Goal: Communication & Community: Answer question/provide support

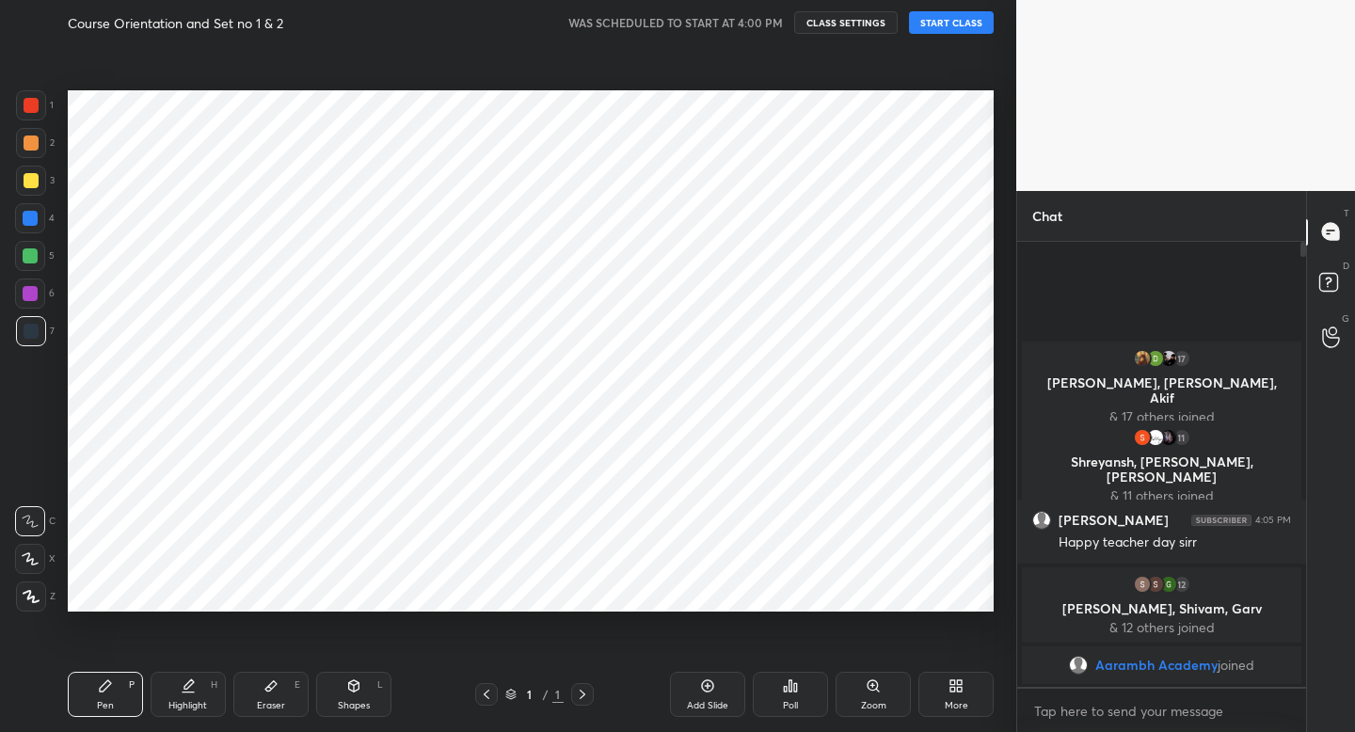
scroll to position [93473, 93144]
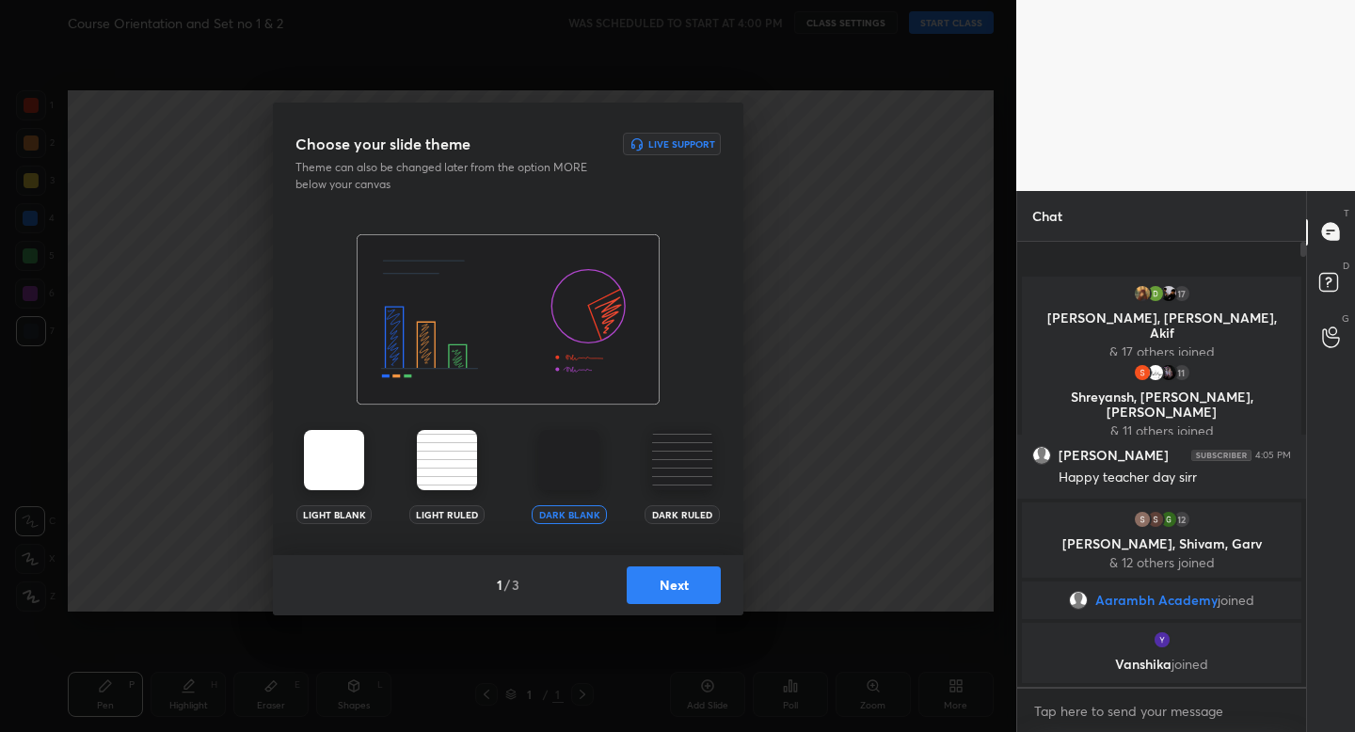
click at [660, 603] on div "1 / 3 Next" at bounding box center [508, 585] width 470 height 60
click at [689, 591] on button "Next" at bounding box center [674, 585] width 94 height 38
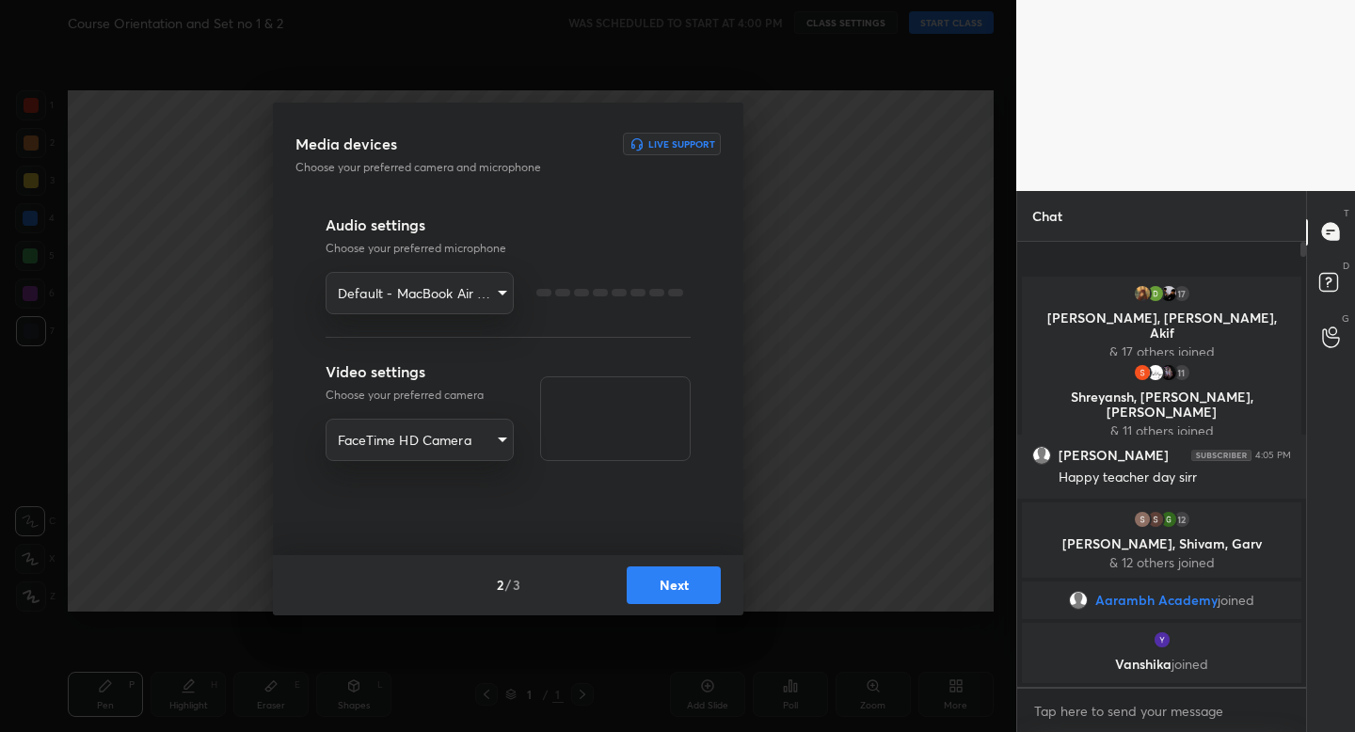
click at [689, 591] on button "Next" at bounding box center [674, 585] width 94 height 38
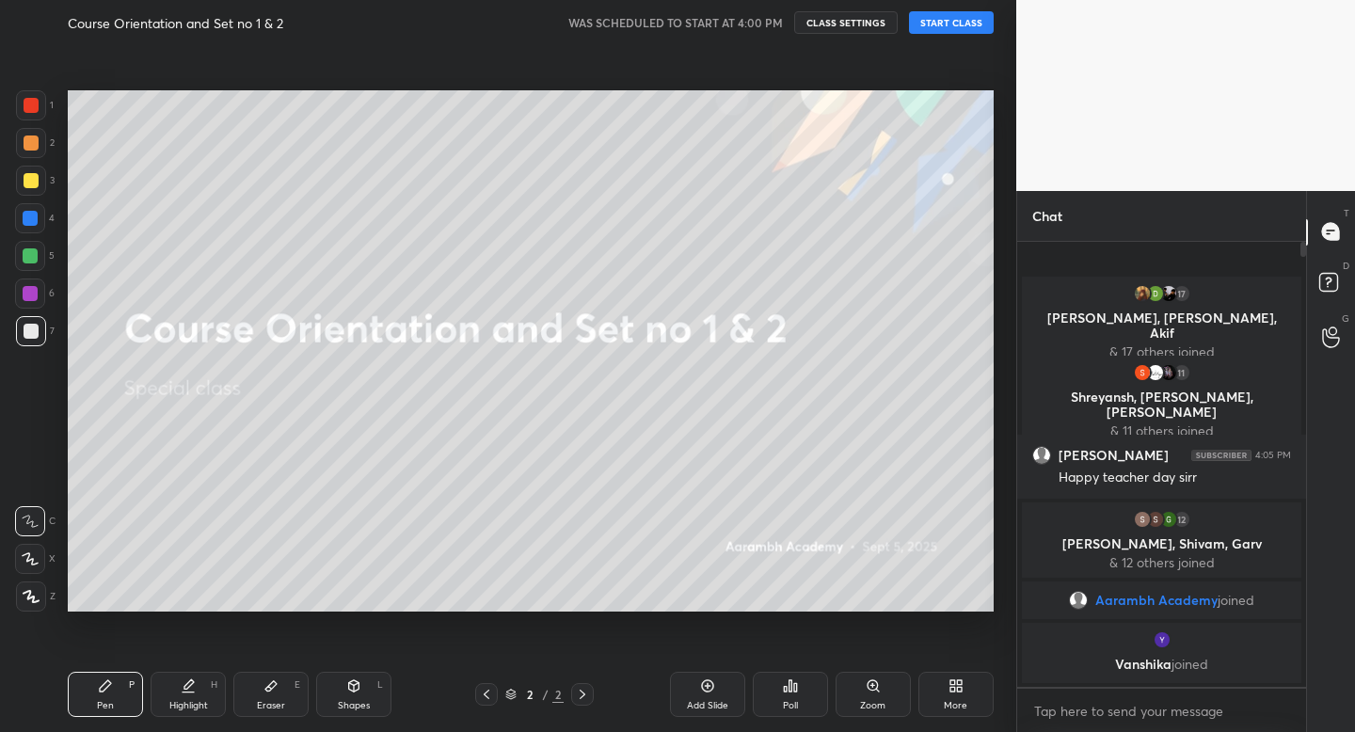
click at [930, 20] on button "START CLASS" at bounding box center [951, 22] width 85 height 23
click at [961, 24] on button "START CLASS" at bounding box center [951, 22] width 85 height 23
click at [26, 175] on div at bounding box center [31, 180] width 15 height 15
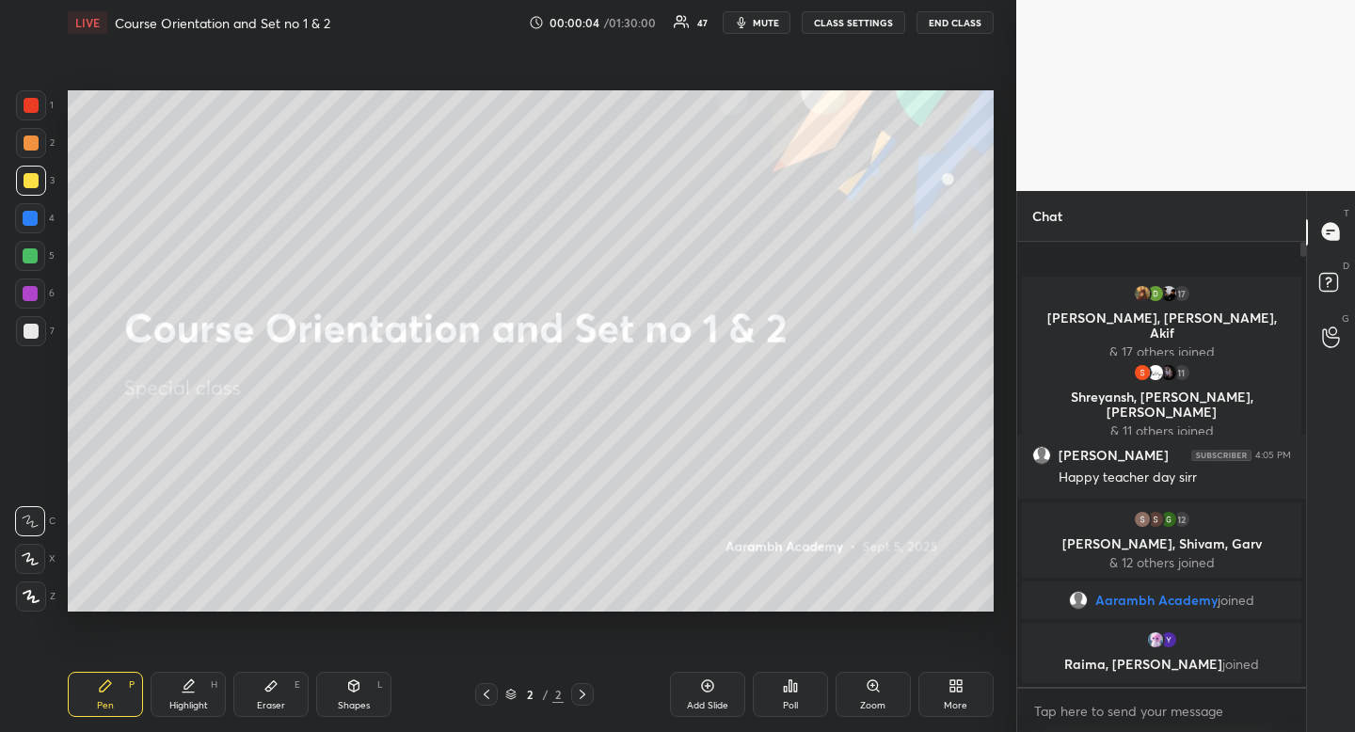
drag, startPoint x: 30, startPoint y: 175, endPoint x: 15, endPoint y: 181, distance: 16.1
click at [30, 175] on div at bounding box center [31, 180] width 15 height 15
click at [358, 689] on icon at bounding box center [354, 685] width 10 height 11
click at [30, 254] on div at bounding box center [30, 255] width 15 height 15
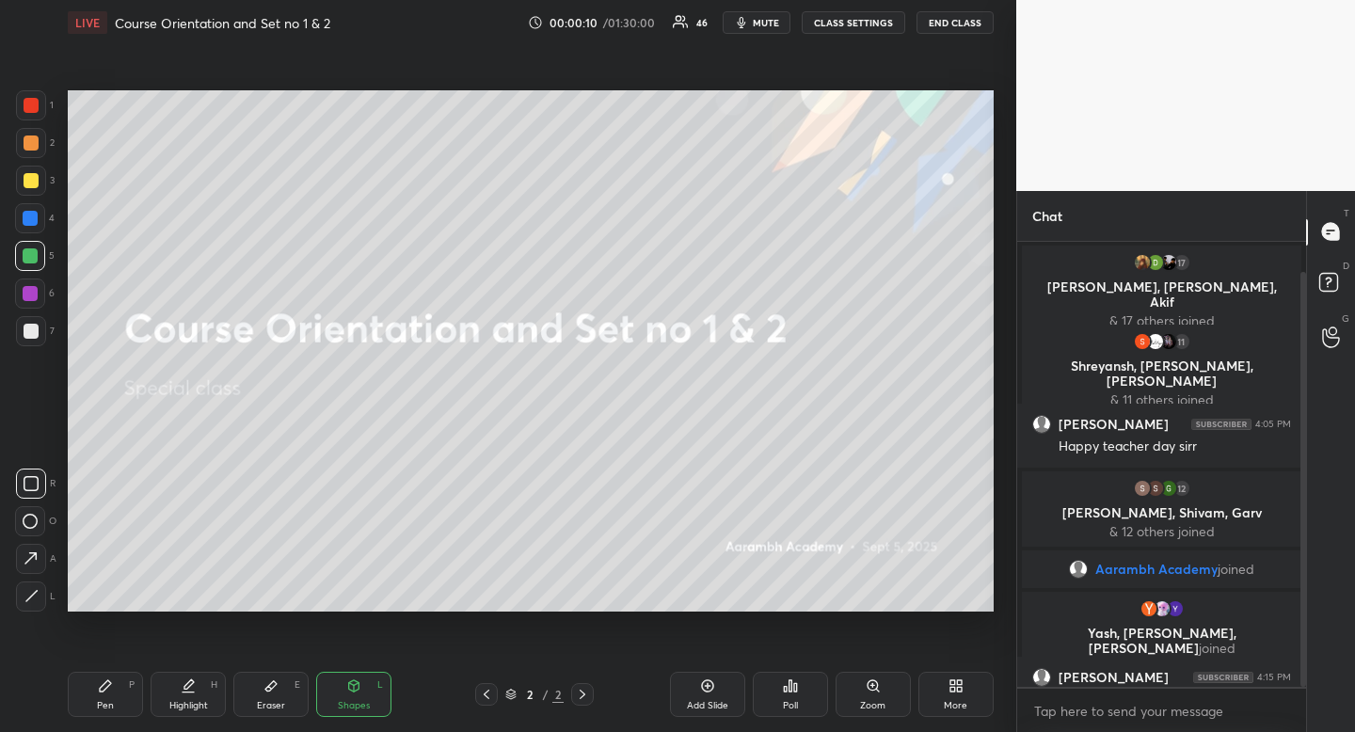
scroll to position [33, 0]
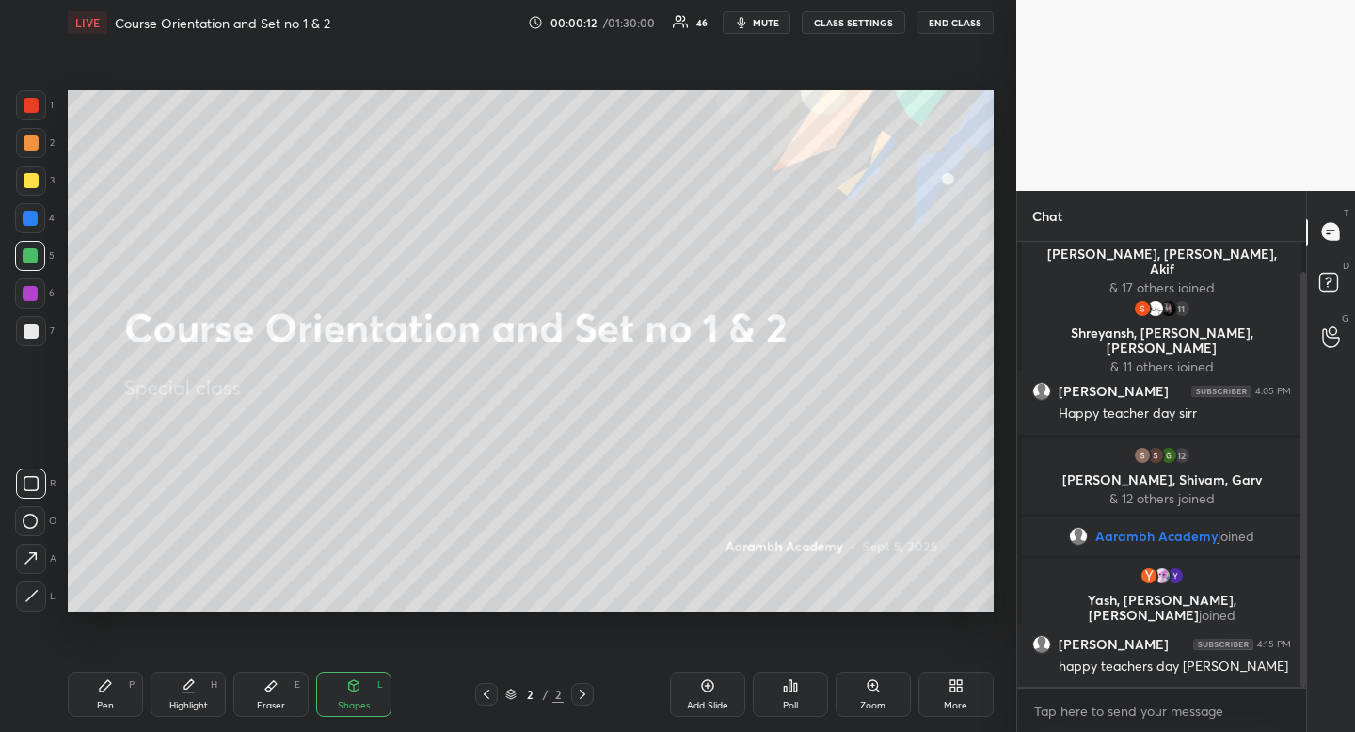
click at [358, 701] on div "Shapes" at bounding box center [354, 705] width 32 height 9
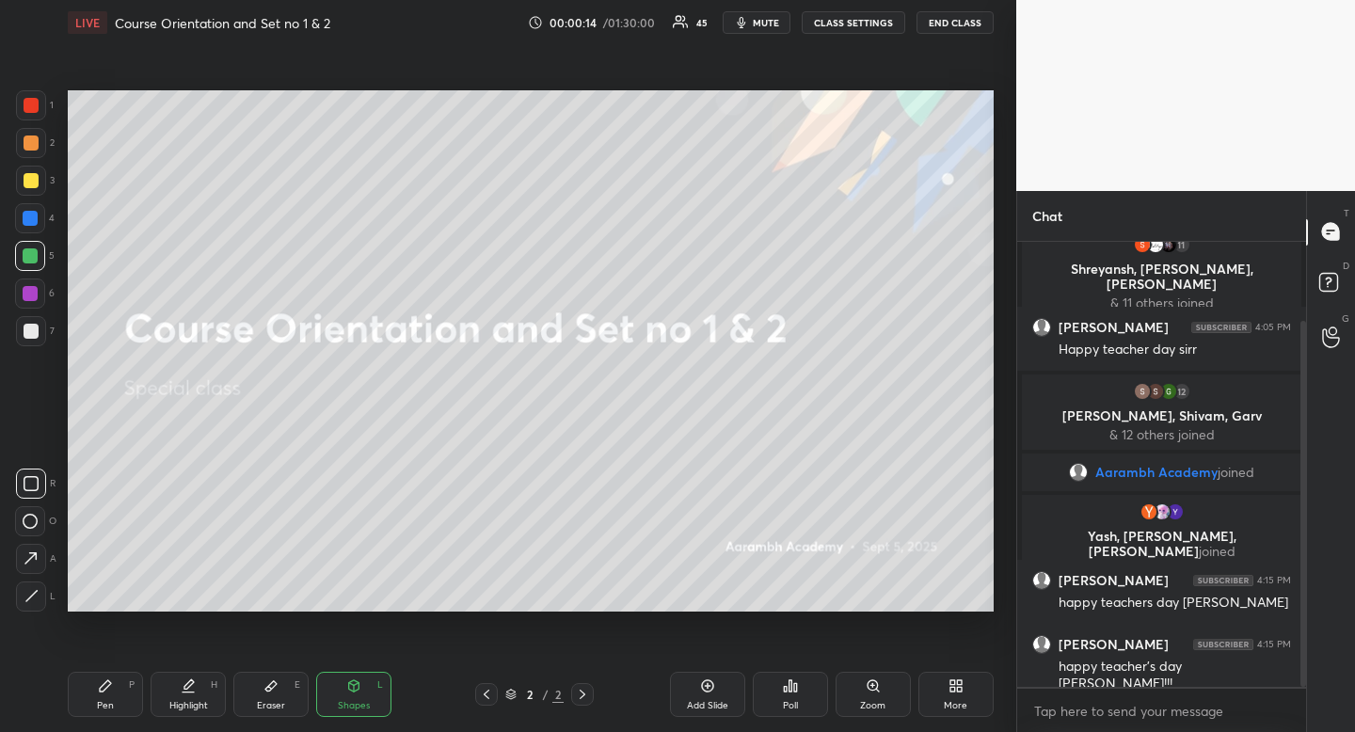
click at [31, 487] on icon at bounding box center [31, 483] width 15 height 15
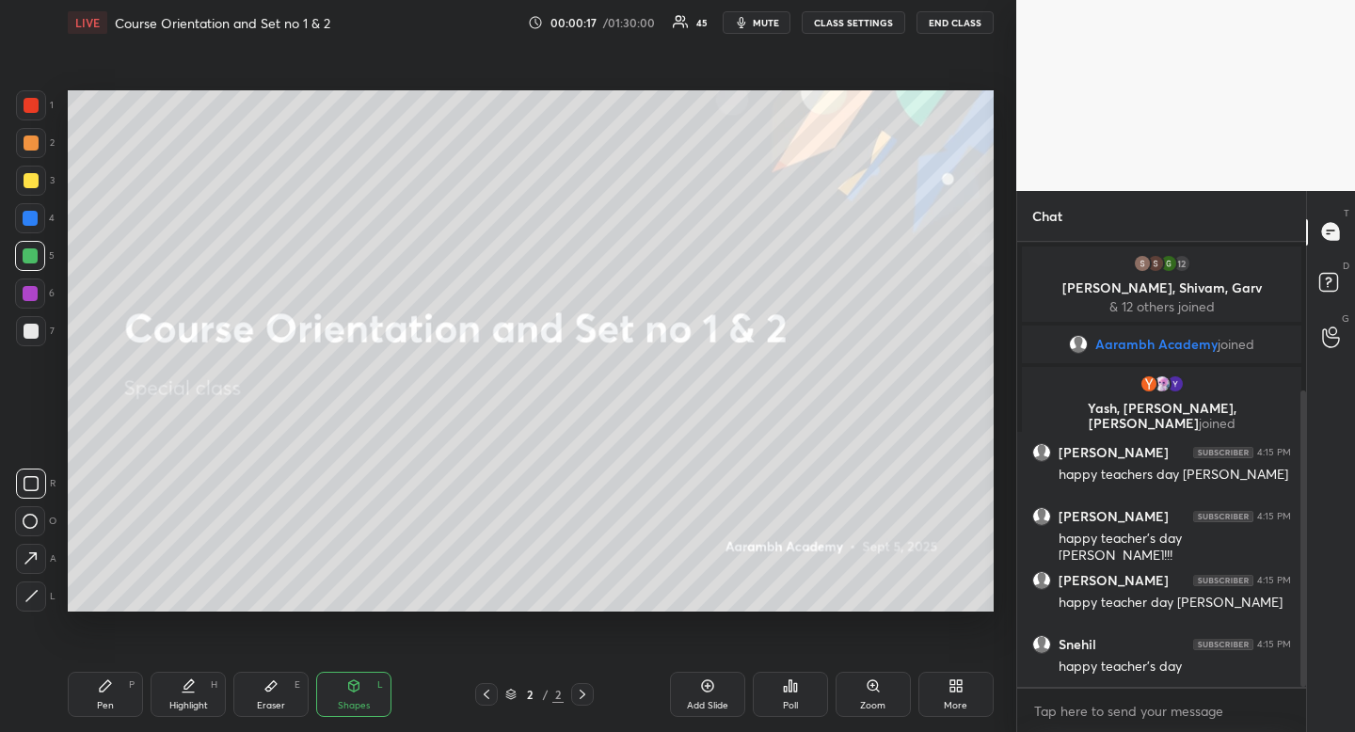
scroll to position [289, 0]
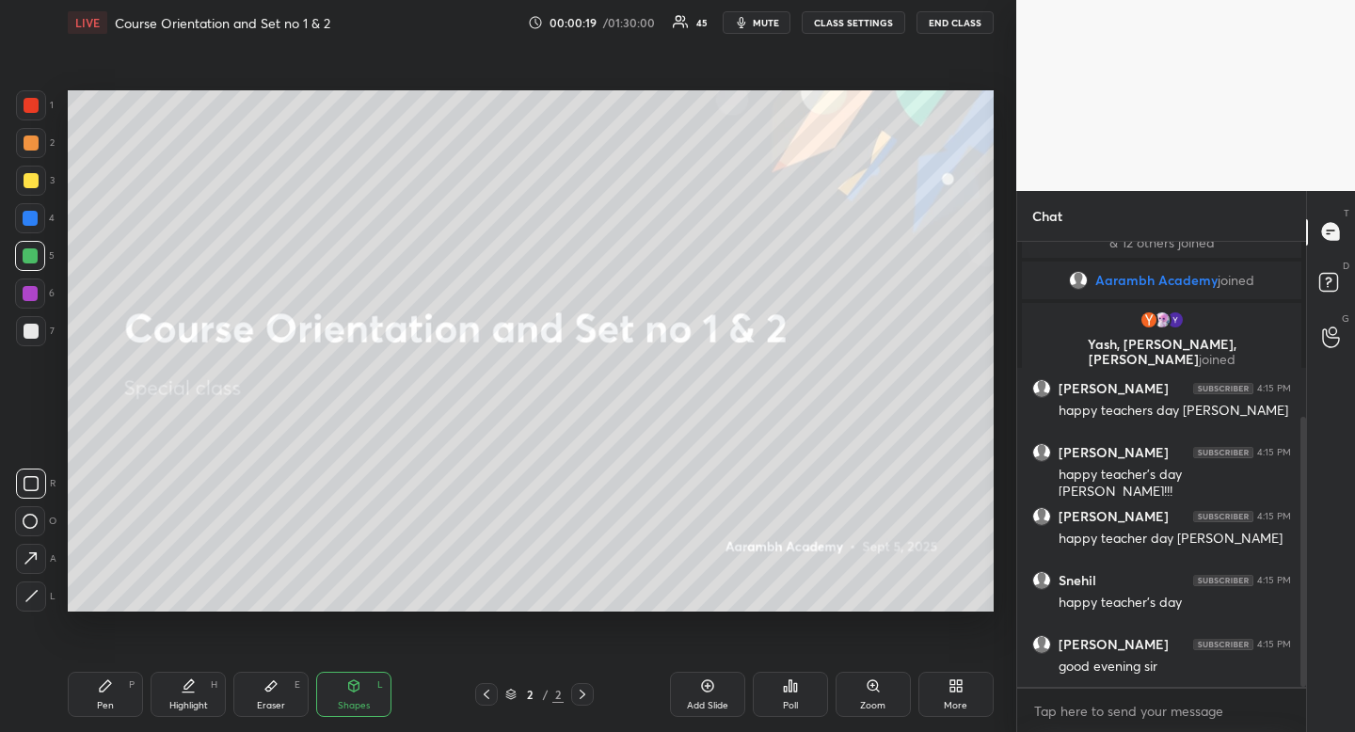
click at [194, 701] on div "Highlight" at bounding box center [188, 705] width 39 height 9
click at [192, 657] on div "Pen P Highlight H Eraser E Shapes L 2 / 2 Add Slide Poll Zoom More" at bounding box center [531, 694] width 926 height 75
click at [32, 175] on div at bounding box center [31, 180] width 15 height 15
drag, startPoint x: 31, startPoint y: 174, endPoint x: 1, endPoint y: 191, distance: 34.5
click at [31, 174] on div at bounding box center [31, 180] width 15 height 15
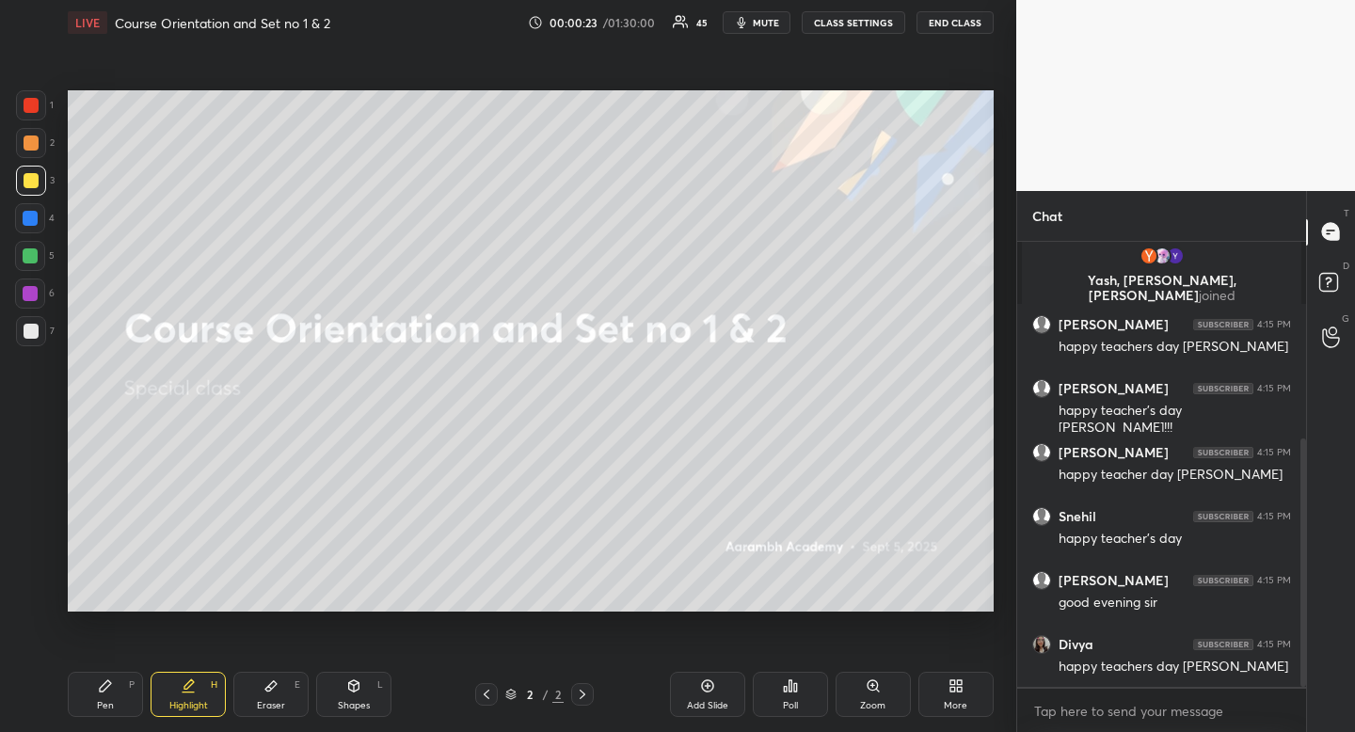
scroll to position [417, 0]
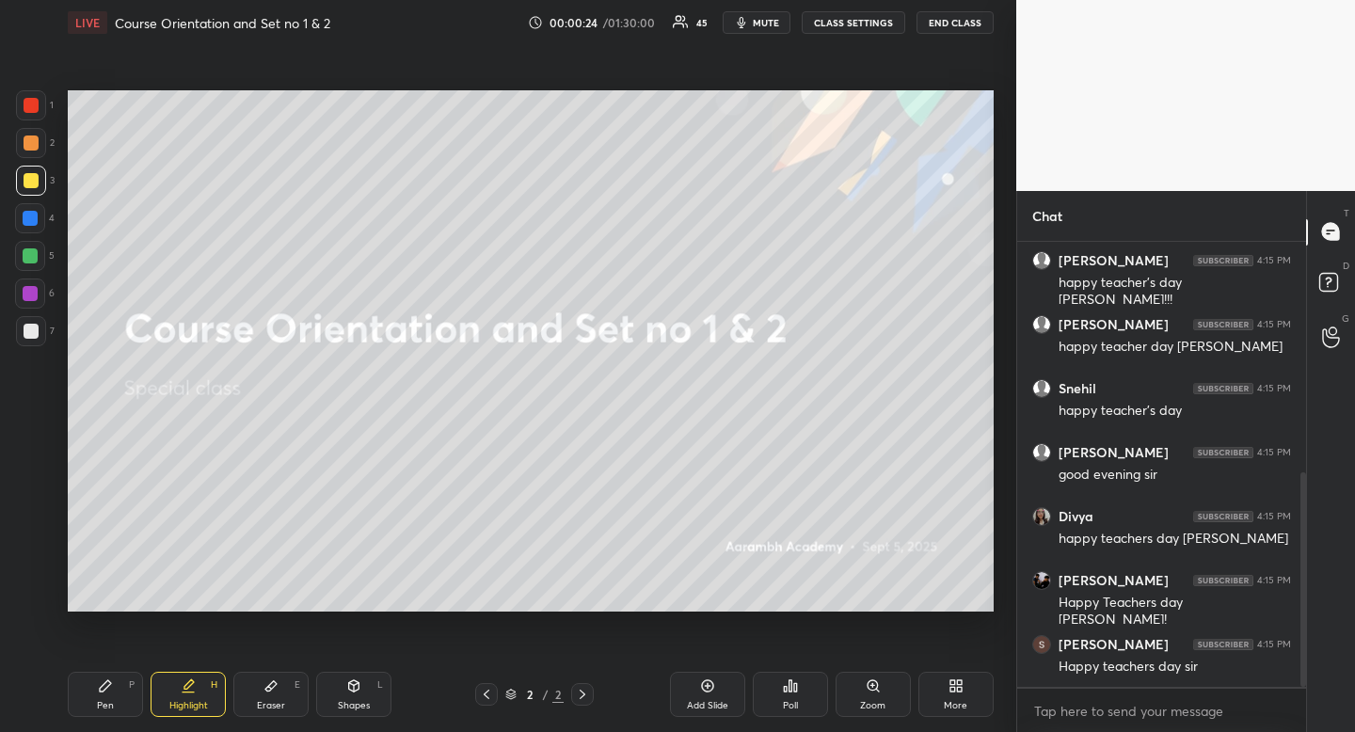
click at [113, 707] on div "Pen P" at bounding box center [105, 694] width 75 height 45
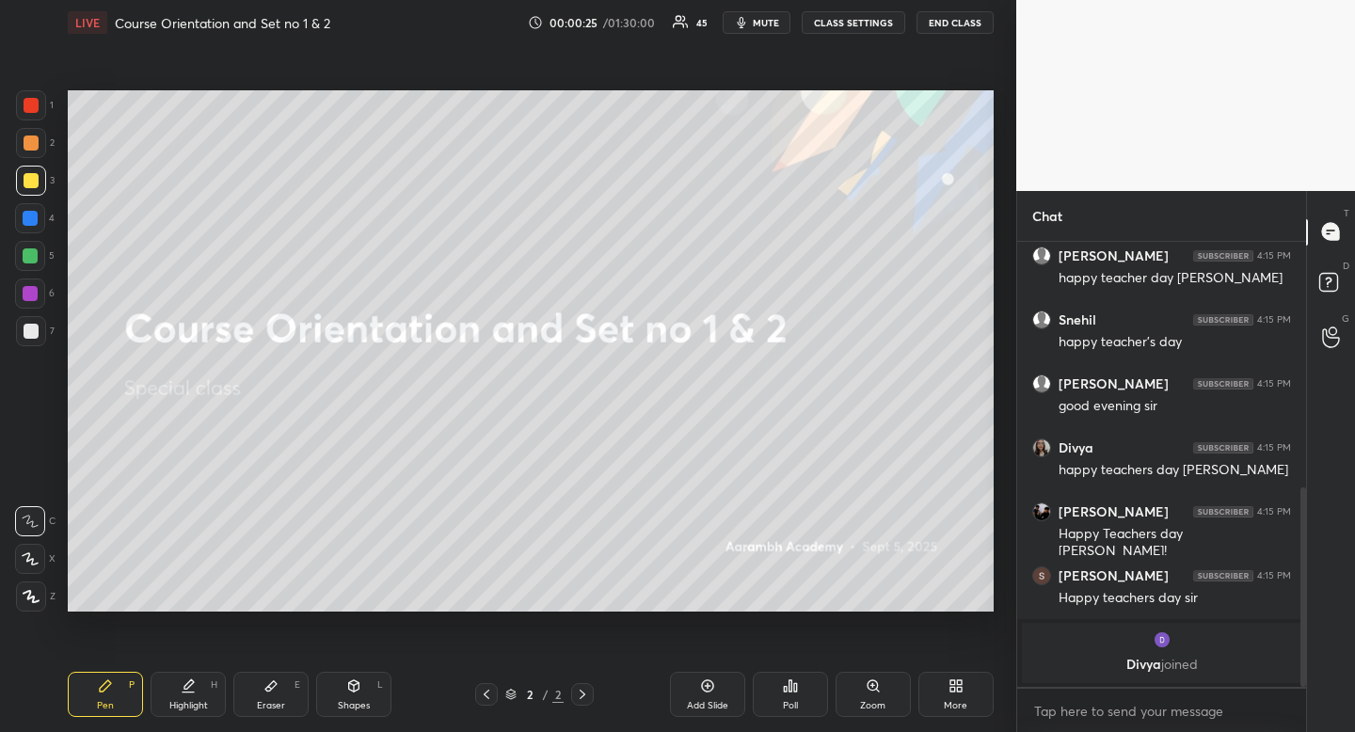
click at [41, 258] on div at bounding box center [30, 256] width 30 height 30
drag, startPoint x: 41, startPoint y: 258, endPoint x: 59, endPoint y: 256, distance: 18.0
click at [41, 258] on div at bounding box center [30, 256] width 30 height 30
click at [93, 710] on div "Pen P" at bounding box center [105, 694] width 75 height 45
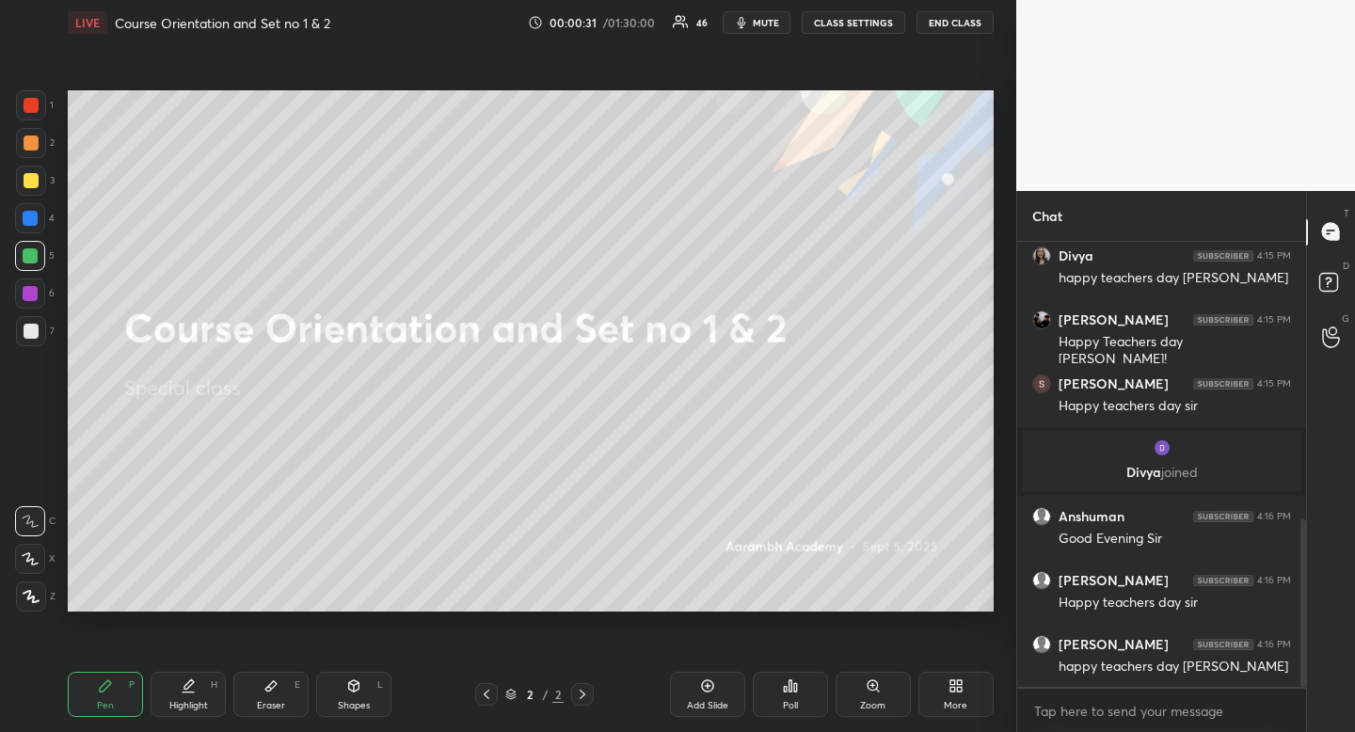
scroll to position [805, 0]
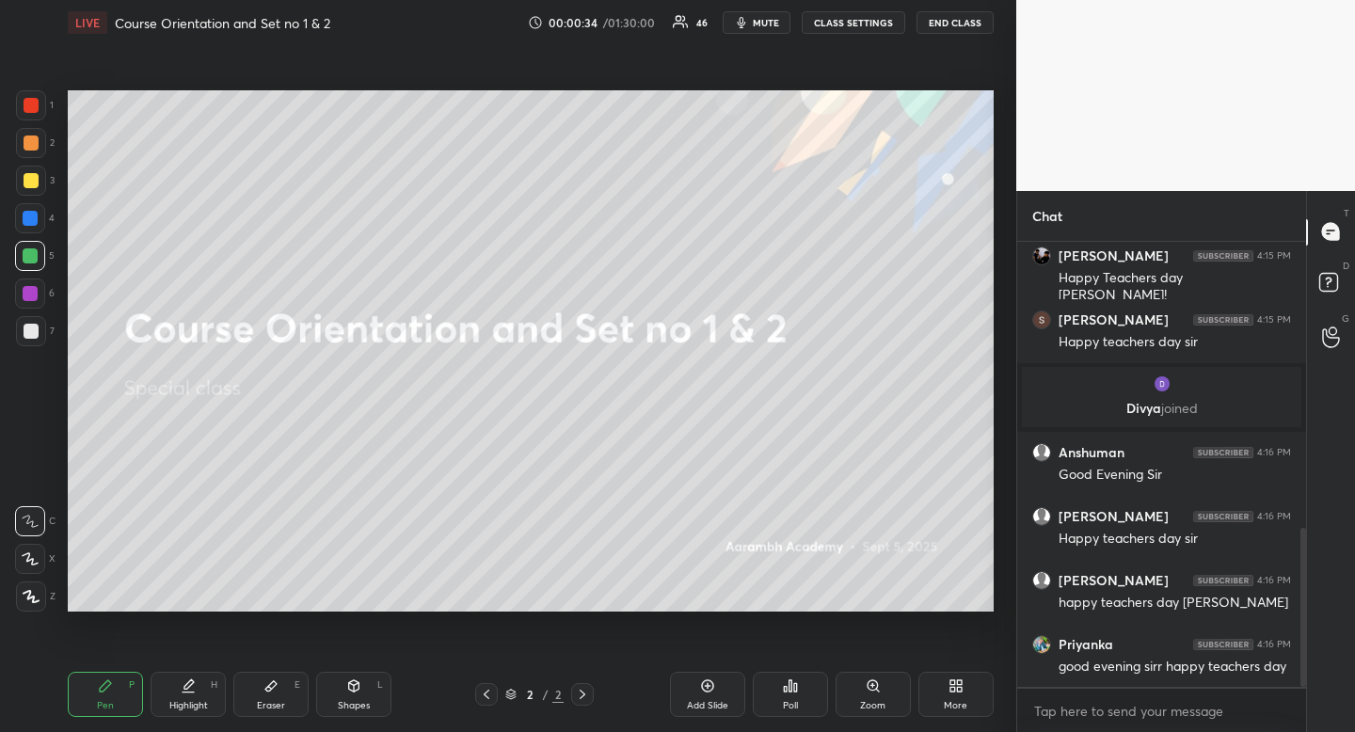
click at [352, 681] on icon at bounding box center [353, 685] width 15 height 15
click at [39, 478] on div at bounding box center [31, 484] width 30 height 30
click at [98, 680] on icon at bounding box center [105, 685] width 15 height 15
drag, startPoint x: 98, startPoint y: 680, endPoint x: 135, endPoint y: 613, distance: 76.7
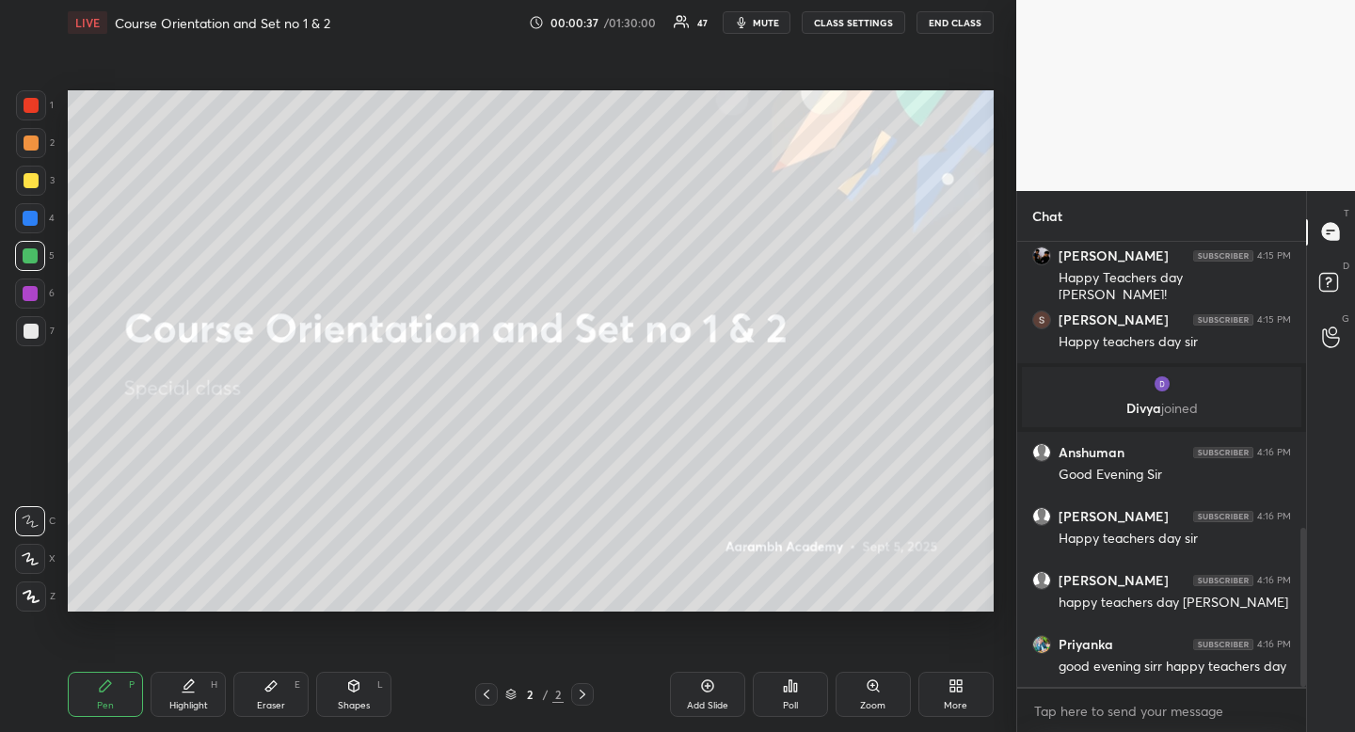
click at [104, 677] on div "Pen P" at bounding box center [105, 694] width 75 height 45
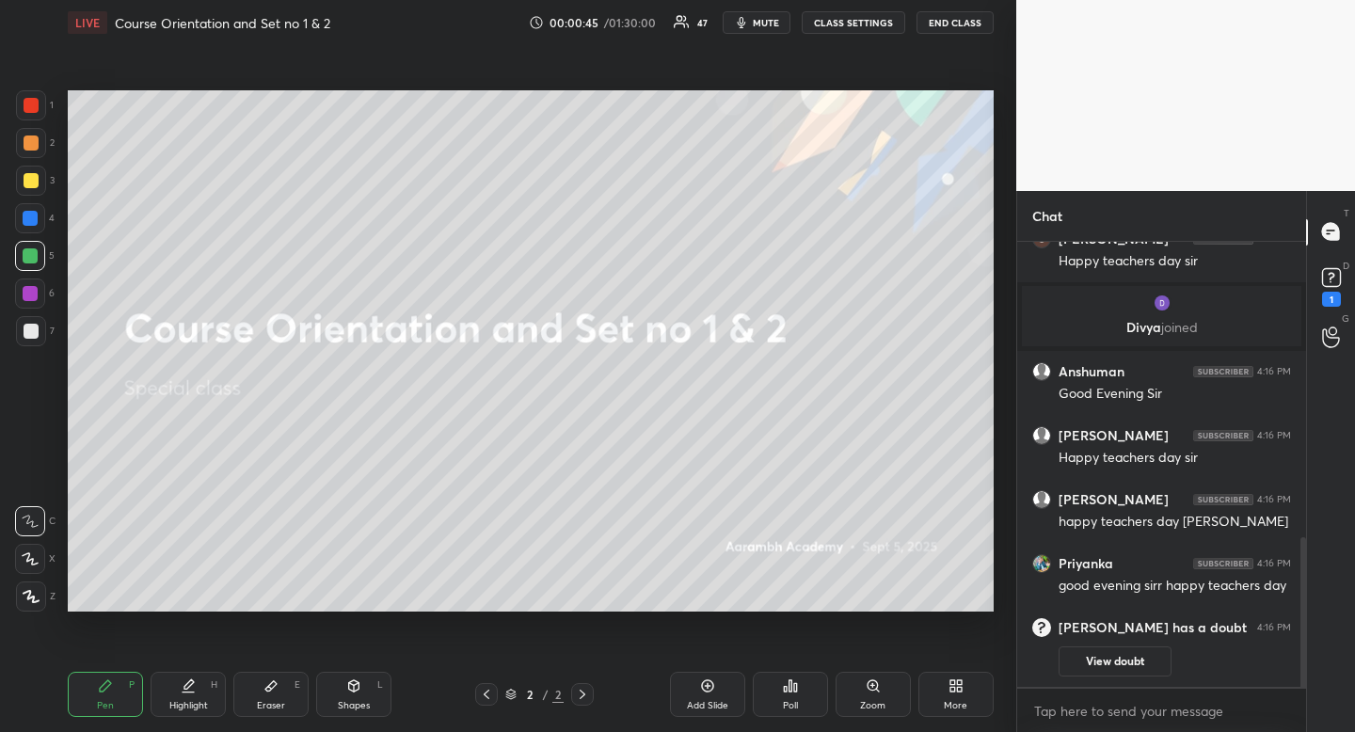
click at [355, 684] on icon at bounding box center [354, 684] width 10 height 3
click at [24, 489] on icon at bounding box center [31, 483] width 15 height 15
click at [24, 489] on rect at bounding box center [31, 484] width 14 height 14
click at [38, 180] on div at bounding box center [31, 181] width 30 height 30
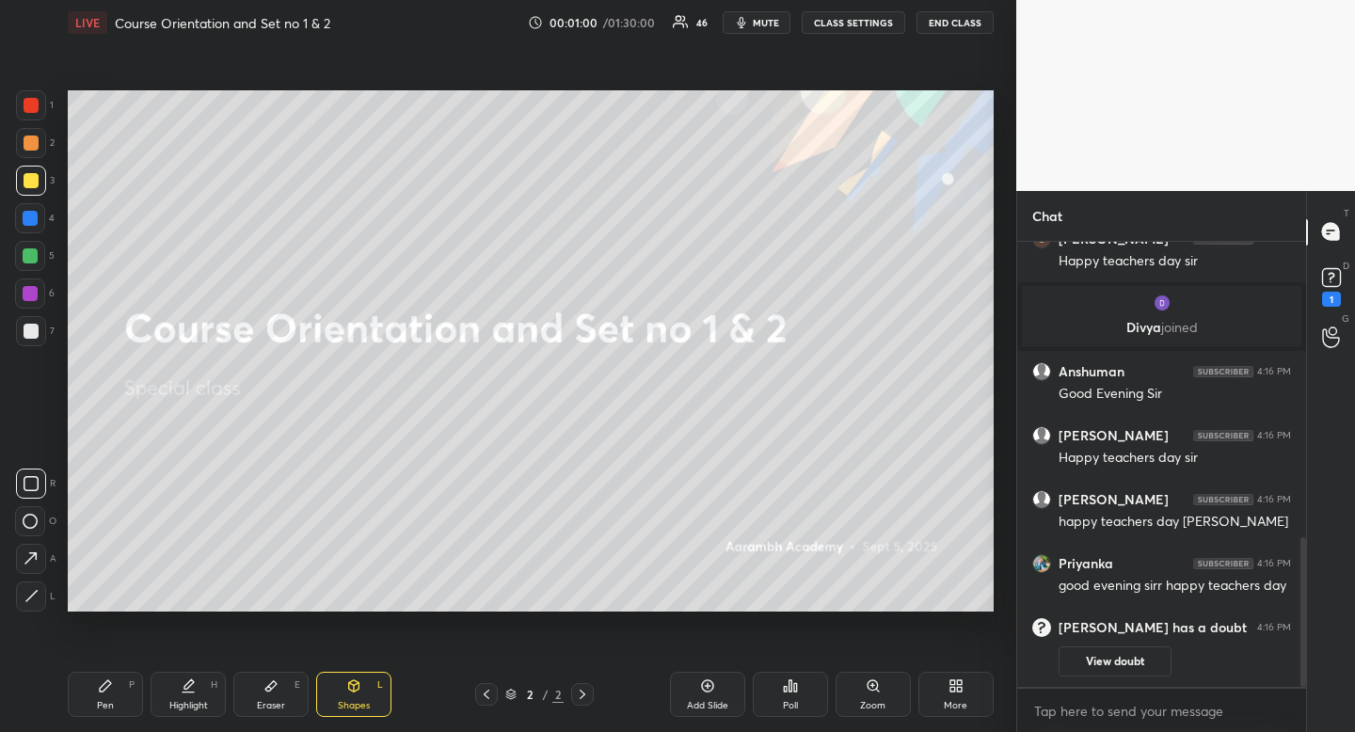
drag, startPoint x: 186, startPoint y: 705, endPoint x: 199, endPoint y: 629, distance: 76.4
click at [187, 696] on div "Highlight H" at bounding box center [188, 694] width 75 height 45
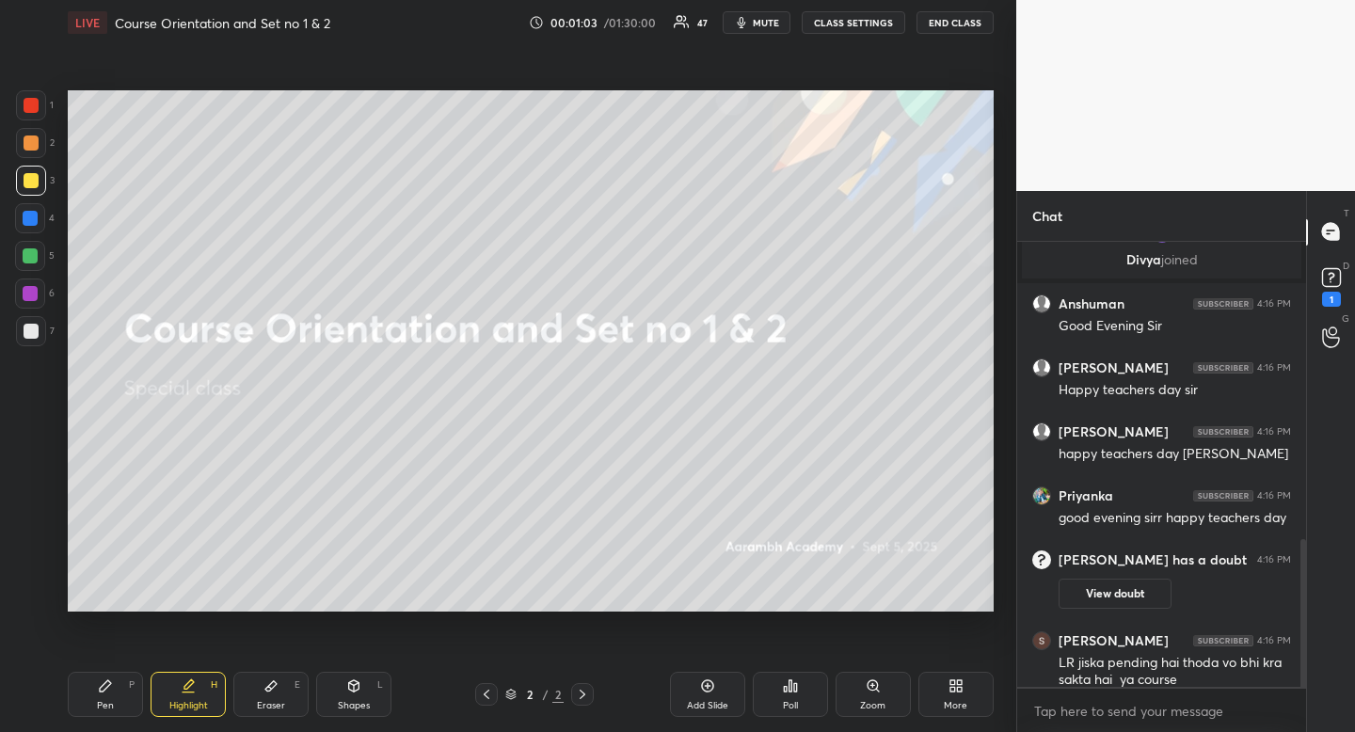
scroll to position [899, 0]
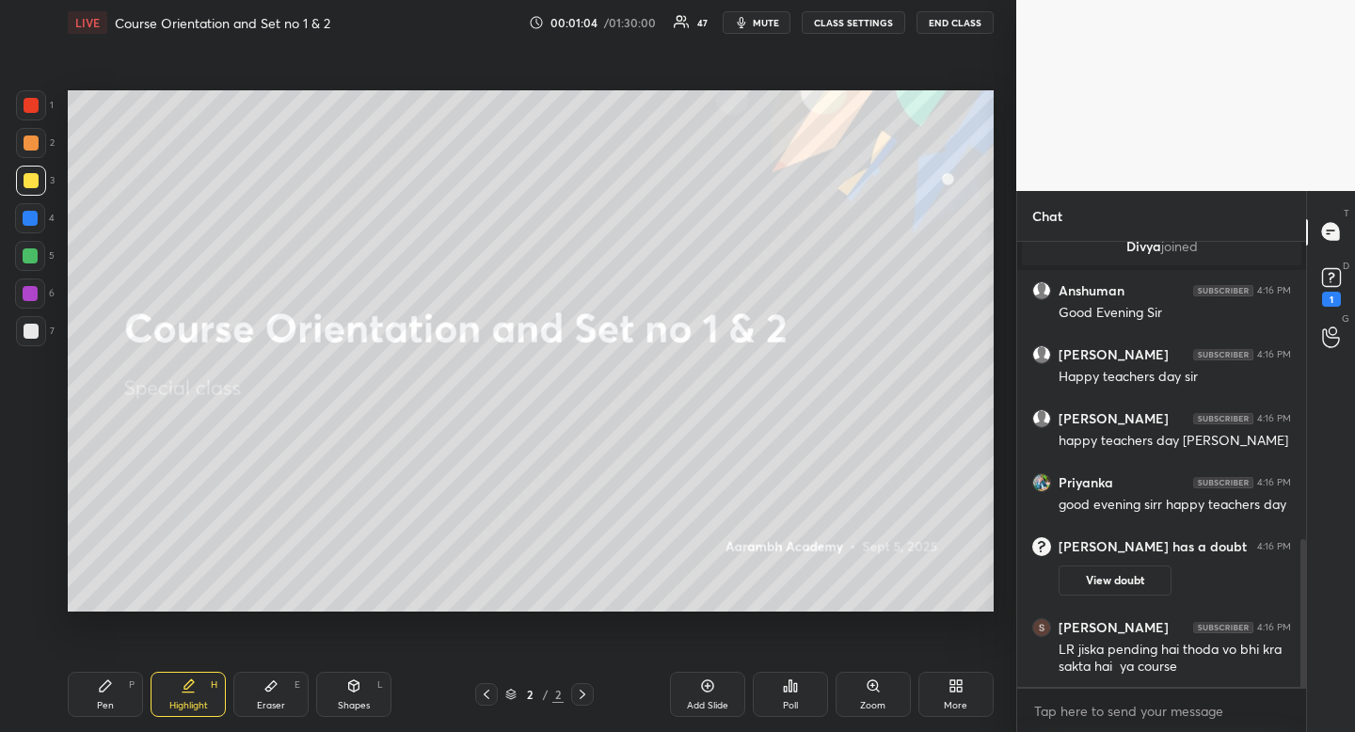
click at [27, 326] on div at bounding box center [31, 331] width 15 height 15
drag, startPoint x: 27, startPoint y: 326, endPoint x: 26, endPoint y: 385, distance: 58.3
click at [27, 326] on div at bounding box center [31, 331] width 15 height 15
click at [103, 690] on icon at bounding box center [105, 685] width 11 height 11
drag, startPoint x: 103, startPoint y: 690, endPoint x: 111, endPoint y: 628, distance: 61.7
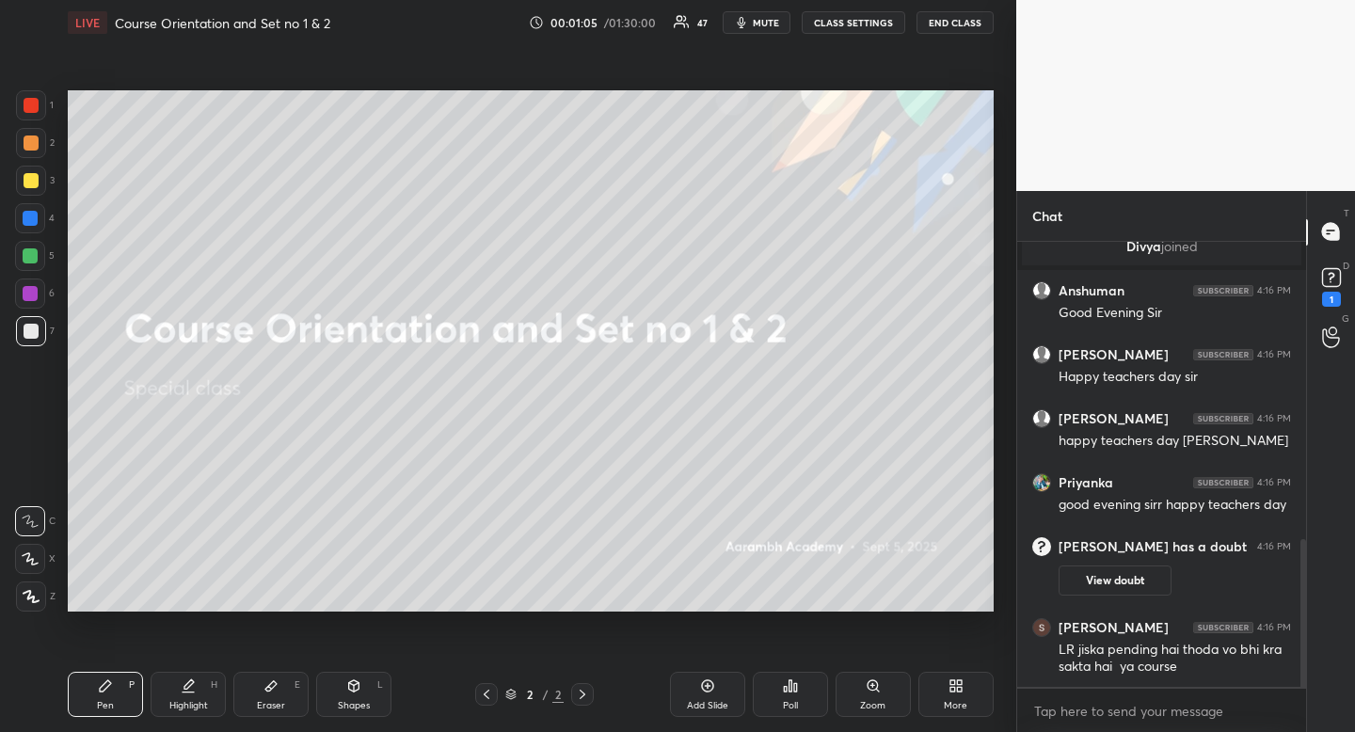
click at [103, 690] on icon at bounding box center [105, 685] width 11 height 11
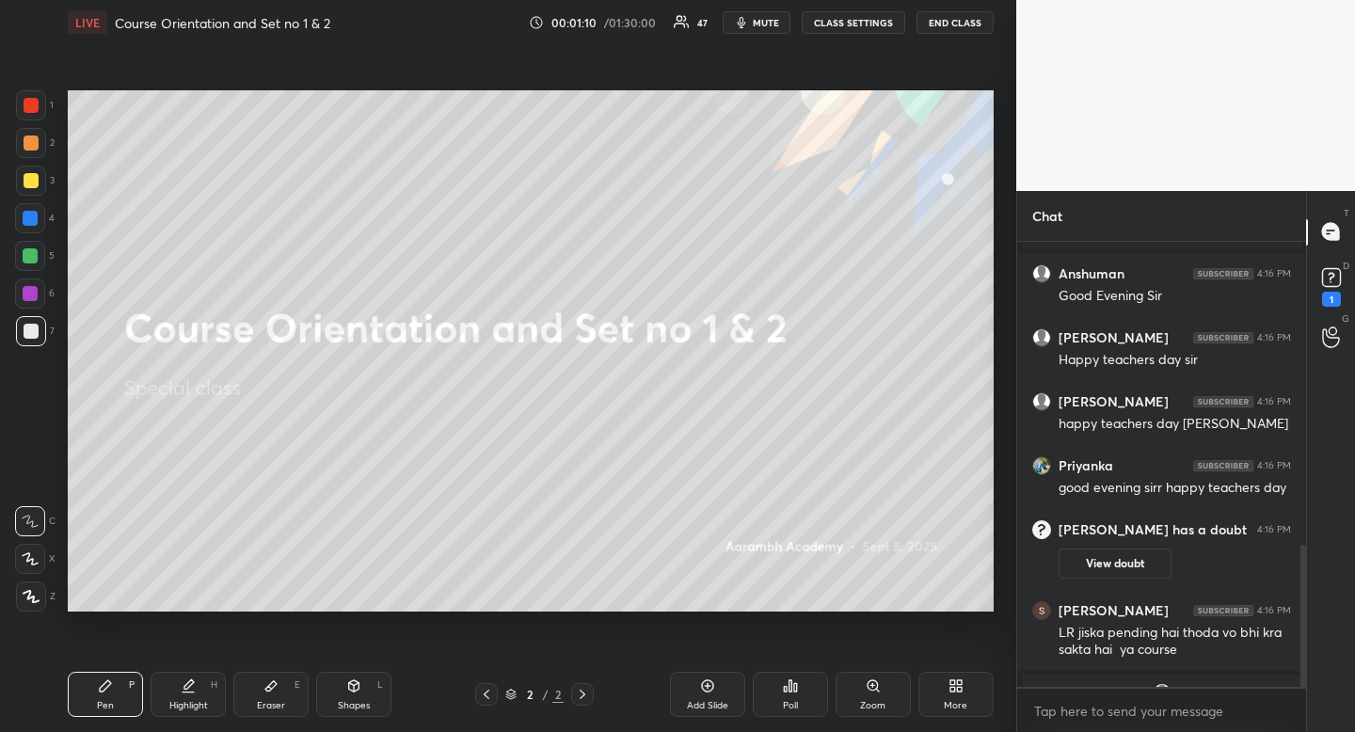
scroll to position [951, 0]
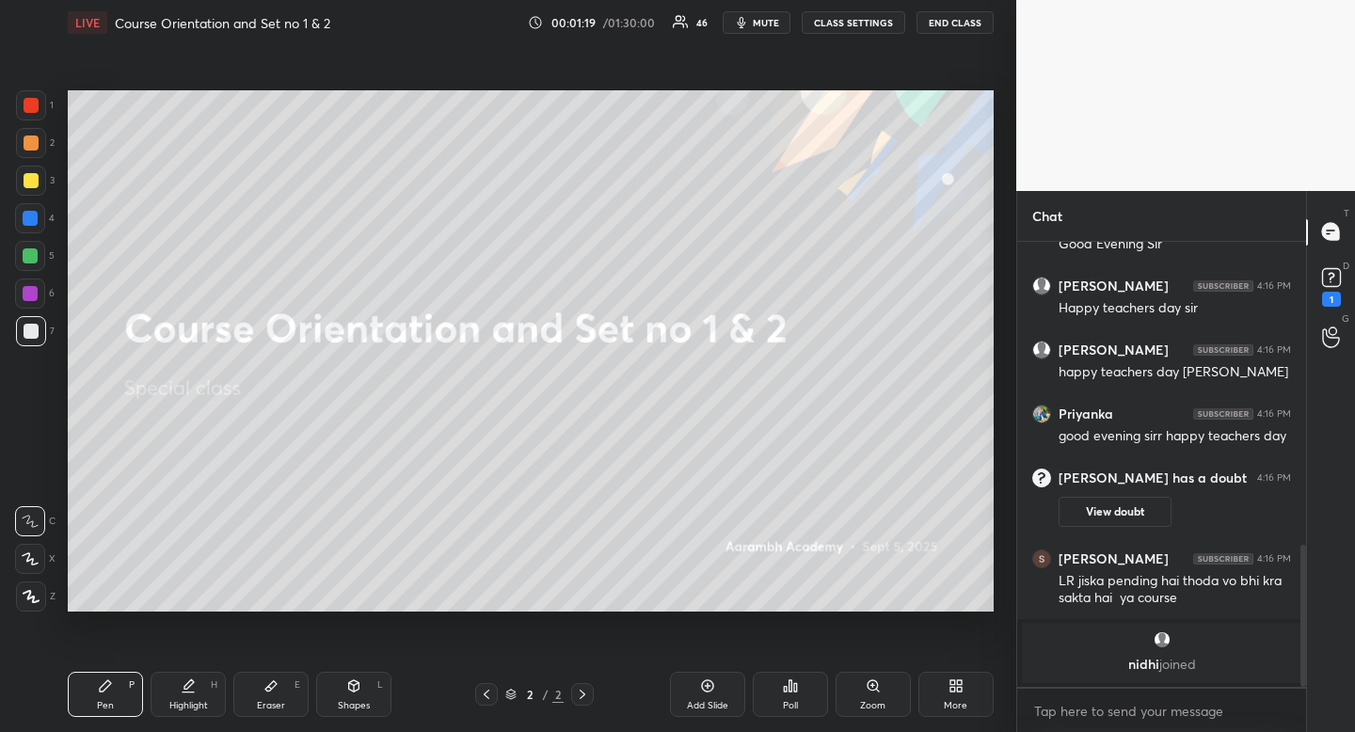
click at [348, 693] on div "Shapes L" at bounding box center [353, 694] width 75 height 45
click at [30, 469] on div at bounding box center [31, 484] width 30 height 30
click at [31, 470] on div at bounding box center [31, 484] width 30 height 30
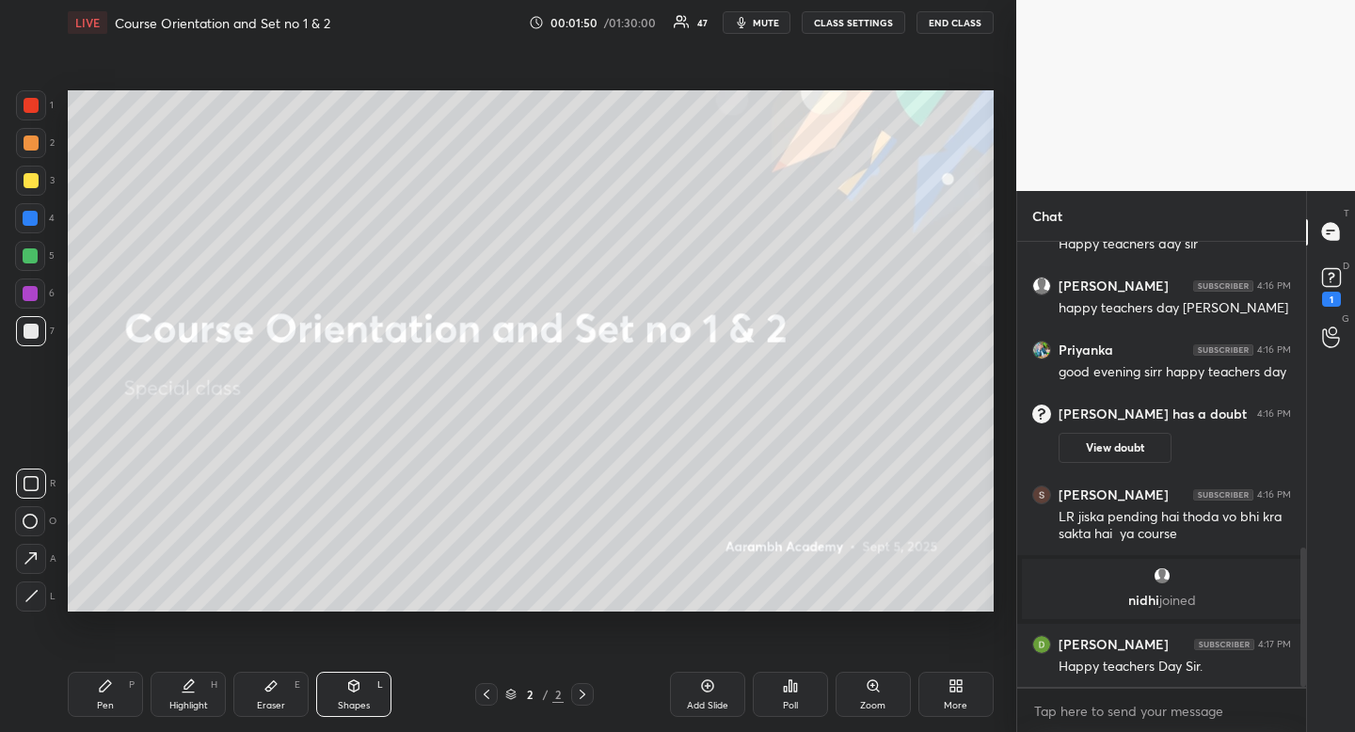
scroll to position [1054, 0]
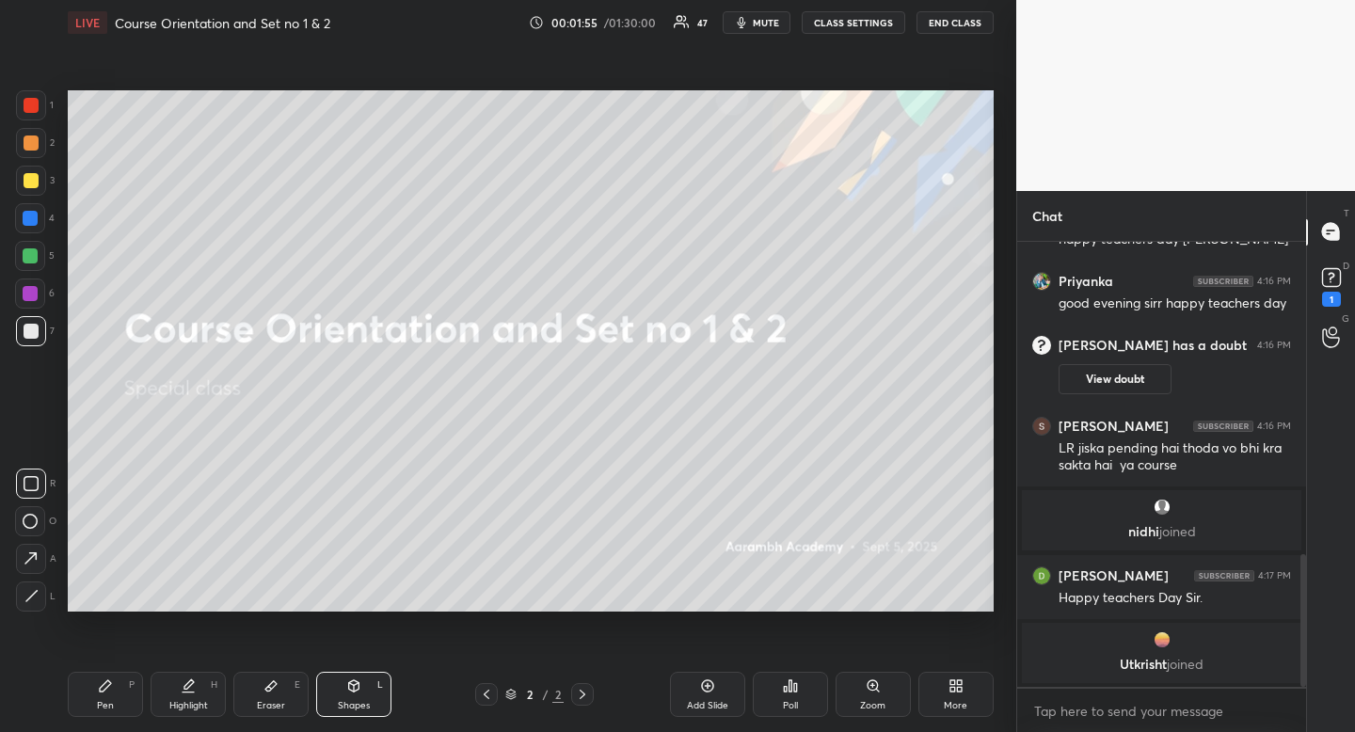
click at [192, 701] on div "Highlight" at bounding box center [188, 705] width 39 height 9
drag, startPoint x: 192, startPoint y: 698, endPoint x: 207, endPoint y: 620, distance: 79.5
click at [192, 701] on div "Highlight" at bounding box center [188, 705] width 39 height 9
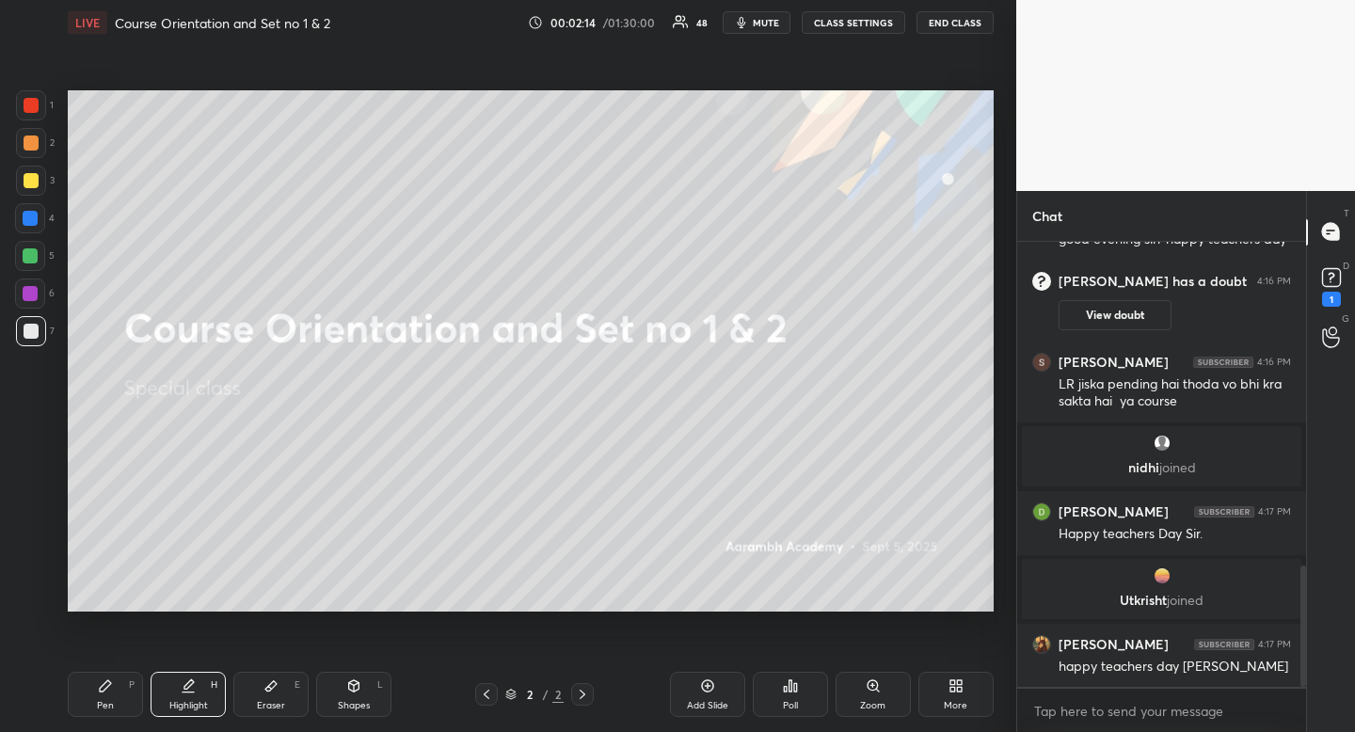
scroll to position [1186, 0]
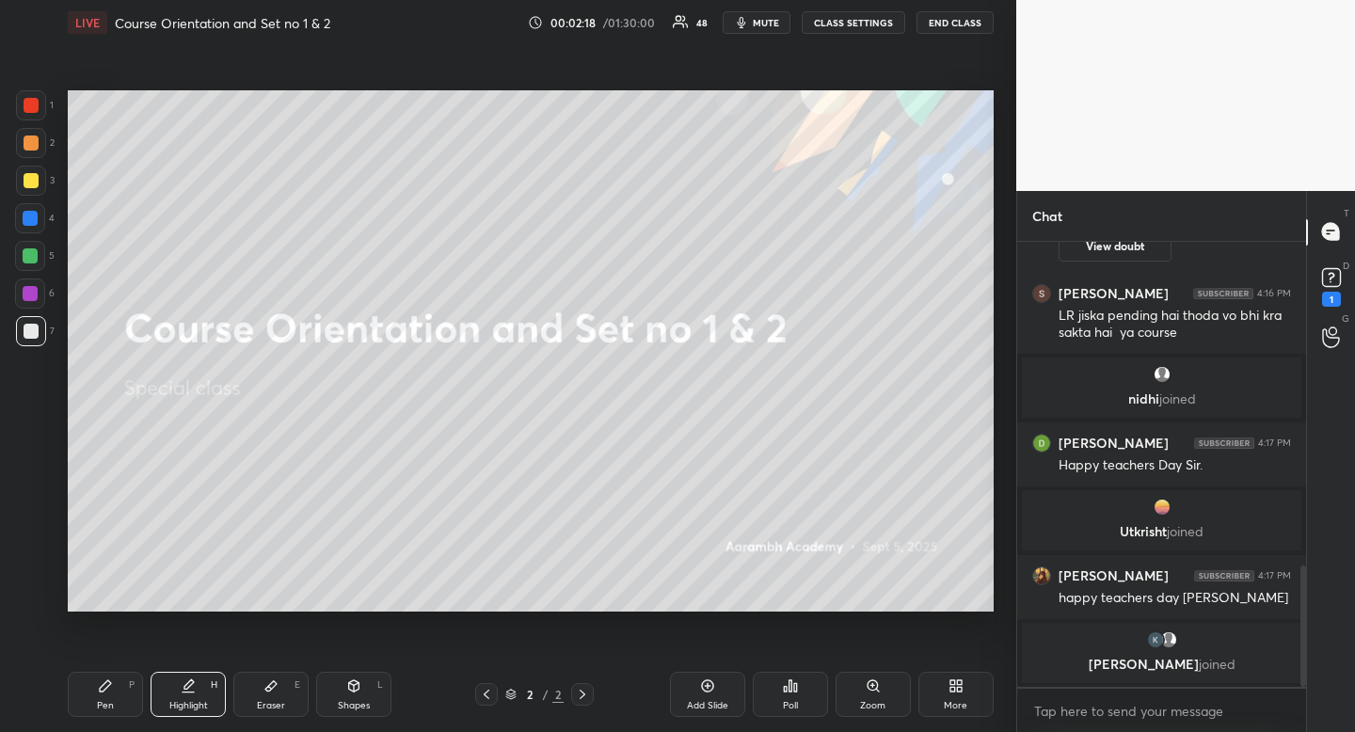
click at [40, 182] on div at bounding box center [31, 181] width 30 height 30
drag, startPoint x: 40, startPoint y: 182, endPoint x: 10, endPoint y: 181, distance: 29.2
click at [40, 182] on div at bounding box center [31, 181] width 30 height 30
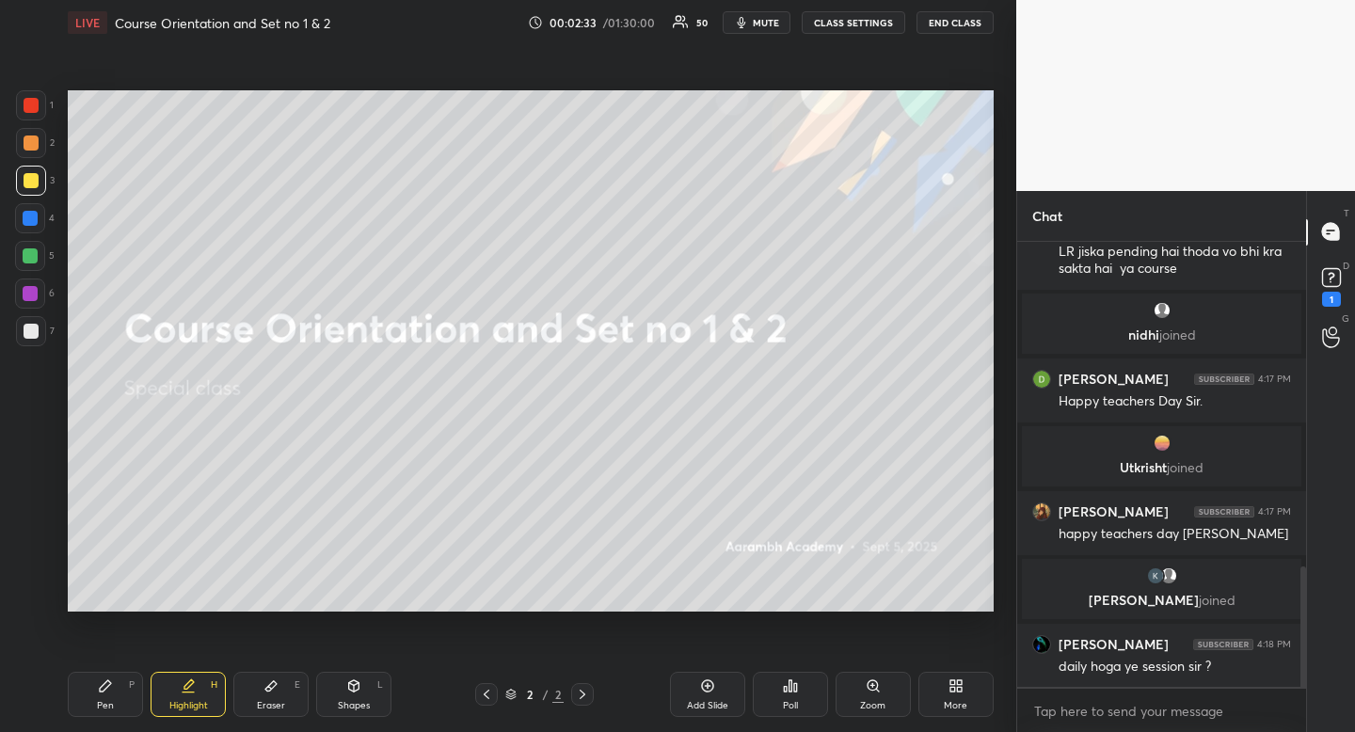
click at [103, 699] on div "Pen P" at bounding box center [105, 694] width 75 height 45
drag, startPoint x: 106, startPoint y: 693, endPoint x: 129, endPoint y: 636, distance: 61.7
click at [106, 693] on div "Pen P" at bounding box center [105, 694] width 75 height 45
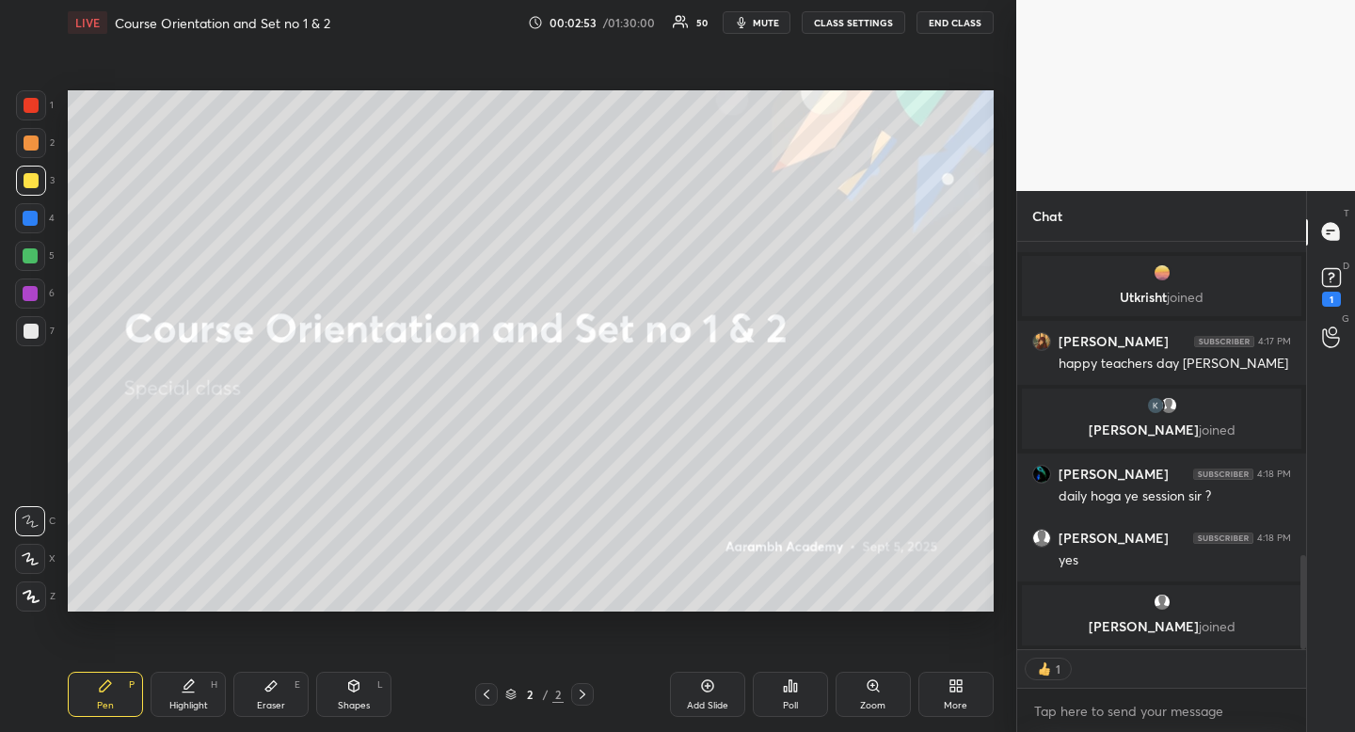
scroll to position [1382, 0]
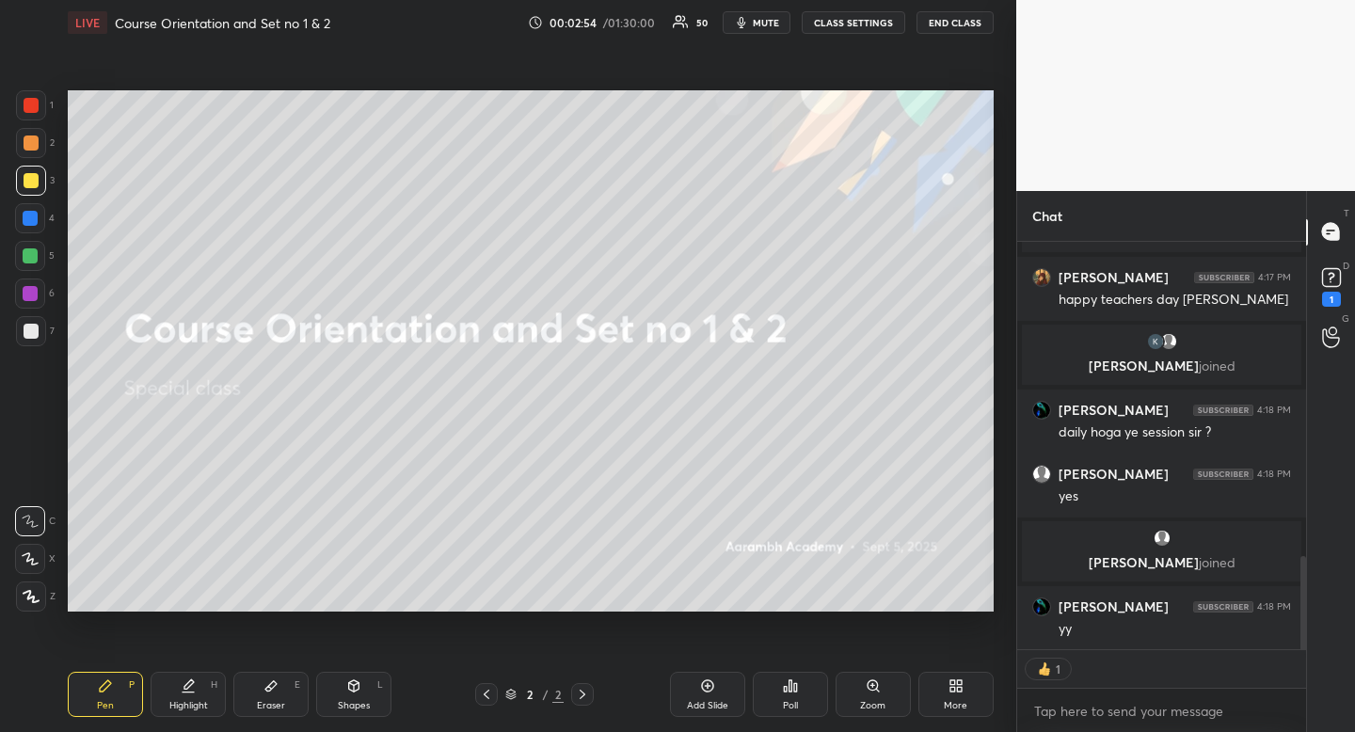
click at [100, 701] on div "Pen" at bounding box center [105, 705] width 17 height 9
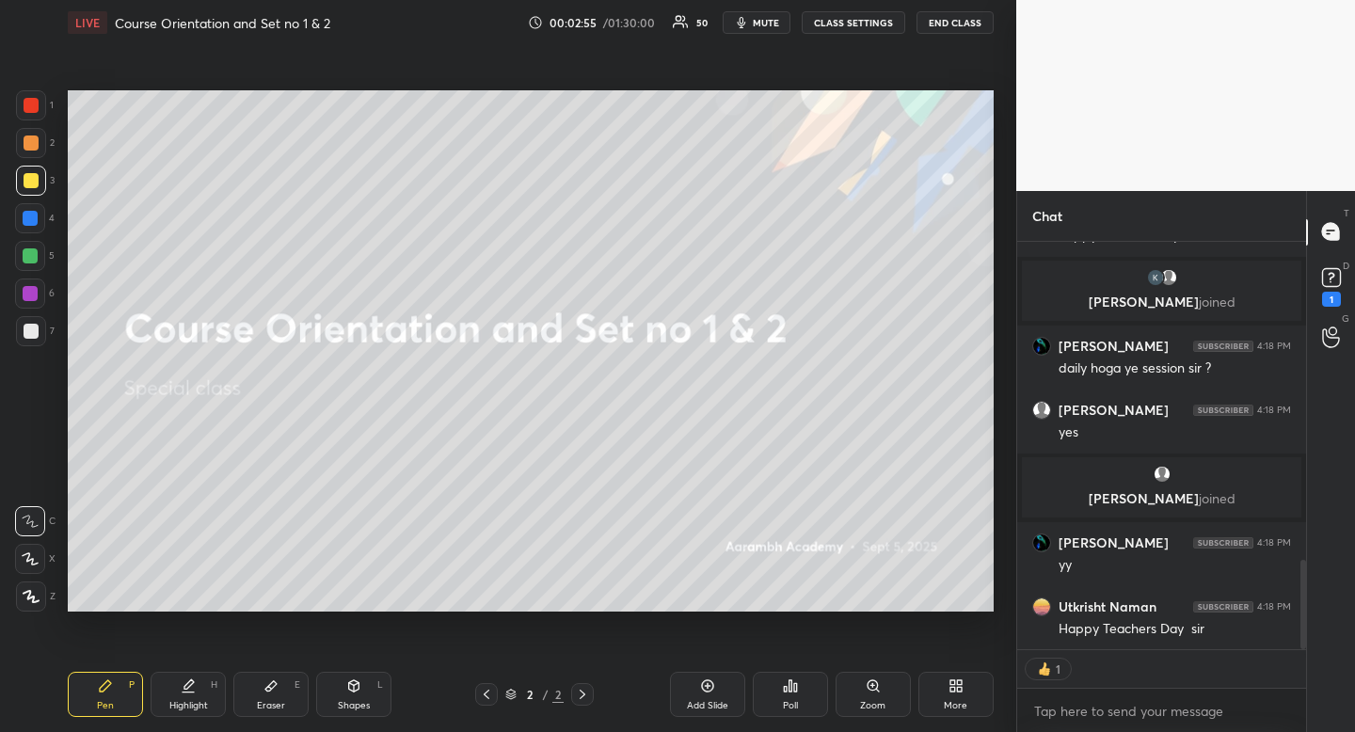
click at [36, 260] on div at bounding box center [30, 256] width 30 height 30
click at [39, 258] on div at bounding box center [30, 256] width 30 height 30
click at [39, 182] on div at bounding box center [31, 181] width 30 height 30
click at [40, 183] on div at bounding box center [31, 181] width 30 height 30
click at [93, 678] on div "Pen P" at bounding box center [105, 694] width 75 height 45
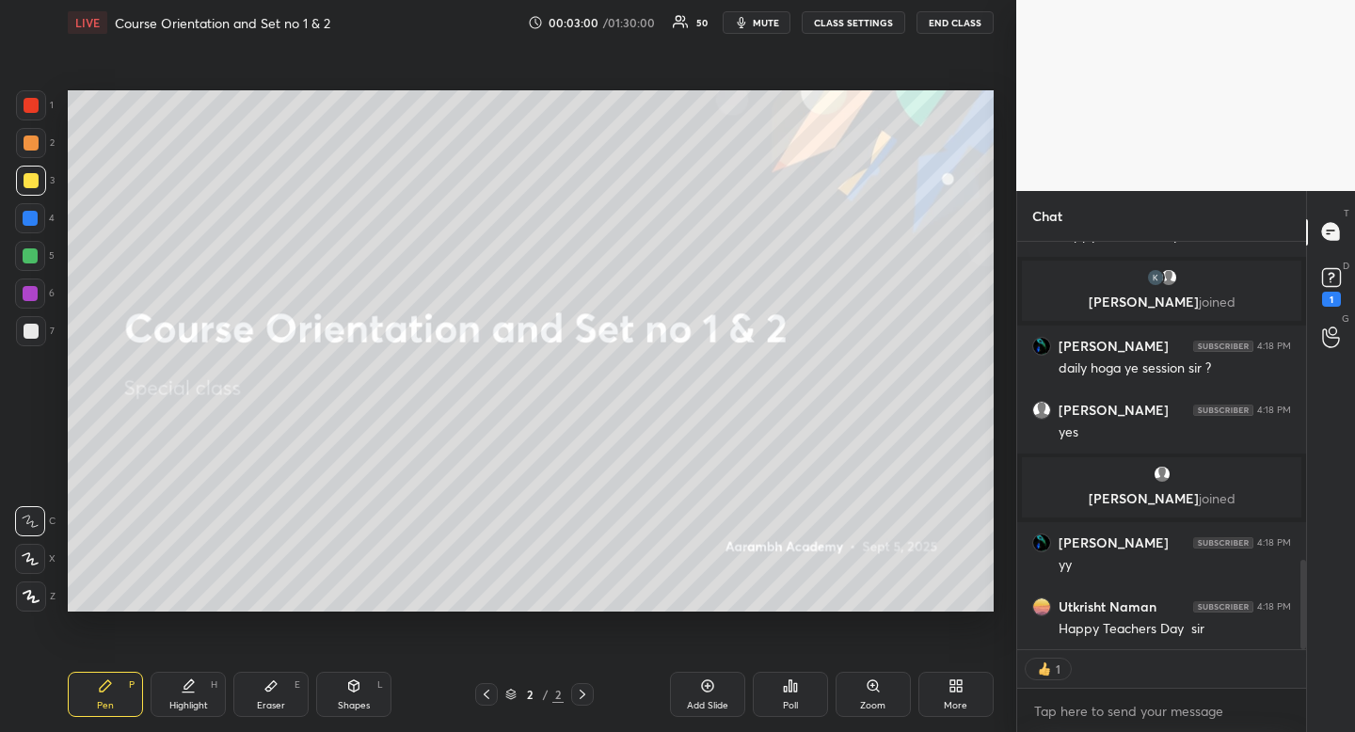
click at [91, 680] on div "Pen P" at bounding box center [105, 694] width 75 height 45
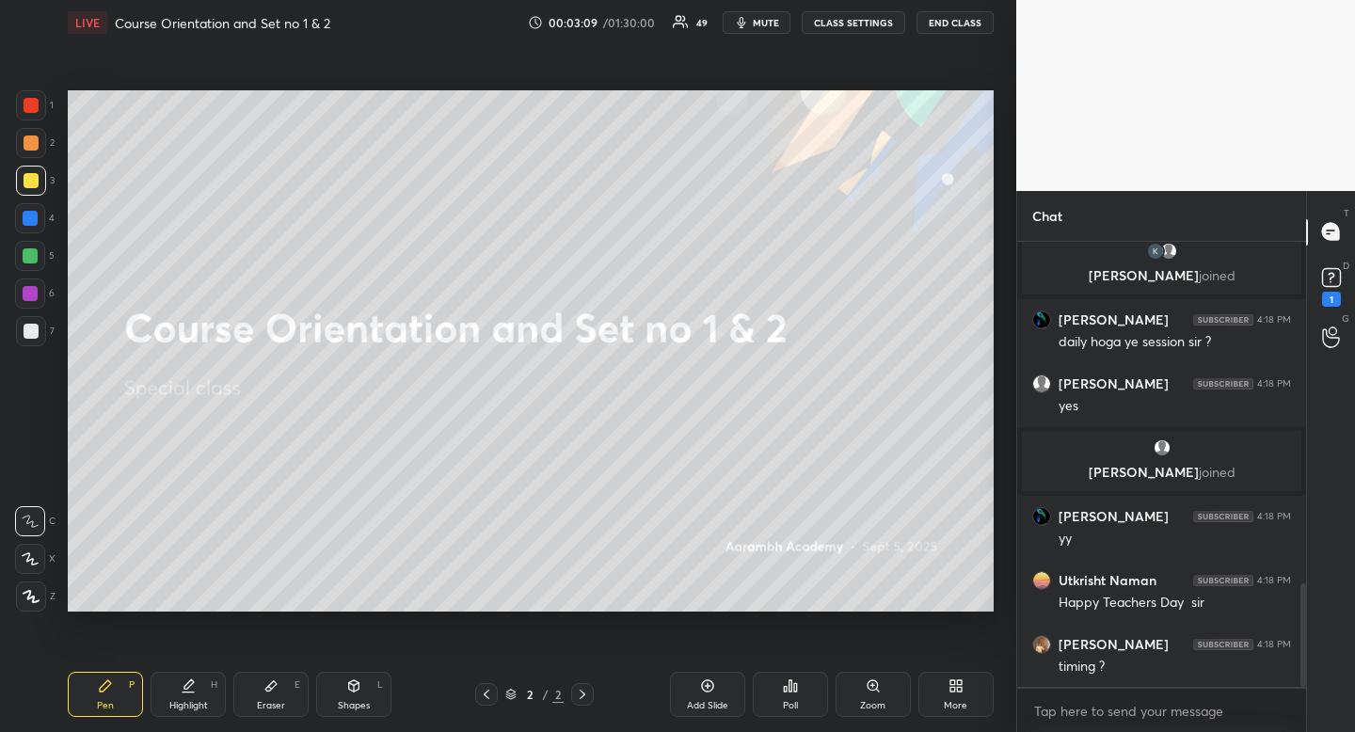
scroll to position [1536, 0]
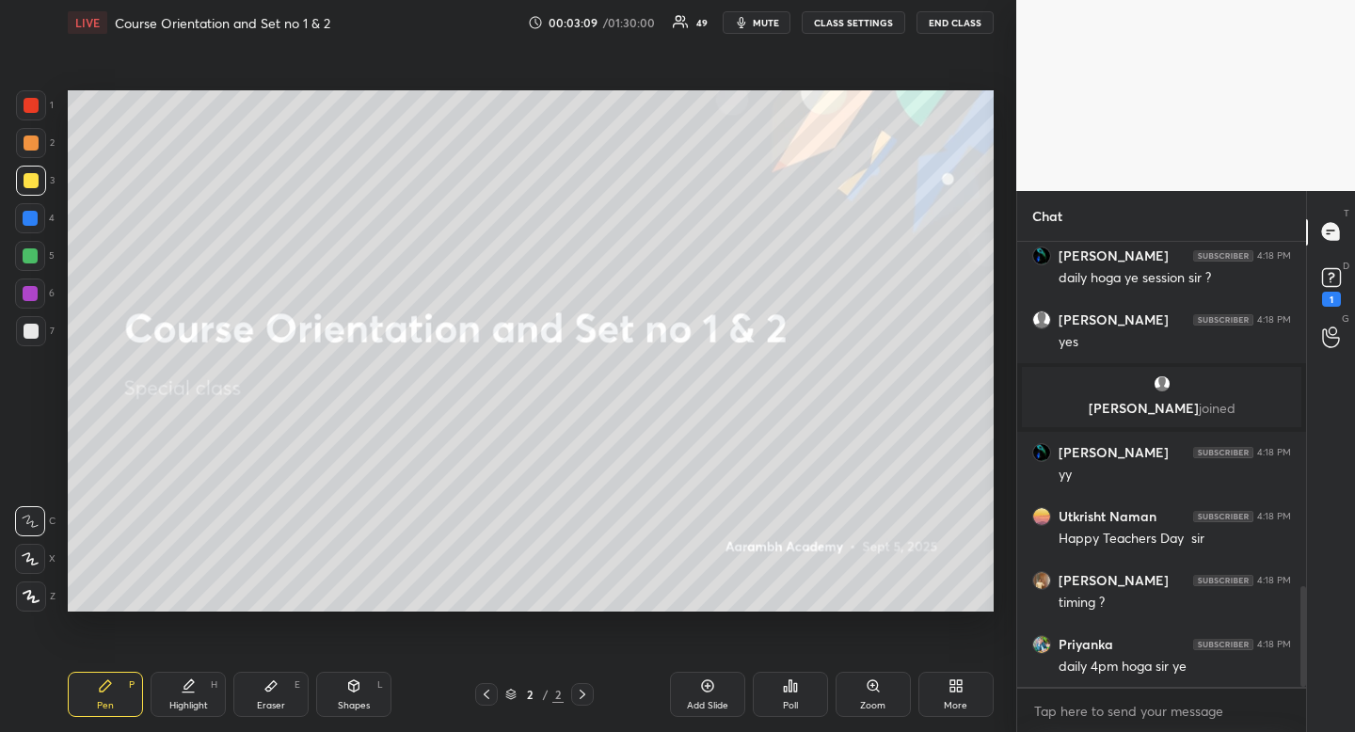
click at [274, 698] on div "Eraser E" at bounding box center [270, 694] width 75 height 45
drag, startPoint x: 273, startPoint y: 699, endPoint x: 270, endPoint y: 684, distance: 15.3
click at [273, 701] on div "Eraser" at bounding box center [271, 705] width 28 height 9
click at [116, 704] on div "Pen P" at bounding box center [105, 694] width 75 height 45
click at [39, 175] on div at bounding box center [31, 181] width 30 height 30
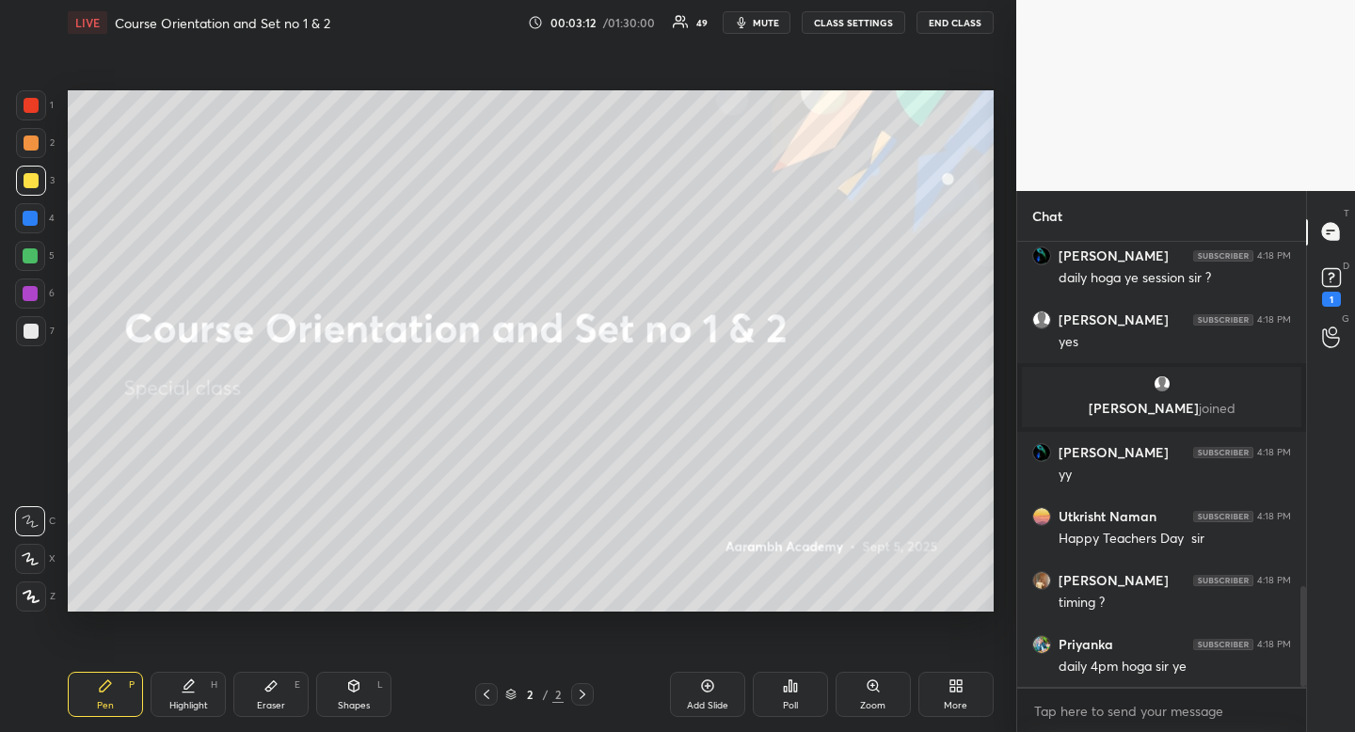
drag, startPoint x: 39, startPoint y: 175, endPoint x: 66, endPoint y: 173, distance: 27.3
click at [39, 175] on div at bounding box center [31, 181] width 30 height 30
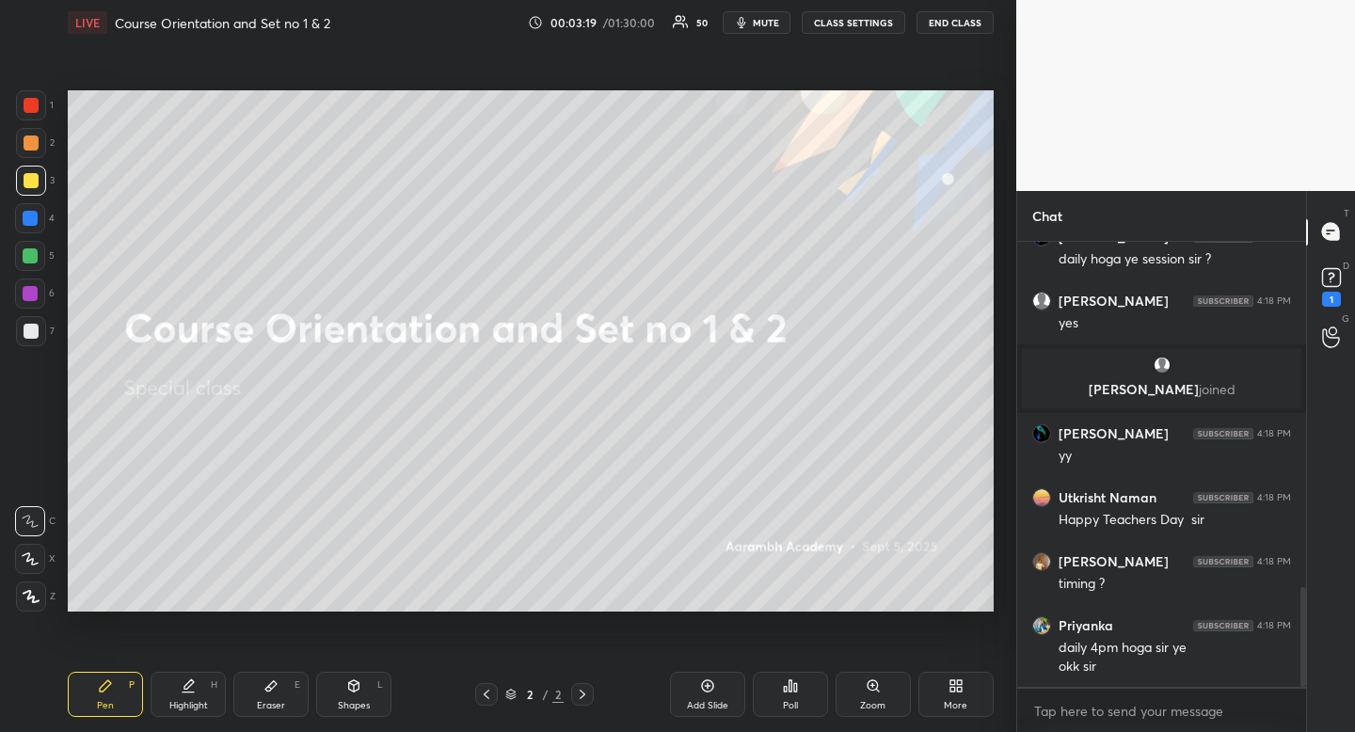
scroll to position [1619, 0]
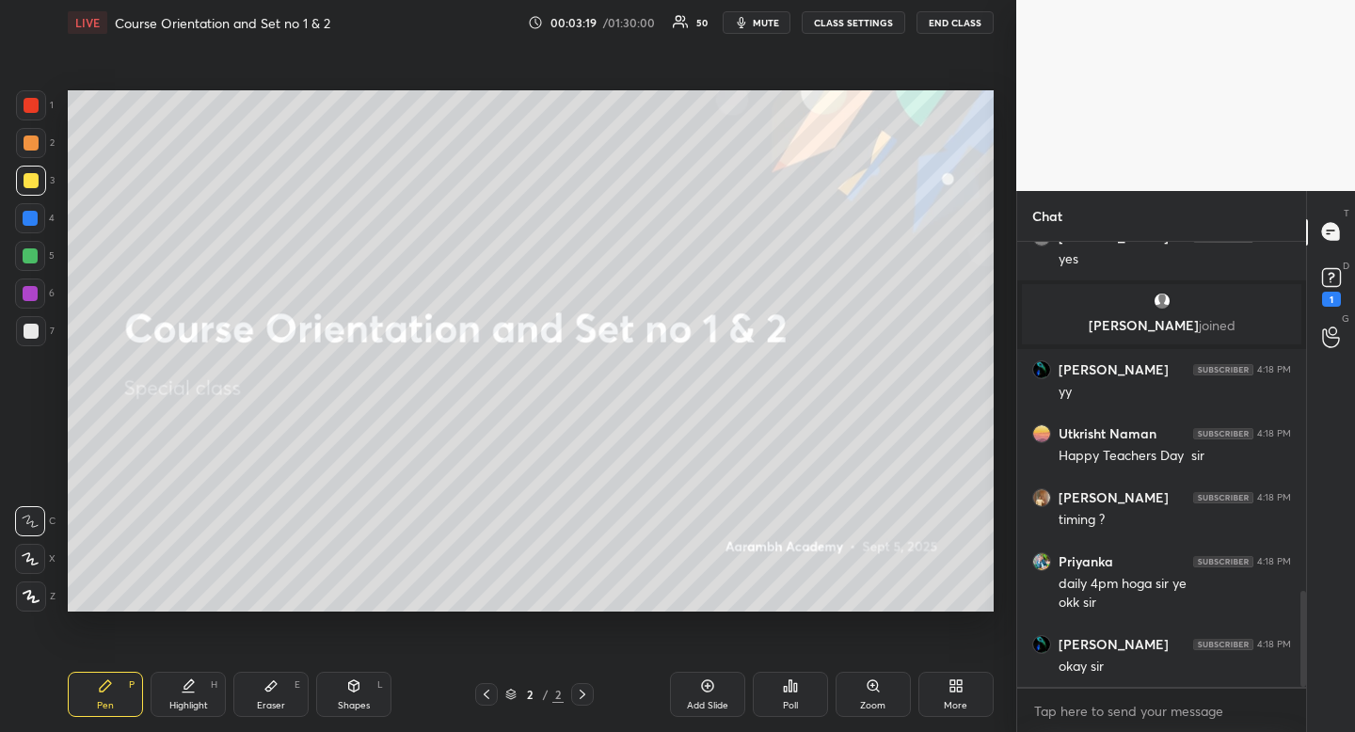
click at [371, 707] on div "Shapes L" at bounding box center [353, 694] width 75 height 45
click at [15, 466] on div "1 2 3 4 5 6 7 R O A L C X Z Erase all C X Z" at bounding box center [30, 350] width 60 height 521
drag, startPoint x: 12, startPoint y: 465, endPoint x: 60, endPoint y: 381, distance: 96.5
click at [12, 465] on div "1 2 3 4 5 6 7 R O A L C X Z Erase all C X Z" at bounding box center [30, 350] width 60 height 521
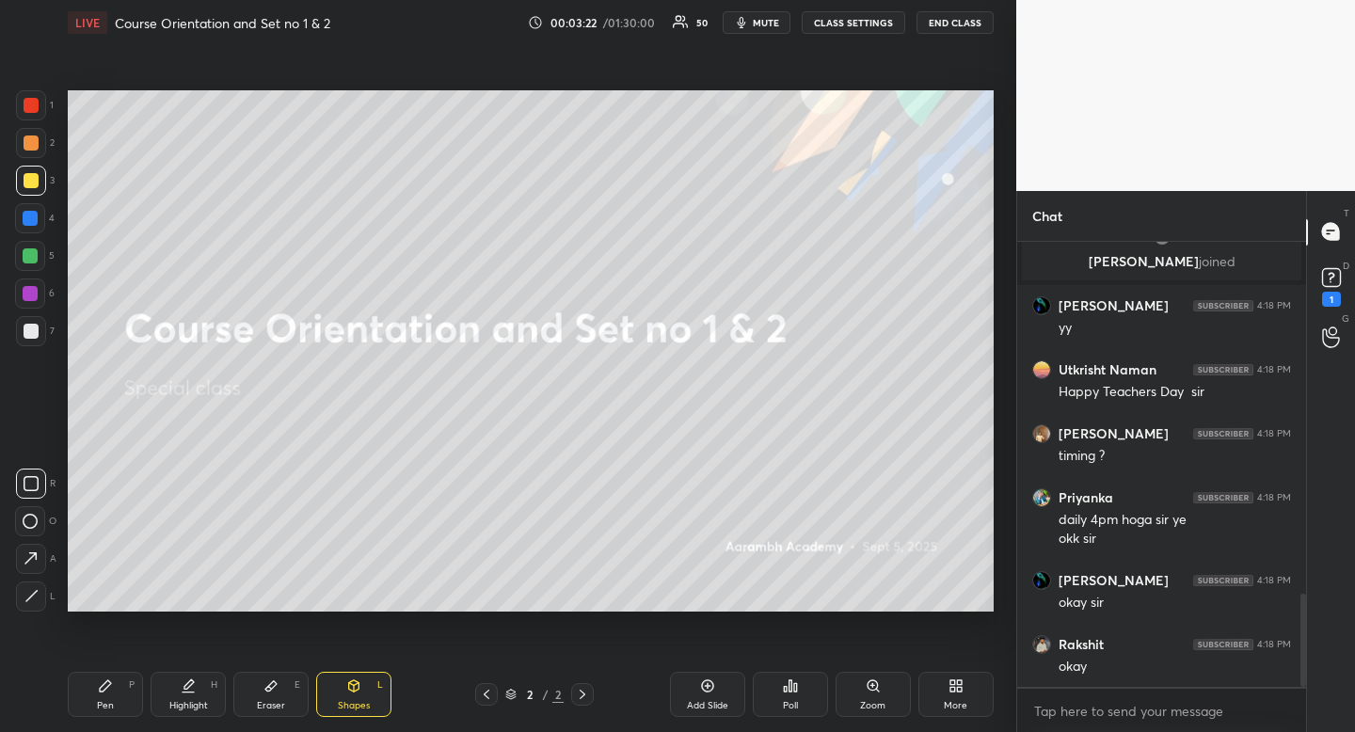
click at [190, 685] on icon at bounding box center [188, 683] width 9 height 9
drag, startPoint x: 190, startPoint y: 685, endPoint x: 195, endPoint y: 631, distance: 53.8
click at [190, 685] on icon at bounding box center [188, 683] width 9 height 9
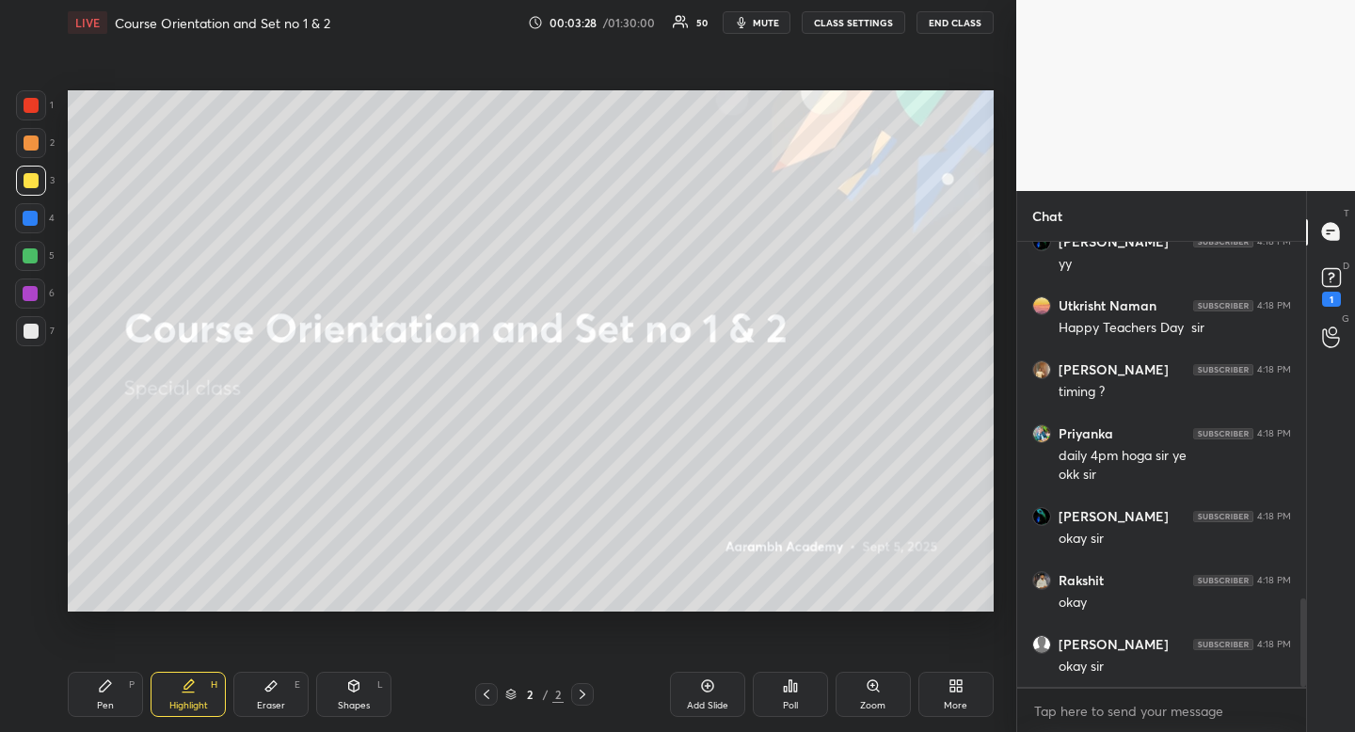
scroll to position [1811, 0]
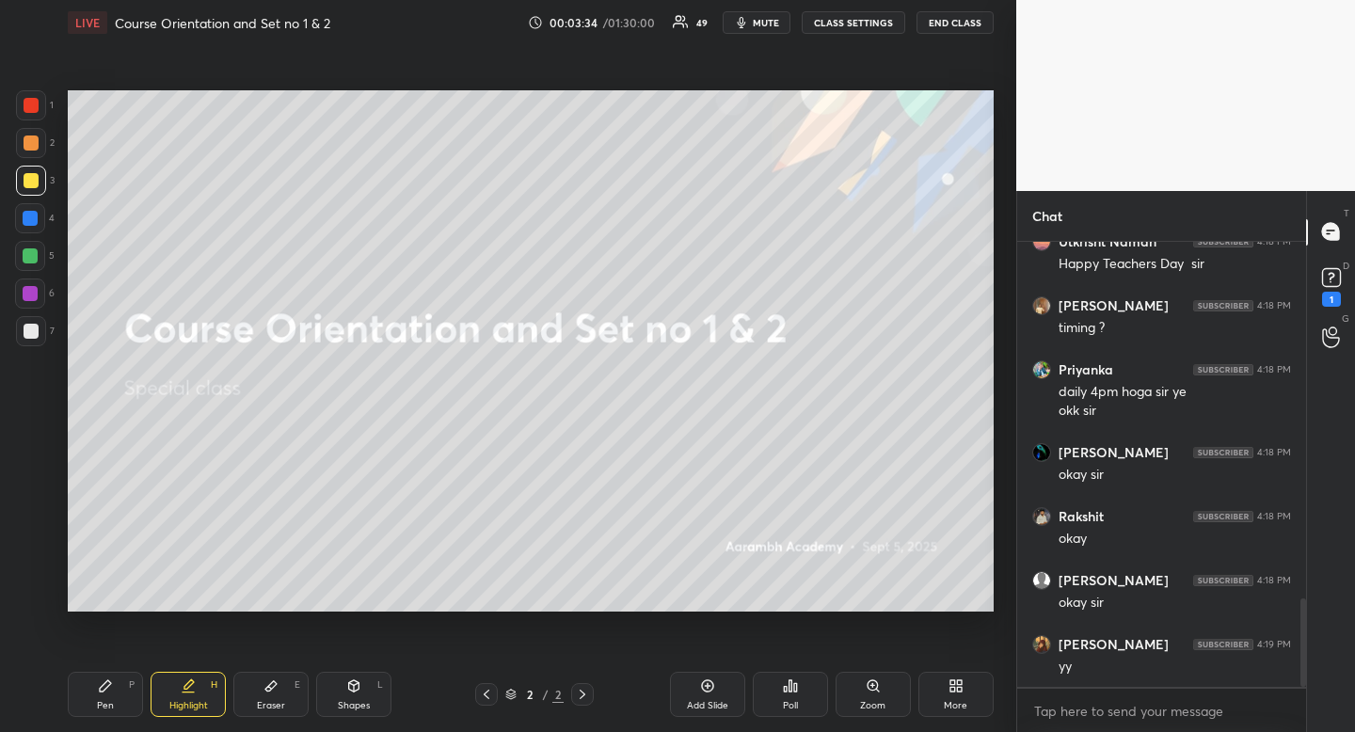
click at [29, 332] on div at bounding box center [31, 331] width 15 height 15
drag, startPoint x: 29, startPoint y: 332, endPoint x: 57, endPoint y: 302, distance: 41.3
click at [29, 332] on div at bounding box center [31, 331] width 15 height 15
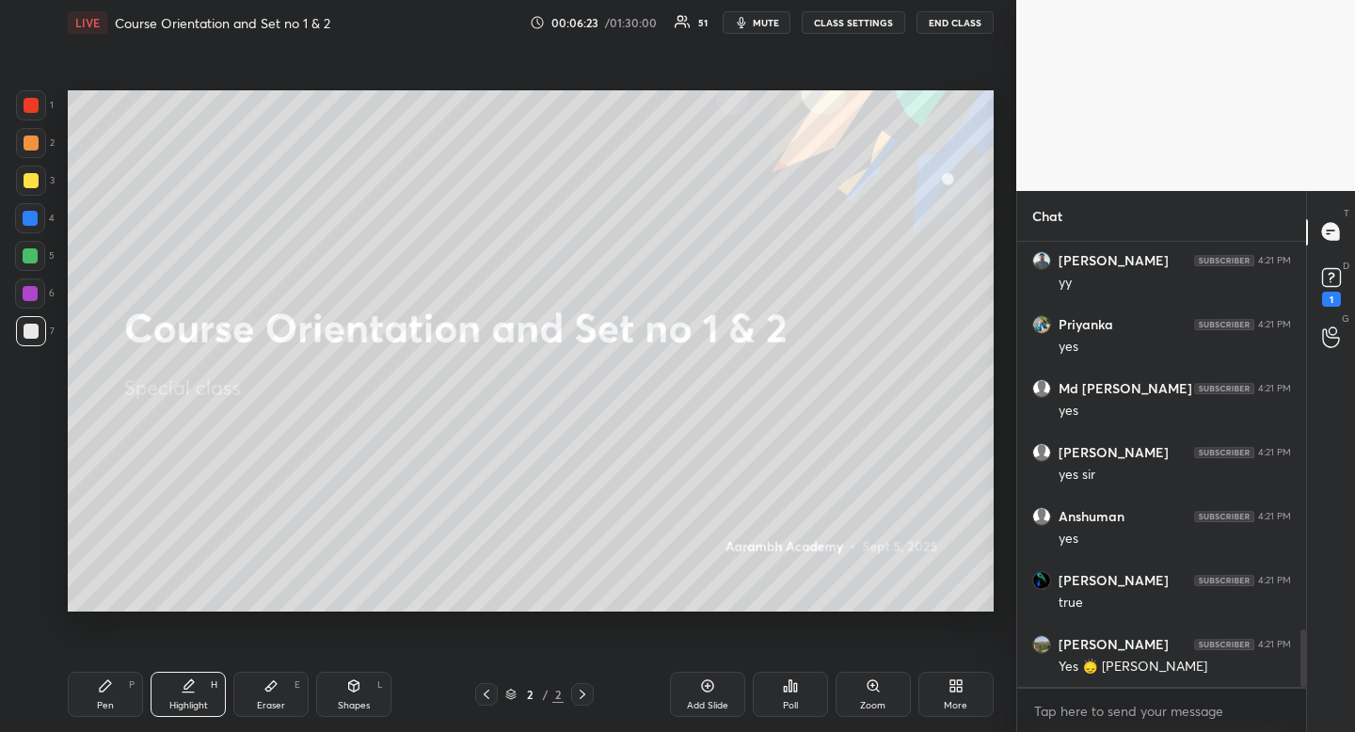
scroll to position [3079, 0]
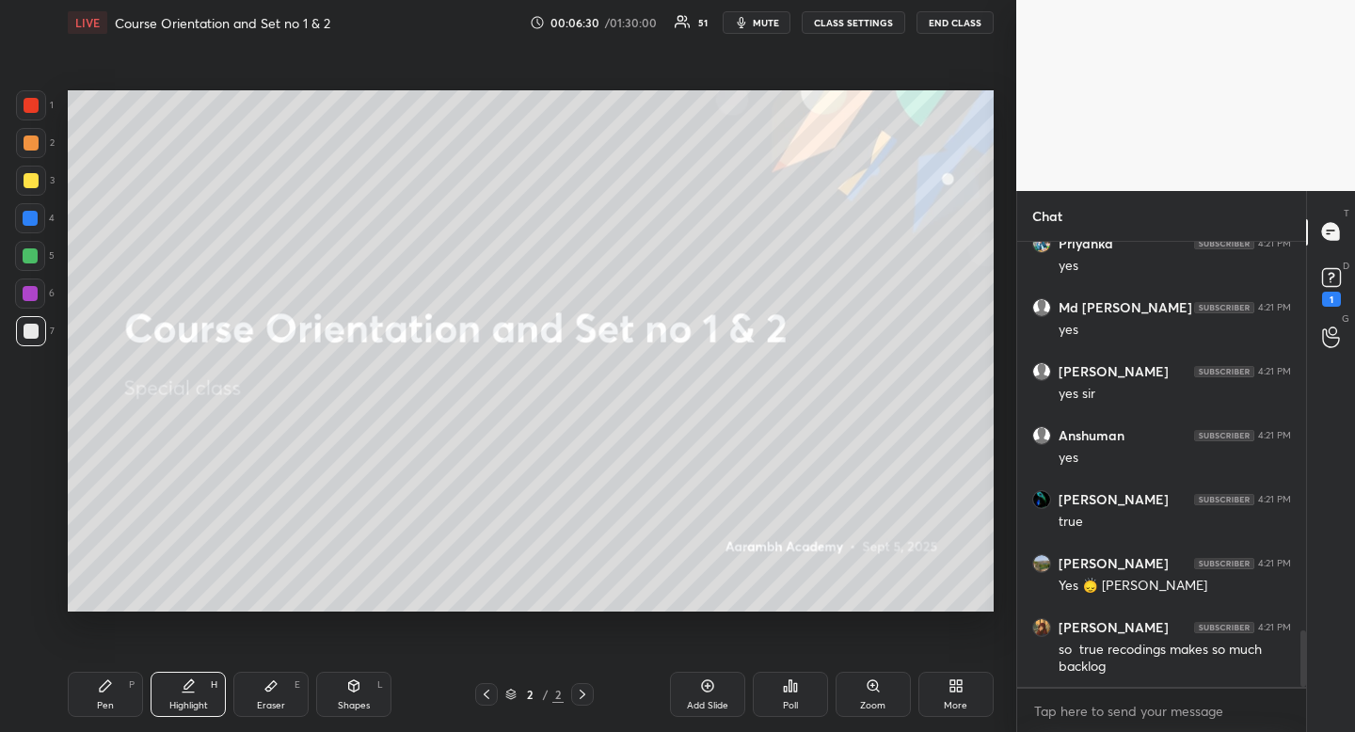
drag, startPoint x: 191, startPoint y: 679, endPoint x: 198, endPoint y: 643, distance: 37.3
click at [191, 679] on icon at bounding box center [188, 683] width 9 height 9
click at [22, 172] on div at bounding box center [31, 181] width 30 height 30
click at [24, 171] on div at bounding box center [31, 181] width 30 height 30
click at [203, 690] on div "Highlight H" at bounding box center [188, 694] width 75 height 45
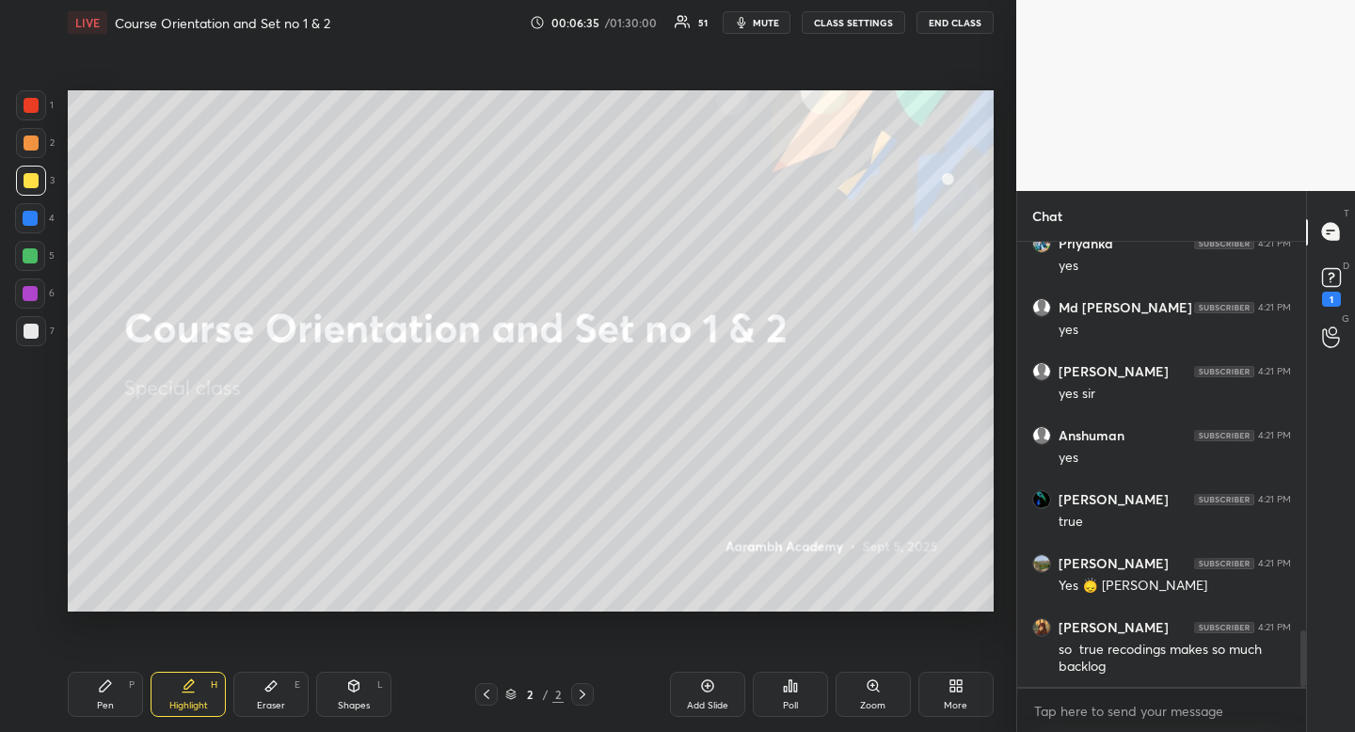
click at [203, 690] on div "Highlight H" at bounding box center [188, 694] width 75 height 45
click at [45, 181] on div "3" at bounding box center [35, 181] width 39 height 30
click at [186, 695] on div "Highlight H" at bounding box center [188, 694] width 75 height 45
click at [36, 251] on div at bounding box center [30, 256] width 30 height 30
drag, startPoint x: 195, startPoint y: 697, endPoint x: 210, endPoint y: 621, distance: 77.7
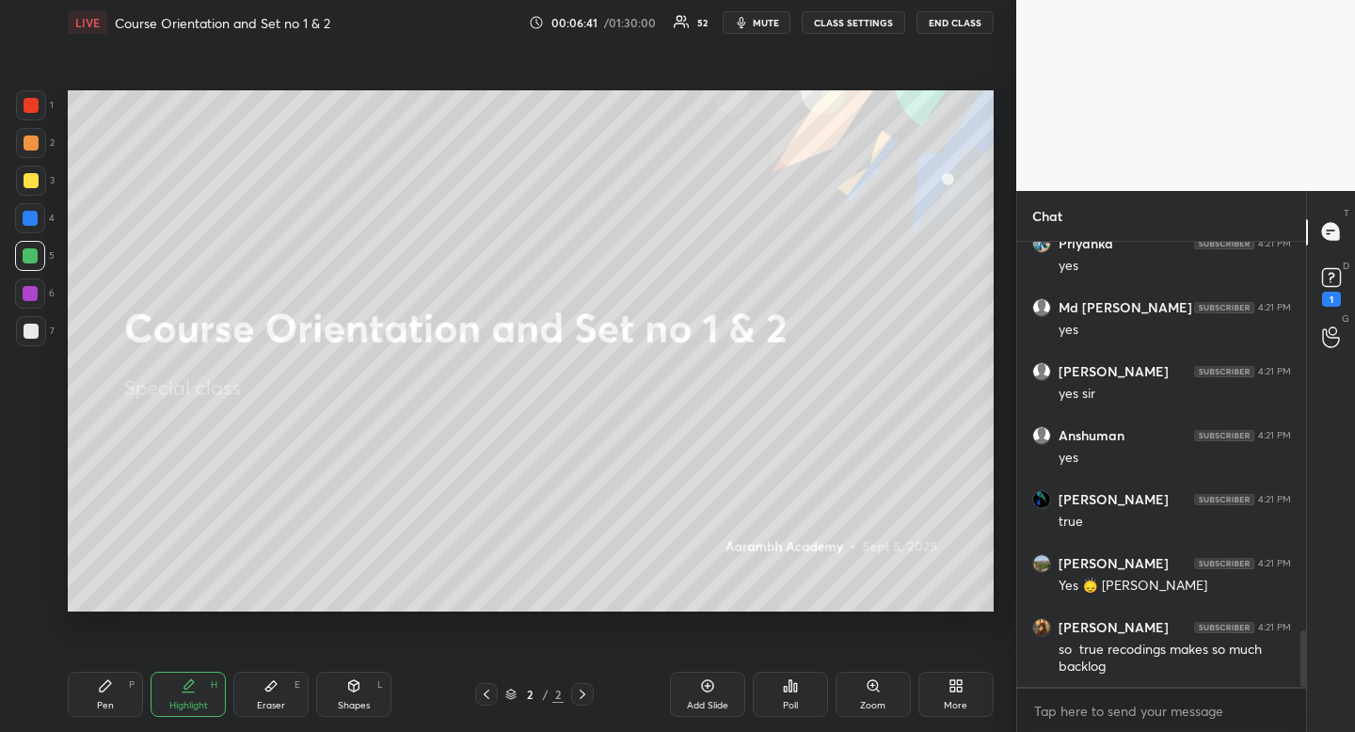
click at [195, 698] on div "Highlight H" at bounding box center [188, 694] width 75 height 45
click at [351, 694] on div "Shapes L" at bounding box center [353, 694] width 75 height 45
click at [15, 521] on div at bounding box center [30, 521] width 30 height 30
click at [105, 701] on div "Pen" at bounding box center [105, 705] width 17 height 9
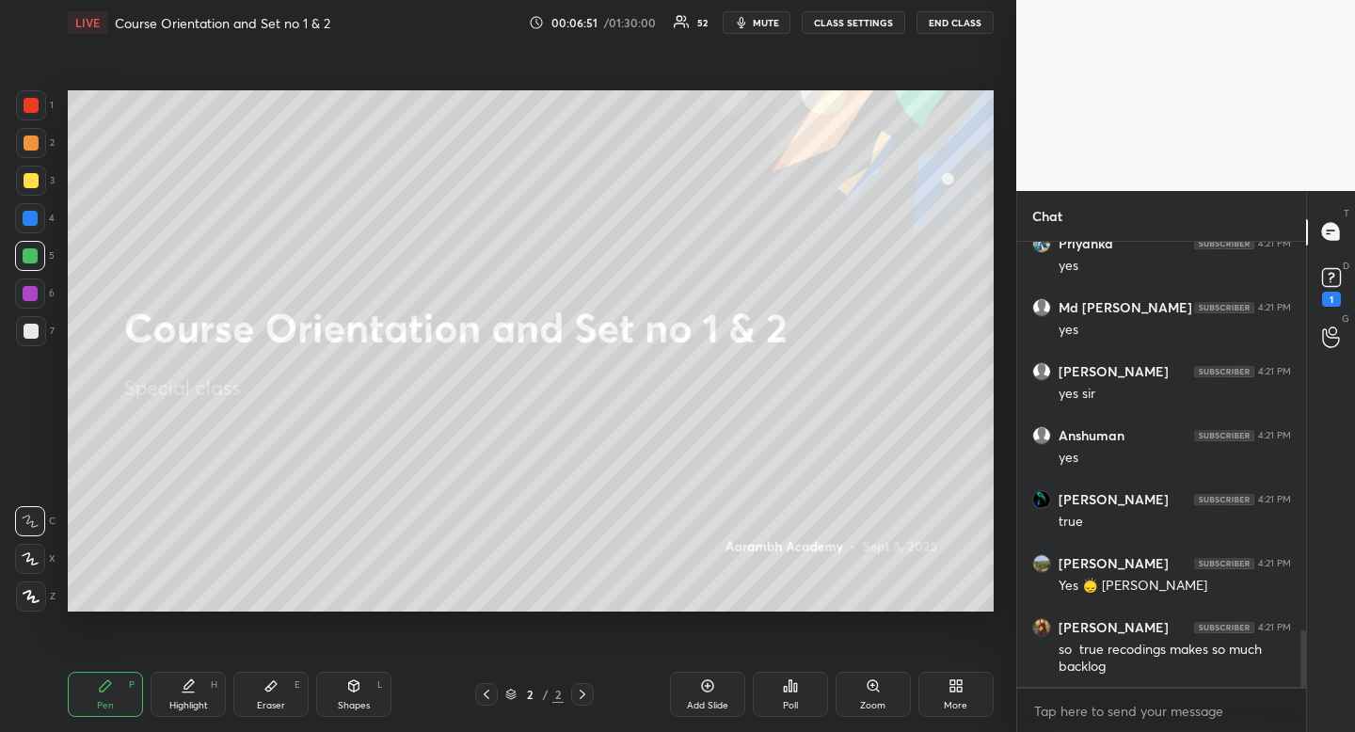
drag, startPoint x: 105, startPoint y: 699, endPoint x: 123, endPoint y: 660, distance: 43.4
click at [105, 701] on div "Pen" at bounding box center [105, 705] width 17 height 9
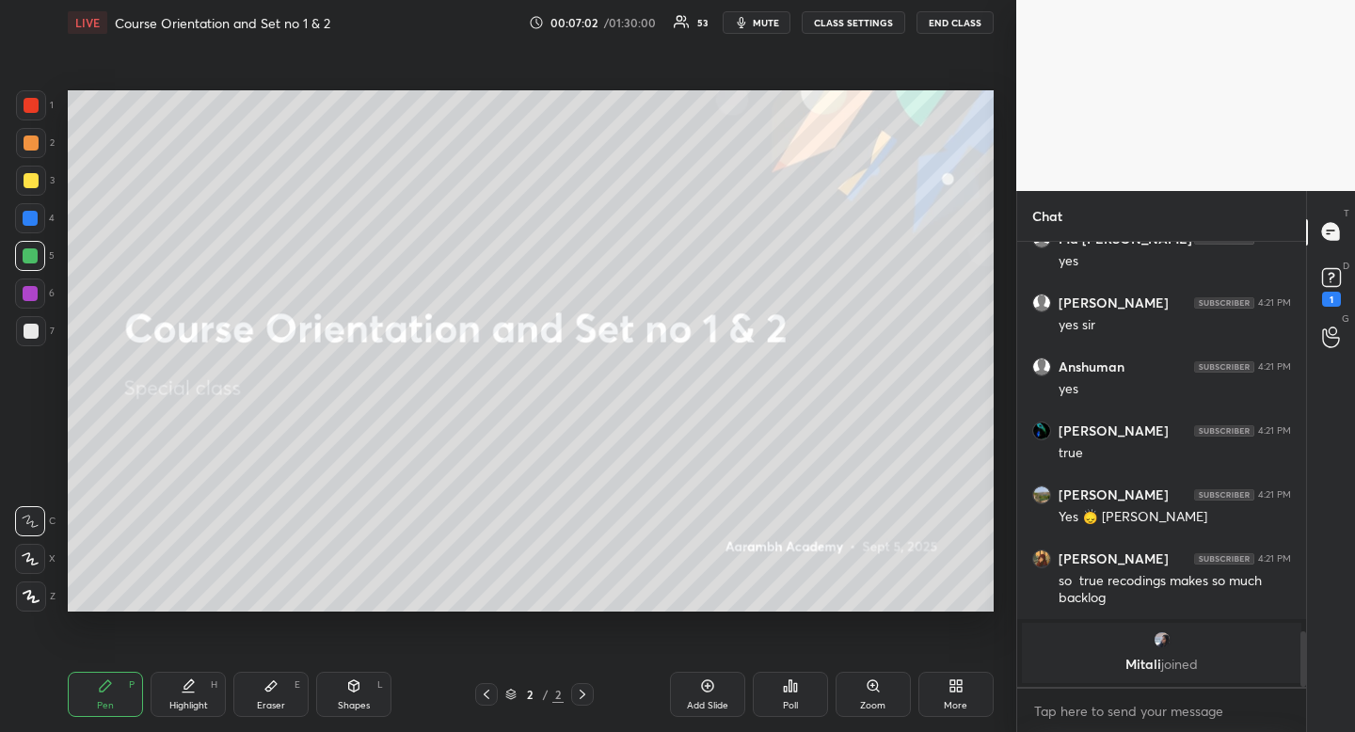
click at [352, 701] on div "Shapes" at bounding box center [354, 705] width 32 height 9
click at [22, 520] on div at bounding box center [30, 521] width 30 height 30
drag, startPoint x: 29, startPoint y: 519, endPoint x: 47, endPoint y: 507, distance: 21.7
click at [29, 519] on icon at bounding box center [30, 521] width 15 height 15
click at [183, 696] on div "Highlight H" at bounding box center [188, 694] width 75 height 45
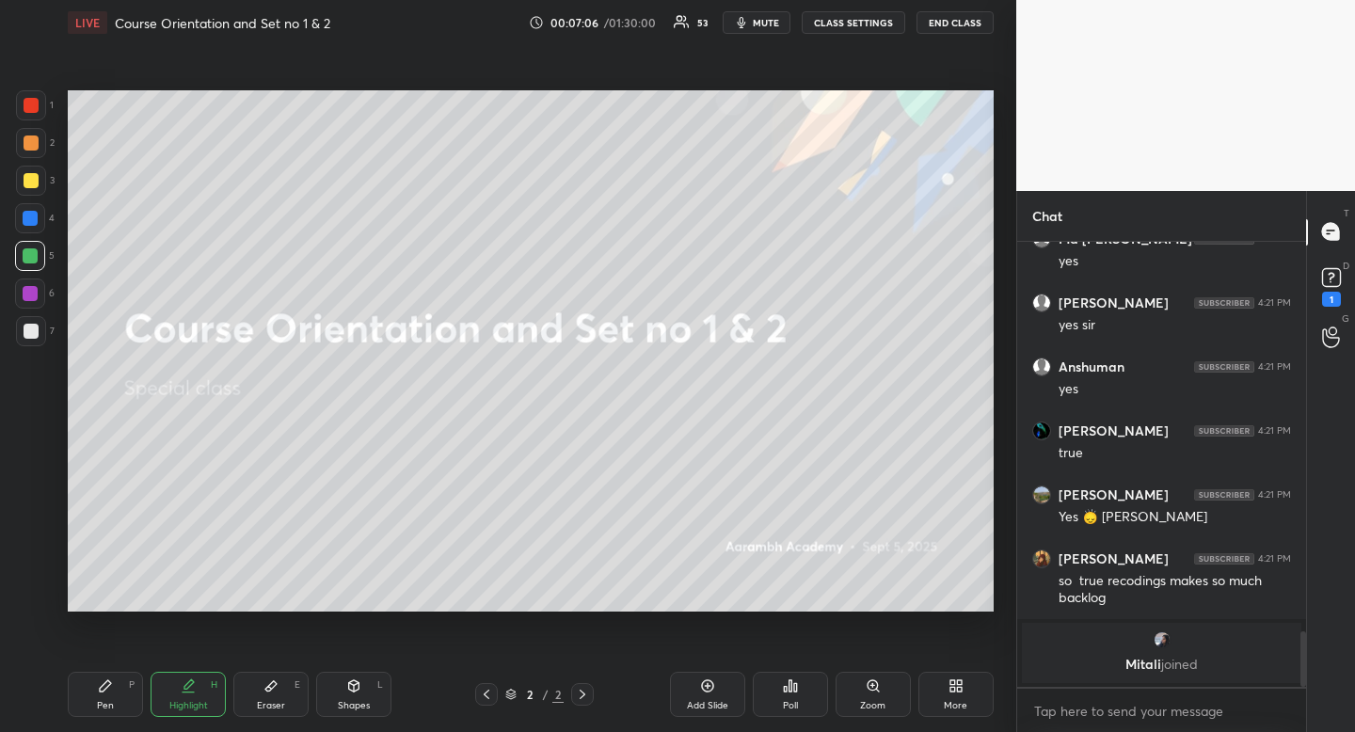
drag, startPoint x: 183, startPoint y: 696, endPoint x: 273, endPoint y: 625, distance: 114.5
click at [183, 696] on div "Highlight H" at bounding box center [188, 694] width 75 height 45
click at [34, 329] on div at bounding box center [31, 331] width 15 height 15
click at [111, 701] on div "Pen" at bounding box center [105, 705] width 17 height 9
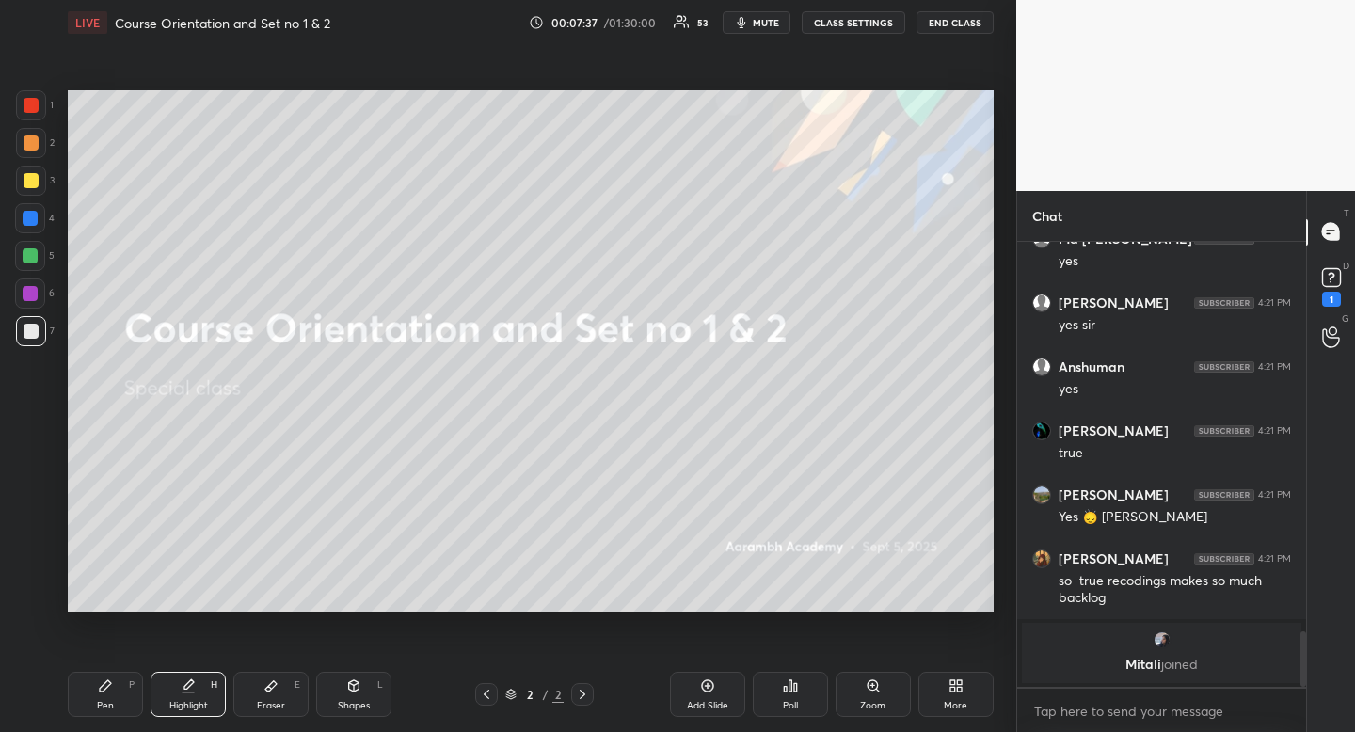
drag, startPoint x: 111, startPoint y: 699, endPoint x: 117, endPoint y: 632, distance: 67.0
click at [111, 701] on div "Pen" at bounding box center [105, 705] width 17 height 9
click at [28, 558] on icon at bounding box center [30, 558] width 17 height 13
click at [278, 691] on div "Eraser E" at bounding box center [270, 694] width 75 height 45
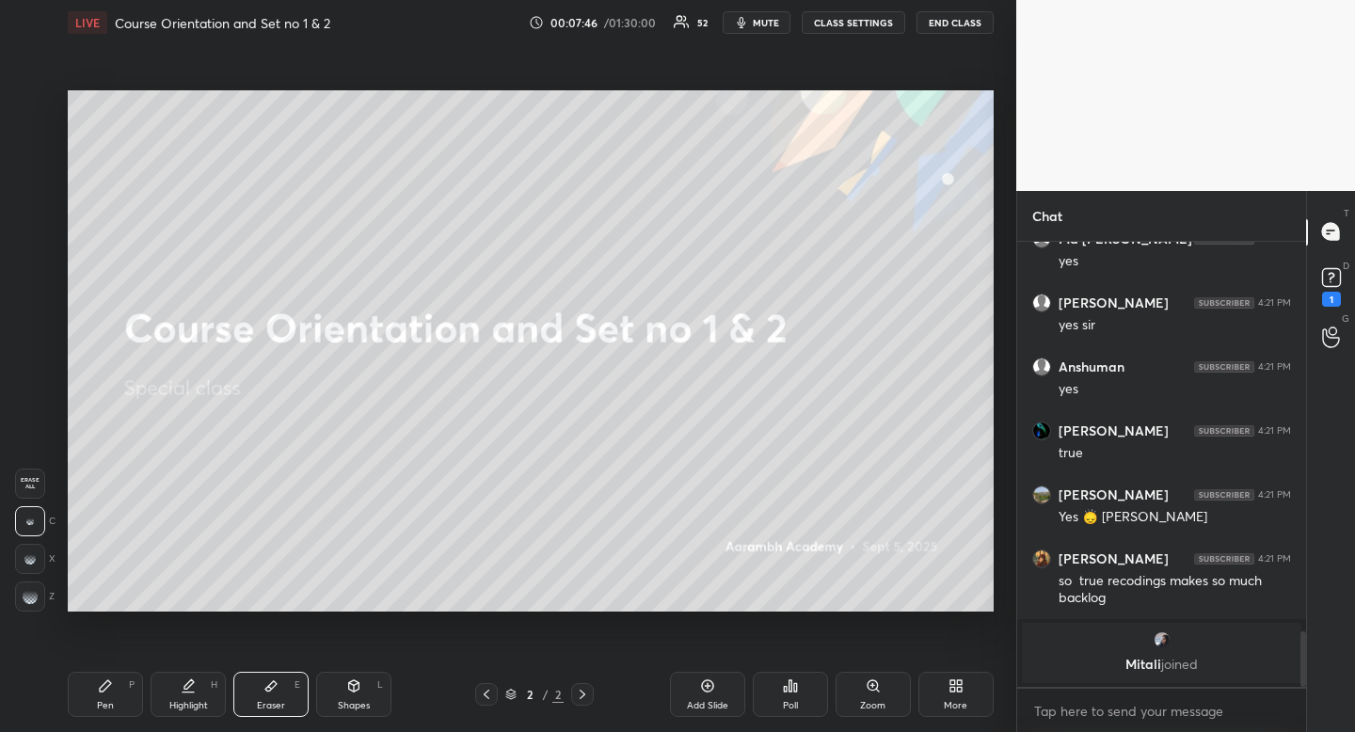
click at [115, 685] on div "Pen P" at bounding box center [105, 694] width 75 height 45
drag, startPoint x: 115, startPoint y: 685, endPoint x: 128, endPoint y: 674, distance: 17.3
click at [119, 678] on div "Pen P" at bounding box center [105, 694] width 75 height 45
click at [165, 705] on div "Highlight H" at bounding box center [188, 694] width 75 height 45
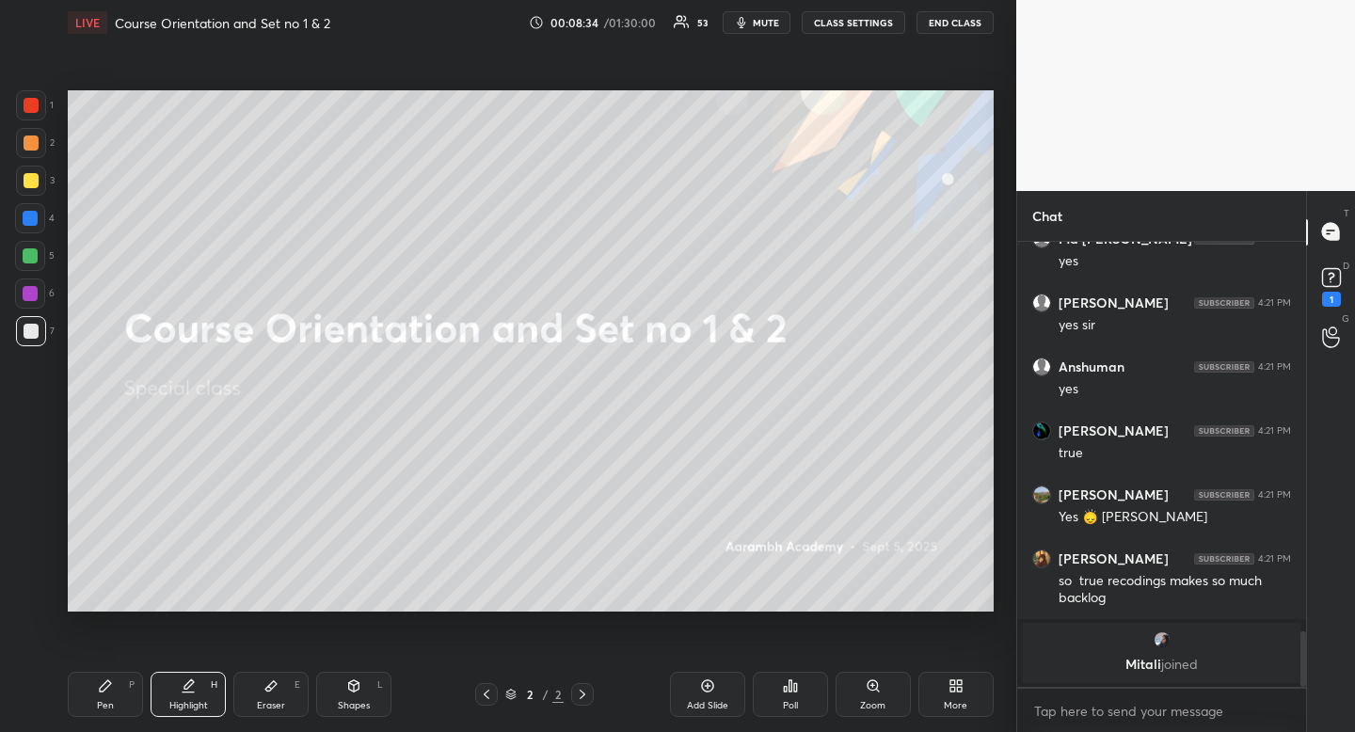
click at [176, 708] on div "Highlight" at bounding box center [188, 705] width 39 height 9
click at [100, 691] on icon at bounding box center [105, 685] width 11 height 11
drag, startPoint x: 99, startPoint y: 691, endPoint x: 129, endPoint y: 635, distance: 63.1
click at [100, 691] on icon at bounding box center [105, 685] width 11 height 11
click at [178, 689] on div "Highlight H" at bounding box center [188, 694] width 75 height 45
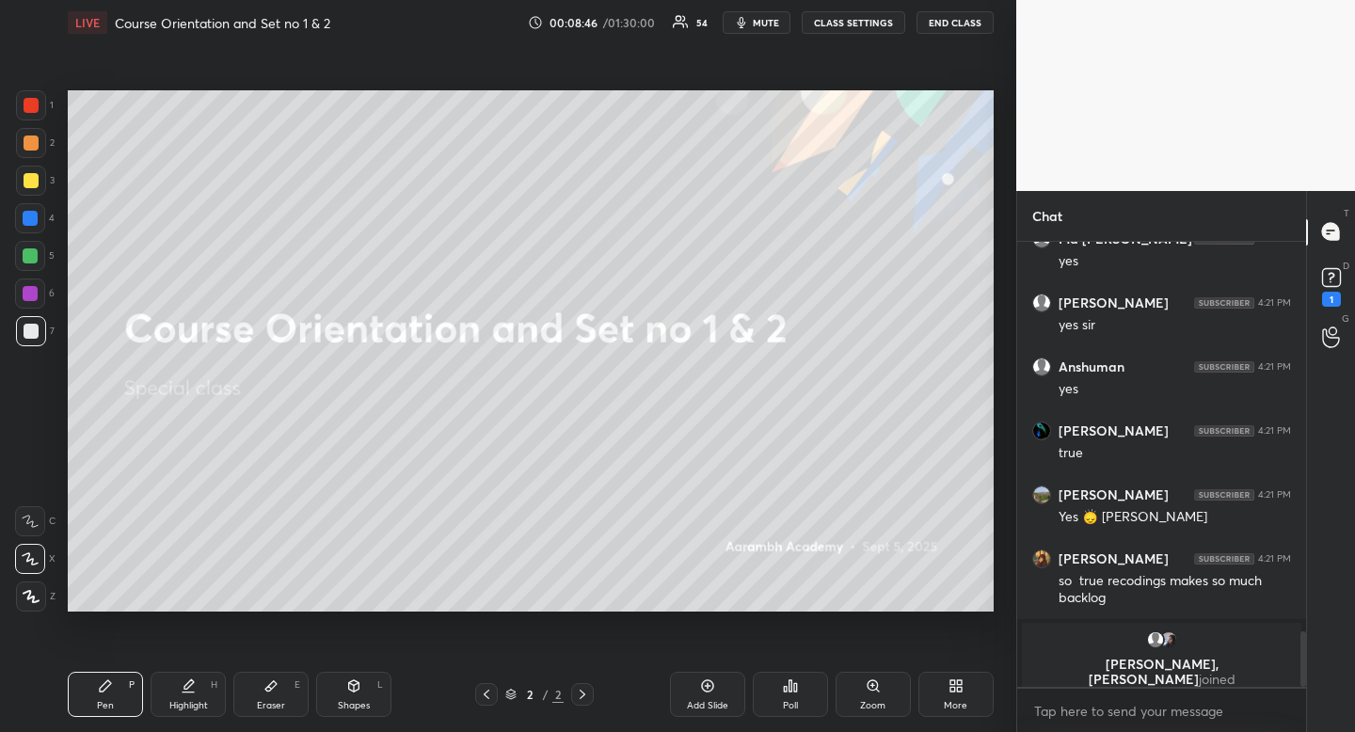
click at [183, 681] on div "Highlight H" at bounding box center [188, 694] width 75 height 45
click at [39, 174] on div at bounding box center [31, 181] width 30 height 30
click at [103, 701] on div "Pen" at bounding box center [105, 705] width 17 height 9
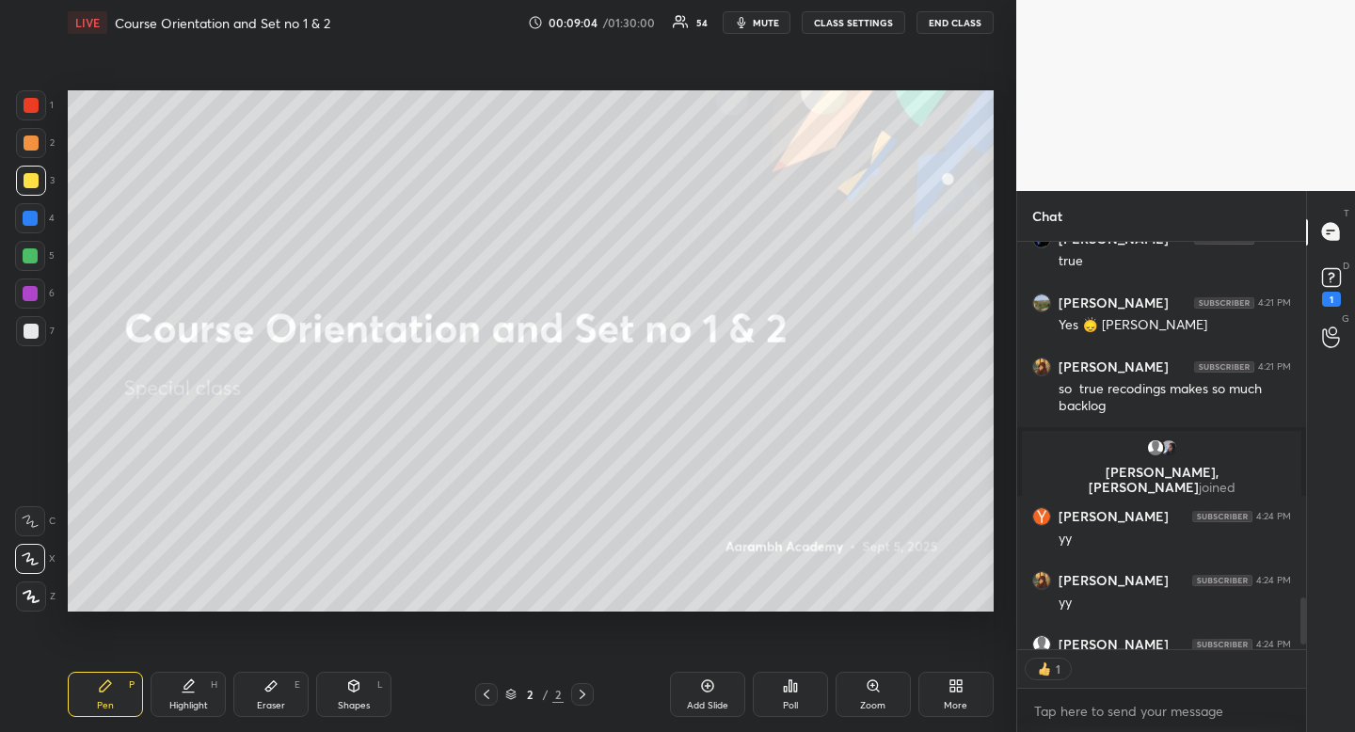
scroll to position [3159, 0]
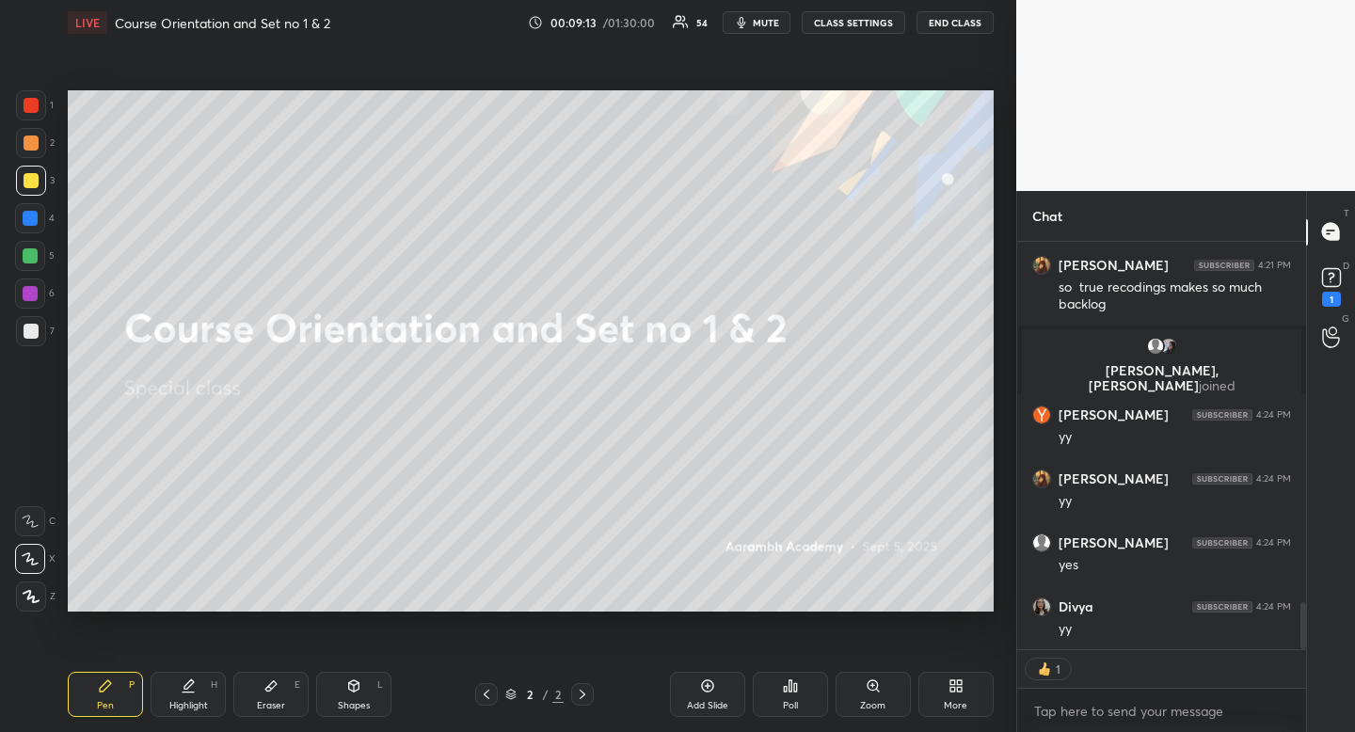
type textarea "x"
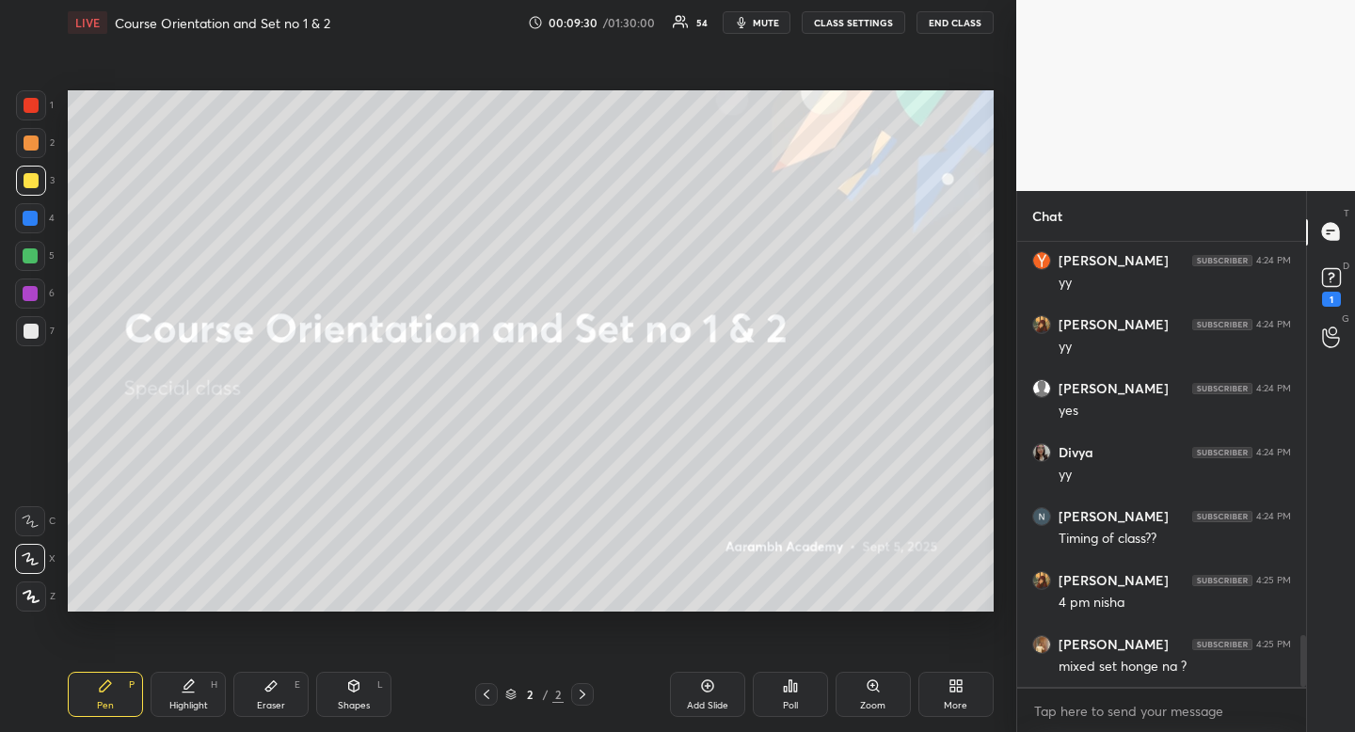
scroll to position [3378, 0]
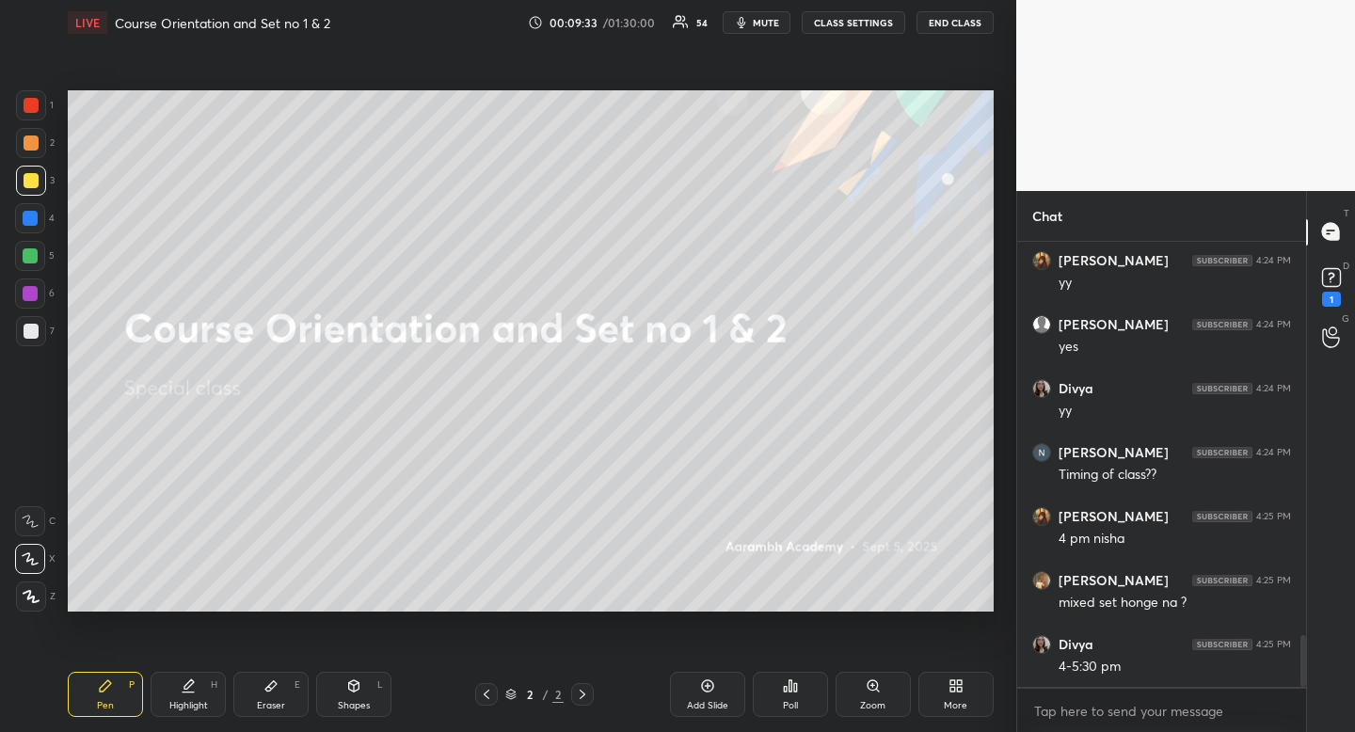
click at [175, 684] on div "Highlight H" at bounding box center [188, 694] width 75 height 45
drag, startPoint x: 176, startPoint y: 676, endPoint x: 183, endPoint y: 621, distance: 55.9
click at [178, 658] on div "Pen P Highlight H Eraser E Shapes L 2 / 2 Add Slide Poll Zoom More" at bounding box center [531, 694] width 926 height 75
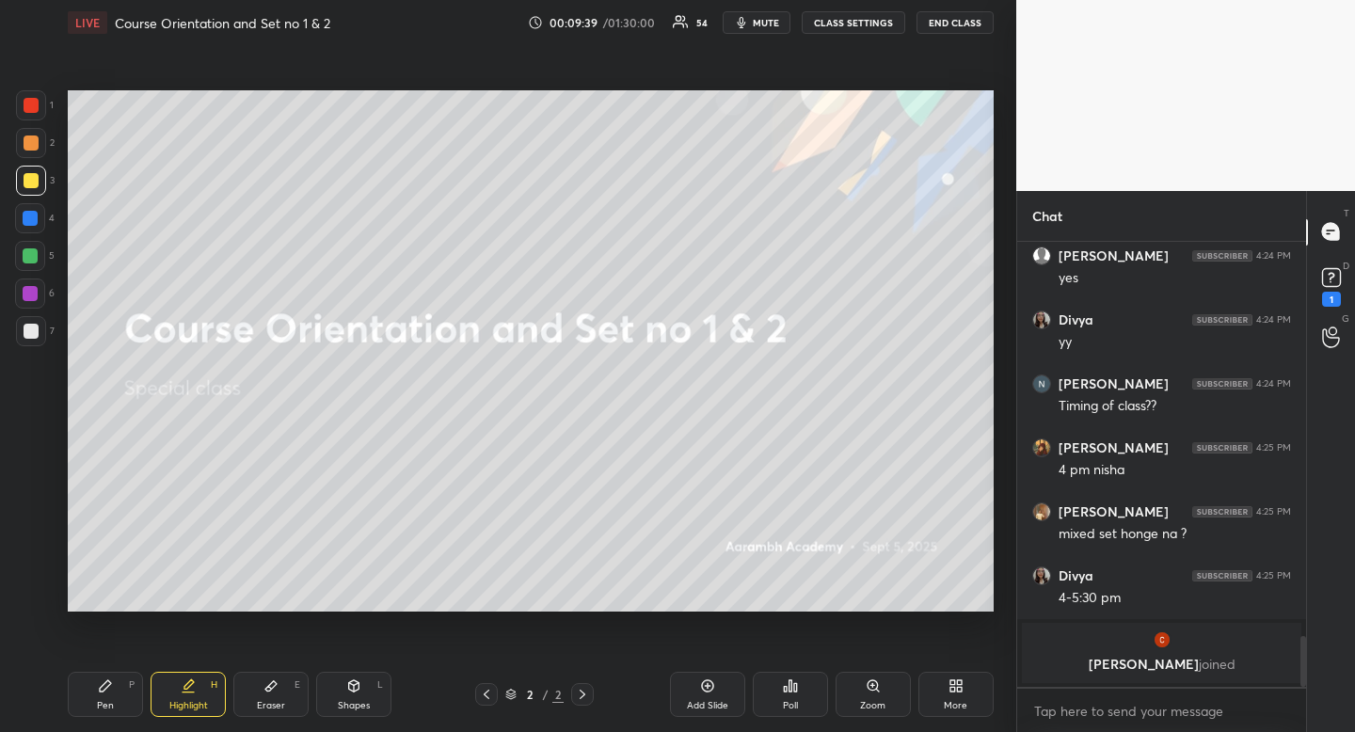
click at [24, 328] on div at bounding box center [31, 331] width 15 height 15
click at [26, 328] on div at bounding box center [31, 331] width 15 height 15
click at [113, 707] on div "Pen" at bounding box center [105, 705] width 17 height 9
drag, startPoint x: 113, startPoint y: 707, endPoint x: 103, endPoint y: 696, distance: 14.0
click at [113, 707] on div "Pen" at bounding box center [105, 705] width 17 height 9
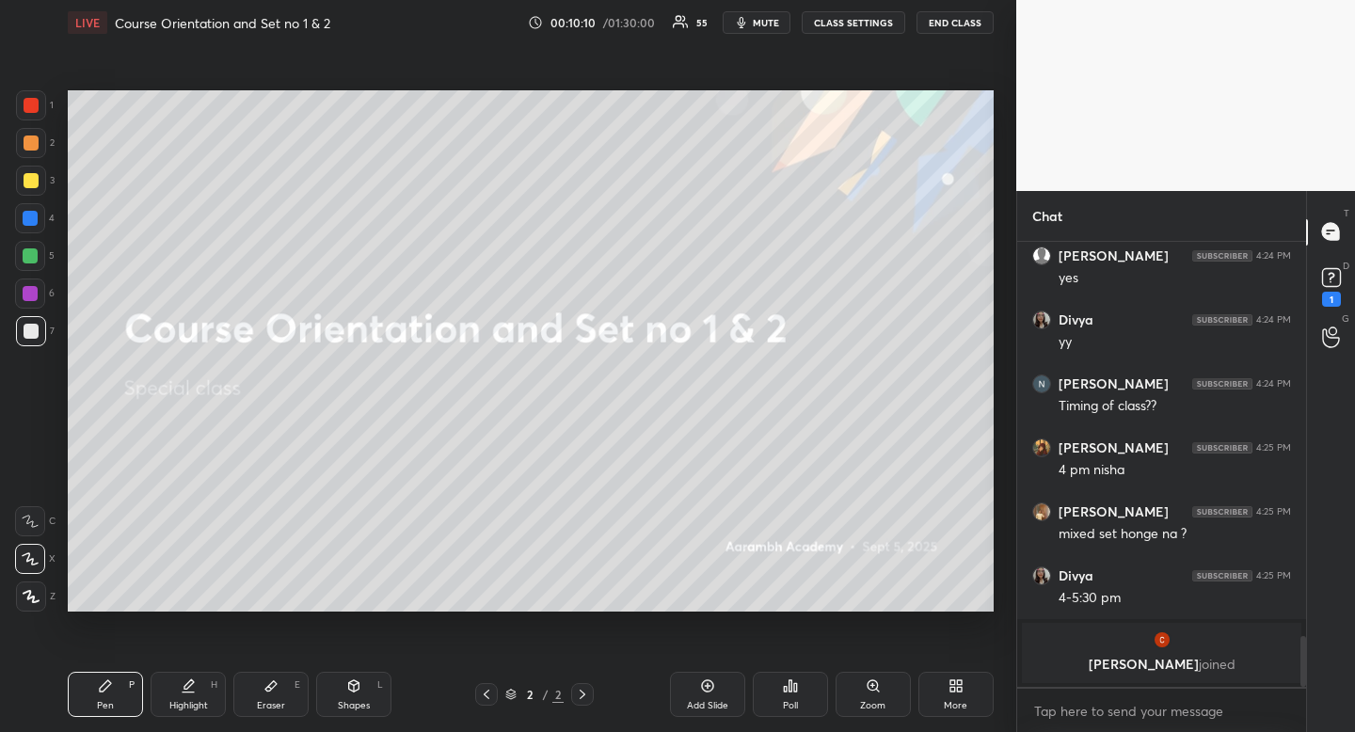
click at [183, 701] on div "Highlight" at bounding box center [188, 705] width 39 height 9
drag, startPoint x: 183, startPoint y: 700, endPoint x: 201, endPoint y: 688, distance: 22.4
click at [183, 701] on div "Highlight" at bounding box center [188, 705] width 39 height 9
drag, startPoint x: 181, startPoint y: 702, endPoint x: 202, endPoint y: 614, distance: 90.1
click at [181, 702] on div "Highlight" at bounding box center [188, 705] width 39 height 9
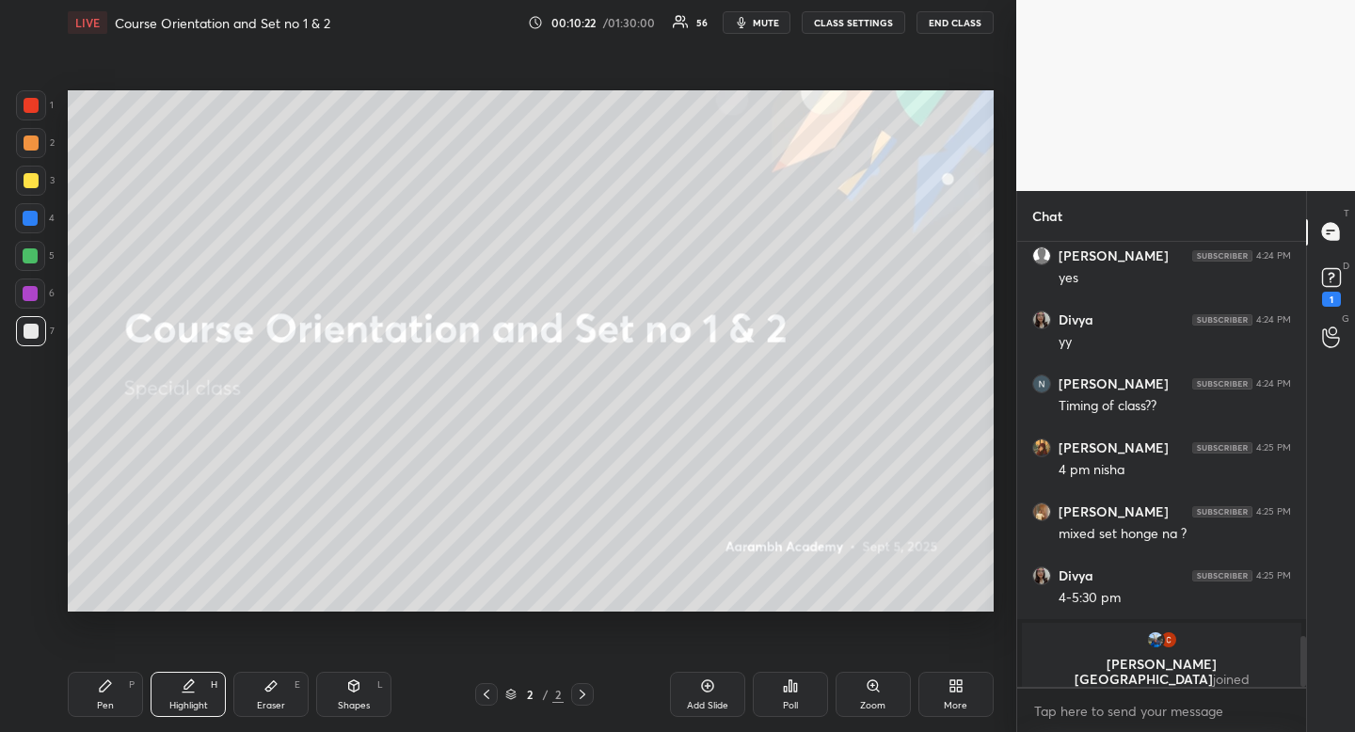
click at [341, 701] on div "Shapes" at bounding box center [354, 705] width 32 height 9
drag, startPoint x: 48, startPoint y: 481, endPoint x: 66, endPoint y: 478, distance: 18.1
click at [49, 480] on div "R" at bounding box center [36, 484] width 40 height 30
click at [187, 705] on div "Highlight" at bounding box center [188, 705] width 39 height 9
click at [116, 697] on div "Pen P" at bounding box center [105, 694] width 75 height 45
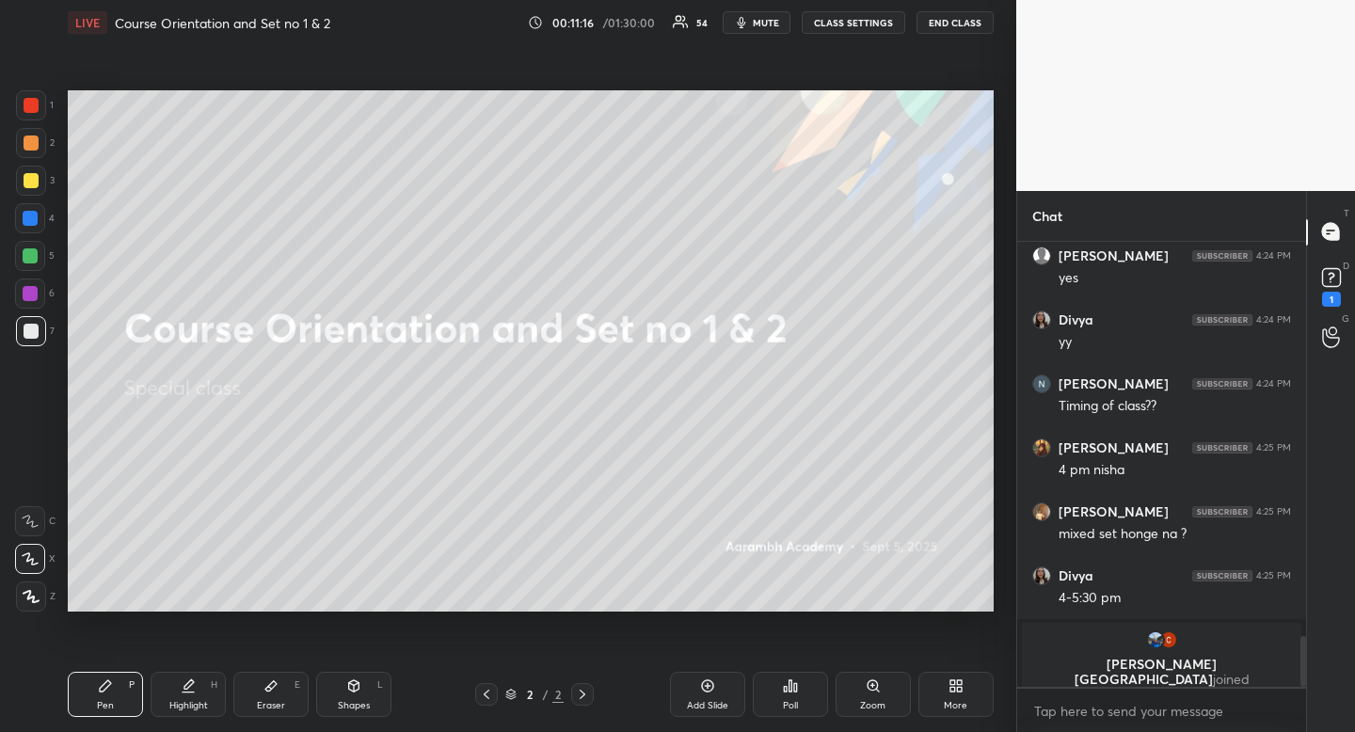
click at [191, 717] on div "Pen P Highlight H Eraser E Shapes L 2 / 2 Add Slide Poll Zoom More" at bounding box center [531, 694] width 926 height 75
click at [190, 701] on div "Highlight" at bounding box center [188, 705] width 39 height 9
click at [122, 681] on div "Pen P" at bounding box center [105, 694] width 75 height 45
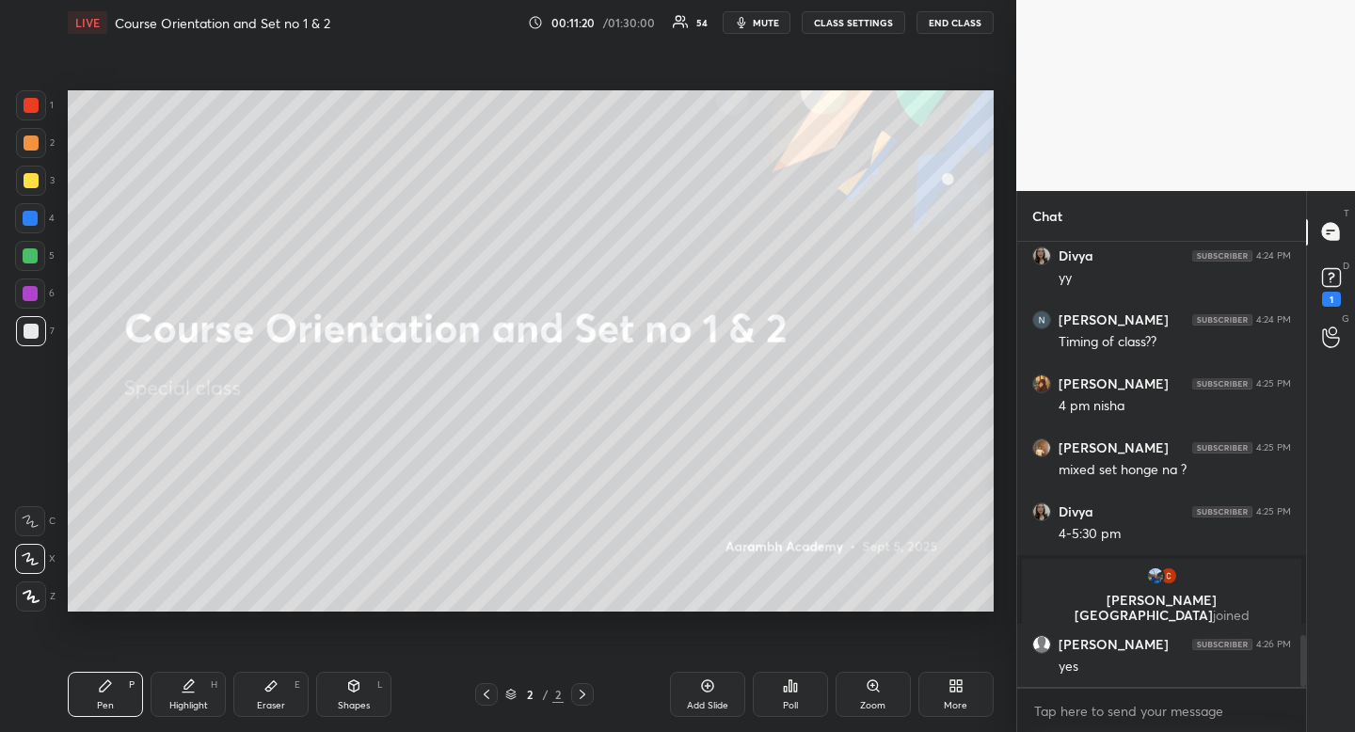
scroll to position [3417, 0]
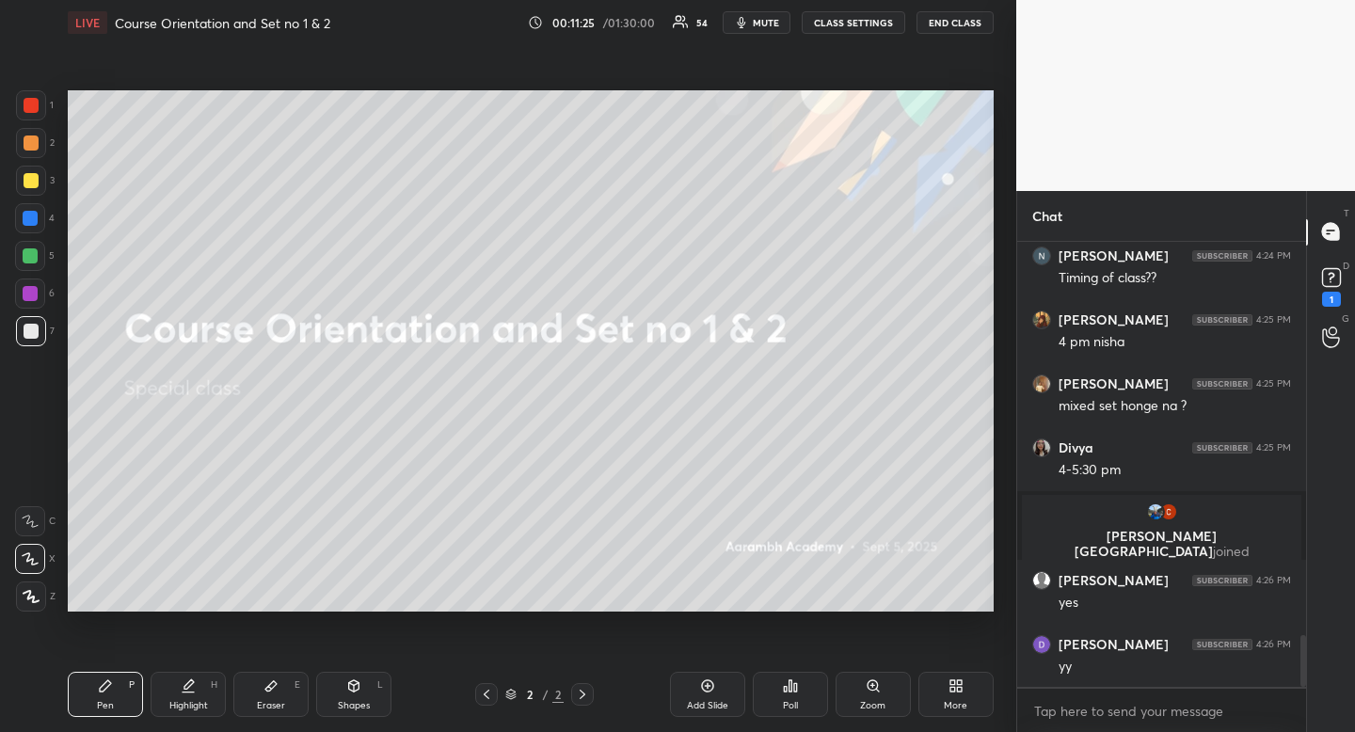
click at [87, 710] on div "Pen P" at bounding box center [105, 694] width 75 height 45
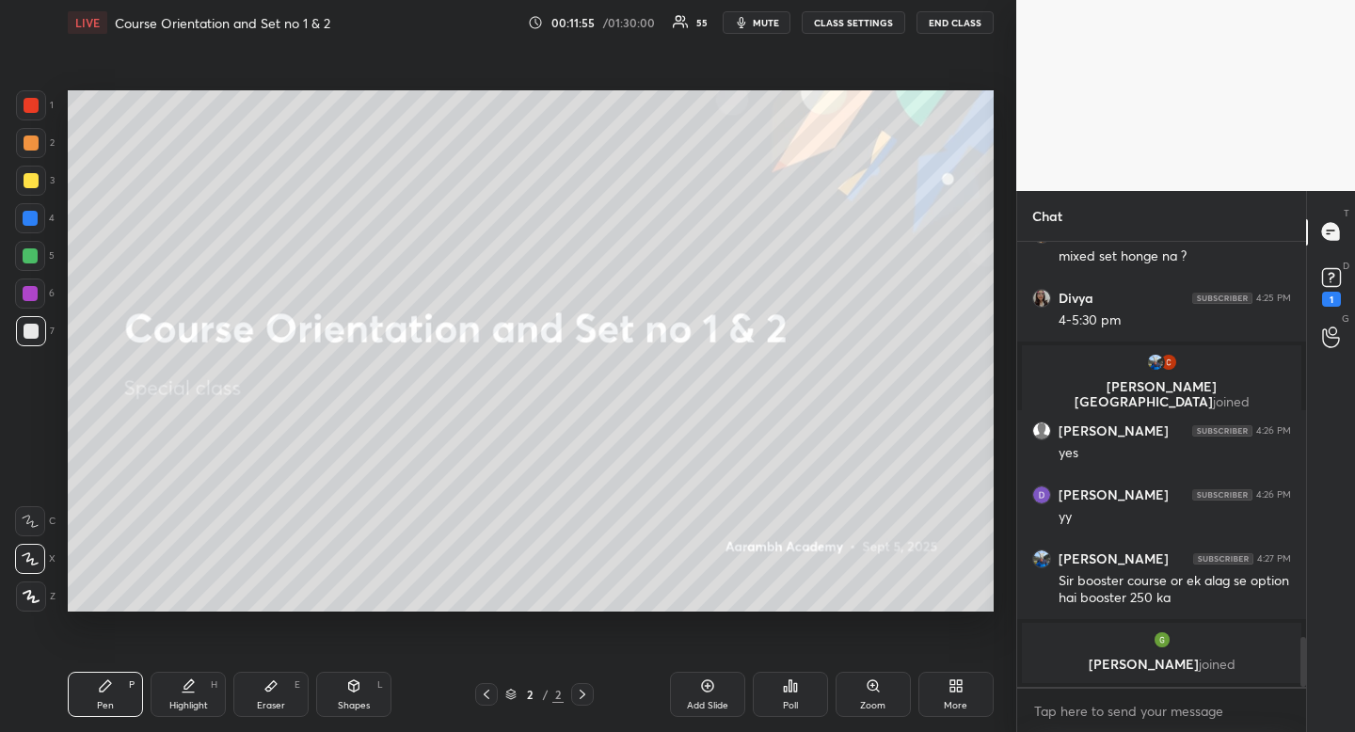
scroll to position [3563, 0]
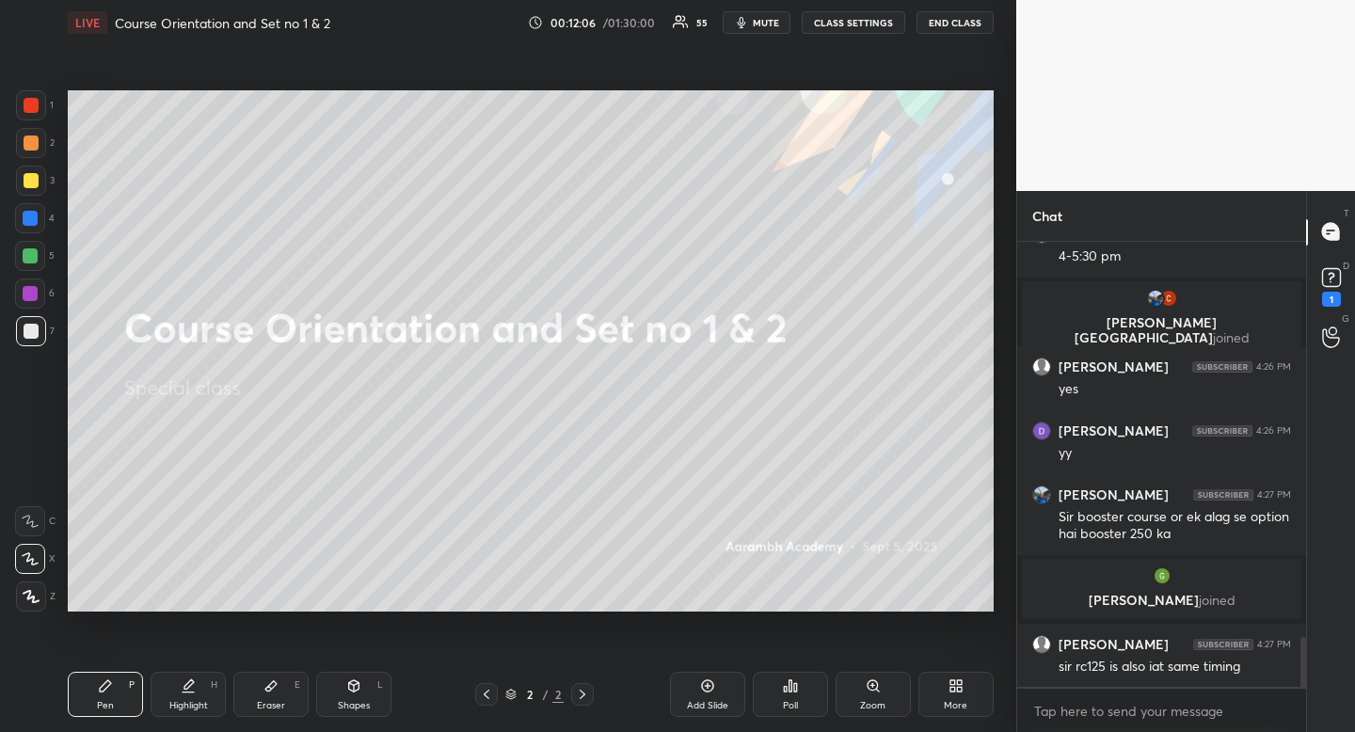
click at [180, 694] on div "Highlight H" at bounding box center [188, 694] width 75 height 45
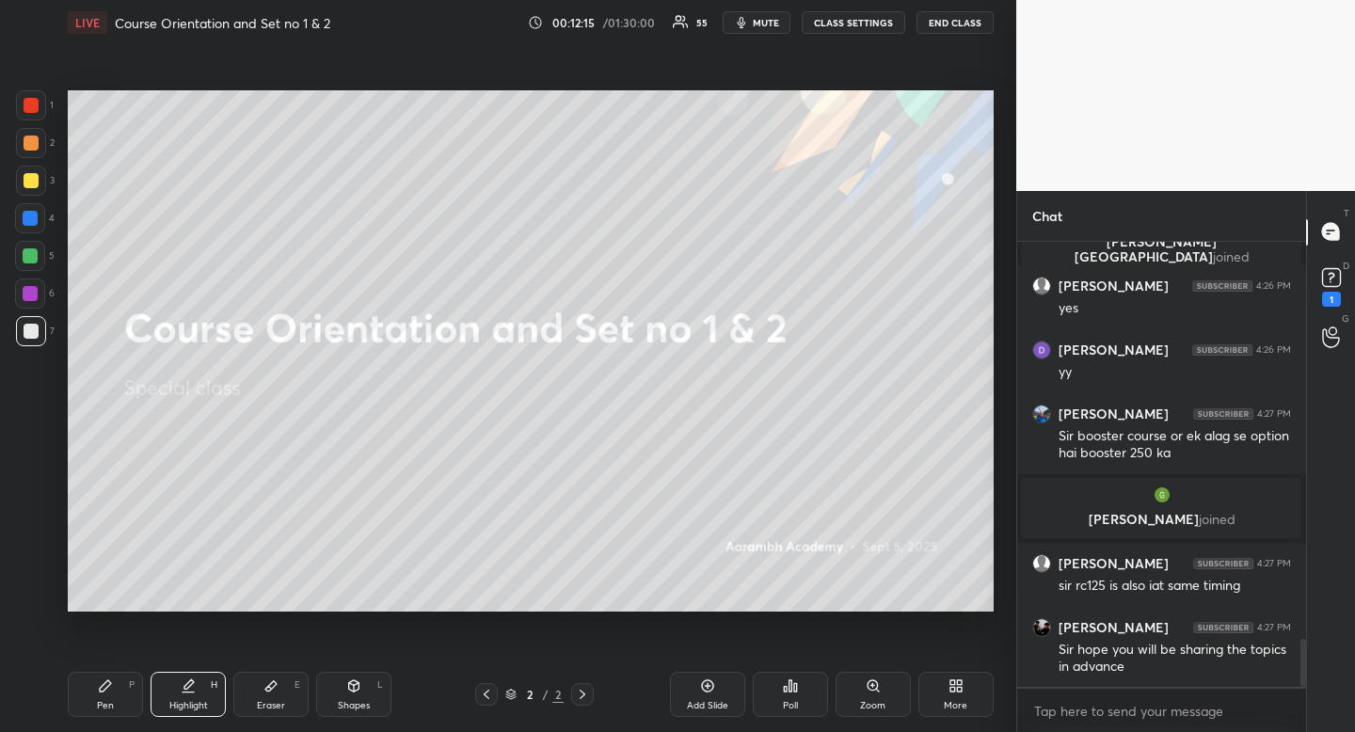
scroll to position [3708, 0]
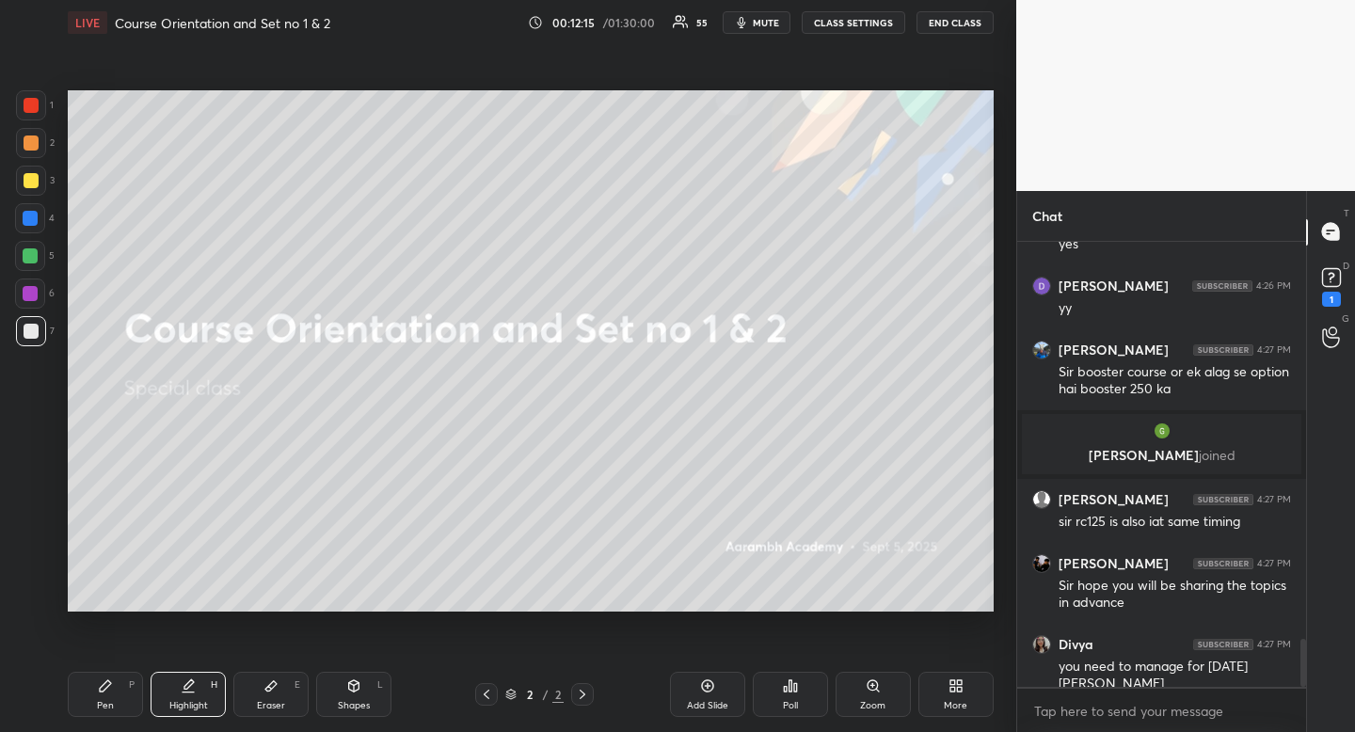
drag, startPoint x: 186, startPoint y: 684, endPoint x: 254, endPoint y: 628, distance: 87.6
click at [186, 684] on icon at bounding box center [188, 683] width 9 height 9
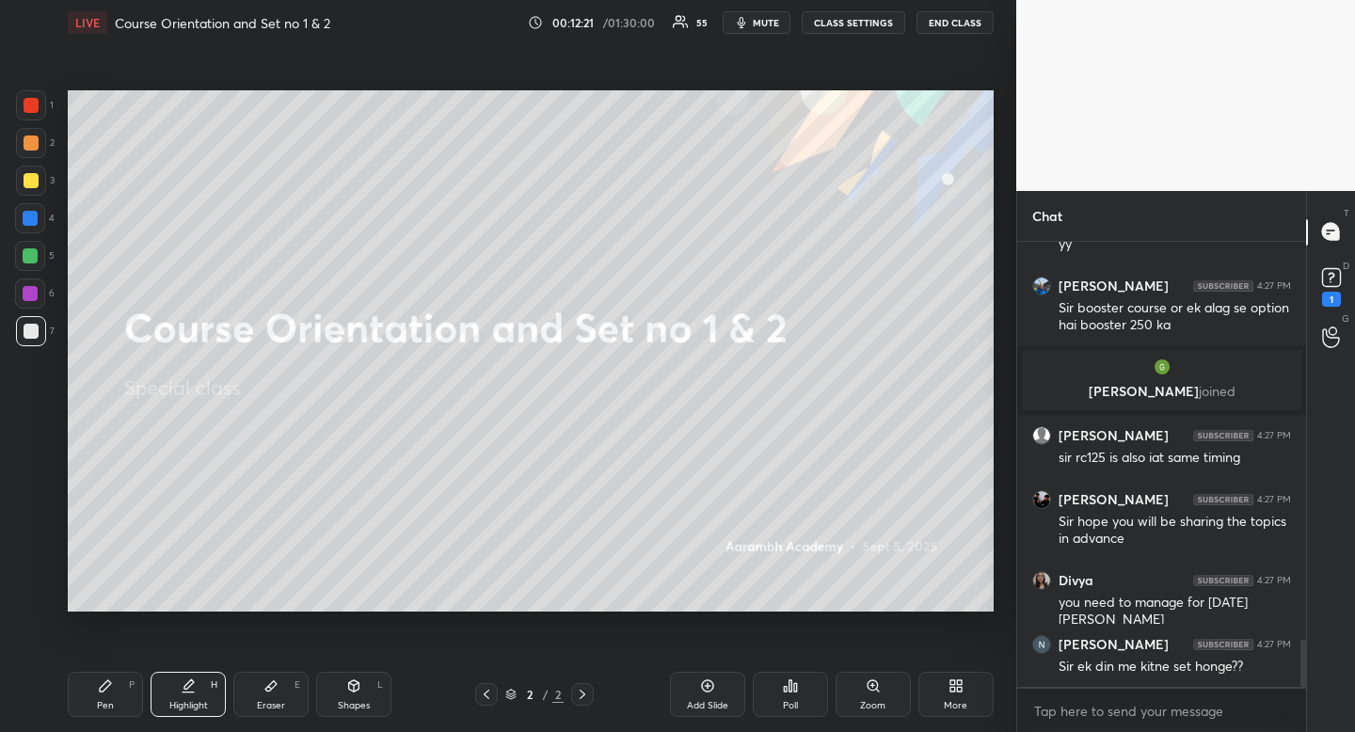
click at [95, 701] on div "Pen P" at bounding box center [105, 694] width 75 height 45
drag, startPoint x: 95, startPoint y: 701, endPoint x: 147, endPoint y: 664, distance: 63.4
click at [95, 701] on div "Pen P" at bounding box center [105, 694] width 75 height 45
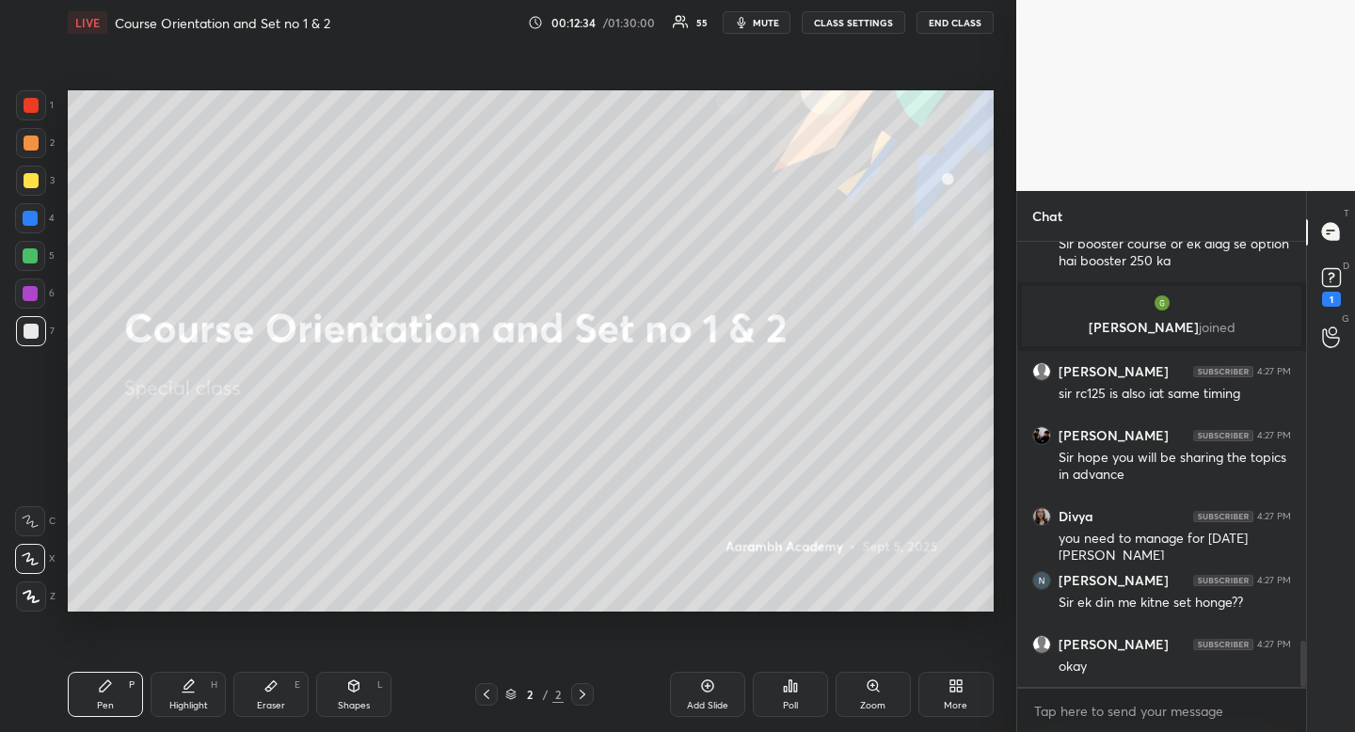
scroll to position [3900, 0]
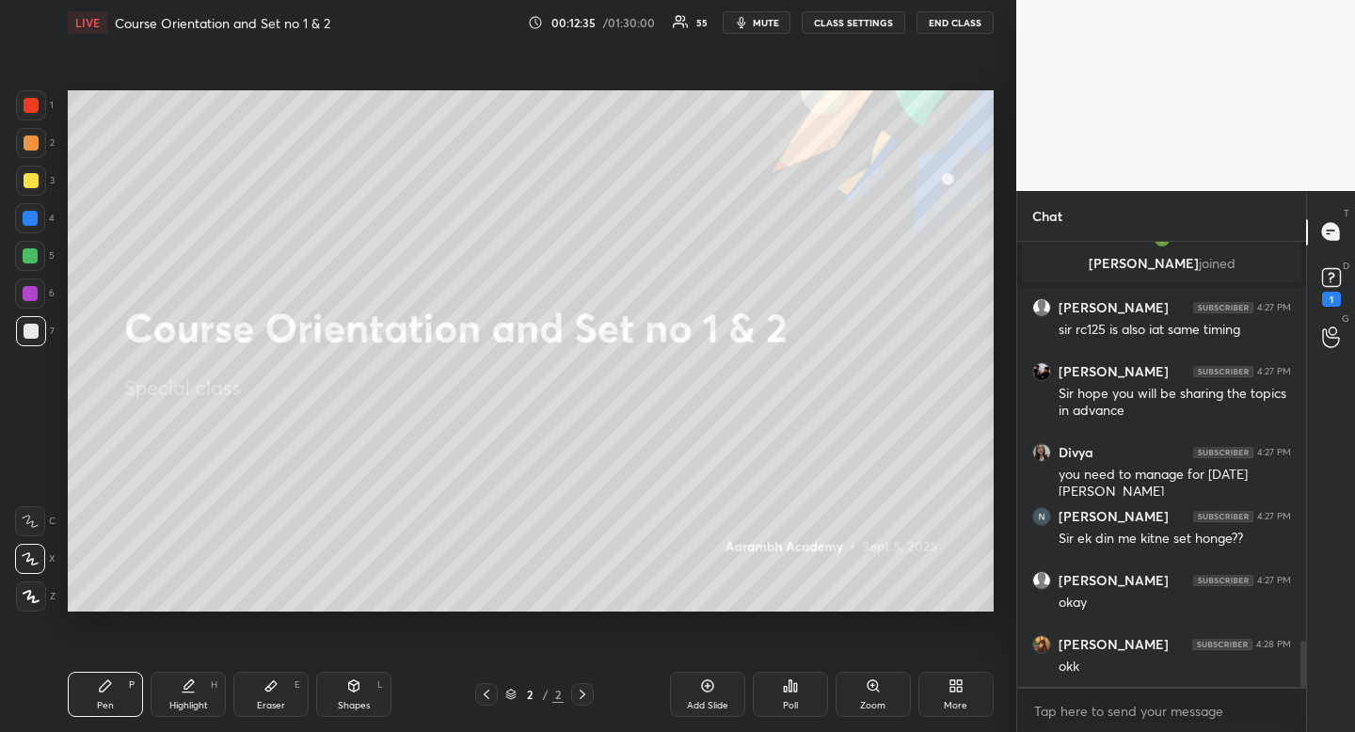
drag, startPoint x: 186, startPoint y: 703, endPoint x: 196, endPoint y: 700, distance: 9.8
click at [186, 704] on div "Highlight" at bounding box center [188, 705] width 39 height 9
click at [192, 701] on div "Highlight" at bounding box center [188, 705] width 39 height 9
click at [37, 176] on div at bounding box center [31, 180] width 15 height 15
drag, startPoint x: 37, startPoint y: 176, endPoint x: 40, endPoint y: 141, distance: 34.9
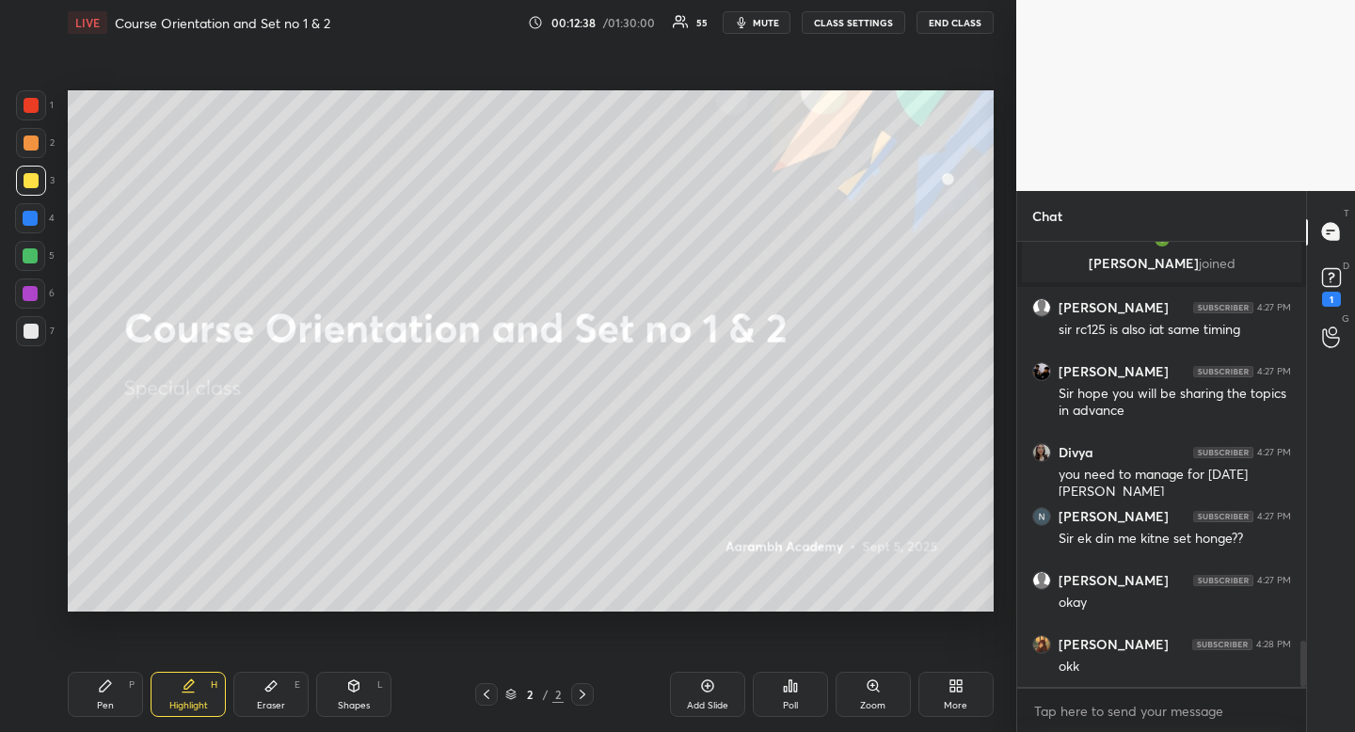
click at [37, 176] on div at bounding box center [31, 180] width 15 height 15
click at [36, 144] on div at bounding box center [31, 143] width 30 height 30
drag, startPoint x: 40, startPoint y: 141, endPoint x: 26, endPoint y: 151, distance: 17.0
click at [40, 141] on div at bounding box center [31, 143] width 30 height 30
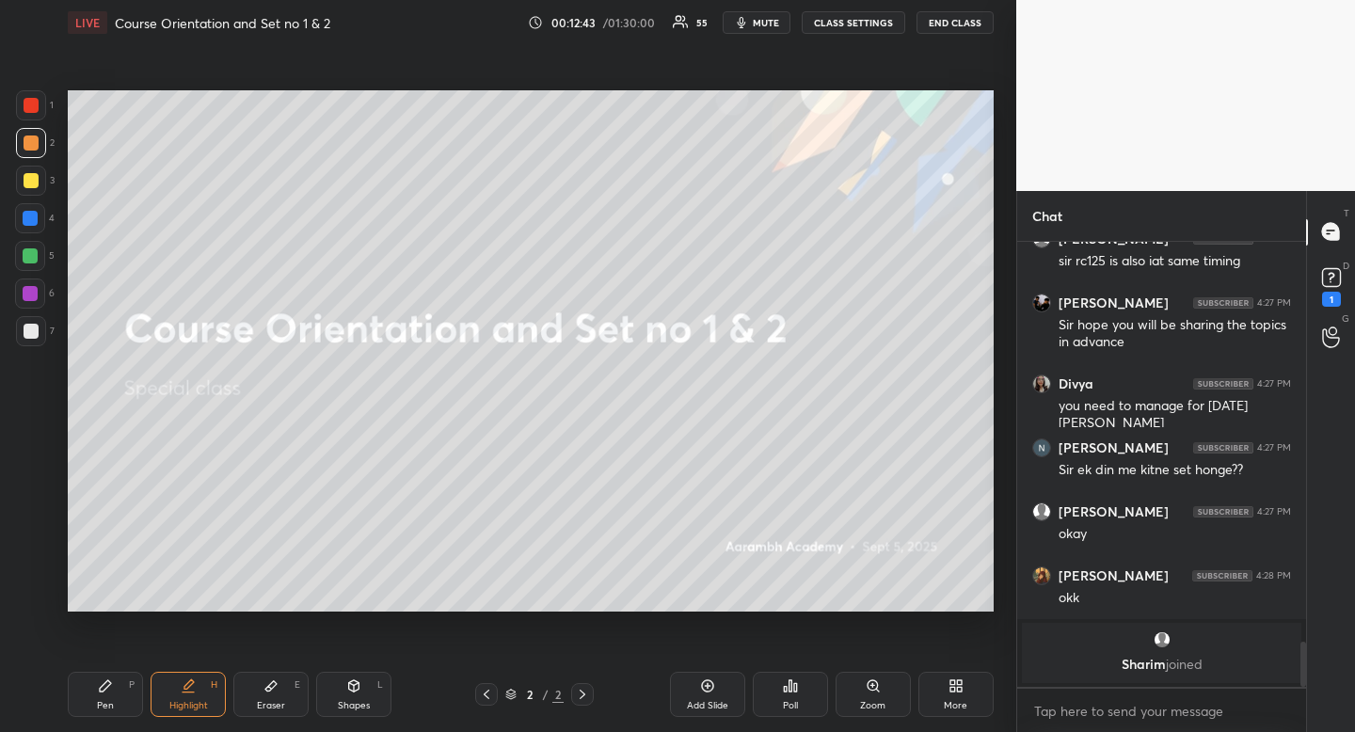
scroll to position [3892, 0]
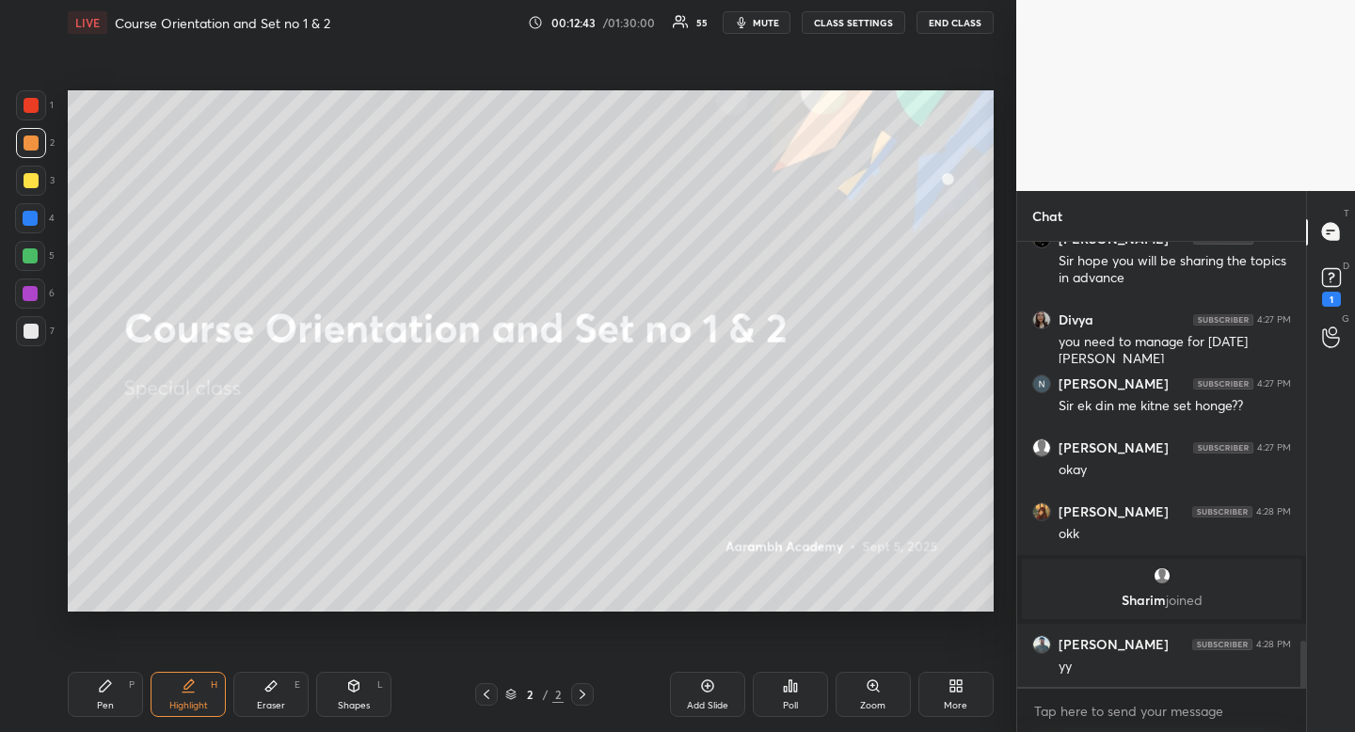
click at [27, 220] on div at bounding box center [30, 218] width 15 height 15
click at [26, 221] on div at bounding box center [30, 218] width 15 height 15
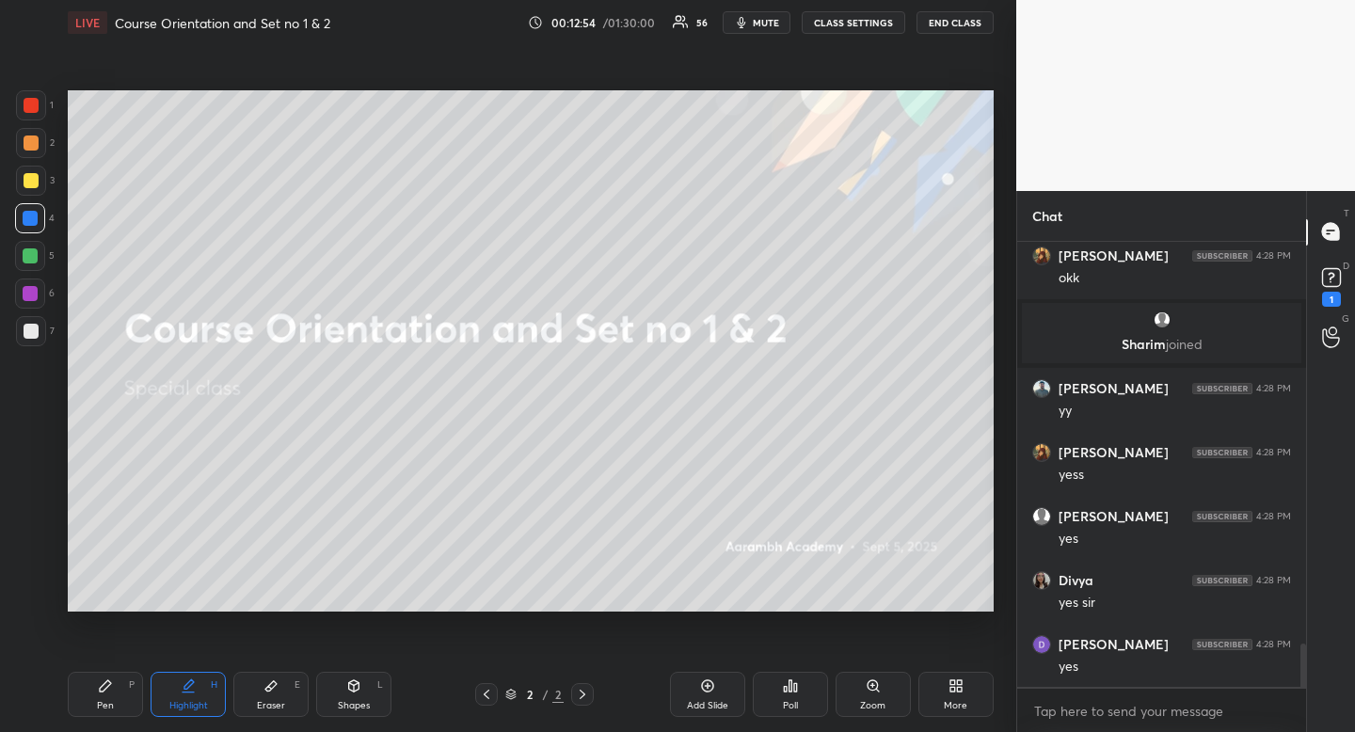
scroll to position [4176, 0]
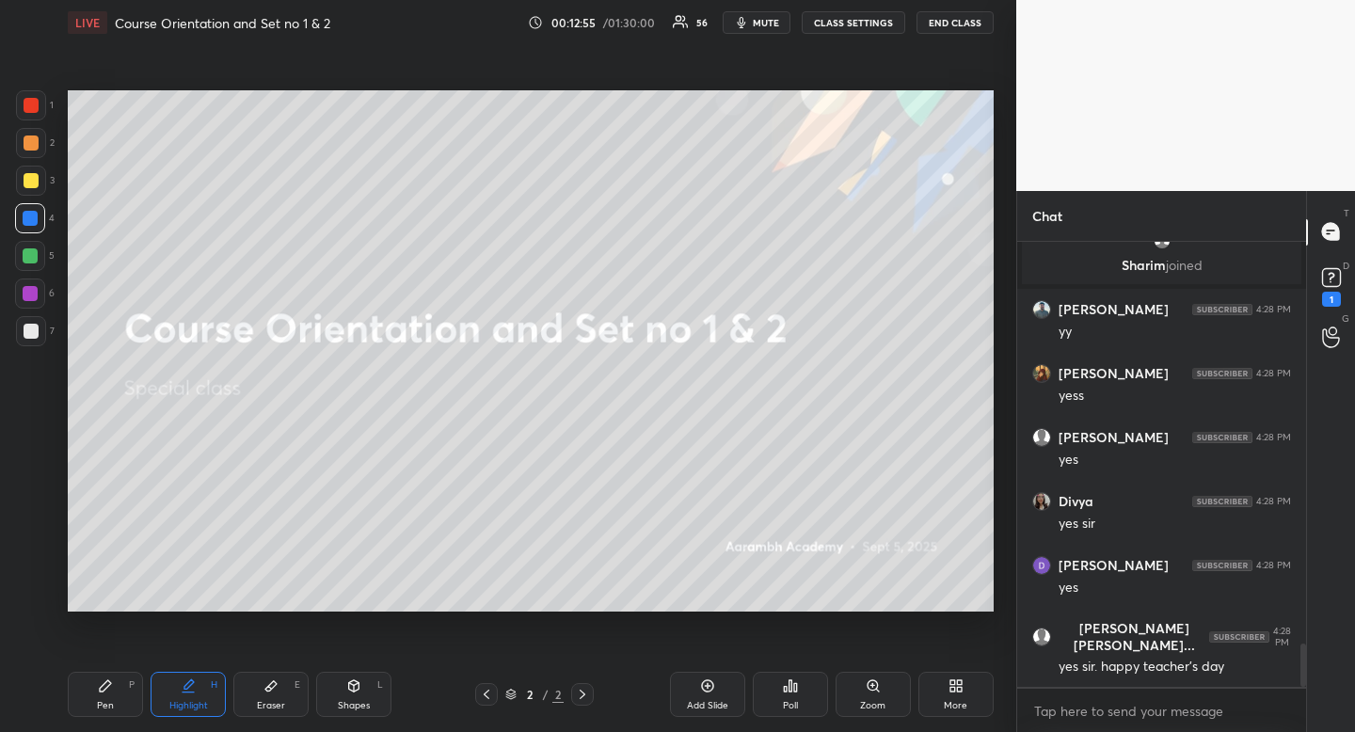
drag, startPoint x: 31, startPoint y: 149, endPoint x: 18, endPoint y: 151, distance: 13.5
click at [31, 151] on div at bounding box center [31, 142] width 15 height 15
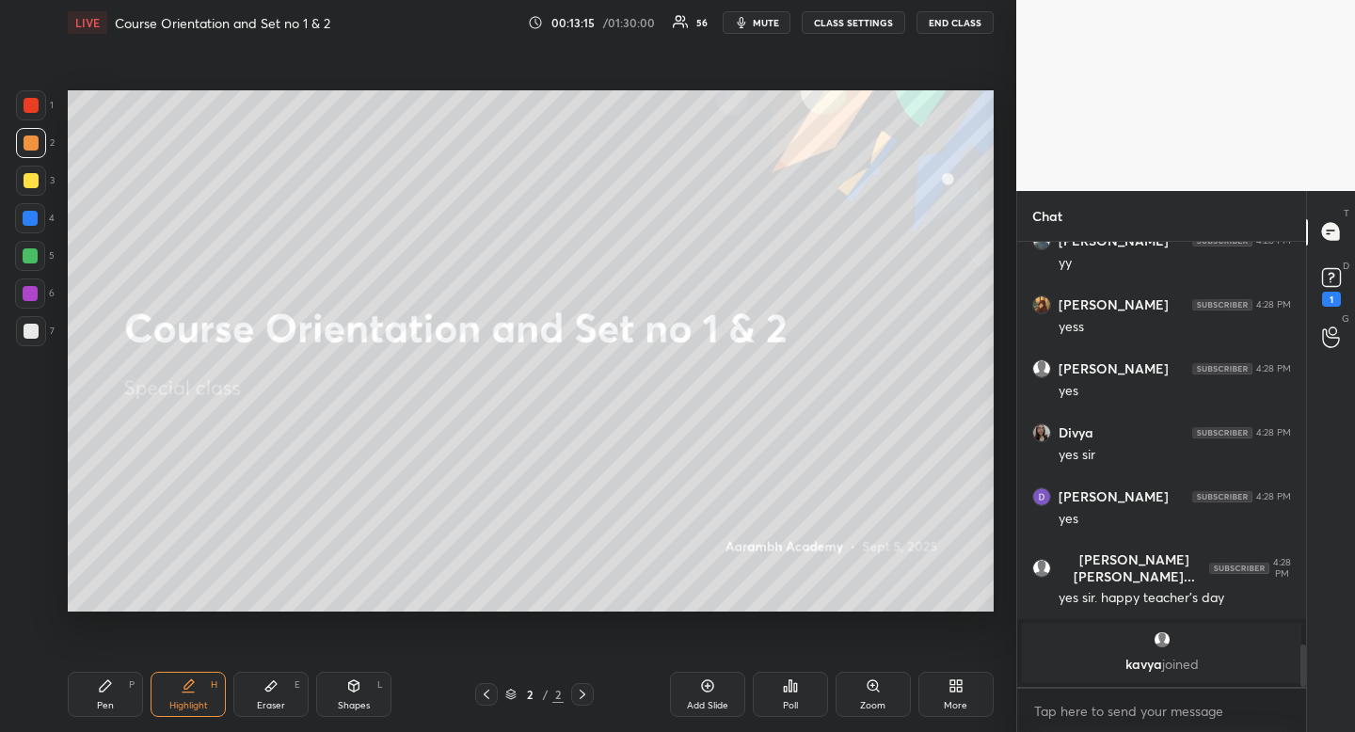
click at [0, 173] on div "1 2 3 4 5 6 7 R O A L C X Z Erase all C X Z" at bounding box center [30, 350] width 60 height 521
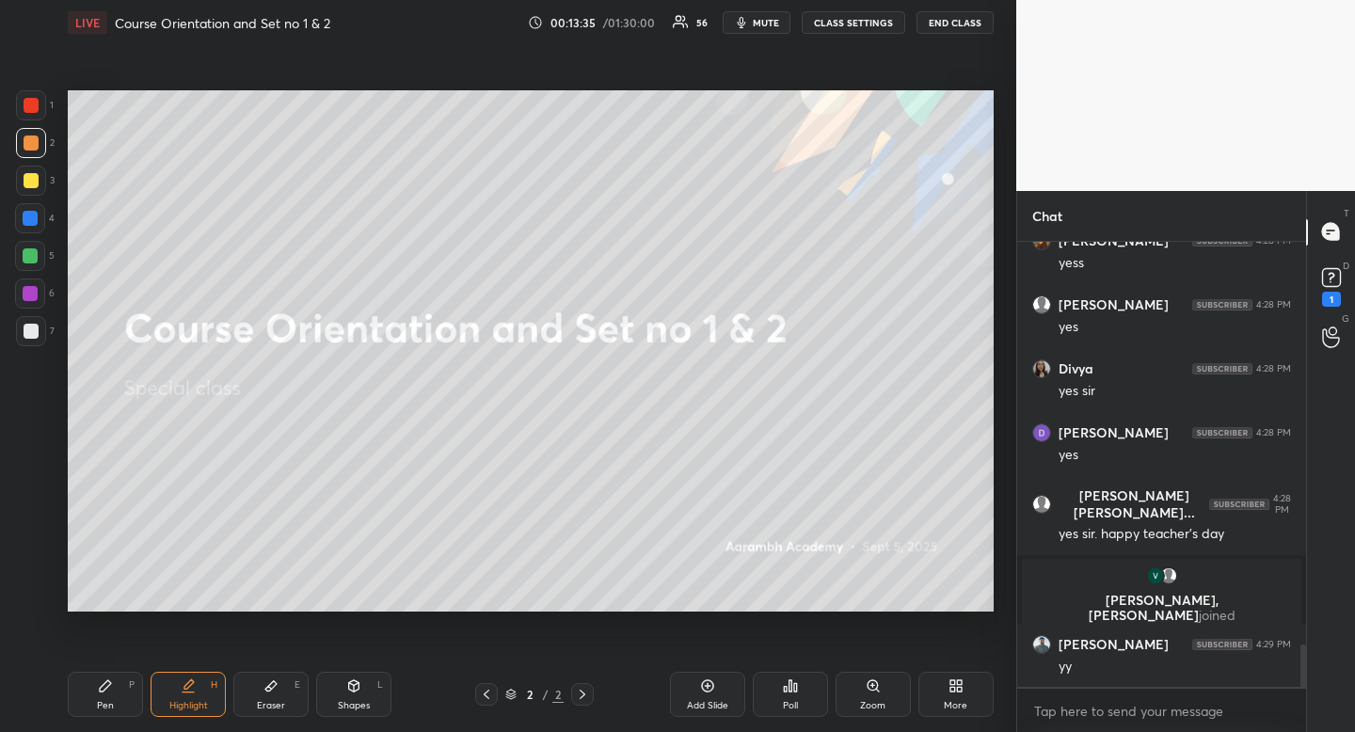
scroll to position [4305, 0]
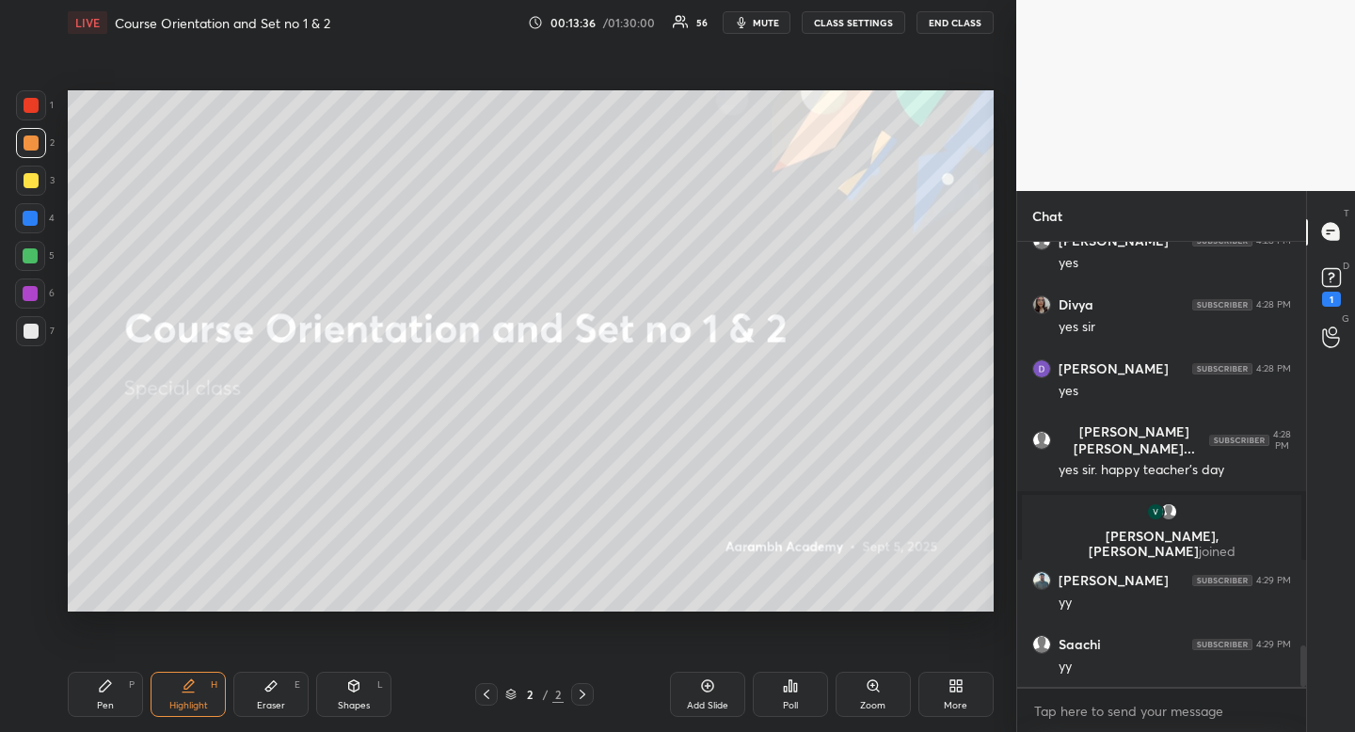
click at [44, 329] on div at bounding box center [31, 331] width 30 height 30
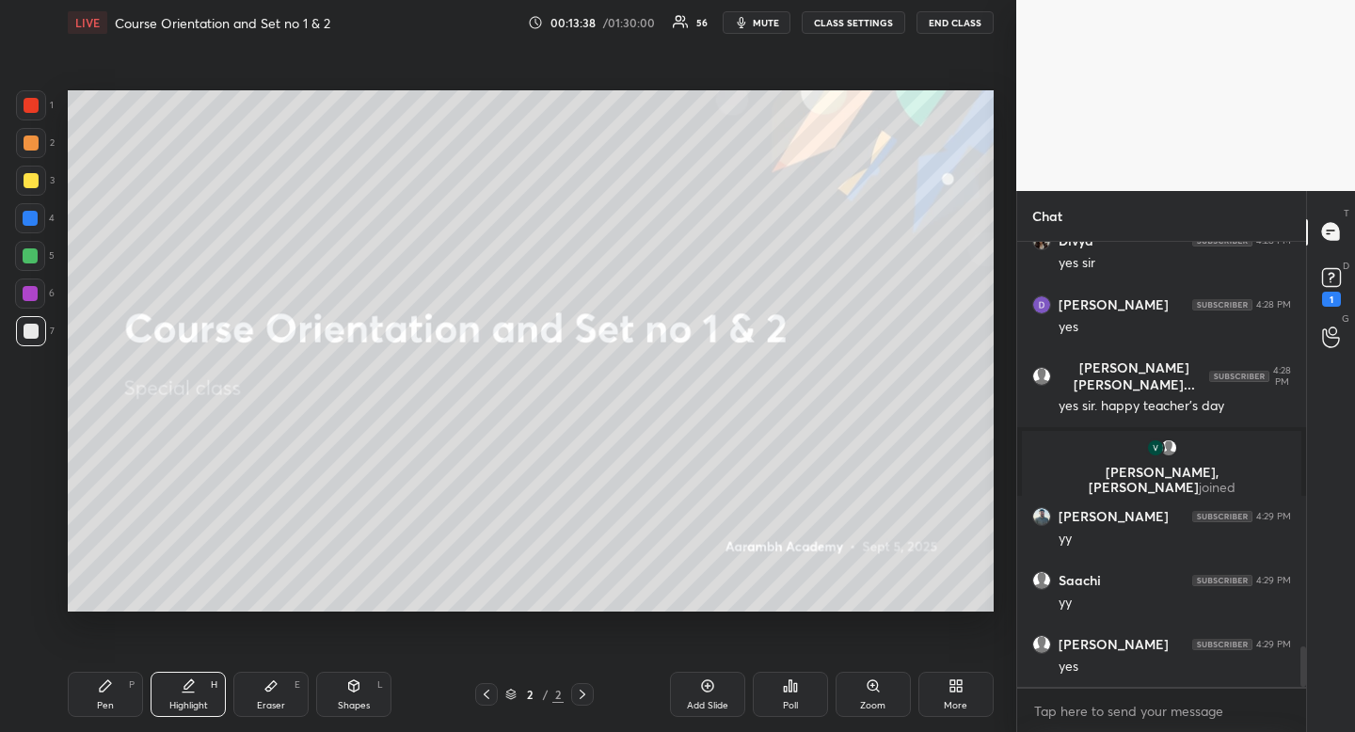
scroll to position [4433, 0]
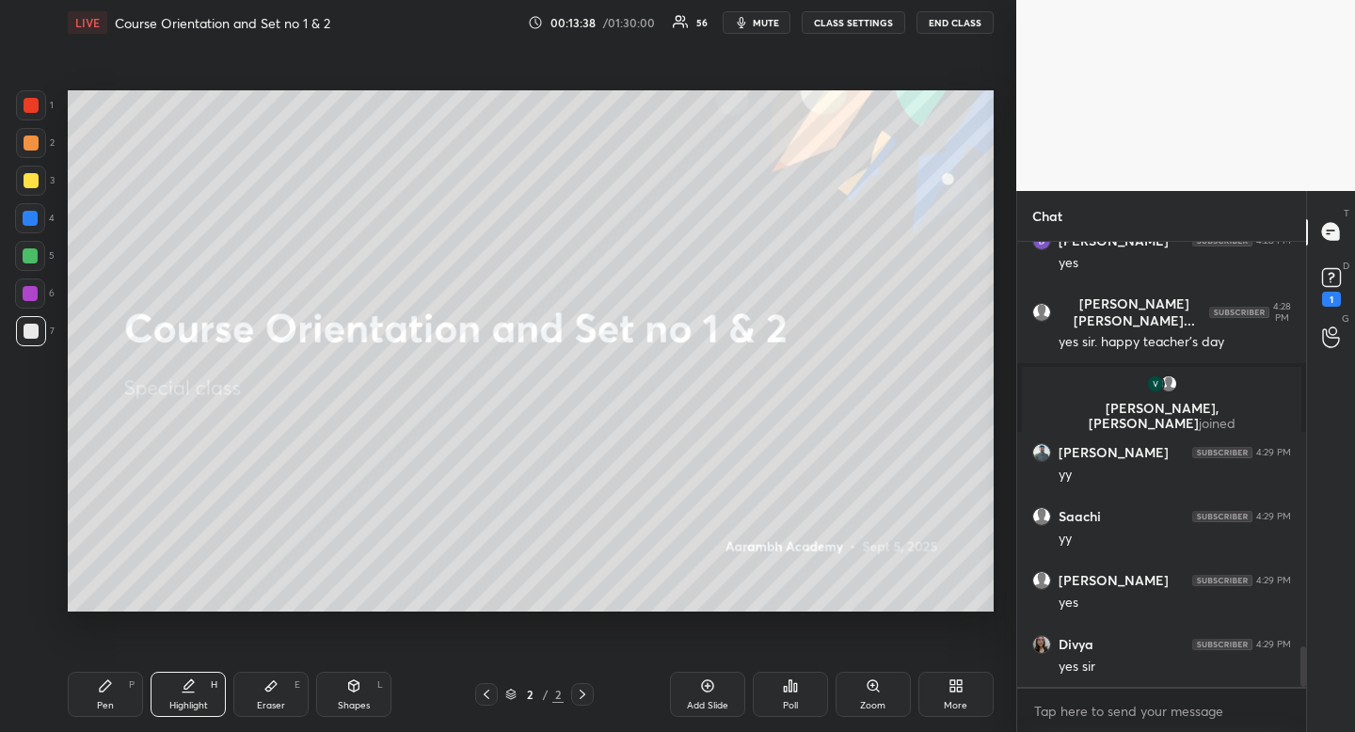
click at [946, 692] on div "More" at bounding box center [955, 694] width 75 height 45
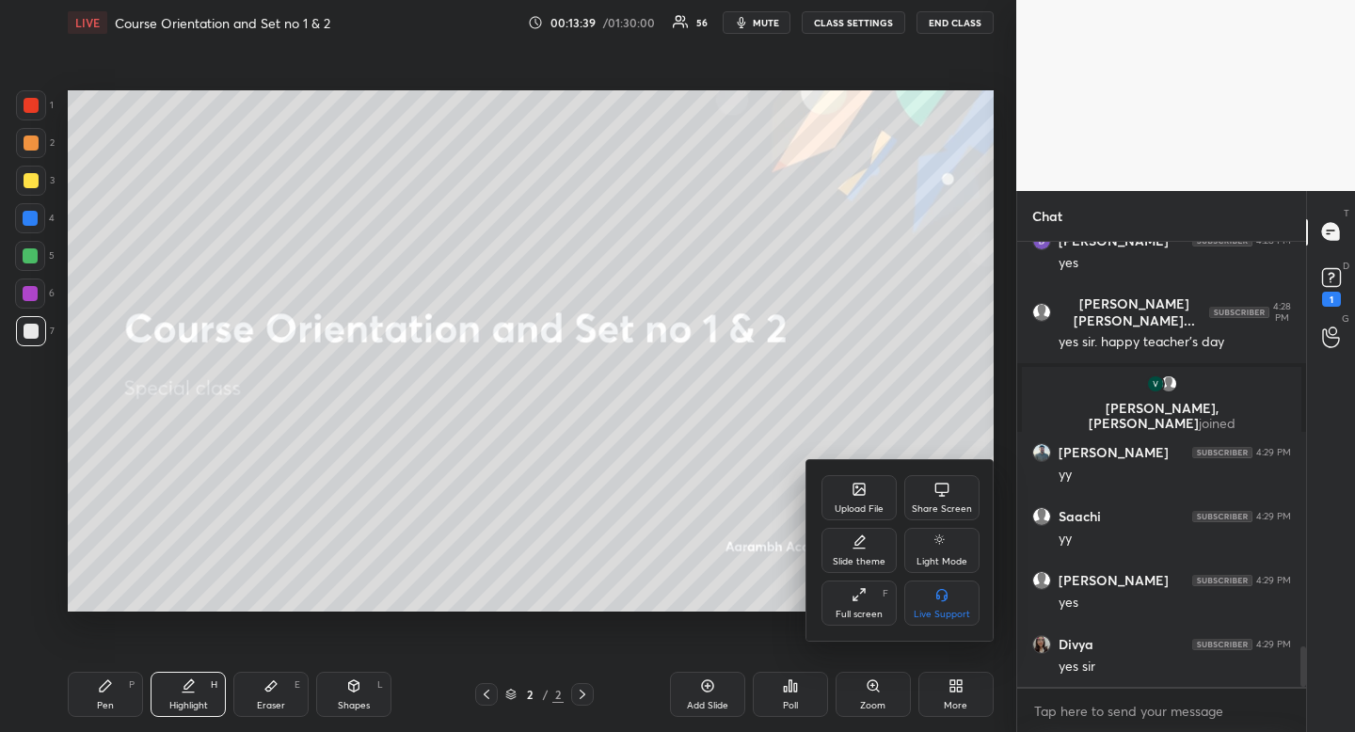
click at [828, 515] on div "Upload File" at bounding box center [858, 497] width 75 height 45
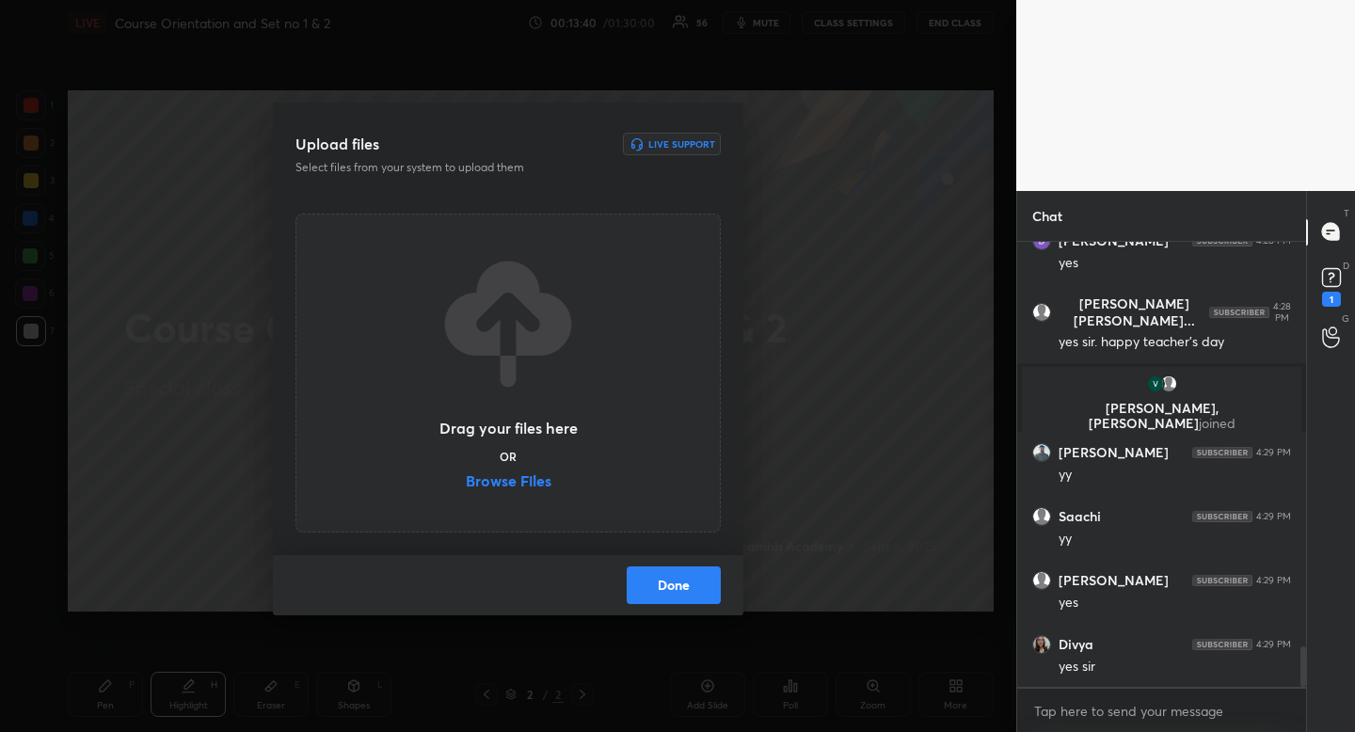
click at [517, 483] on label "Browse Files" at bounding box center [509, 483] width 86 height 20
click at [466, 483] on input "Browse Files" at bounding box center [466, 483] width 0 height 20
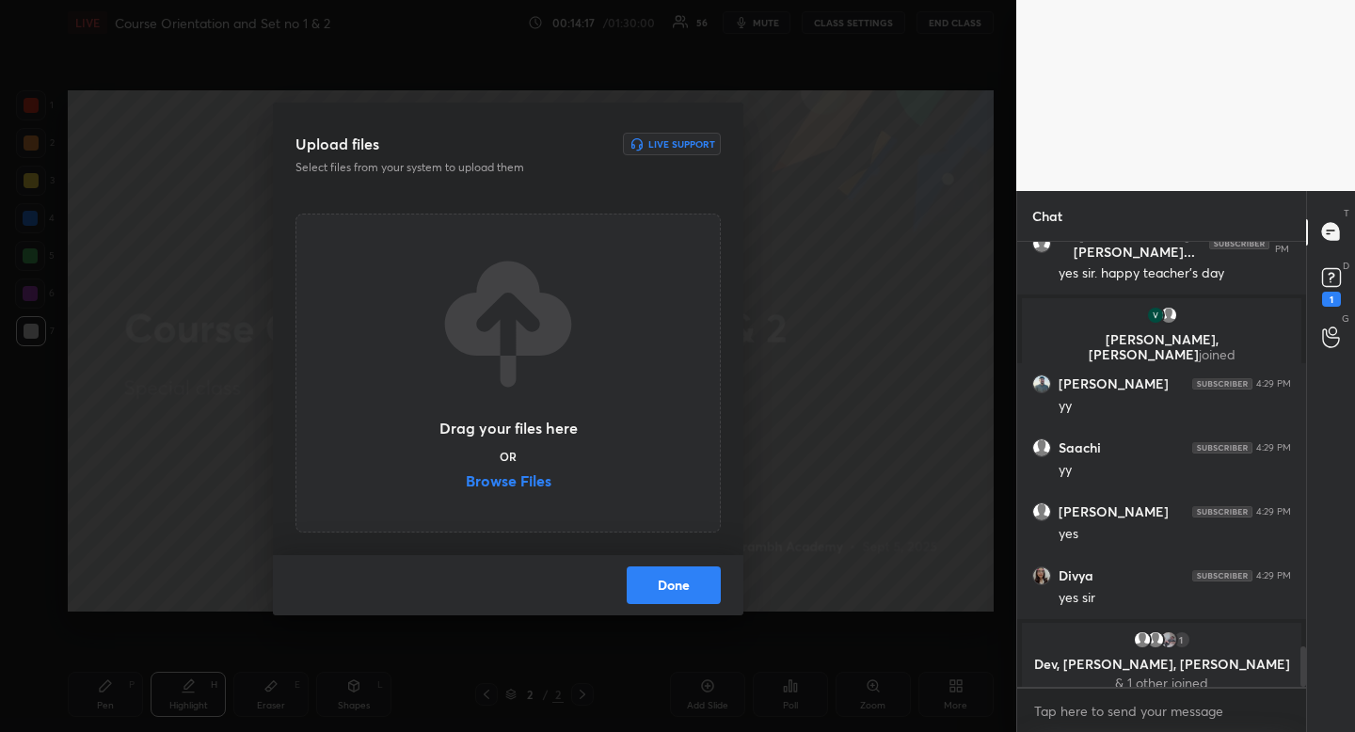
scroll to position [4516, 0]
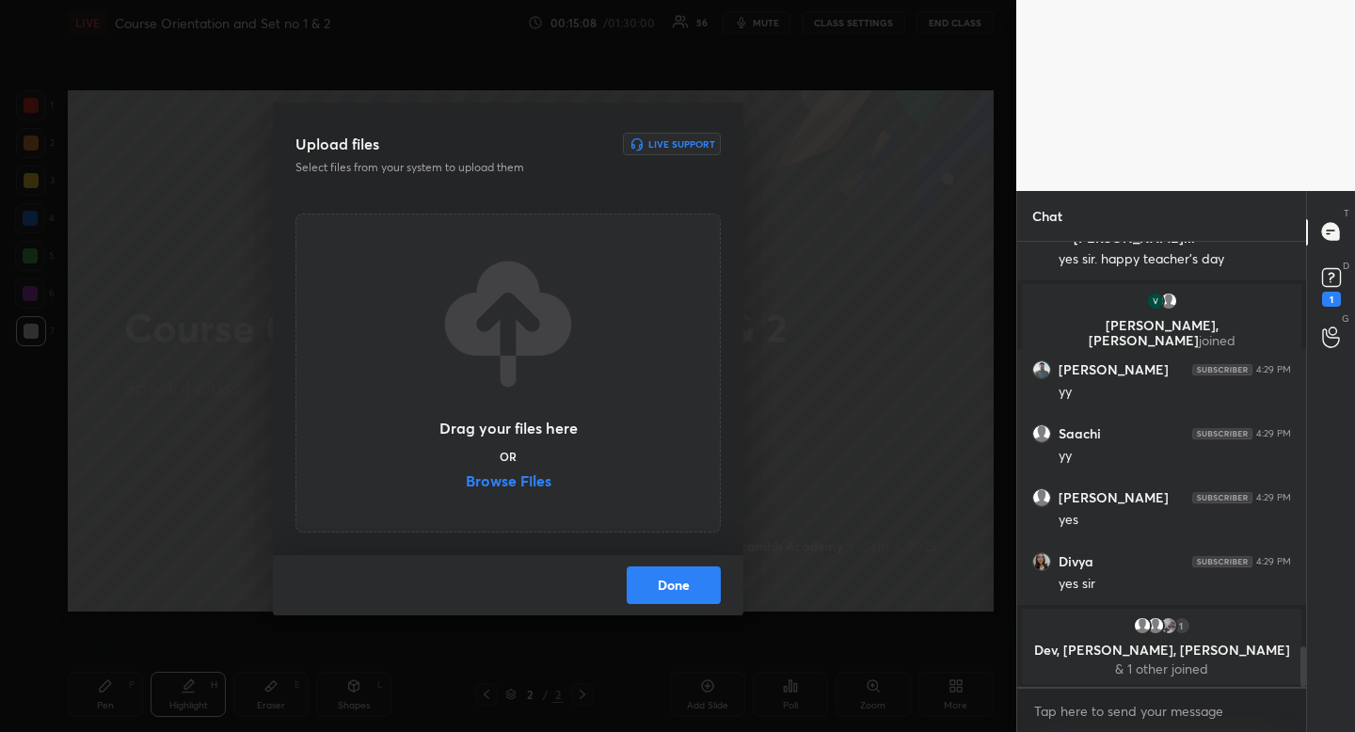
click at [686, 588] on button "Done" at bounding box center [674, 585] width 94 height 38
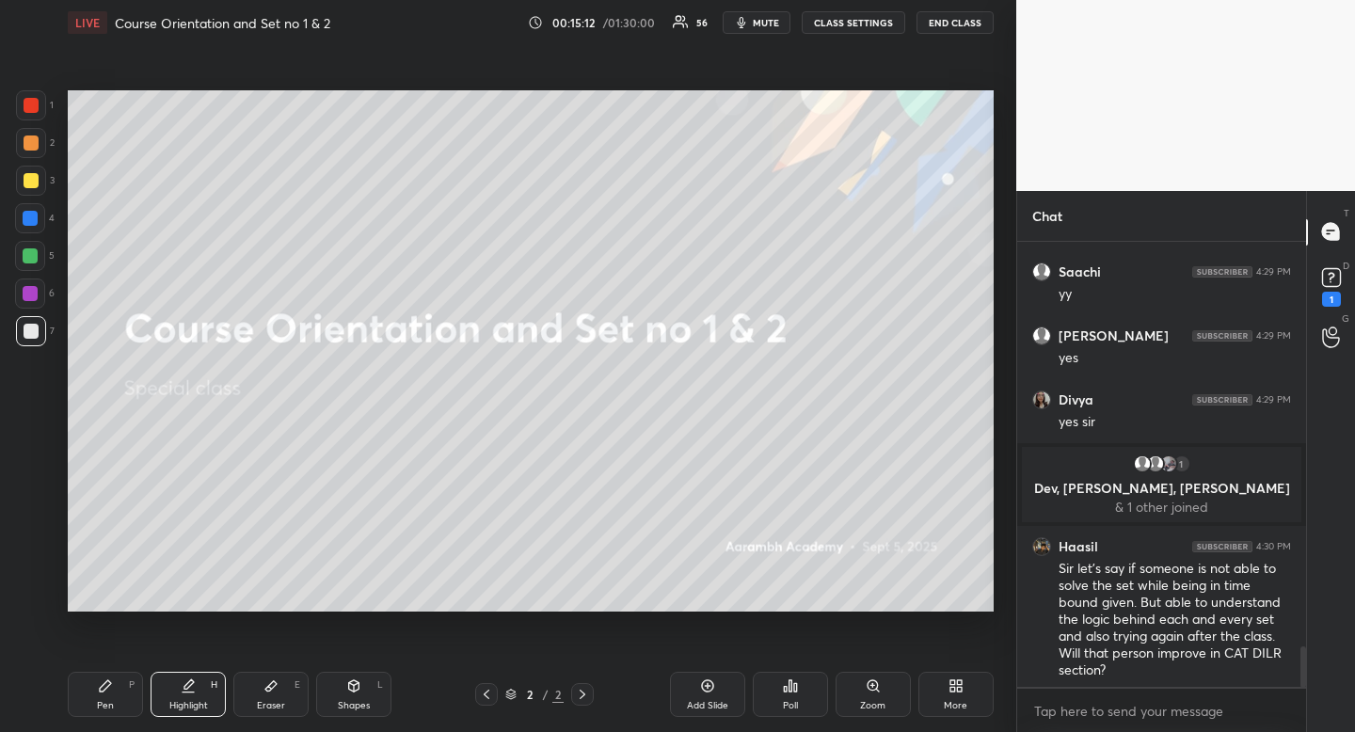
scroll to position [4520, 0]
click at [961, 695] on div "More" at bounding box center [955, 694] width 75 height 45
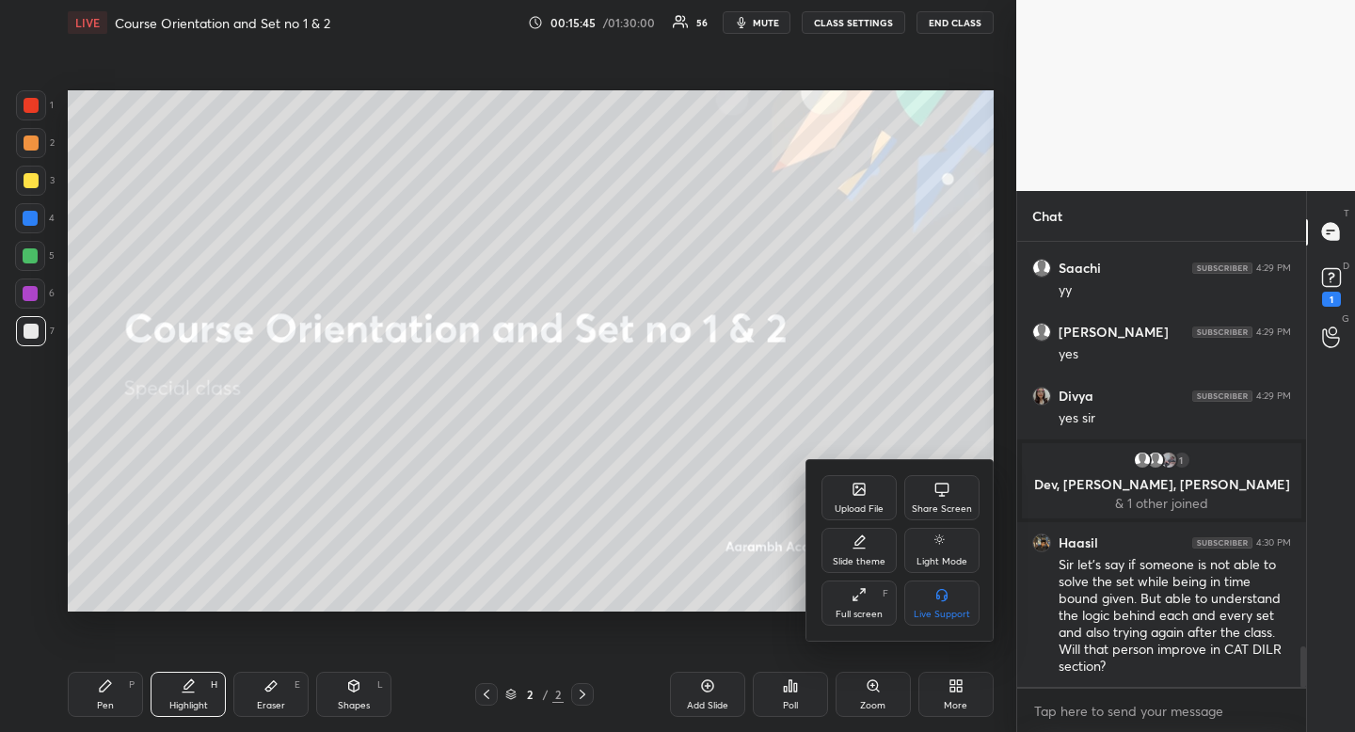
click at [851, 501] on div "Upload File" at bounding box center [858, 497] width 75 height 45
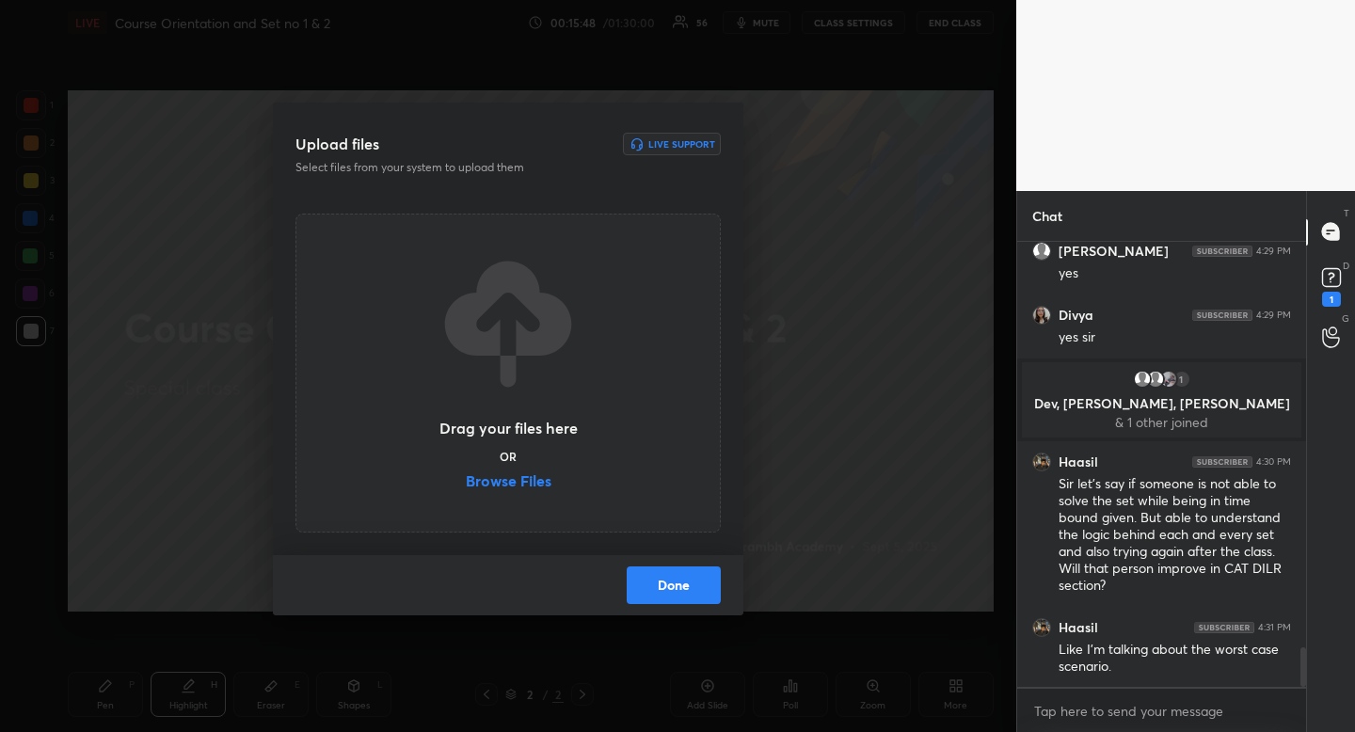
scroll to position [4669, 0]
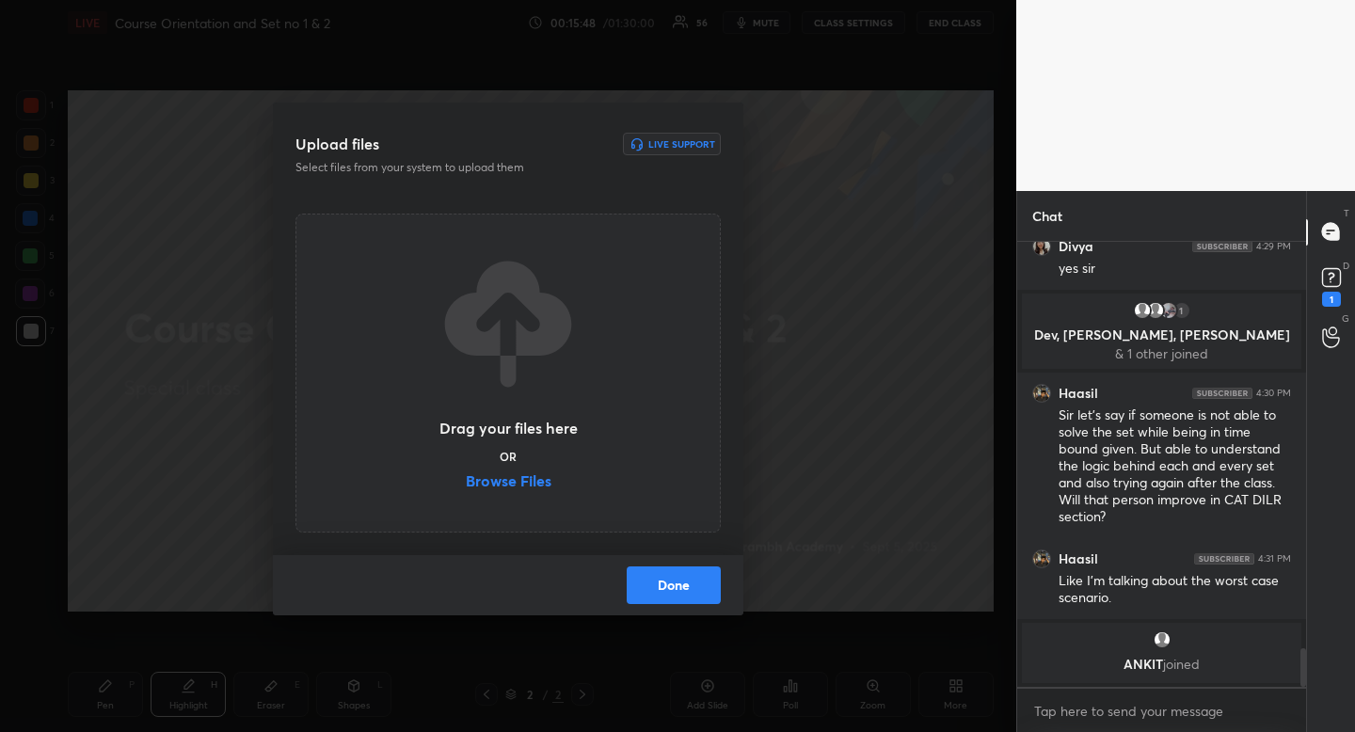
click at [506, 477] on label "Browse Files" at bounding box center [509, 483] width 86 height 20
click at [466, 477] on input "Browse Files" at bounding box center [466, 483] width 0 height 20
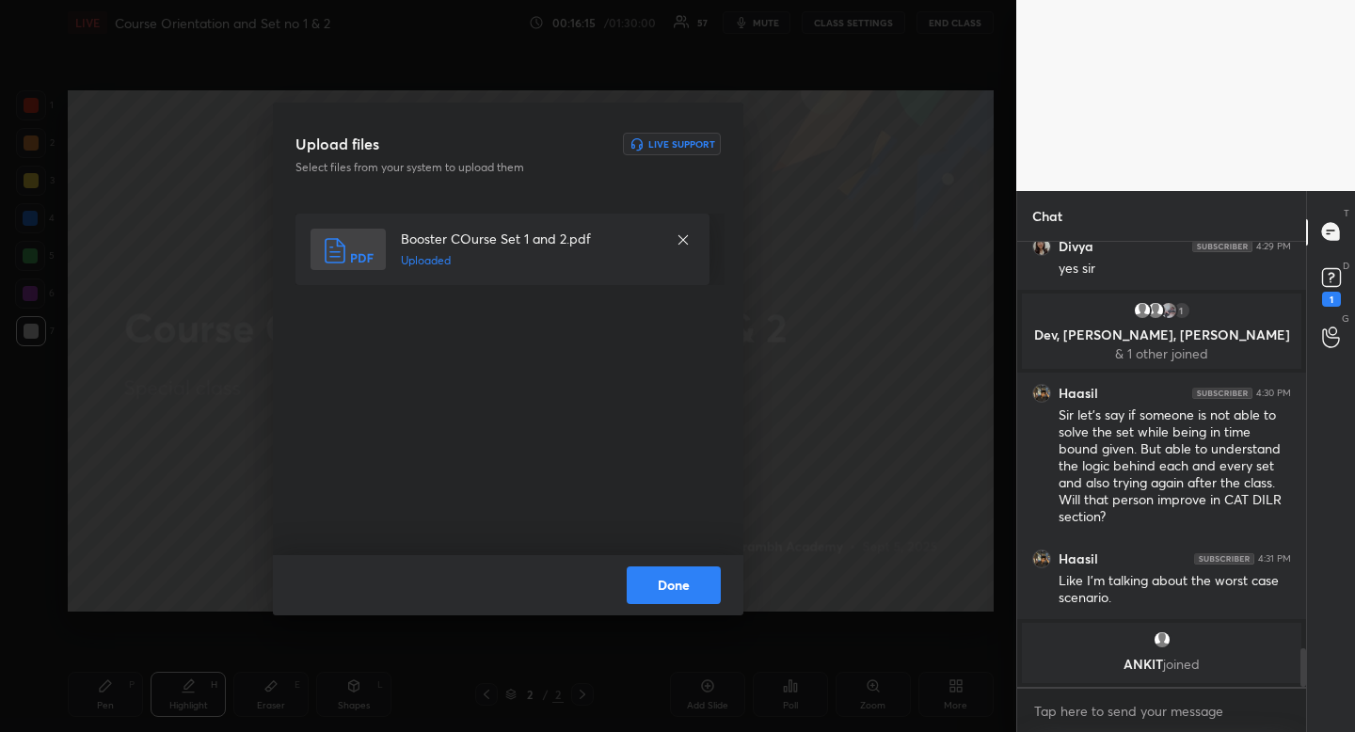
click at [676, 582] on button "Done" at bounding box center [674, 585] width 94 height 38
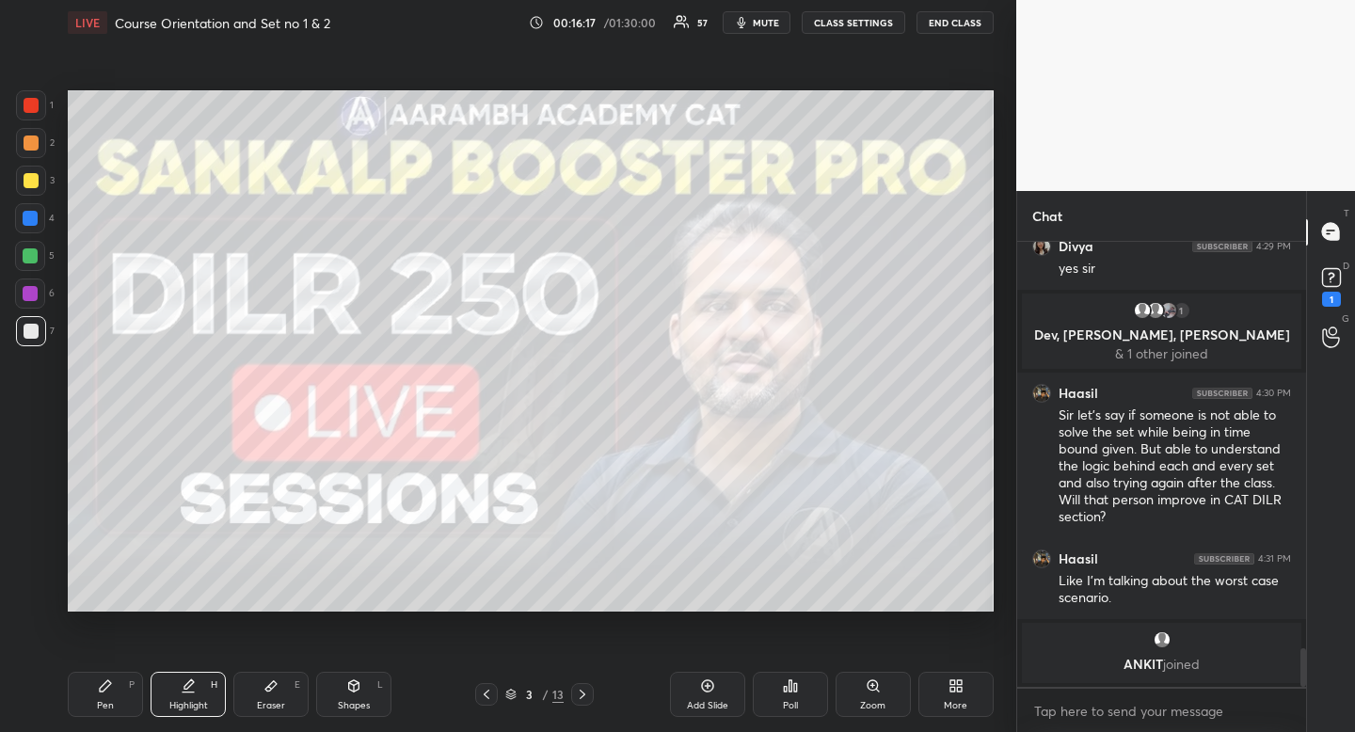
click at [485, 692] on icon at bounding box center [486, 694] width 15 height 15
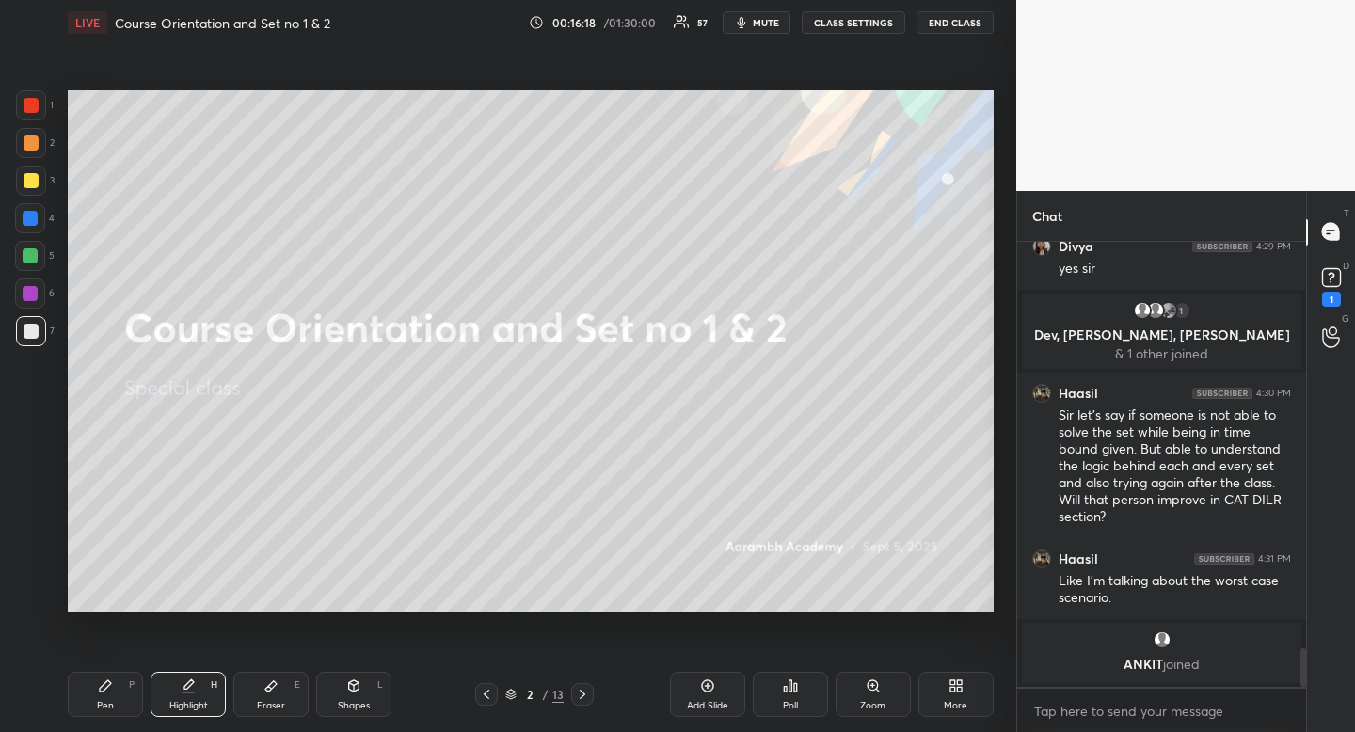
click at [579, 688] on icon at bounding box center [582, 694] width 15 height 15
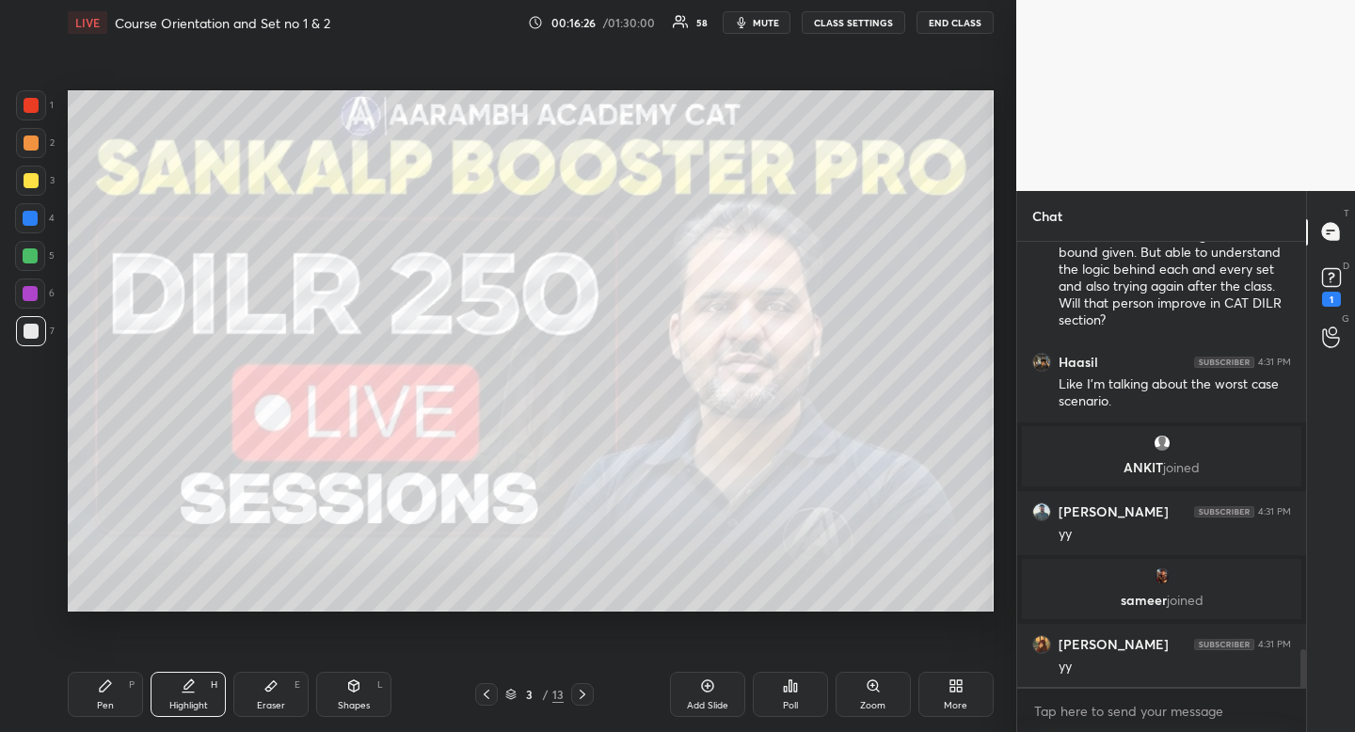
scroll to position [4841, 0]
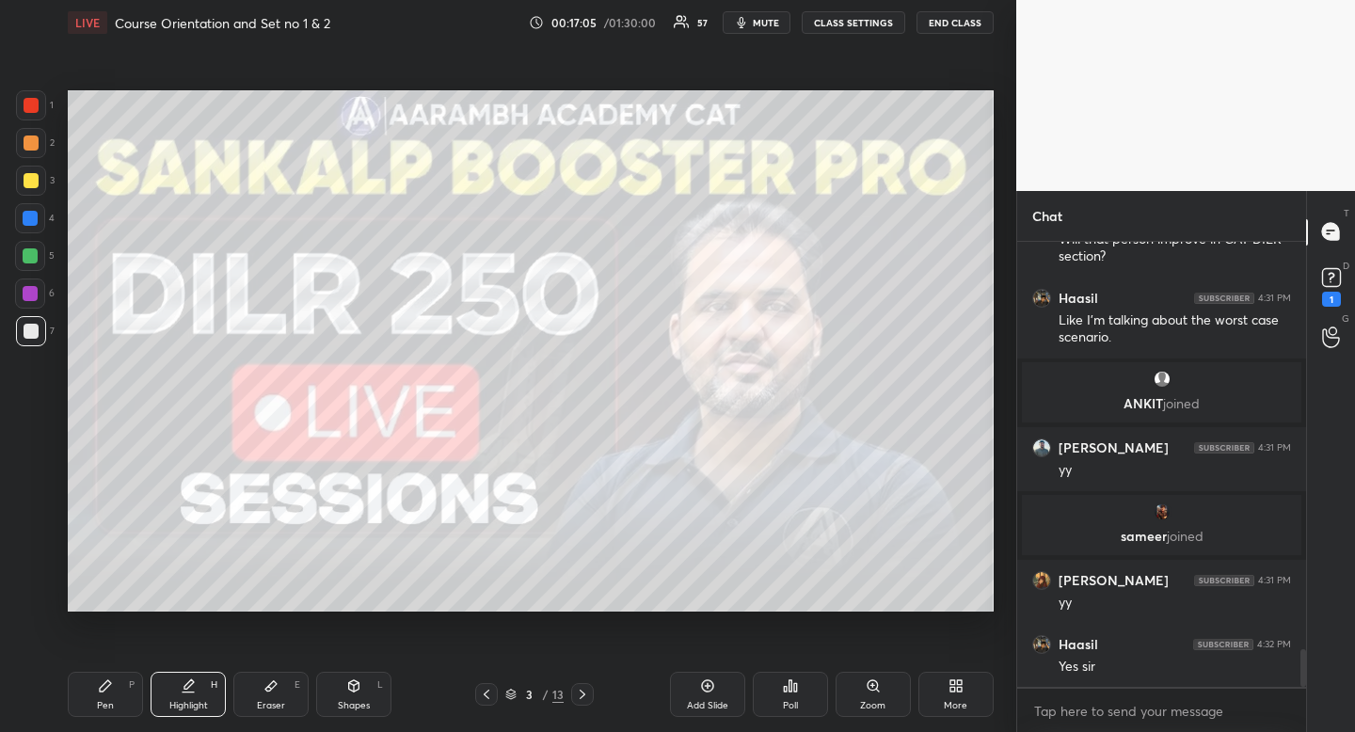
click at [45, 175] on div "3" at bounding box center [35, 181] width 39 height 30
click at [39, 174] on div at bounding box center [31, 181] width 30 height 30
click at [23, 340] on div at bounding box center [31, 331] width 30 height 30
drag, startPoint x: 23, startPoint y: 340, endPoint x: 15, endPoint y: 327, distance: 14.4
click at [23, 340] on div at bounding box center [31, 331] width 30 height 30
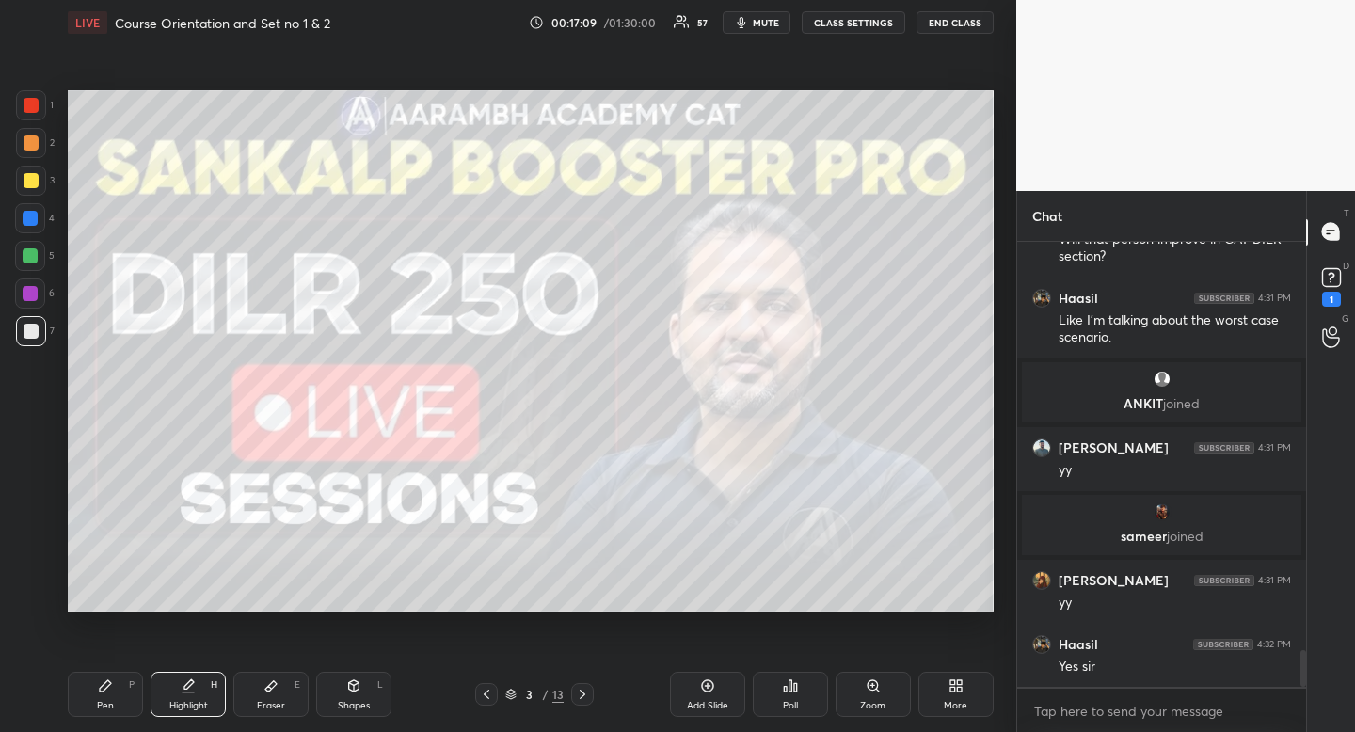
scroll to position [4905, 0]
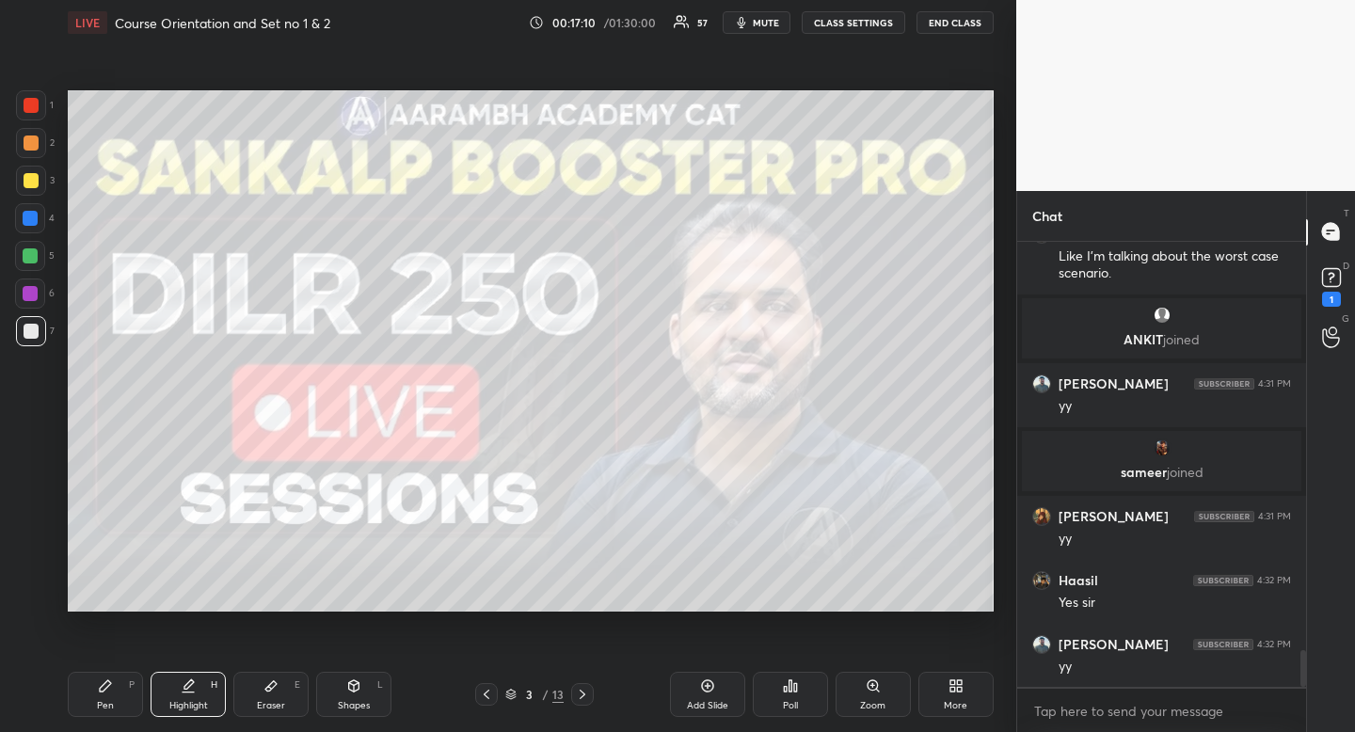
click at [46, 170] on div "3" at bounding box center [35, 181] width 39 height 30
drag, startPoint x: 46, startPoint y: 170, endPoint x: 38, endPoint y: 178, distance: 11.3
click at [40, 176] on div "3" at bounding box center [35, 181] width 39 height 30
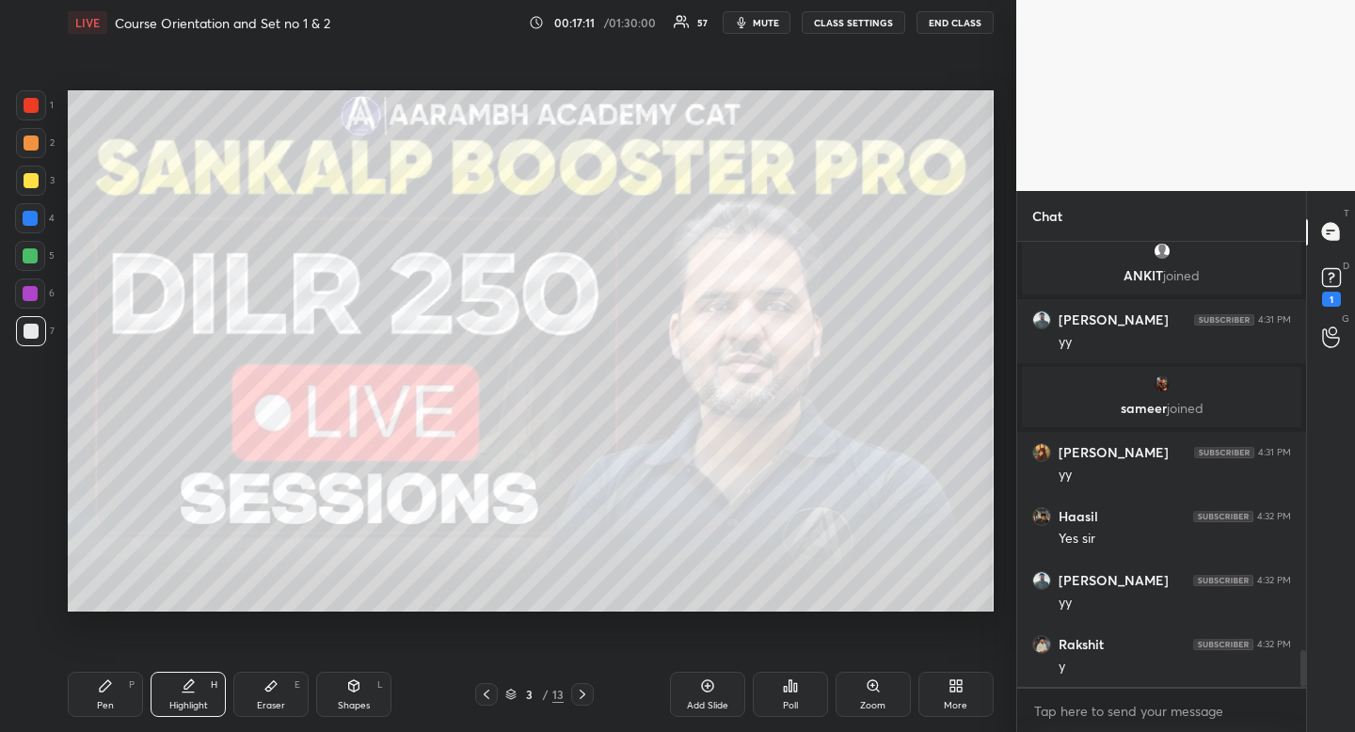
click at [24, 189] on div at bounding box center [31, 181] width 30 height 30
click at [26, 190] on div at bounding box center [31, 181] width 30 height 30
click at [119, 677] on div "Pen P" at bounding box center [105, 694] width 75 height 45
click at [119, 670] on div "Pen P Highlight H Eraser E Shapes L 3 / 13 Add Slide Poll Zoom More" at bounding box center [531, 694] width 926 height 75
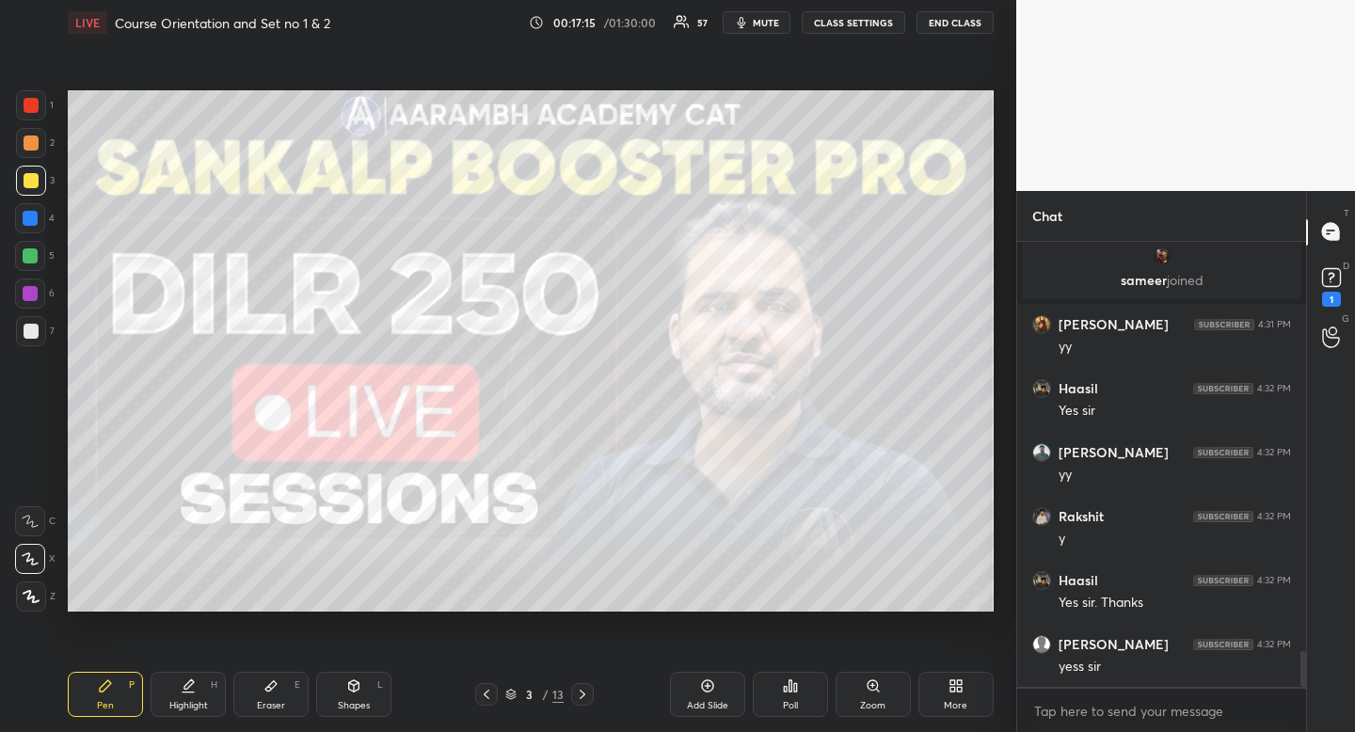
scroll to position [5161, 0]
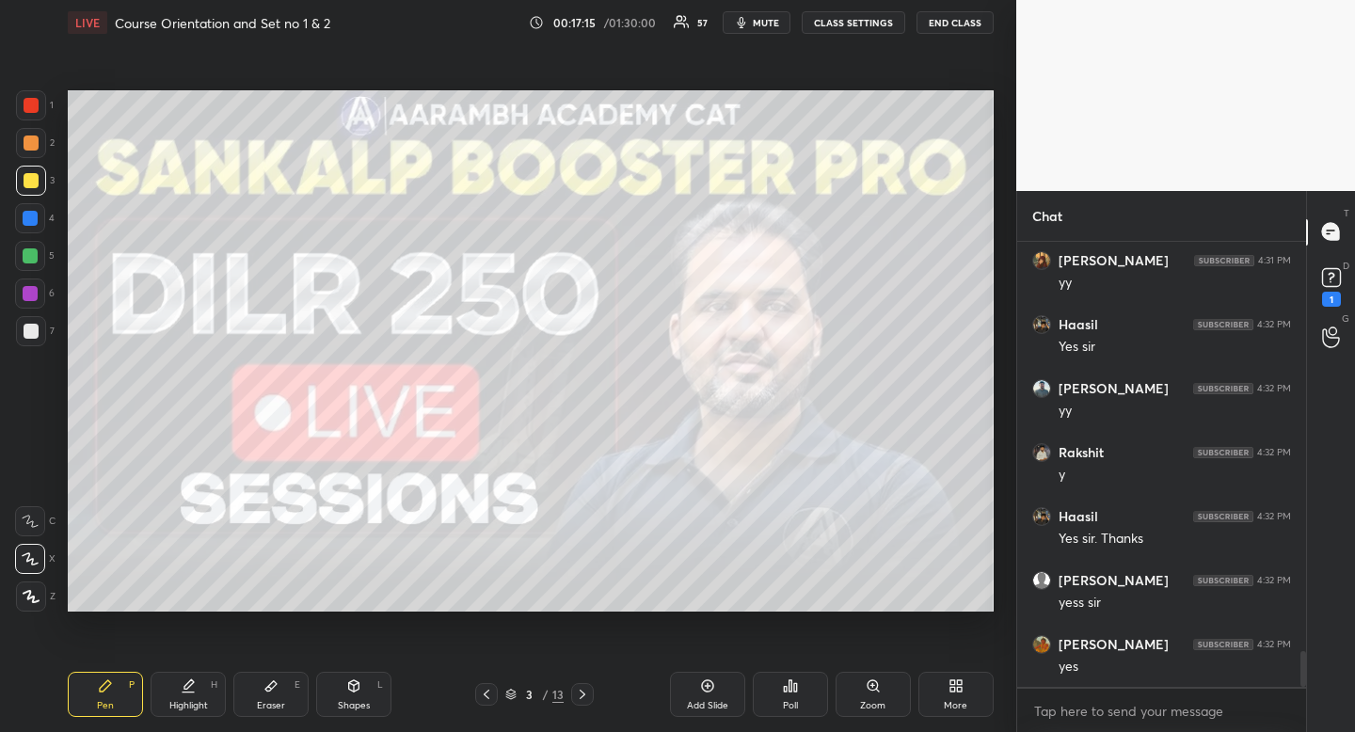
click at [40, 148] on div at bounding box center [31, 143] width 30 height 30
click at [135, 669] on div "Pen P Highlight H Eraser E Shapes L 3 / 13 Add Slide Poll Zoom More" at bounding box center [531, 694] width 926 height 75
drag, startPoint x: 135, startPoint y: 669, endPoint x: 170, endPoint y: 643, distance: 43.7
click at [127, 675] on div "Pen P Highlight H Eraser E Shapes L 3 / 13 Add Slide Poll Zoom More" at bounding box center [531, 694] width 926 height 75
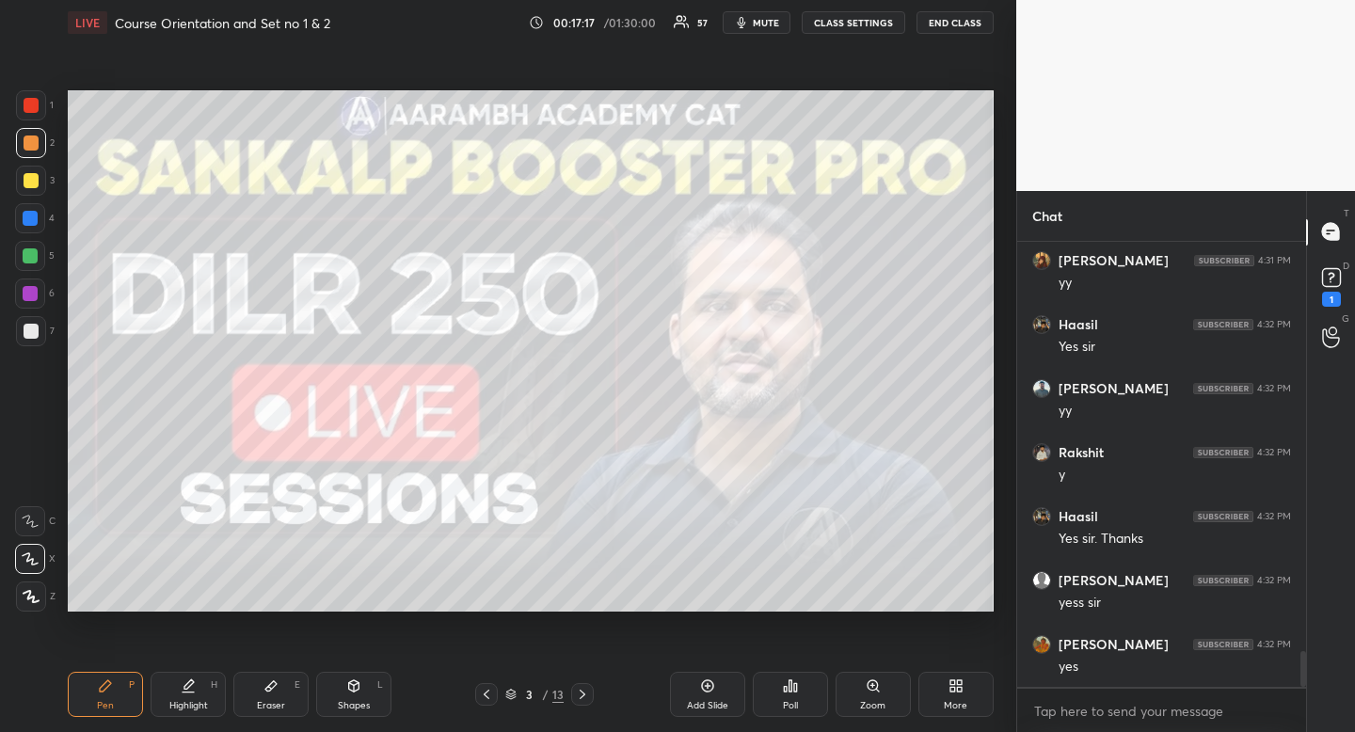
scroll to position [5225, 0]
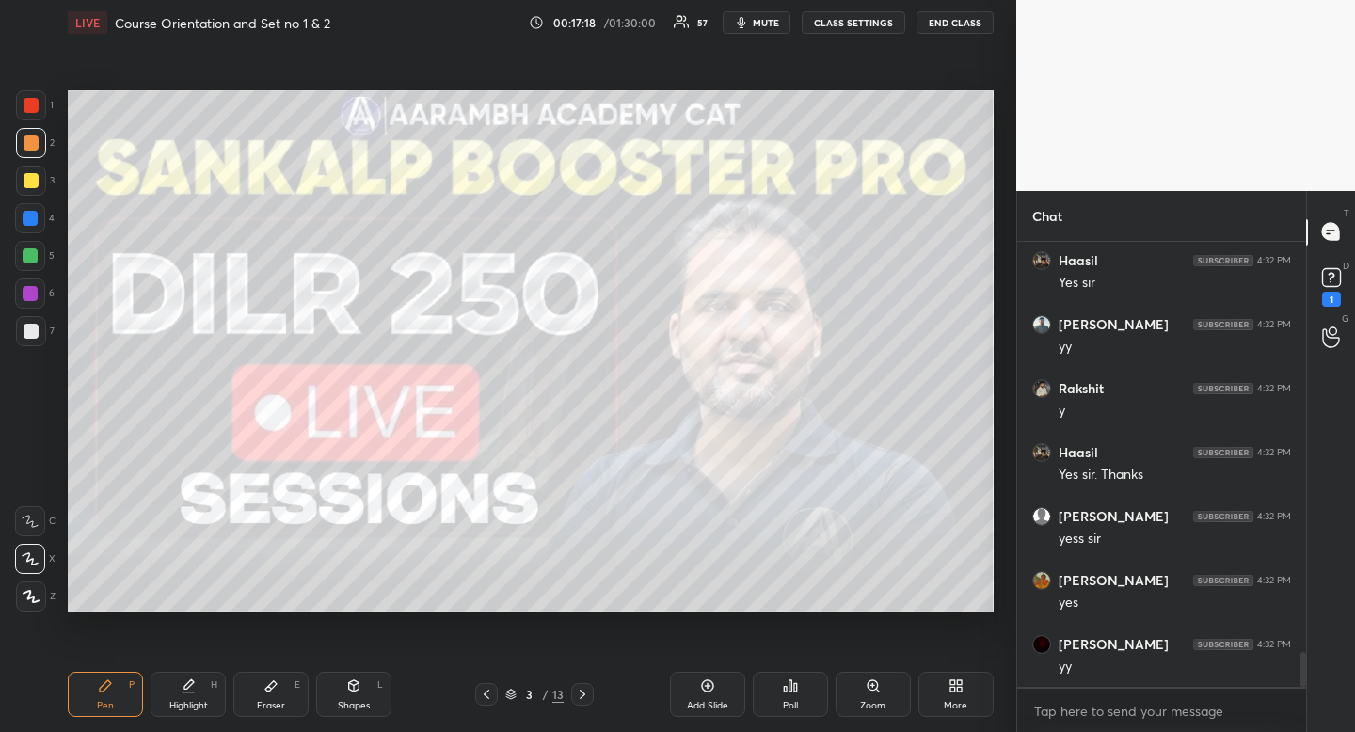
click at [29, 256] on div at bounding box center [30, 255] width 15 height 15
click at [354, 703] on div "Shapes" at bounding box center [354, 705] width 32 height 9
click at [35, 514] on icon at bounding box center [30, 521] width 15 height 15
drag, startPoint x: 33, startPoint y: 513, endPoint x: 65, endPoint y: 570, distance: 65.7
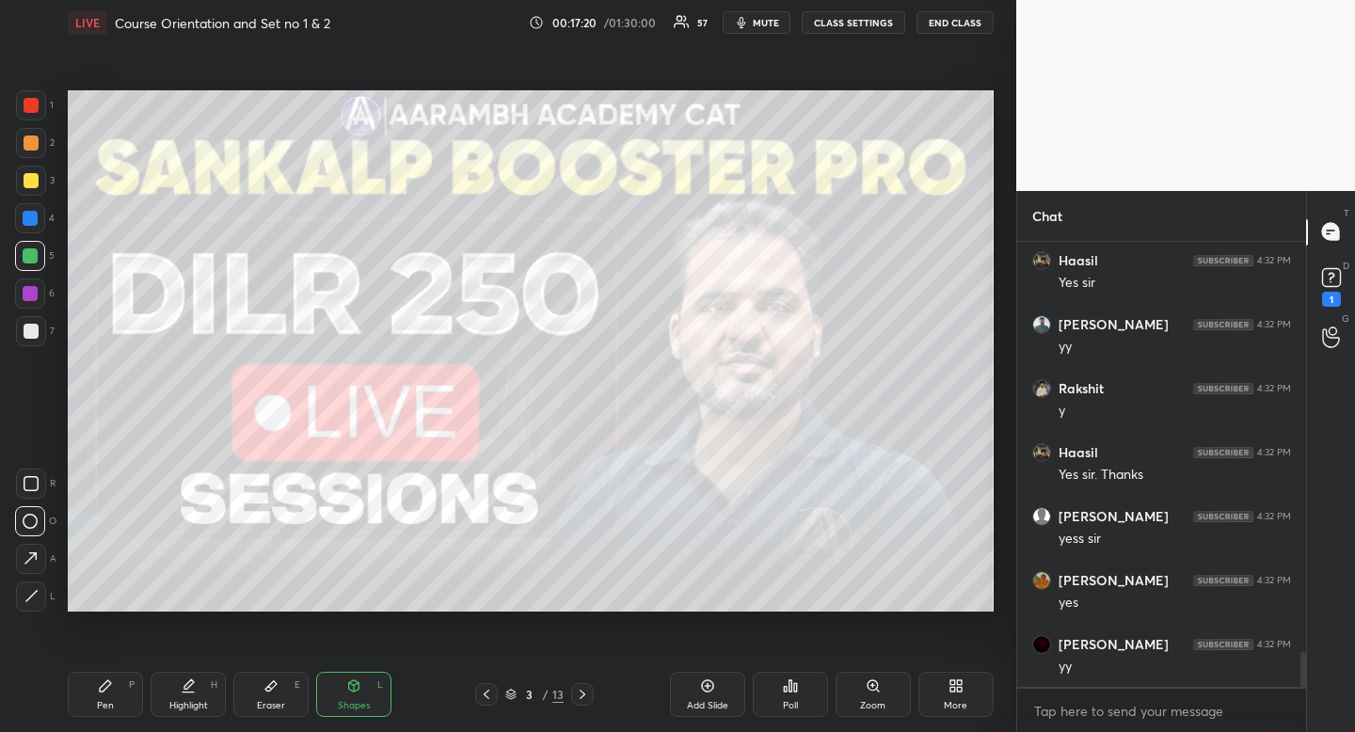
click at [33, 513] on div at bounding box center [30, 521] width 30 height 30
click at [36, 488] on icon at bounding box center [31, 483] width 15 height 15
click at [97, 675] on div "Pen P" at bounding box center [105, 694] width 75 height 45
drag, startPoint x: 97, startPoint y: 675, endPoint x: 119, endPoint y: 662, distance: 25.7
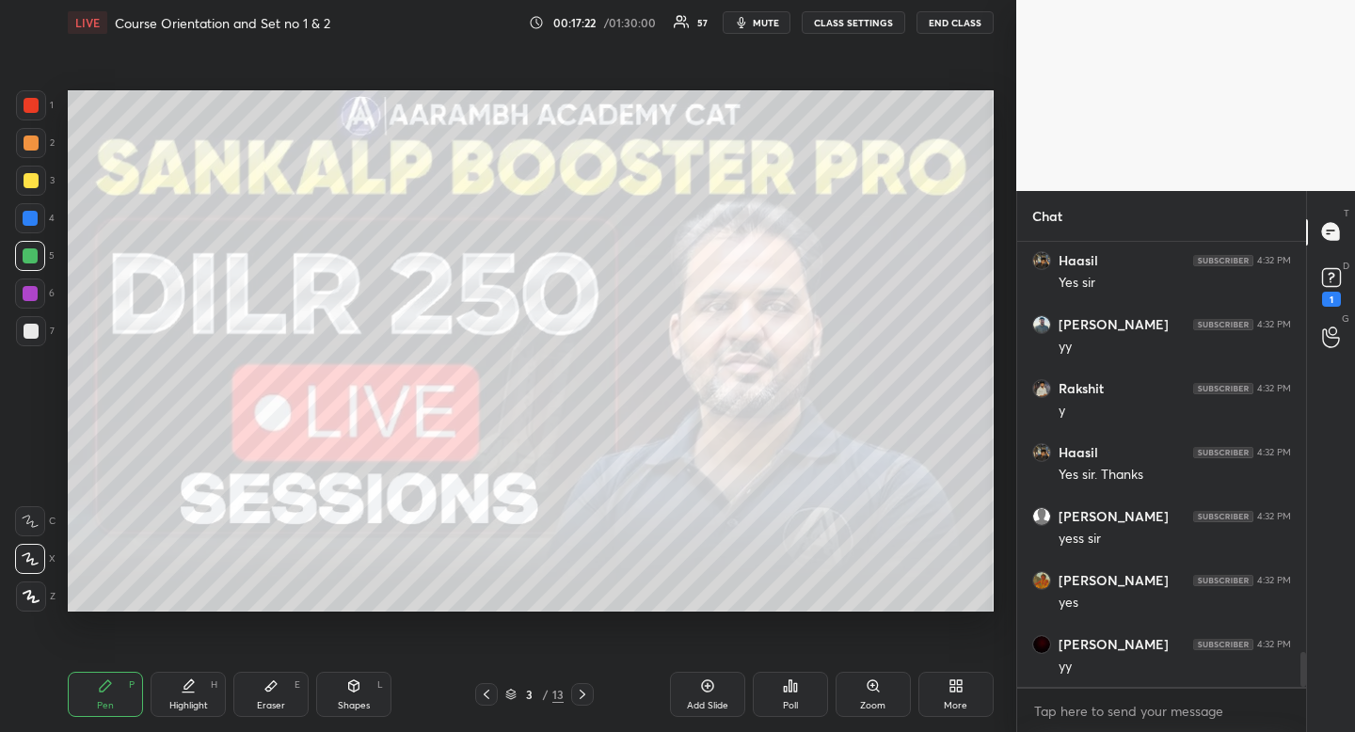
click at [97, 675] on div "Pen P" at bounding box center [105, 694] width 75 height 45
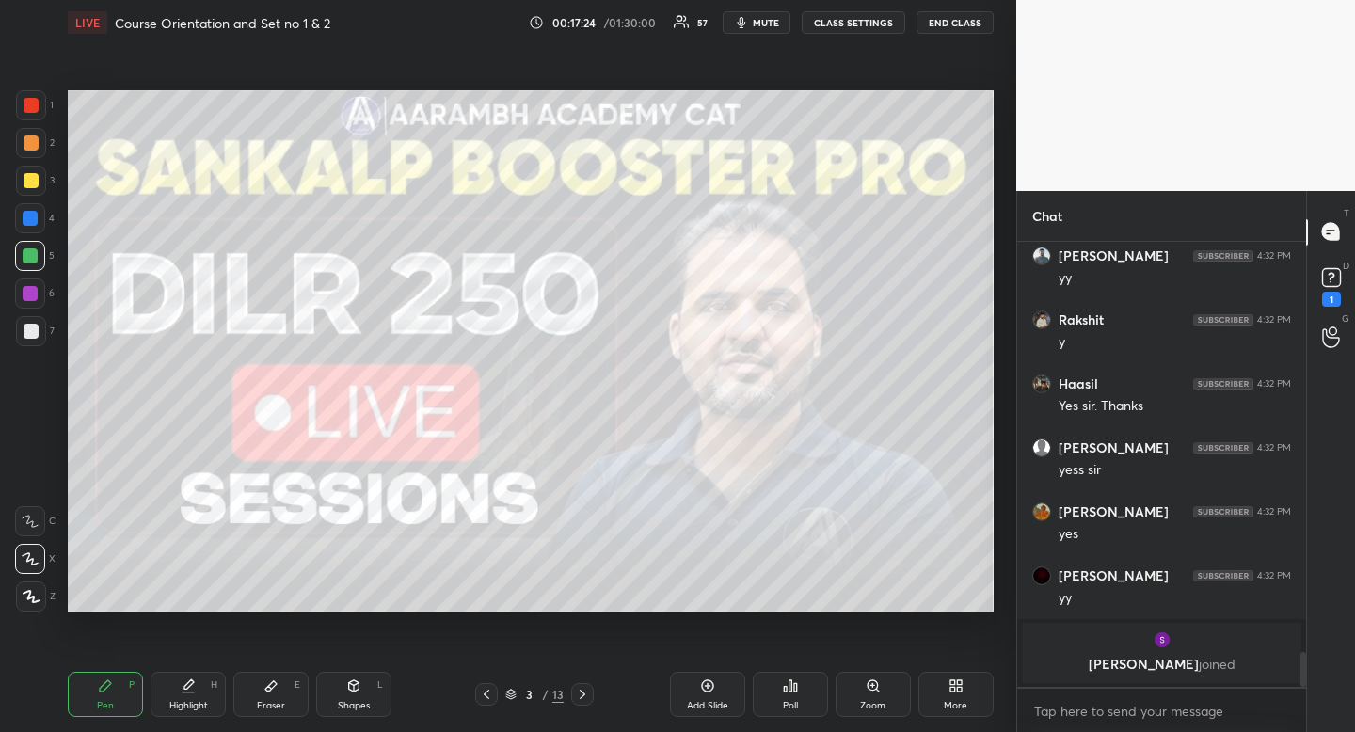
click at [149, 677] on div "Pen P Highlight H Eraser E Shapes L" at bounding box center [266, 694] width 396 height 45
click at [290, 682] on div "Eraser E" at bounding box center [270, 694] width 75 height 45
drag, startPoint x: 290, startPoint y: 682, endPoint x: 316, endPoint y: 651, distance: 40.7
click at [290, 682] on div "Eraser E" at bounding box center [270, 694] width 75 height 45
drag, startPoint x: 116, startPoint y: 685, endPoint x: 184, endPoint y: 615, distance: 97.8
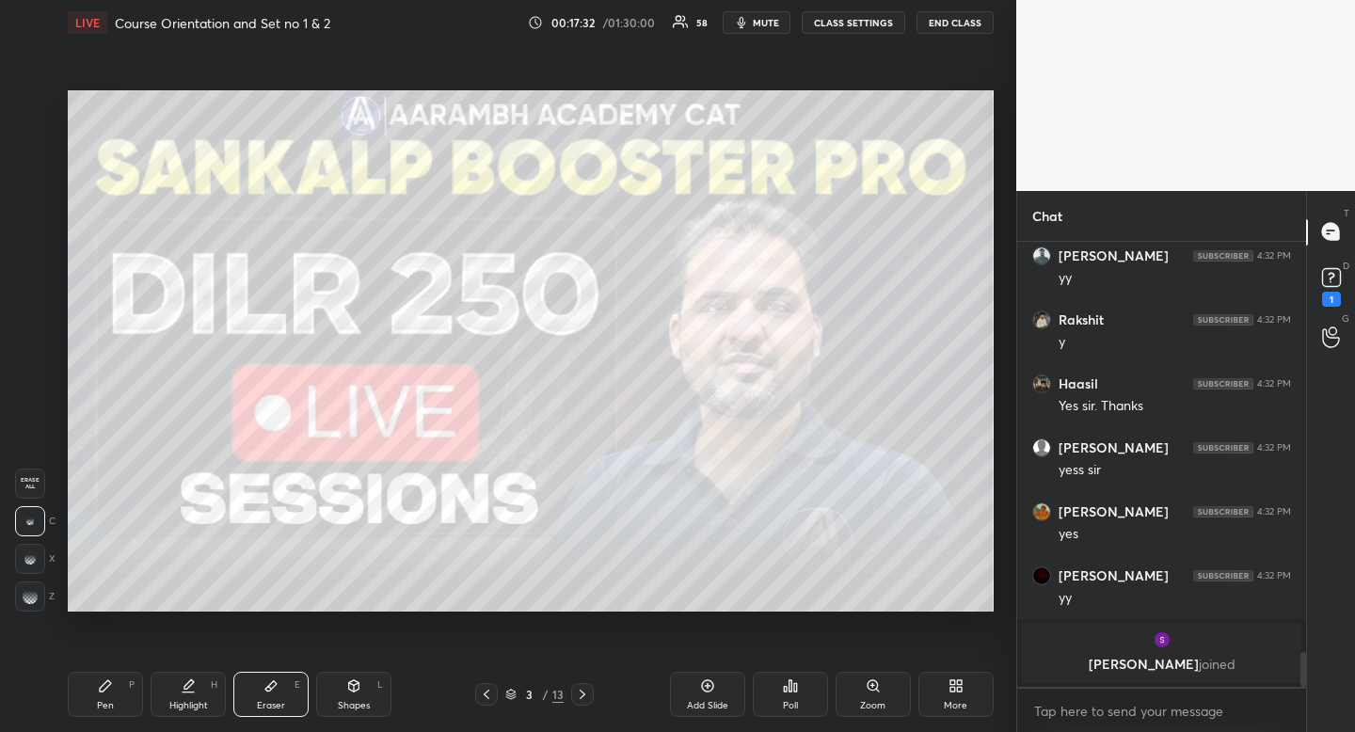
click at [116, 685] on div "Pen P" at bounding box center [105, 694] width 75 height 45
click at [360, 691] on icon at bounding box center [353, 685] width 15 height 15
drag, startPoint x: 35, startPoint y: 478, endPoint x: 56, endPoint y: 464, distance: 25.1
click at [35, 478] on icon at bounding box center [31, 483] width 15 height 15
click at [119, 687] on div "Pen P" at bounding box center [105, 694] width 75 height 45
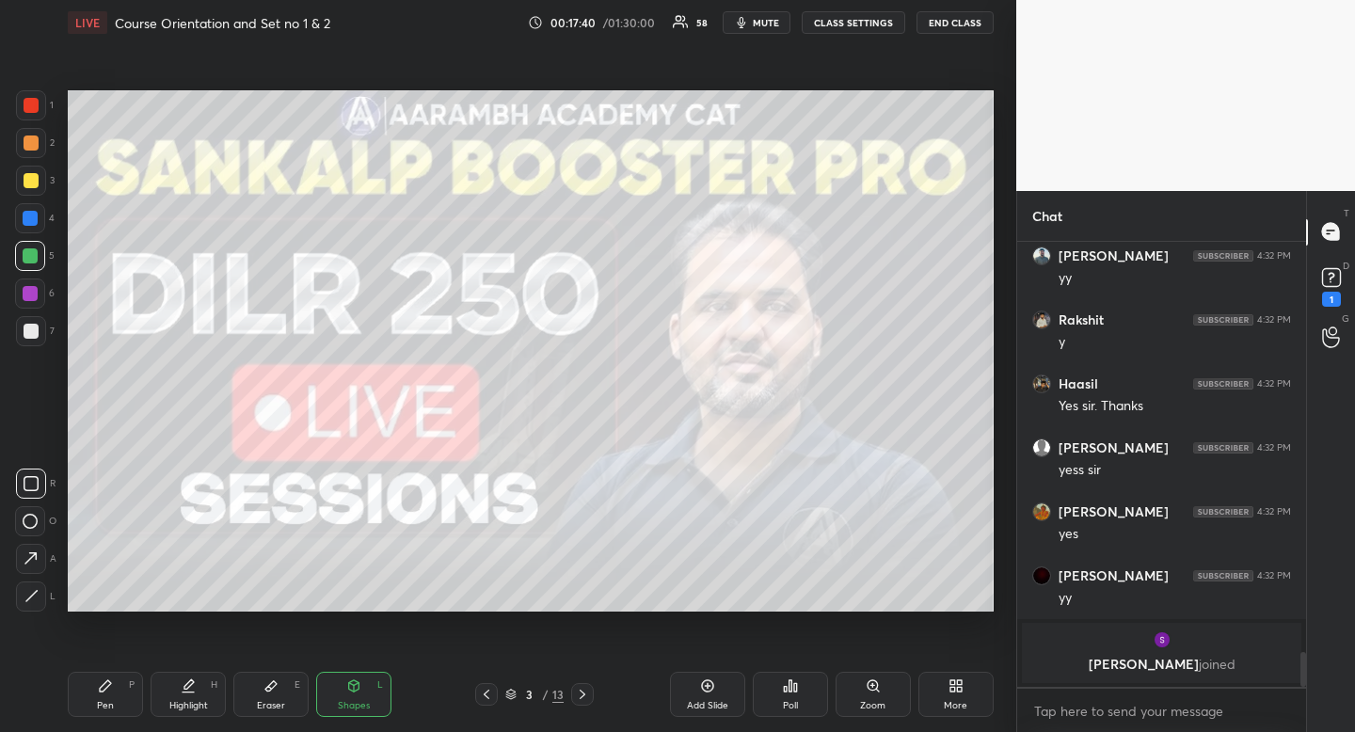
drag, startPoint x: 119, startPoint y: 687, endPoint x: 128, endPoint y: 676, distance: 13.4
click at [119, 687] on div "Pen P" at bounding box center [105, 694] width 75 height 45
click at [345, 712] on div "Shapes L" at bounding box center [353, 694] width 75 height 45
click at [26, 527] on rect at bounding box center [31, 522] width 14 height 14
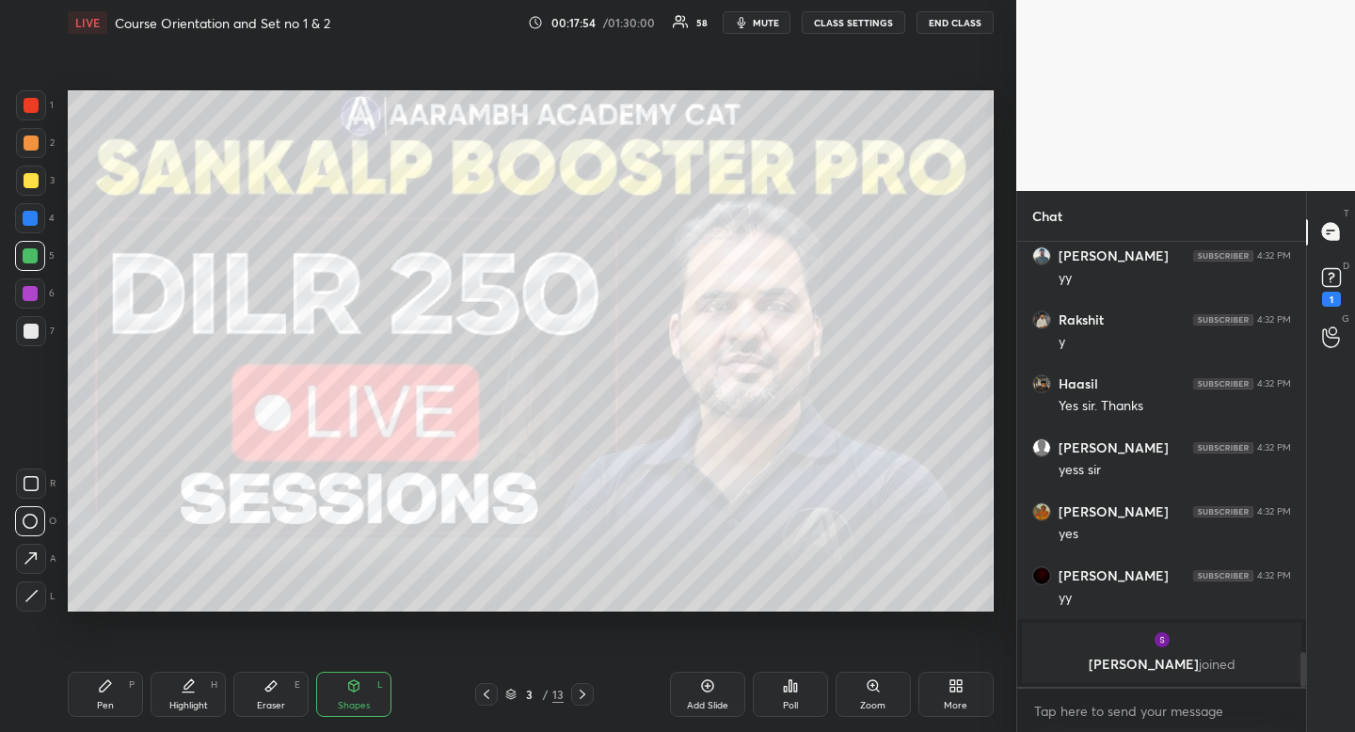
click at [203, 701] on div "Highlight" at bounding box center [188, 705] width 39 height 9
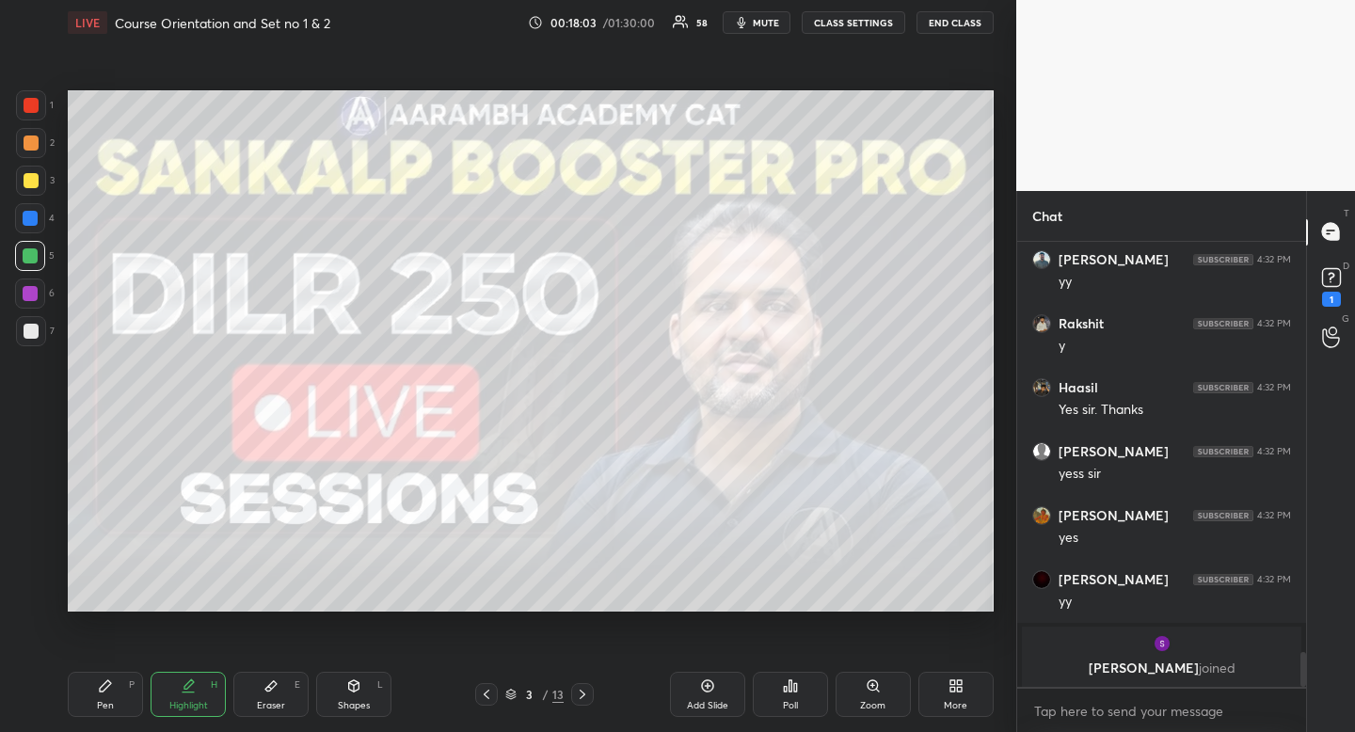
click at [127, 684] on div "Pen P" at bounding box center [105, 694] width 75 height 45
click at [128, 684] on div "Pen P" at bounding box center [105, 694] width 75 height 45
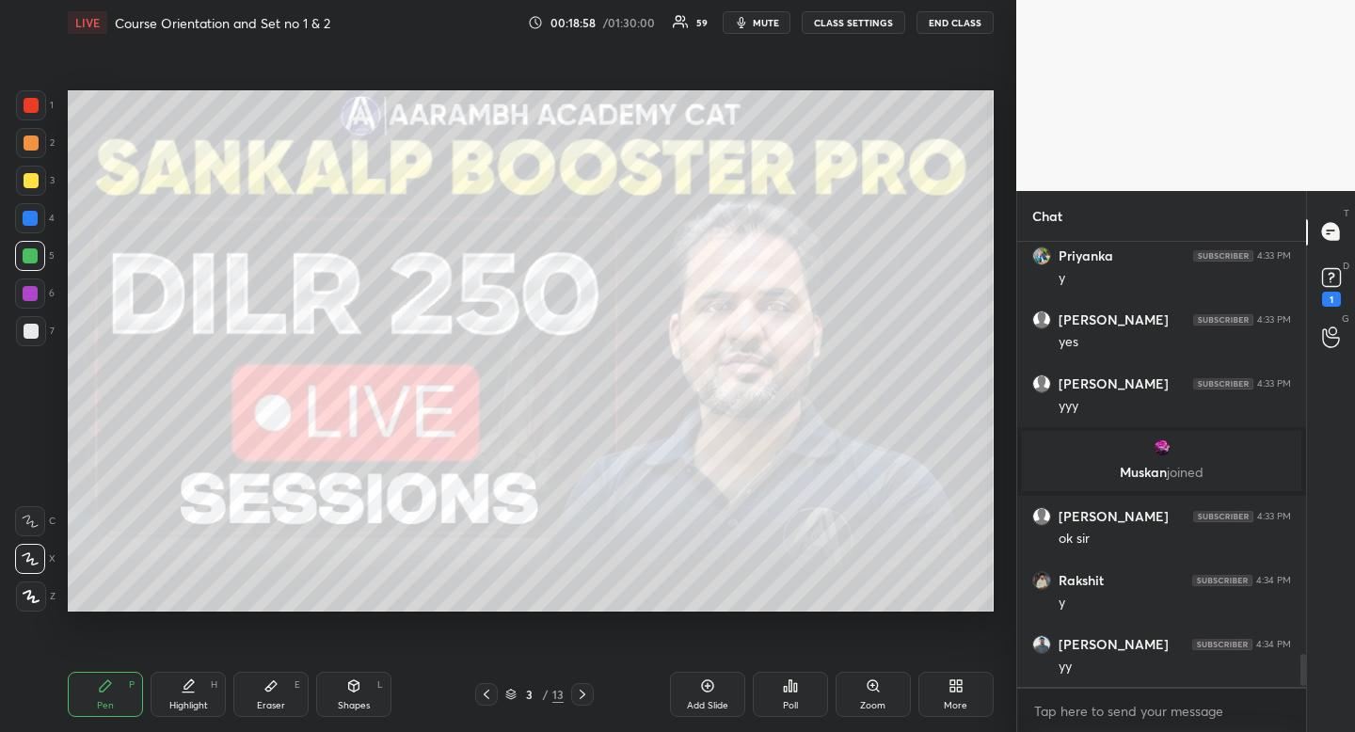
scroll to position [5714, 0]
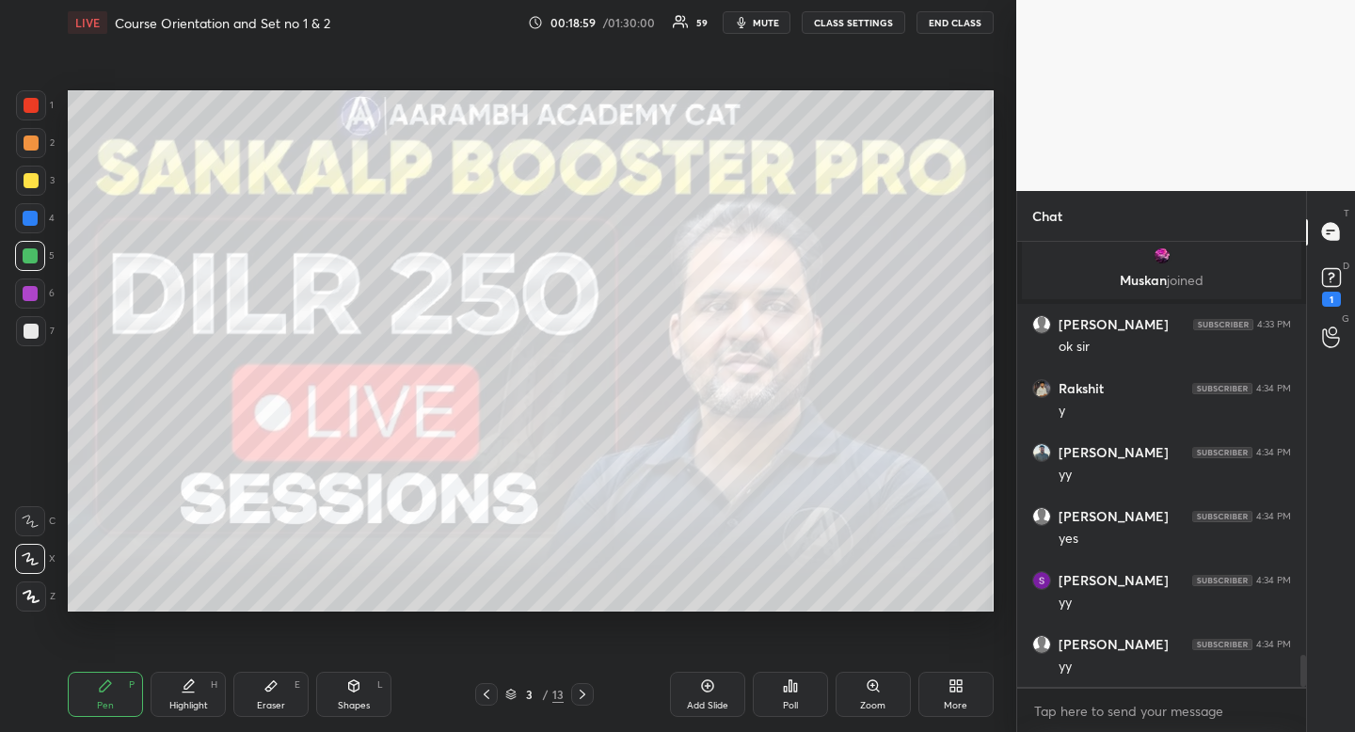
click at [958, 703] on div "More" at bounding box center [956, 705] width 24 height 9
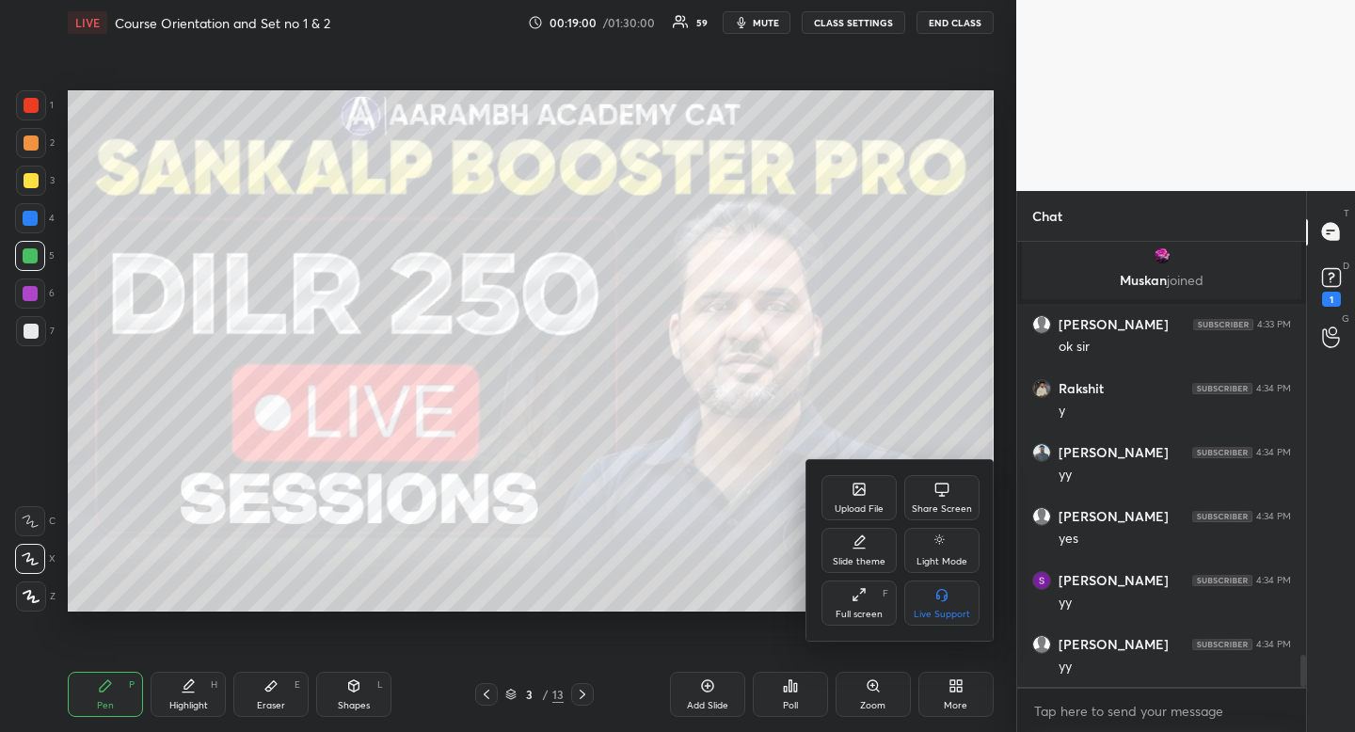
click at [847, 505] on div "Upload File" at bounding box center [859, 508] width 49 height 9
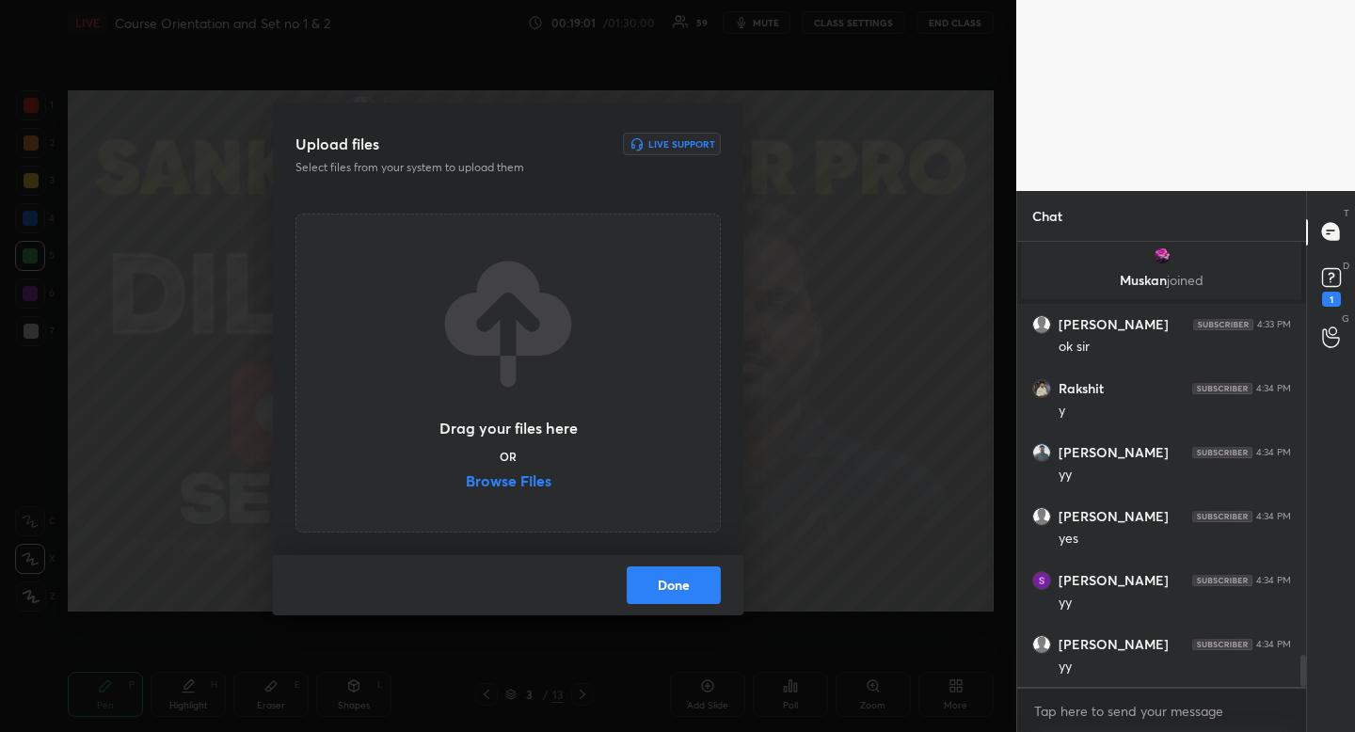
click at [517, 486] on label "Browse Files" at bounding box center [509, 483] width 86 height 20
click at [466, 486] on input "Browse Files" at bounding box center [466, 483] width 0 height 20
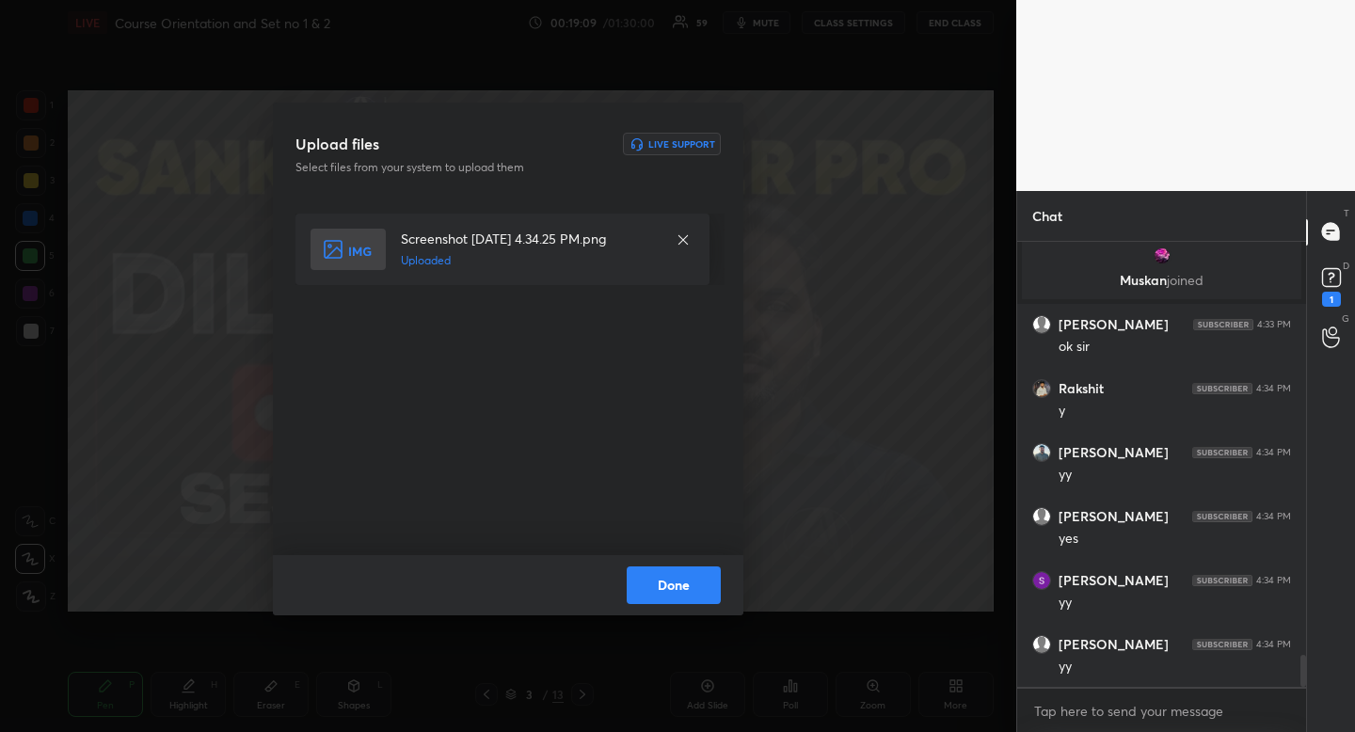
click at [658, 591] on button "Done" at bounding box center [674, 585] width 94 height 38
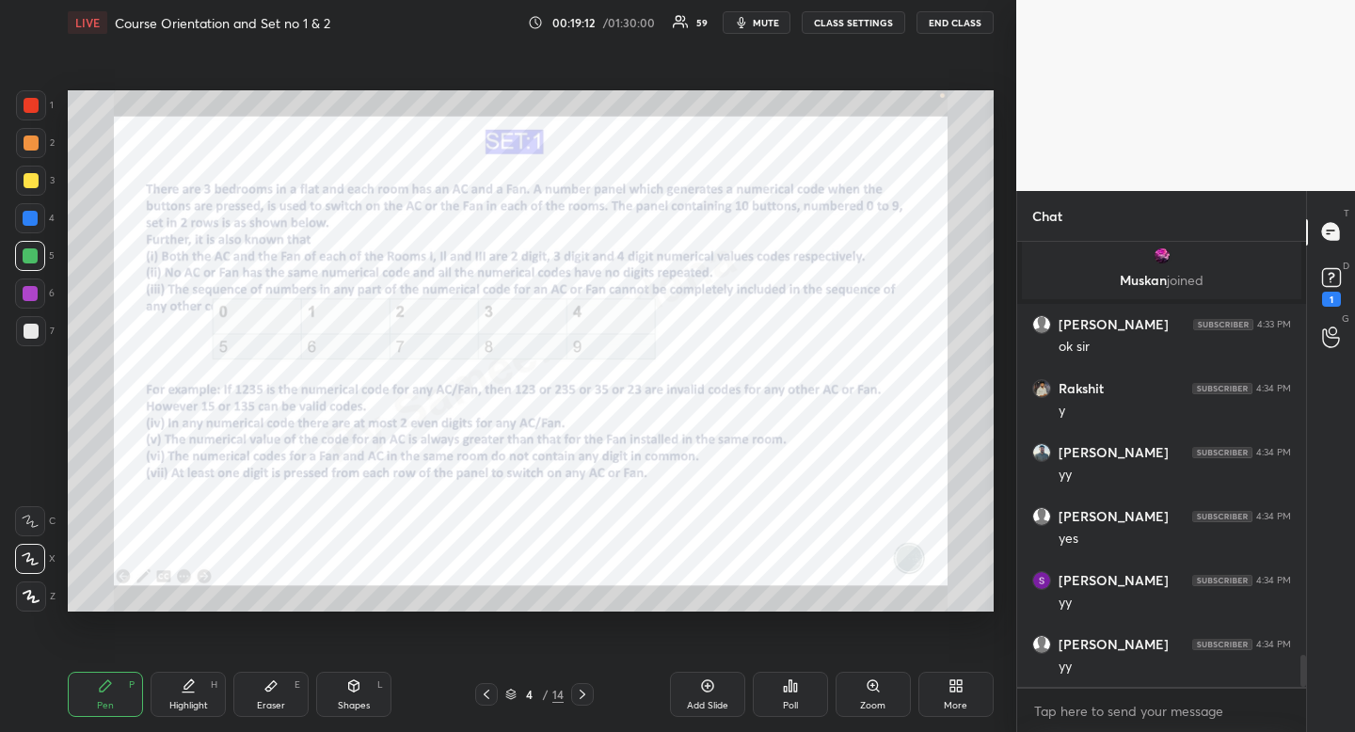
click at [29, 108] on div at bounding box center [31, 105] width 15 height 15
drag, startPoint x: 29, startPoint y: 108, endPoint x: 65, endPoint y: 114, distance: 36.2
click at [29, 108] on div at bounding box center [31, 105] width 15 height 15
click at [784, 696] on div "Poll" at bounding box center [790, 694] width 75 height 45
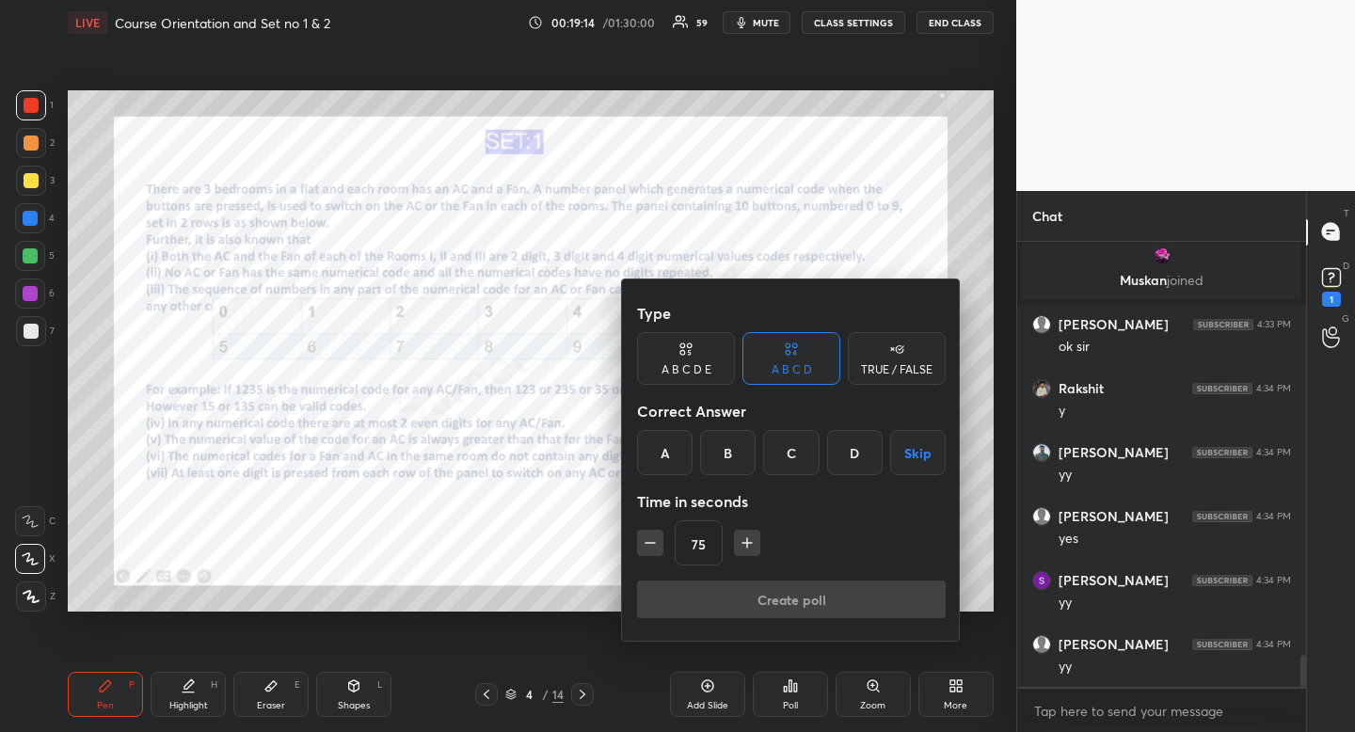
click at [748, 545] on icon "button" at bounding box center [747, 542] width 19 height 19
click at [748, 543] on icon "button" at bounding box center [747, 542] width 19 height 19
click at [748, 543] on icon "button" at bounding box center [755, 542] width 19 height 19
click at [747, 543] on icon "button" at bounding box center [755, 542] width 19 height 19
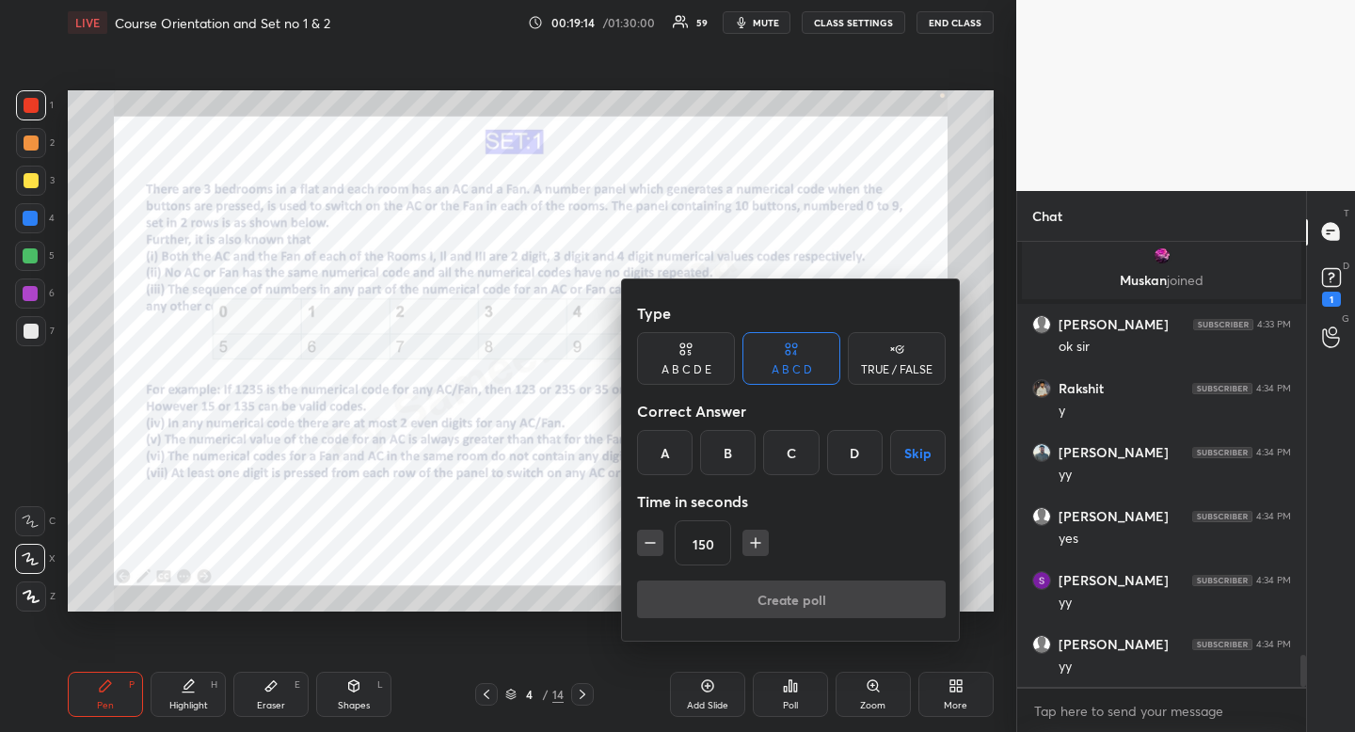
click at [747, 543] on icon "button" at bounding box center [755, 542] width 19 height 19
click at [748, 548] on icon "button" at bounding box center [755, 542] width 19 height 19
click at [750, 549] on icon "button" at bounding box center [755, 542] width 19 height 19
click at [754, 552] on button "button" at bounding box center [755, 543] width 26 height 26
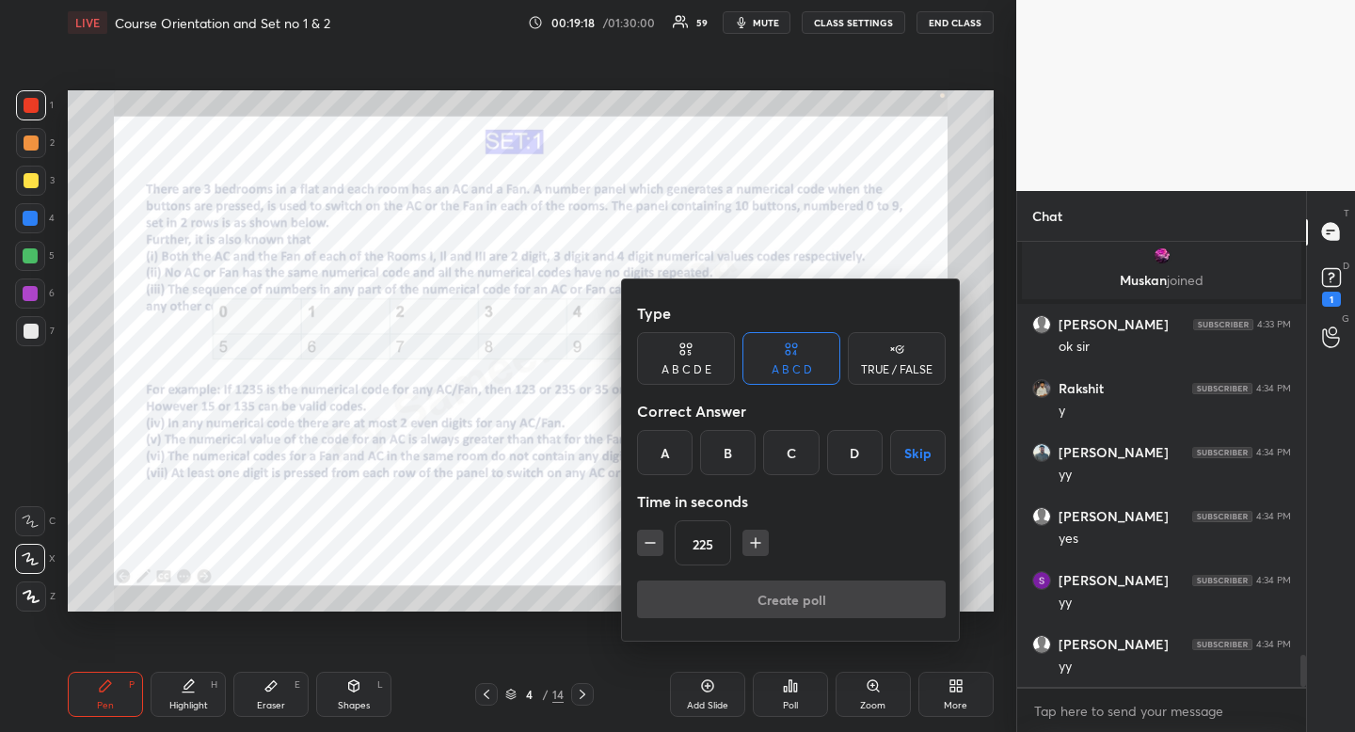
click at [755, 549] on icon "button" at bounding box center [755, 542] width 19 height 19
type input "240"
click at [930, 463] on button "Skip" at bounding box center [918, 452] width 56 height 45
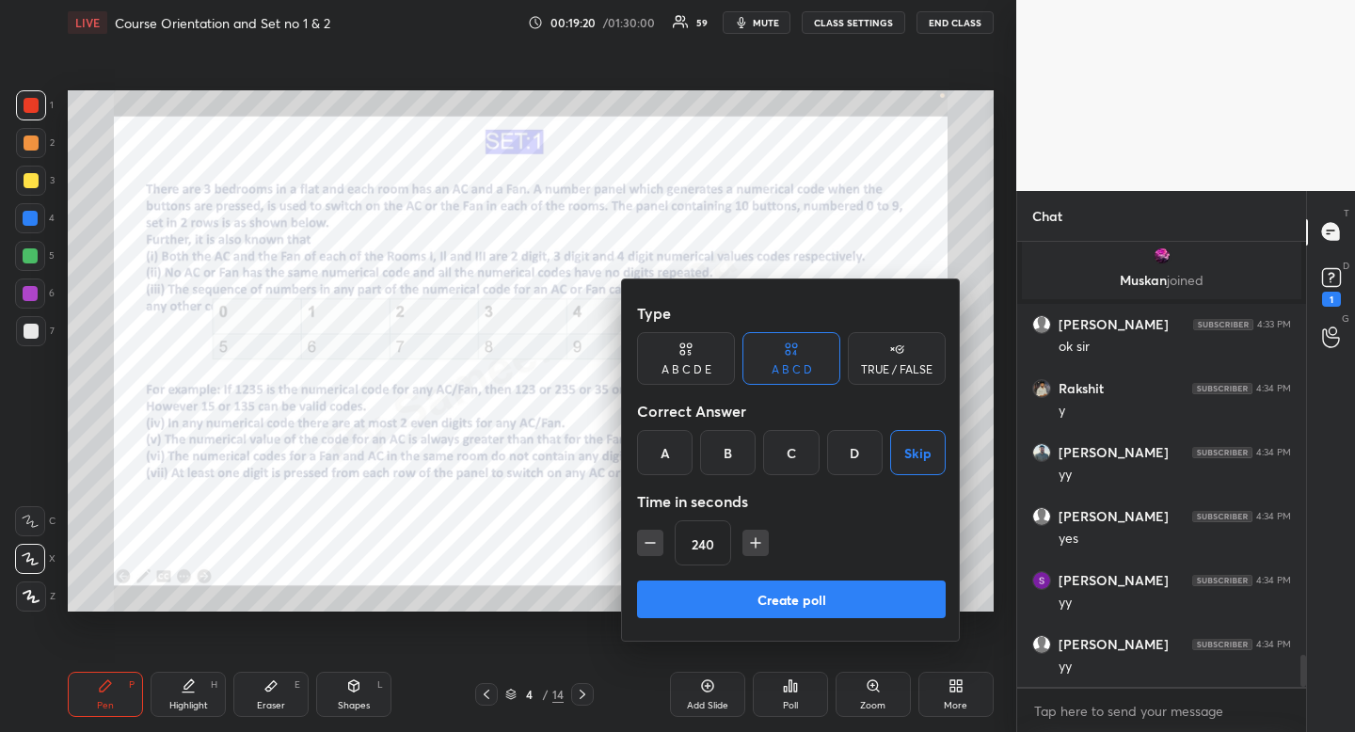
click at [834, 598] on button "Create poll" at bounding box center [791, 600] width 309 height 38
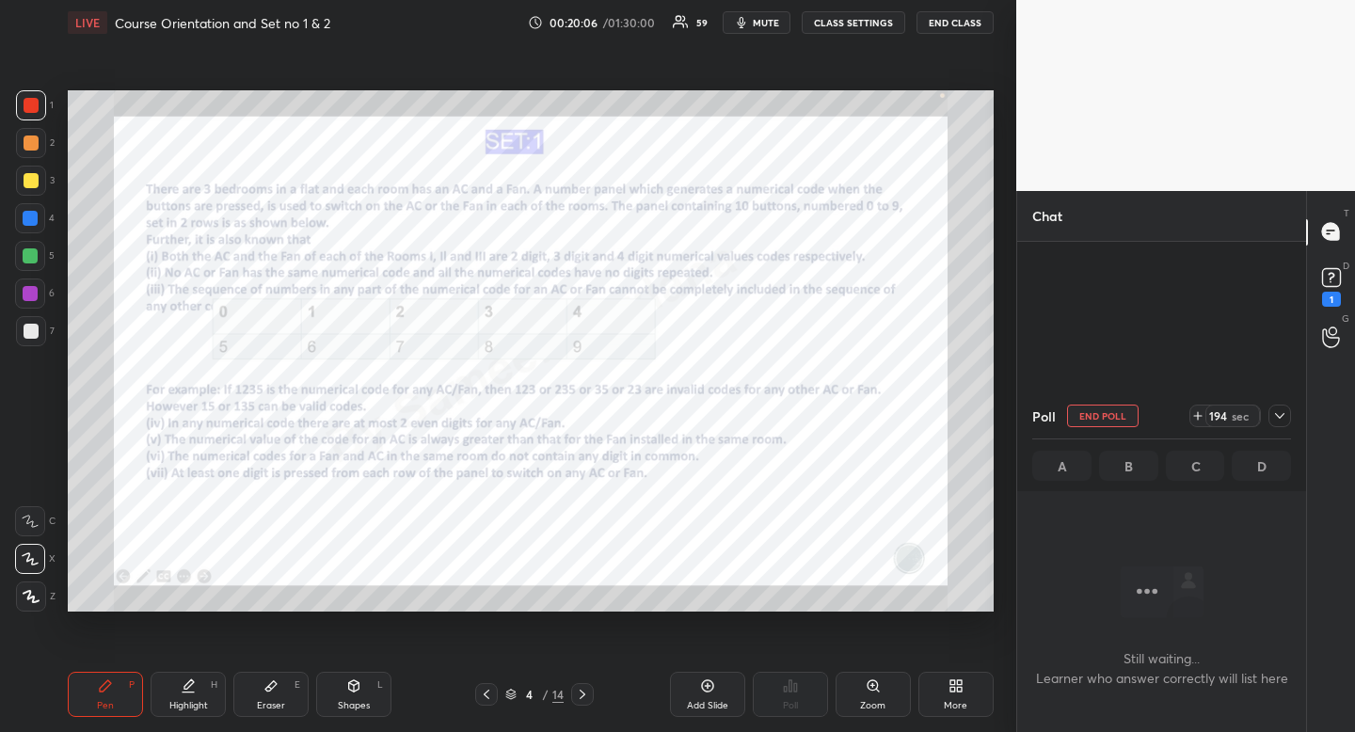
scroll to position [5825, 0]
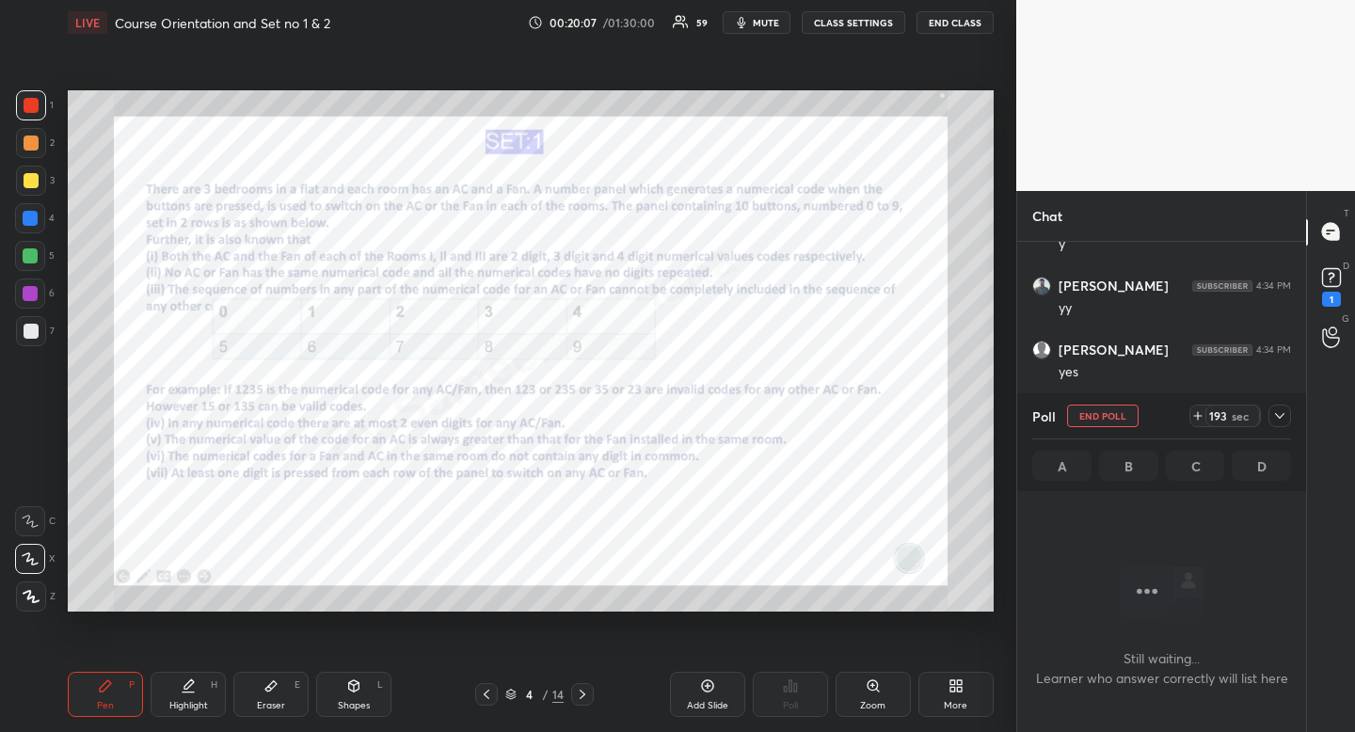
click at [877, 693] on div "Zoom" at bounding box center [872, 694] width 75 height 45
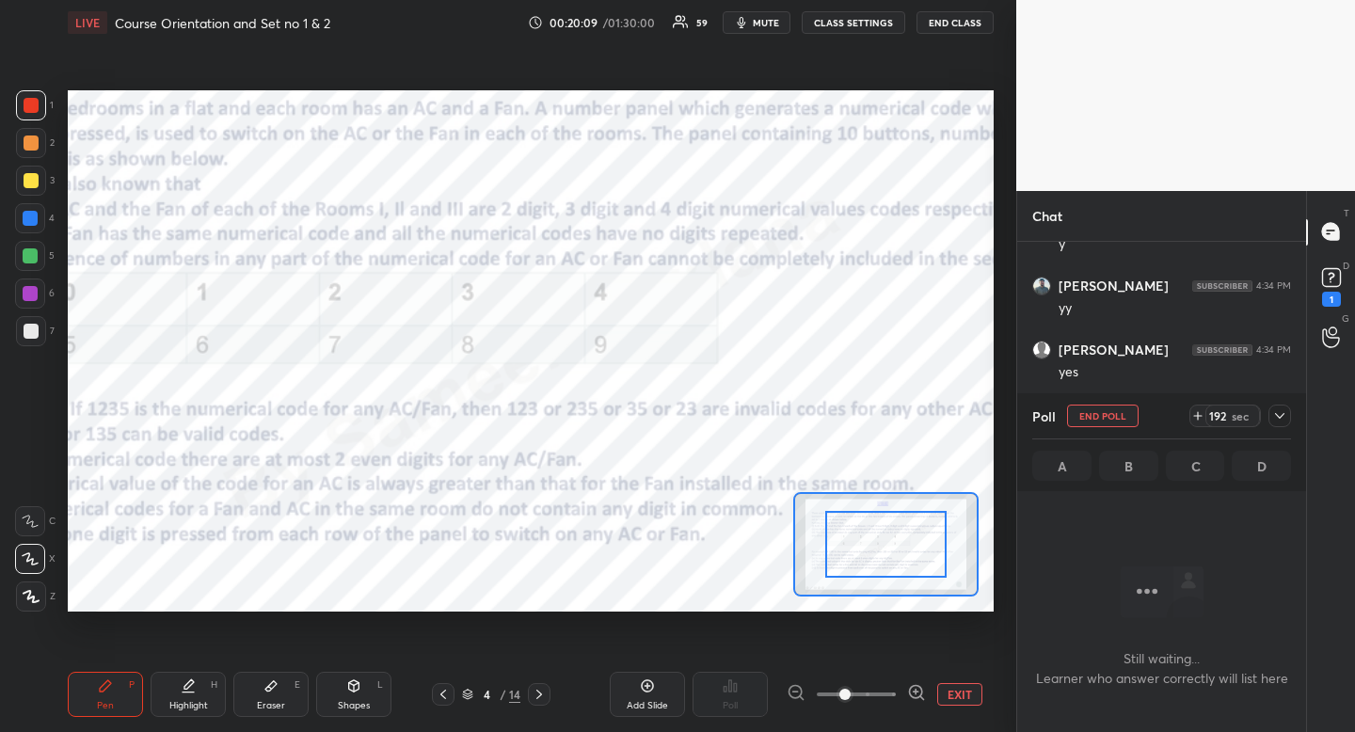
click at [966, 696] on button "EXIT" at bounding box center [959, 694] width 45 height 23
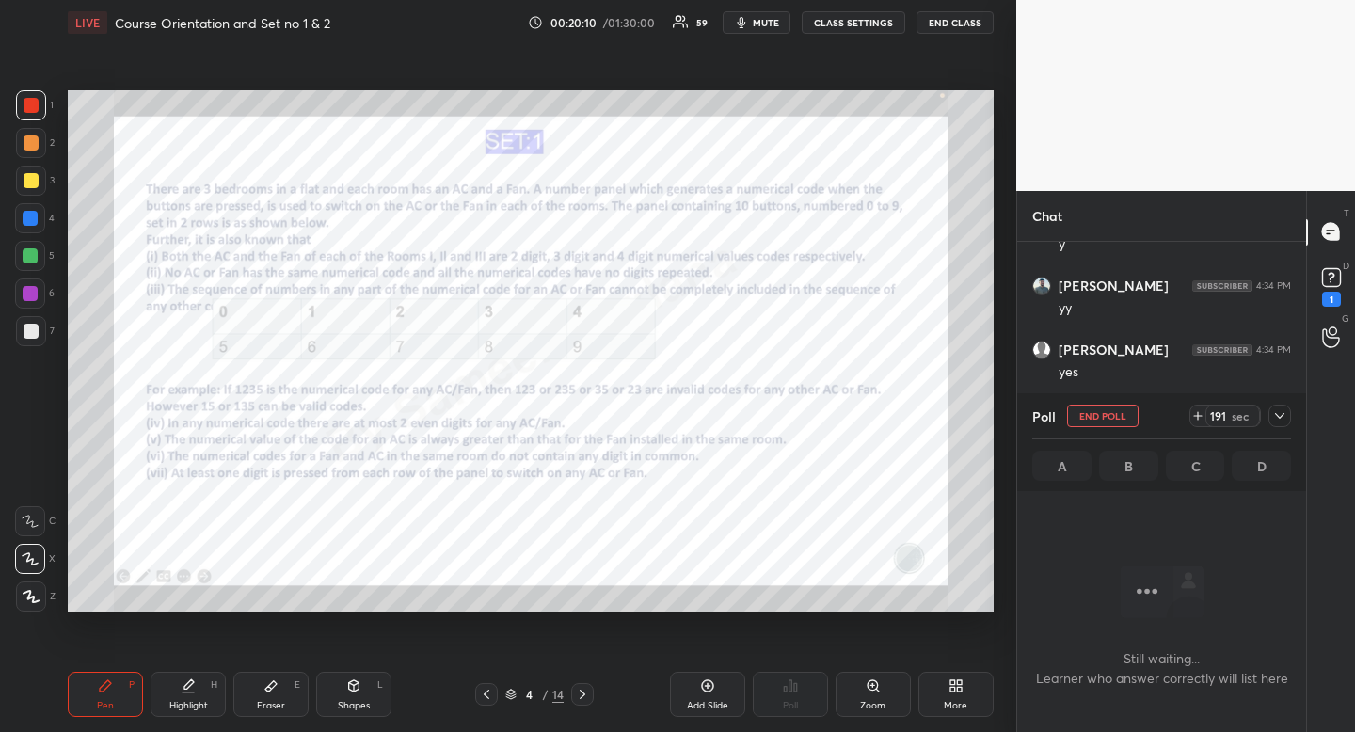
click at [948, 695] on div "More" at bounding box center [955, 694] width 75 height 45
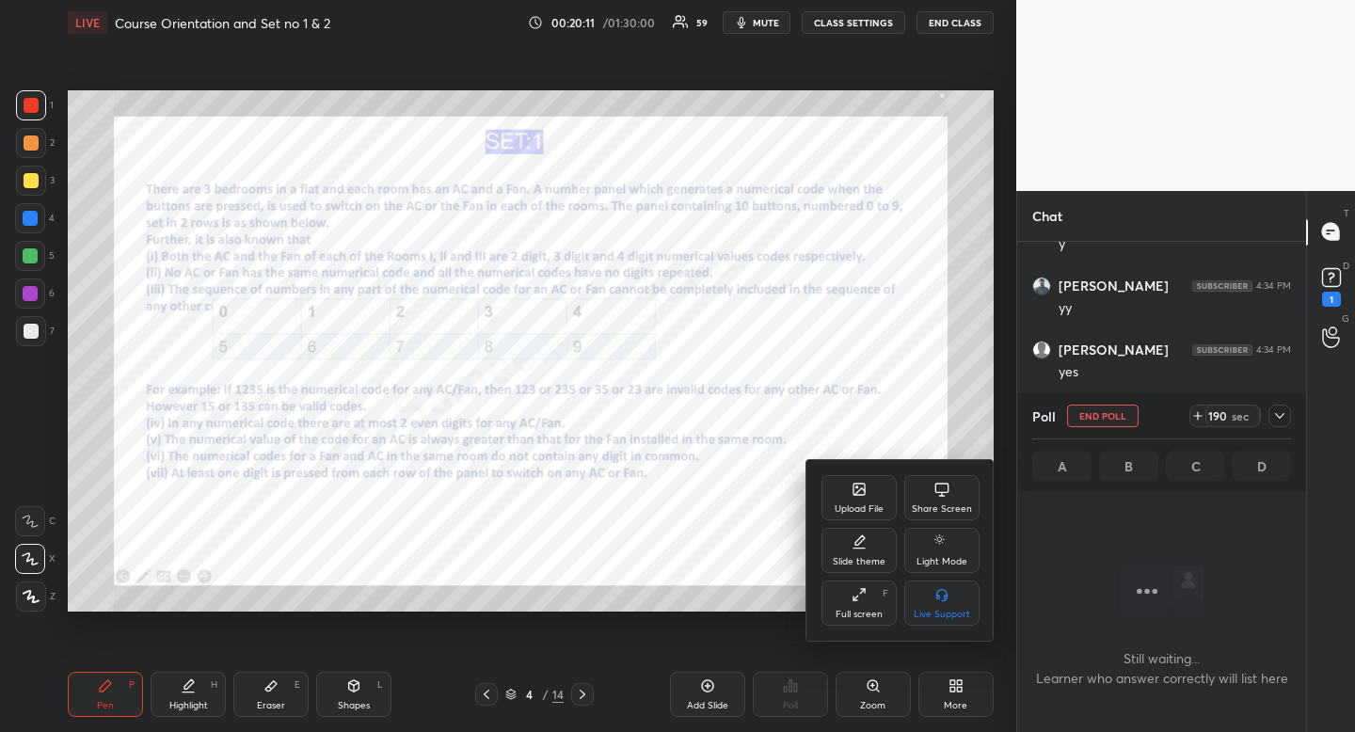
click at [857, 493] on icon at bounding box center [859, 491] width 10 height 7
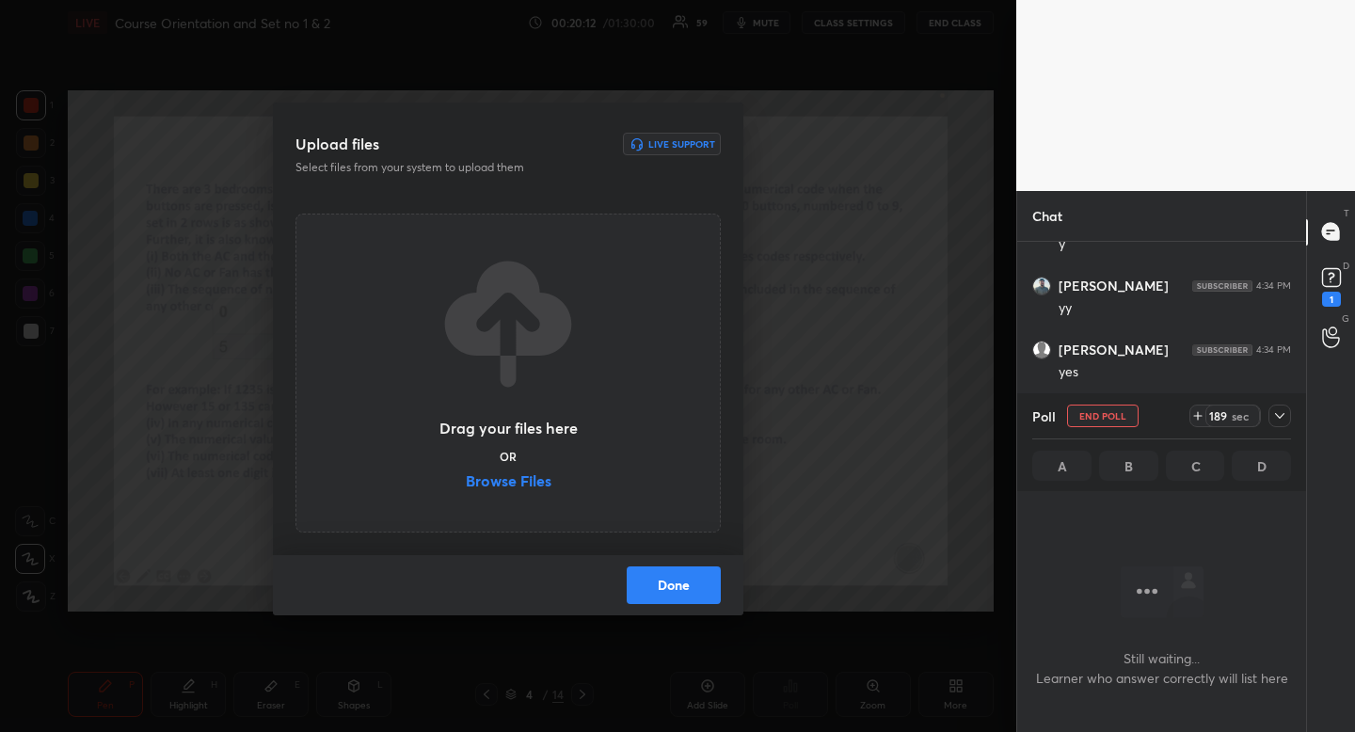
click at [530, 476] on label "Browse Files" at bounding box center [509, 483] width 86 height 20
click at [466, 476] on input "Browse Files" at bounding box center [466, 483] width 0 height 20
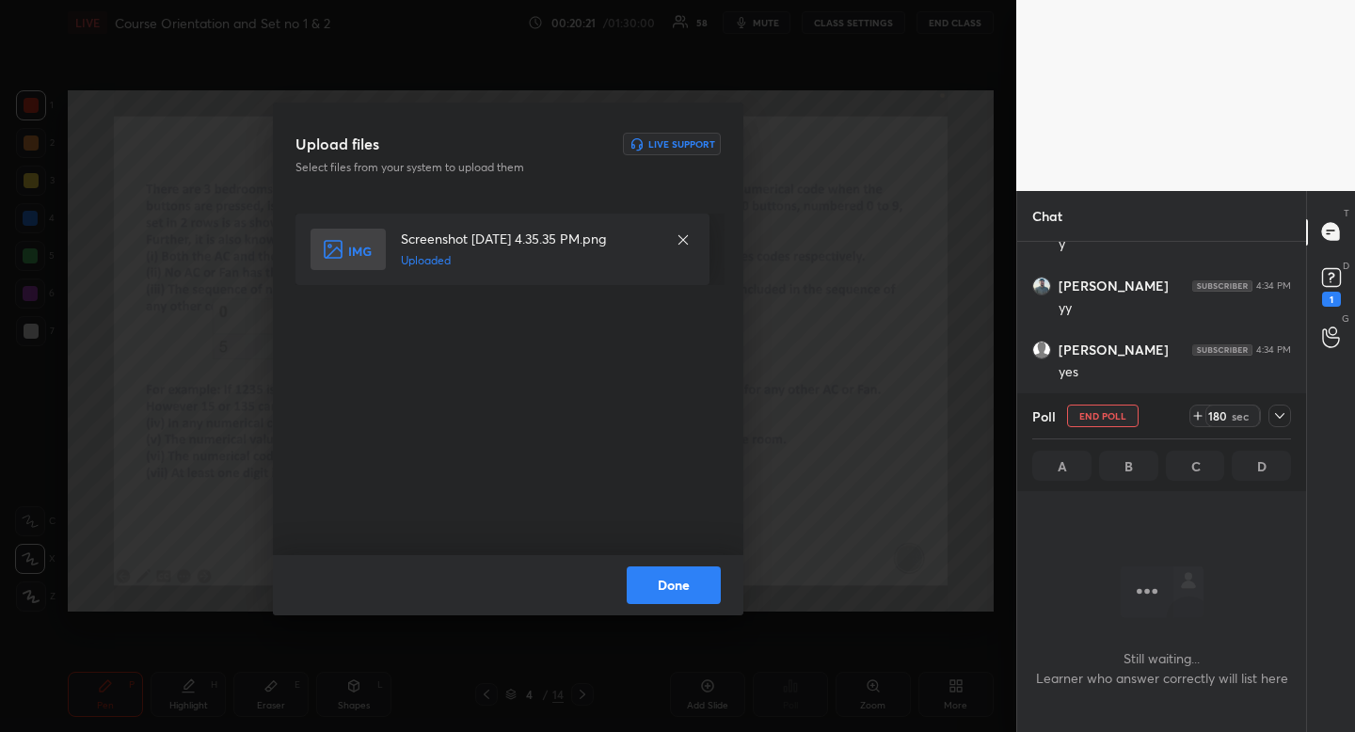
click at [692, 586] on button "Done" at bounding box center [674, 585] width 94 height 38
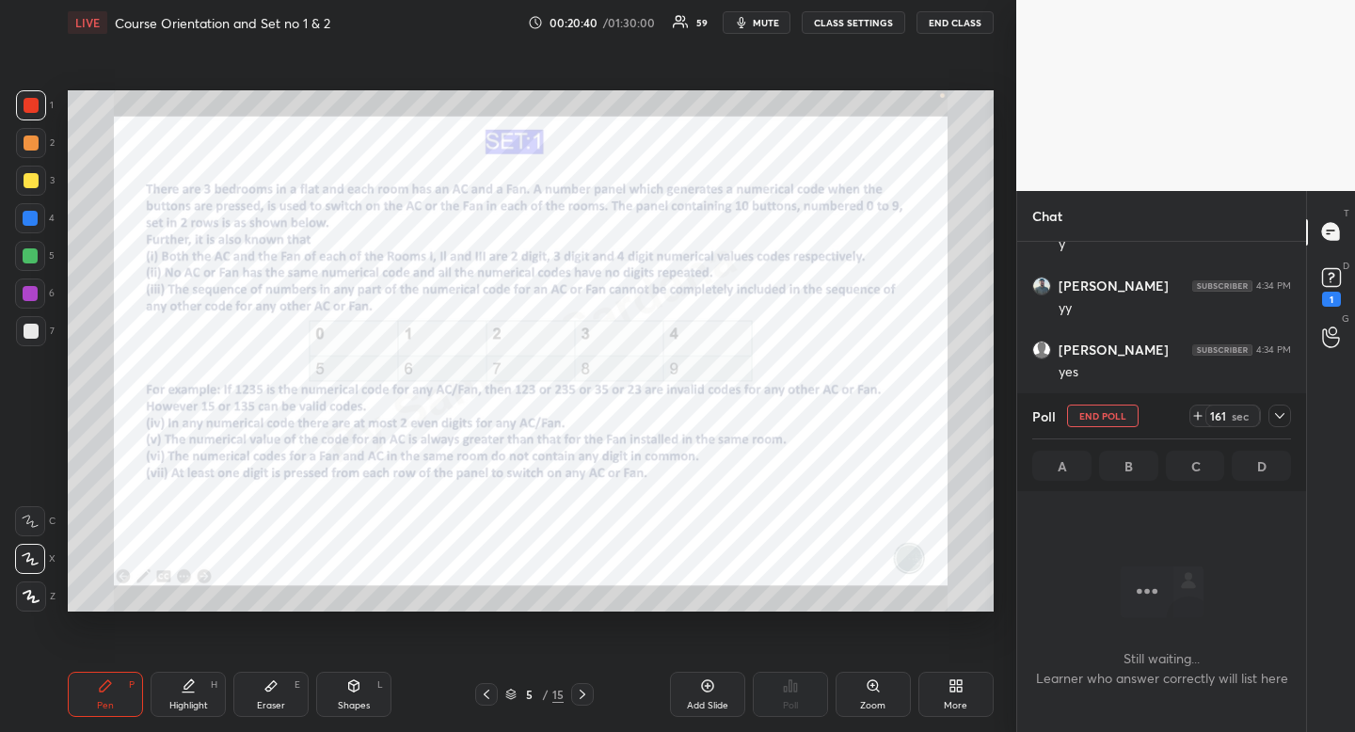
click at [771, 24] on span "mute" at bounding box center [766, 22] width 26 height 13
click at [1330, 280] on rect at bounding box center [1331, 277] width 18 height 18
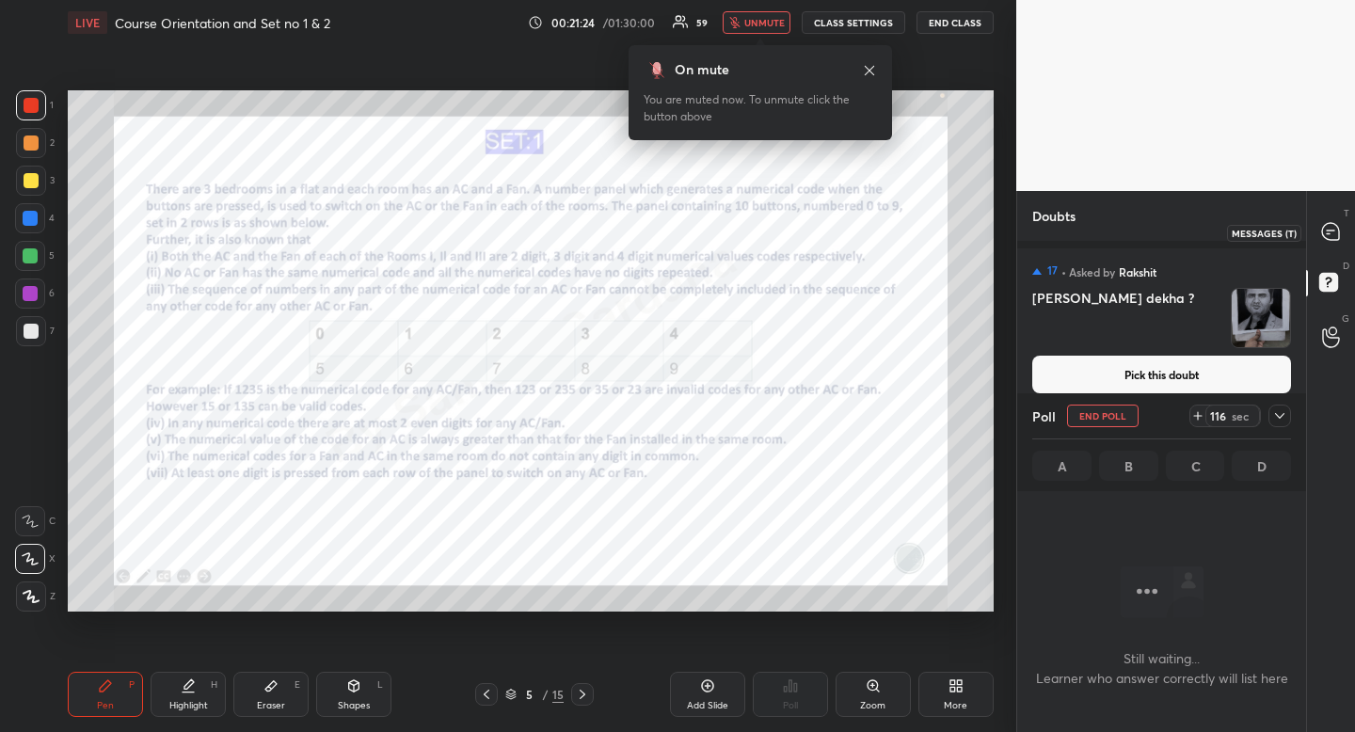
click at [1336, 230] on icon at bounding box center [1330, 231] width 17 height 17
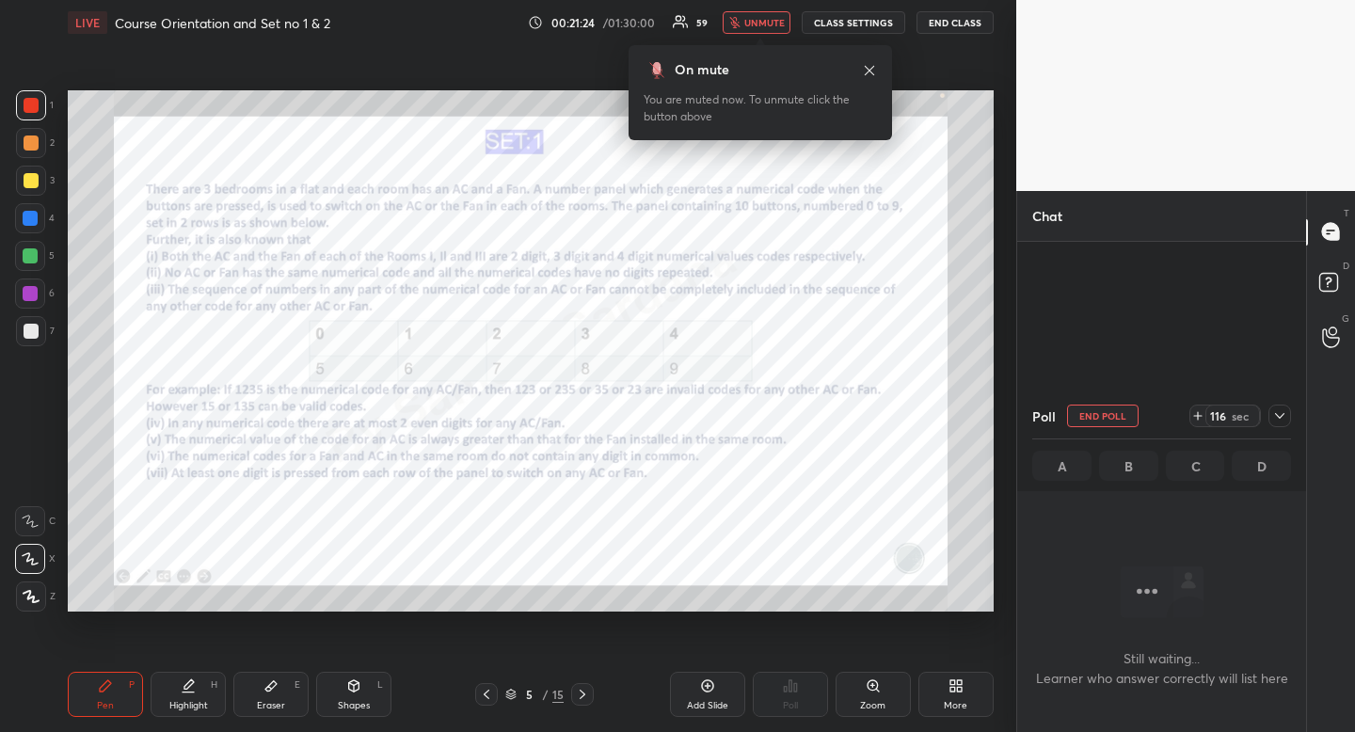
scroll to position [342, 283]
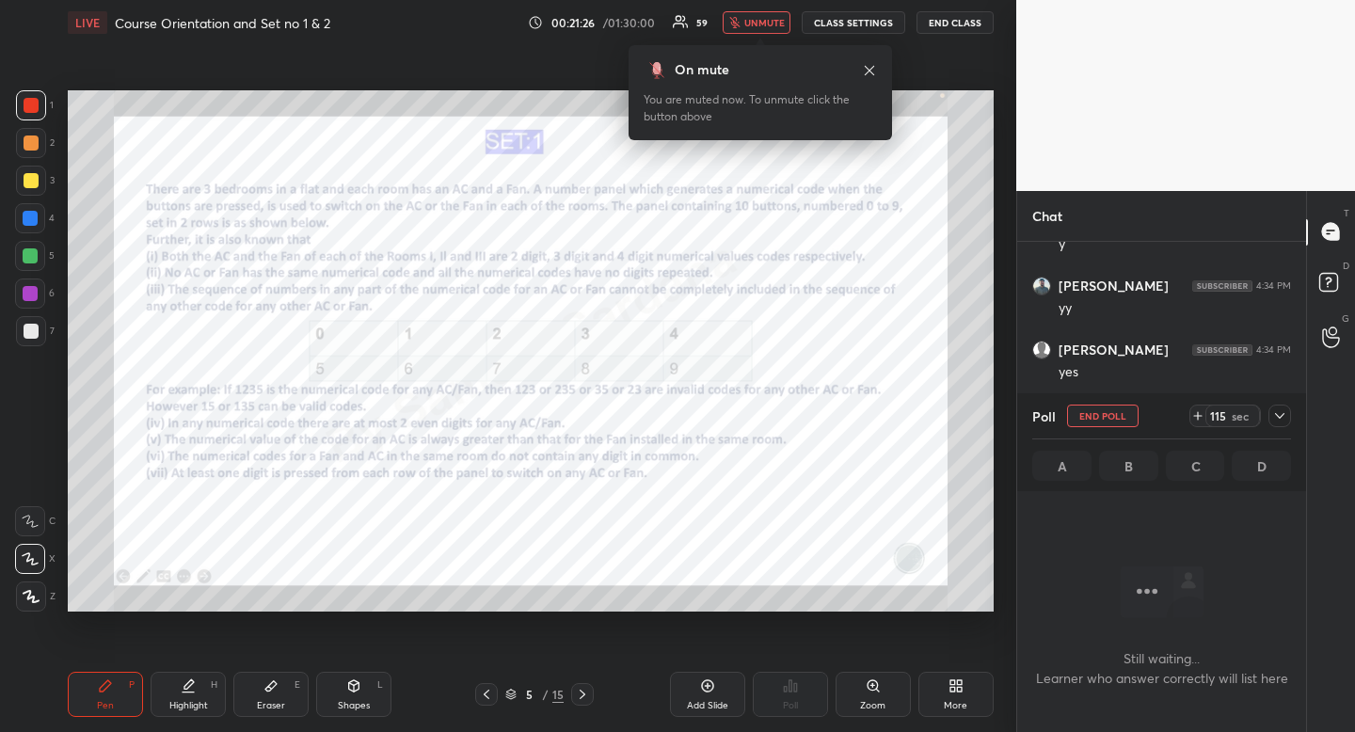
click at [1278, 412] on icon at bounding box center [1279, 415] width 15 height 15
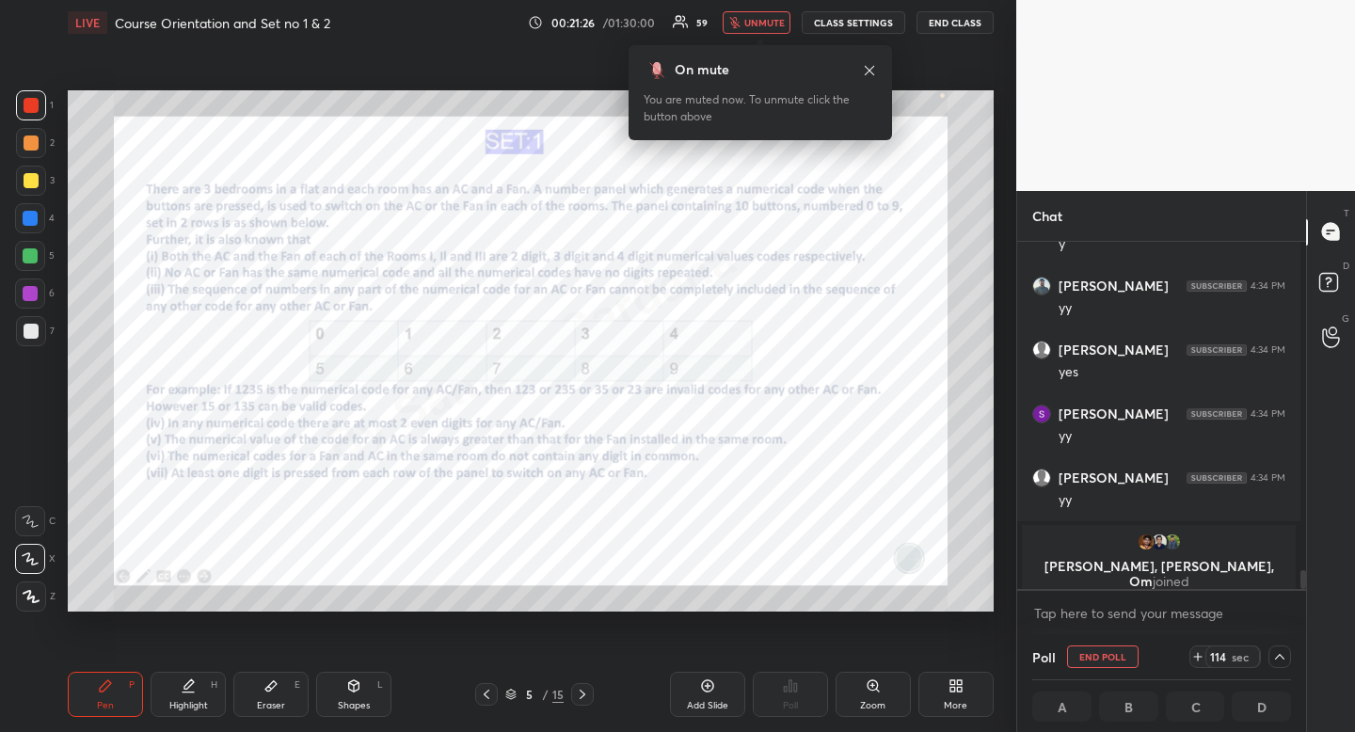
scroll to position [5477, 0]
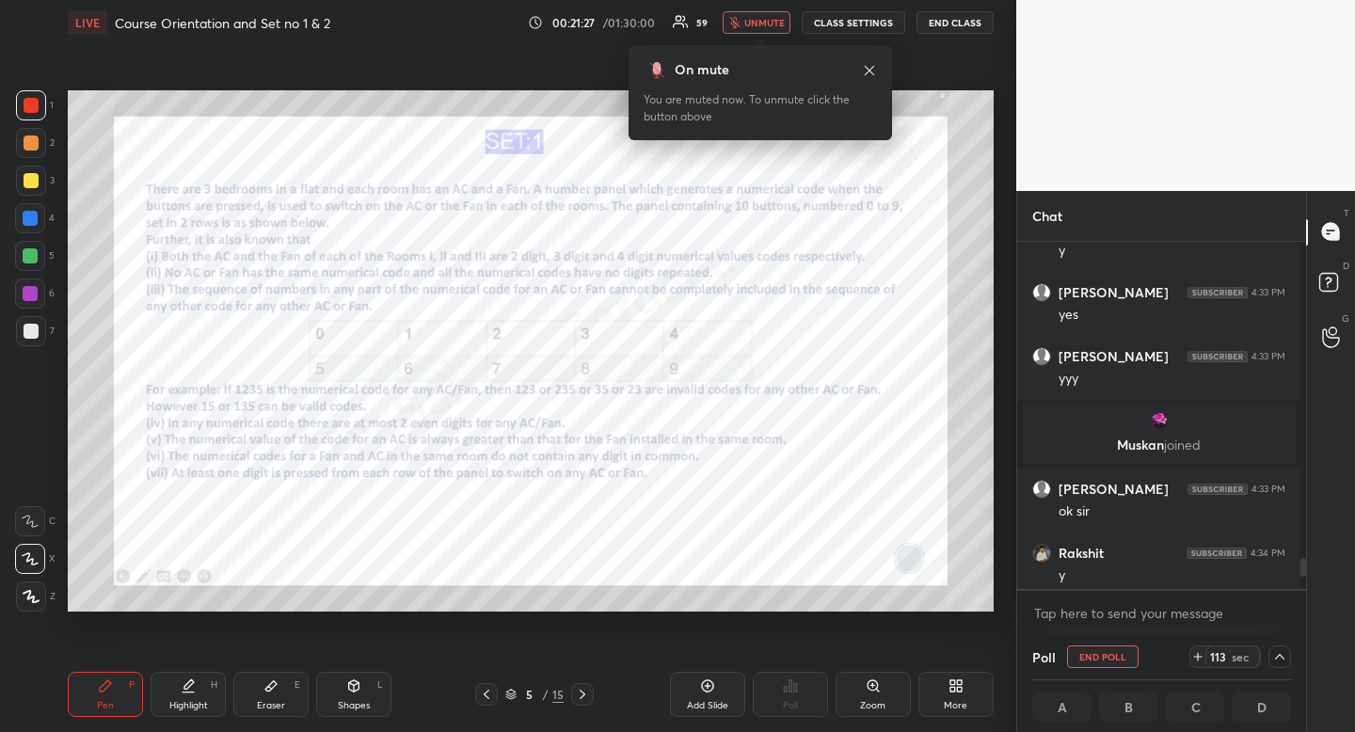
click at [871, 80] on div "On mute You are muted now. To unmute click the button above" at bounding box center [759, 92] width 263 height 95
click at [868, 73] on icon at bounding box center [869, 70] width 15 height 15
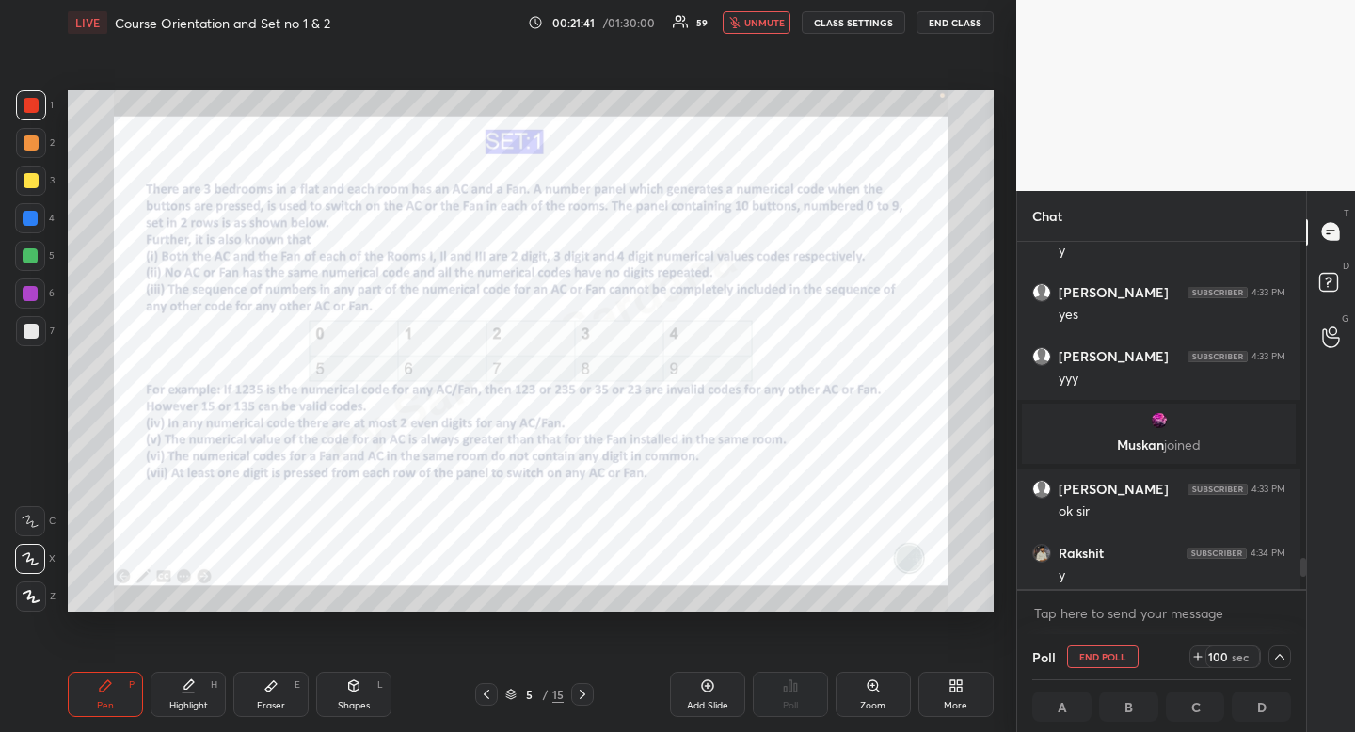
click at [46, 215] on div "4" at bounding box center [35, 218] width 40 height 30
click at [42, 222] on div at bounding box center [30, 218] width 30 height 30
click at [42, 221] on div at bounding box center [30, 218] width 30 height 30
click at [44, 111] on div at bounding box center [31, 105] width 30 height 30
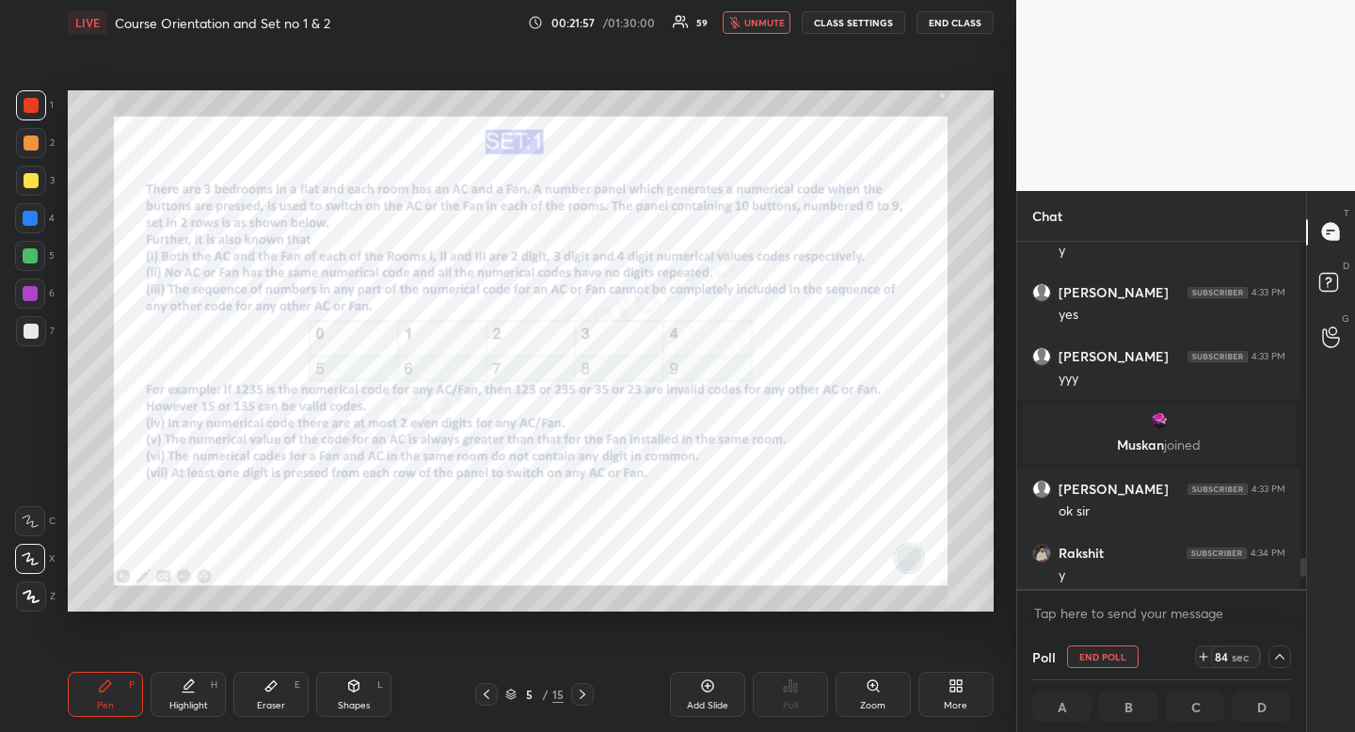
drag, startPoint x: 44, startPoint y: 111, endPoint x: 31, endPoint y: 110, distance: 13.2
click at [44, 111] on div at bounding box center [31, 105] width 30 height 30
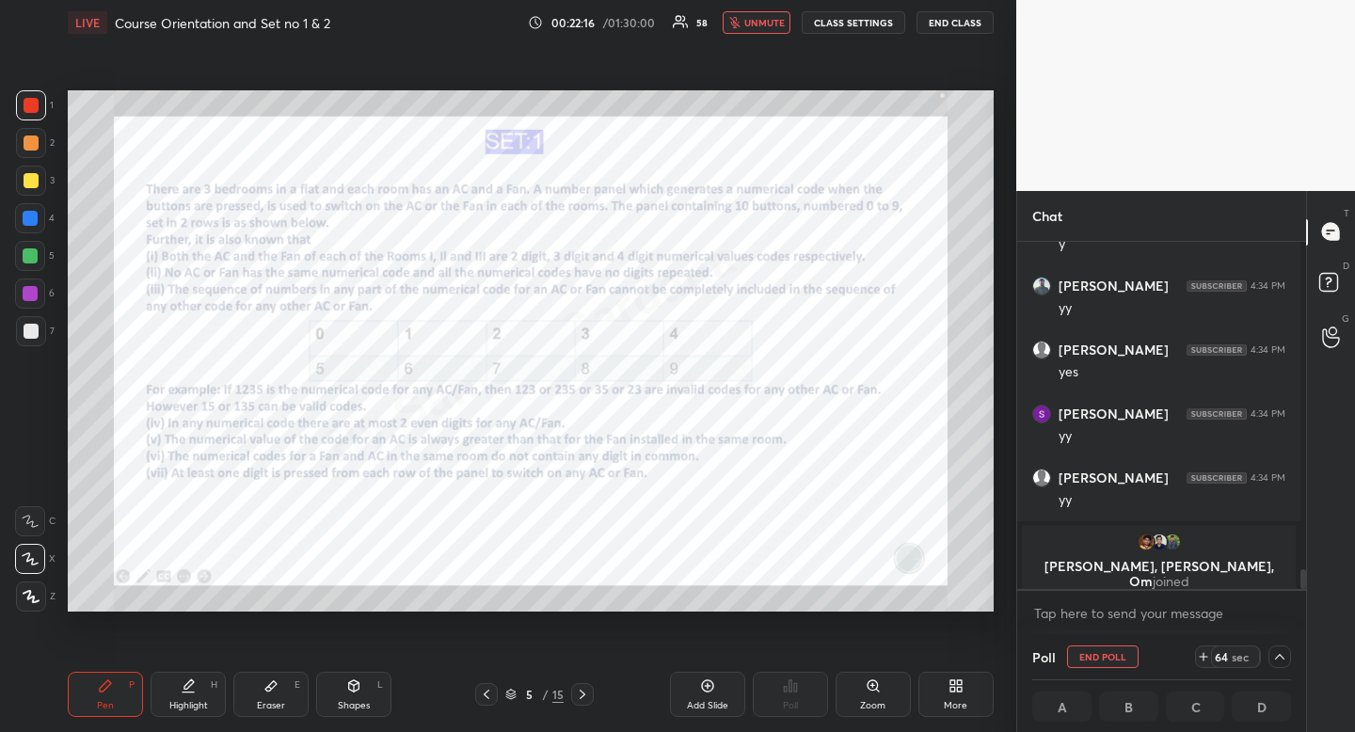
drag, startPoint x: 1296, startPoint y: 567, endPoint x: 1302, endPoint y: 600, distance: 33.6
click at [1299, 599] on div "[PERSON_NAME] 4:33 PM ok [PERSON_NAME] 4:34 PM y [PERSON_NAME] 4:34 PM yy [PERS…" at bounding box center [1161, 439] width 289 height 394
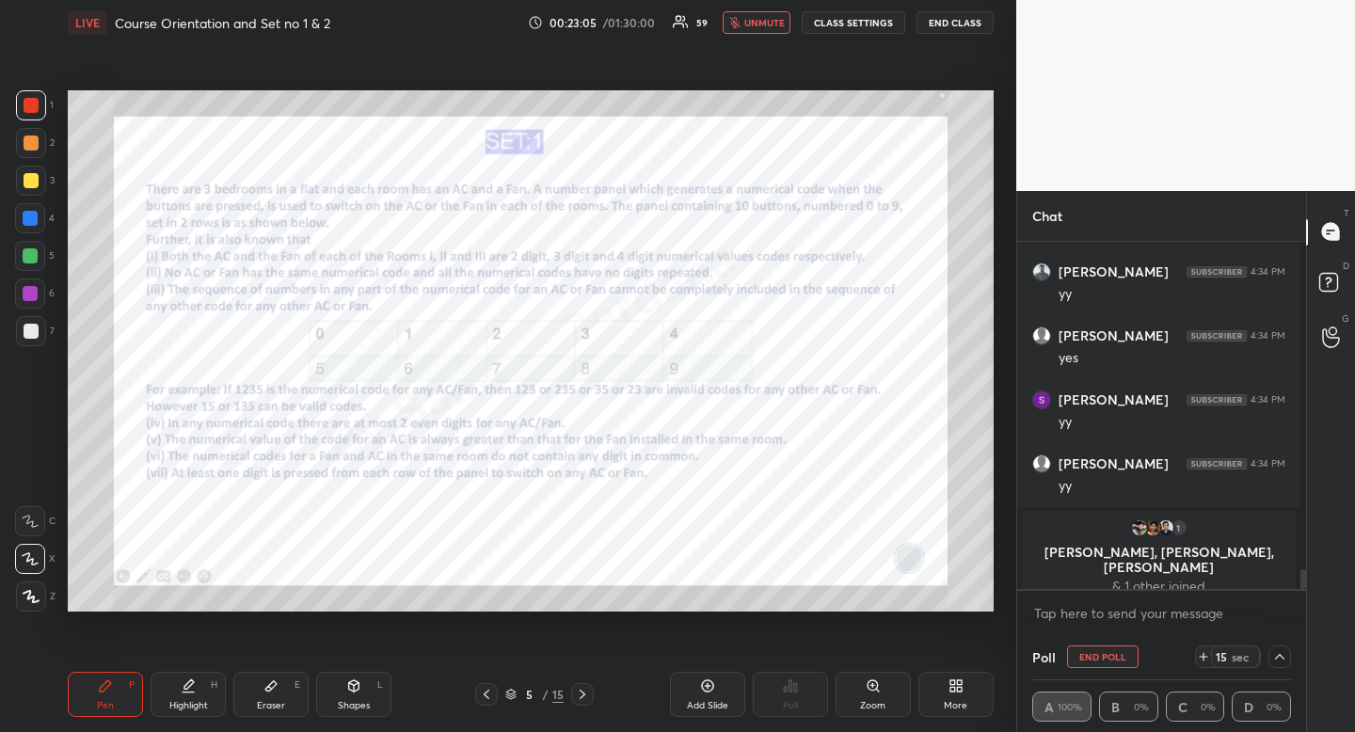
click at [1274, 650] on icon at bounding box center [1279, 656] width 15 height 15
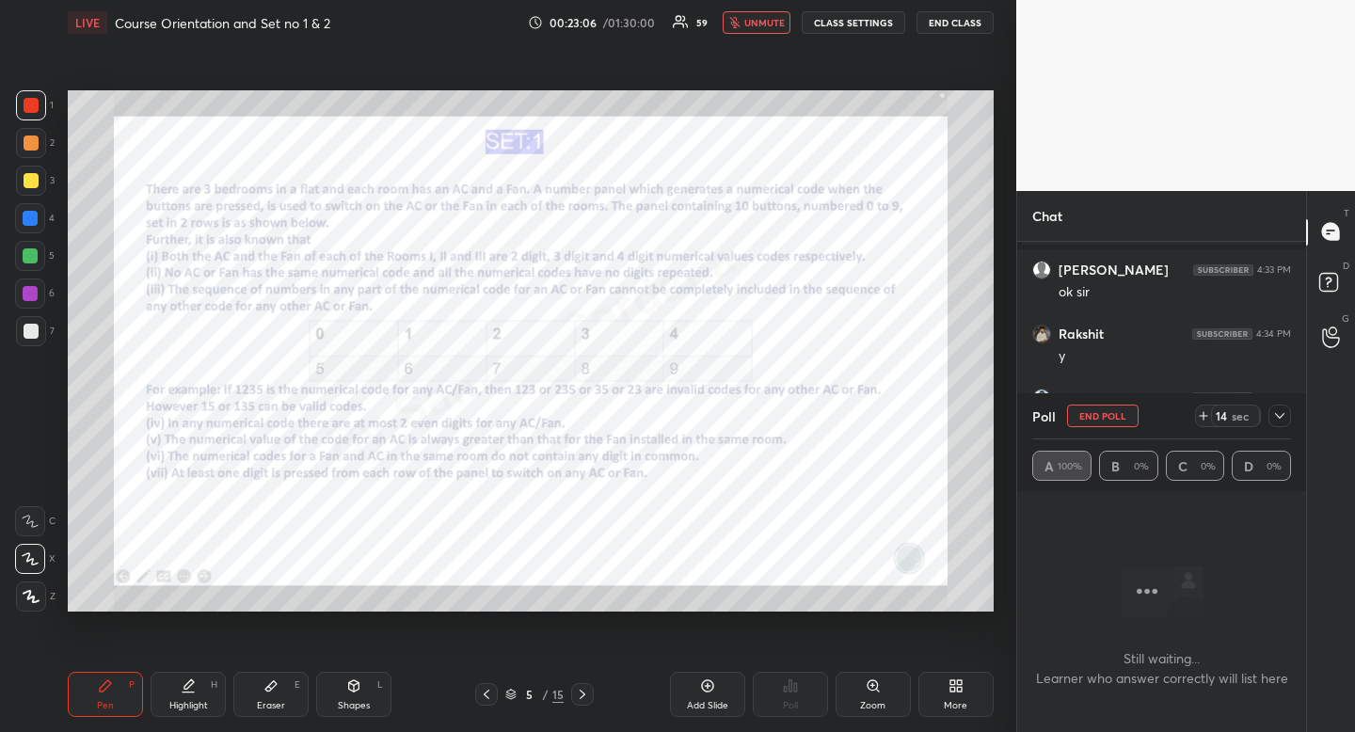
scroll to position [5491, 0]
click at [1279, 412] on icon at bounding box center [1279, 415] width 15 height 15
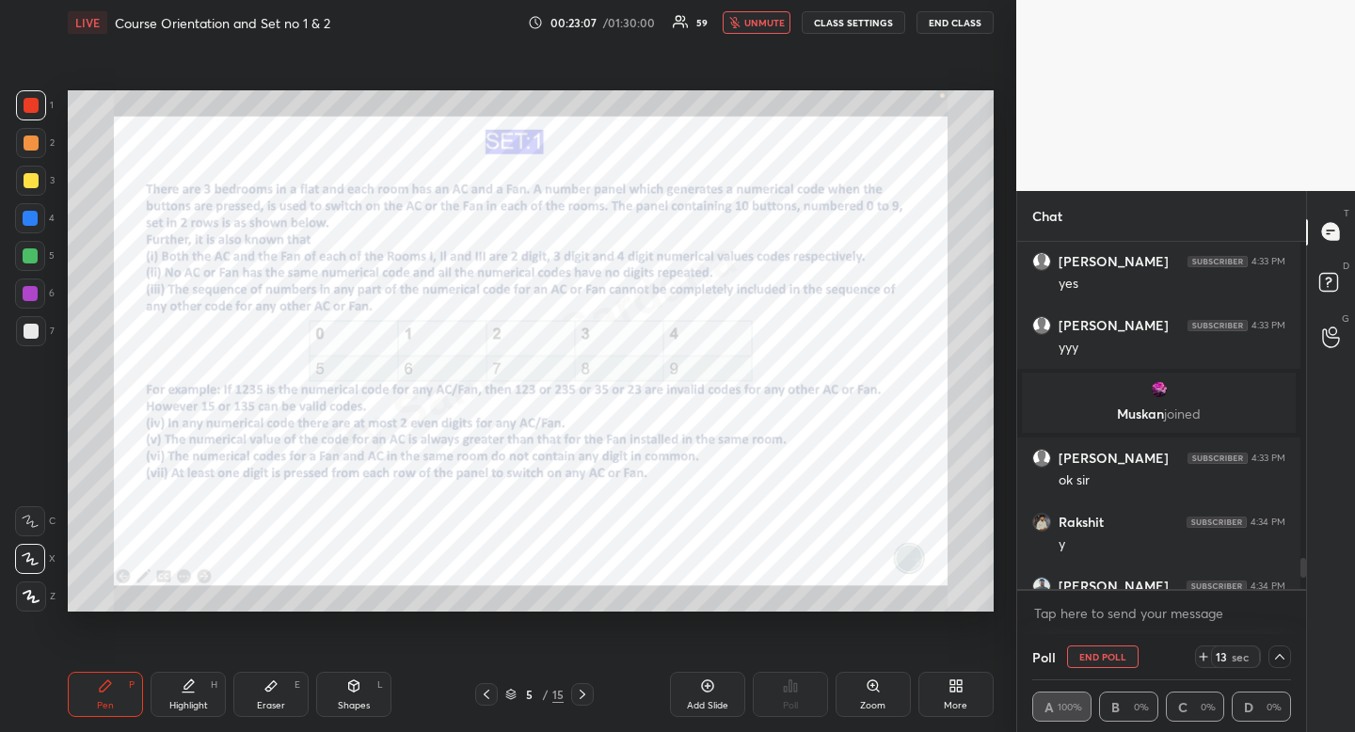
scroll to position [5438, 0]
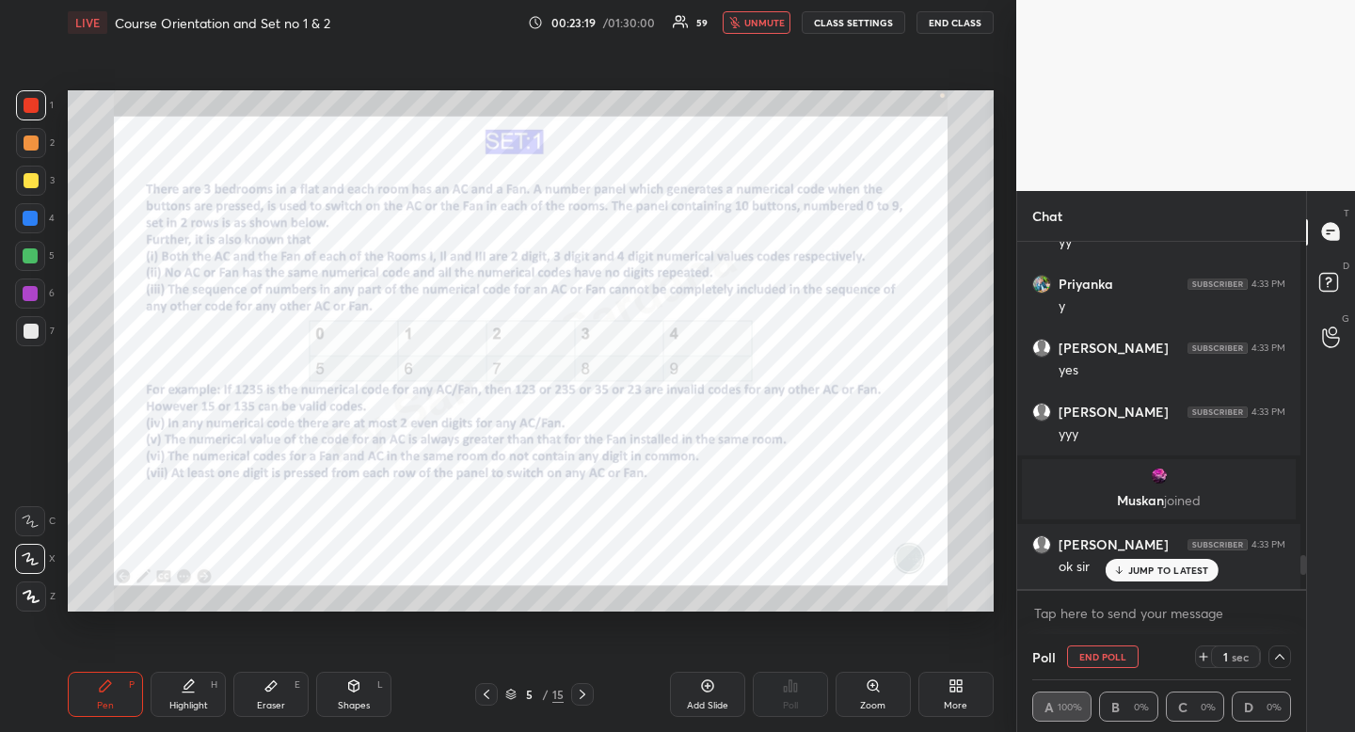
click at [773, 27] on span "unmute" at bounding box center [764, 22] width 40 height 13
click at [1148, 570] on p "JUMP TO LATEST" at bounding box center [1168, 570] width 81 height 11
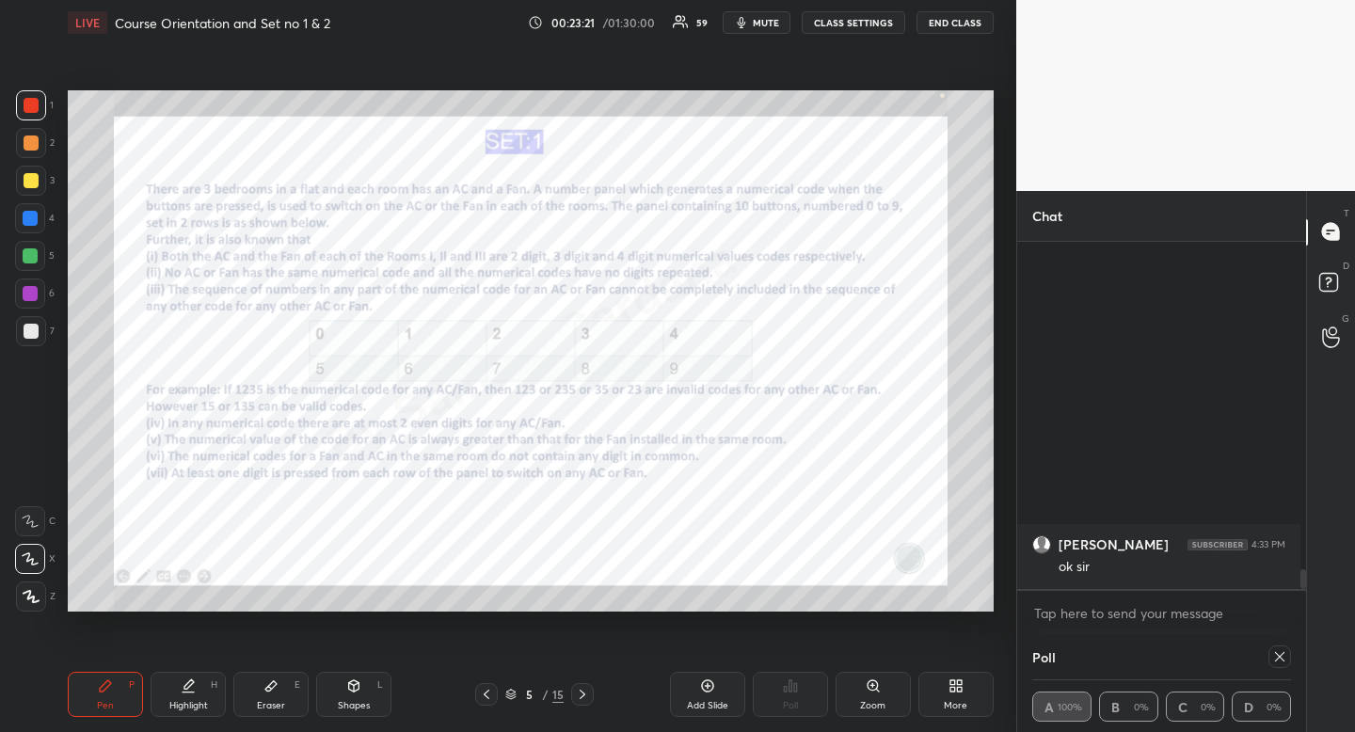
scroll to position [5839, 0]
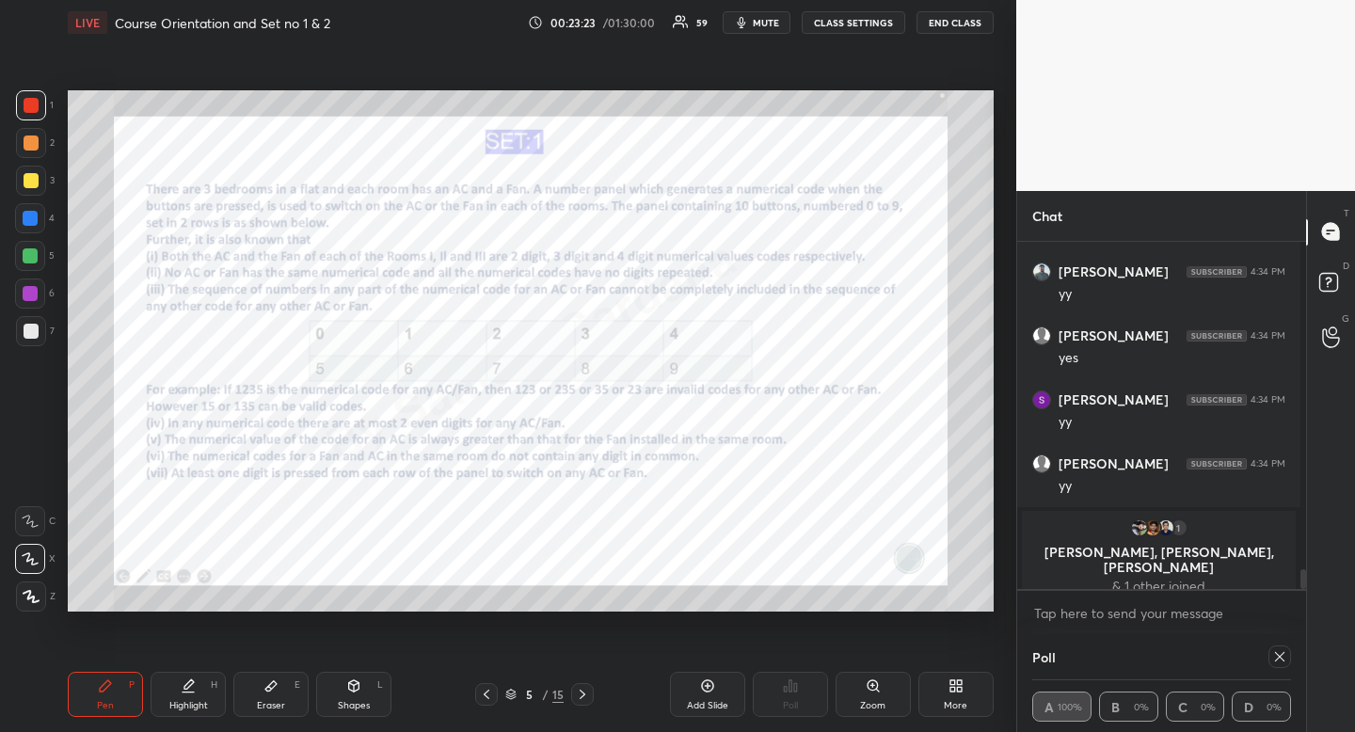
click at [29, 225] on div at bounding box center [30, 218] width 15 height 15
drag, startPoint x: 29, startPoint y: 225, endPoint x: 54, endPoint y: 231, distance: 25.1
click at [29, 225] on div at bounding box center [30, 218] width 15 height 15
drag, startPoint x: 176, startPoint y: 692, endPoint x: 193, endPoint y: 662, distance: 33.7
click at [176, 692] on div "Highlight H" at bounding box center [188, 694] width 75 height 45
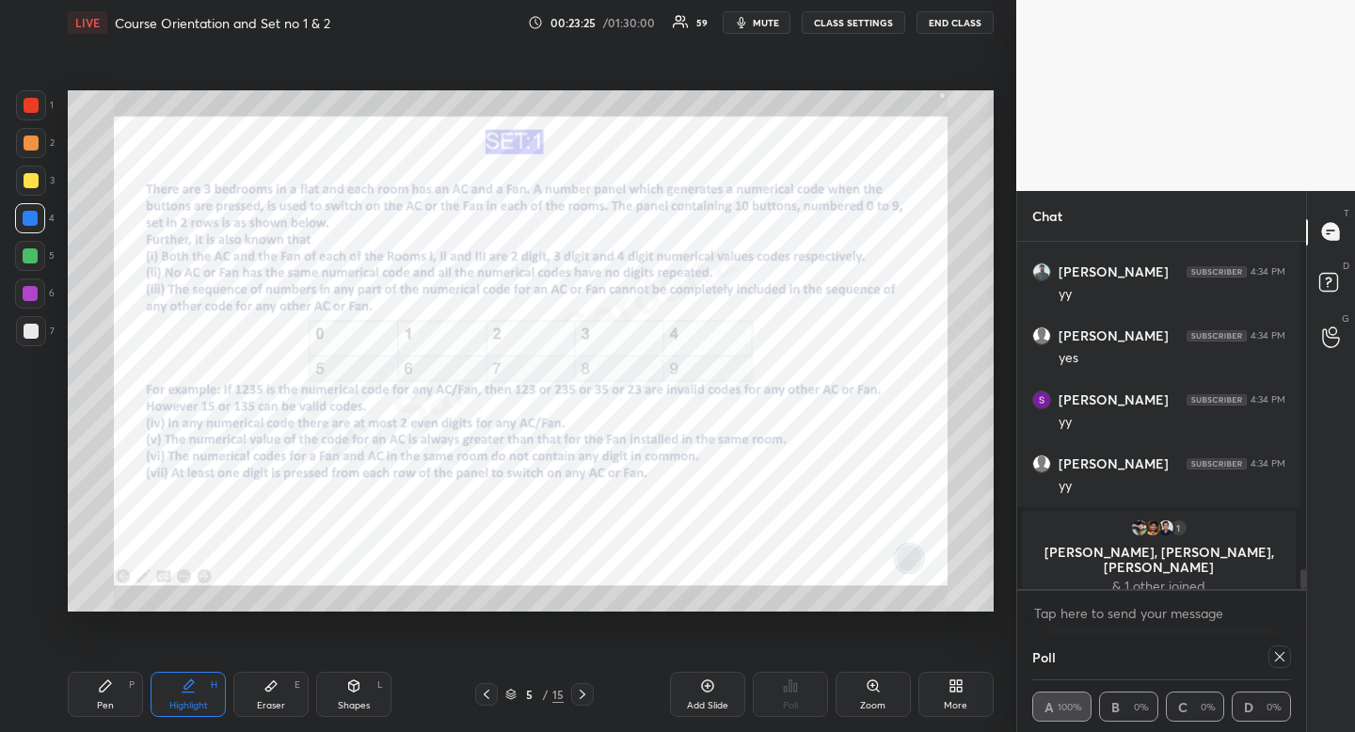
scroll to position [5903, 0]
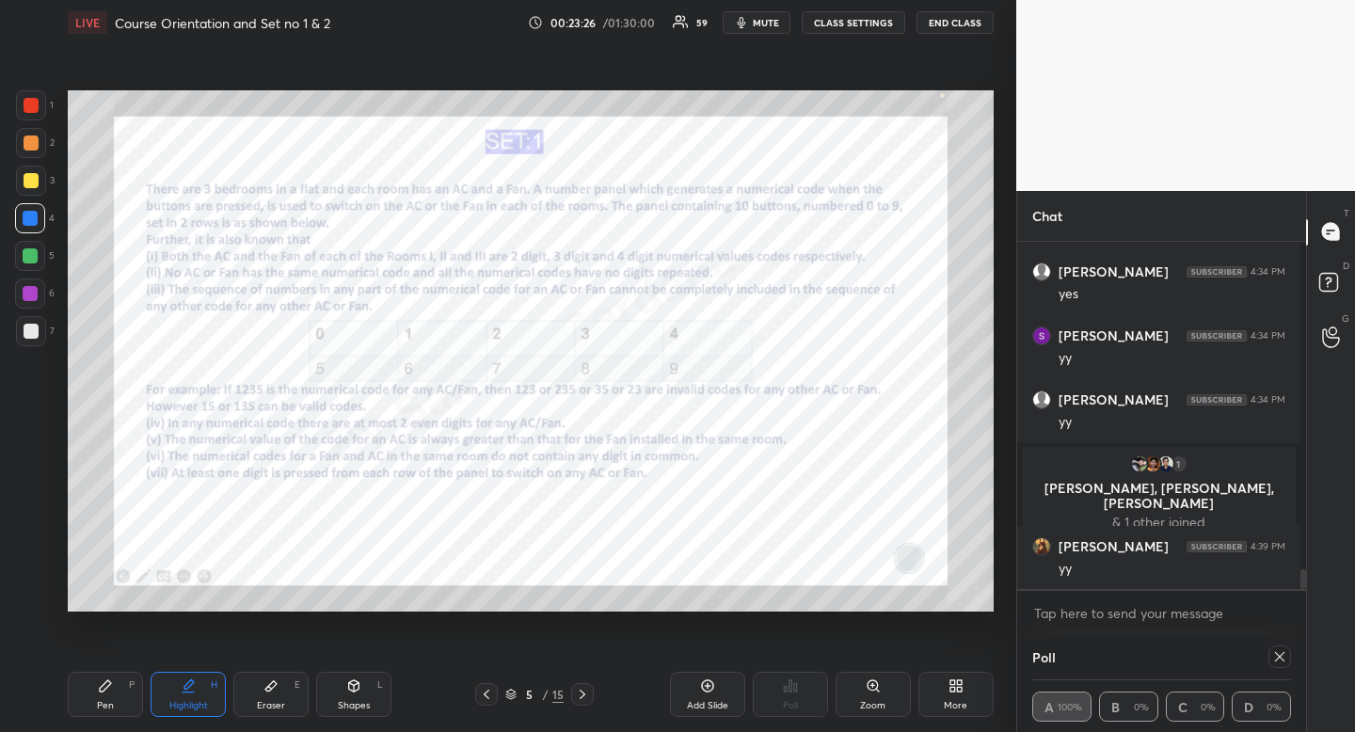
click at [1277, 658] on icon at bounding box center [1279, 656] width 15 height 15
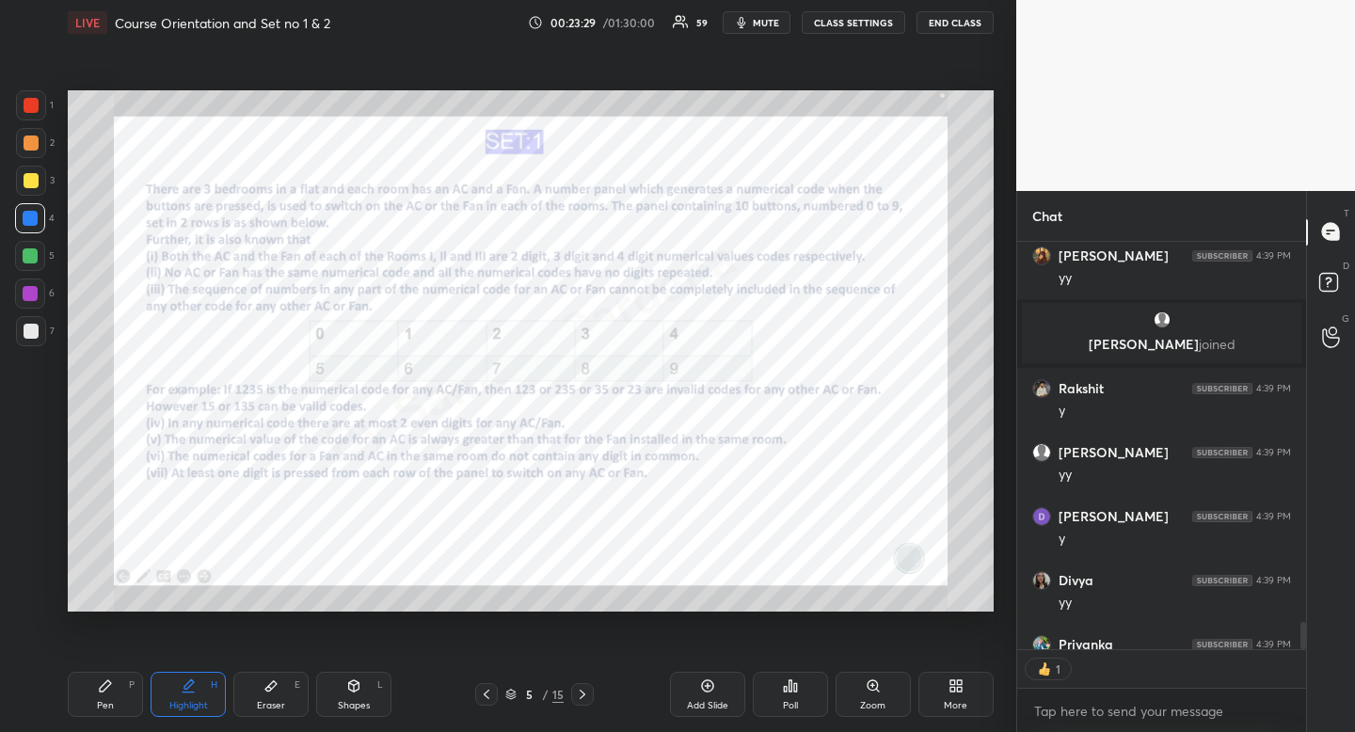
scroll to position [7, 7]
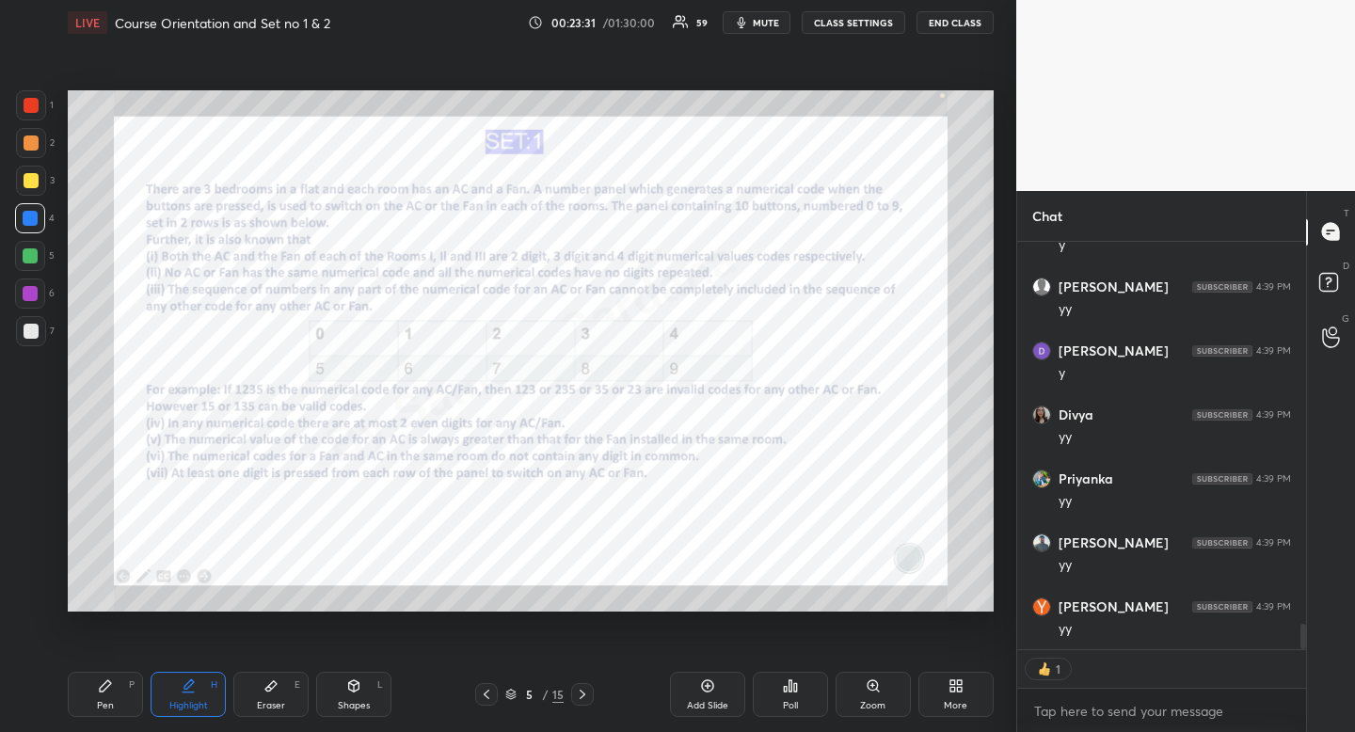
click at [23, 300] on div at bounding box center [30, 293] width 30 height 30
click at [103, 693] on div "Pen P" at bounding box center [105, 694] width 75 height 45
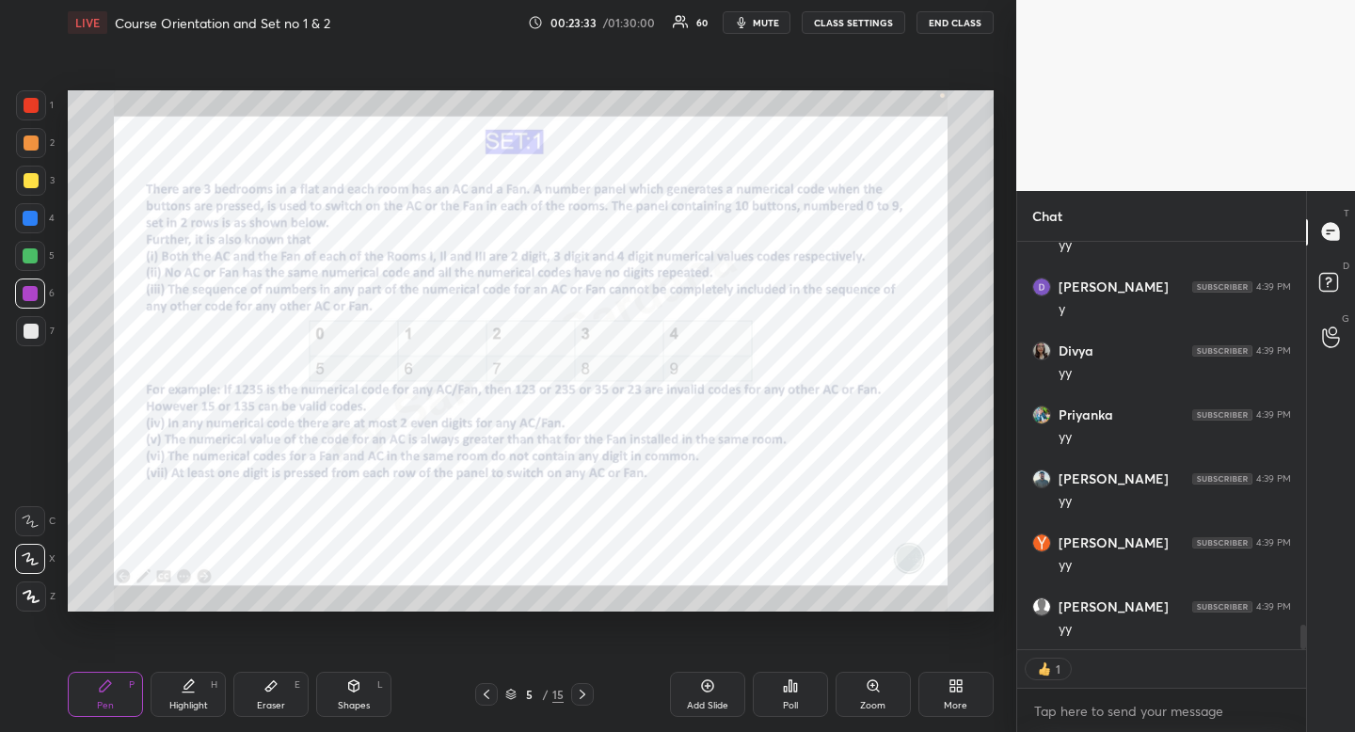
click at [125, 683] on div "Pen P" at bounding box center [105, 694] width 75 height 45
type textarea "x"
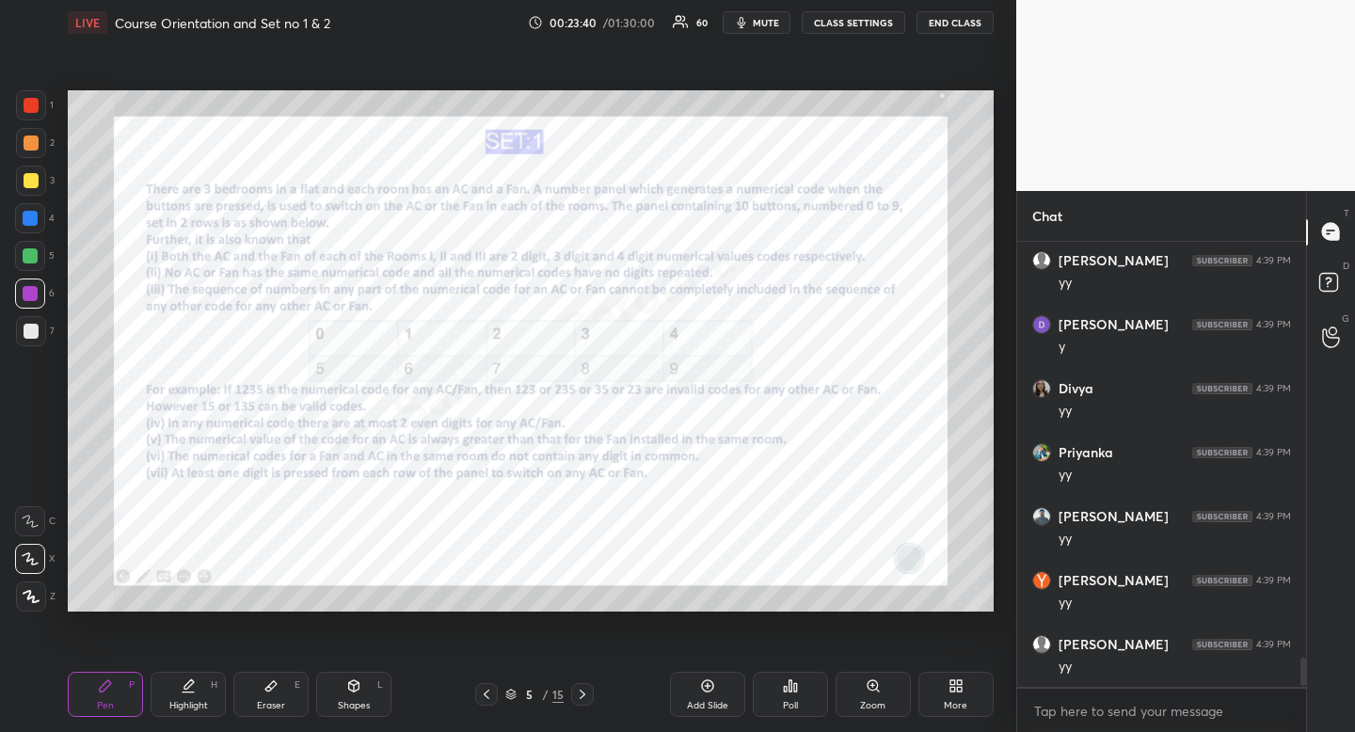
click at [582, 687] on icon at bounding box center [582, 694] width 15 height 15
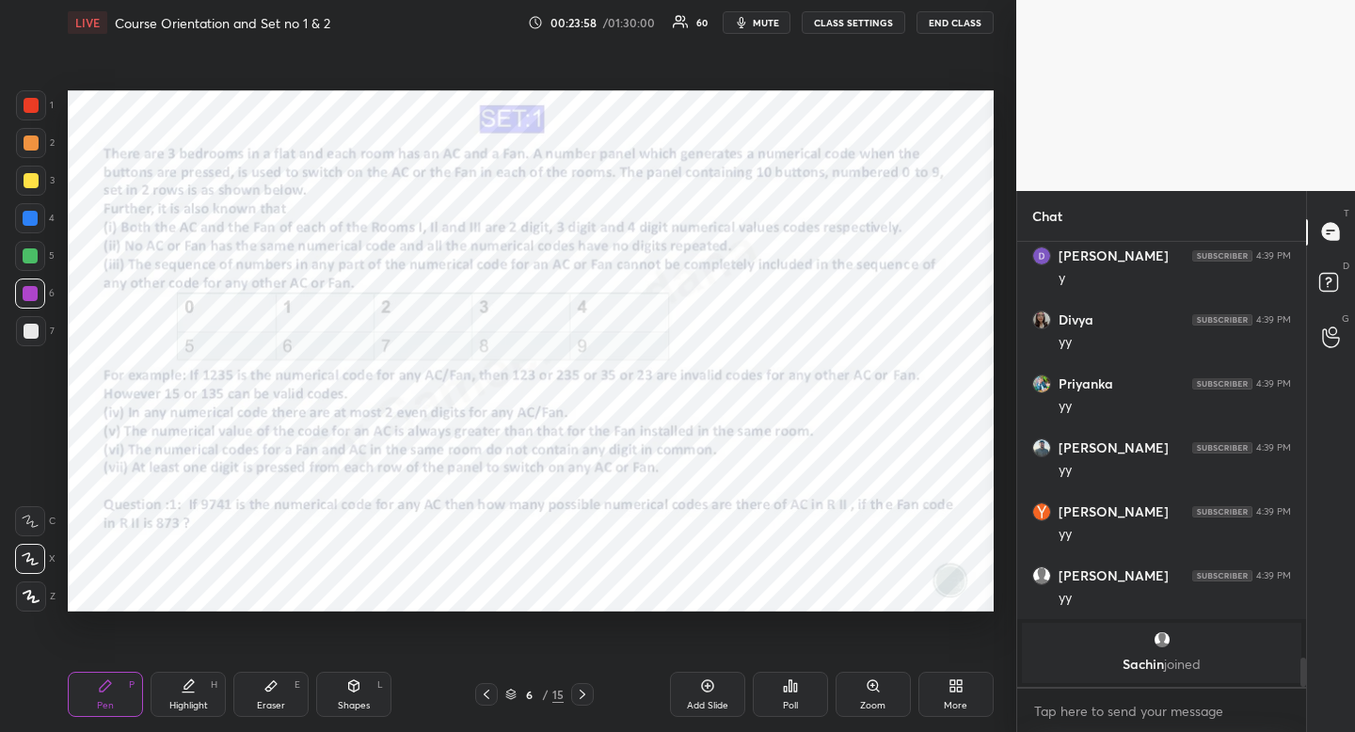
click at [781, 697] on div "Poll" at bounding box center [790, 694] width 75 height 45
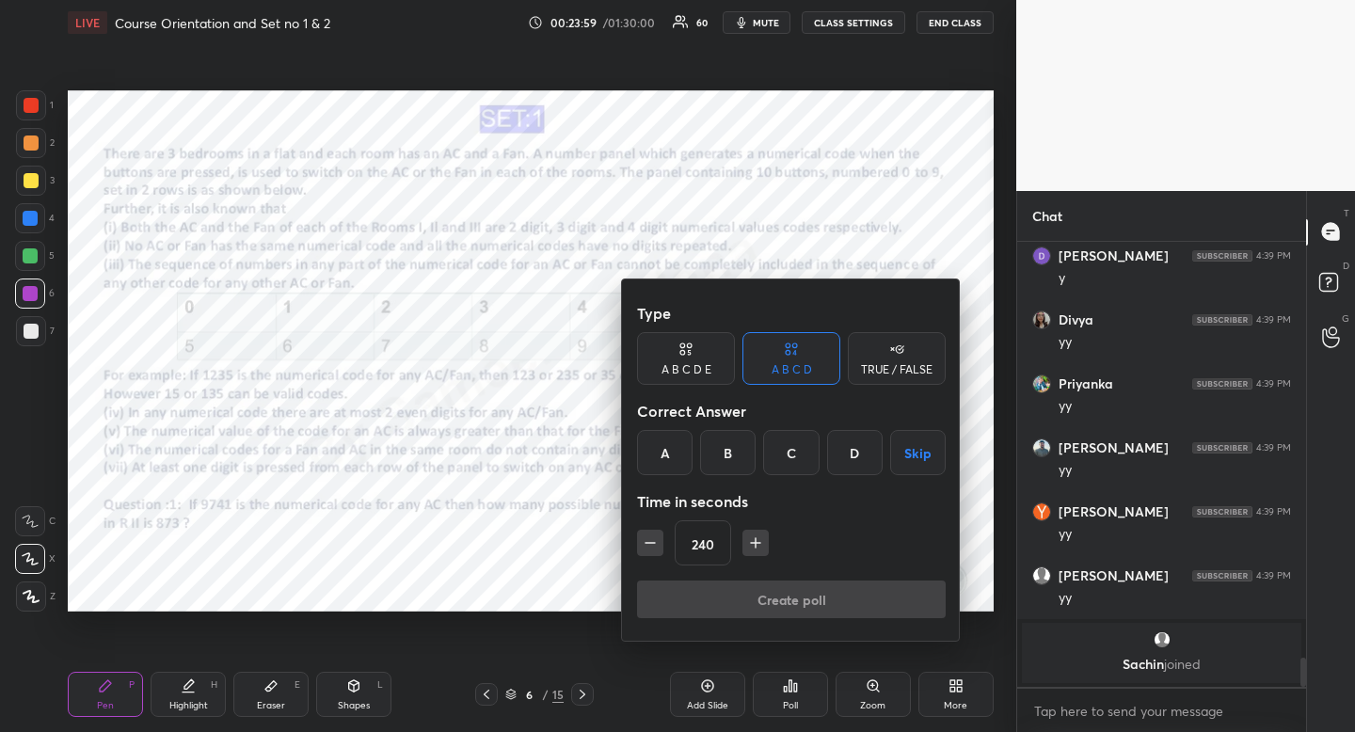
click at [724, 456] on div "B" at bounding box center [728, 452] width 56 height 45
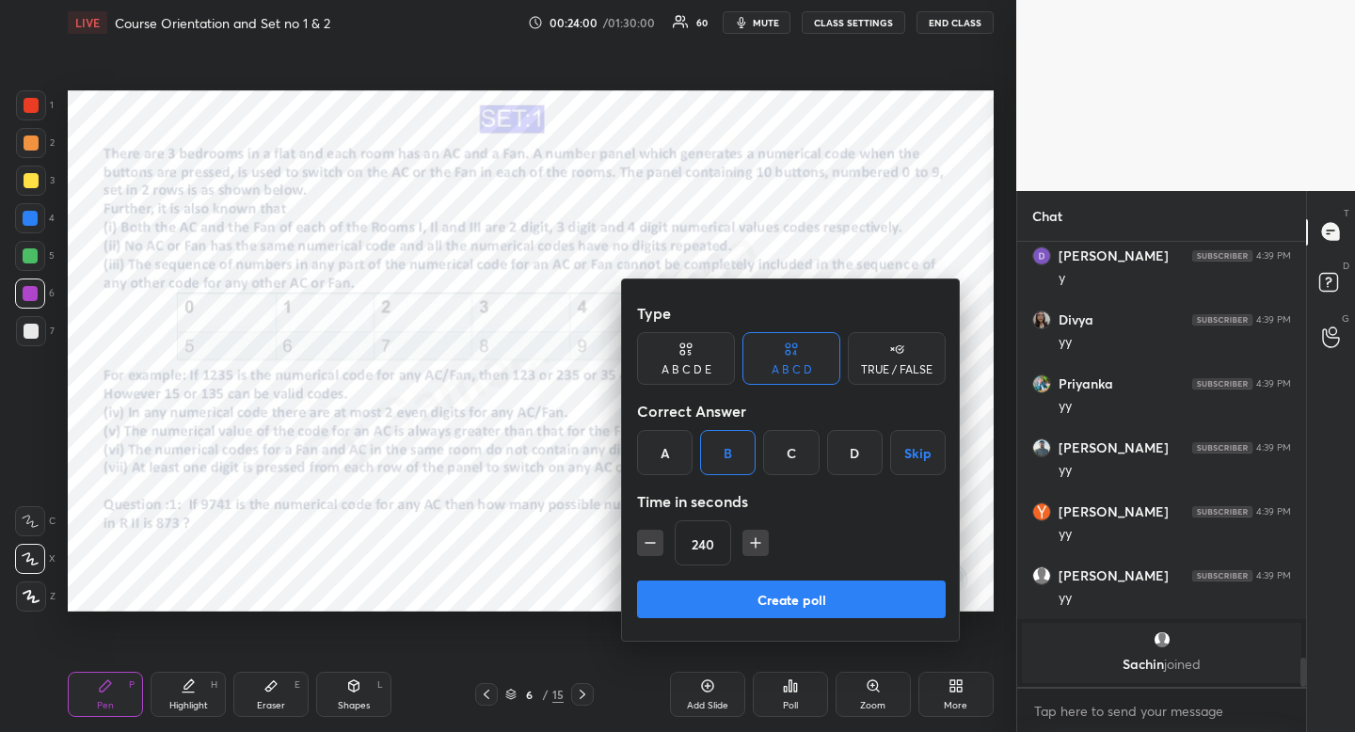
click at [647, 546] on icon "button" at bounding box center [650, 542] width 19 height 19
click at [647, 547] on icon "button" at bounding box center [650, 542] width 19 height 19
click at [647, 546] on icon "button" at bounding box center [650, 542] width 19 height 19
click at [645, 545] on icon "button" at bounding box center [650, 542] width 19 height 19
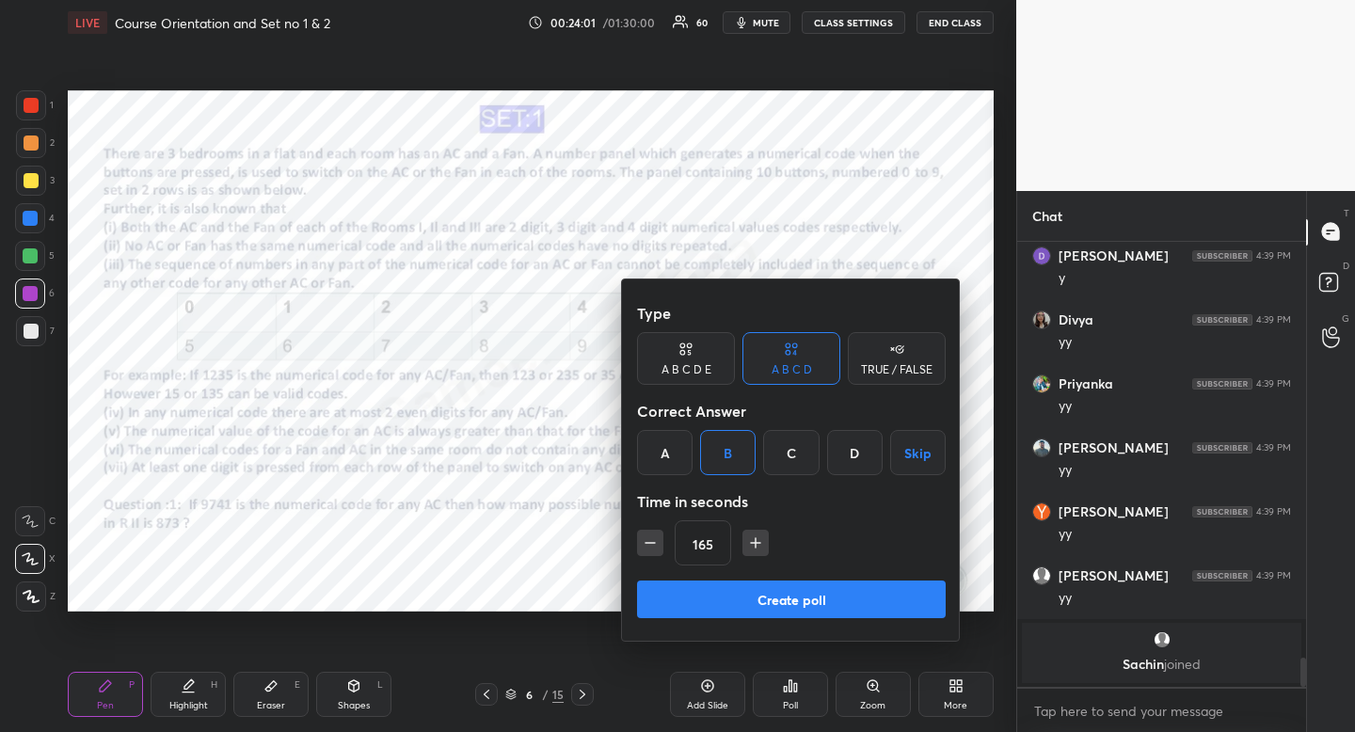
click at [645, 545] on icon "button" at bounding box center [650, 542] width 19 height 19
click at [740, 542] on div "150" at bounding box center [791, 542] width 309 height 45
click at [748, 543] on icon "button" at bounding box center [755, 542] width 19 height 19
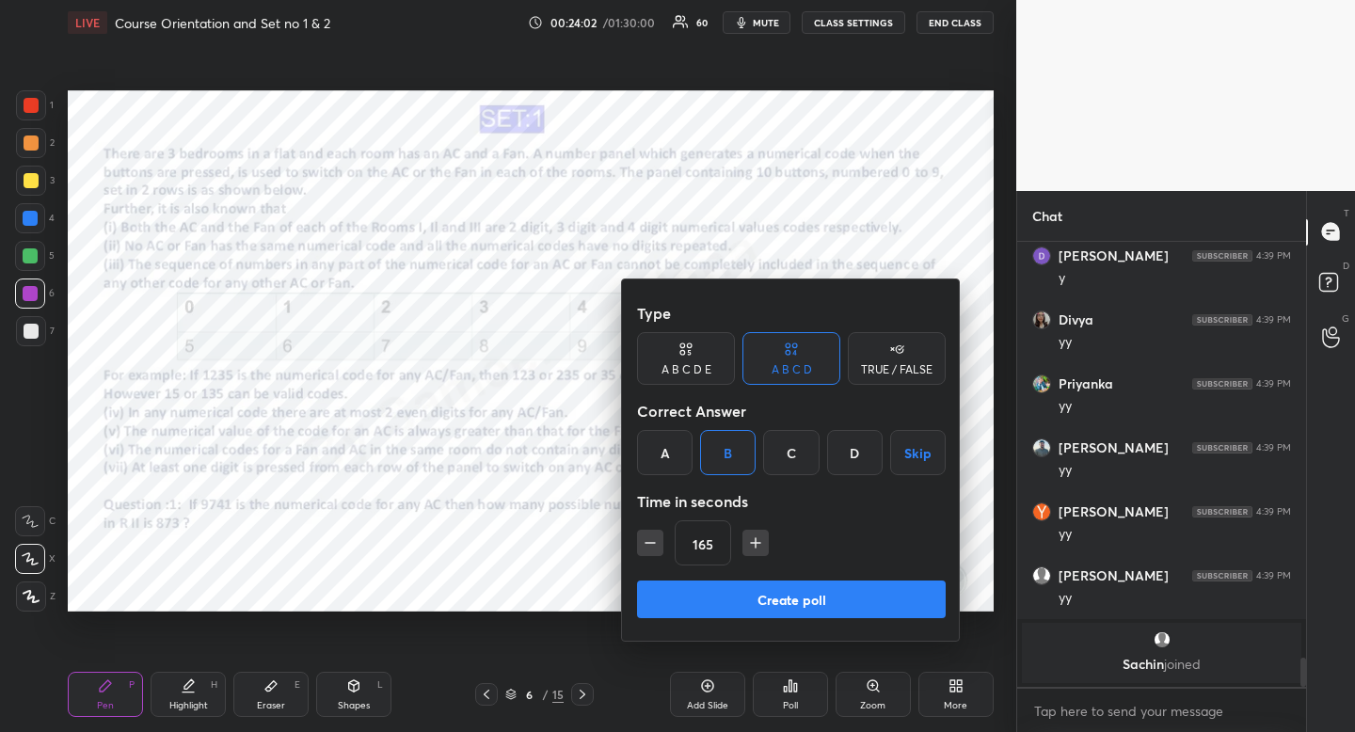
type input "180"
click at [757, 599] on button "Create poll" at bounding box center [791, 600] width 309 height 38
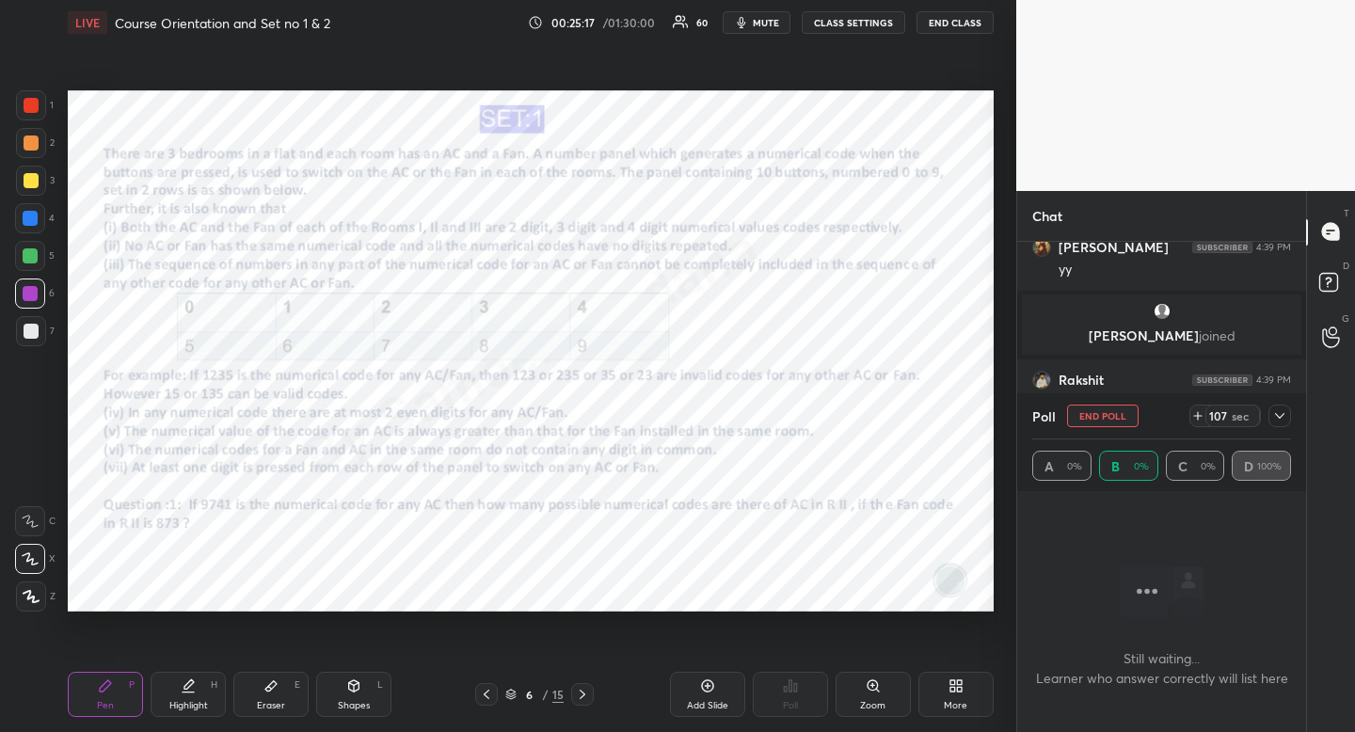
click at [29, 103] on div at bounding box center [31, 105] width 15 height 15
click at [34, 204] on div at bounding box center [30, 218] width 30 height 30
drag, startPoint x: 34, startPoint y: 106, endPoint x: 31, endPoint y: 131, distance: 24.6
click at [35, 106] on div at bounding box center [31, 105] width 15 height 15
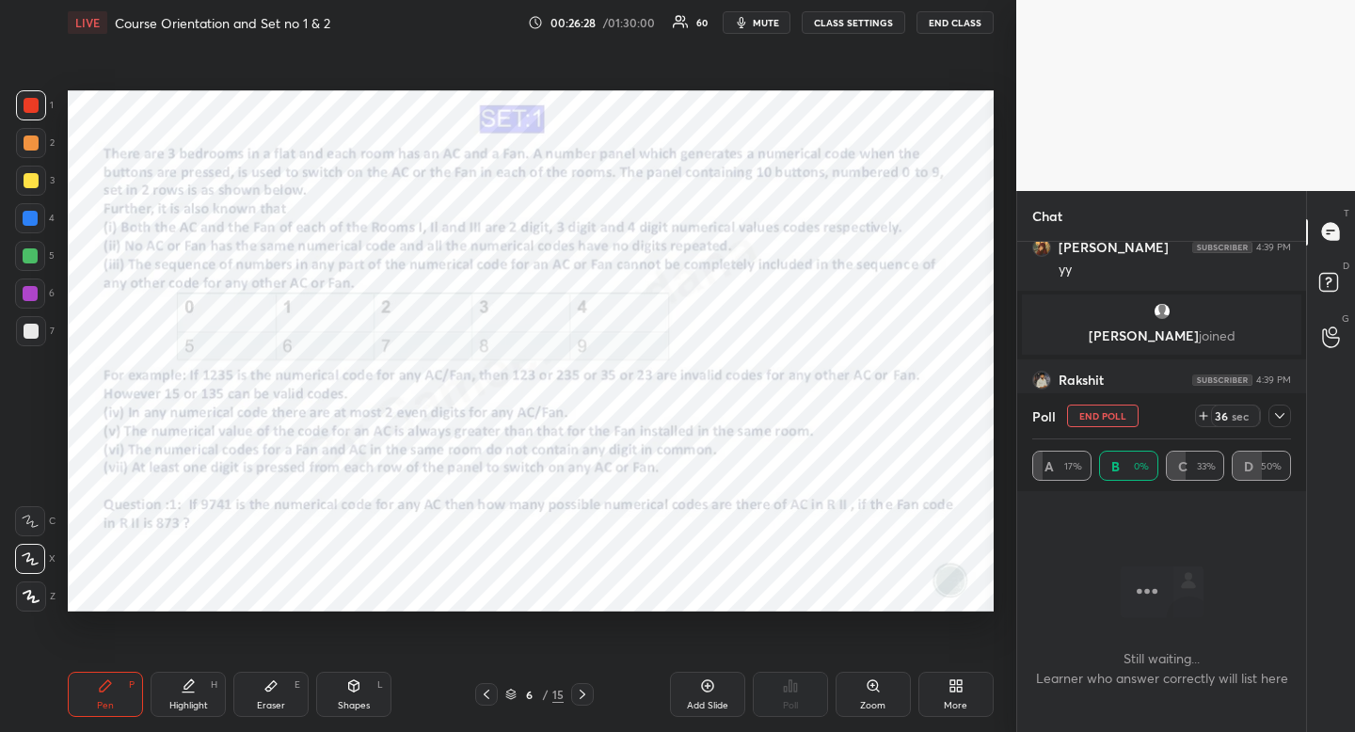
click at [37, 224] on div at bounding box center [30, 218] width 30 height 30
click at [37, 225] on div at bounding box center [30, 218] width 30 height 30
click at [756, 30] on button "mute" at bounding box center [757, 22] width 68 height 23
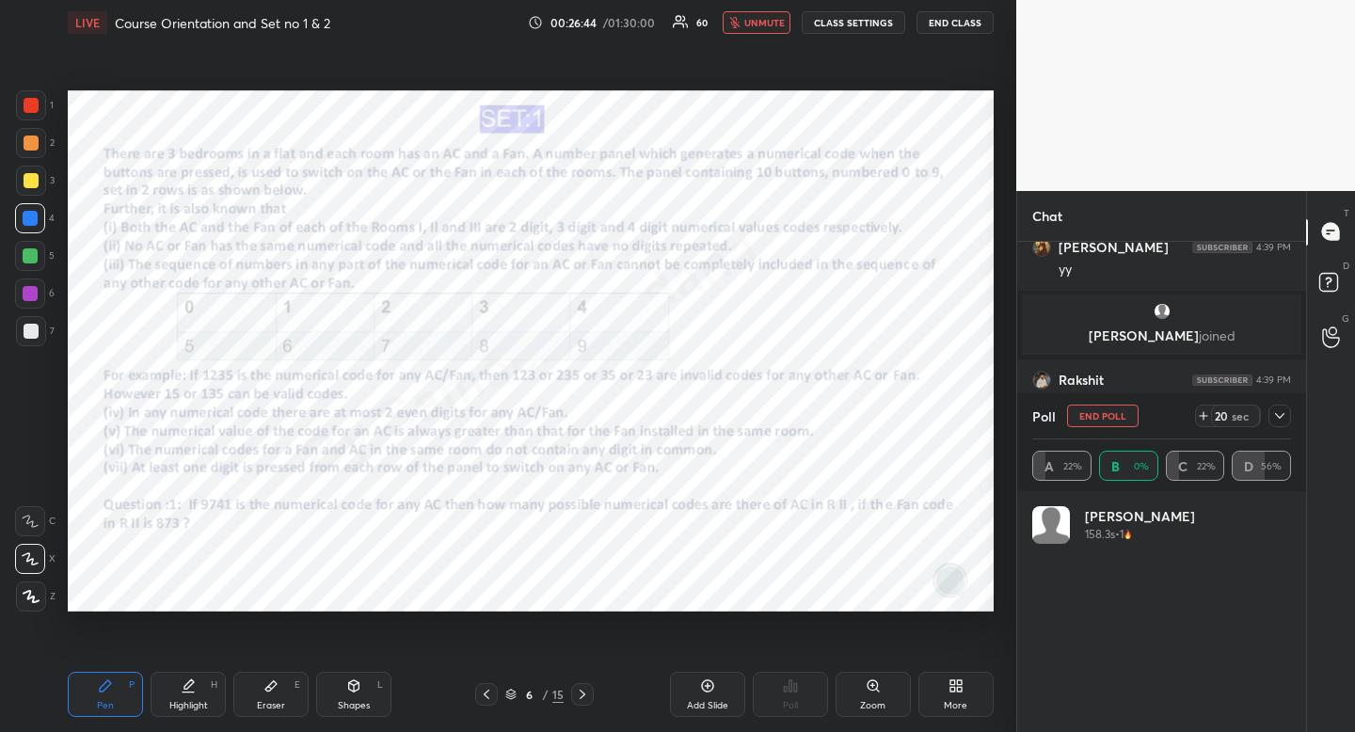
scroll to position [220, 253]
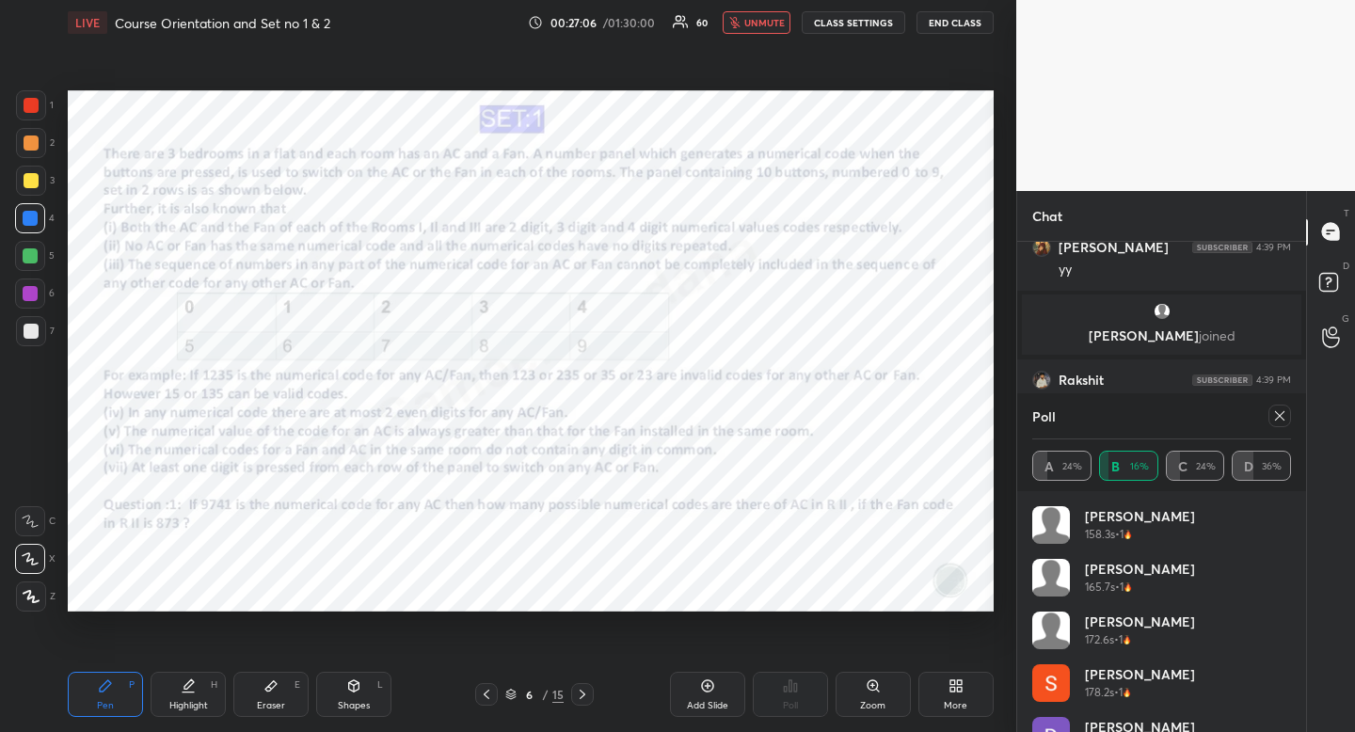
click at [1280, 416] on icon at bounding box center [1279, 415] width 9 height 9
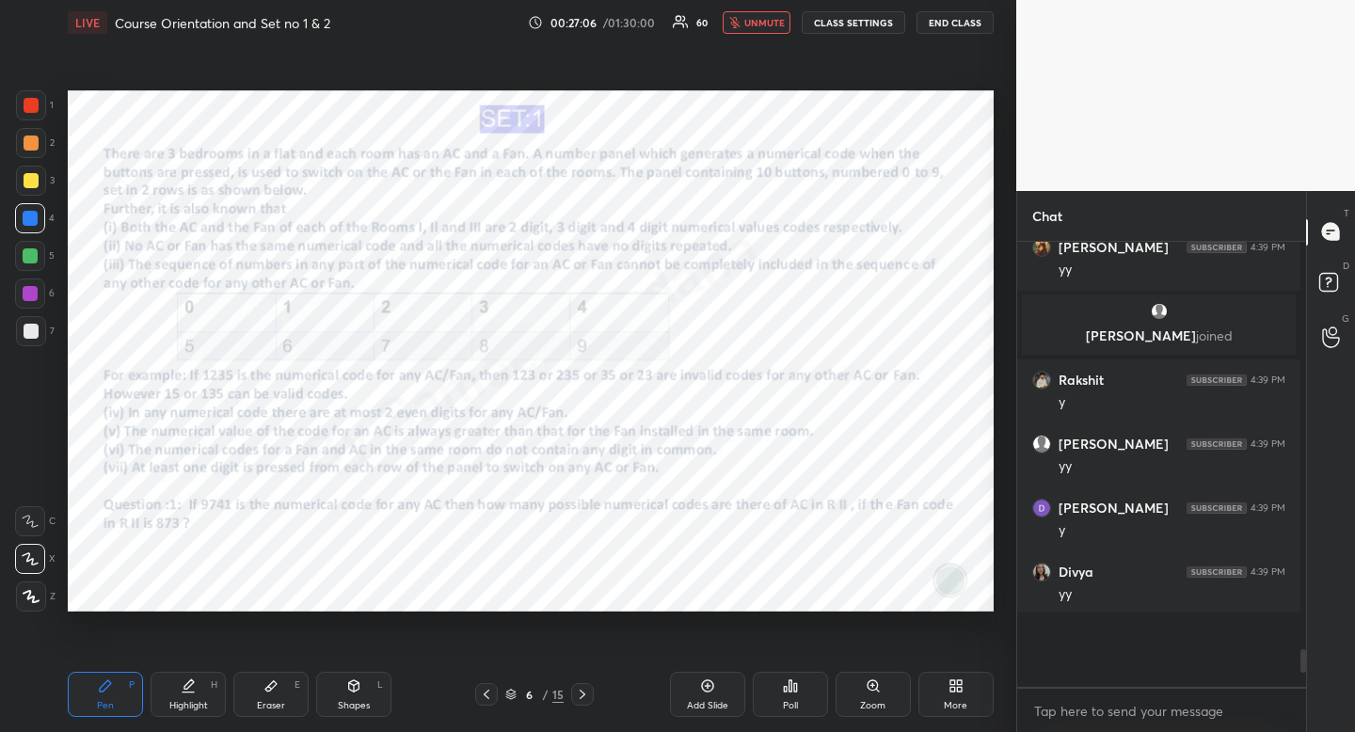
scroll to position [434, 278]
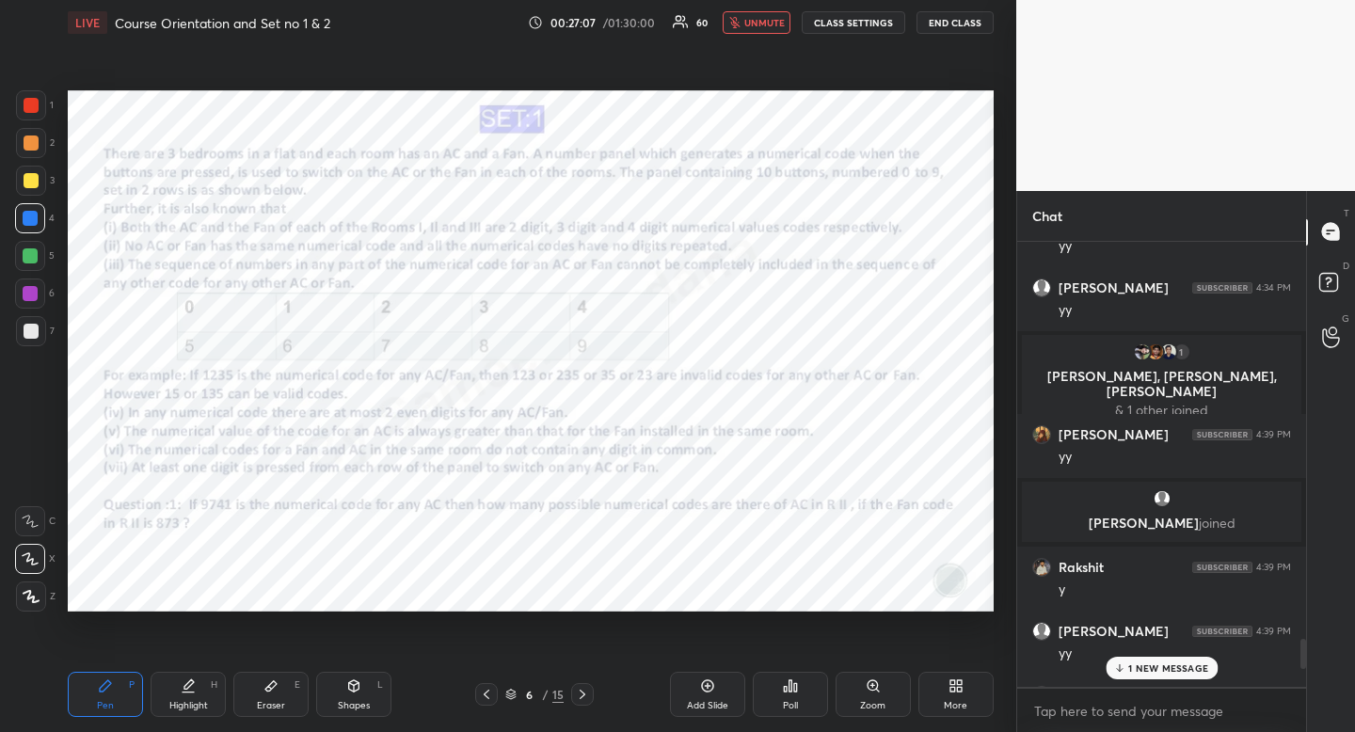
drag, startPoint x: 758, startPoint y: 24, endPoint x: 744, endPoint y: 42, distance: 22.8
click at [757, 26] on span "unmute" at bounding box center [764, 22] width 40 height 13
click at [579, 686] on div at bounding box center [582, 694] width 23 height 23
click at [1130, 665] on p "1 NEW MESSAGE" at bounding box center [1168, 667] width 80 height 11
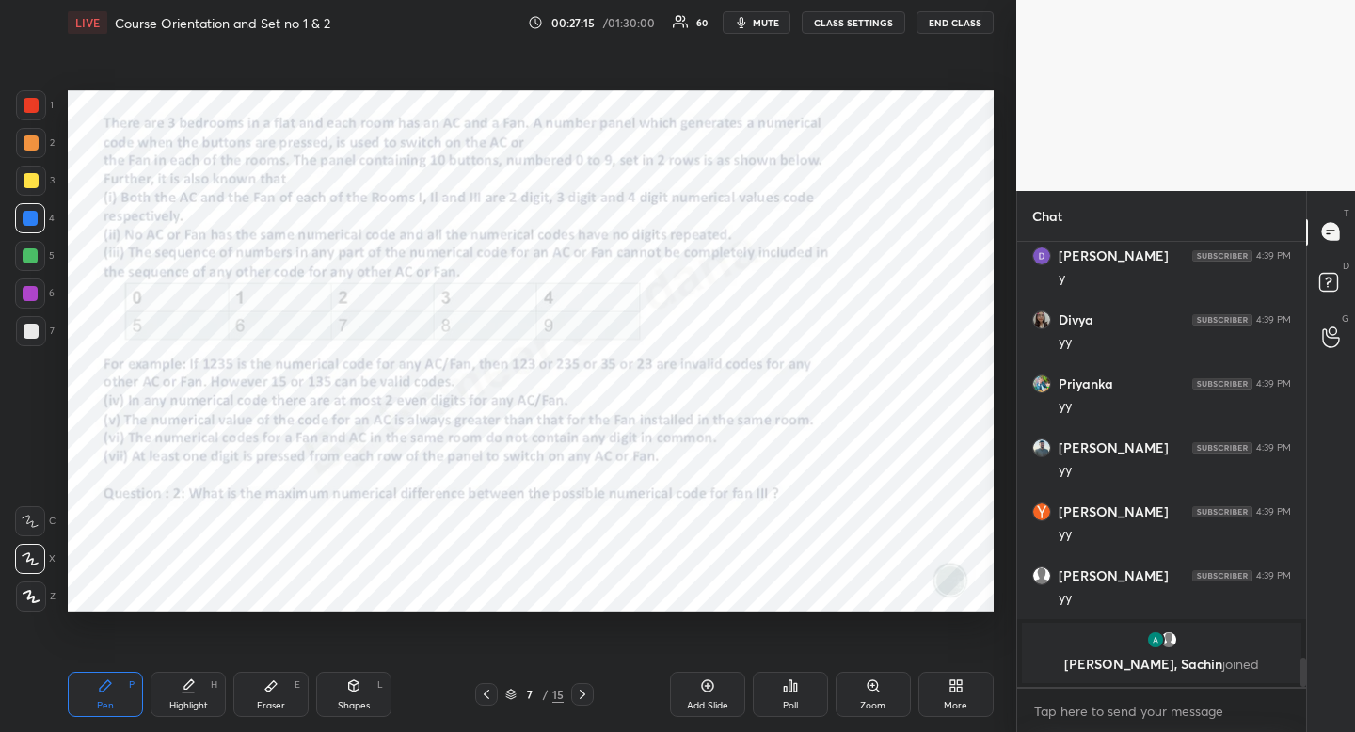
click at [794, 692] on icon at bounding box center [795, 687] width 3 height 8
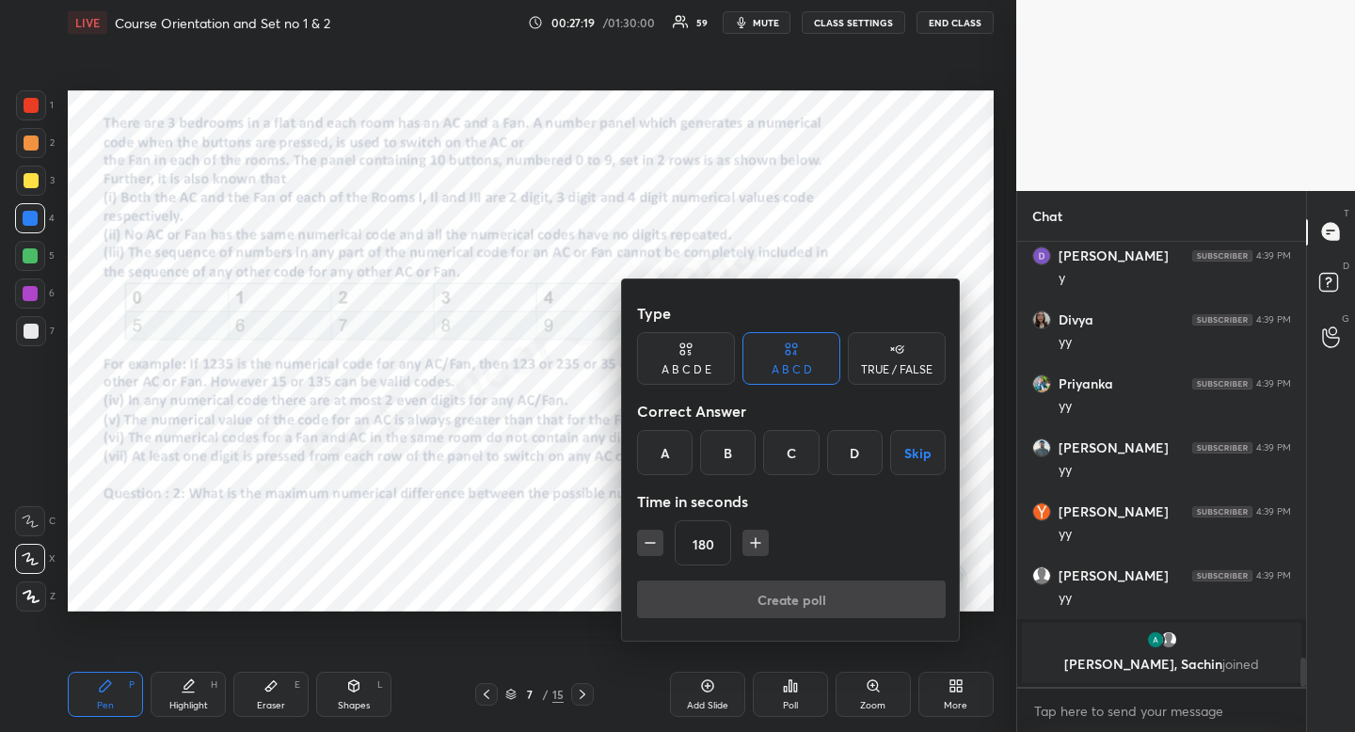
click at [585, 535] on div at bounding box center [677, 366] width 1355 height 732
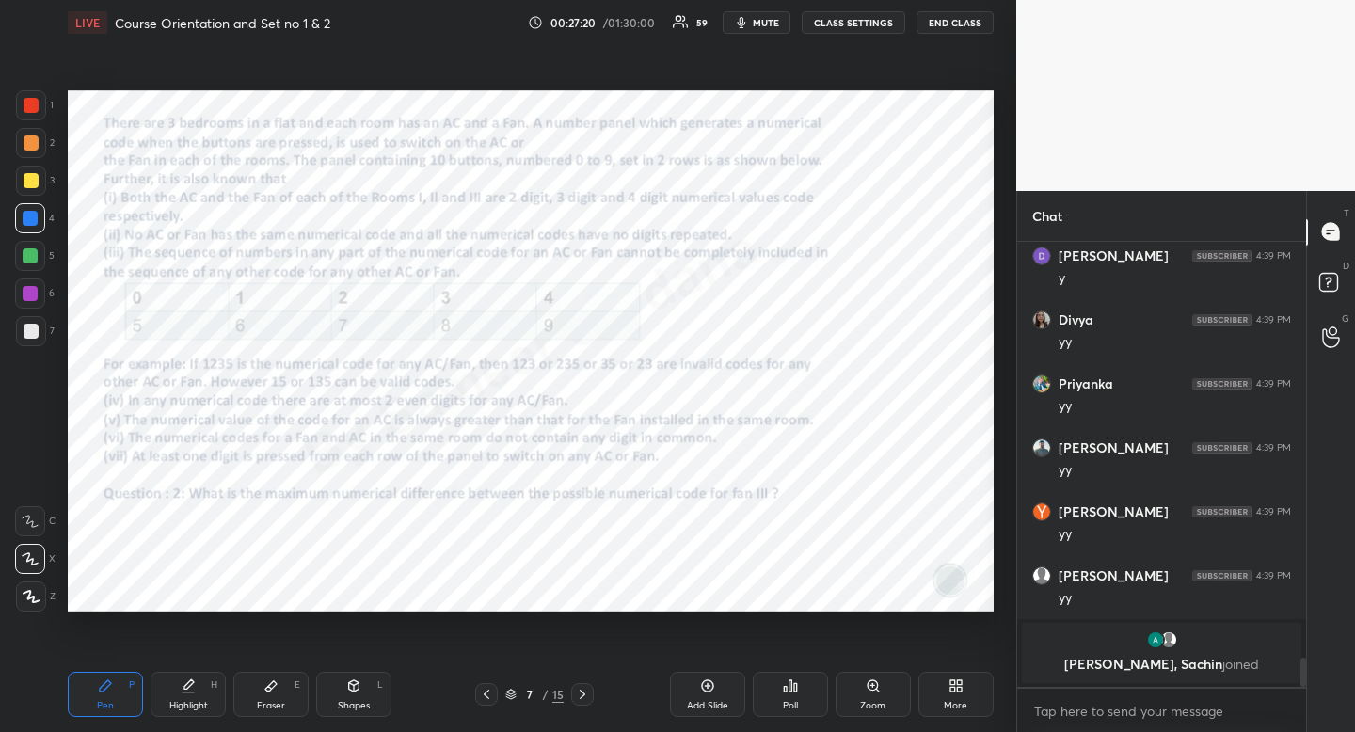
click at [492, 687] on icon at bounding box center [486, 694] width 15 height 15
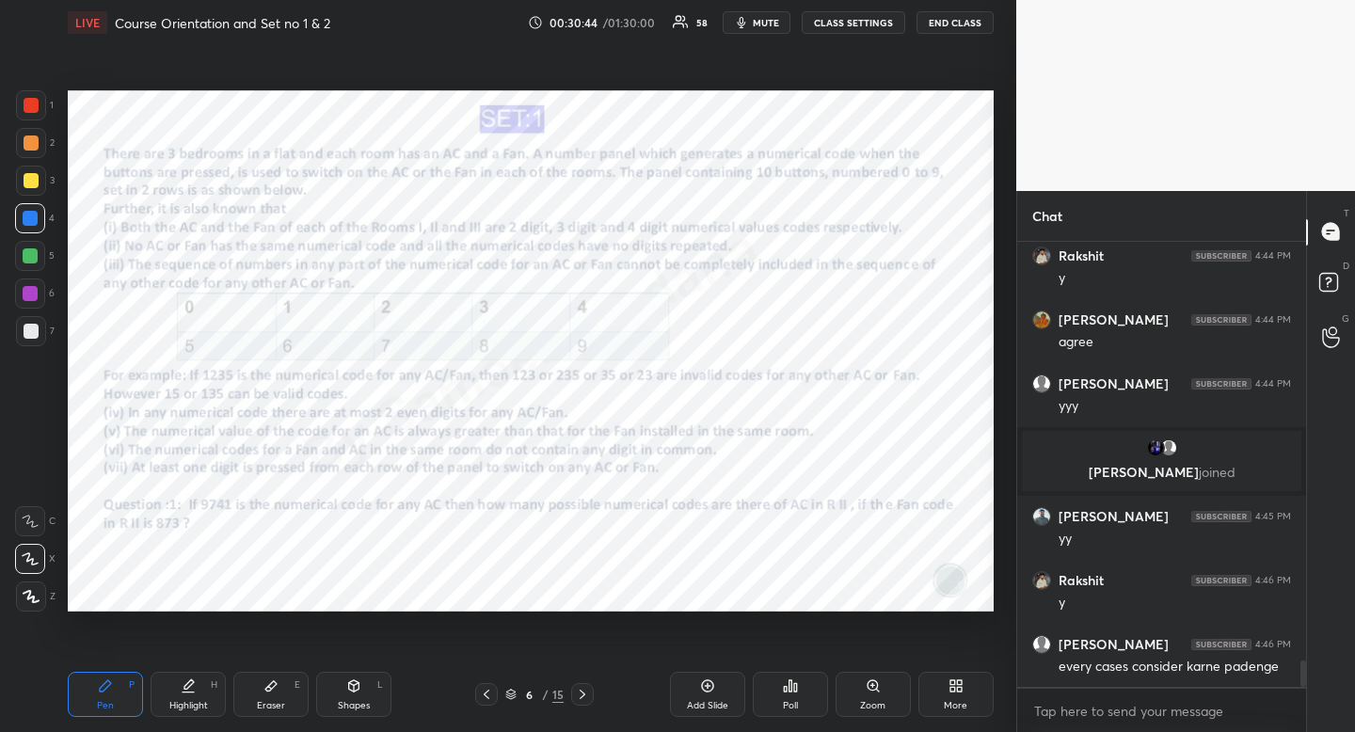
scroll to position [7150, 0]
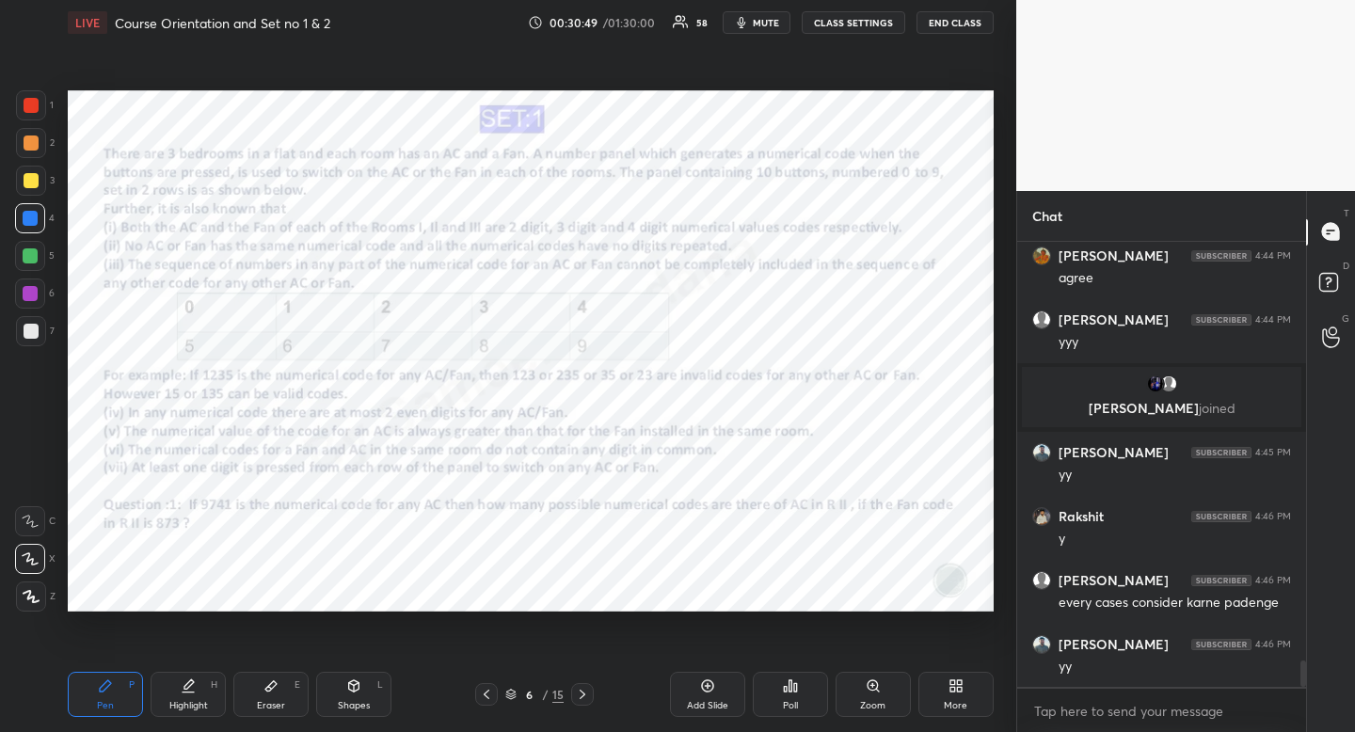
click at [584, 697] on icon at bounding box center [582, 694] width 15 height 15
click at [799, 693] on div "Poll" at bounding box center [790, 694] width 75 height 45
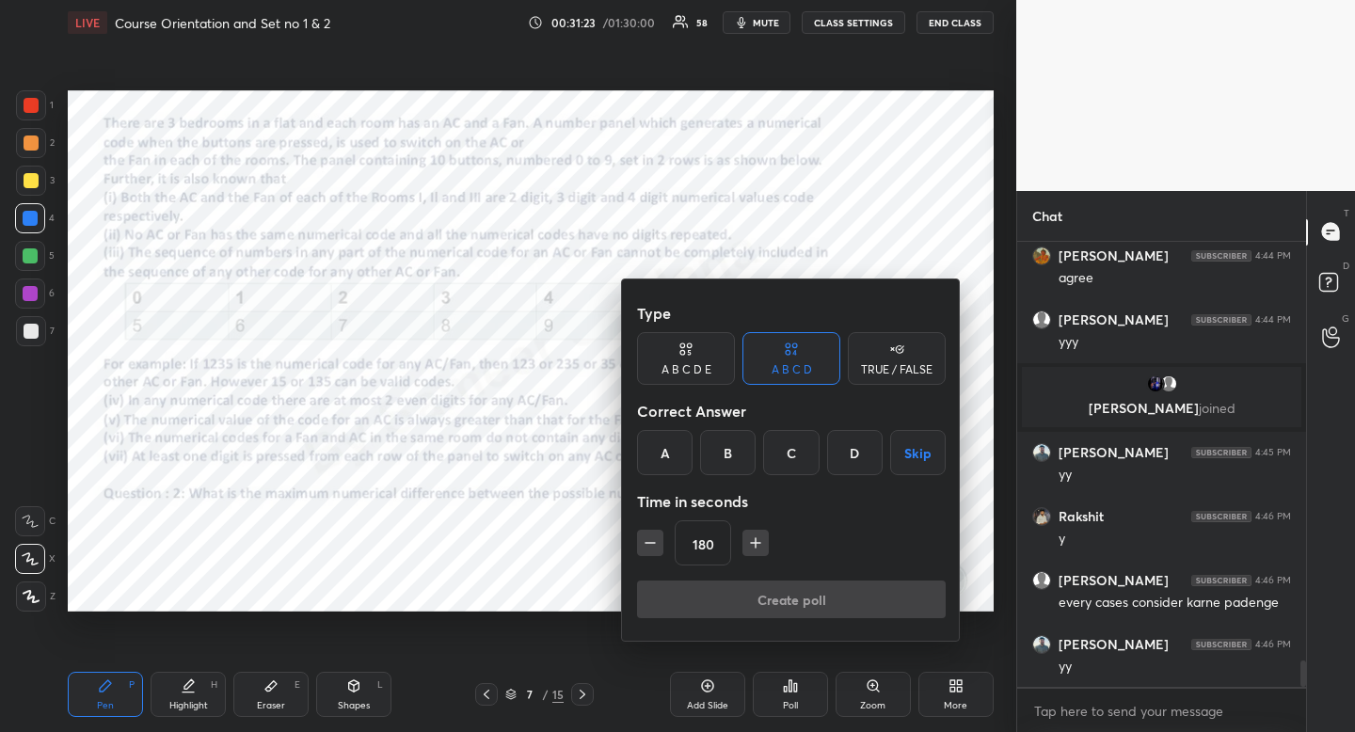
click at [670, 453] on div "A" at bounding box center [665, 452] width 56 height 45
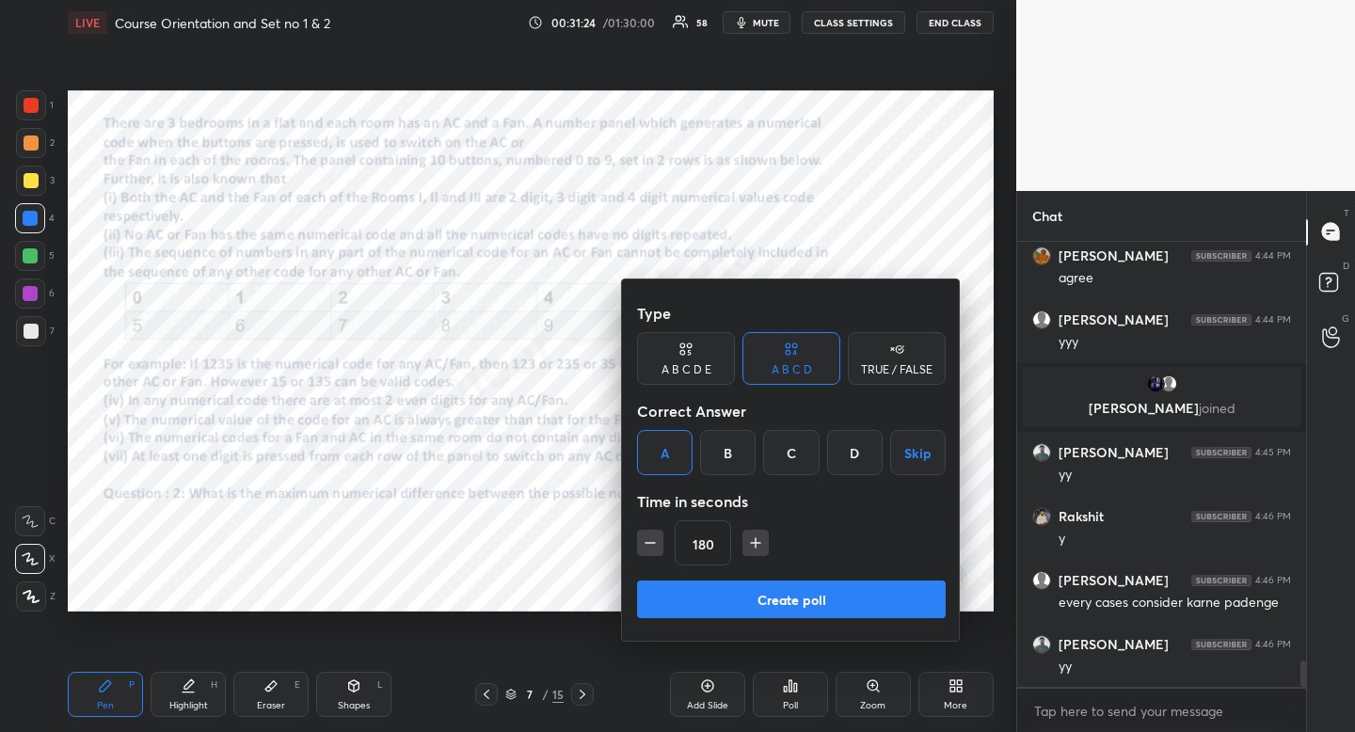
click at [756, 596] on button "Create poll" at bounding box center [791, 600] width 309 height 38
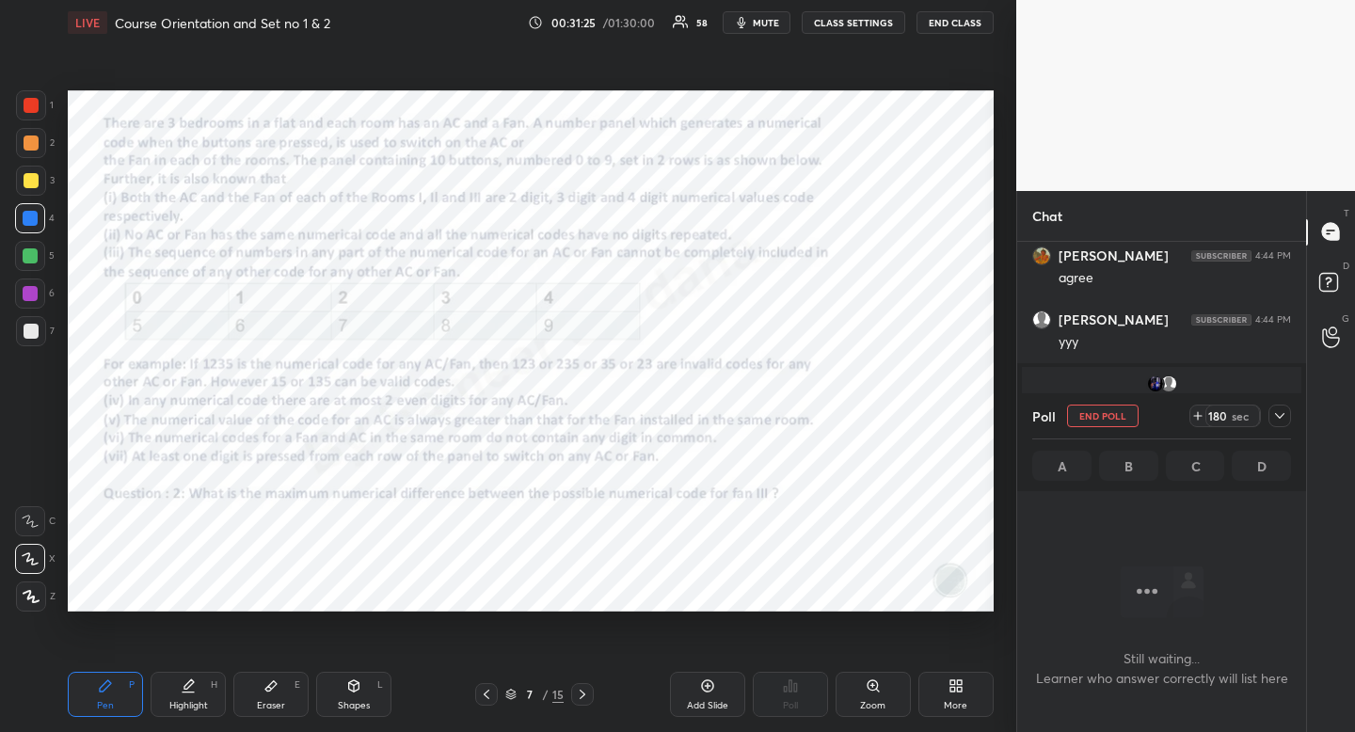
scroll to position [388, 283]
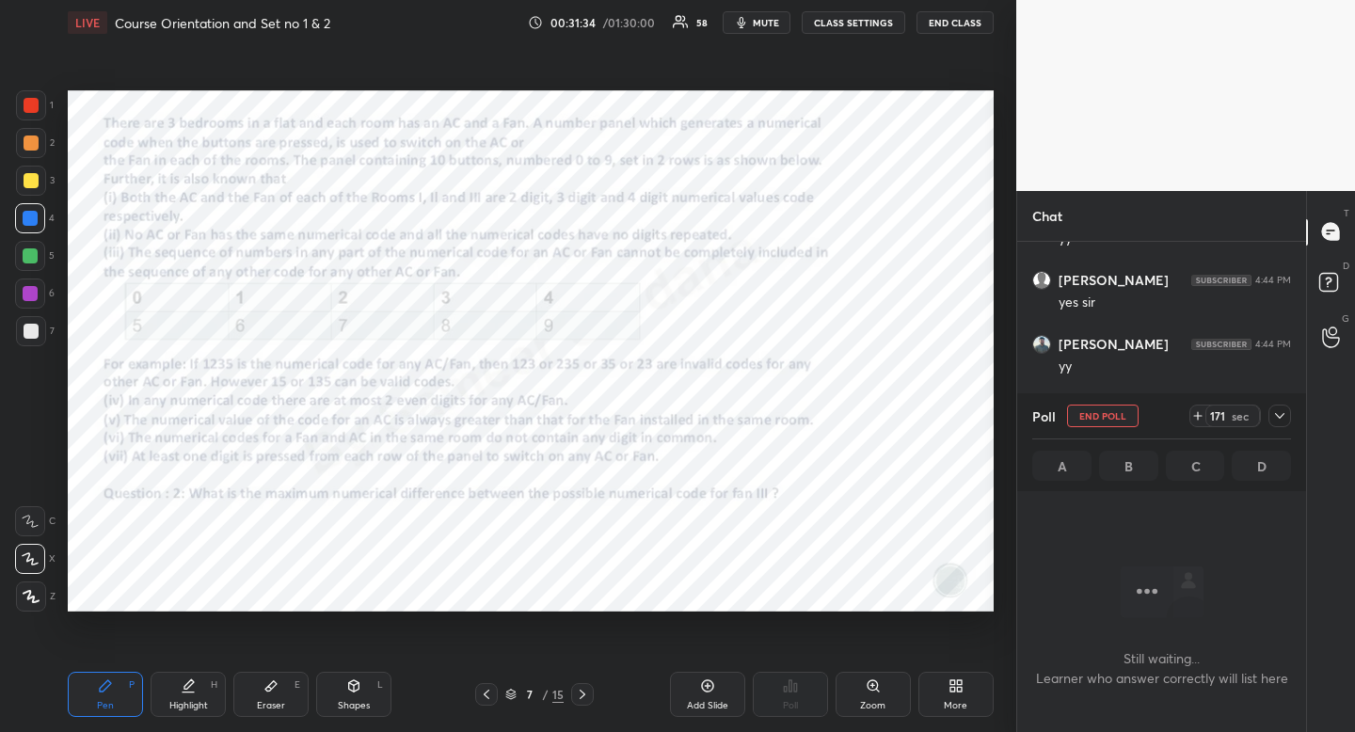
click at [764, 37] on div "LIVE Course Orientation and Set no 1 & 2 00:31:34 / 01:30:00 58 mute CLASS SETT…" at bounding box center [531, 22] width 926 height 45
click at [762, 23] on span "mute" at bounding box center [766, 22] width 26 height 13
click at [25, 117] on div at bounding box center [31, 105] width 30 height 30
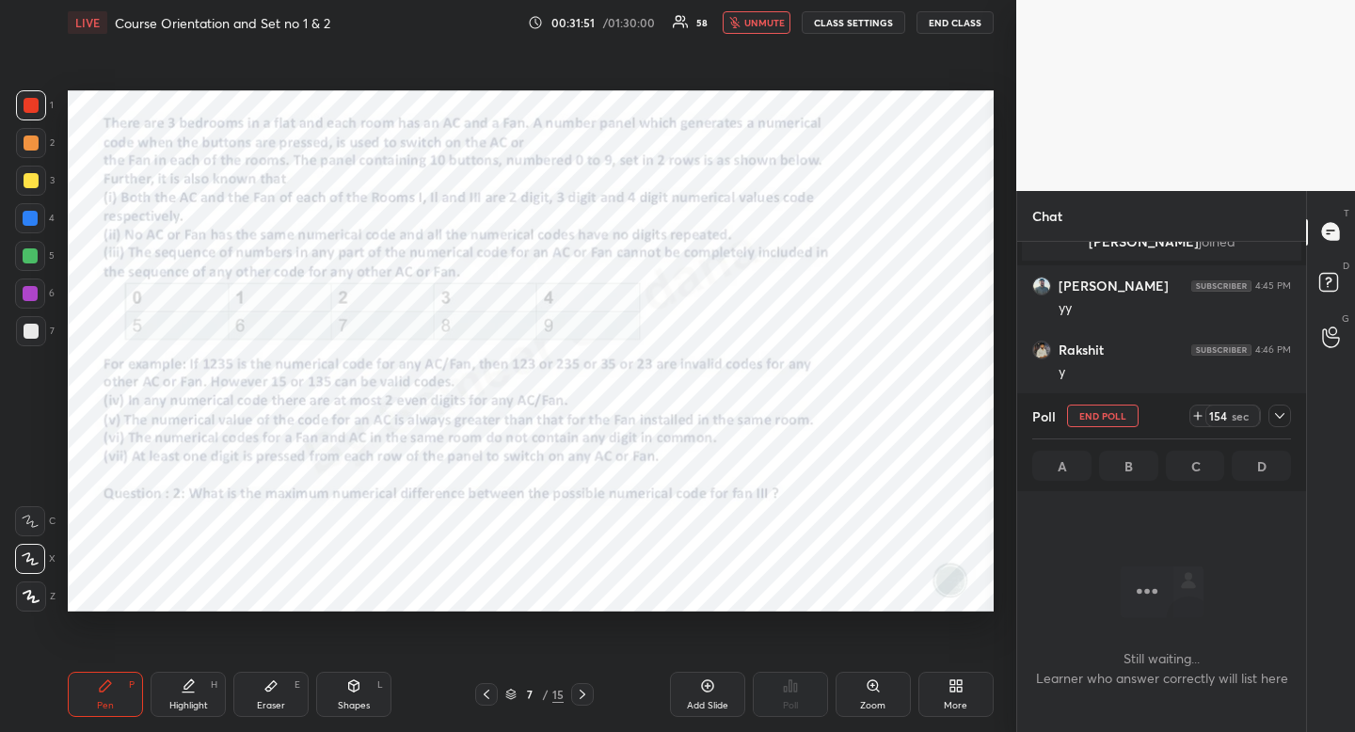
click at [25, 117] on div at bounding box center [31, 105] width 30 height 30
click at [1279, 425] on div at bounding box center [1279, 416] width 23 height 23
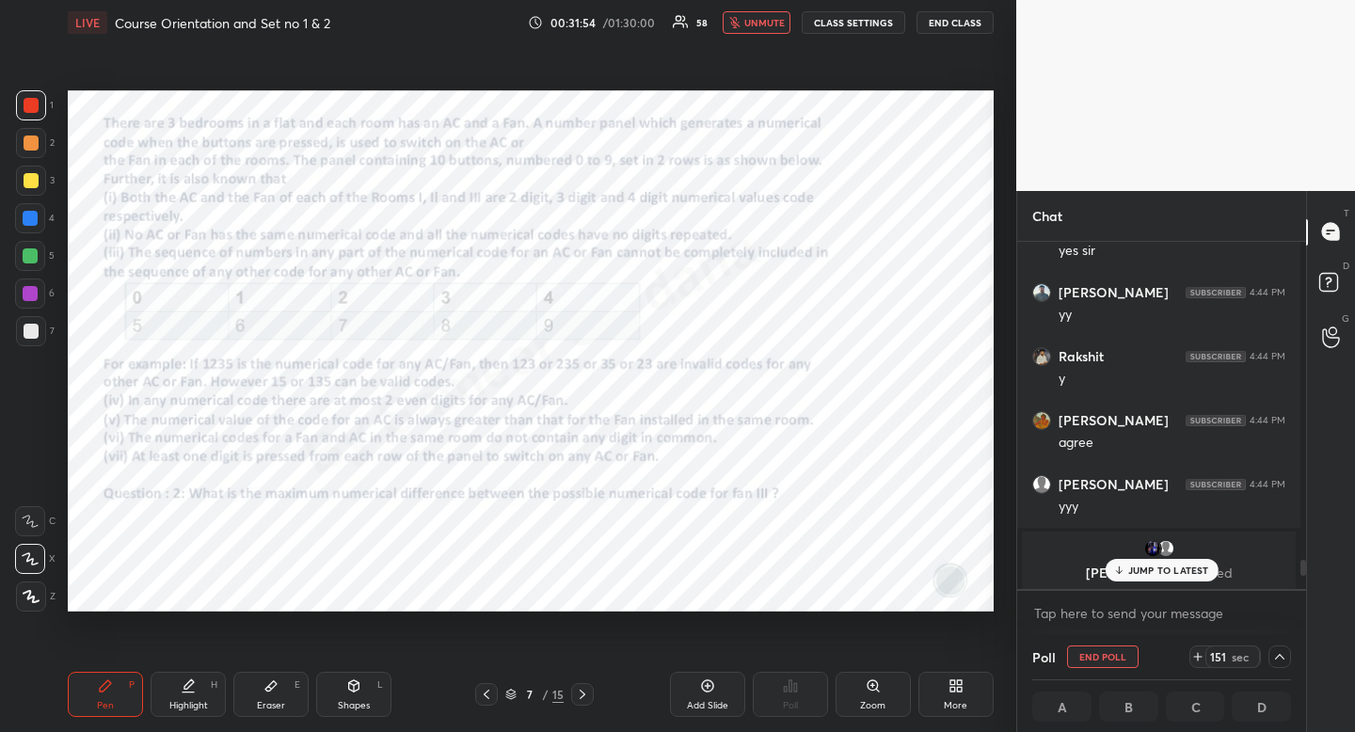
scroll to position [7266, 0]
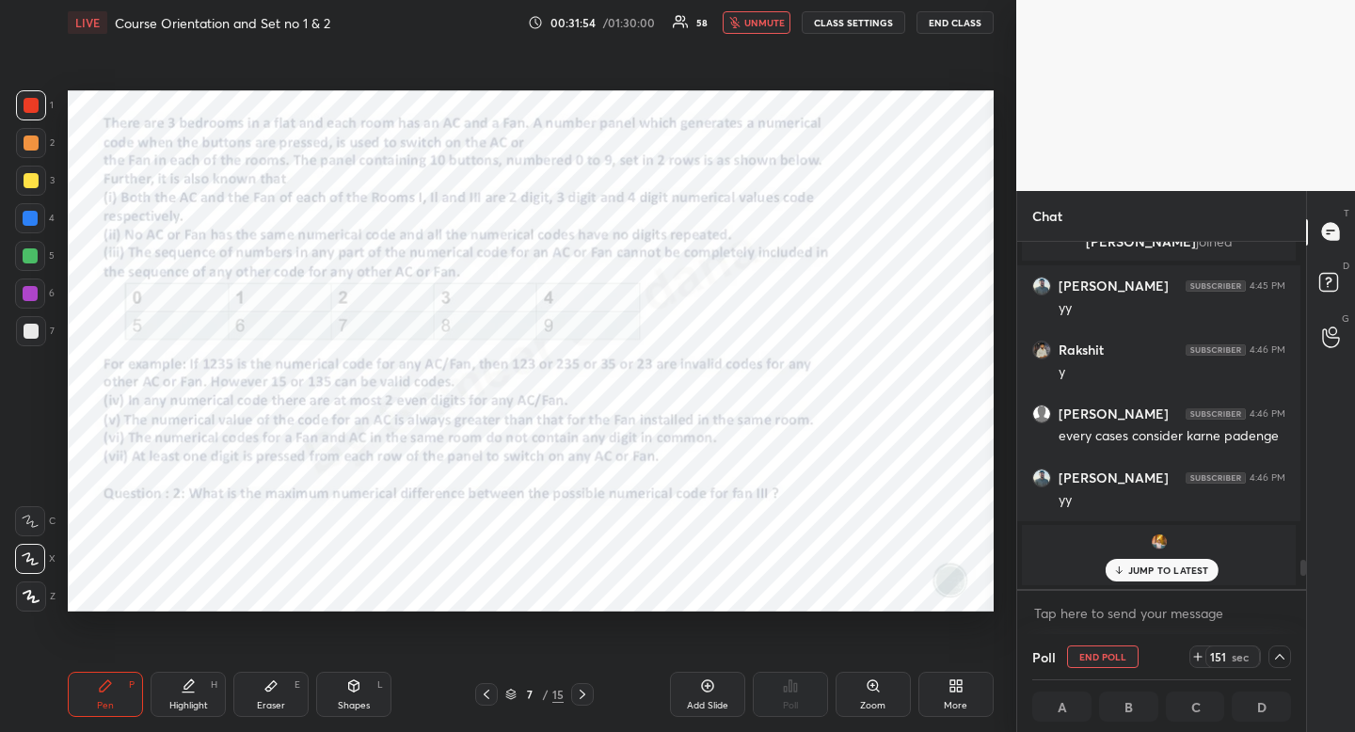
drag, startPoint x: 1298, startPoint y: 574, endPoint x: 1294, endPoint y: 613, distance: 39.8
click at [1296, 611] on div "[PERSON_NAME] 4:44 PM yes [PERSON_NAME] 4:44 PM [PERSON_NAME] 4:44 PM y [PERSON…" at bounding box center [1161, 439] width 289 height 394
click at [19, 213] on div at bounding box center [30, 218] width 30 height 30
click at [16, 220] on div at bounding box center [30, 218] width 30 height 30
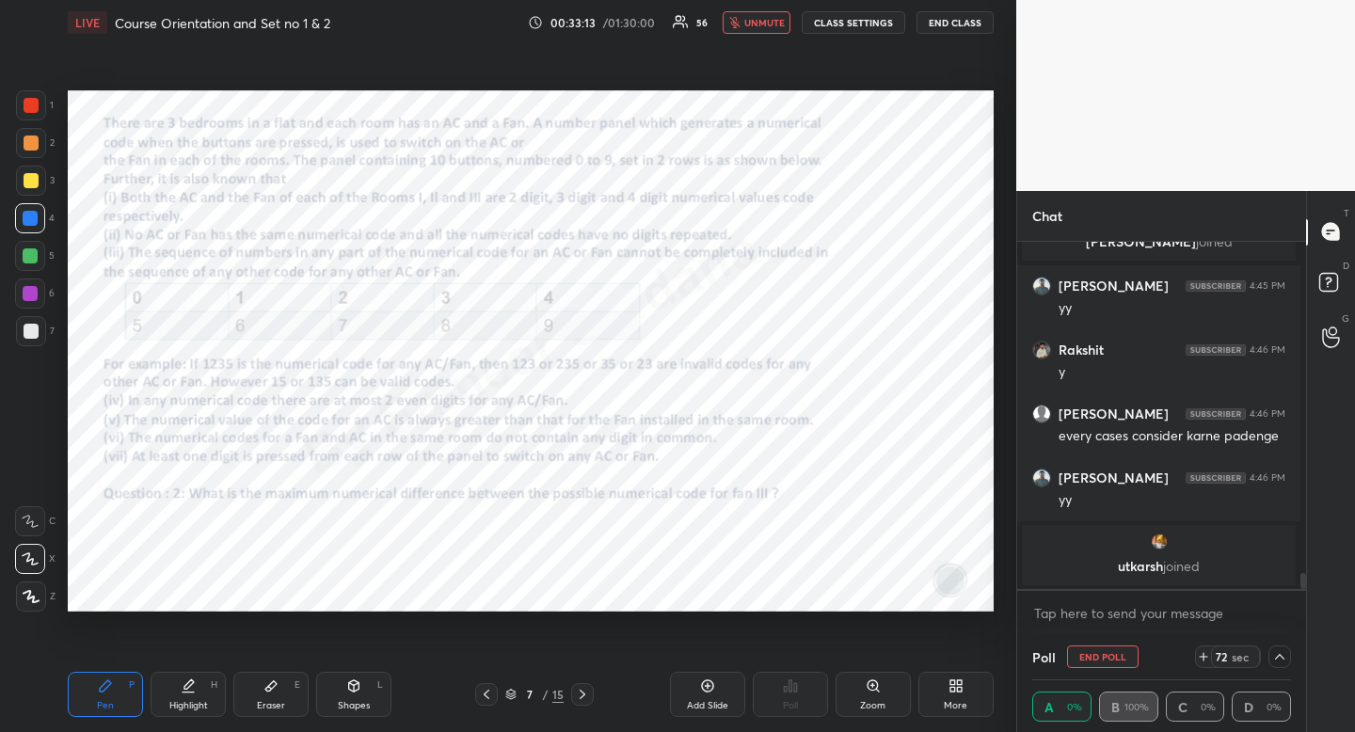
scroll to position [1, 7]
click at [1278, 650] on icon at bounding box center [1279, 656] width 15 height 15
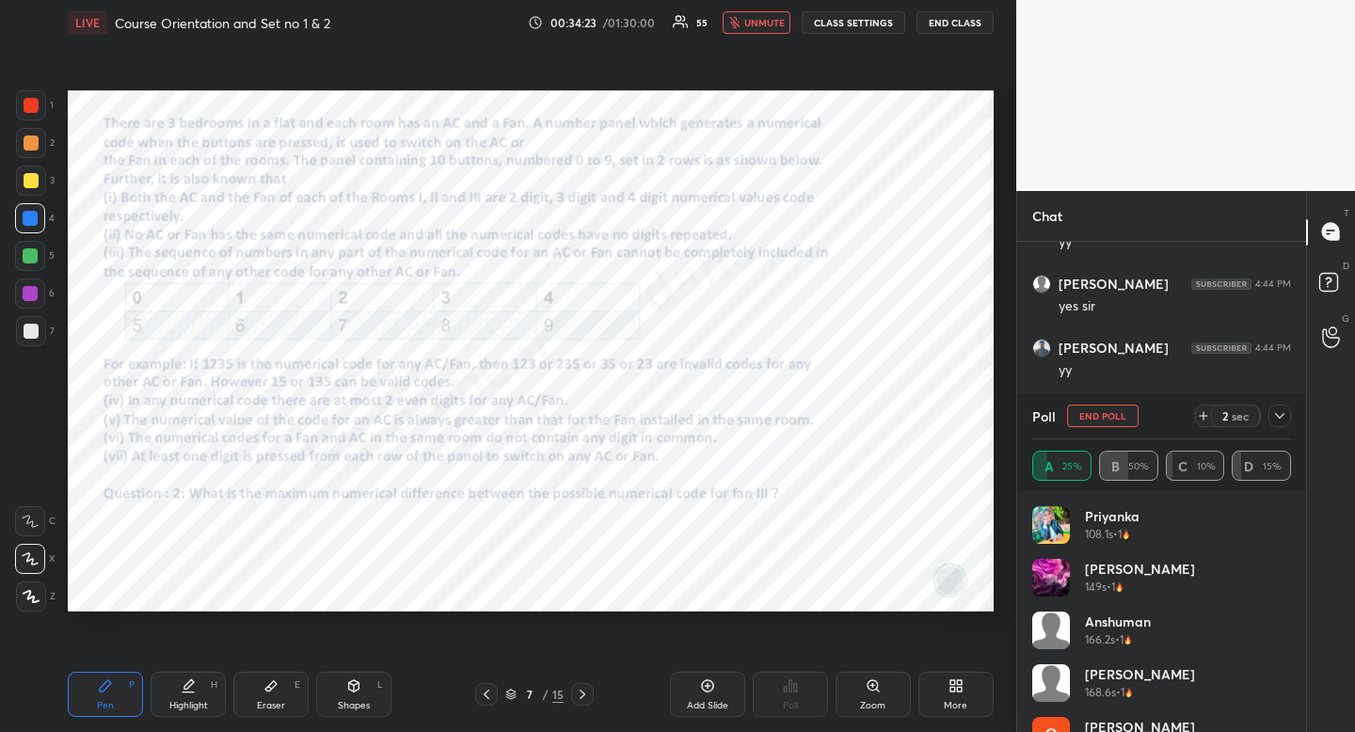
scroll to position [38, 0]
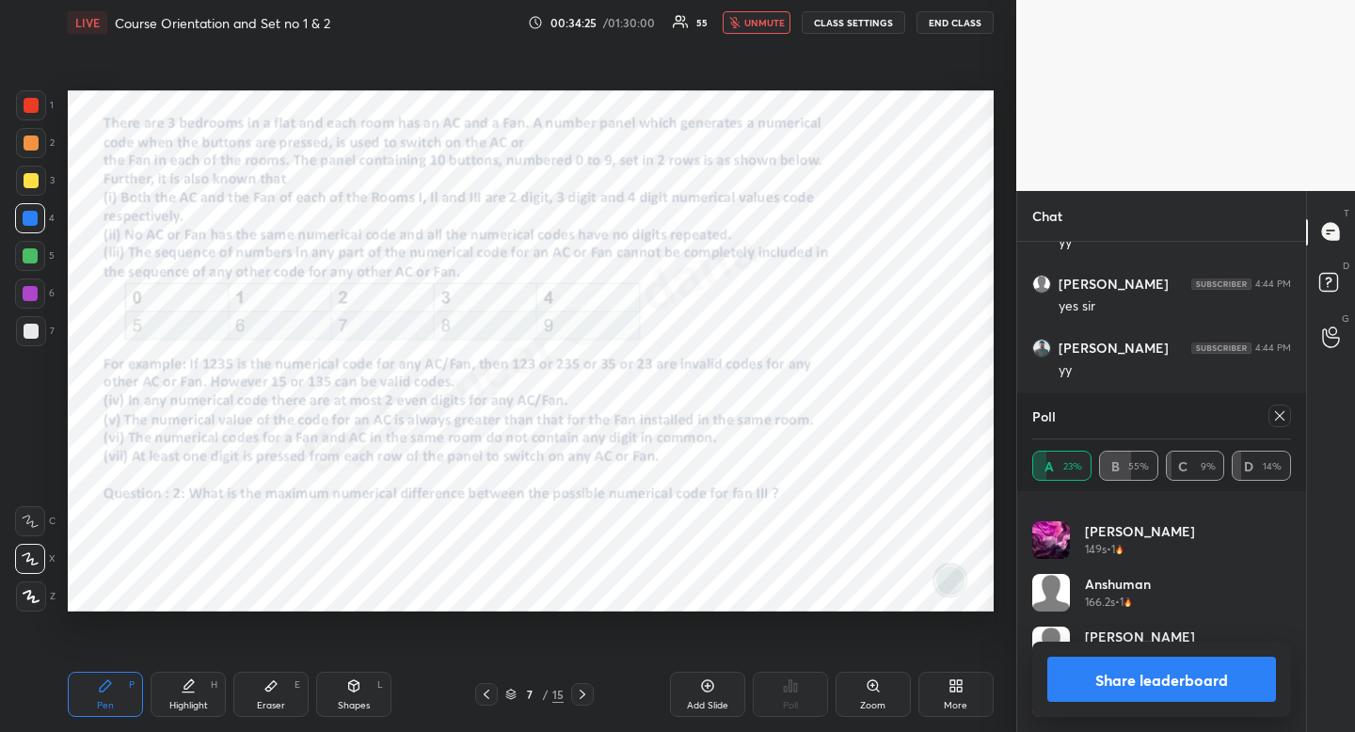
click at [1089, 418] on div "Poll" at bounding box center [1161, 415] width 259 height 45
click at [1280, 408] on icon at bounding box center [1279, 415] width 15 height 15
type textarea "x"
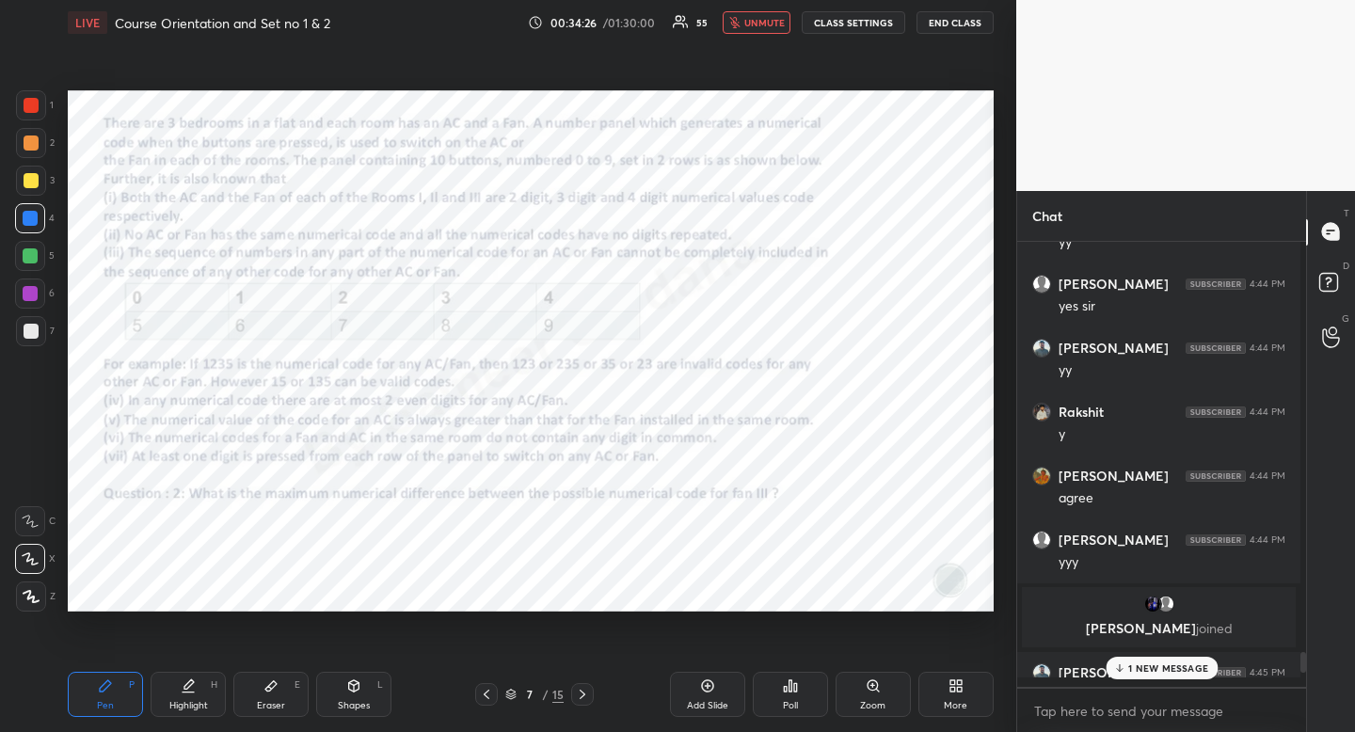
scroll to position [2, 7]
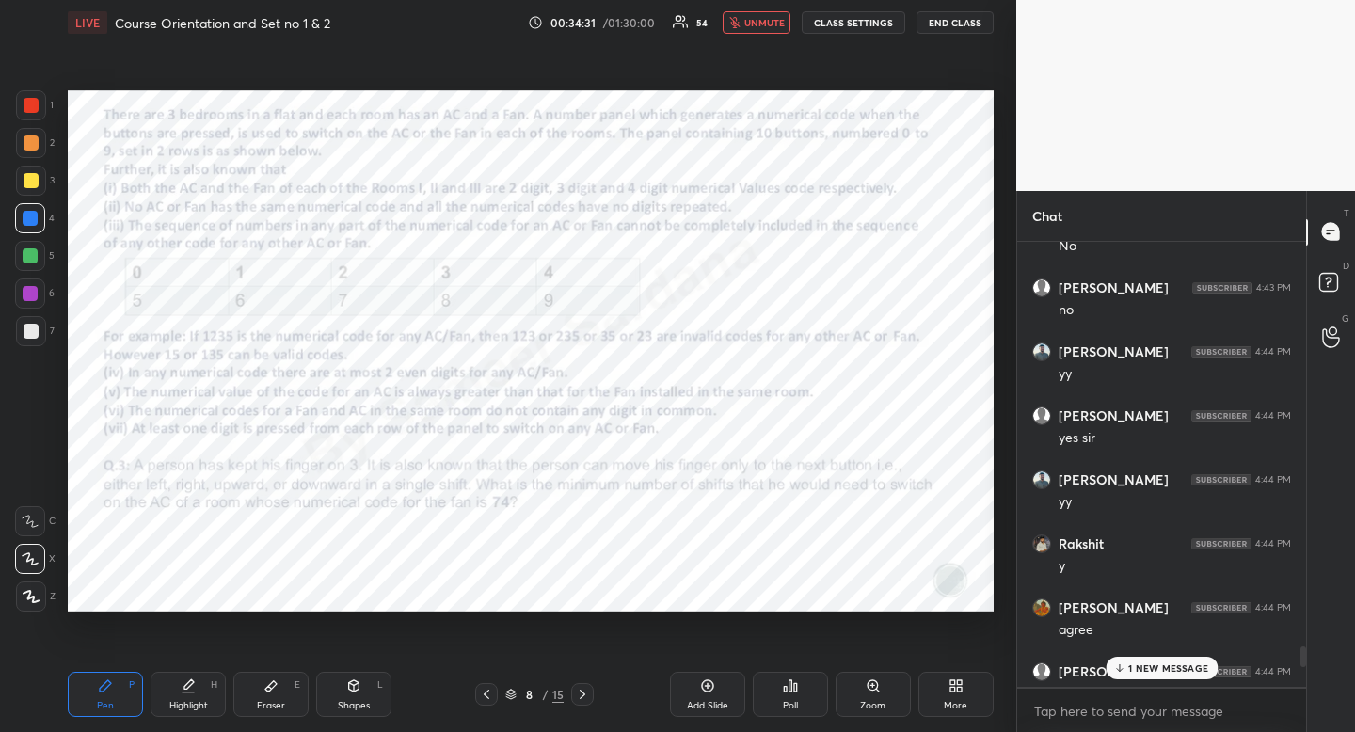
click at [744, 23] on button "unmute" at bounding box center [757, 22] width 68 height 23
click at [787, 709] on div "Poll" at bounding box center [790, 705] width 15 height 9
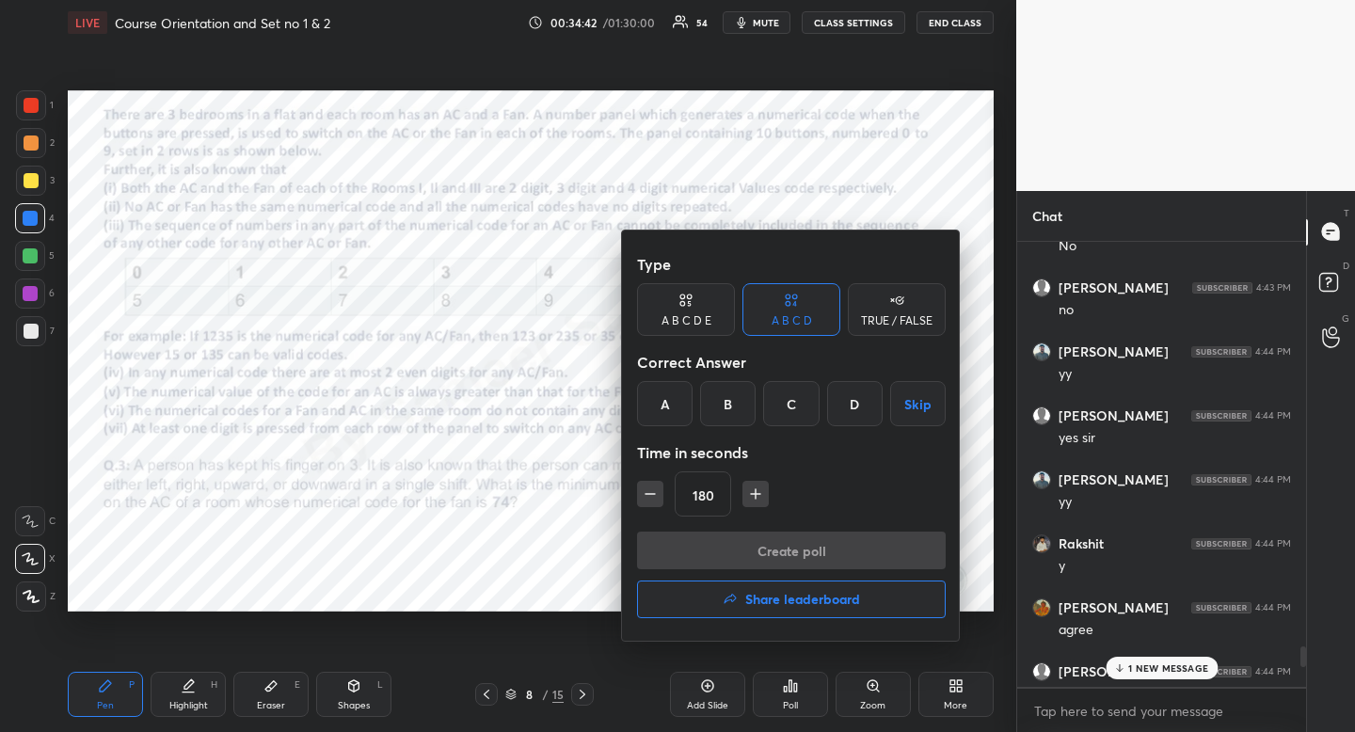
click at [650, 501] on button "button" at bounding box center [650, 494] width 26 height 26
click at [652, 494] on icon "button" at bounding box center [650, 494] width 19 height 19
click at [651, 494] on icon "button" at bounding box center [650, 494] width 19 height 19
click at [652, 494] on icon "button" at bounding box center [650, 494] width 19 height 19
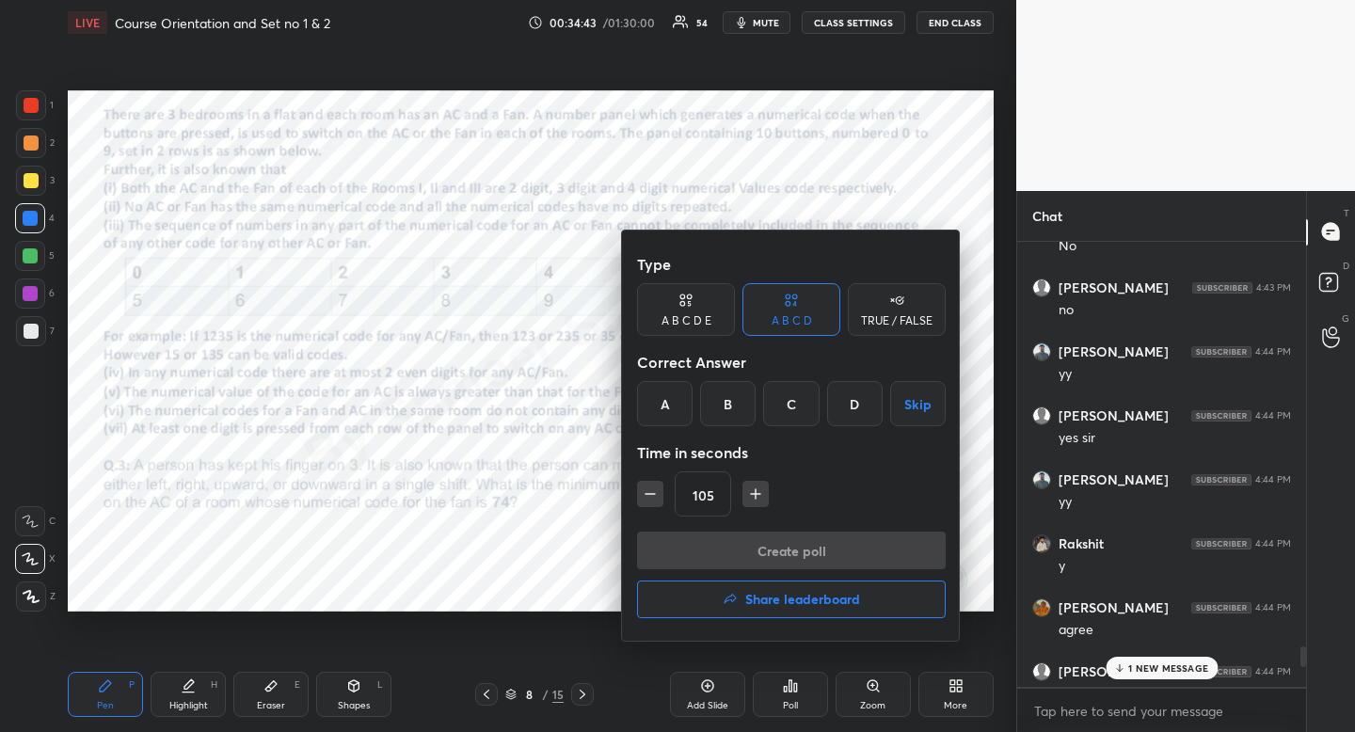
click at [649, 497] on icon "button" at bounding box center [650, 494] width 19 height 19
click at [739, 491] on icon "button" at bounding box center [747, 494] width 19 height 19
type input "90"
click at [924, 410] on button "Skip" at bounding box center [918, 403] width 56 height 45
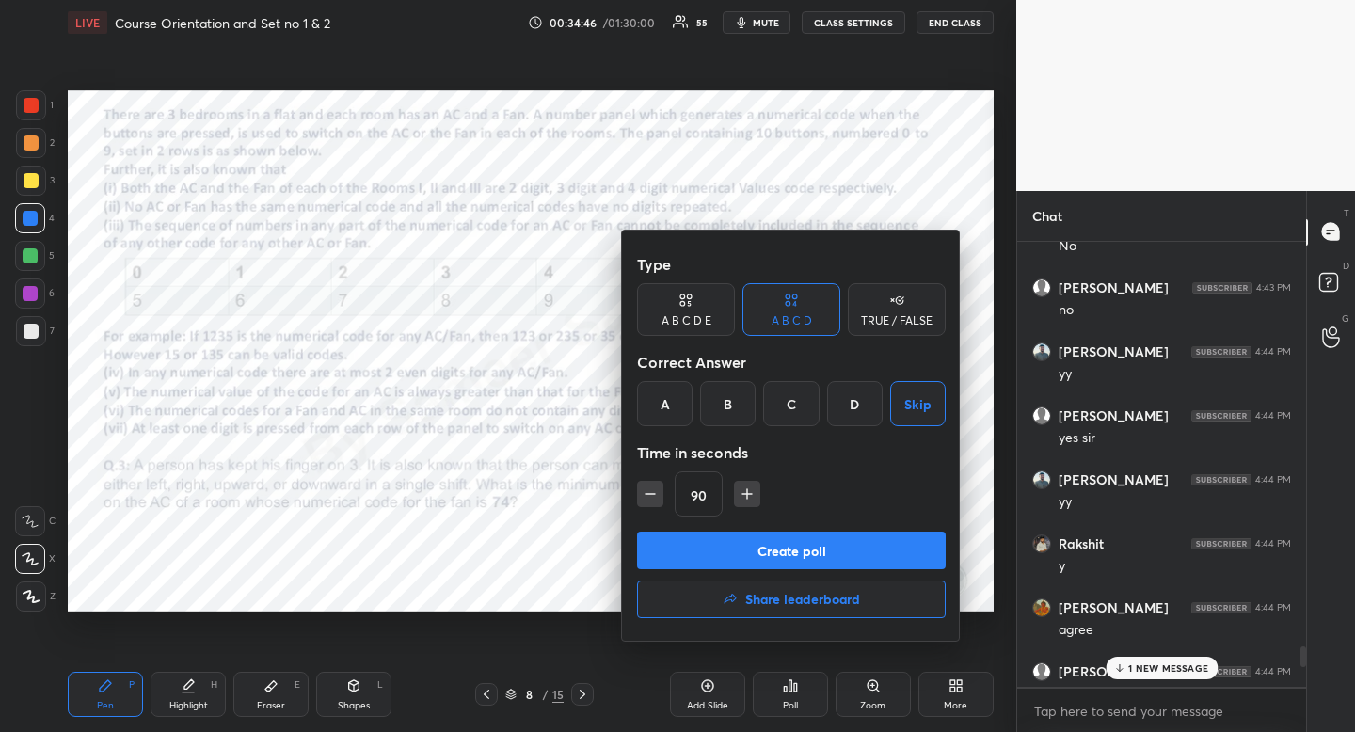
click at [851, 415] on div "D" at bounding box center [855, 403] width 56 height 45
click at [806, 548] on button "Create poll" at bounding box center [791, 551] width 309 height 38
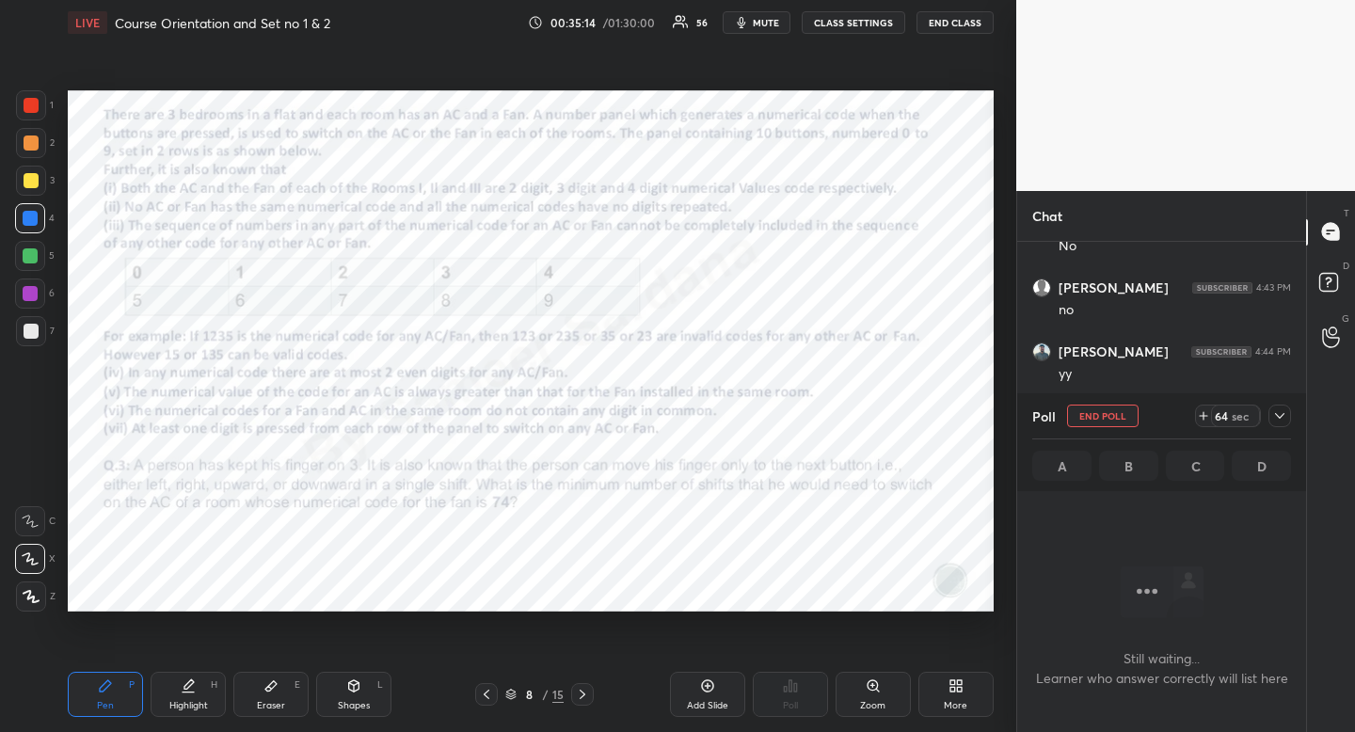
click at [33, 99] on div at bounding box center [31, 105] width 15 height 15
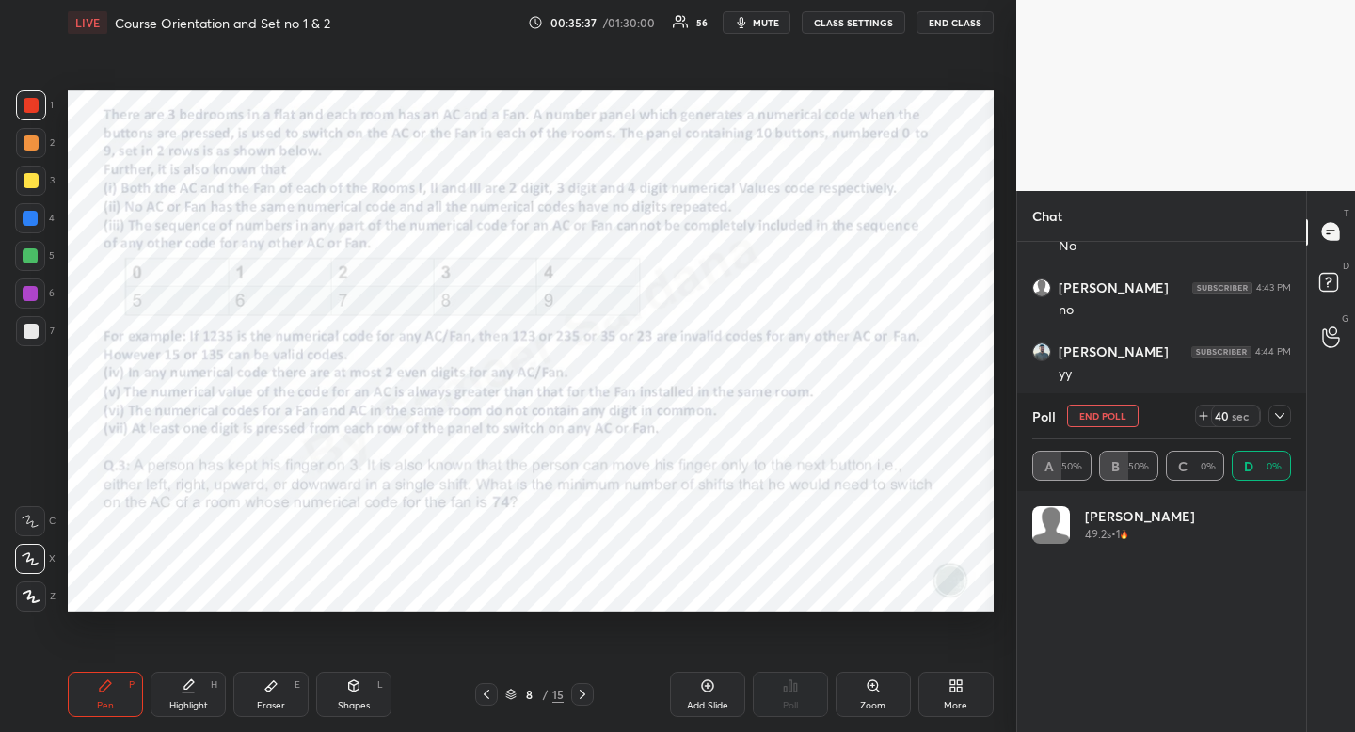
scroll to position [220, 253]
click at [41, 226] on div at bounding box center [30, 218] width 30 height 30
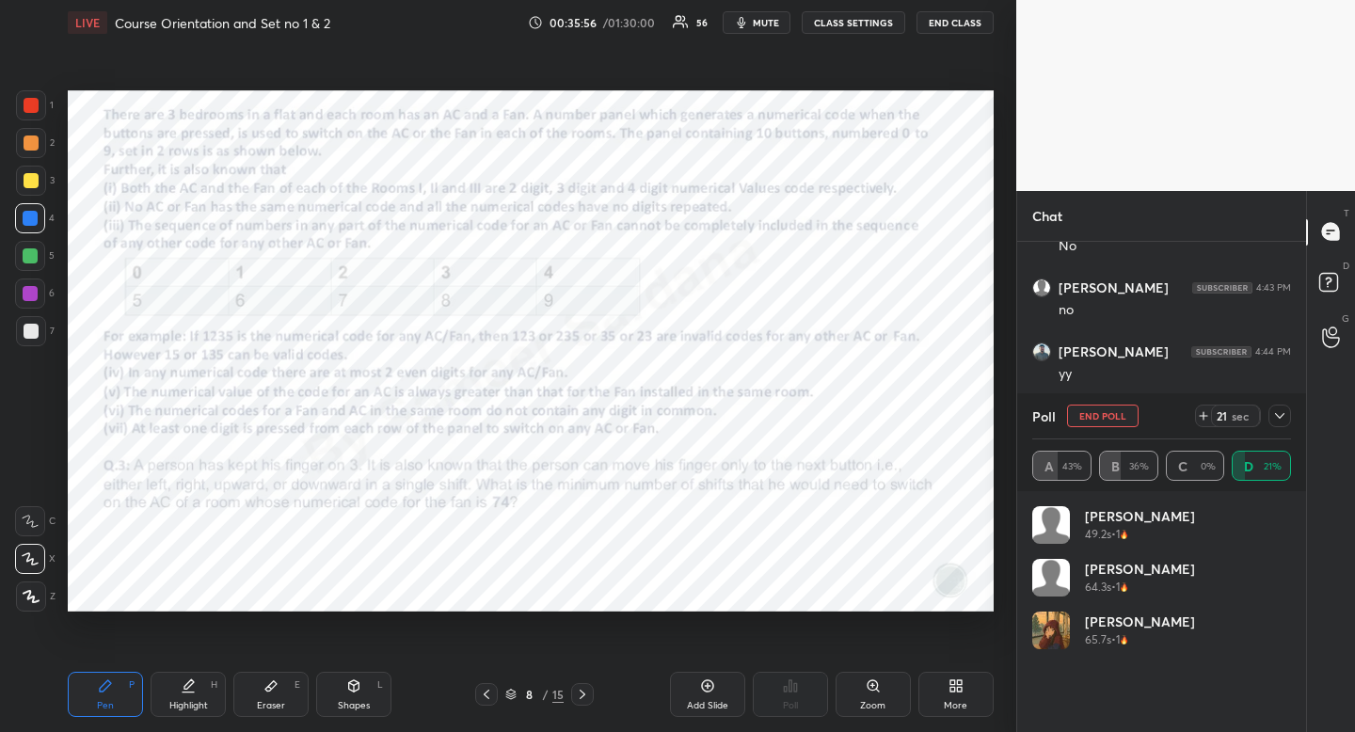
click at [1283, 414] on icon at bounding box center [1279, 415] width 15 height 15
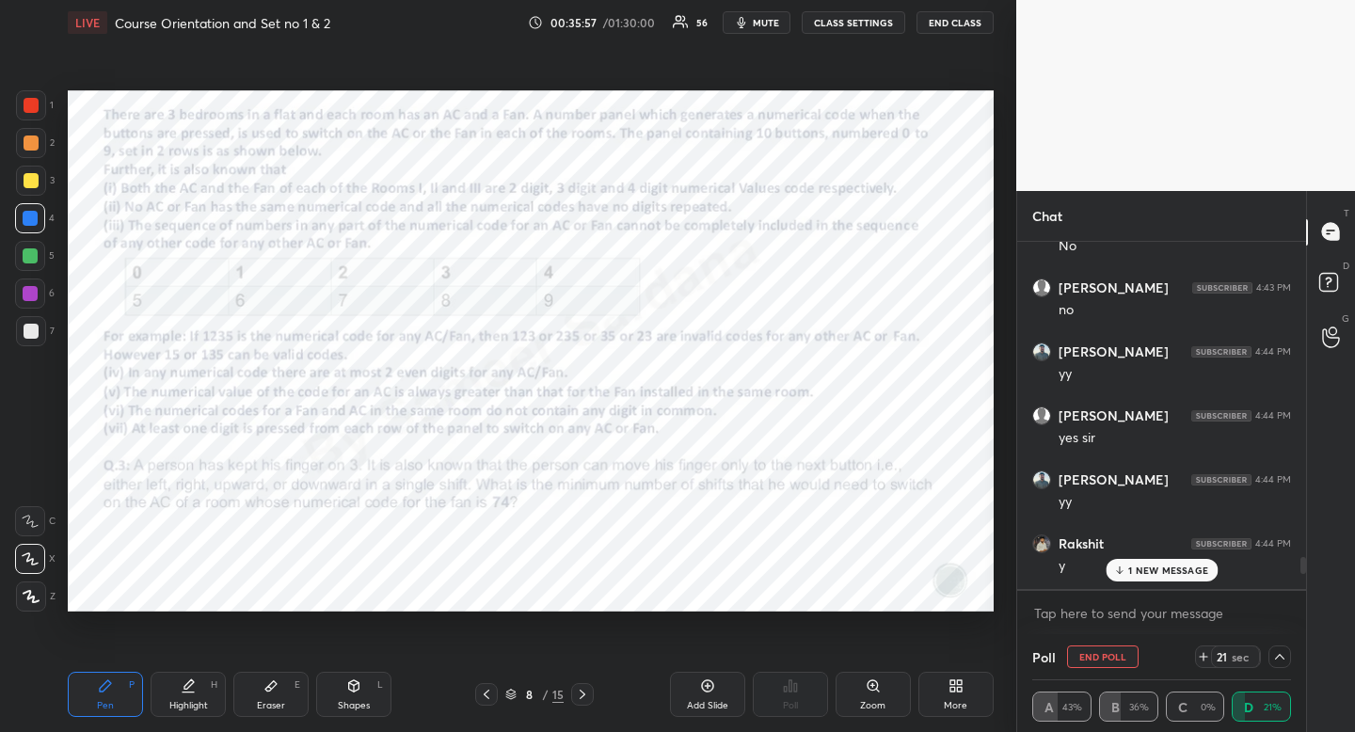
scroll to position [7, 1]
click at [1183, 571] on p "1 NEW MESSAGE" at bounding box center [1168, 570] width 80 height 11
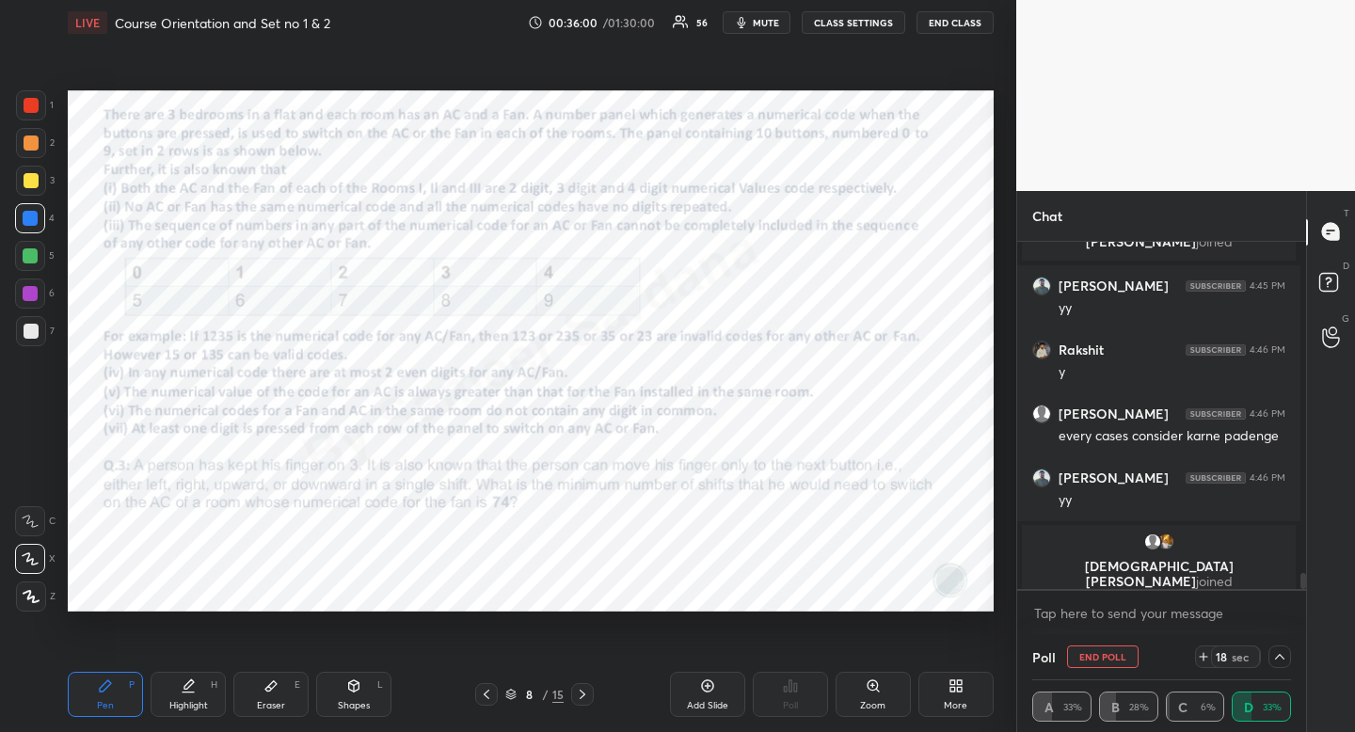
click at [1276, 660] on icon at bounding box center [1279, 656] width 15 height 15
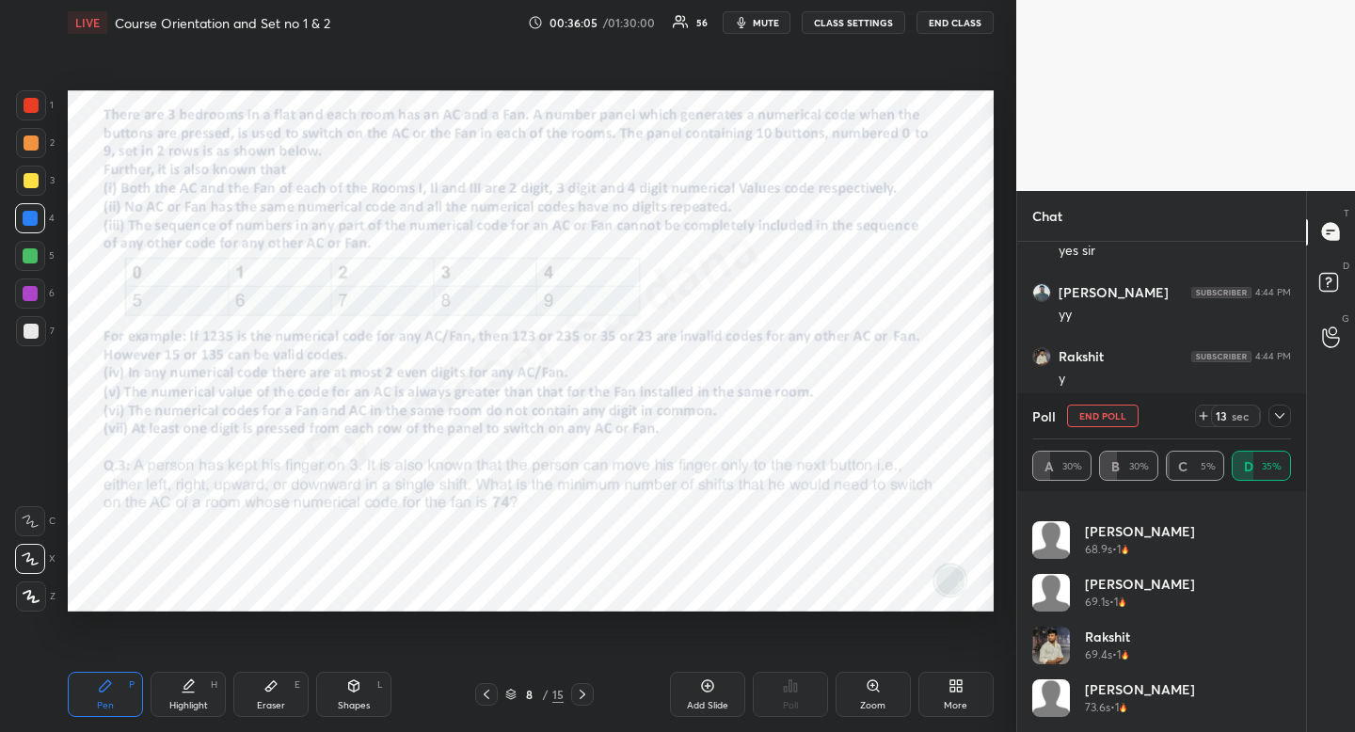
scroll to position [0, 0]
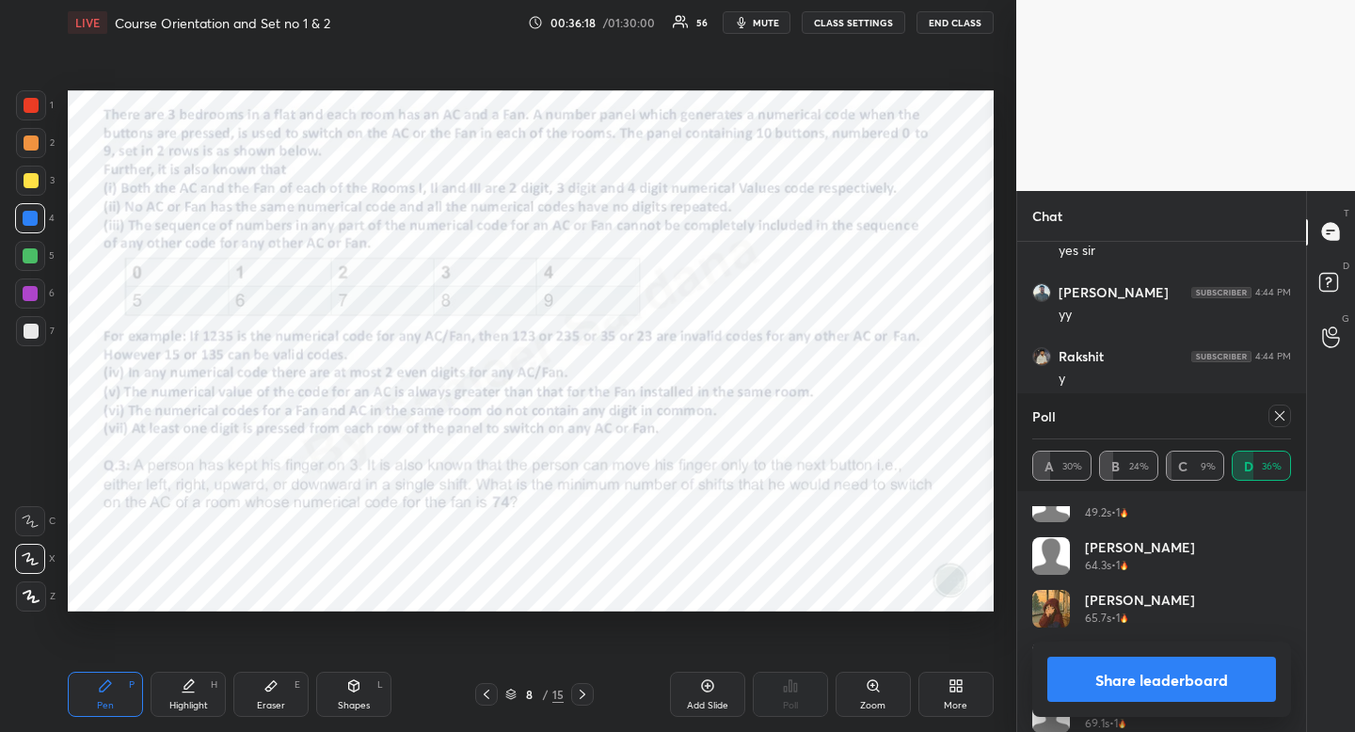
click at [1281, 416] on icon at bounding box center [1279, 415] width 15 height 15
type textarea "x"
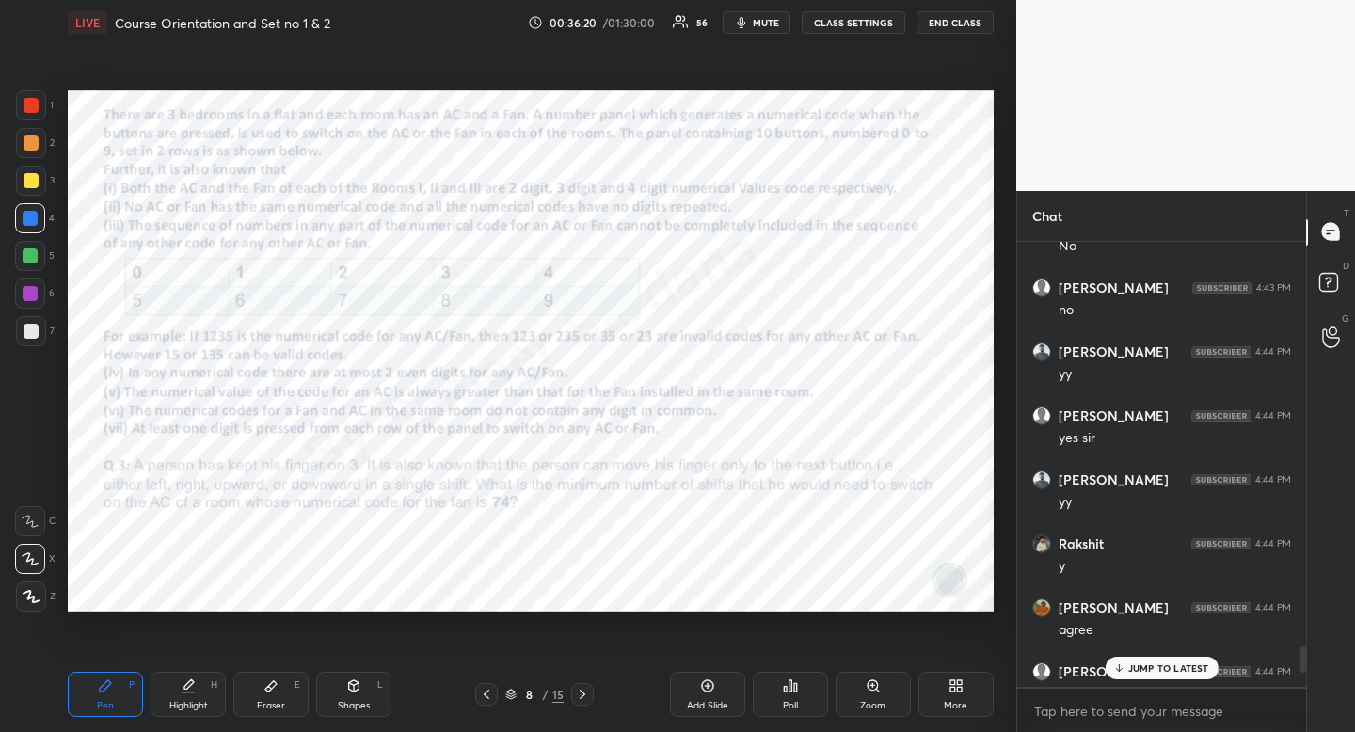
click at [585, 691] on icon at bounding box center [582, 694] width 15 height 15
click at [792, 701] on div "Poll" at bounding box center [790, 705] width 15 height 9
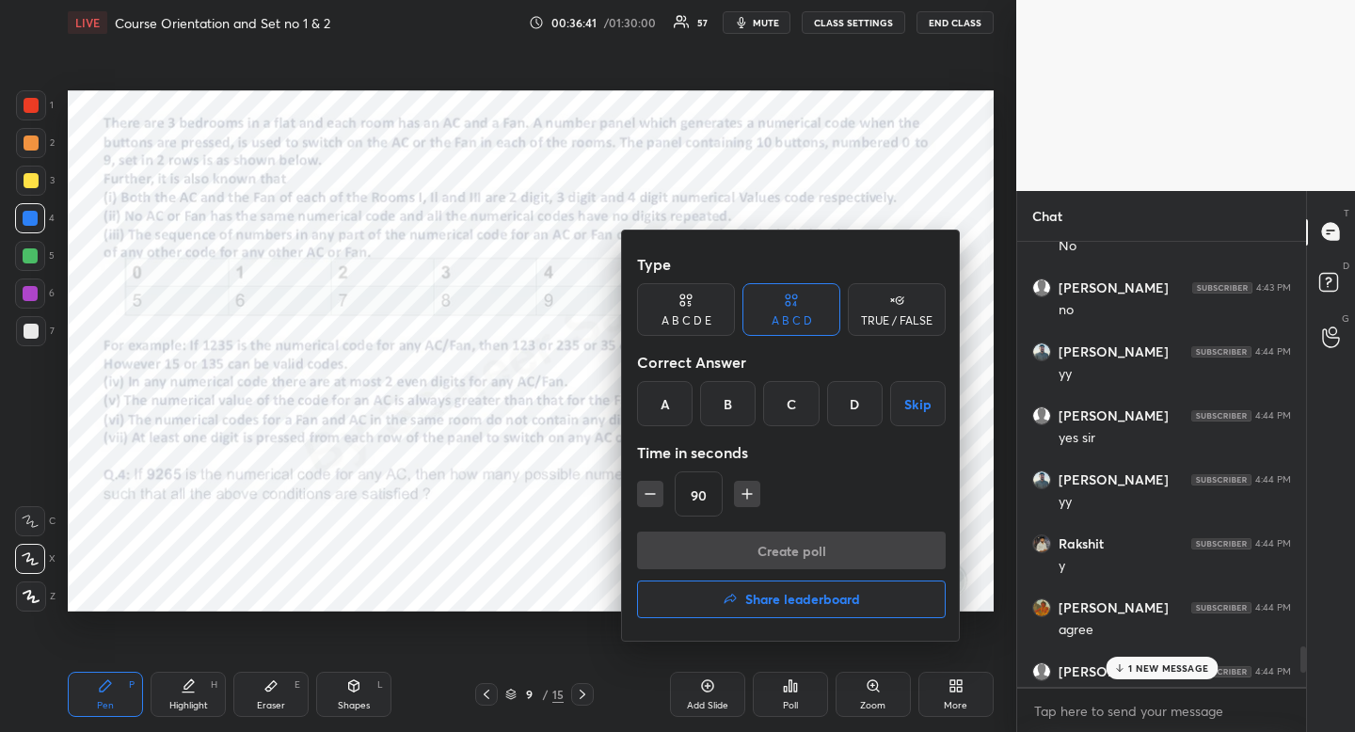
click at [857, 389] on div "D" at bounding box center [855, 403] width 56 height 45
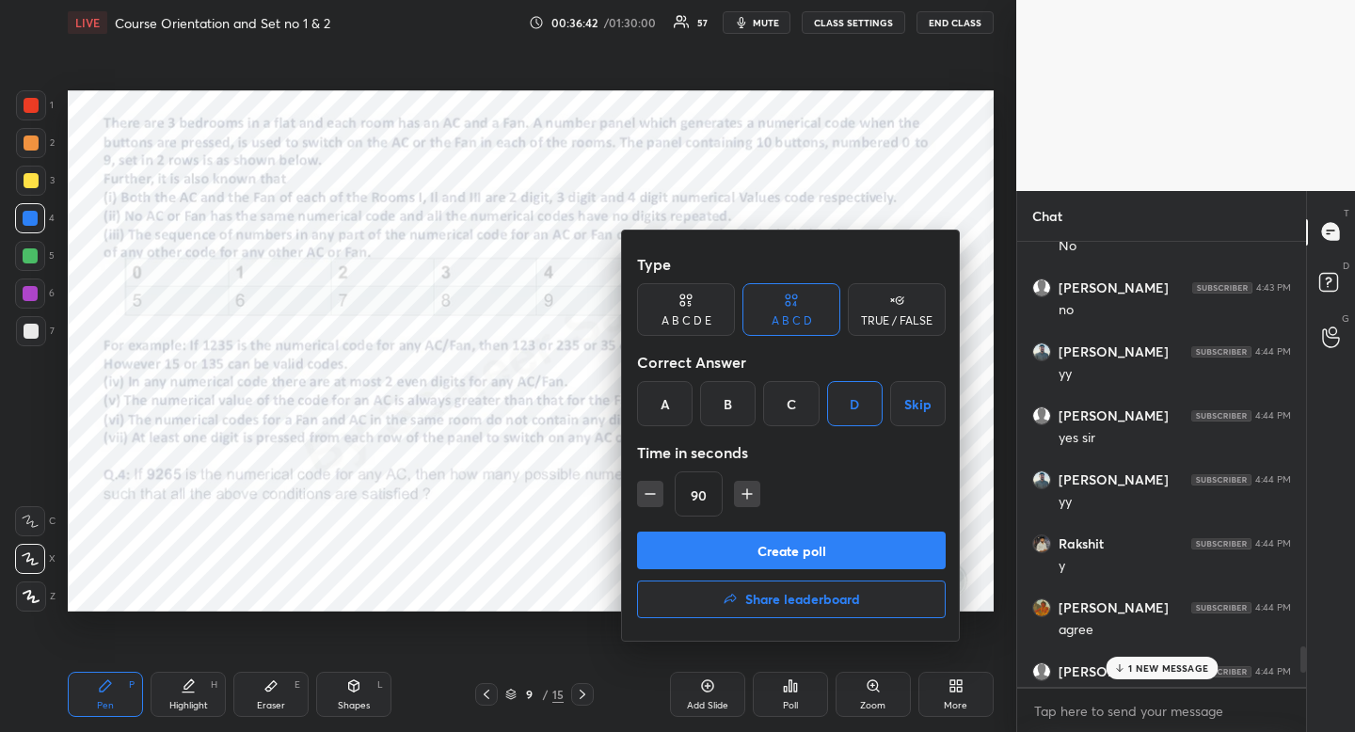
click at [749, 490] on icon "button" at bounding box center [747, 494] width 19 height 19
drag, startPoint x: 748, startPoint y: 488, endPoint x: 749, endPoint y: 517, distance: 29.2
click at [748, 488] on icon "button" at bounding box center [755, 494] width 19 height 19
type input "120"
click at [771, 555] on button "Create poll" at bounding box center [791, 551] width 309 height 38
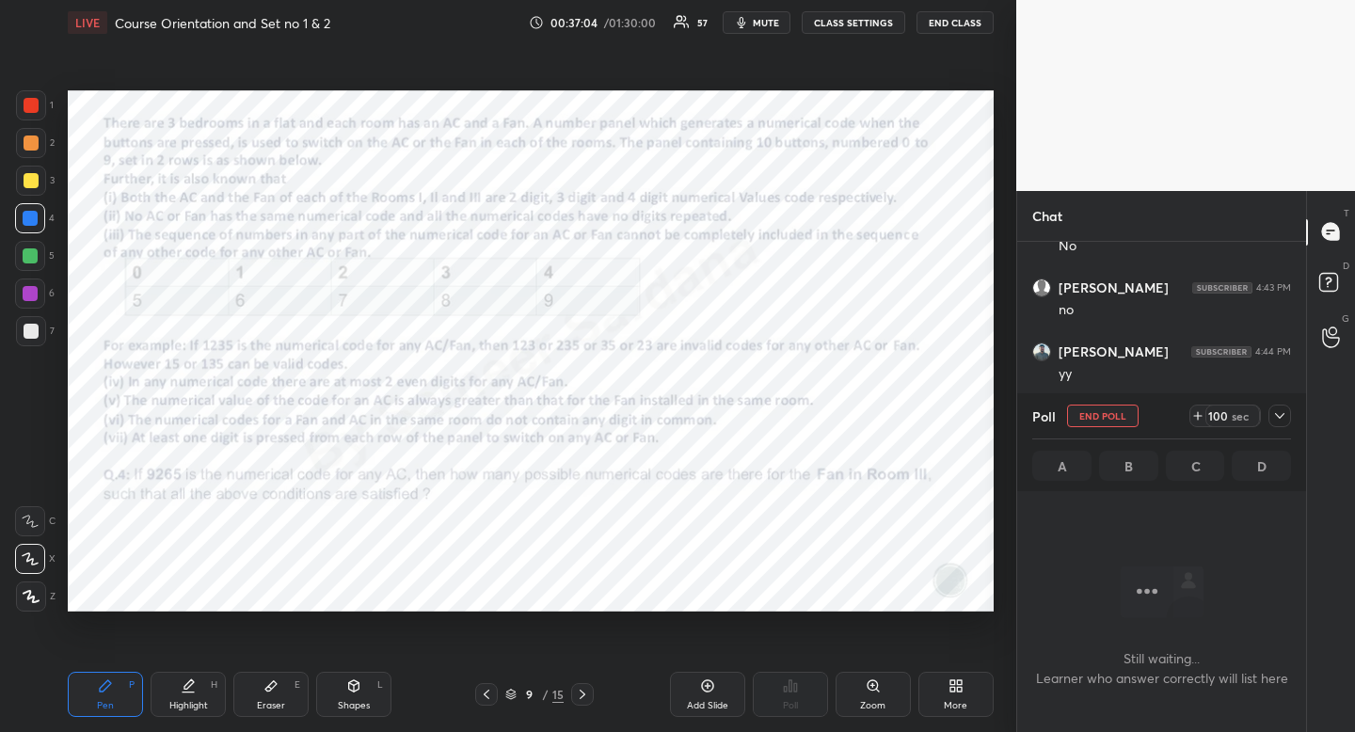
click at [21, 106] on div at bounding box center [31, 105] width 30 height 30
drag, startPoint x: 21, startPoint y: 106, endPoint x: 1, endPoint y: 108, distance: 19.8
click at [21, 106] on div at bounding box center [31, 105] width 30 height 30
click at [1280, 417] on icon at bounding box center [1279, 415] width 15 height 15
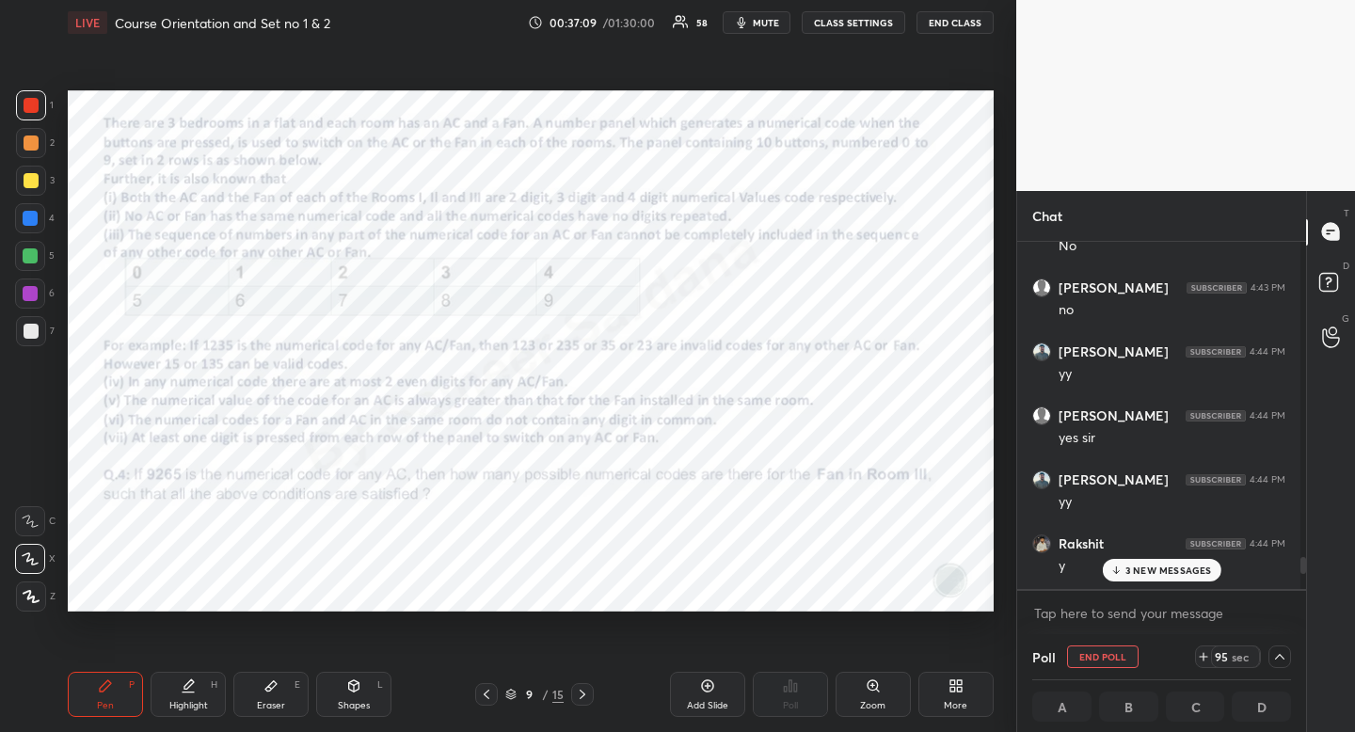
scroll to position [7, 7]
click at [1184, 571] on p "3 NEW MESSAGES" at bounding box center [1168, 570] width 87 height 11
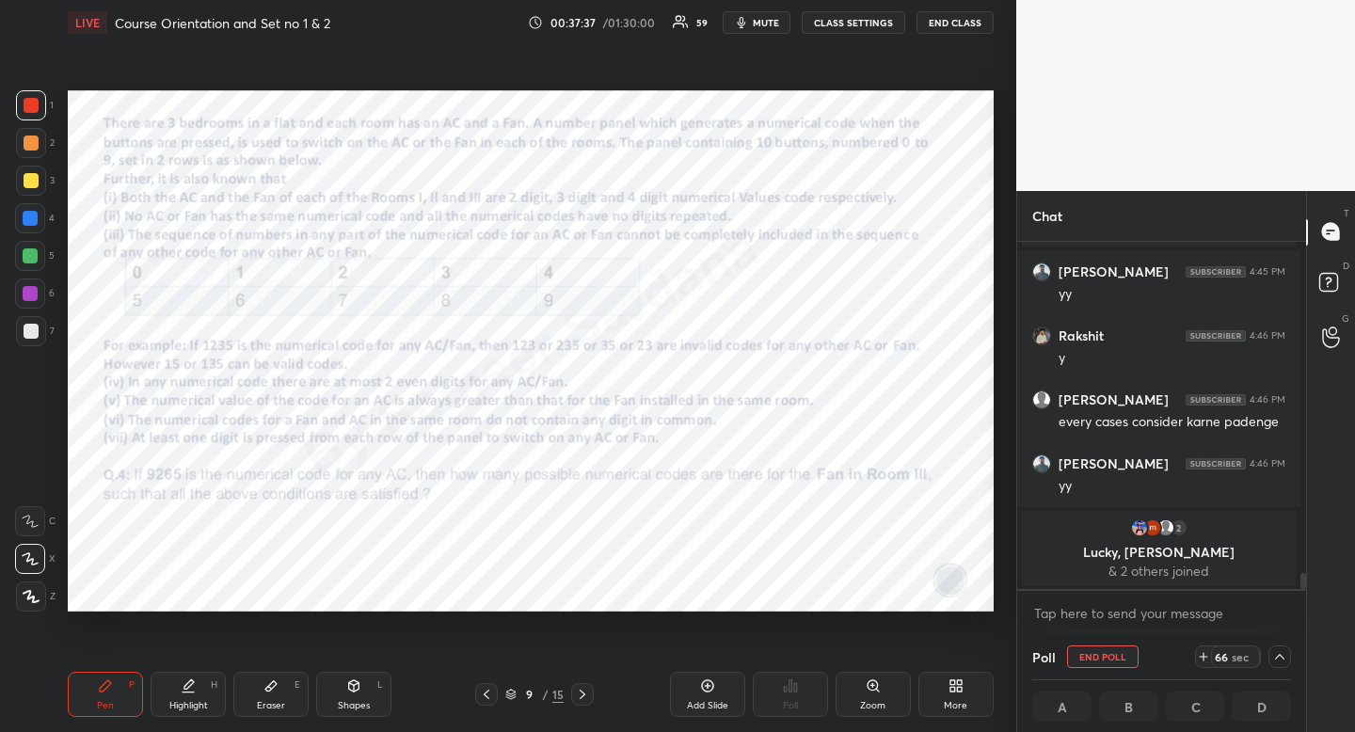
scroll to position [1, 7]
click at [26, 221] on div at bounding box center [30, 218] width 15 height 15
click at [1277, 662] on icon at bounding box center [1279, 656] width 15 height 15
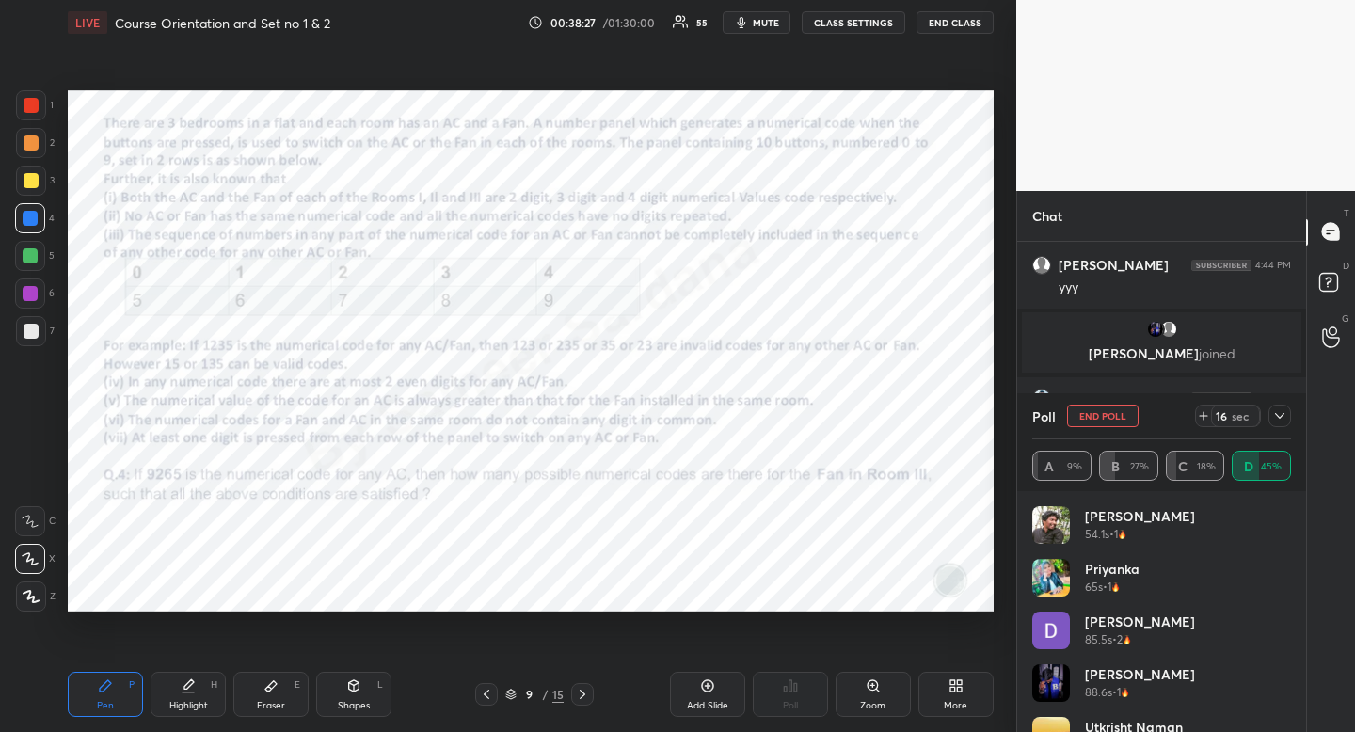
scroll to position [6949, 0]
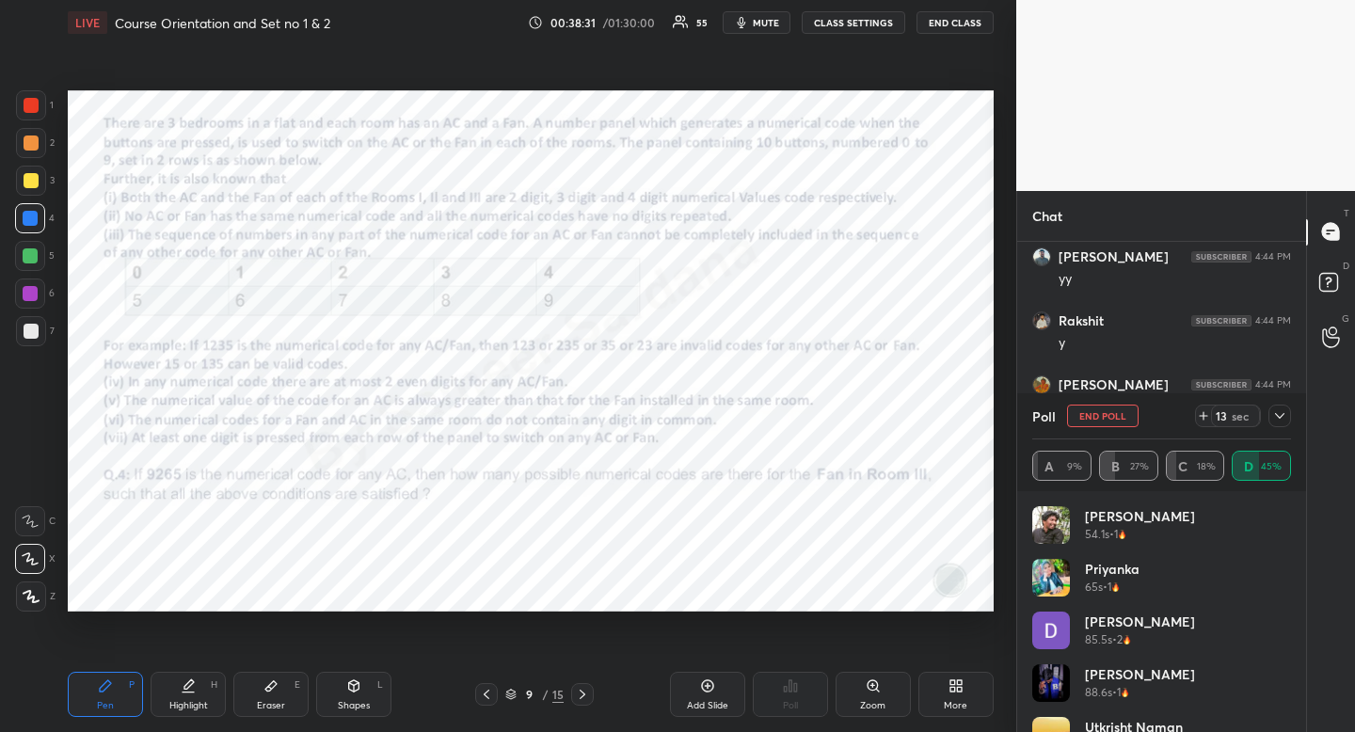
drag, startPoint x: 1291, startPoint y: 521, endPoint x: 1302, endPoint y: 649, distance: 128.5
click at [1302, 649] on div "[PERSON_NAME] 54.1s • 1 Priyanka 65s • 1 [PERSON_NAME] 85.5s • 2 [PERSON_NAME] …" at bounding box center [1161, 611] width 289 height 241
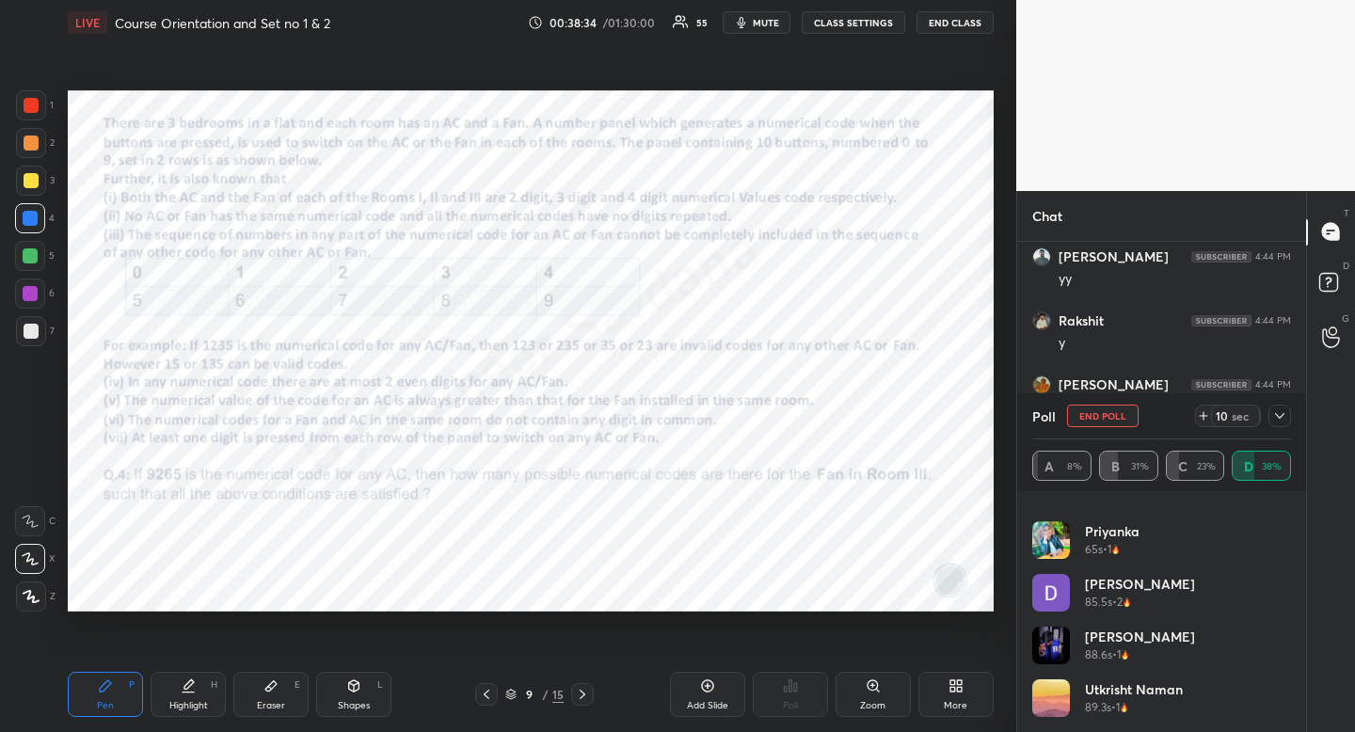
scroll to position [0, 0]
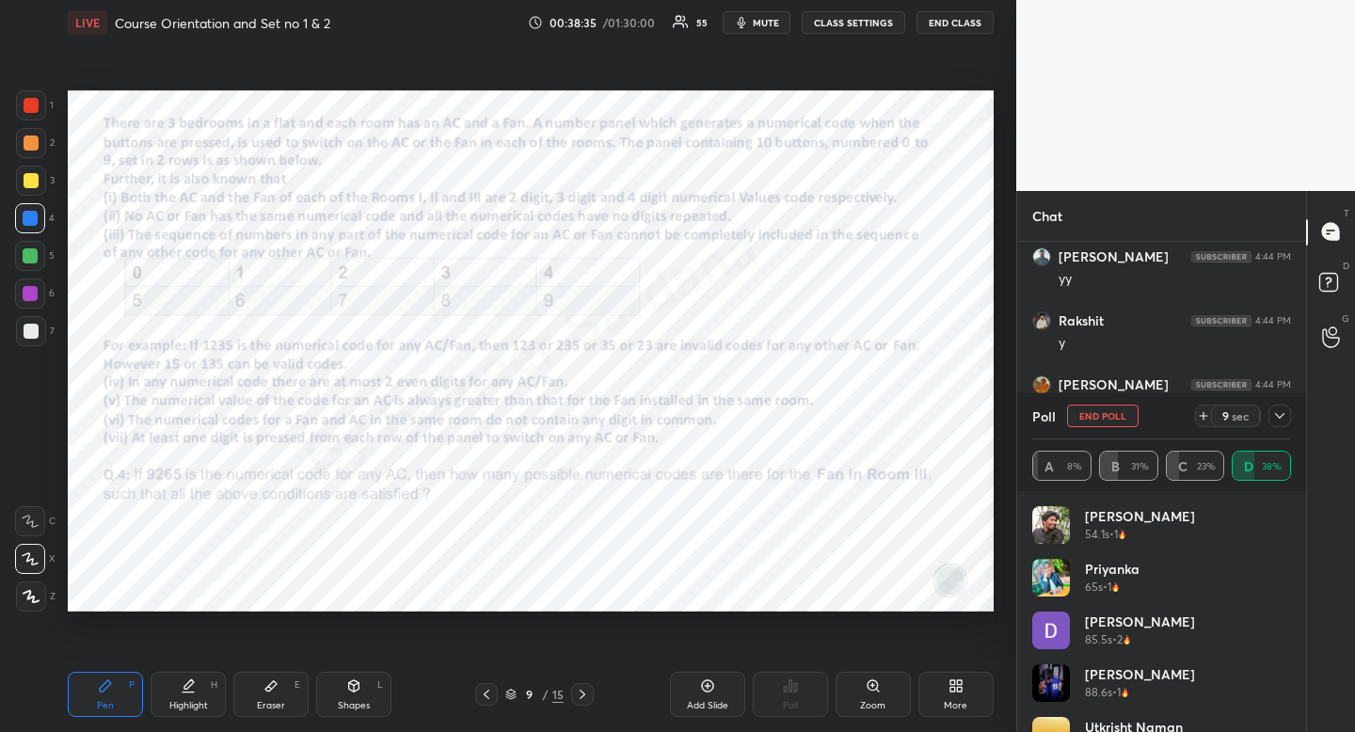
click at [1276, 420] on icon at bounding box center [1279, 415] width 15 height 15
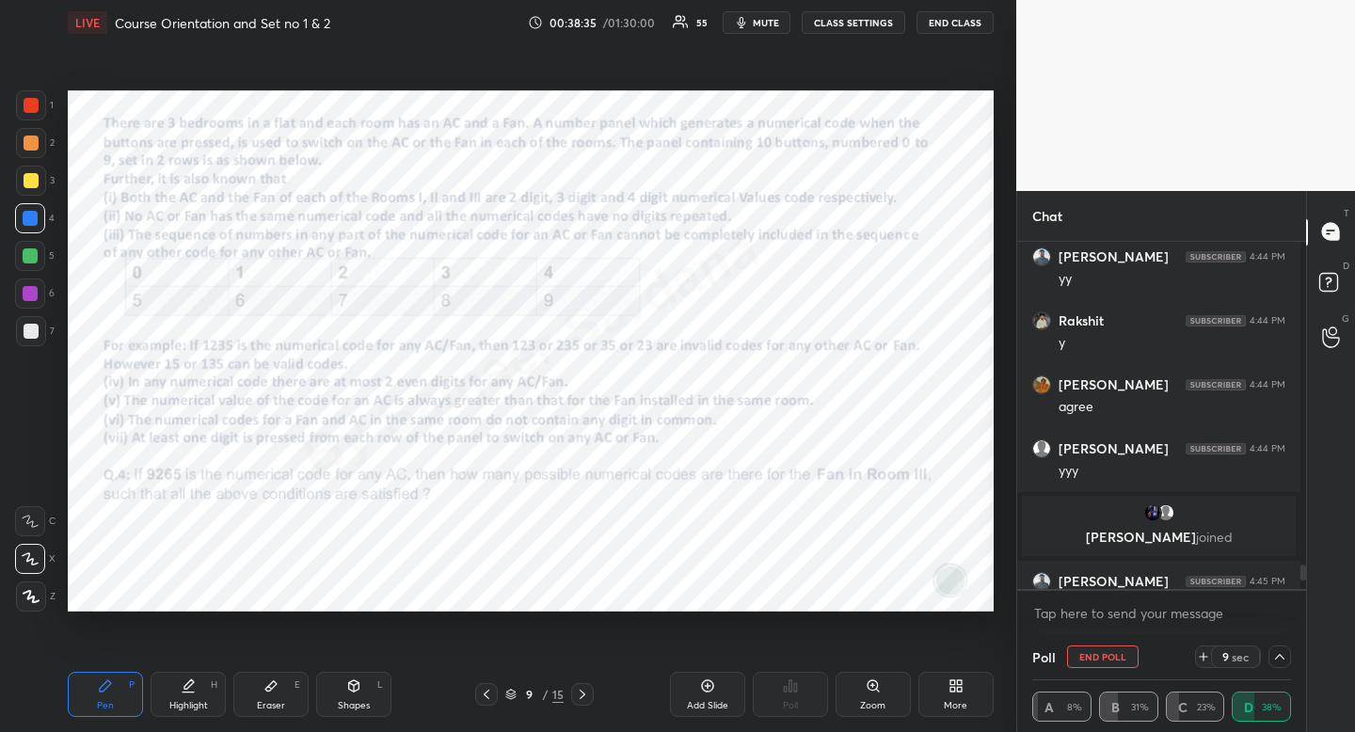
scroll to position [7, 7]
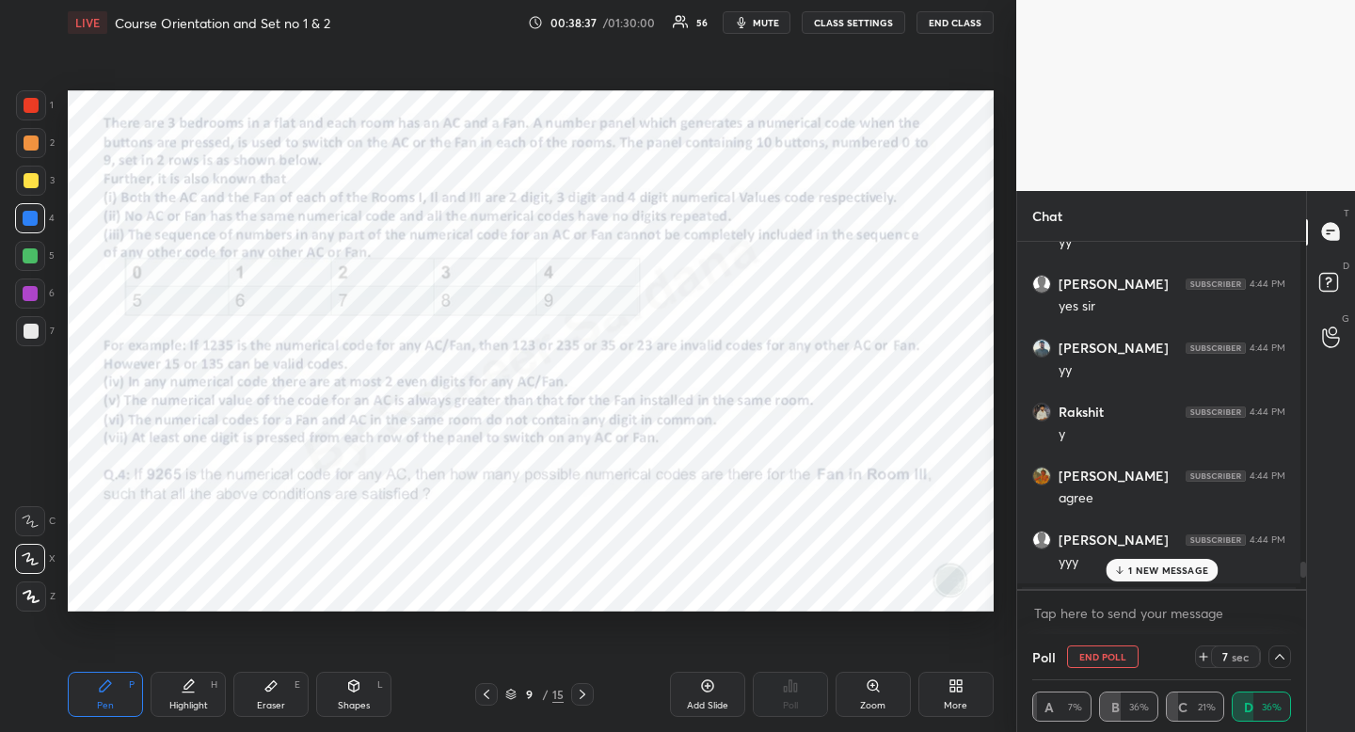
click at [1193, 571] on p "1 NEW MESSAGE" at bounding box center [1168, 570] width 80 height 11
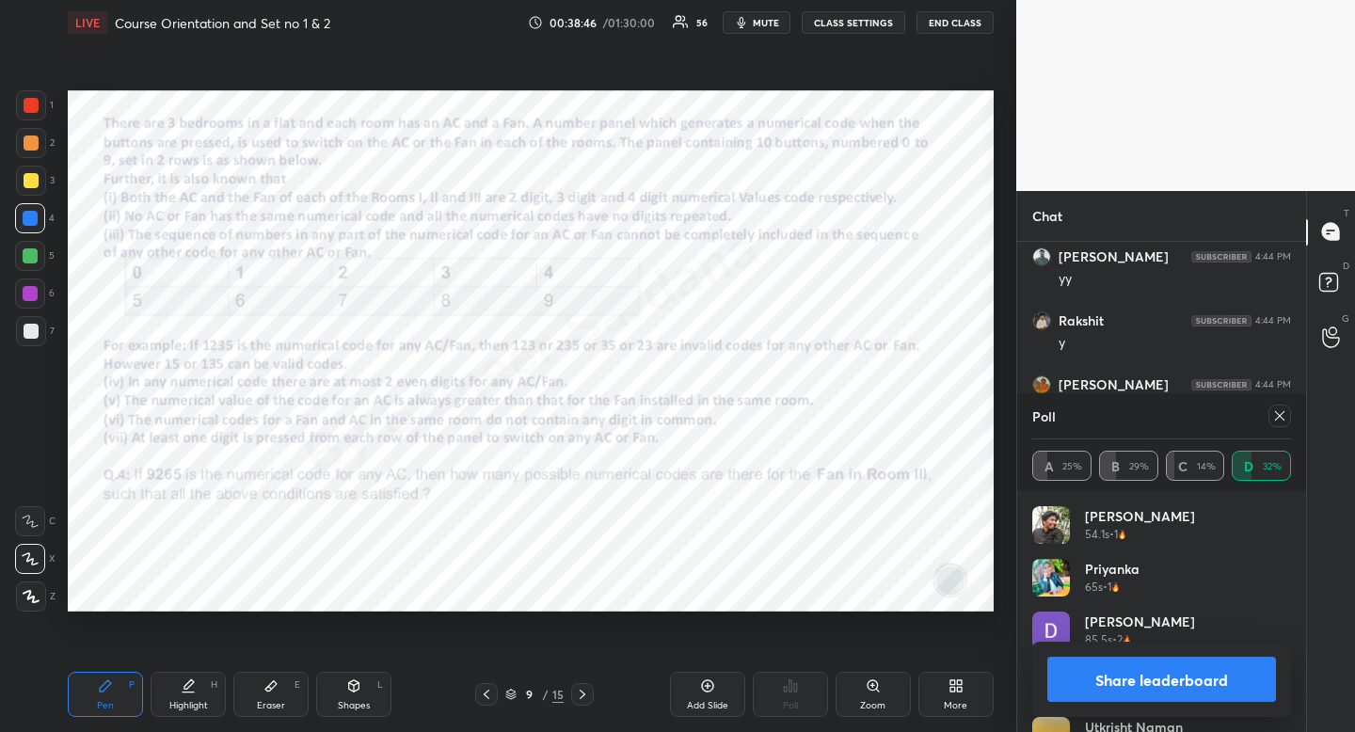
click at [1278, 418] on icon at bounding box center [1279, 415] width 15 height 15
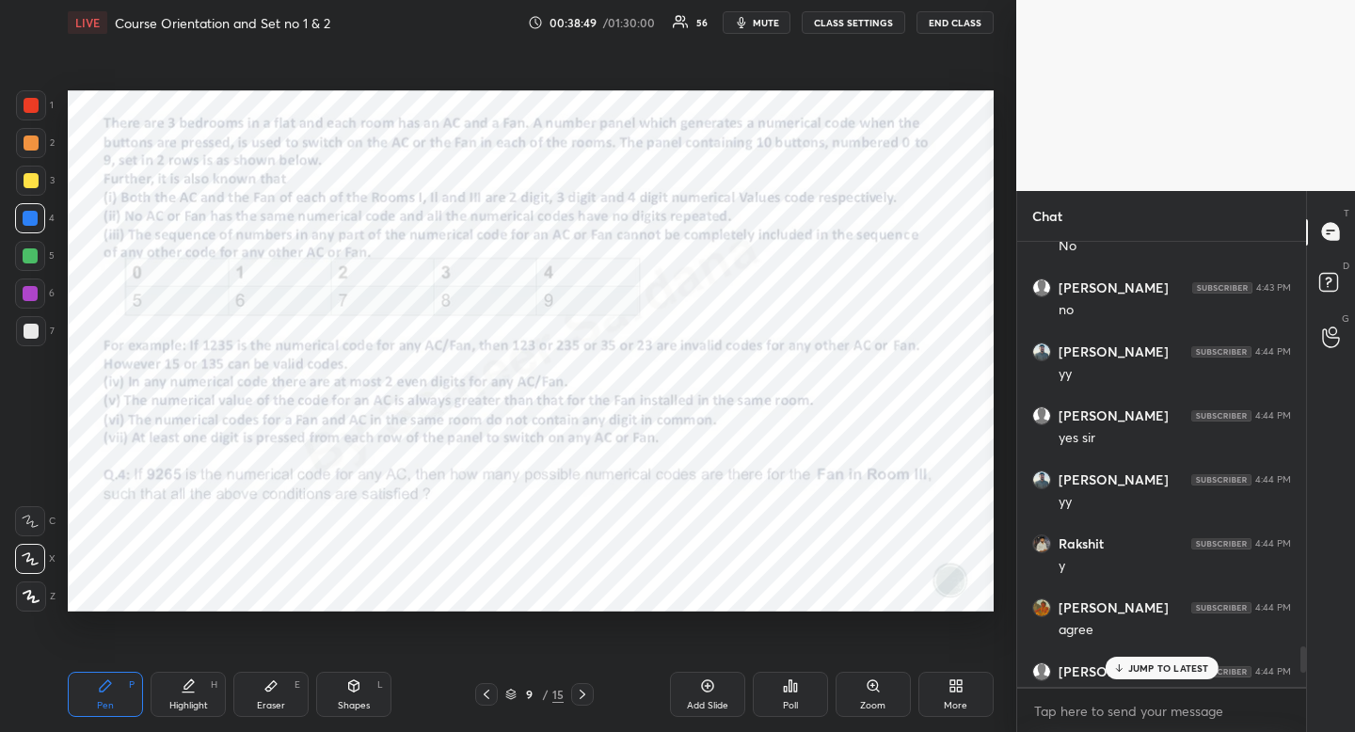
click at [1189, 675] on div "JUMP TO LATEST" at bounding box center [1161, 668] width 113 height 23
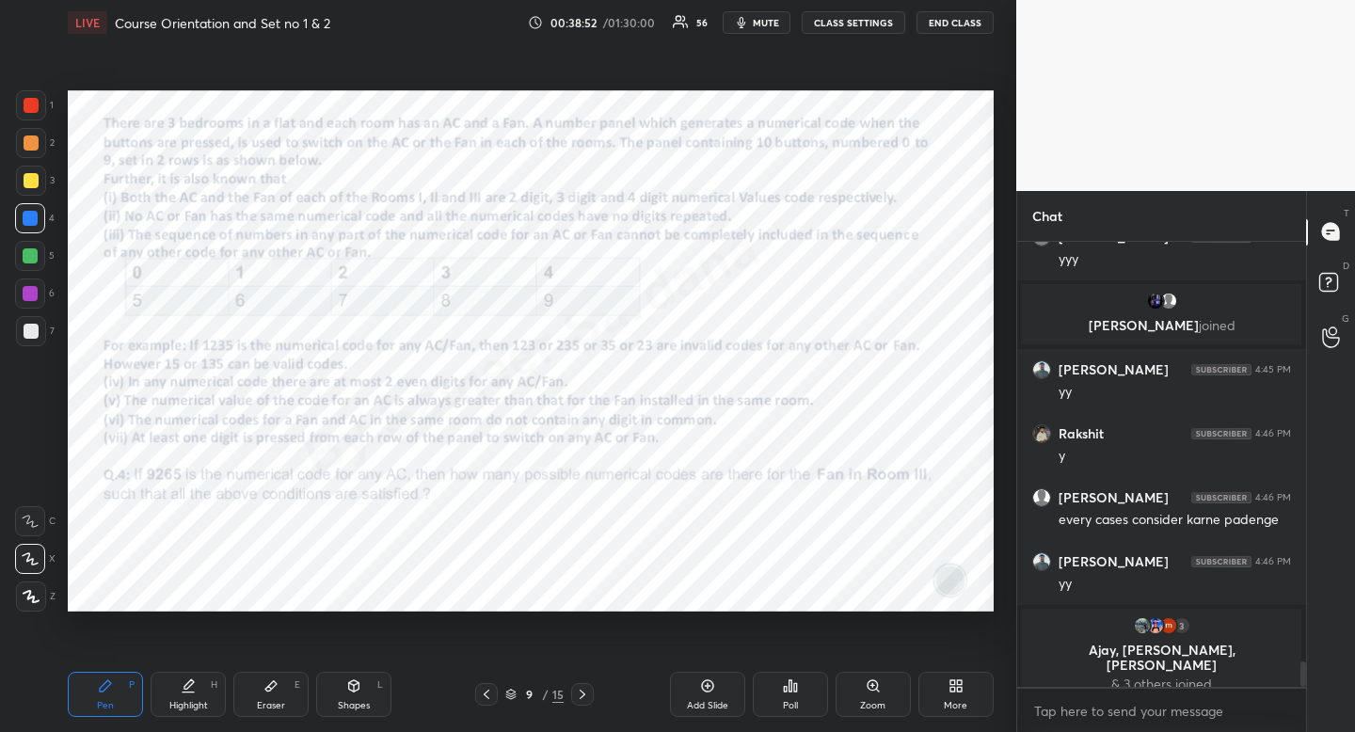
click at [29, 107] on div at bounding box center [31, 105] width 15 height 15
drag, startPoint x: 29, startPoint y: 107, endPoint x: 12, endPoint y: 105, distance: 17.0
click at [21, 108] on div at bounding box center [31, 105] width 30 height 30
click at [28, 220] on div at bounding box center [30, 218] width 15 height 15
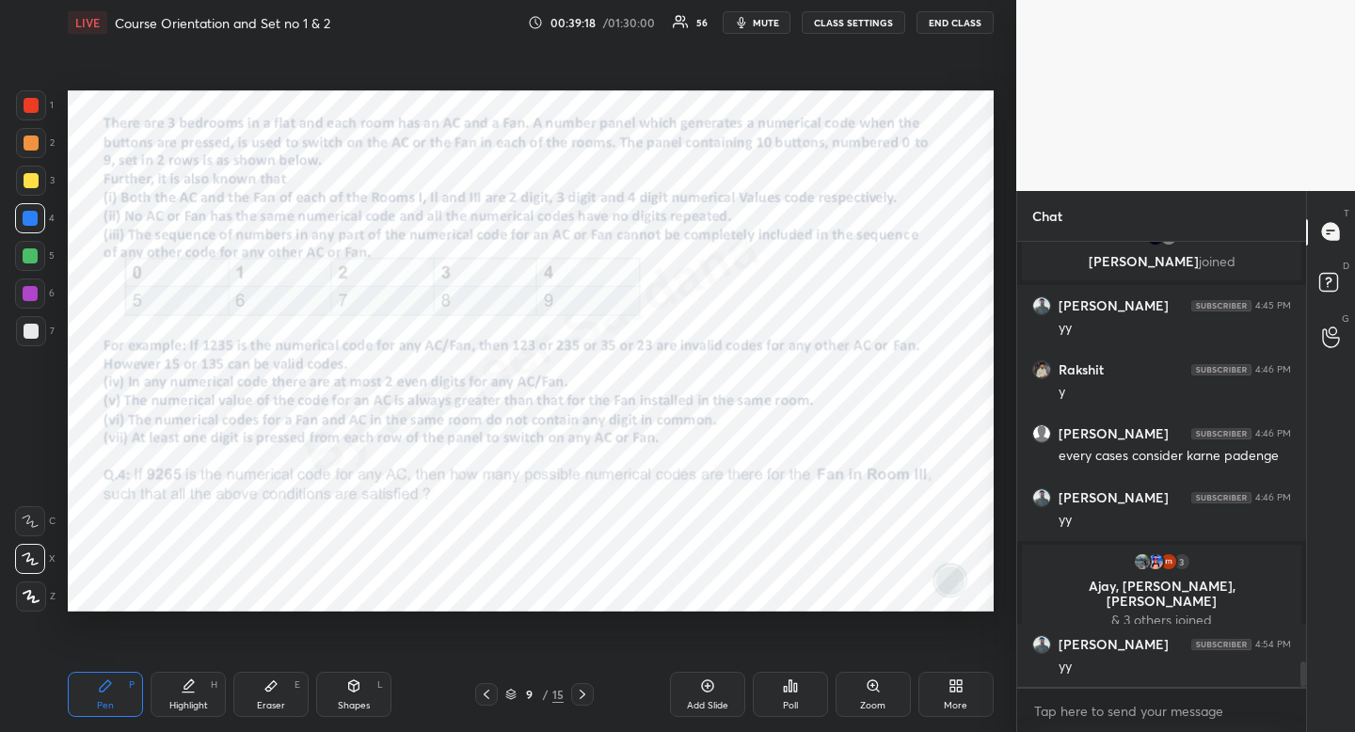
click at [184, 704] on div "Highlight" at bounding box center [188, 705] width 39 height 9
drag, startPoint x: 184, startPoint y: 704, endPoint x: 221, endPoint y: 629, distance: 82.9
click at [184, 704] on div "Highlight" at bounding box center [188, 705] width 39 height 9
click at [40, 95] on div at bounding box center [31, 105] width 30 height 30
drag, startPoint x: 40, startPoint y: 95, endPoint x: 24, endPoint y: 108, distance: 20.7
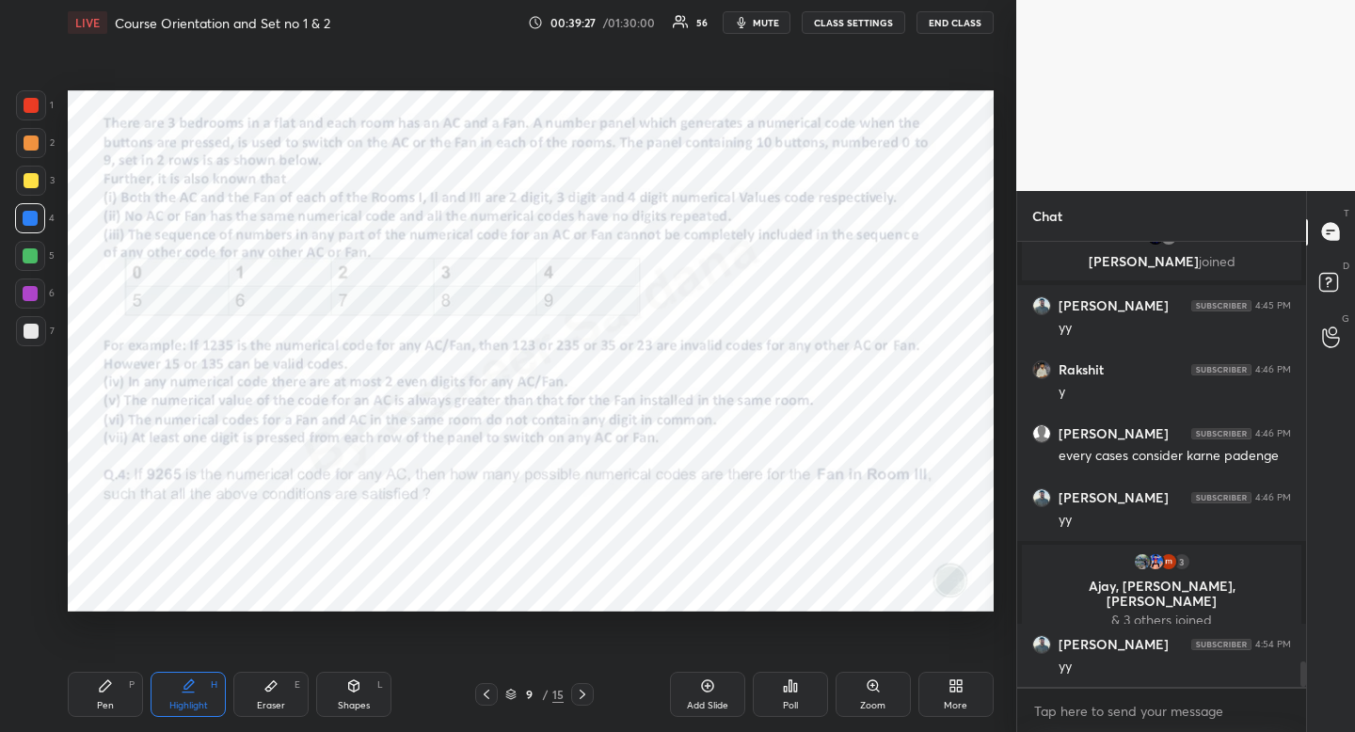
click at [35, 102] on div at bounding box center [31, 105] width 30 height 30
click at [193, 692] on icon at bounding box center [188, 685] width 15 height 15
click at [25, 220] on div at bounding box center [30, 218] width 15 height 15
click at [24, 221] on div at bounding box center [30, 218] width 15 height 15
click at [33, 296] on div at bounding box center [30, 293] width 15 height 15
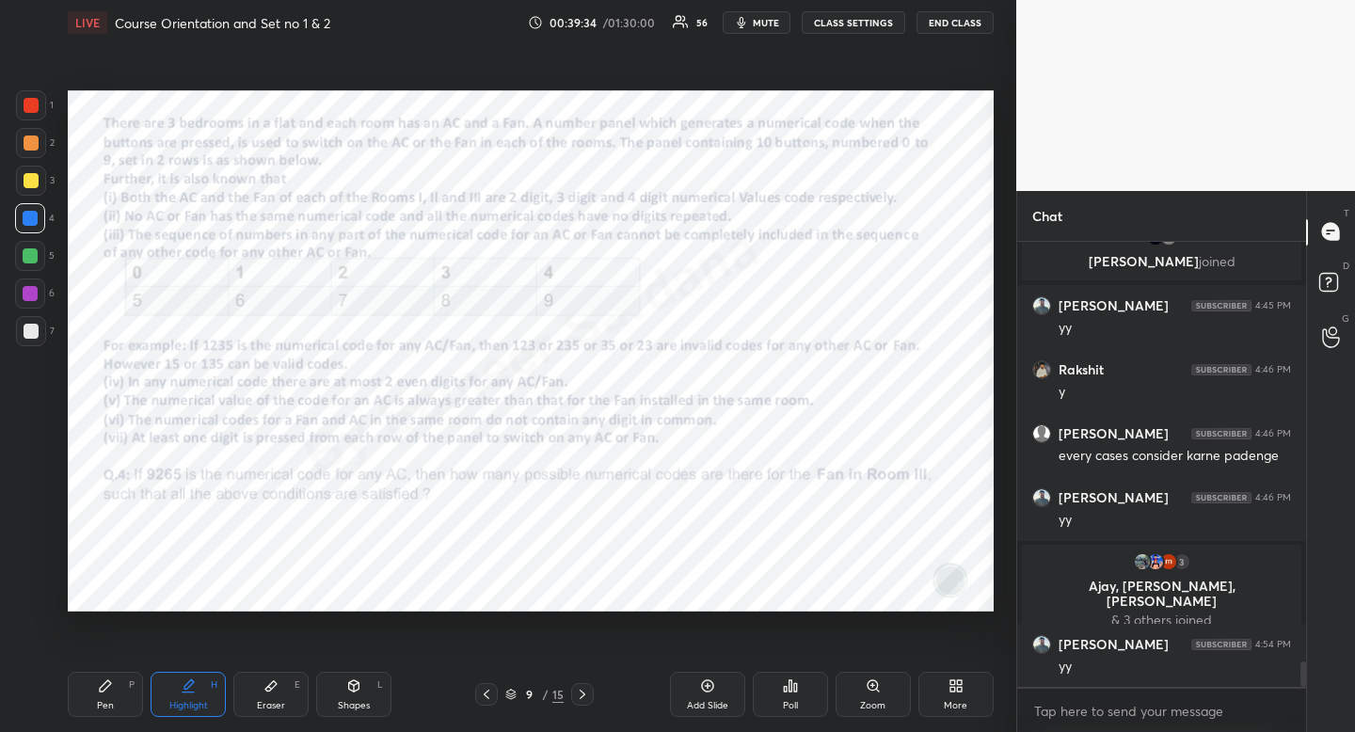
click at [30, 294] on div at bounding box center [30, 293] width 15 height 15
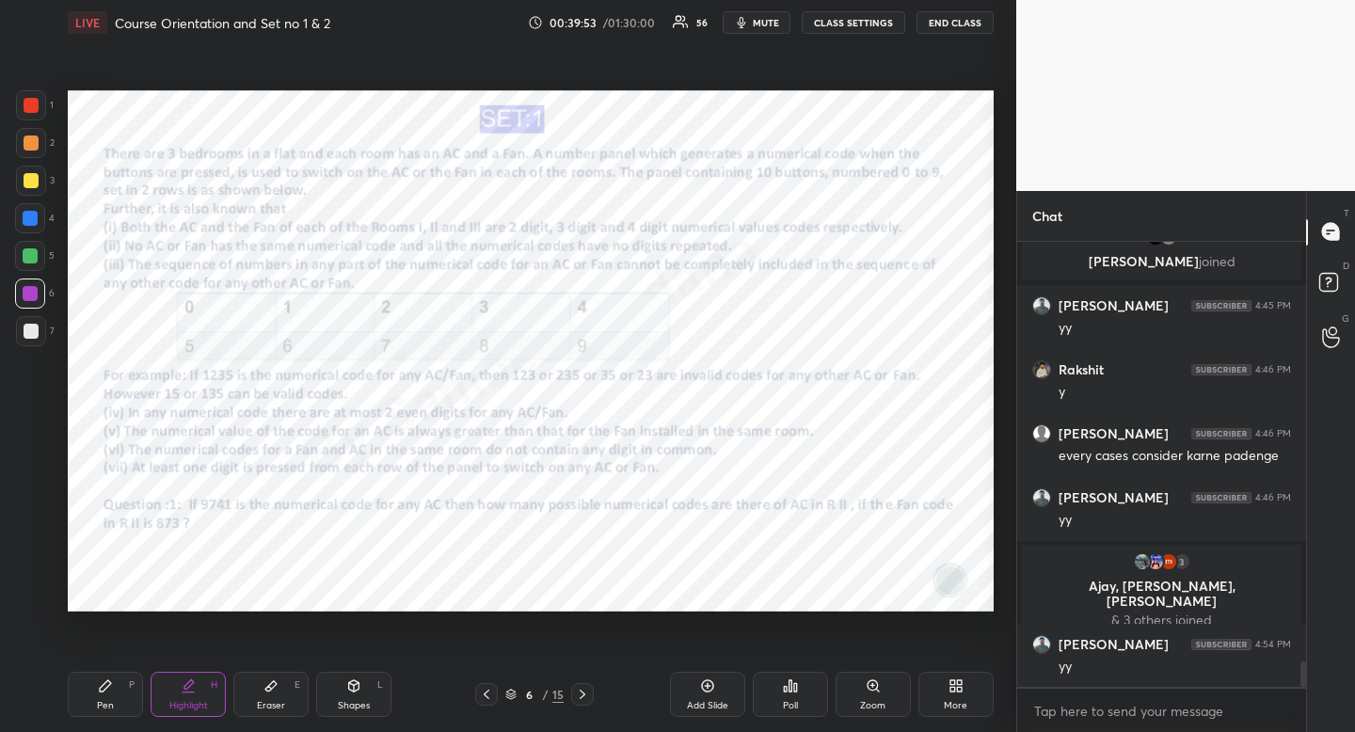
click at [948, 694] on div "More" at bounding box center [955, 694] width 75 height 45
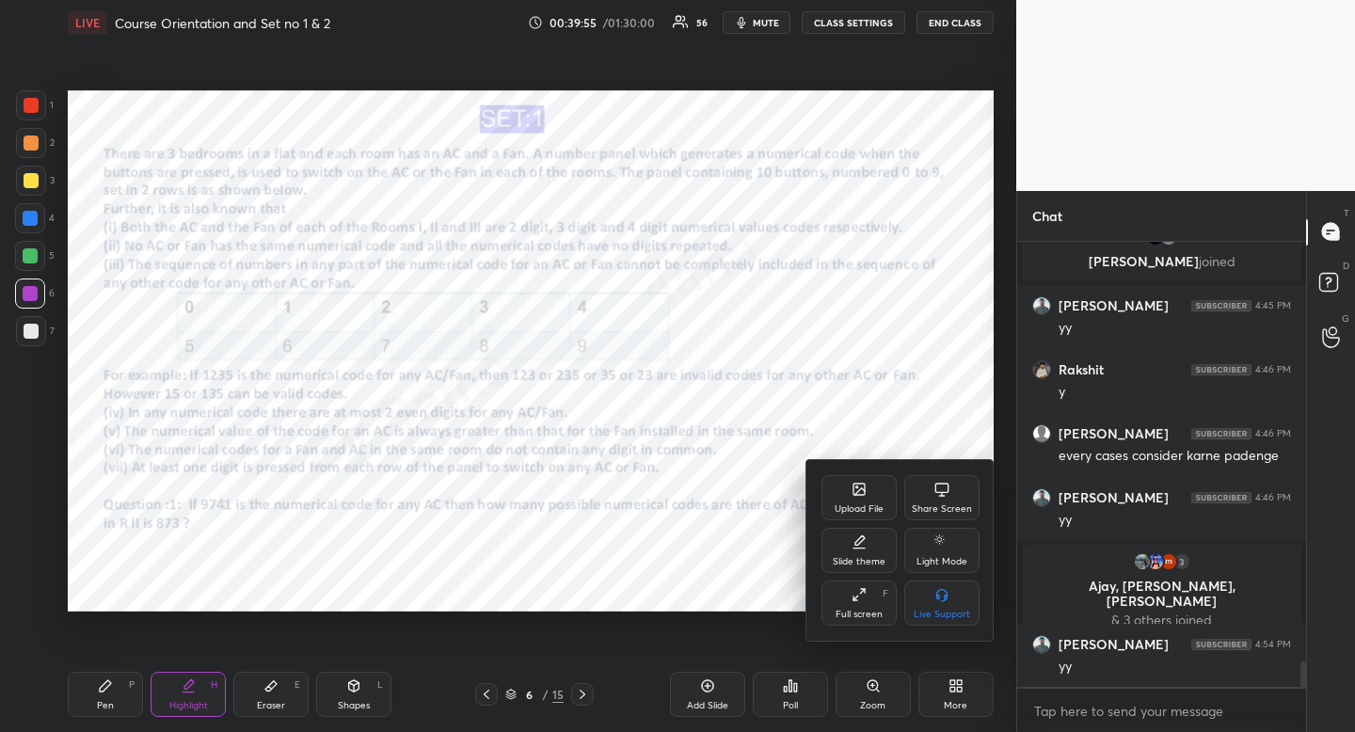
click at [789, 697] on div at bounding box center [677, 366] width 1355 height 732
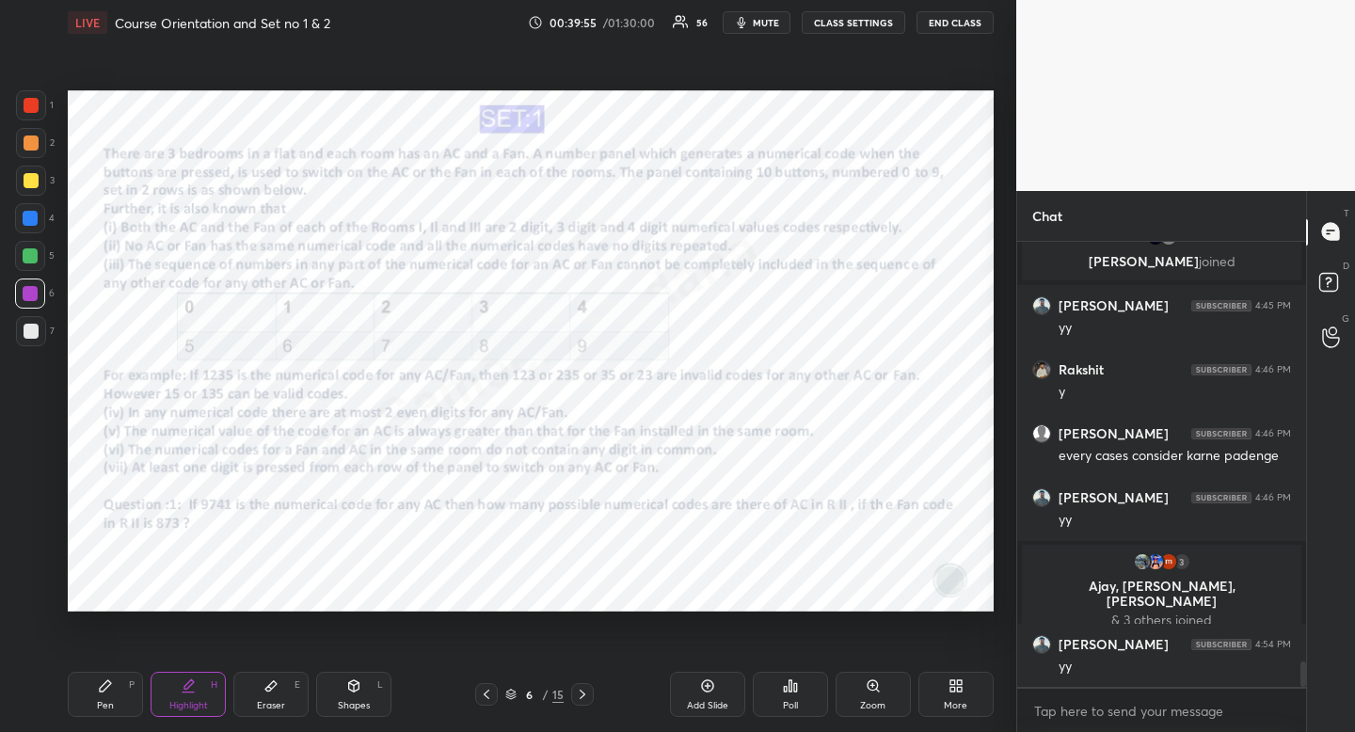
click at [787, 700] on div "Poll" at bounding box center [790, 694] width 75 height 45
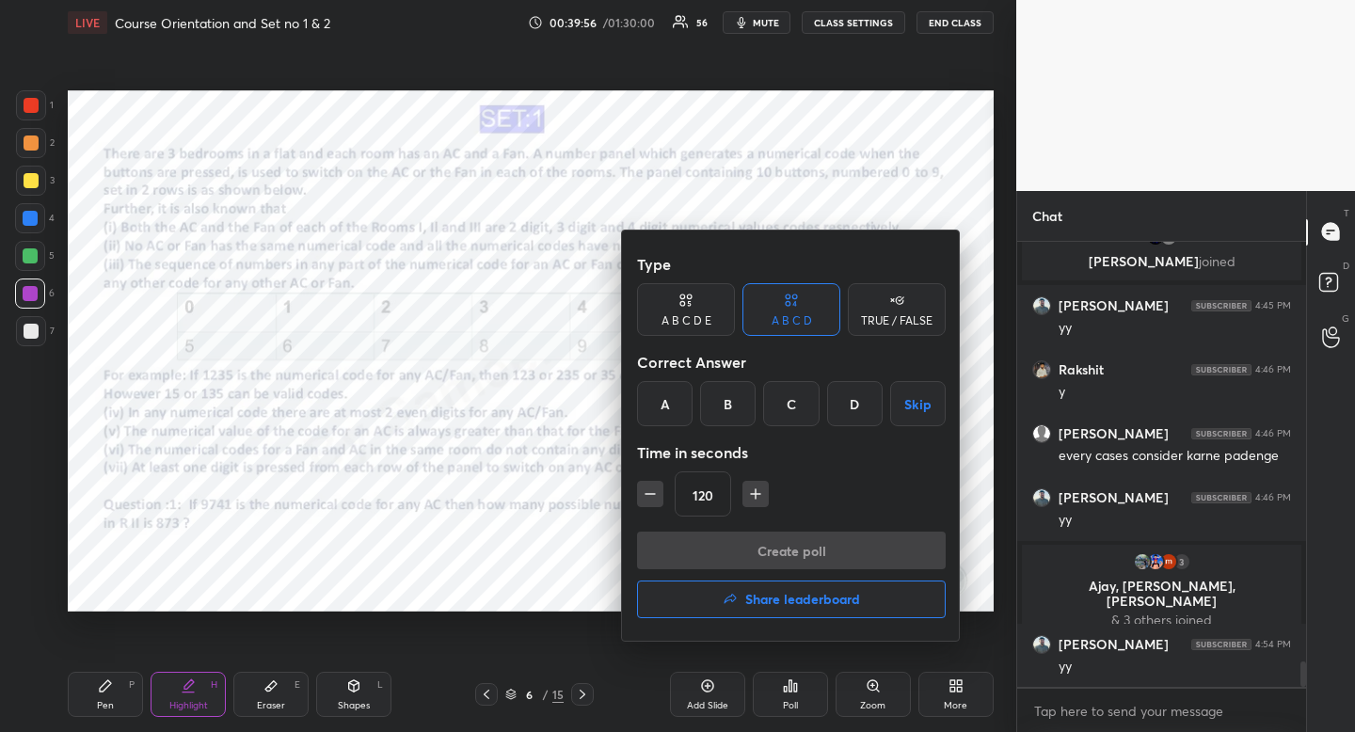
click at [801, 602] on h4 "Share leaderboard" at bounding box center [802, 599] width 115 height 13
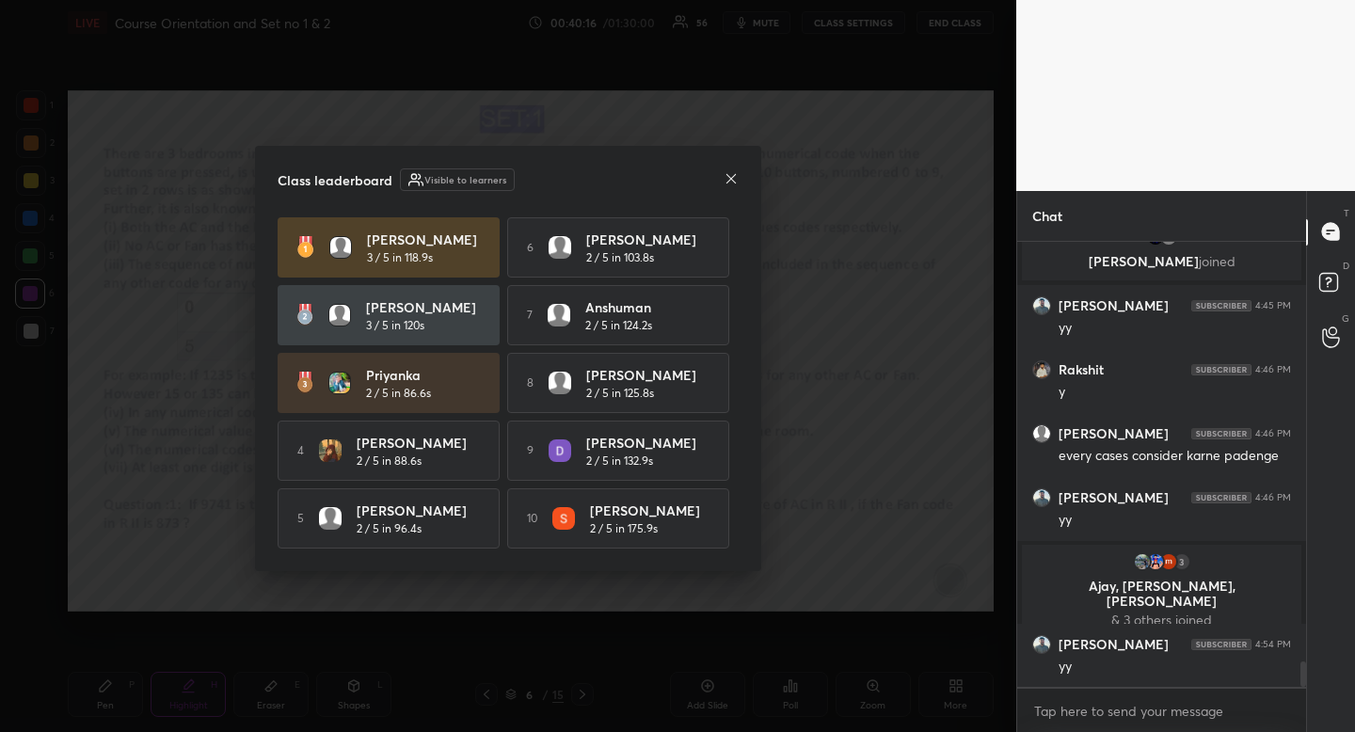
click at [731, 178] on icon at bounding box center [731, 178] width 15 height 15
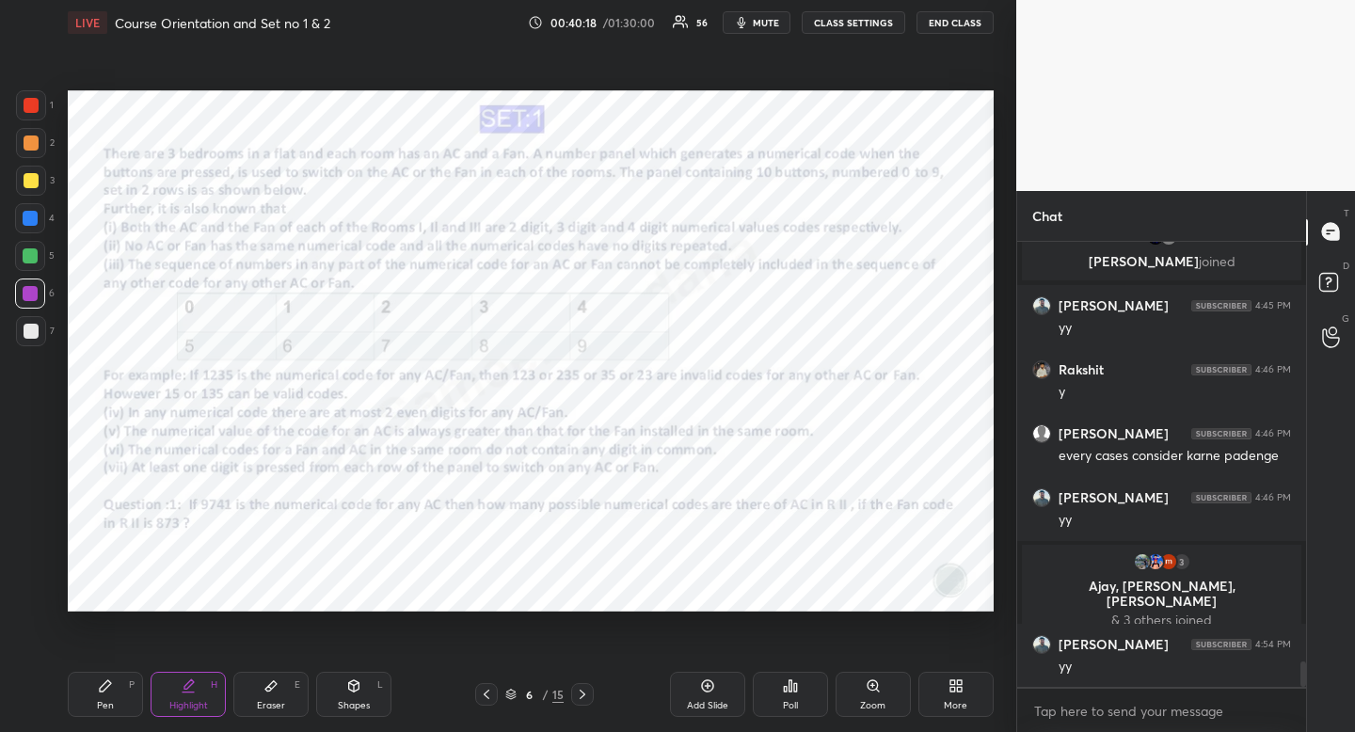
click at [111, 691] on icon at bounding box center [105, 685] width 15 height 15
drag, startPoint x: 111, startPoint y: 691, endPoint x: 102, endPoint y: 641, distance: 50.7
click at [111, 691] on icon at bounding box center [105, 685] width 15 height 15
click at [38, 105] on div at bounding box center [31, 105] width 15 height 15
drag, startPoint x: 38, startPoint y: 105, endPoint x: 22, endPoint y: 96, distance: 18.6
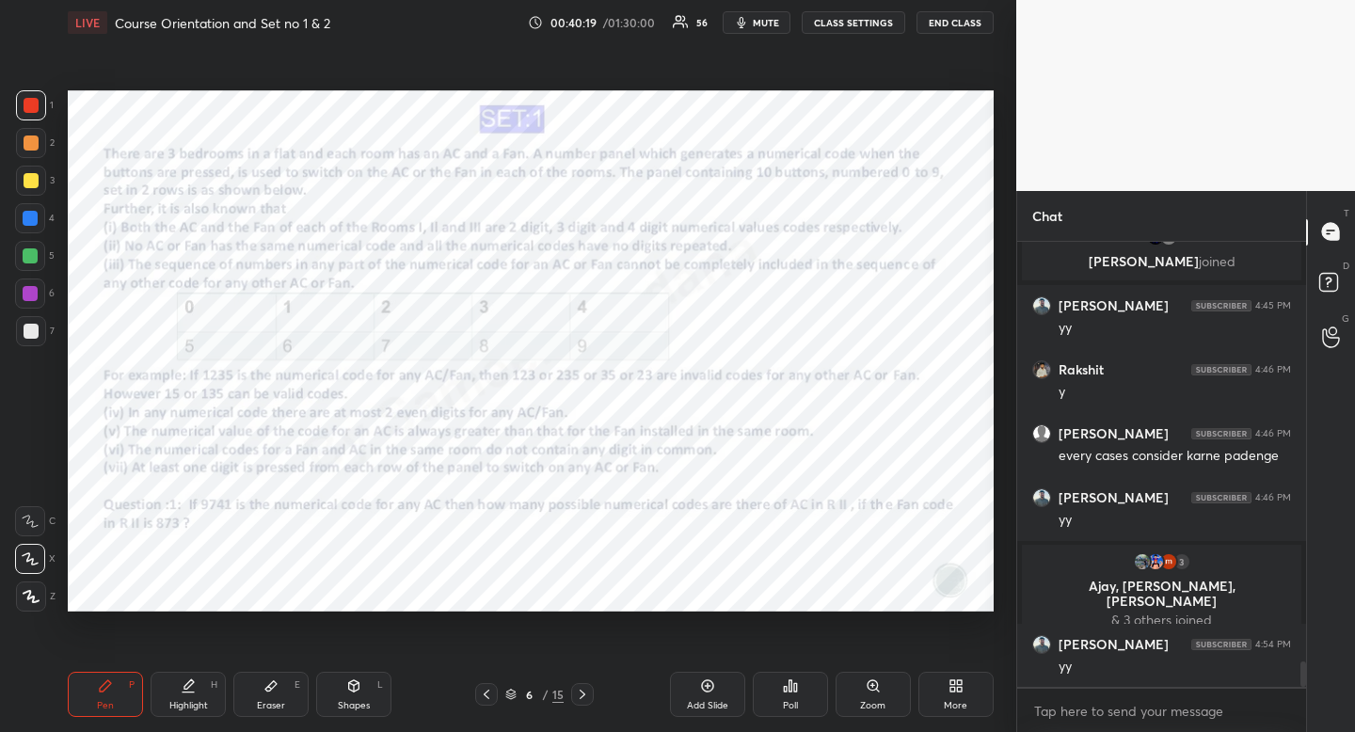
click at [38, 105] on div at bounding box center [31, 105] width 15 height 15
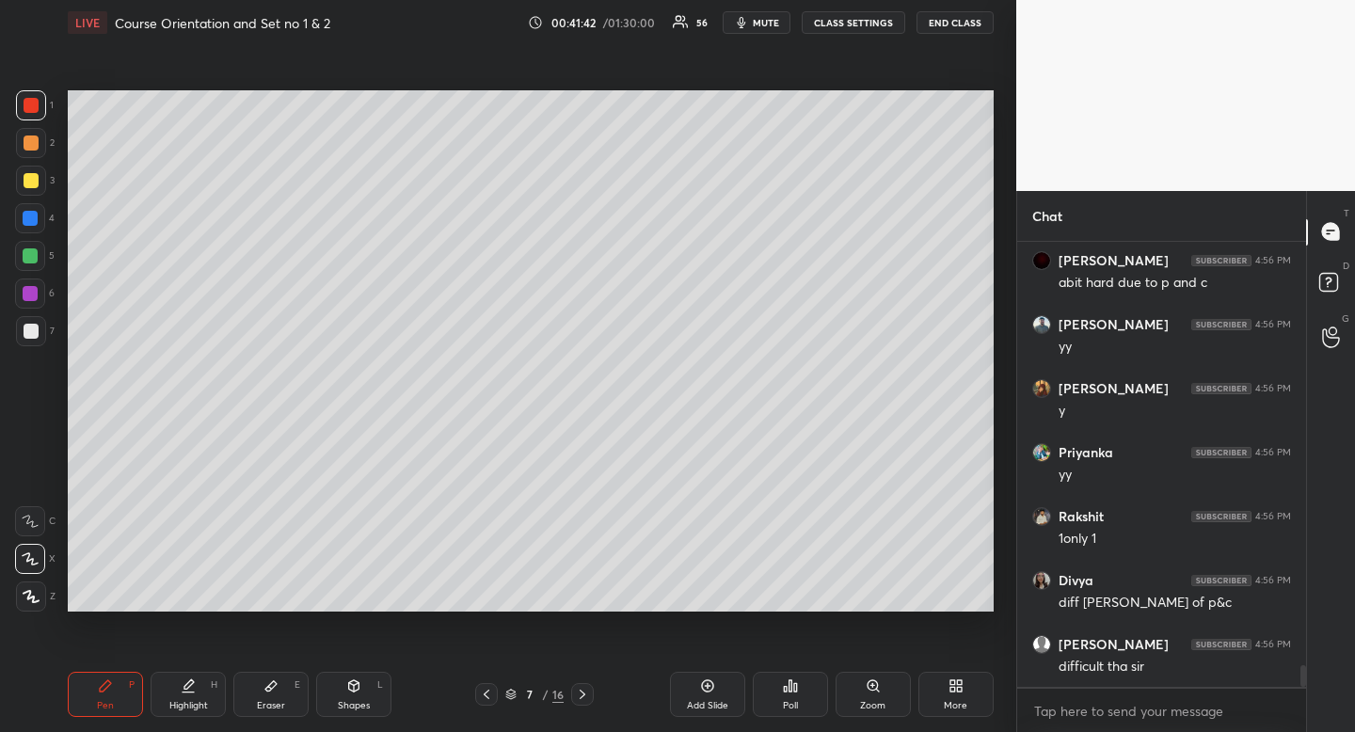
scroll to position [8784, 0]
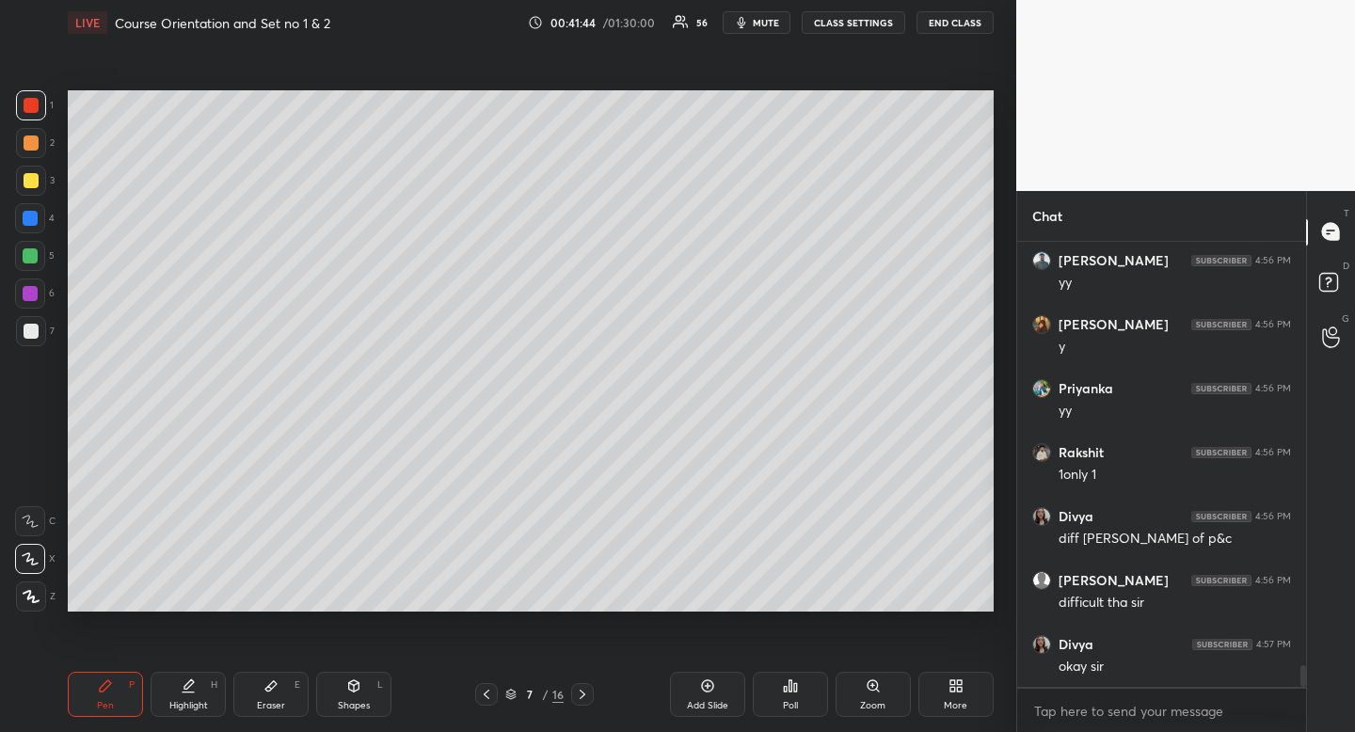
click at [32, 325] on div at bounding box center [31, 331] width 15 height 15
click at [106, 685] on icon at bounding box center [105, 685] width 11 height 11
click at [40, 183] on div at bounding box center [31, 181] width 30 height 30
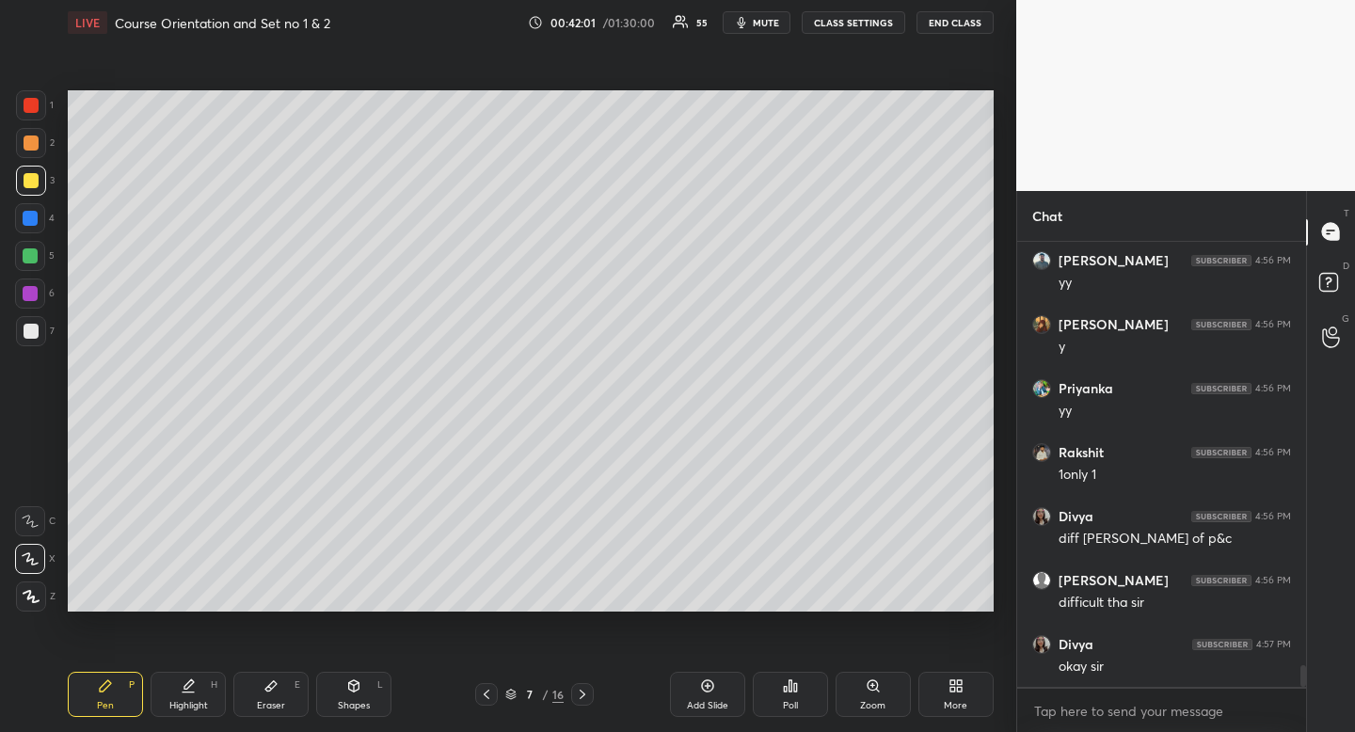
click at [354, 701] on div "Shapes" at bounding box center [354, 705] width 32 height 9
click at [32, 490] on rect at bounding box center [31, 484] width 14 height 14
click at [34, 484] on icon at bounding box center [31, 483] width 15 height 15
drag, startPoint x: 34, startPoint y: 482, endPoint x: 58, endPoint y: 446, distance: 43.3
click at [34, 482] on icon at bounding box center [31, 483] width 15 height 15
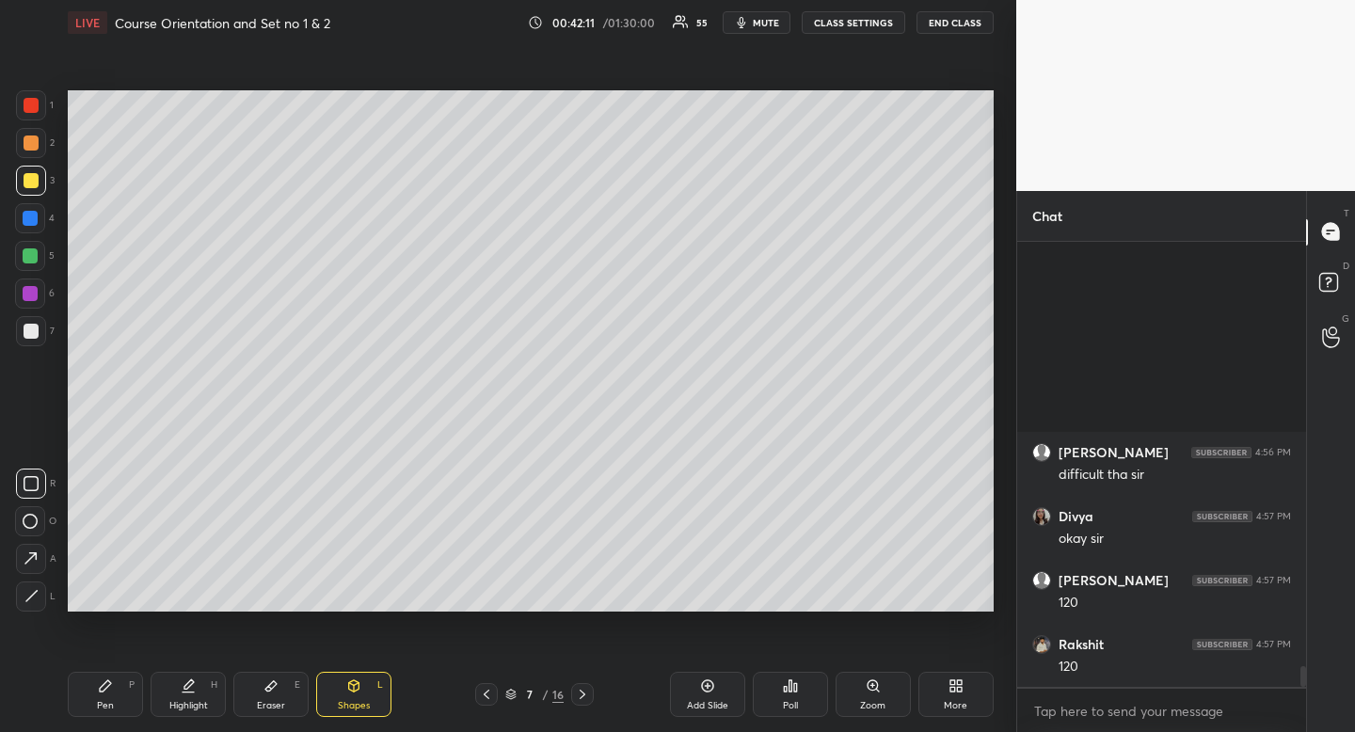
scroll to position [9183, 0]
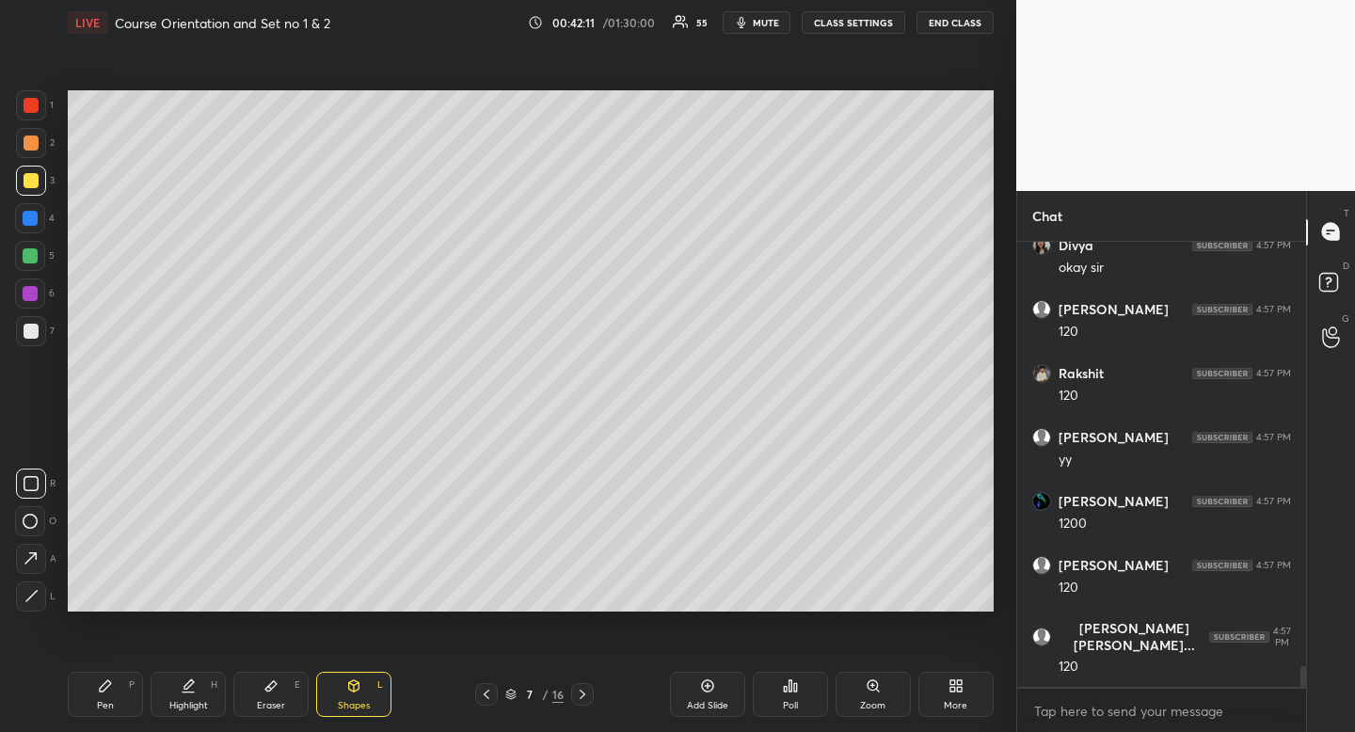
click at [119, 708] on div "Pen P" at bounding box center [105, 694] width 75 height 45
drag, startPoint x: 119, startPoint y: 708, endPoint x: 127, endPoint y: 651, distance: 57.0
click at [115, 701] on div "Pen P" at bounding box center [105, 694] width 75 height 45
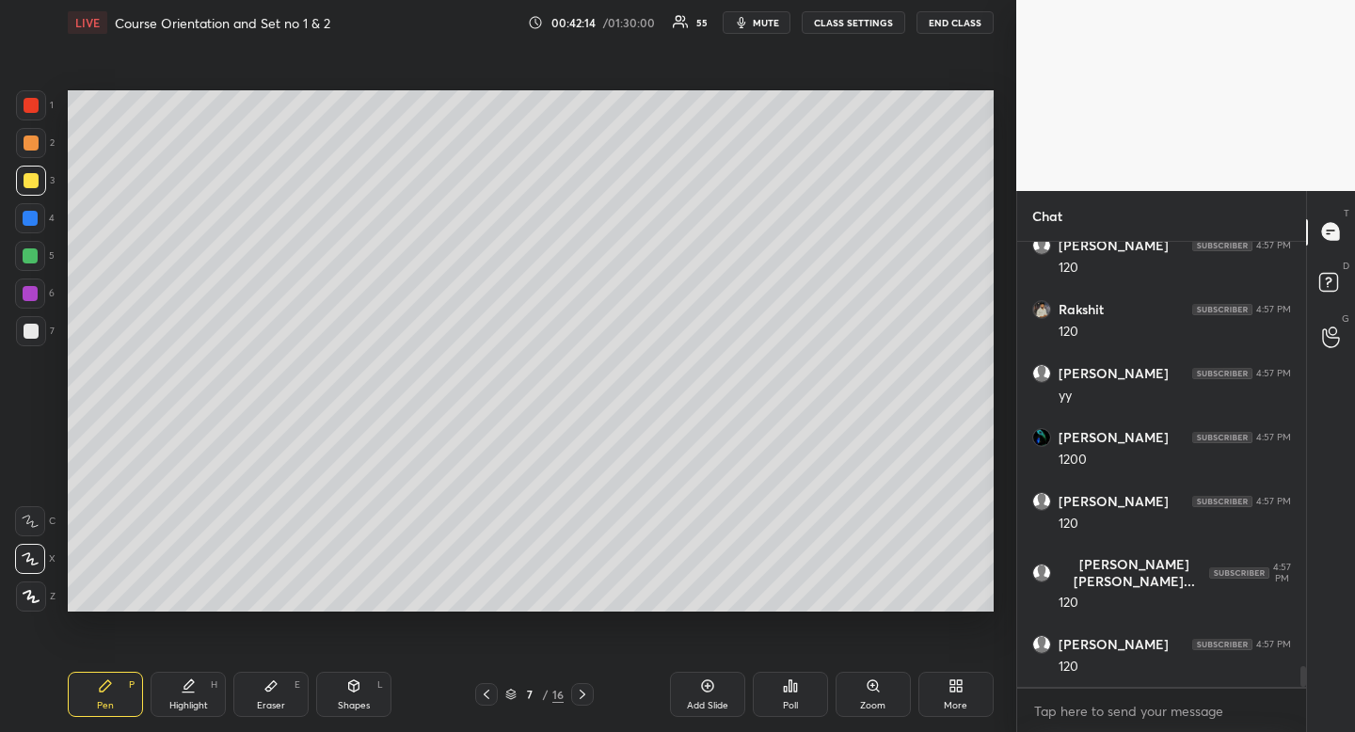
click at [42, 328] on div at bounding box center [31, 331] width 30 height 30
drag, startPoint x: 42, startPoint y: 328, endPoint x: 60, endPoint y: 315, distance: 22.2
click at [42, 328] on div at bounding box center [31, 331] width 30 height 30
drag, startPoint x: 192, startPoint y: 690, endPoint x: 180, endPoint y: 633, distance: 57.8
click at [189, 689] on icon at bounding box center [188, 685] width 15 height 15
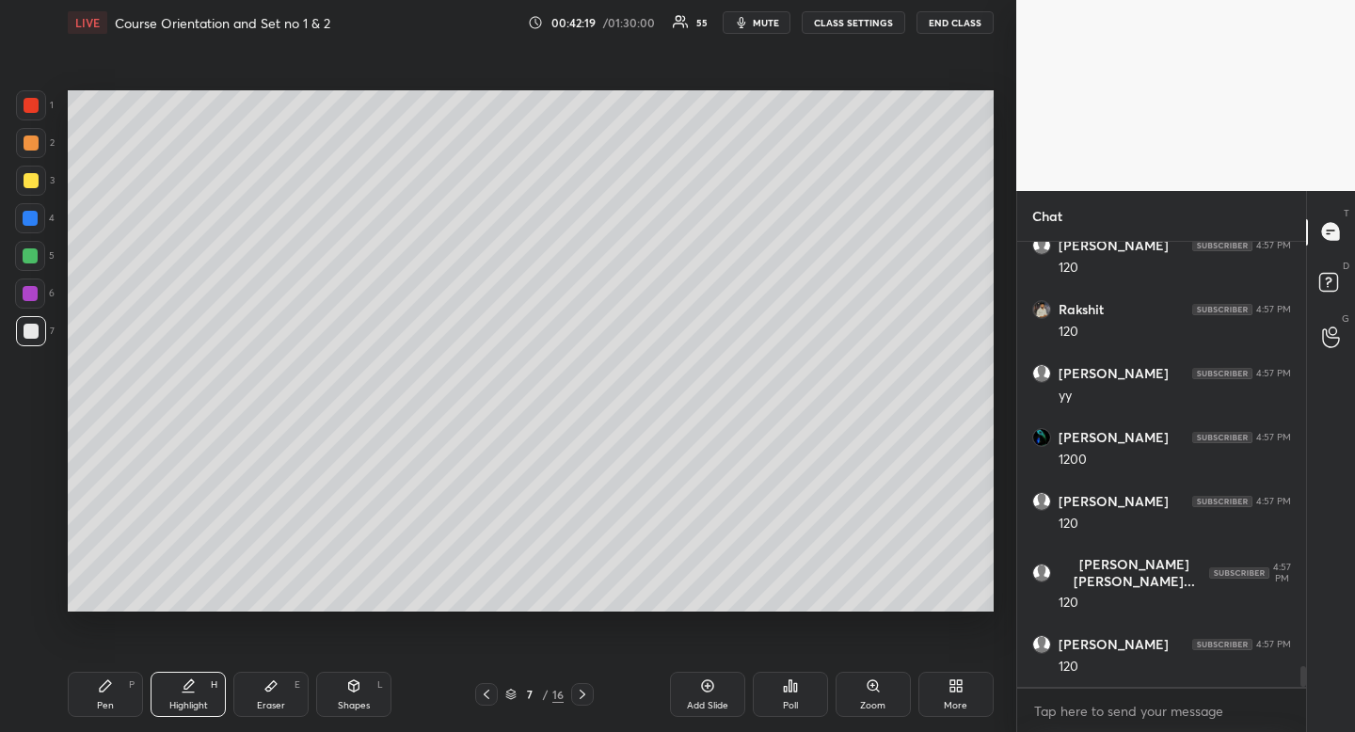
click at [118, 706] on div "Pen P" at bounding box center [105, 694] width 75 height 45
click at [183, 682] on icon at bounding box center [188, 685] width 15 height 15
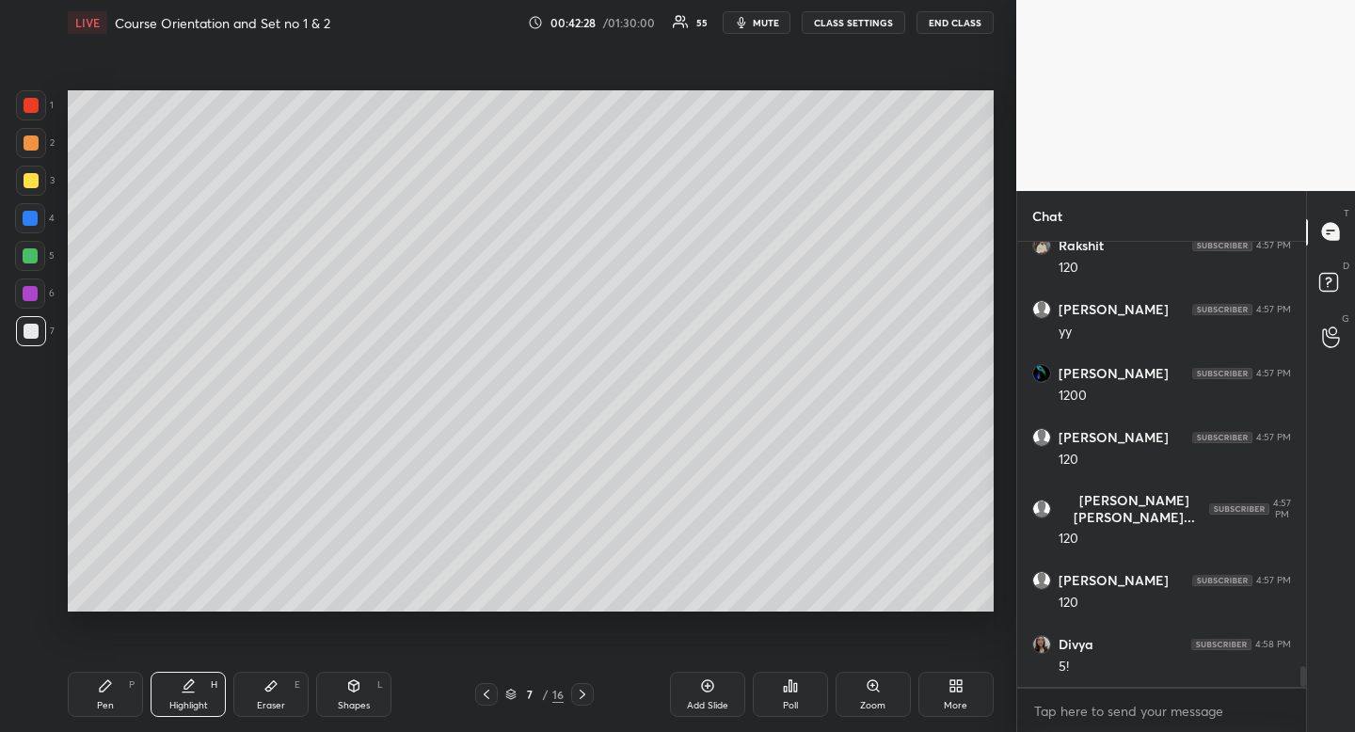
click at [115, 701] on div "Pen P" at bounding box center [105, 694] width 75 height 45
drag, startPoint x: 112, startPoint y: 689, endPoint x: 129, endPoint y: 619, distance: 71.7
click at [112, 684] on icon at bounding box center [105, 685] width 15 height 15
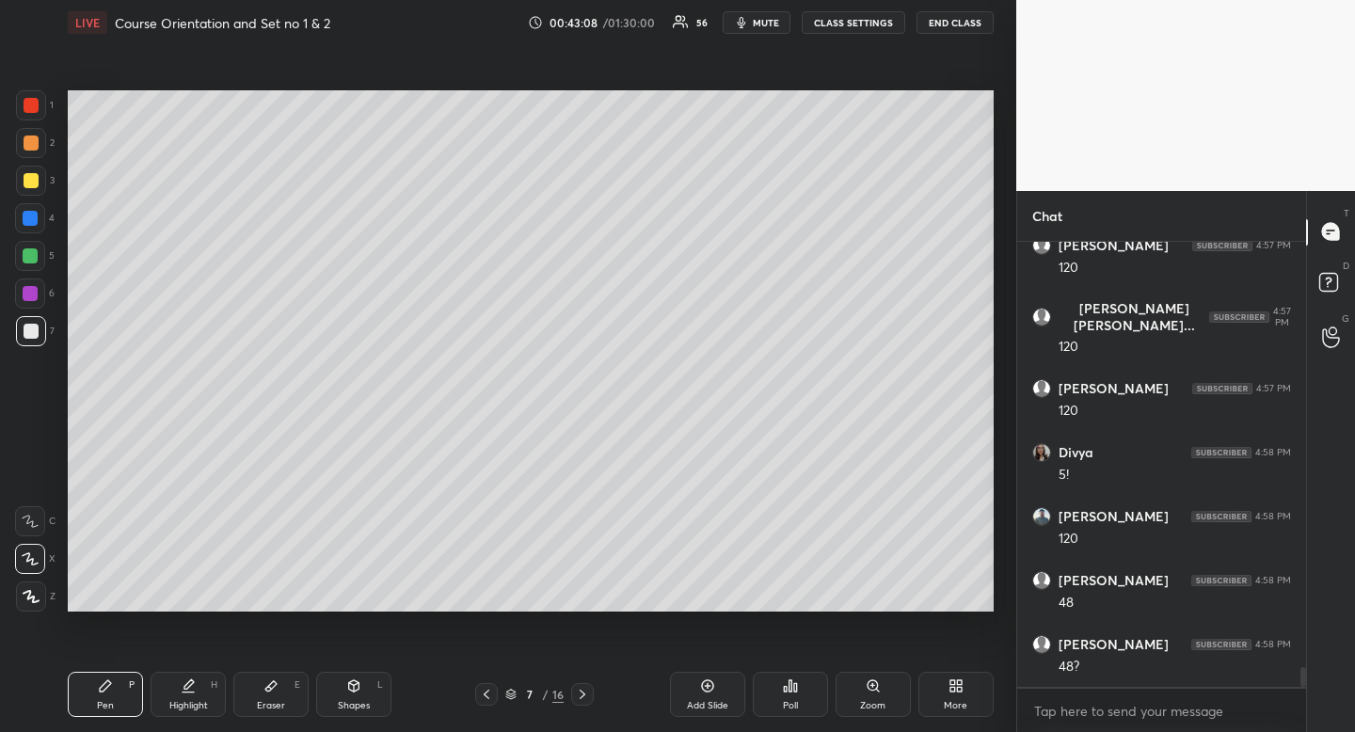
scroll to position [9567, 0]
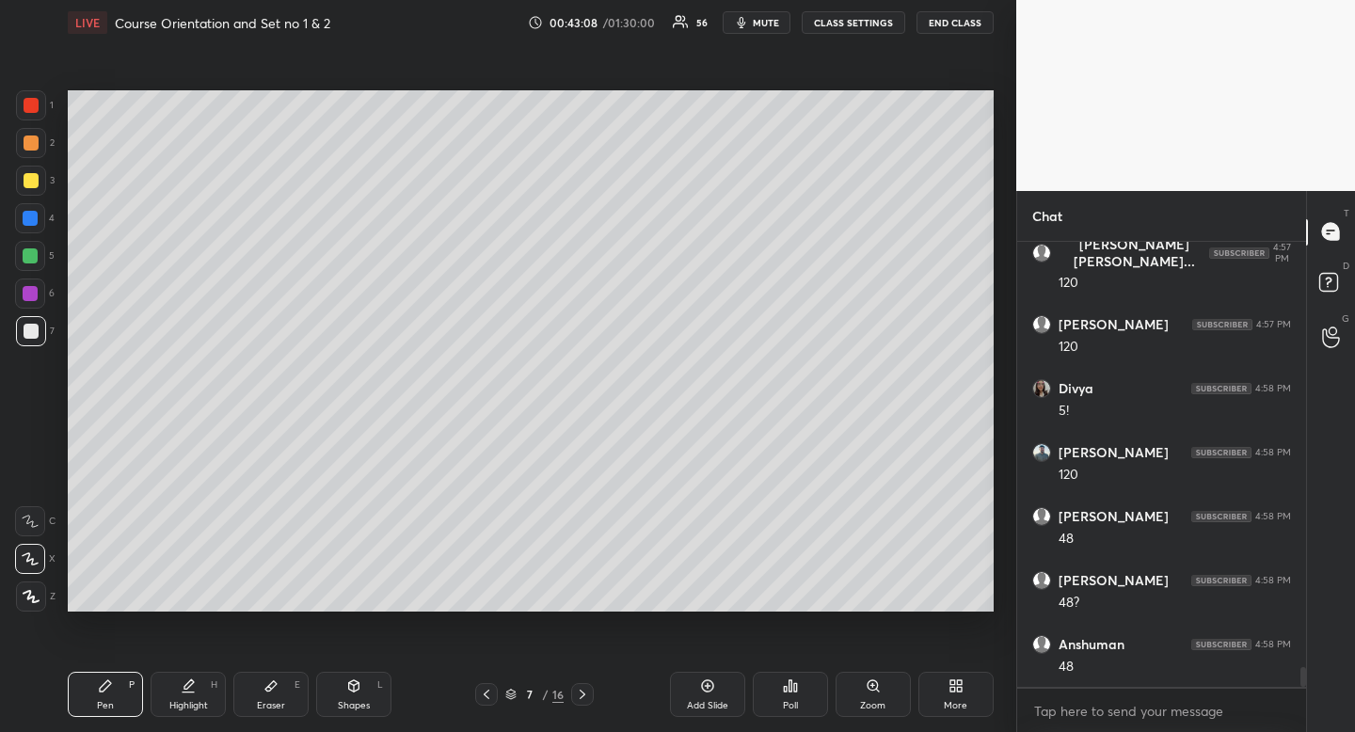
click at [356, 694] on div "Shapes L" at bounding box center [353, 694] width 75 height 45
drag, startPoint x: 25, startPoint y: 519, endPoint x: 33, endPoint y: 501, distance: 20.3
click at [24, 519] on icon at bounding box center [30, 521] width 15 height 15
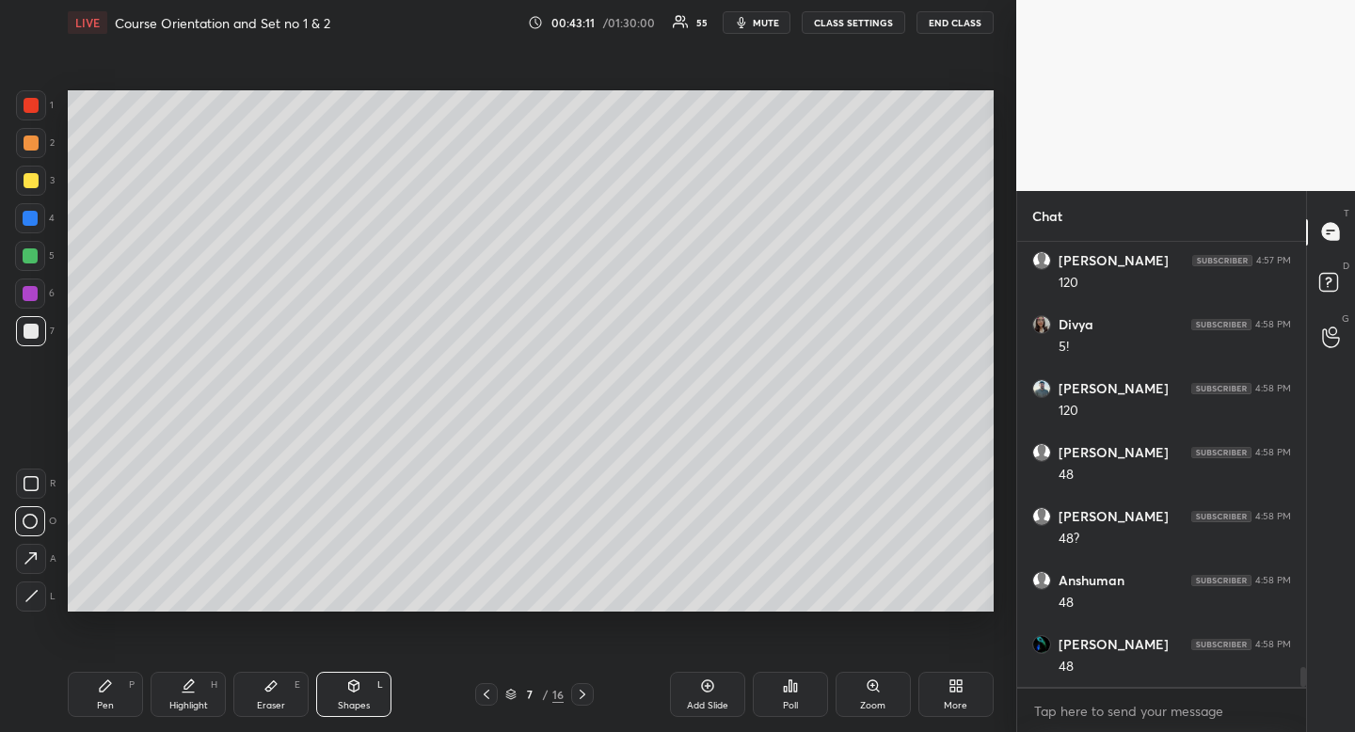
click at [179, 692] on div "Highlight H" at bounding box center [188, 694] width 75 height 45
drag, startPoint x: 179, startPoint y: 692, endPoint x: 184, endPoint y: 633, distance: 59.5
click at [179, 692] on div "Highlight H" at bounding box center [188, 694] width 75 height 45
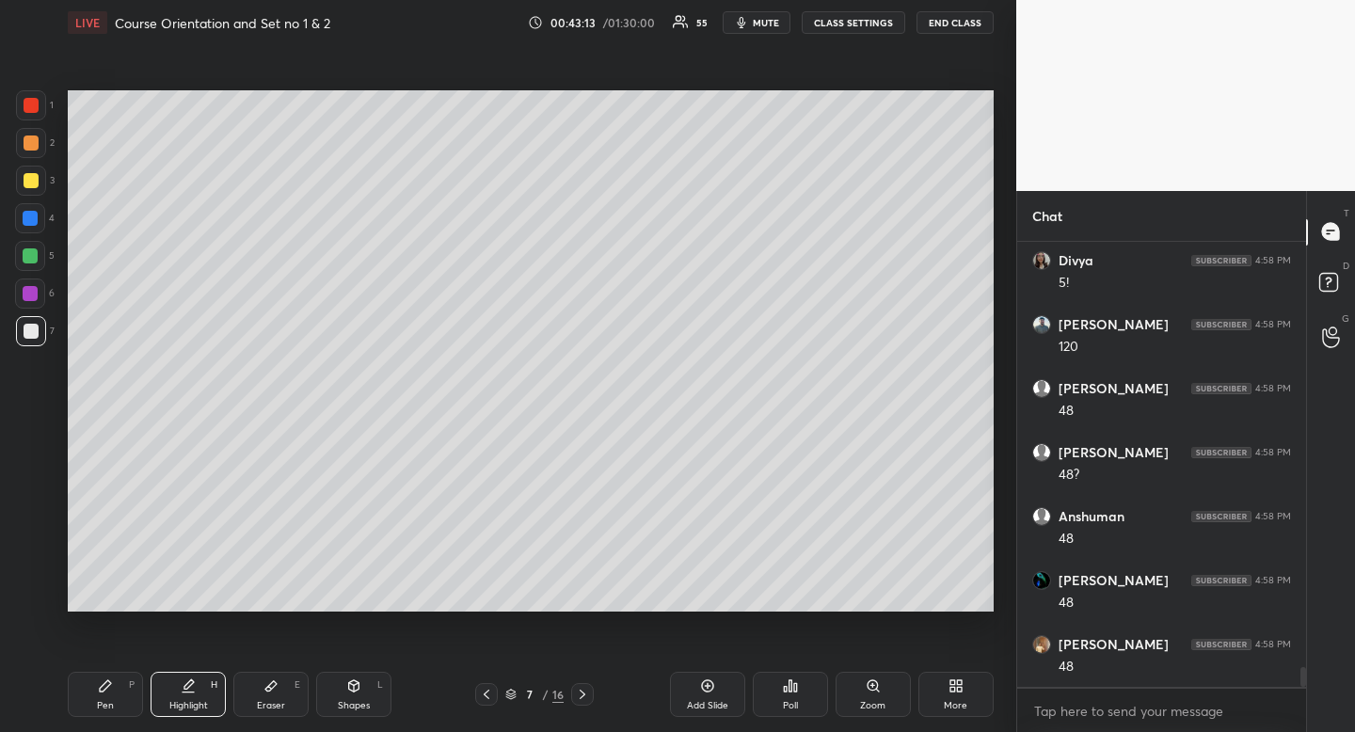
click at [94, 703] on div "Pen P" at bounding box center [105, 694] width 75 height 45
drag, startPoint x: 94, startPoint y: 703, endPoint x: 83, endPoint y: 681, distance: 24.4
click at [94, 703] on div "Pen P" at bounding box center [105, 694] width 75 height 45
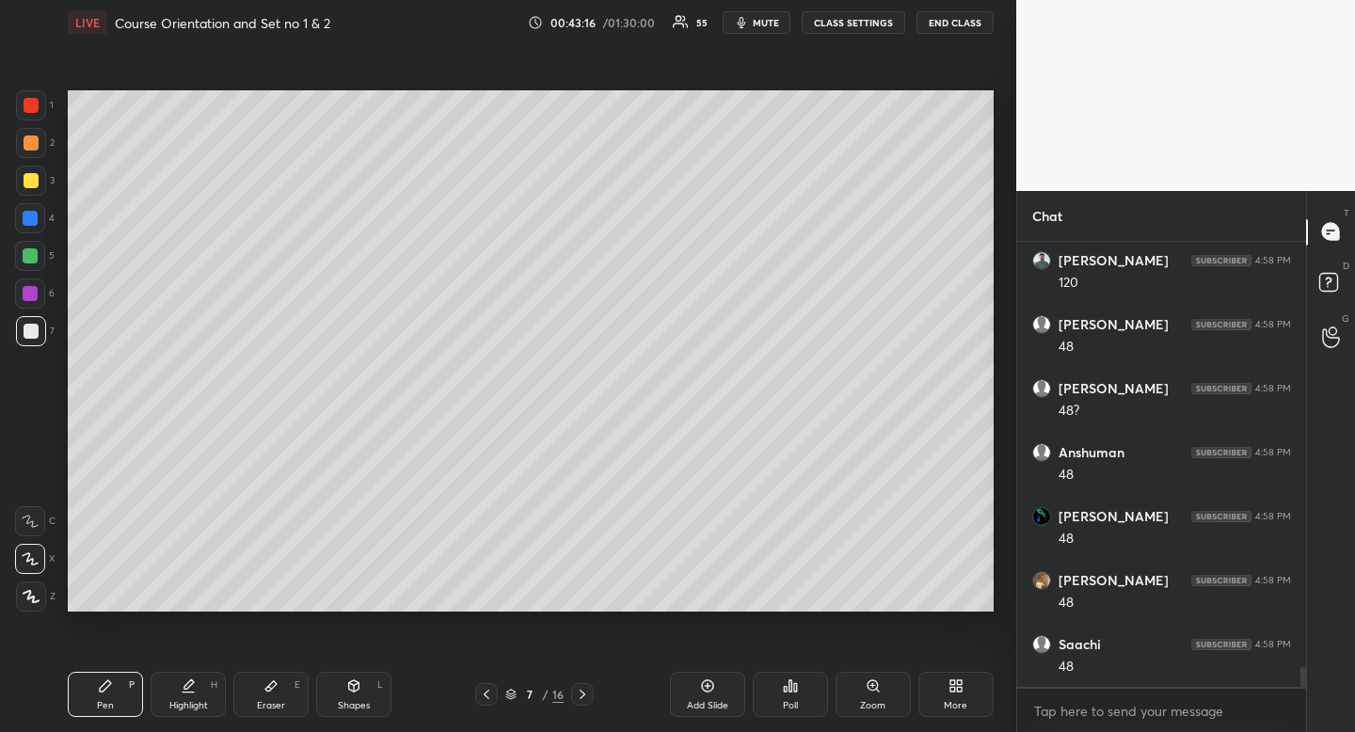
scroll to position [9822, 0]
click at [113, 708] on div "Pen" at bounding box center [105, 705] width 17 height 9
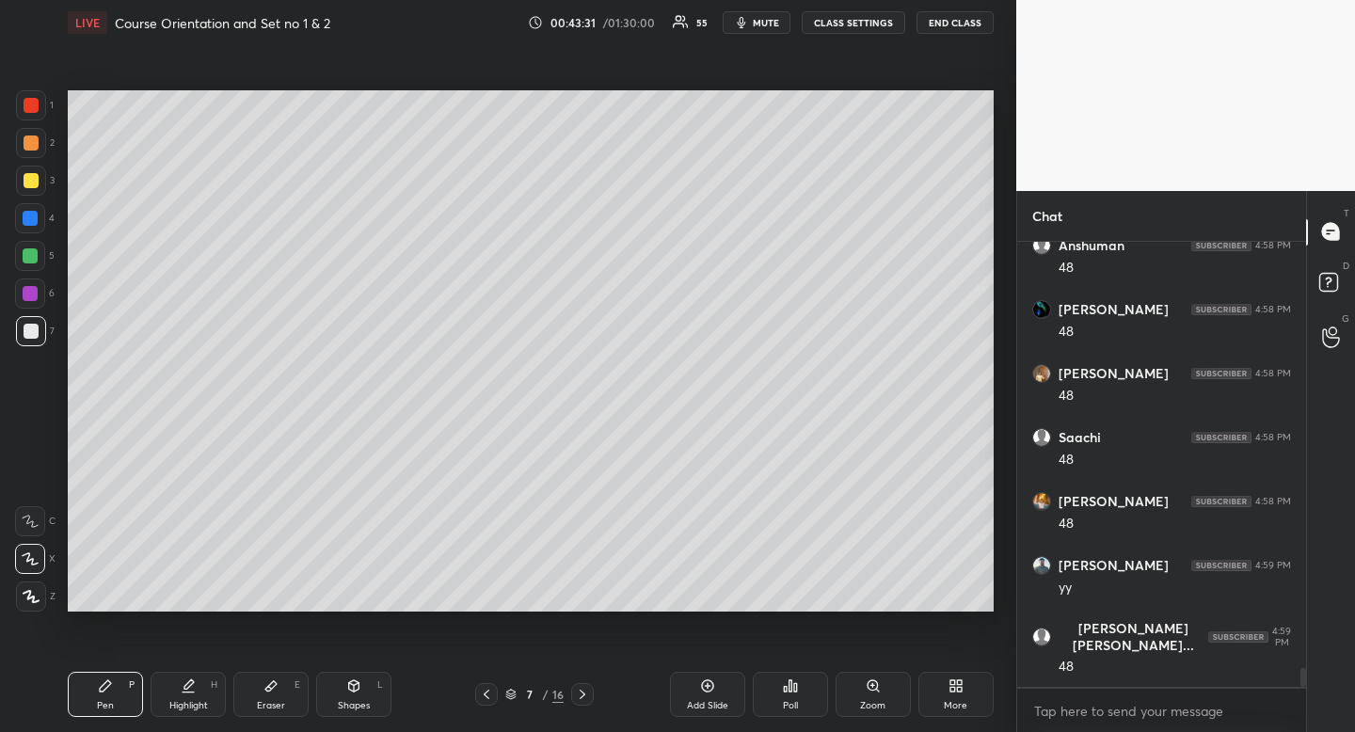
click at [359, 708] on div "Shapes" at bounding box center [354, 705] width 32 height 9
click at [24, 514] on icon at bounding box center [30, 521] width 15 height 15
drag, startPoint x: 24, startPoint y: 514, endPoint x: 56, endPoint y: 490, distance: 39.0
click at [24, 514] on icon at bounding box center [30, 521] width 15 height 15
drag, startPoint x: 199, startPoint y: 716, endPoint x: 206, endPoint y: 704, distance: 14.4
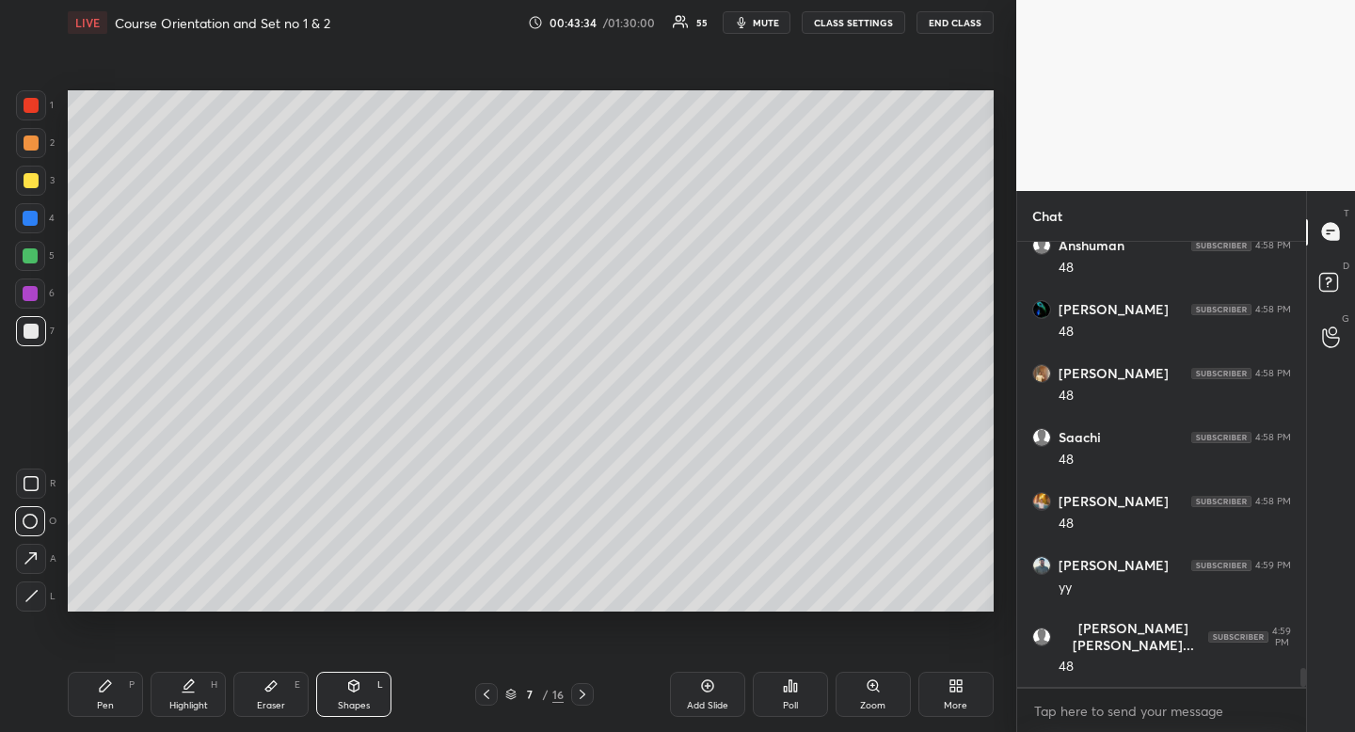
click at [200, 711] on div "Highlight H" at bounding box center [188, 694] width 75 height 45
click at [206, 703] on div "Highlight" at bounding box center [188, 705] width 39 height 9
click at [195, 702] on div "Highlight" at bounding box center [188, 705] width 39 height 9
click at [100, 706] on div "Pen" at bounding box center [105, 705] width 17 height 9
drag, startPoint x: 106, startPoint y: 701, endPoint x: 141, endPoint y: 664, distance: 50.6
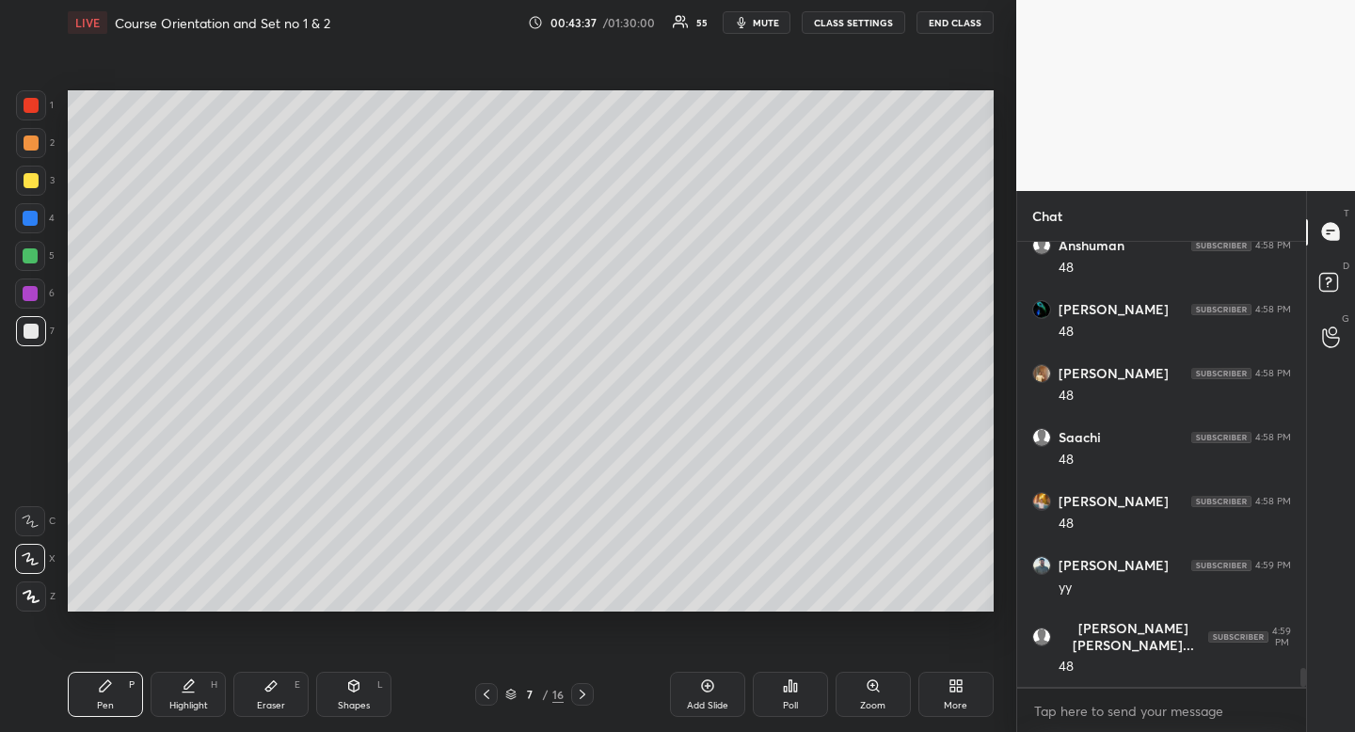
click at [106, 701] on div "Pen" at bounding box center [105, 705] width 17 height 9
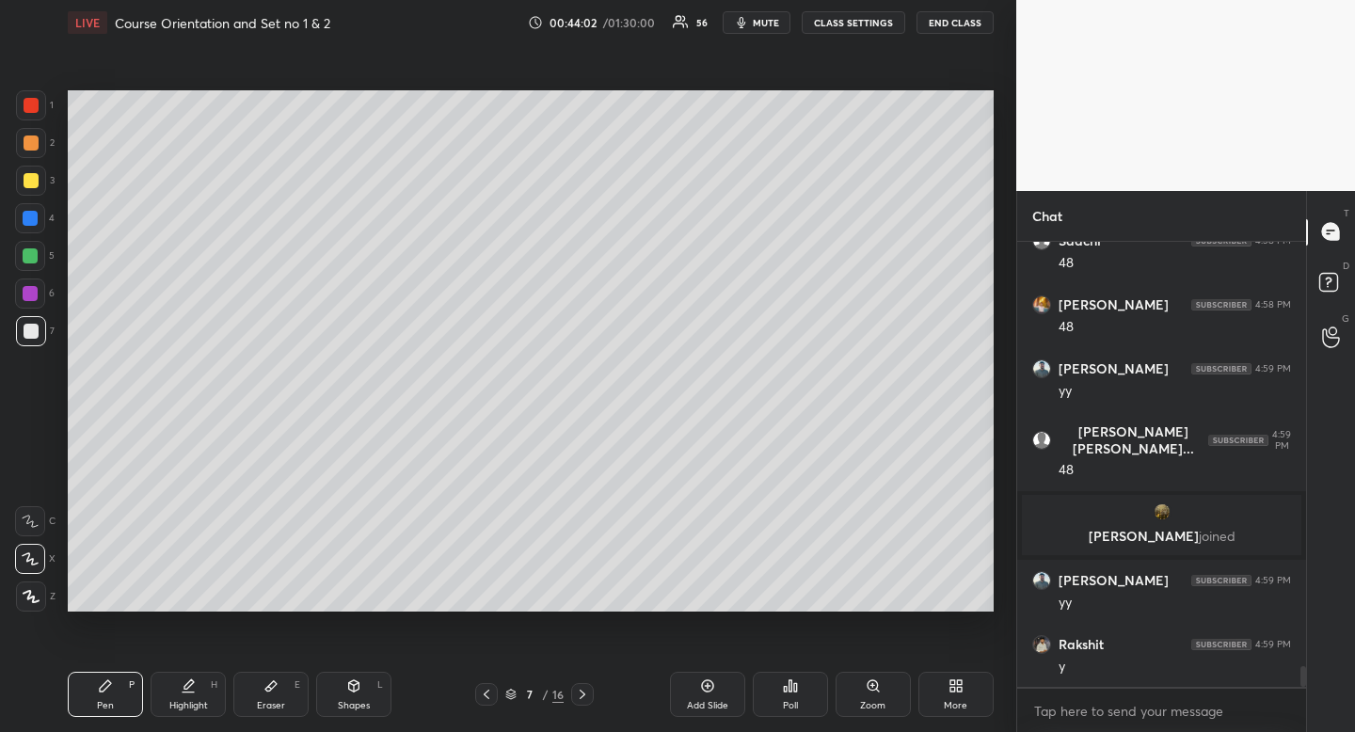
scroll to position [9370, 0]
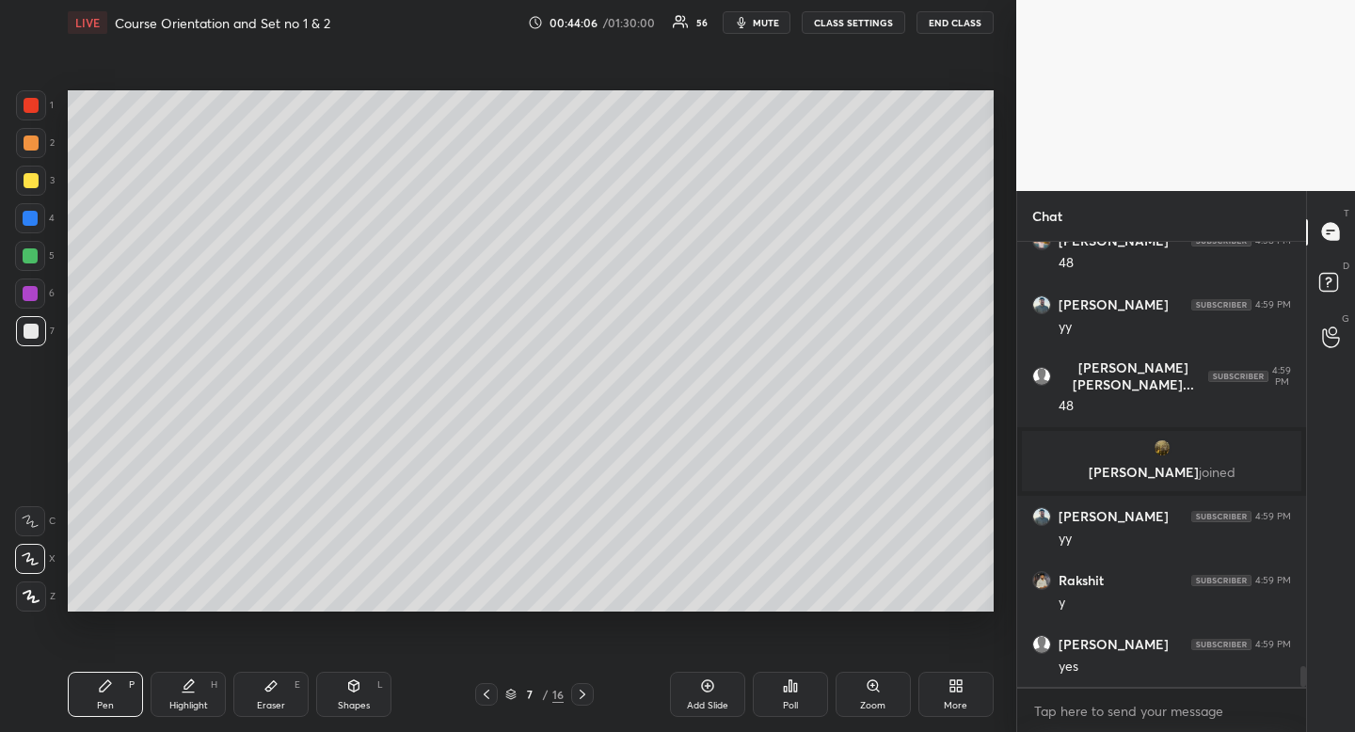
click at [353, 692] on icon at bounding box center [353, 685] width 15 height 15
click at [32, 482] on icon at bounding box center [31, 483] width 15 height 15
drag, startPoint x: 32, startPoint y: 482, endPoint x: 56, endPoint y: 460, distance: 32.0
click at [32, 482] on icon at bounding box center [31, 483] width 15 height 15
click at [122, 686] on div "Pen P" at bounding box center [105, 694] width 75 height 45
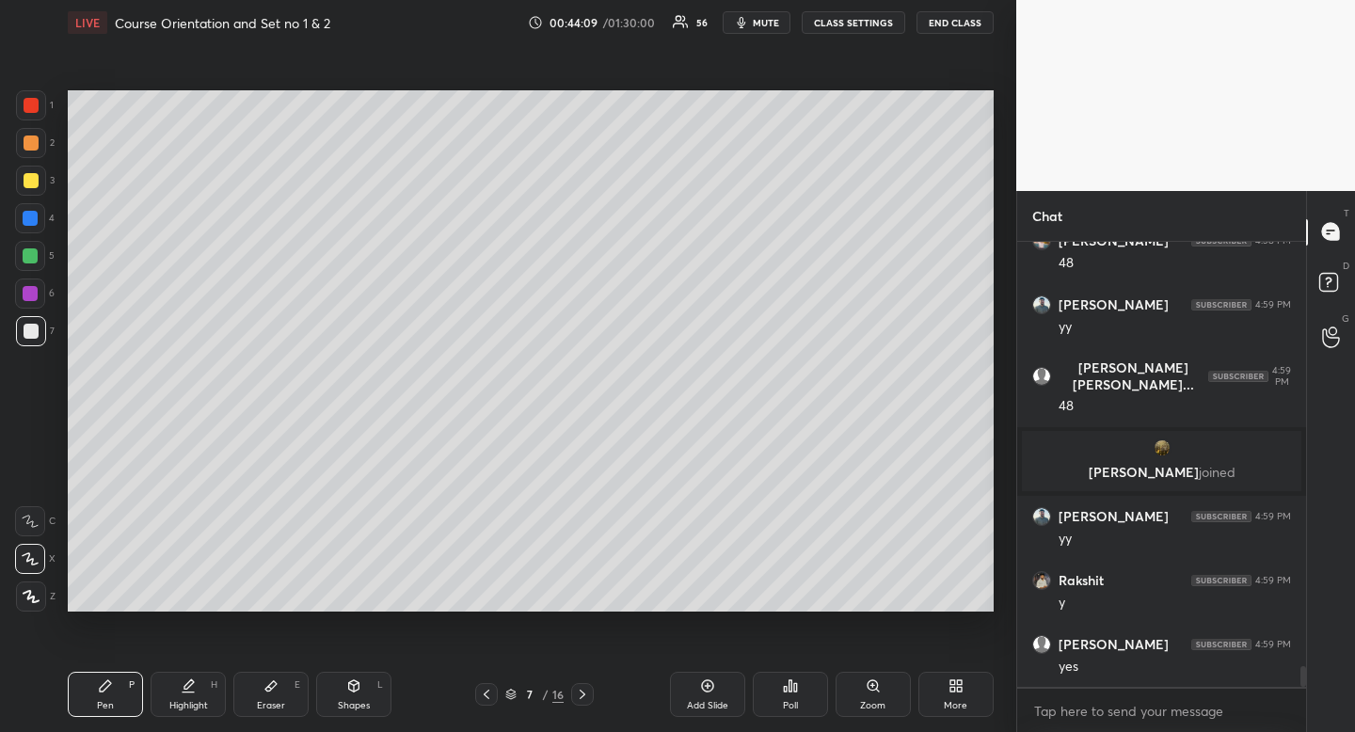
drag, startPoint x: 122, startPoint y: 686, endPoint x: 166, endPoint y: 616, distance: 82.0
click at [122, 677] on div "Pen P" at bounding box center [105, 694] width 75 height 45
click at [347, 702] on div "Shapes" at bounding box center [354, 705] width 32 height 9
click at [40, 515] on div at bounding box center [30, 521] width 30 height 30
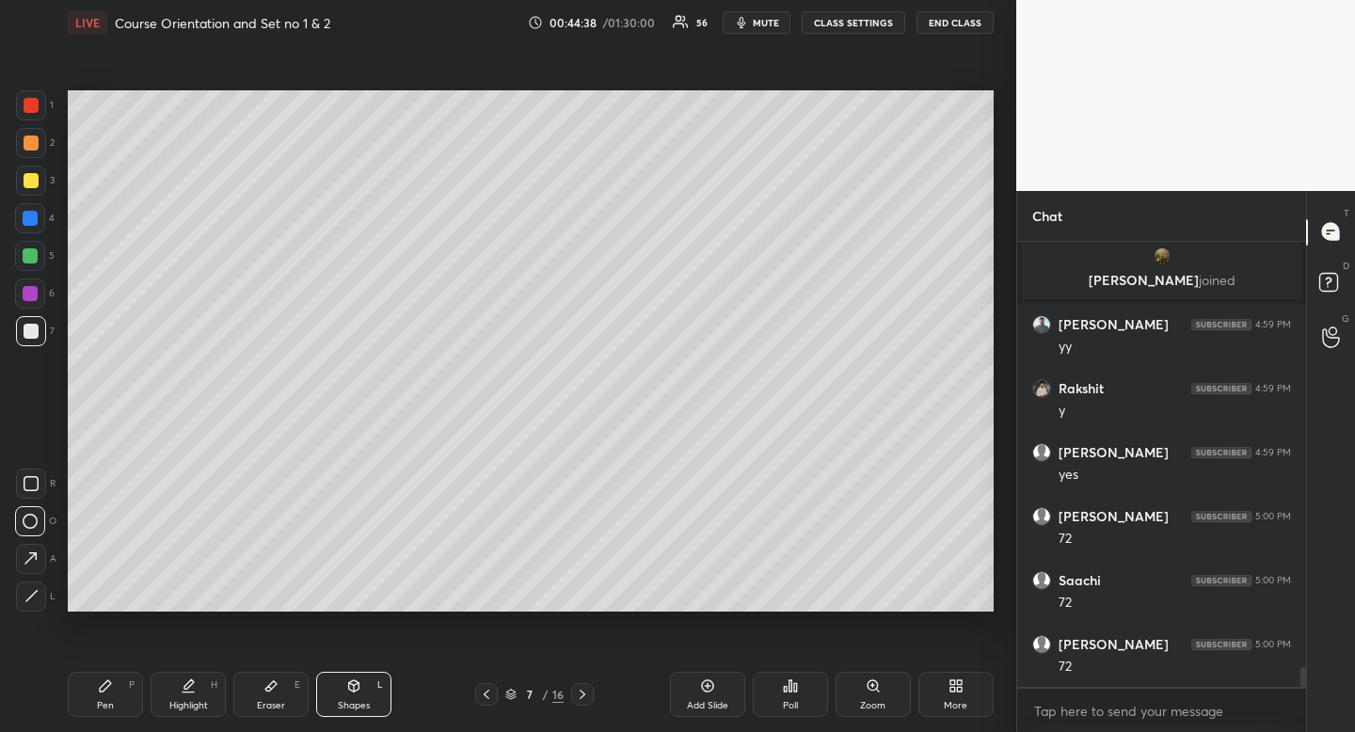
scroll to position [9626, 0]
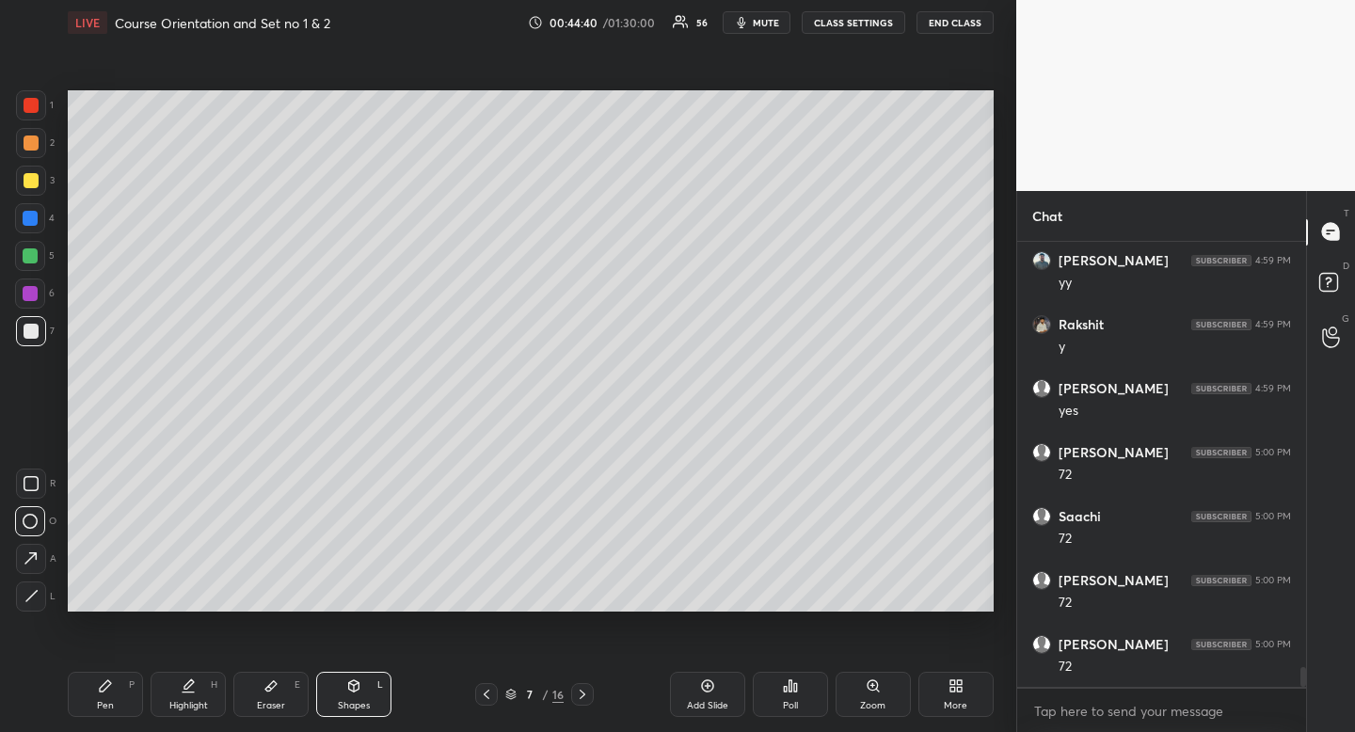
click at [103, 704] on div "Pen" at bounding box center [105, 705] width 17 height 9
click at [28, 173] on div at bounding box center [31, 180] width 15 height 15
drag, startPoint x: 28, startPoint y: 173, endPoint x: 25, endPoint y: 183, distance: 10.7
click at [28, 173] on div at bounding box center [31, 180] width 15 height 15
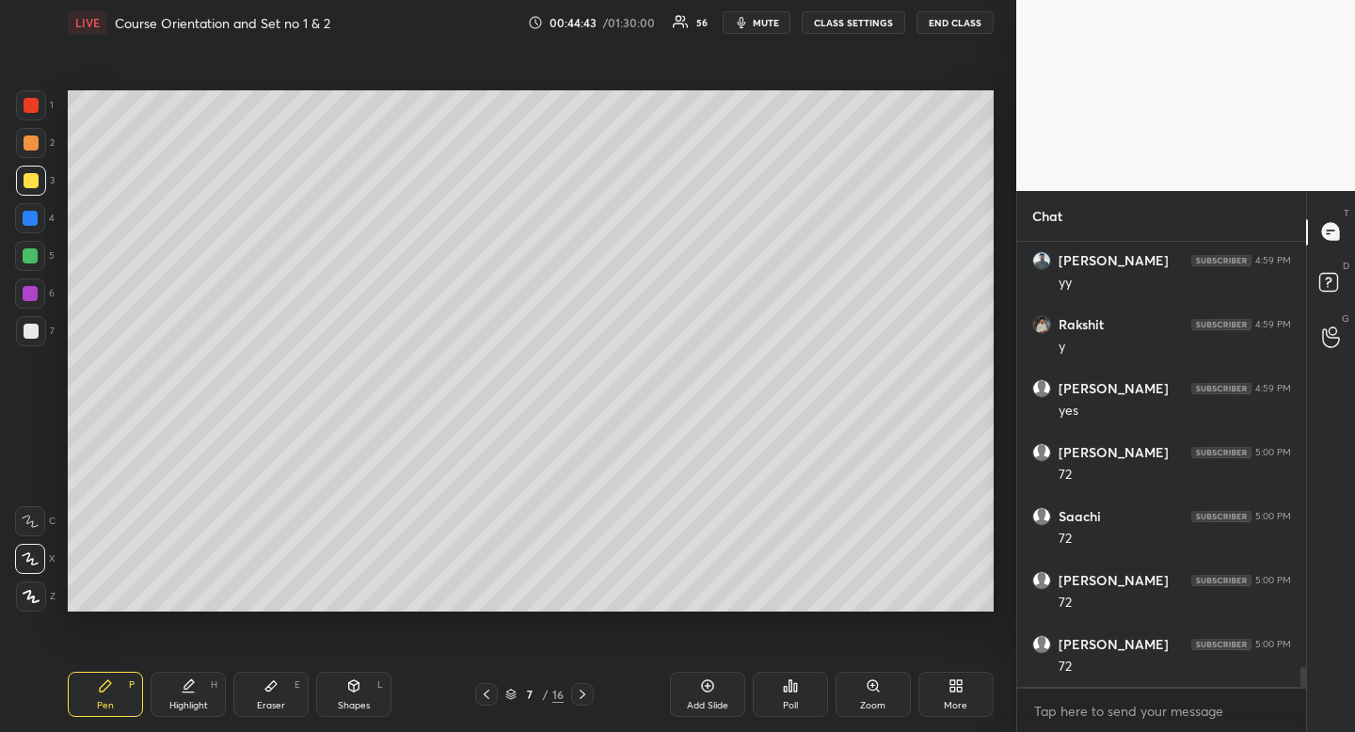
click at [103, 689] on icon at bounding box center [105, 685] width 11 height 11
click at [95, 682] on div "Pen P" at bounding box center [105, 694] width 75 height 45
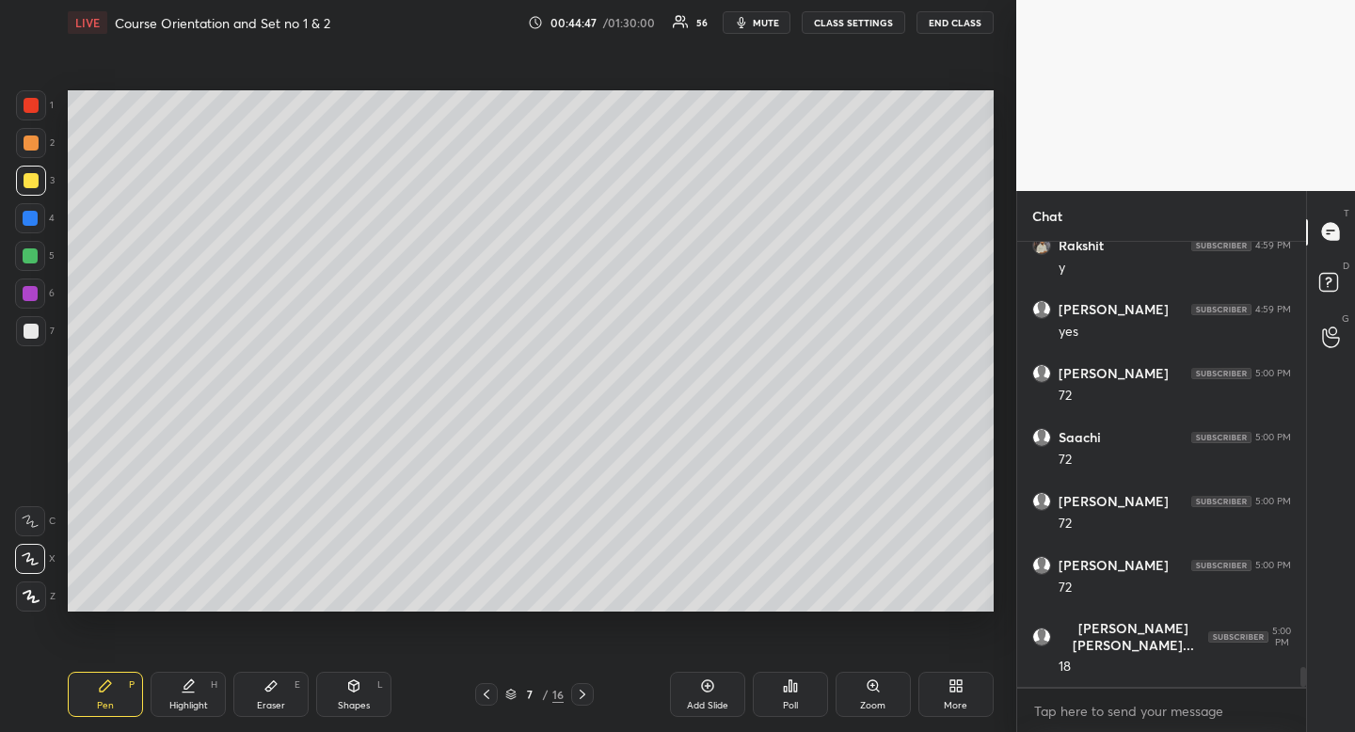
drag, startPoint x: 183, startPoint y: 712, endPoint x: 212, endPoint y: 653, distance: 65.7
click at [183, 712] on div "Highlight H" at bounding box center [188, 694] width 75 height 45
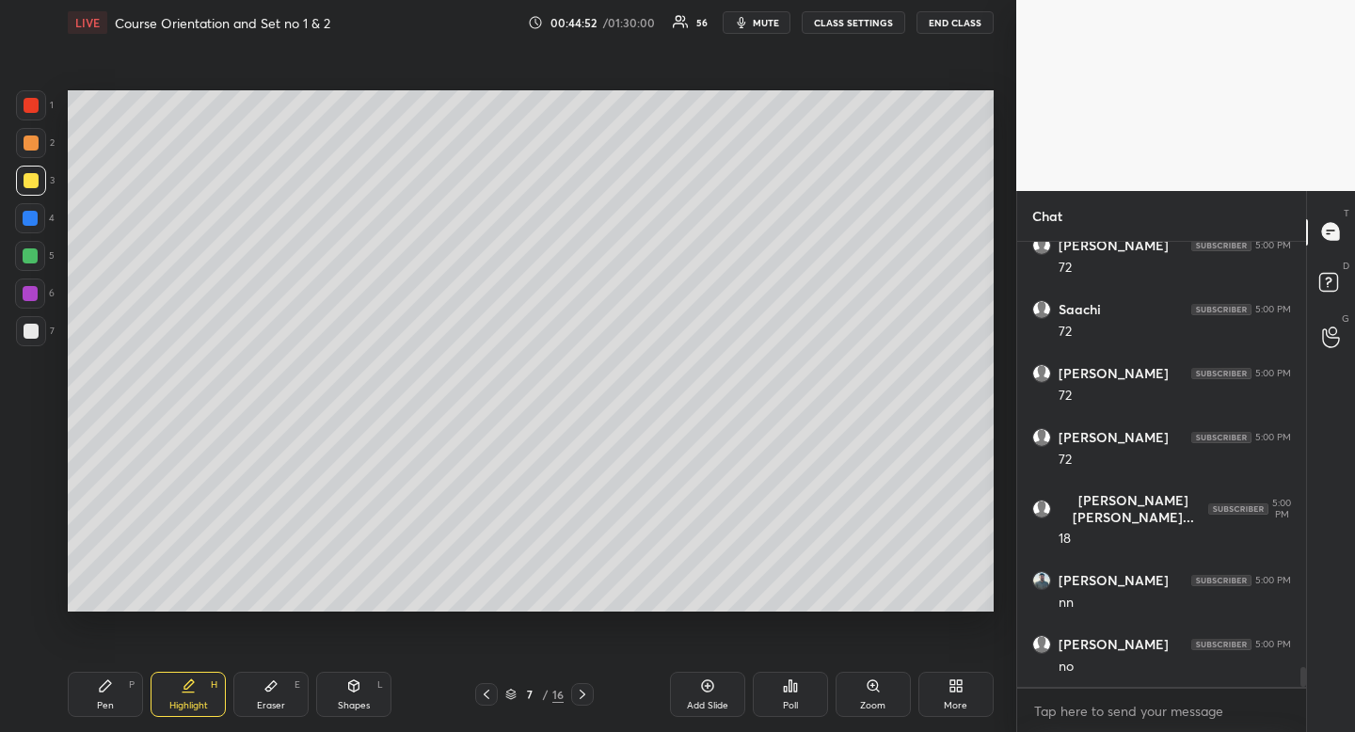
scroll to position [9897, 0]
click at [108, 692] on icon at bounding box center [105, 685] width 15 height 15
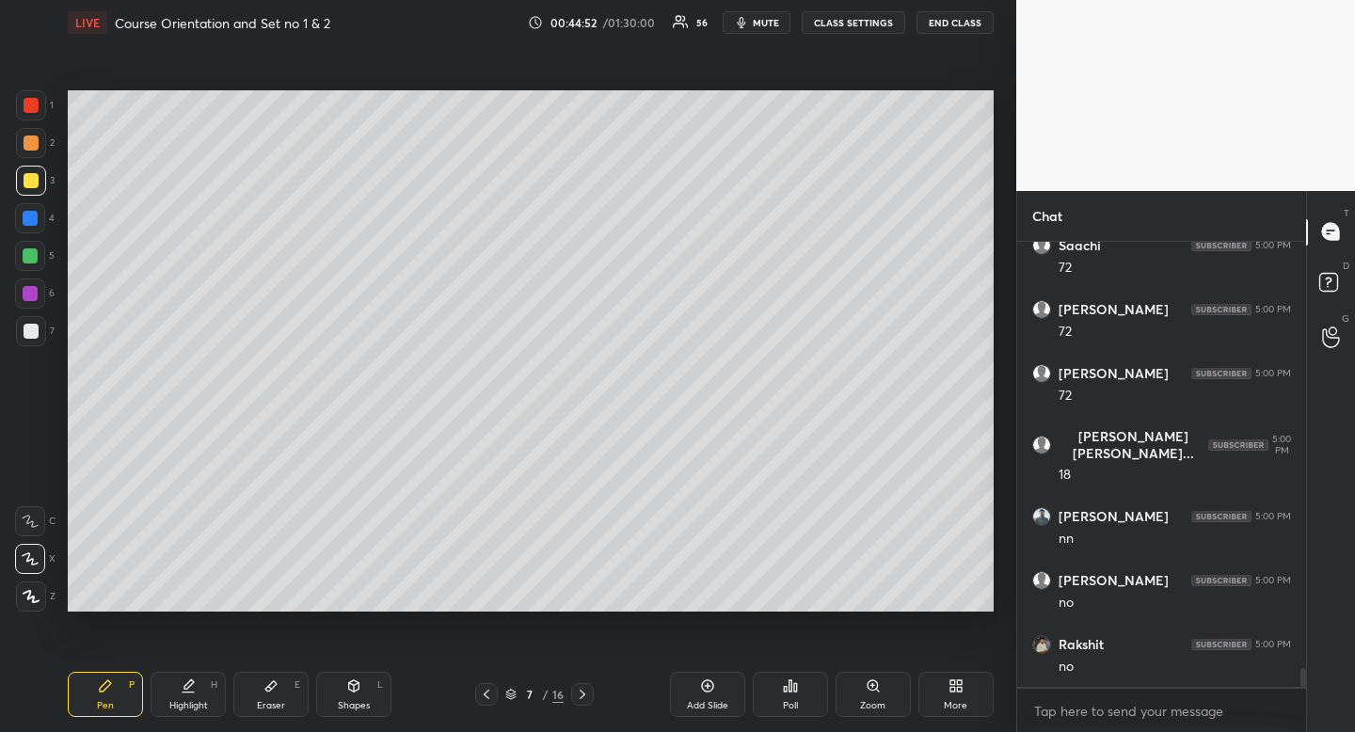
drag, startPoint x: 108, startPoint y: 692, endPoint x: 125, endPoint y: 684, distance: 18.5
click at [101, 690] on icon at bounding box center [105, 685] width 15 height 15
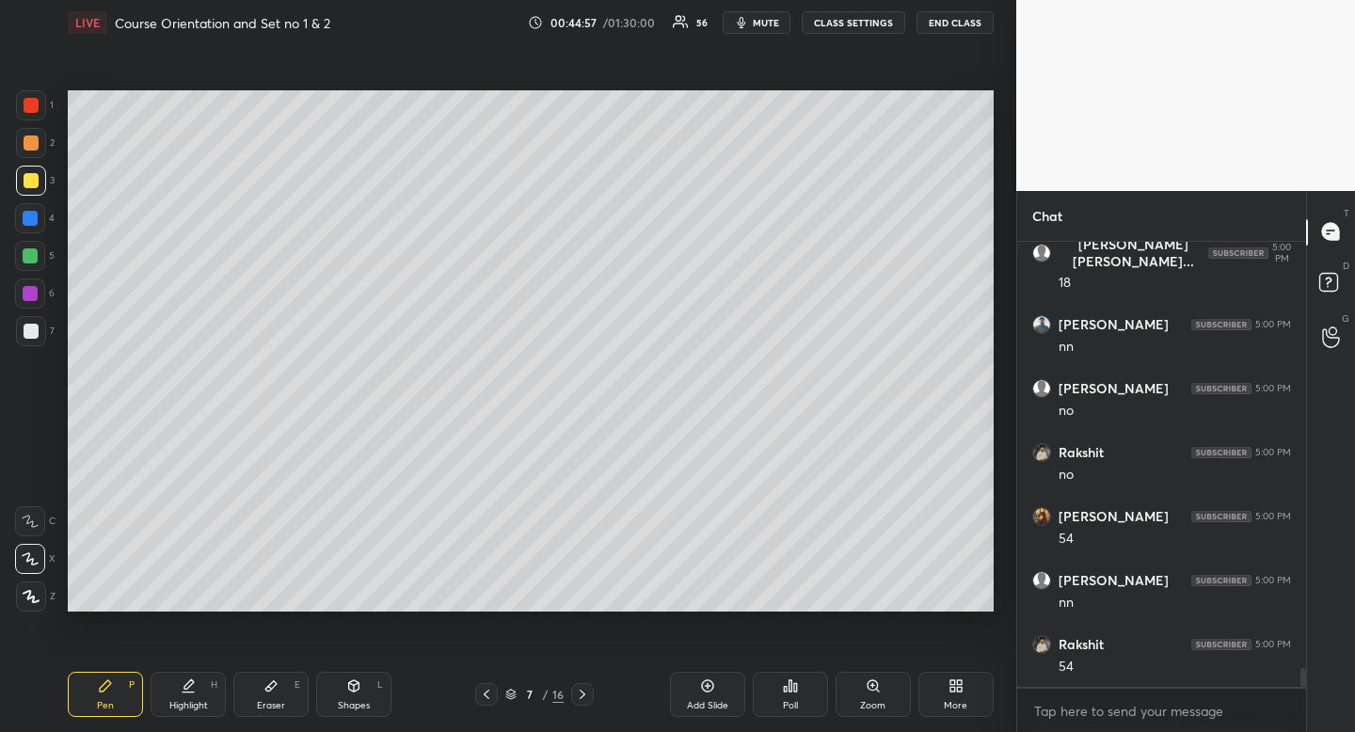
scroll to position [10153, 0]
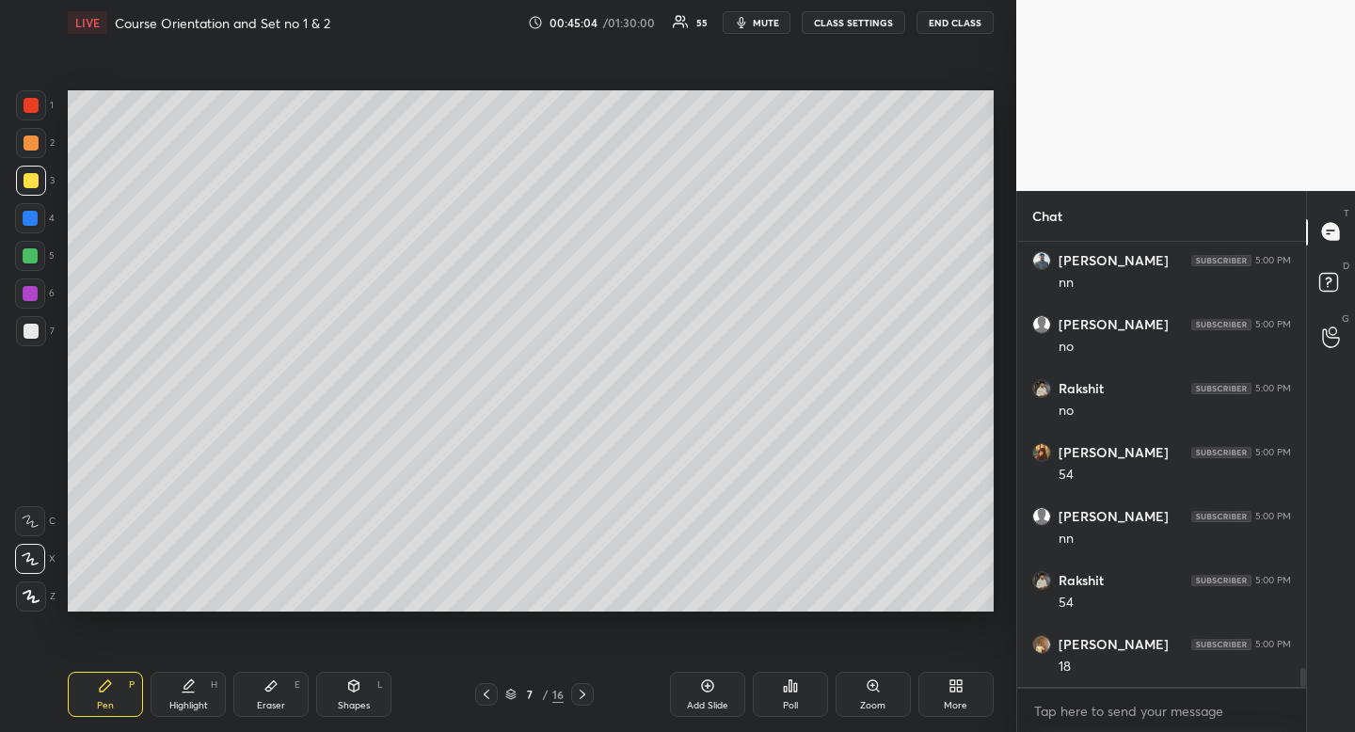
click at [189, 695] on div "Highlight H" at bounding box center [188, 694] width 75 height 45
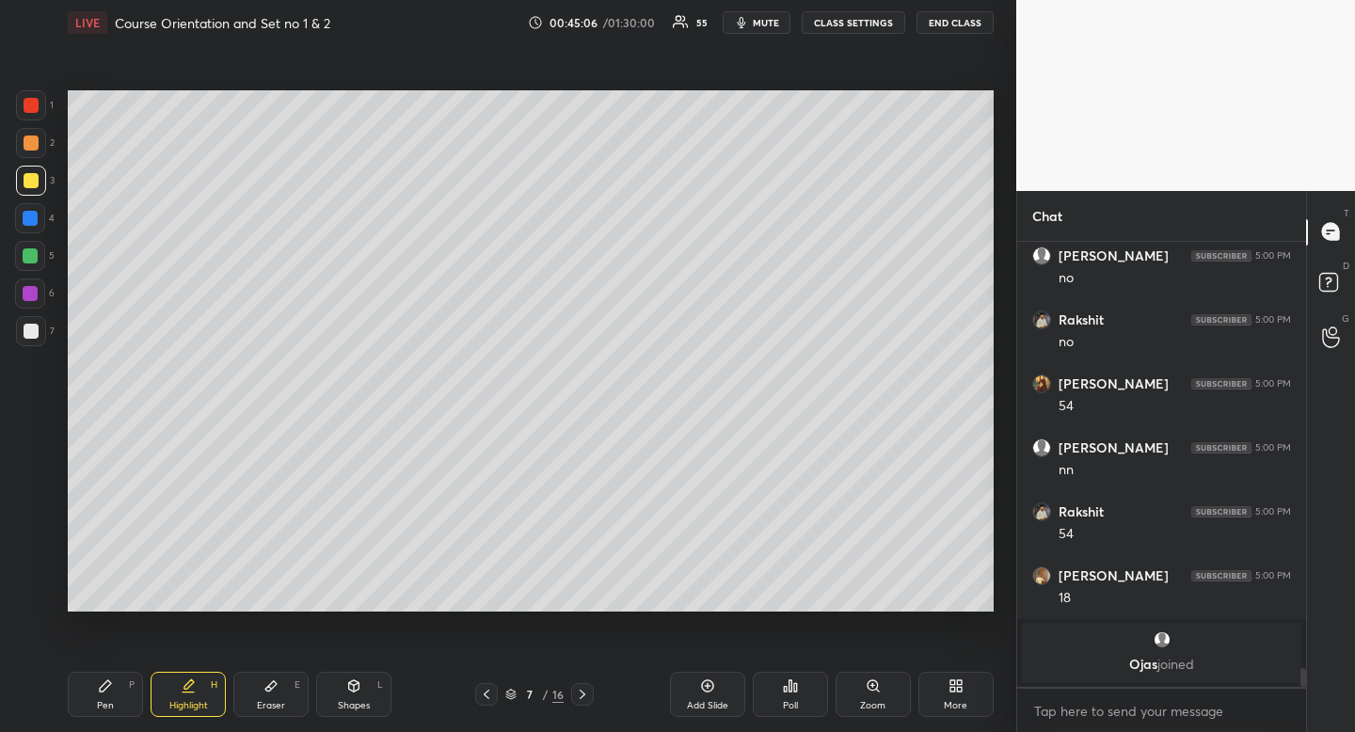
click at [106, 698] on div "Pen P" at bounding box center [105, 694] width 75 height 45
click at [110, 692] on icon at bounding box center [105, 685] width 15 height 15
drag, startPoint x: 199, startPoint y: 712, endPoint x: 244, endPoint y: 682, distance: 54.3
click at [199, 712] on div "Highlight H" at bounding box center [188, 694] width 75 height 45
click at [123, 701] on div "Pen P" at bounding box center [105, 694] width 75 height 45
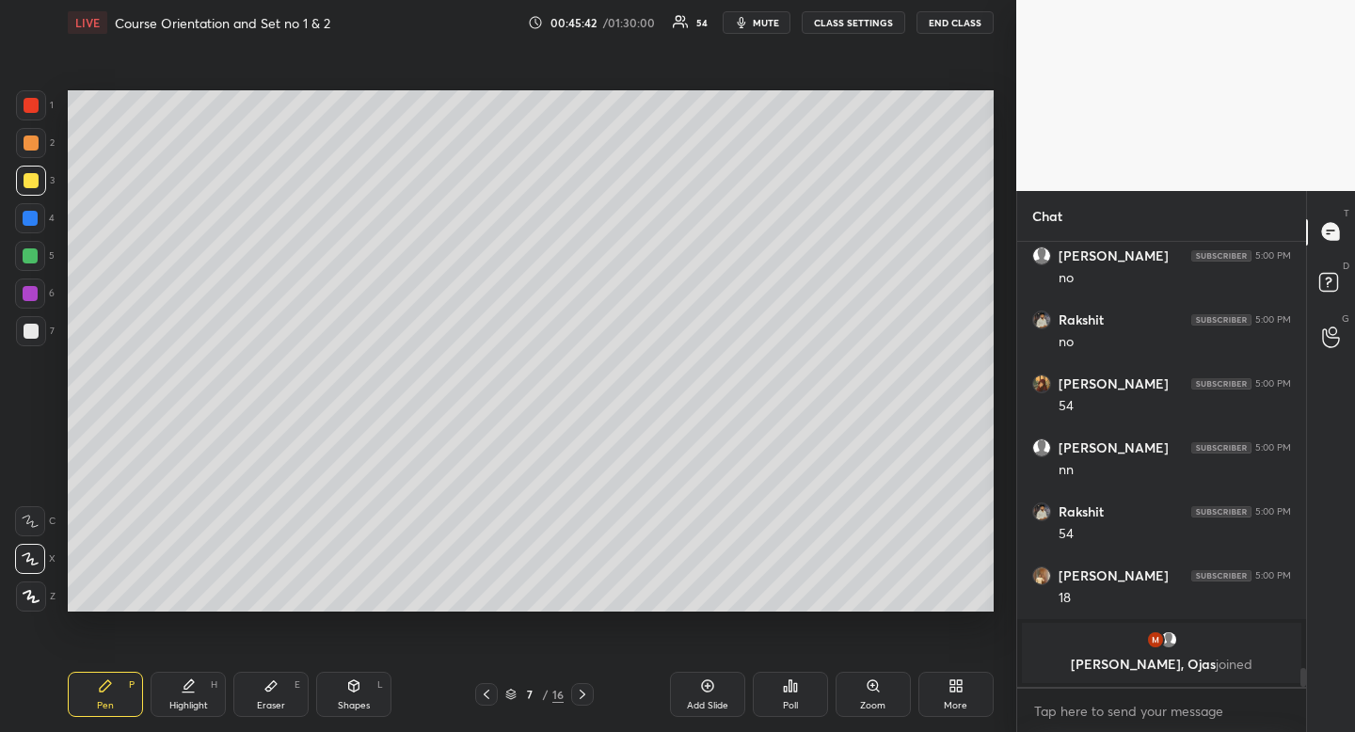
click at [183, 691] on icon at bounding box center [188, 685] width 15 height 15
drag, startPoint x: 183, startPoint y: 691, endPoint x: 287, endPoint y: 628, distance: 121.5
click at [189, 687] on icon at bounding box center [188, 685] width 15 height 15
click at [117, 715] on div "Pen P" at bounding box center [105, 694] width 75 height 45
click at [124, 700] on div "Pen P" at bounding box center [105, 694] width 75 height 45
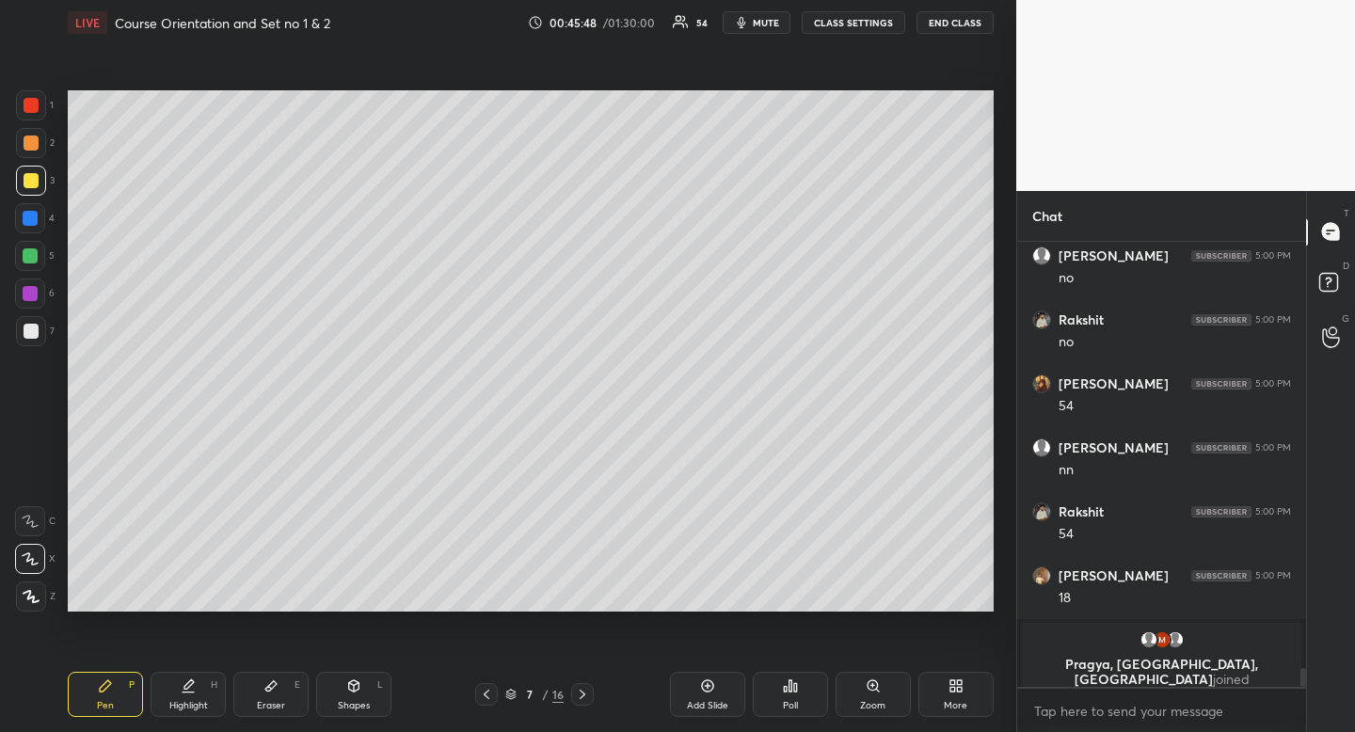
click at [469, 610] on div "Setting up your live class Poll for secs No correct answer Start poll" at bounding box center [530, 351] width 941 height 612
click at [193, 703] on div "Highlight" at bounding box center [188, 705] width 39 height 9
drag, startPoint x: 193, startPoint y: 703, endPoint x: 174, endPoint y: 618, distance: 86.7
click at [193, 703] on div "Highlight" at bounding box center [188, 705] width 39 height 9
click at [98, 701] on div "Pen" at bounding box center [105, 705] width 17 height 9
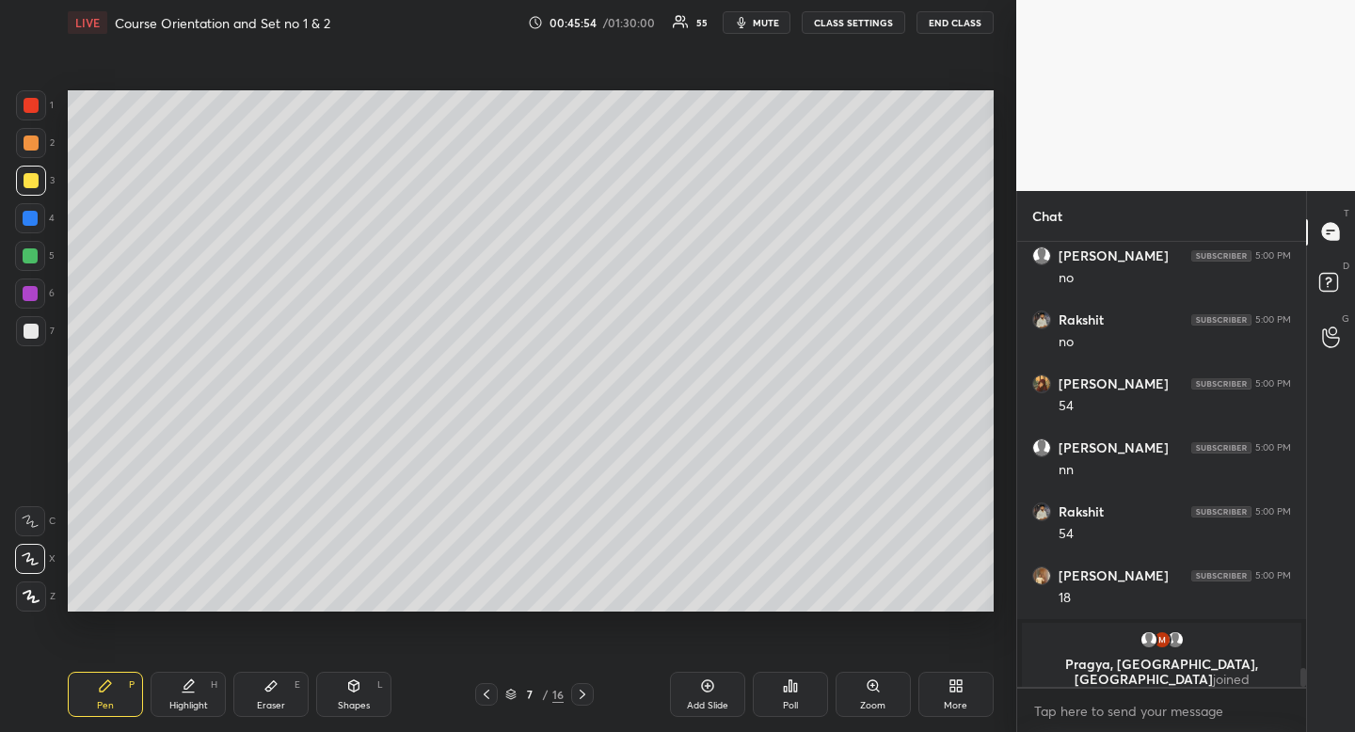
drag, startPoint x: 98, startPoint y: 700, endPoint x: 295, endPoint y: 616, distance: 214.6
click at [98, 701] on div "Pen" at bounding box center [105, 705] width 17 height 9
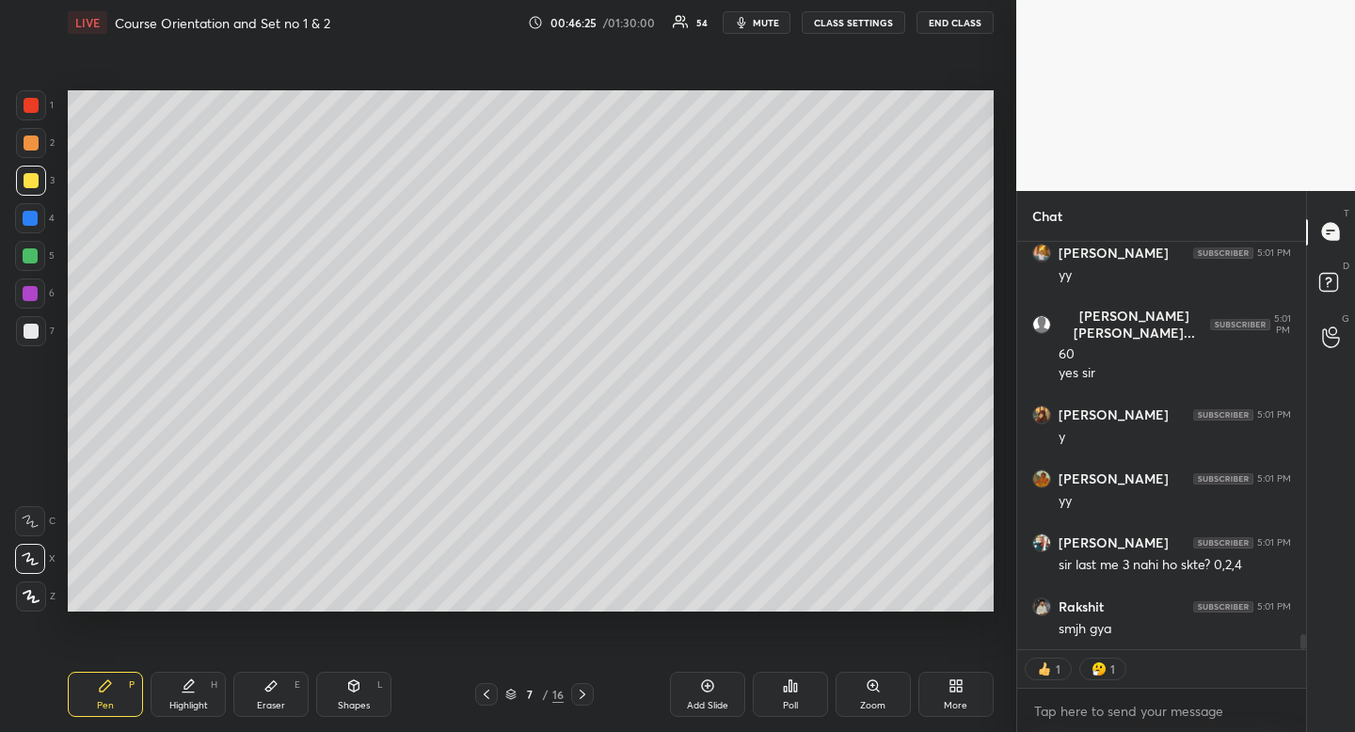
scroll to position [10519, 0]
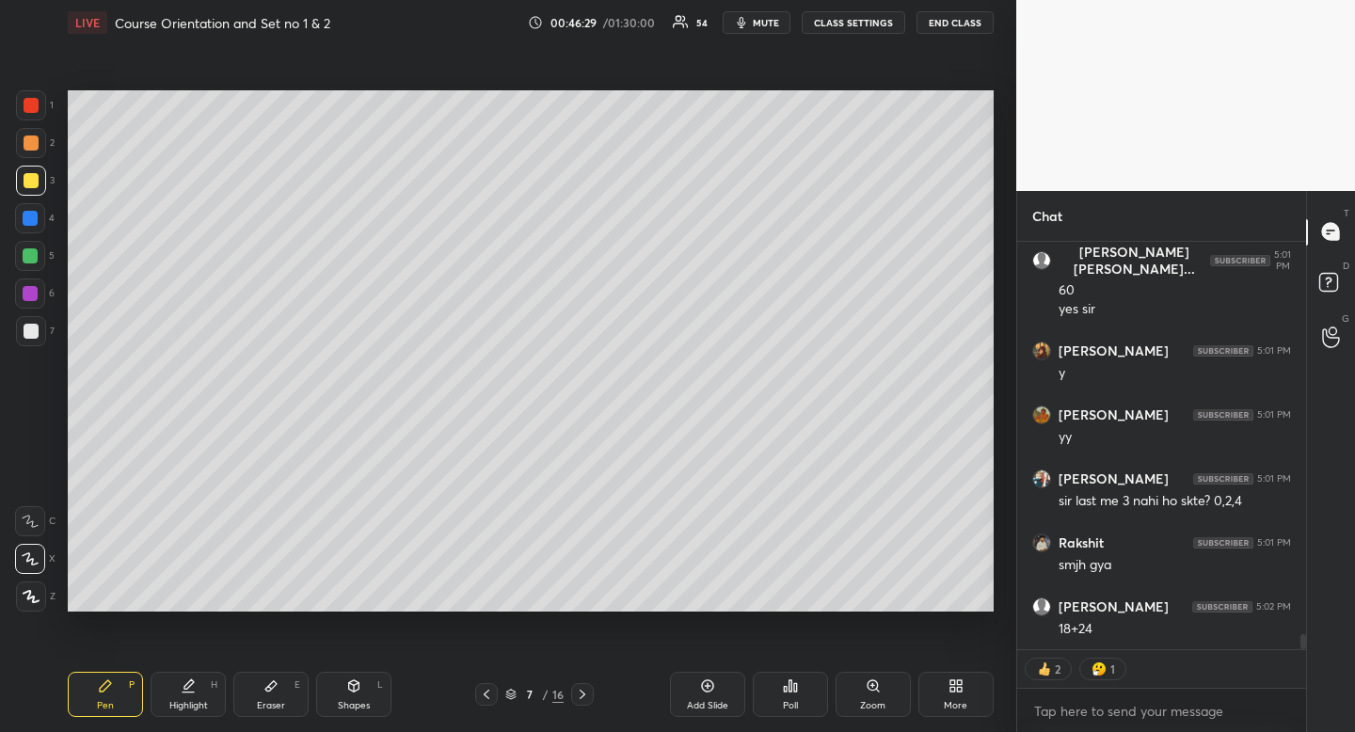
click at [34, 260] on div at bounding box center [30, 255] width 15 height 15
drag, startPoint x: 34, startPoint y: 260, endPoint x: 21, endPoint y: 258, distance: 13.3
click at [34, 260] on div at bounding box center [30, 255] width 15 height 15
click at [113, 708] on div "Pen P" at bounding box center [105, 694] width 75 height 45
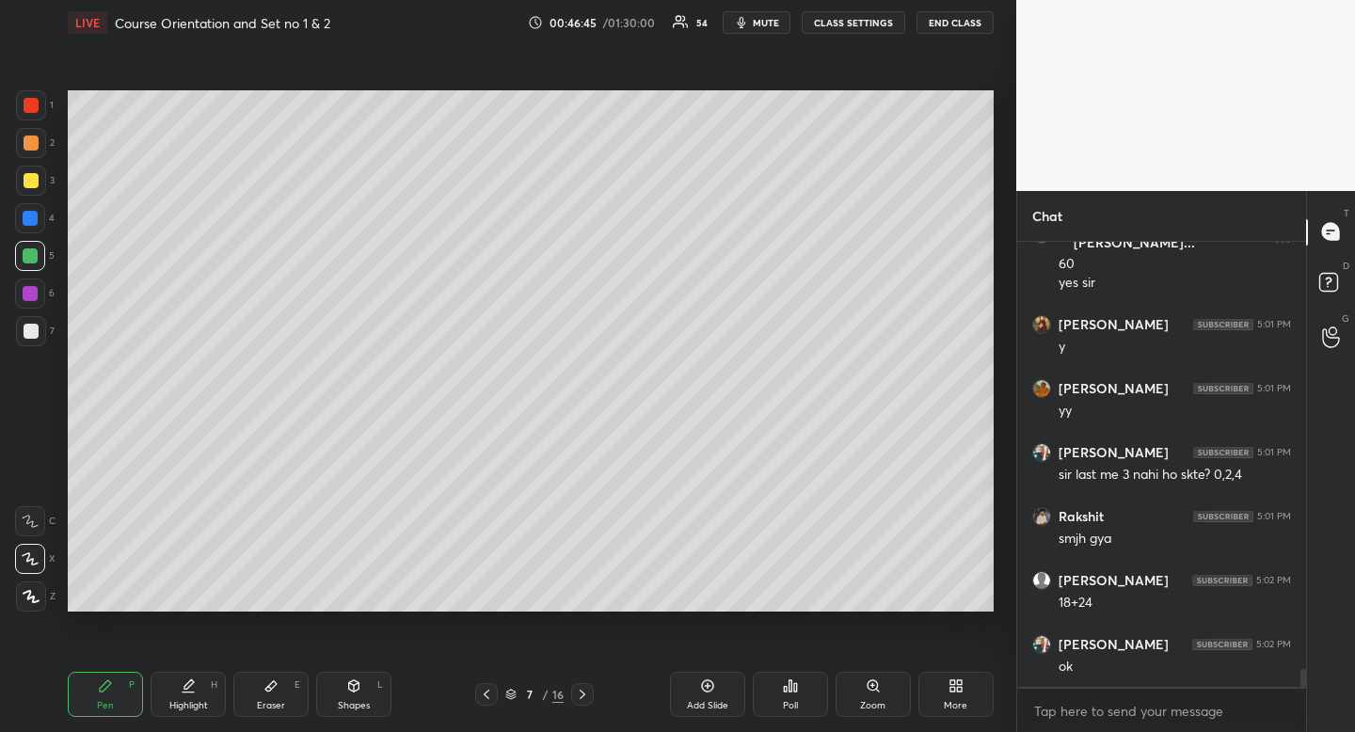
scroll to position [10737, 0]
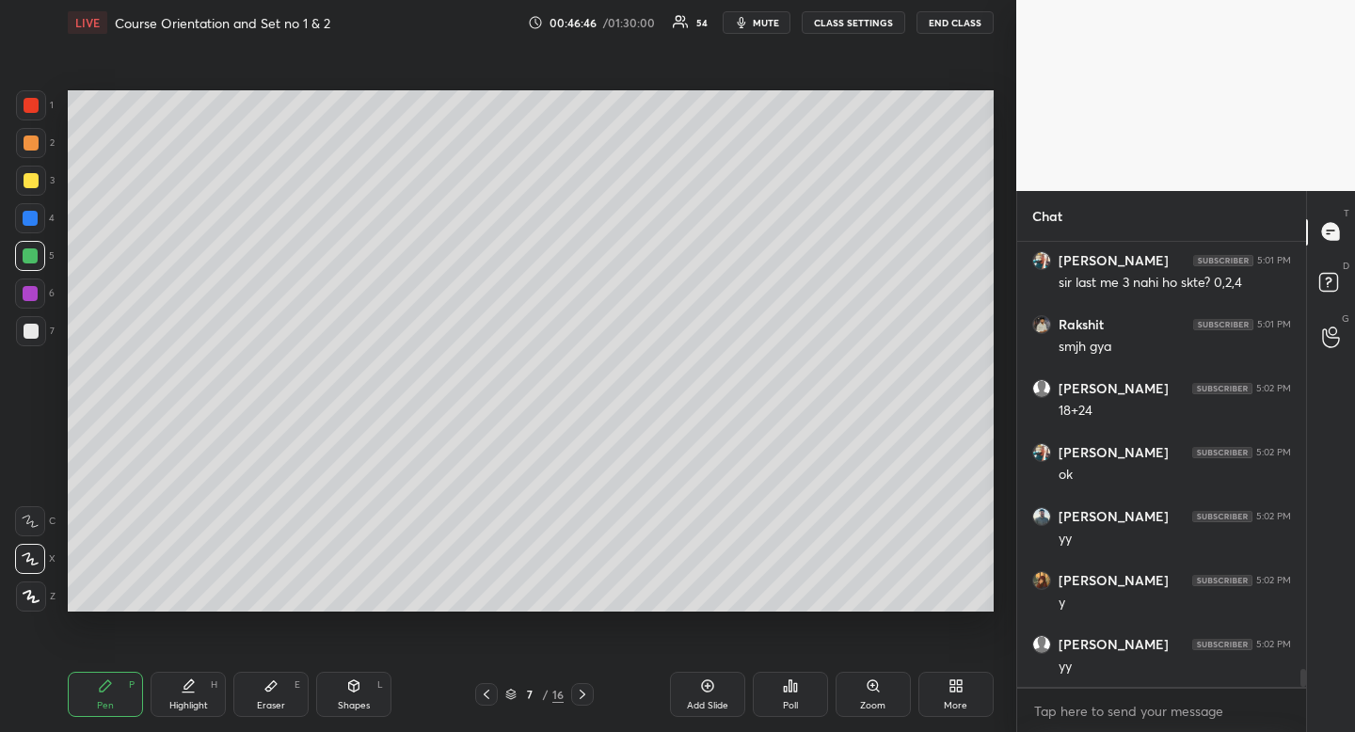
click at [193, 696] on div "Highlight H" at bounding box center [188, 694] width 75 height 45
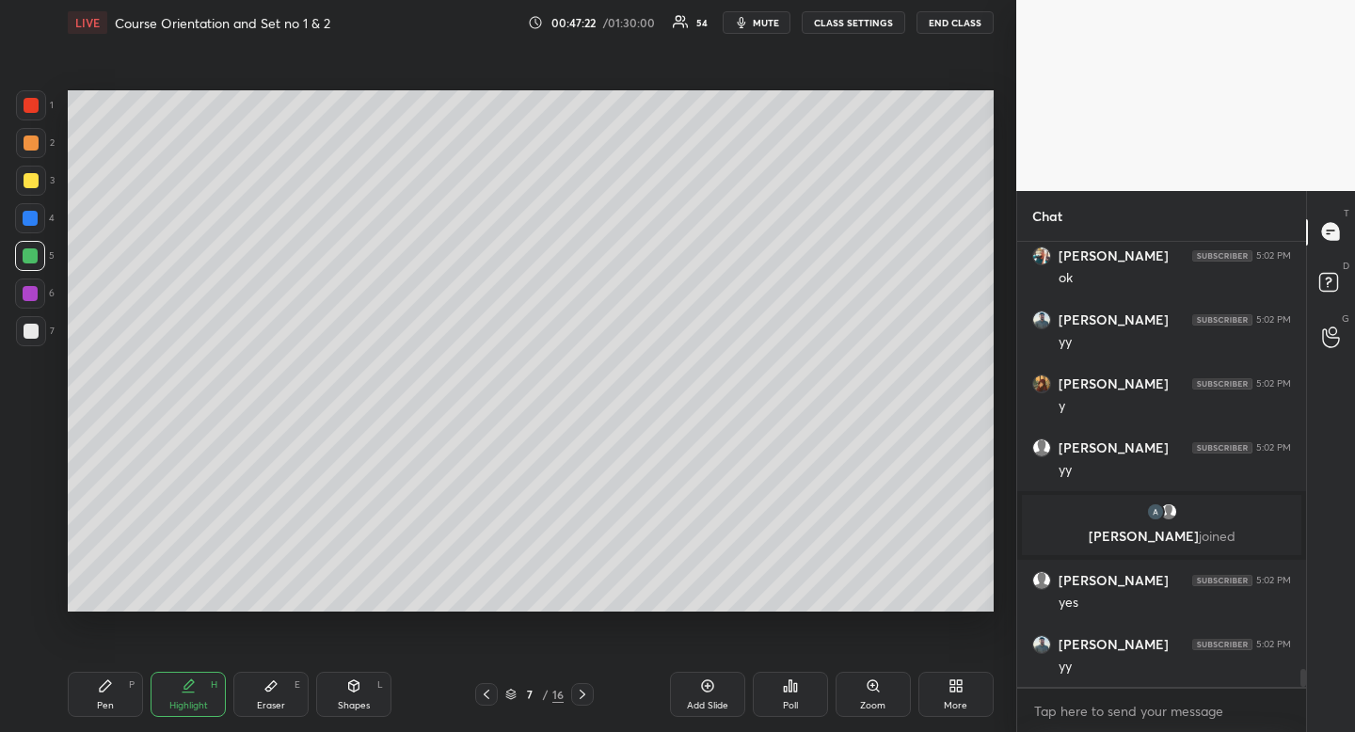
scroll to position [10760, 0]
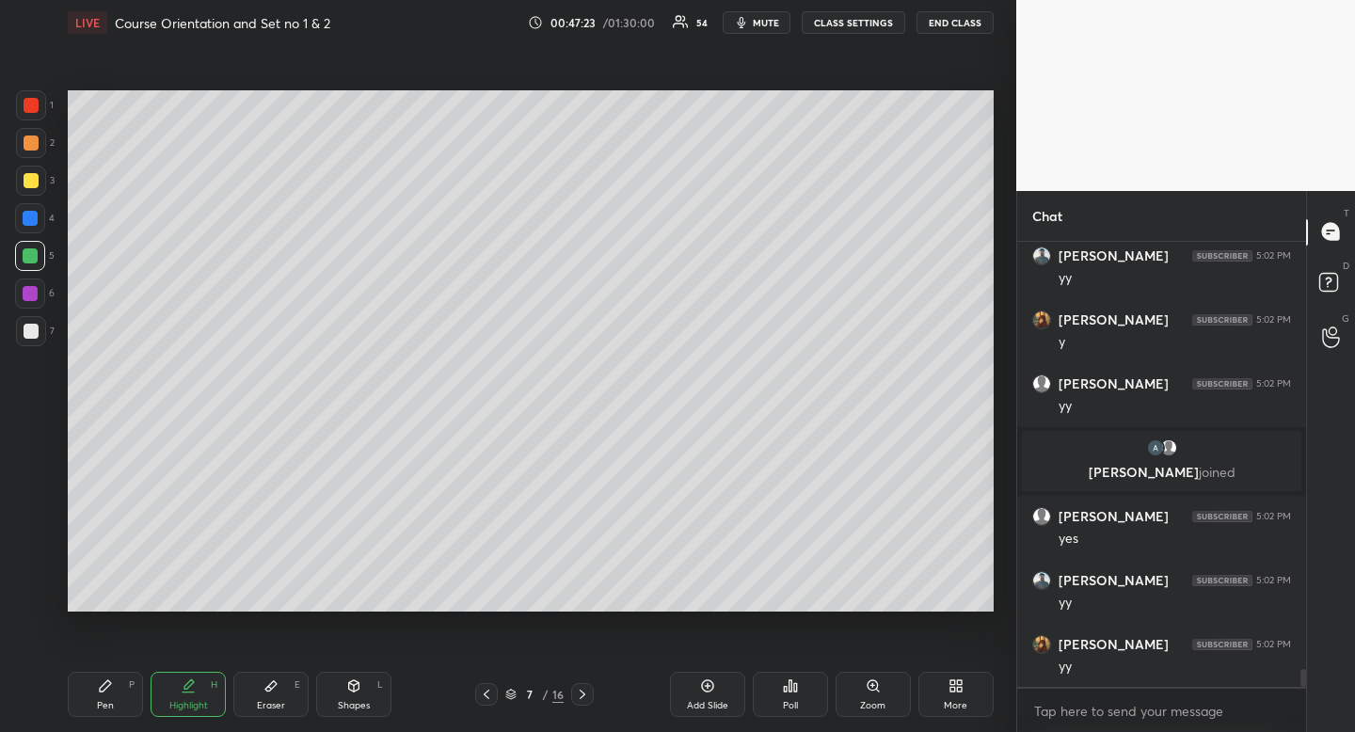
drag, startPoint x: 107, startPoint y: 699, endPoint x: 224, endPoint y: 612, distance: 145.8
click at [107, 701] on div "Pen" at bounding box center [105, 705] width 17 height 9
click at [200, 697] on div "Highlight H" at bounding box center [188, 694] width 75 height 45
click at [110, 701] on div "Pen" at bounding box center [105, 705] width 17 height 9
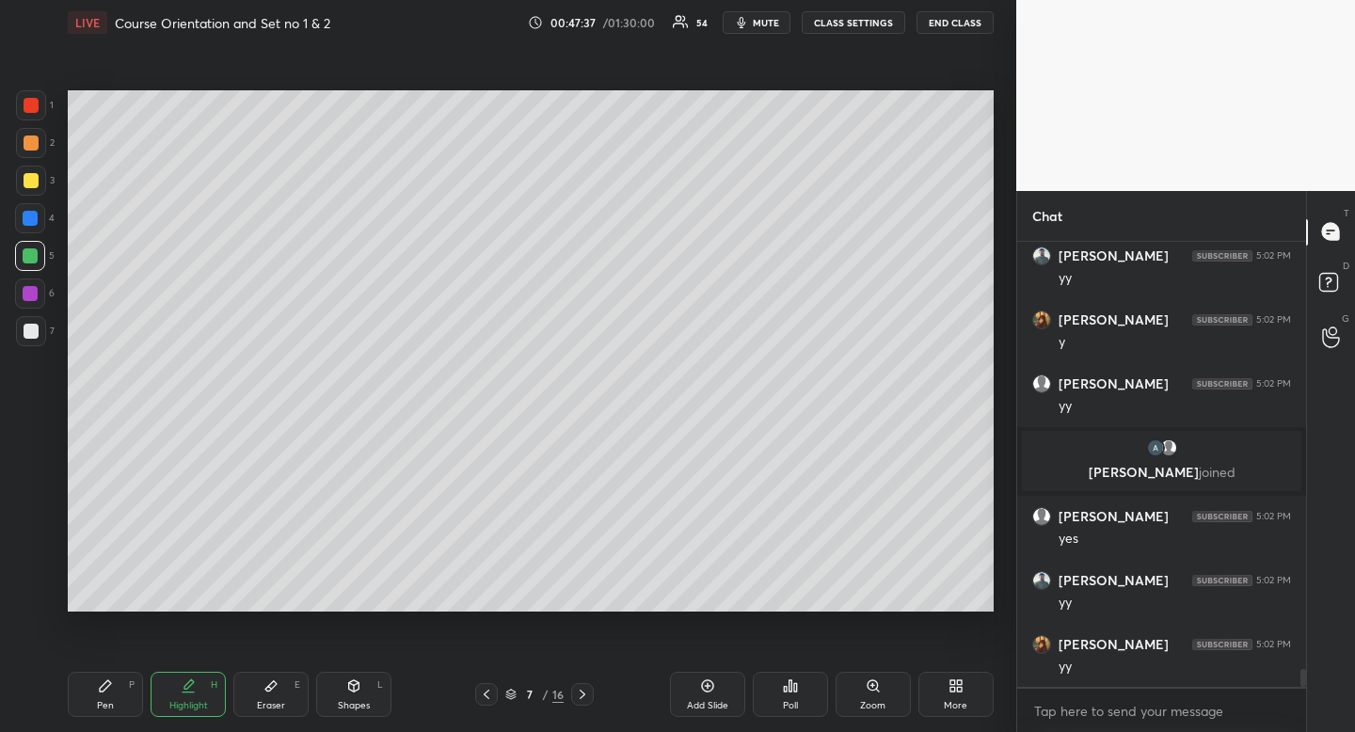
click at [110, 701] on div "Pen" at bounding box center [105, 705] width 17 height 9
click at [183, 704] on div "Highlight" at bounding box center [188, 705] width 39 height 9
drag, startPoint x: 187, startPoint y: 703, endPoint x: 186, endPoint y: 692, distance: 10.4
click at [187, 702] on div "Highlight" at bounding box center [188, 705] width 39 height 9
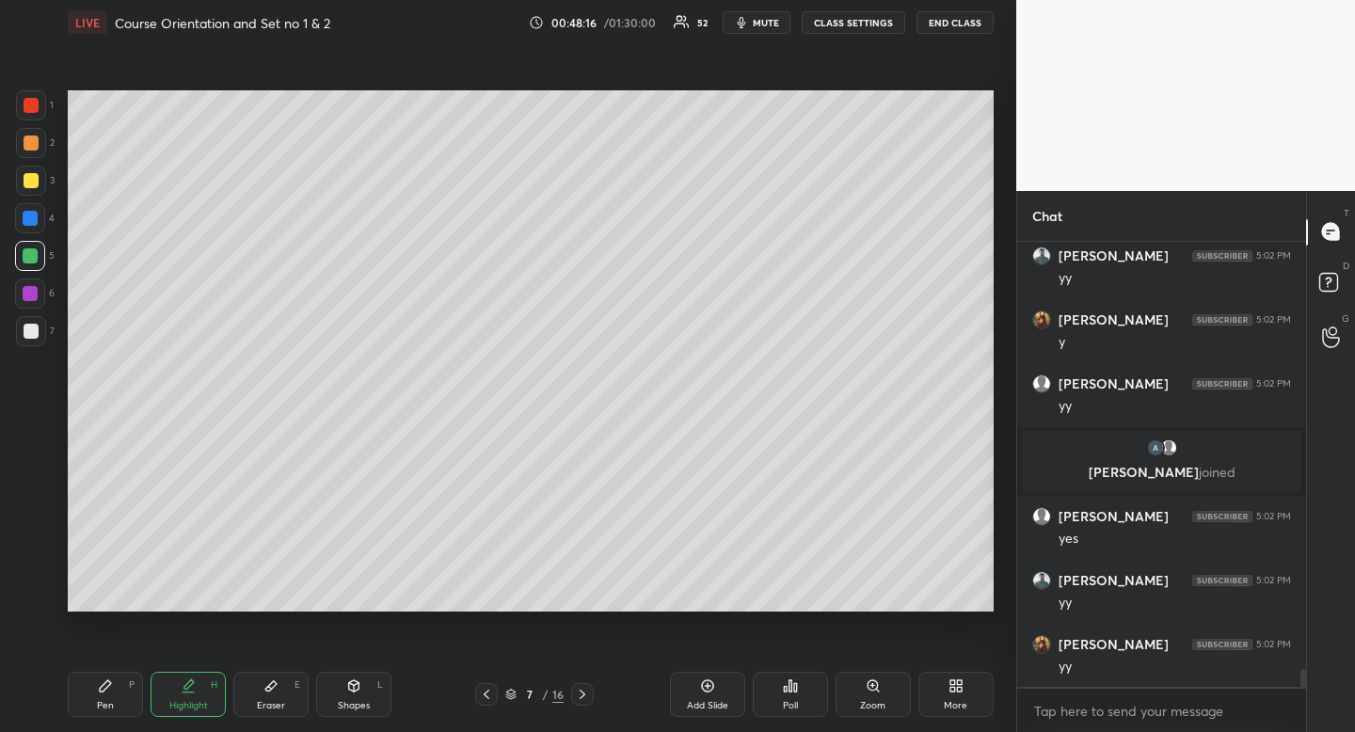
scroll to position [10828, 0]
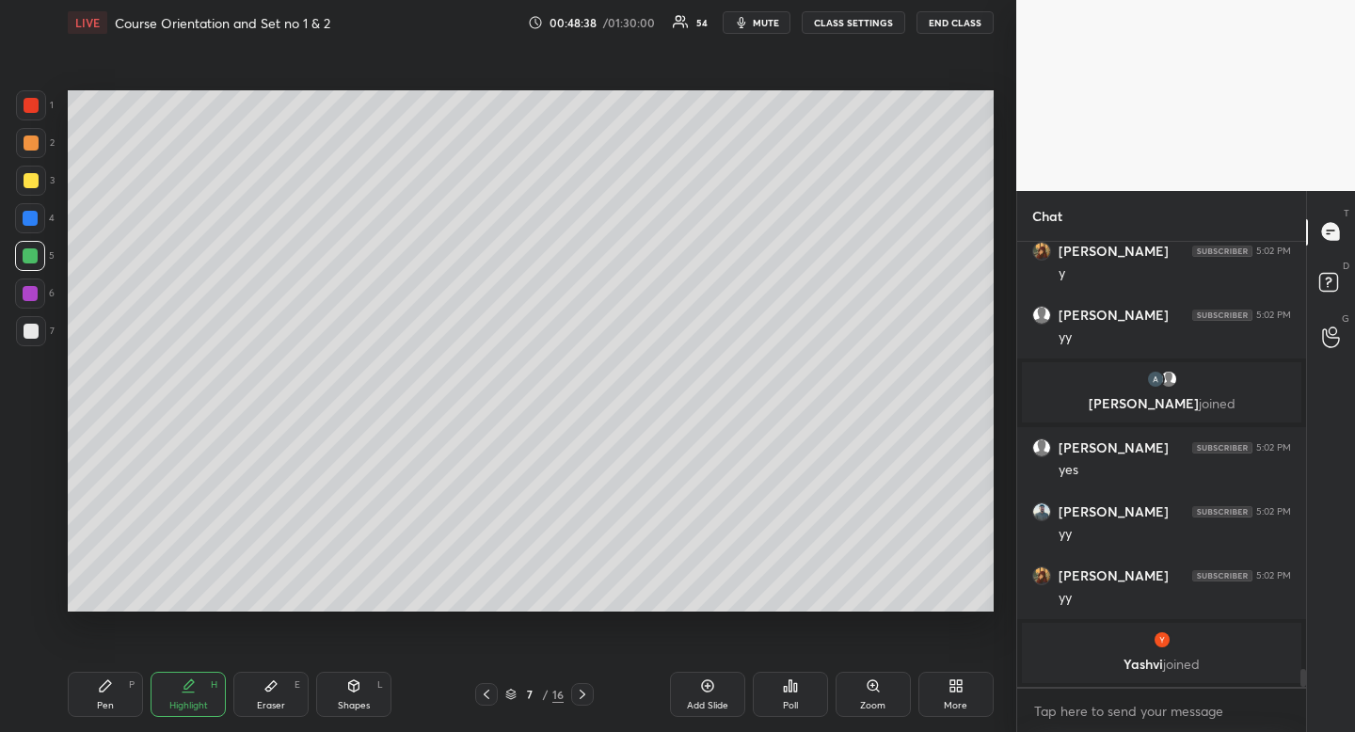
click at [358, 692] on icon at bounding box center [353, 685] width 15 height 15
click at [26, 528] on div at bounding box center [30, 521] width 30 height 30
click at [25, 528] on icon at bounding box center [30, 521] width 15 height 15
click at [221, 699] on div "Highlight H" at bounding box center [188, 694] width 75 height 45
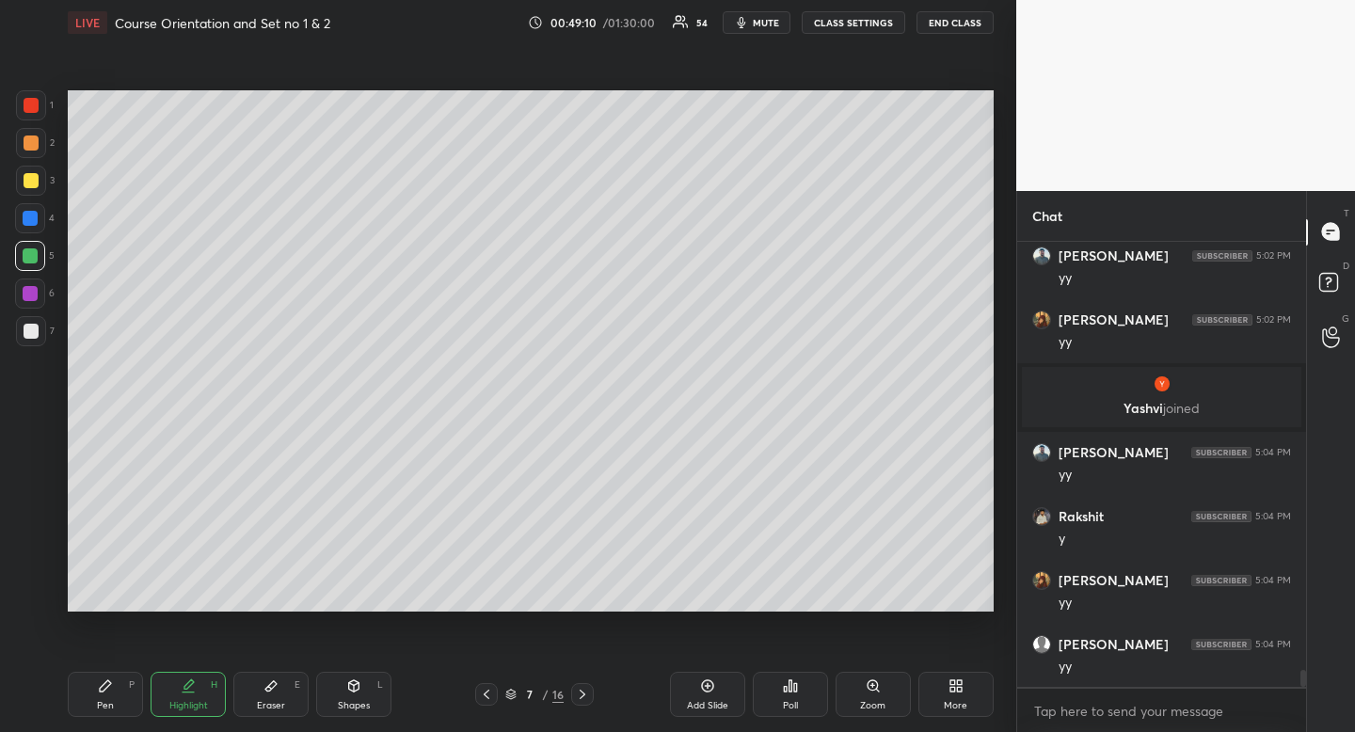
scroll to position [11080, 0]
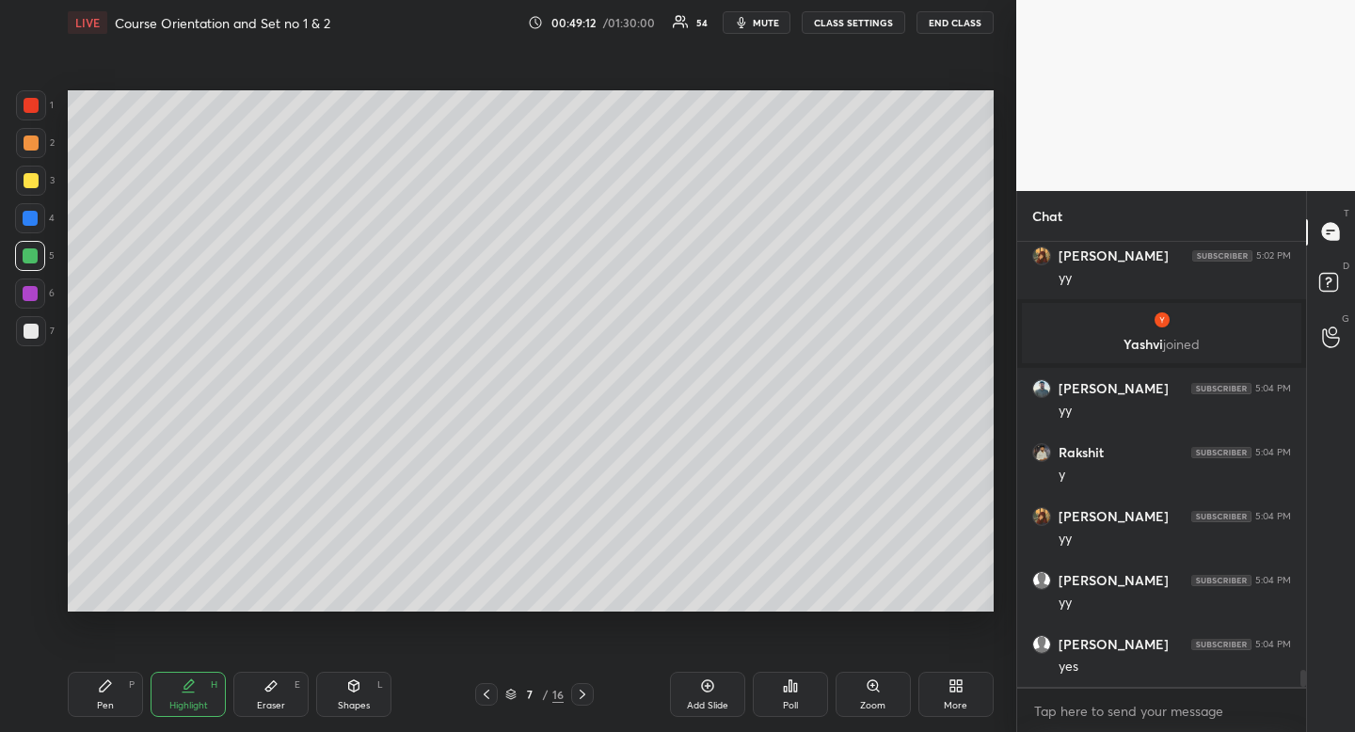
click at [492, 696] on icon at bounding box center [486, 694] width 15 height 15
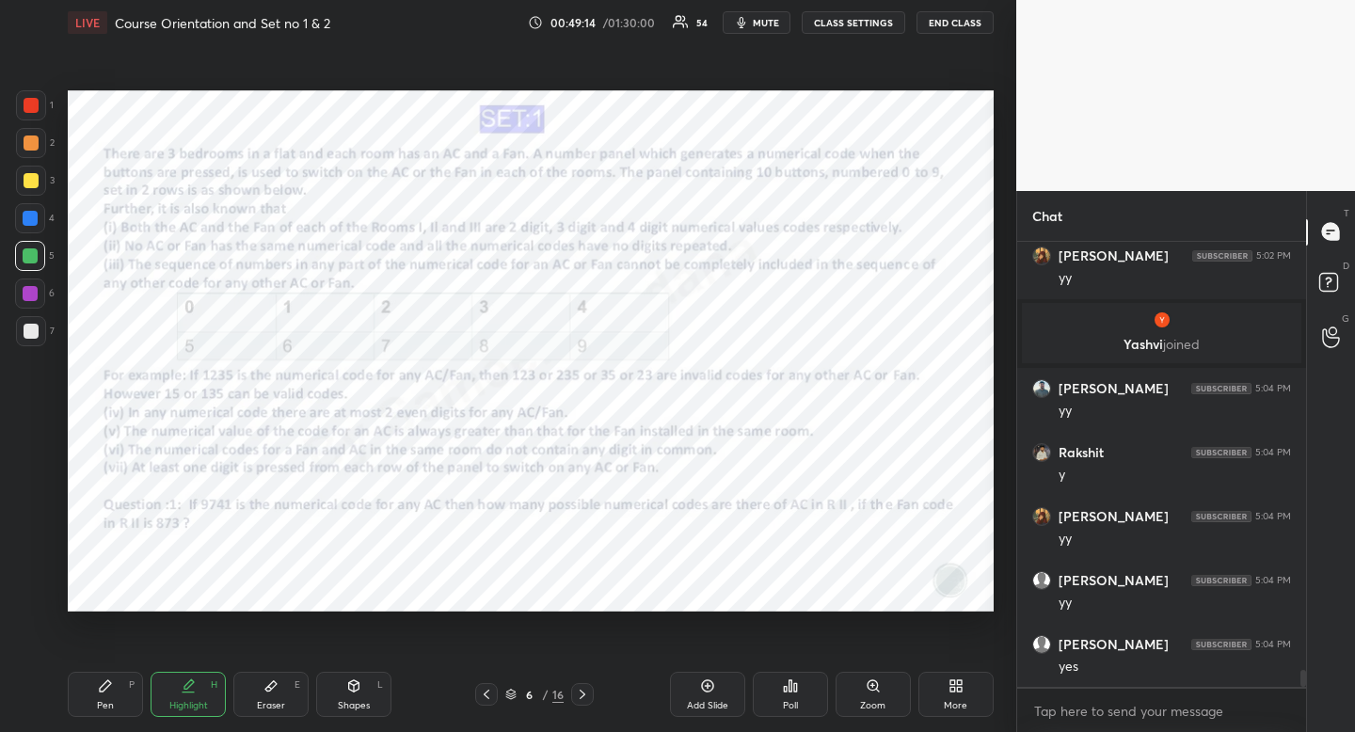
click at [186, 690] on icon at bounding box center [188, 685] width 15 height 15
click at [191, 674] on div "Highlight H" at bounding box center [188, 694] width 75 height 45
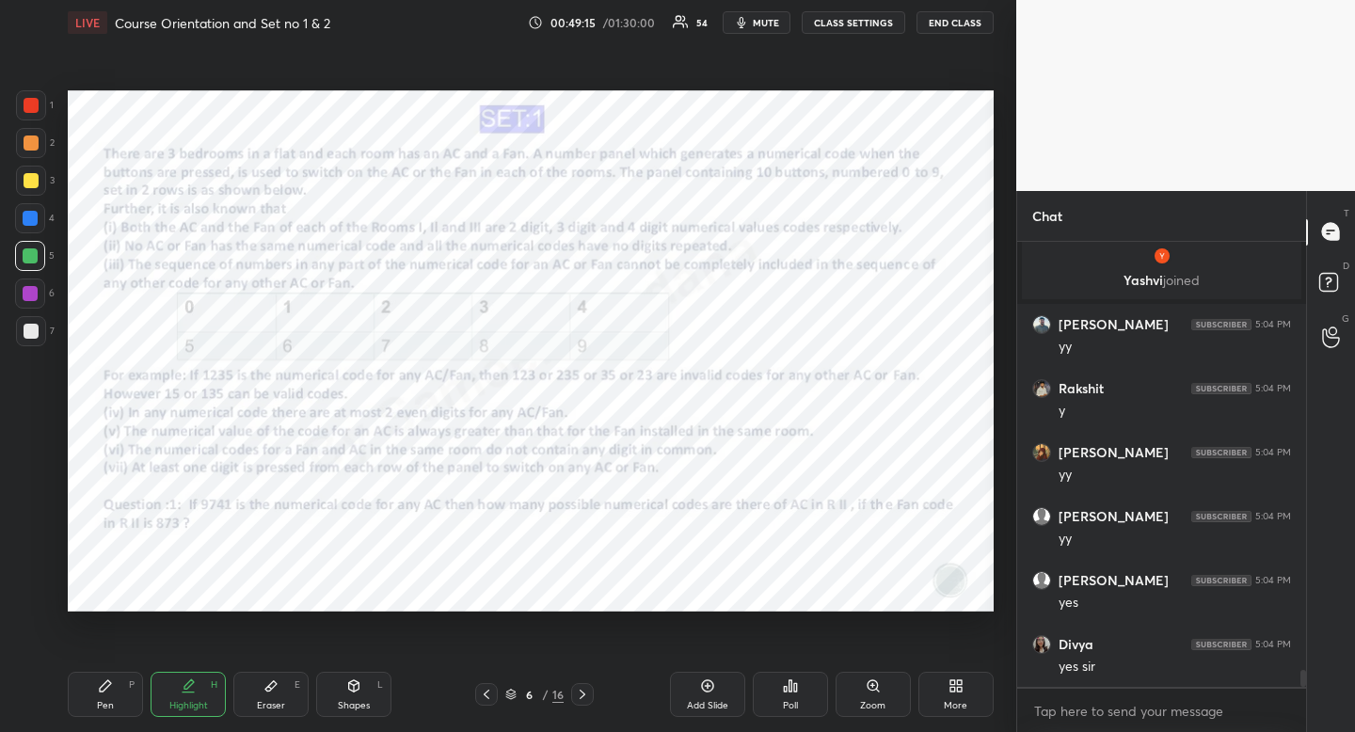
click at [581, 695] on icon at bounding box center [582, 694] width 15 height 15
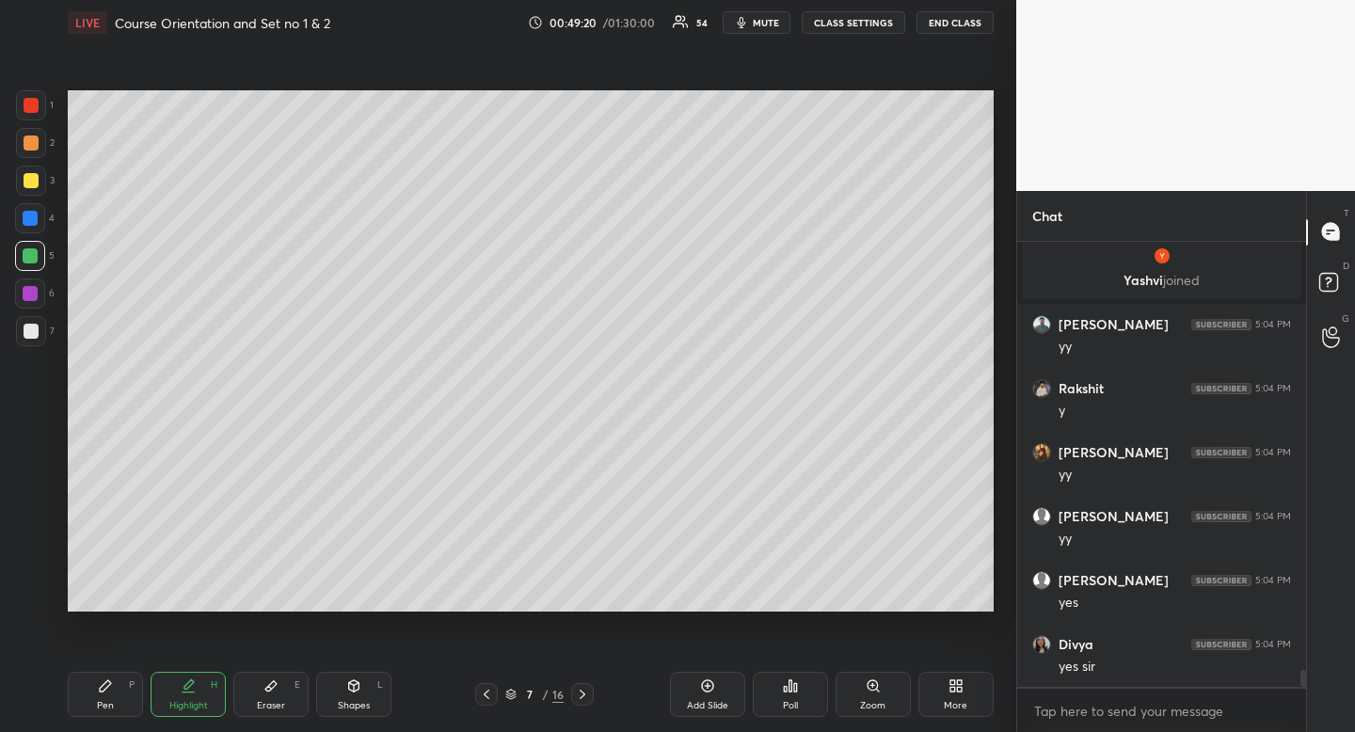
click at [486, 706] on div "Pen P Highlight H Eraser E Shapes L 7 / 16 Add Slide Poll Zoom More" at bounding box center [531, 694] width 926 height 75
click at [479, 698] on icon at bounding box center [486, 694] width 15 height 15
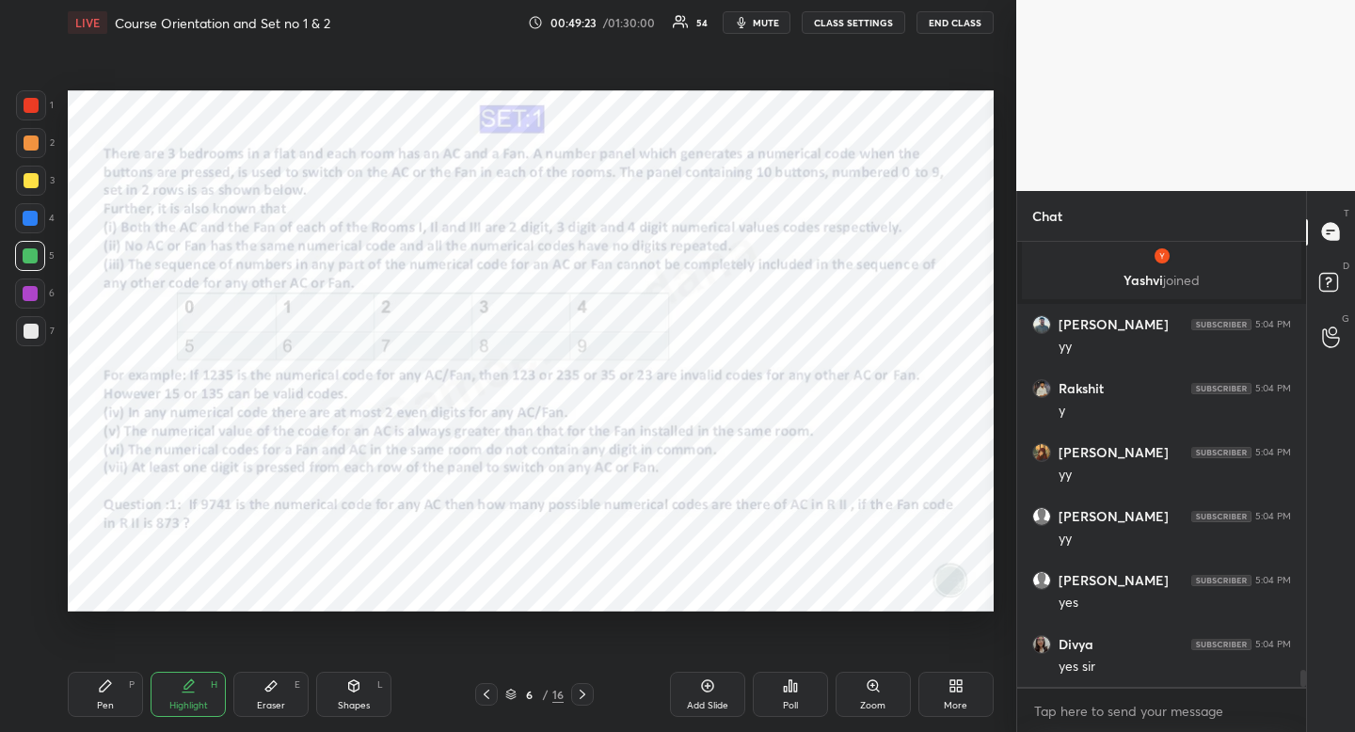
click at [36, 105] on div at bounding box center [31, 105] width 15 height 15
drag, startPoint x: 115, startPoint y: 678, endPoint x: 118, endPoint y: 669, distance: 9.8
click at [115, 678] on div "Pen P" at bounding box center [105, 694] width 75 height 45
drag, startPoint x: 118, startPoint y: 669, endPoint x: 123, endPoint y: 645, distance: 24.2
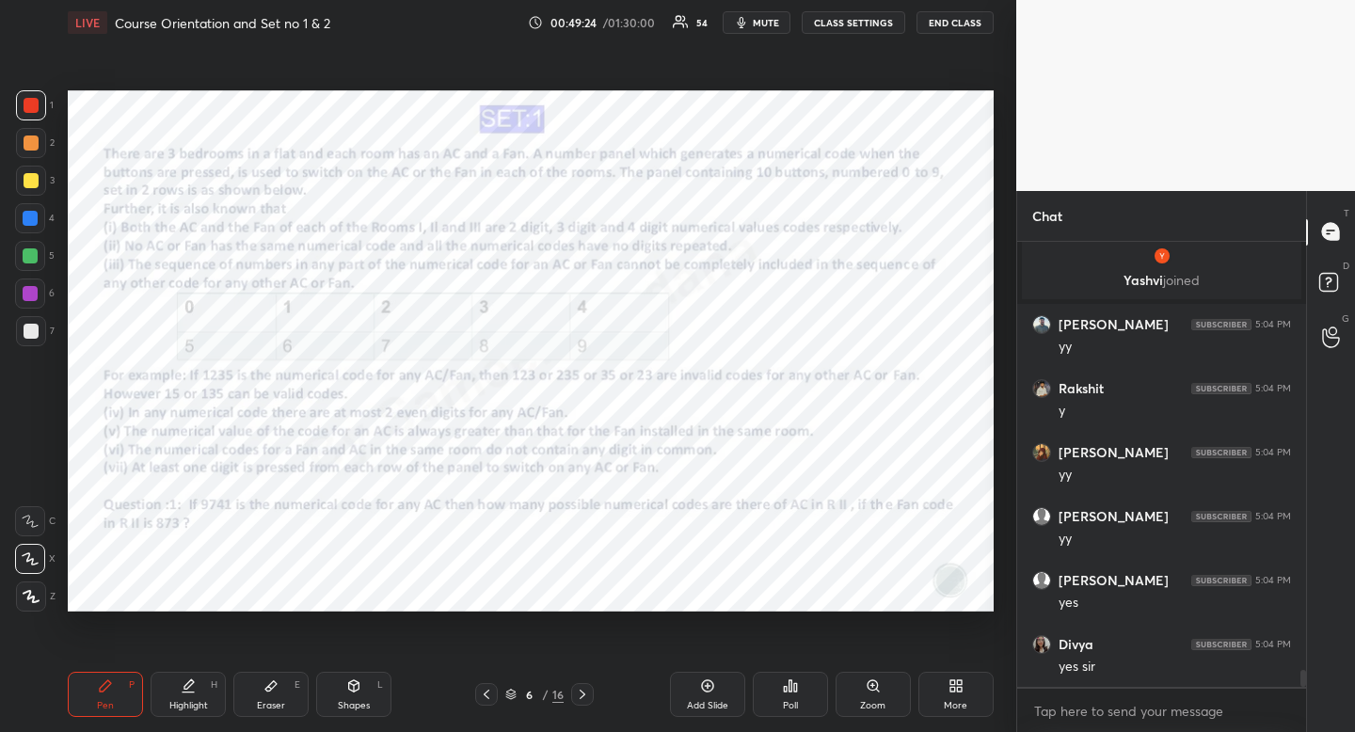
click at [118, 665] on div "Pen P Highlight H Eraser E Shapes L 6 / 16 Add Slide Poll Zoom More" at bounding box center [531, 694] width 926 height 75
click at [204, 684] on div "Highlight H" at bounding box center [188, 694] width 75 height 45
click at [194, 682] on icon at bounding box center [188, 683] width 9 height 9
click at [112, 690] on icon at bounding box center [105, 685] width 15 height 15
drag, startPoint x: 110, startPoint y: 685, endPoint x: 120, endPoint y: 624, distance: 62.0
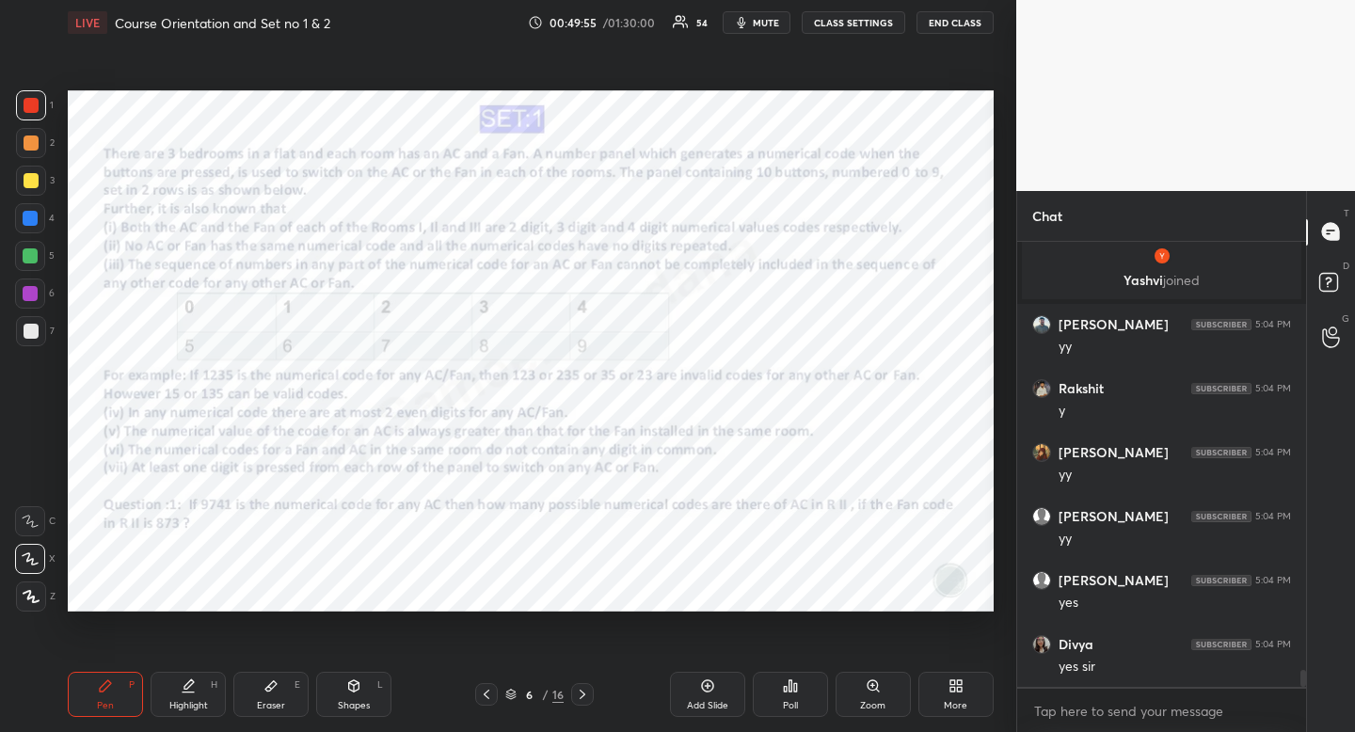
click at [116, 673] on div "Pen P" at bounding box center [105, 694] width 75 height 45
click at [365, 690] on div "Shapes L" at bounding box center [353, 694] width 75 height 45
click at [25, 480] on icon at bounding box center [31, 483] width 15 height 15
drag, startPoint x: 25, startPoint y: 480, endPoint x: 52, endPoint y: 467, distance: 29.5
click at [40, 475] on div at bounding box center [31, 484] width 30 height 30
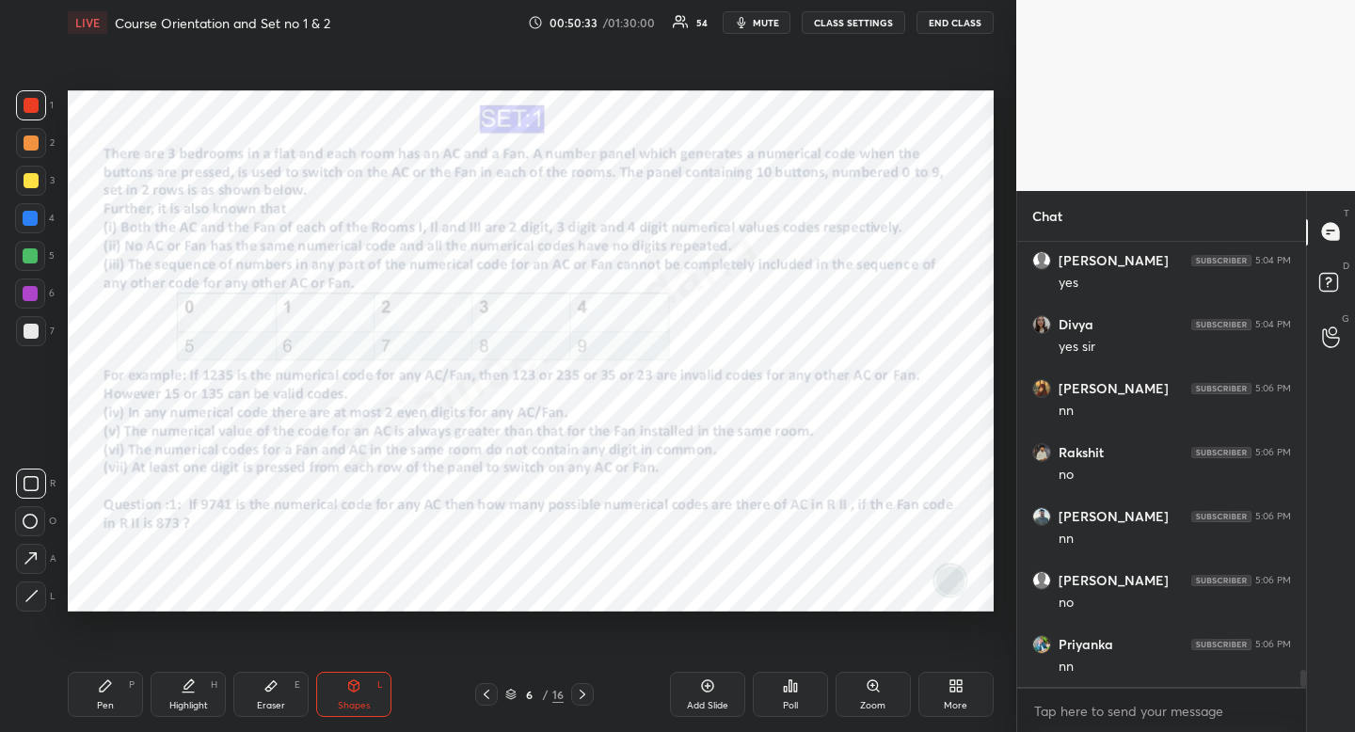
scroll to position [11528, 0]
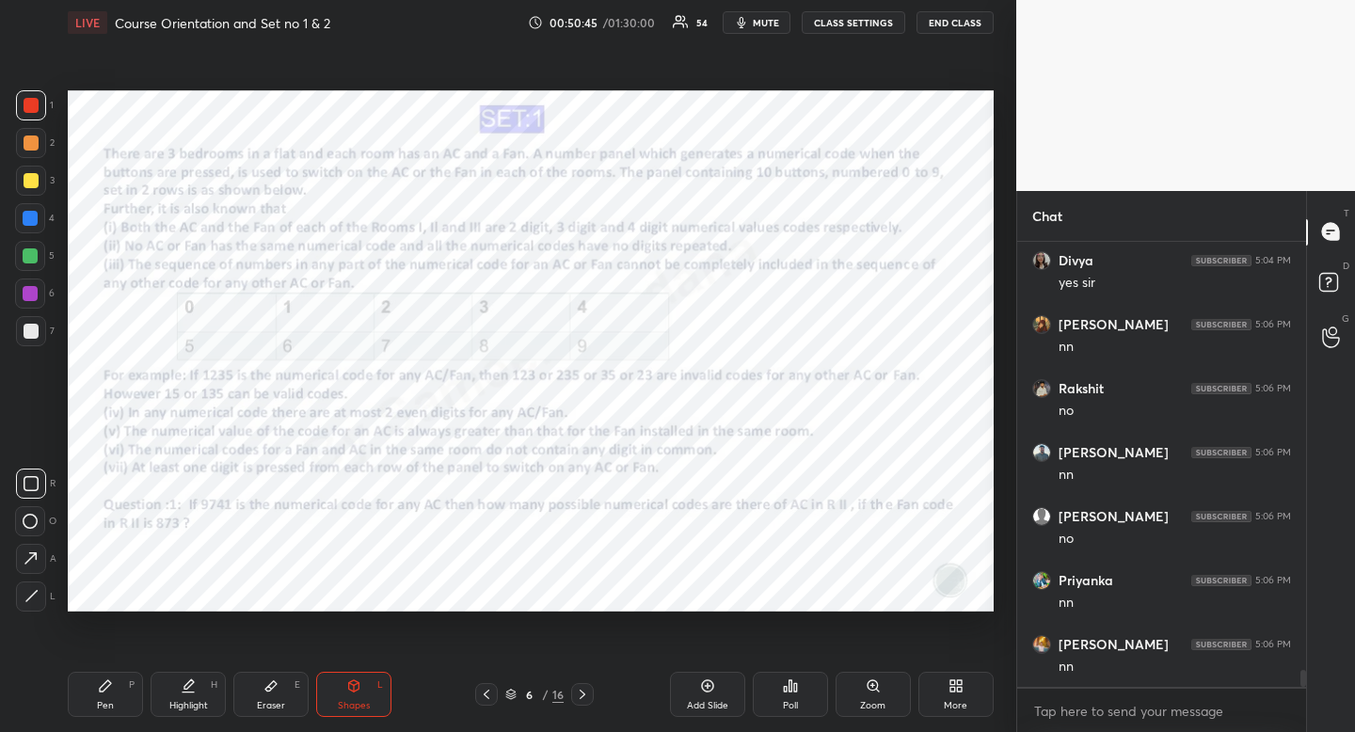
click at [358, 704] on div "Shapes" at bounding box center [354, 705] width 32 height 9
click at [42, 592] on div at bounding box center [31, 596] width 30 height 30
drag, startPoint x: 42, startPoint y: 592, endPoint x: 55, endPoint y: 578, distance: 18.7
click at [42, 592] on div at bounding box center [31, 596] width 30 height 30
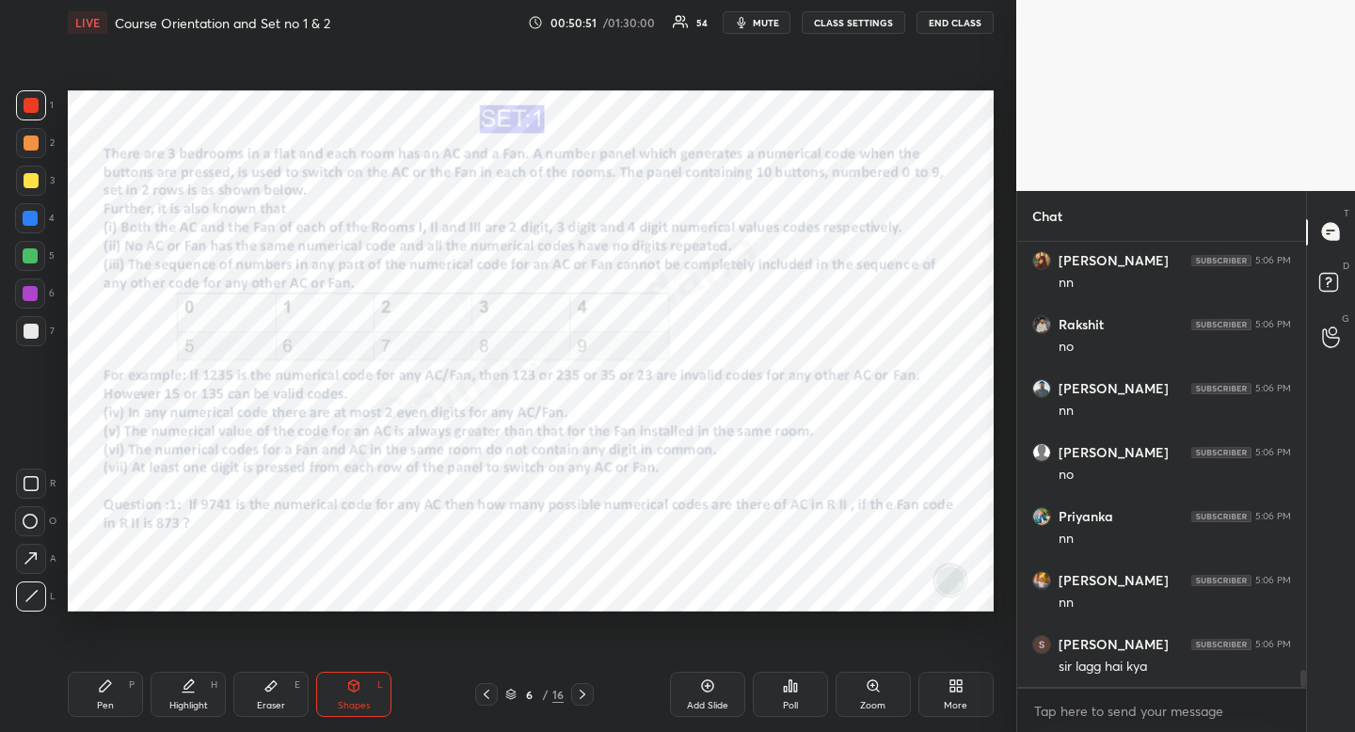
click at [196, 708] on div "Highlight" at bounding box center [188, 705] width 39 height 9
click at [186, 704] on div "Highlight" at bounding box center [188, 705] width 39 height 9
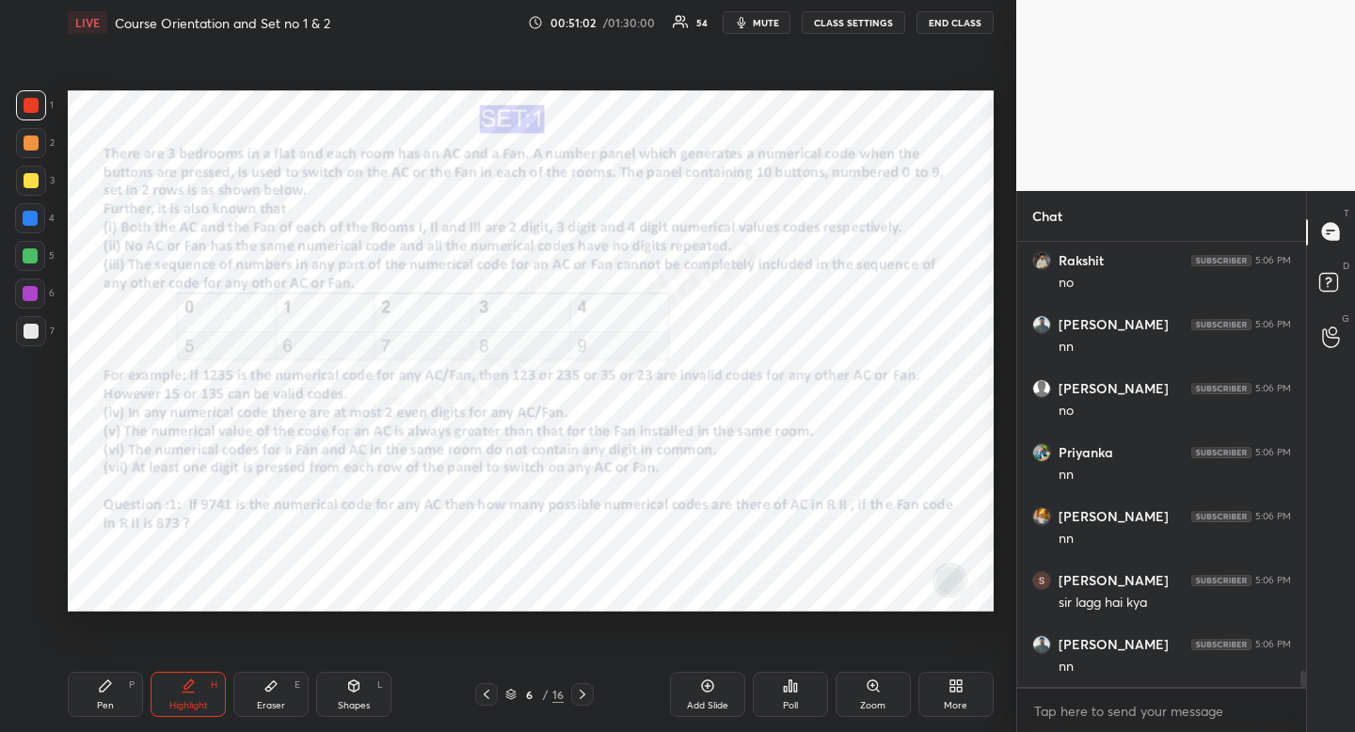
scroll to position [11720, 0]
click at [362, 682] on div "Shapes L" at bounding box center [353, 694] width 75 height 45
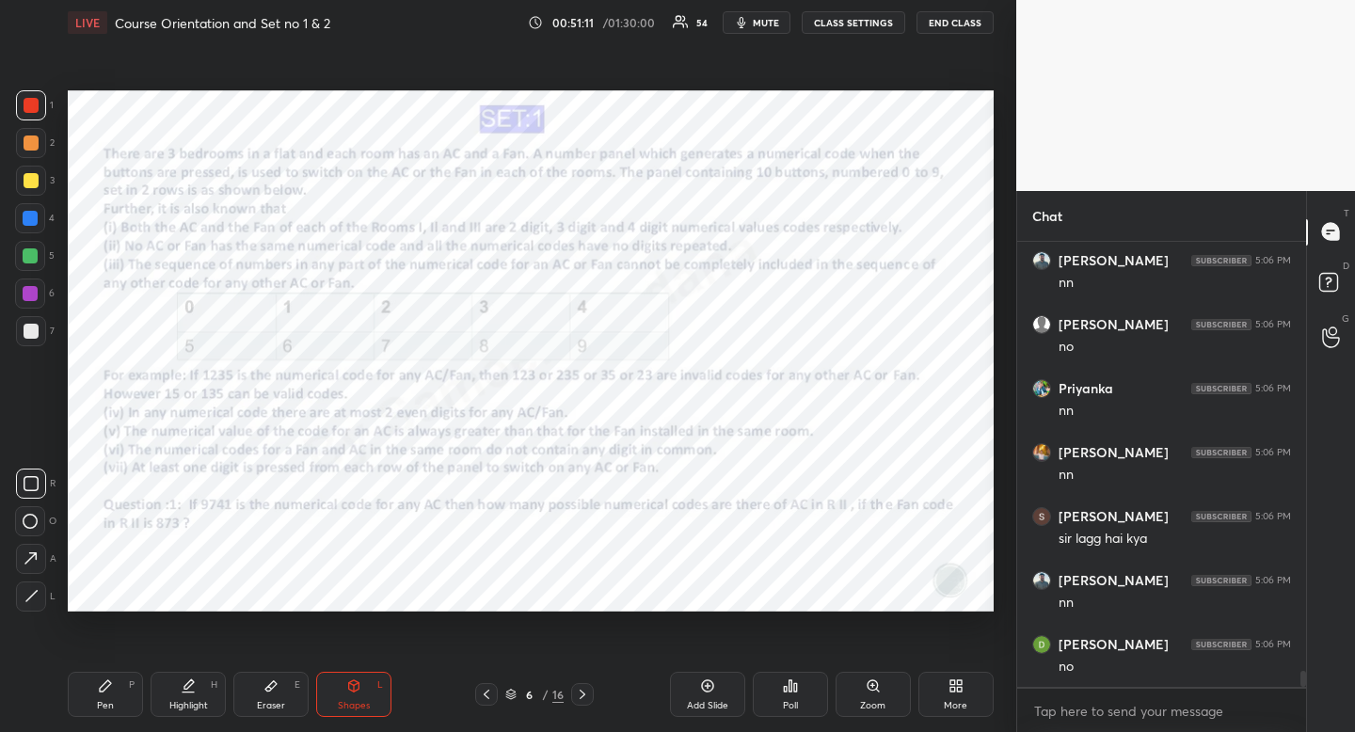
click at [41, 487] on div at bounding box center [31, 484] width 30 height 30
click at [368, 695] on div "Shapes L" at bounding box center [353, 694] width 75 height 45
click at [35, 486] on icon at bounding box center [31, 483] width 15 height 15
drag, startPoint x: 35, startPoint y: 486, endPoint x: 52, endPoint y: 486, distance: 16.9
click at [35, 486] on icon at bounding box center [31, 483] width 15 height 15
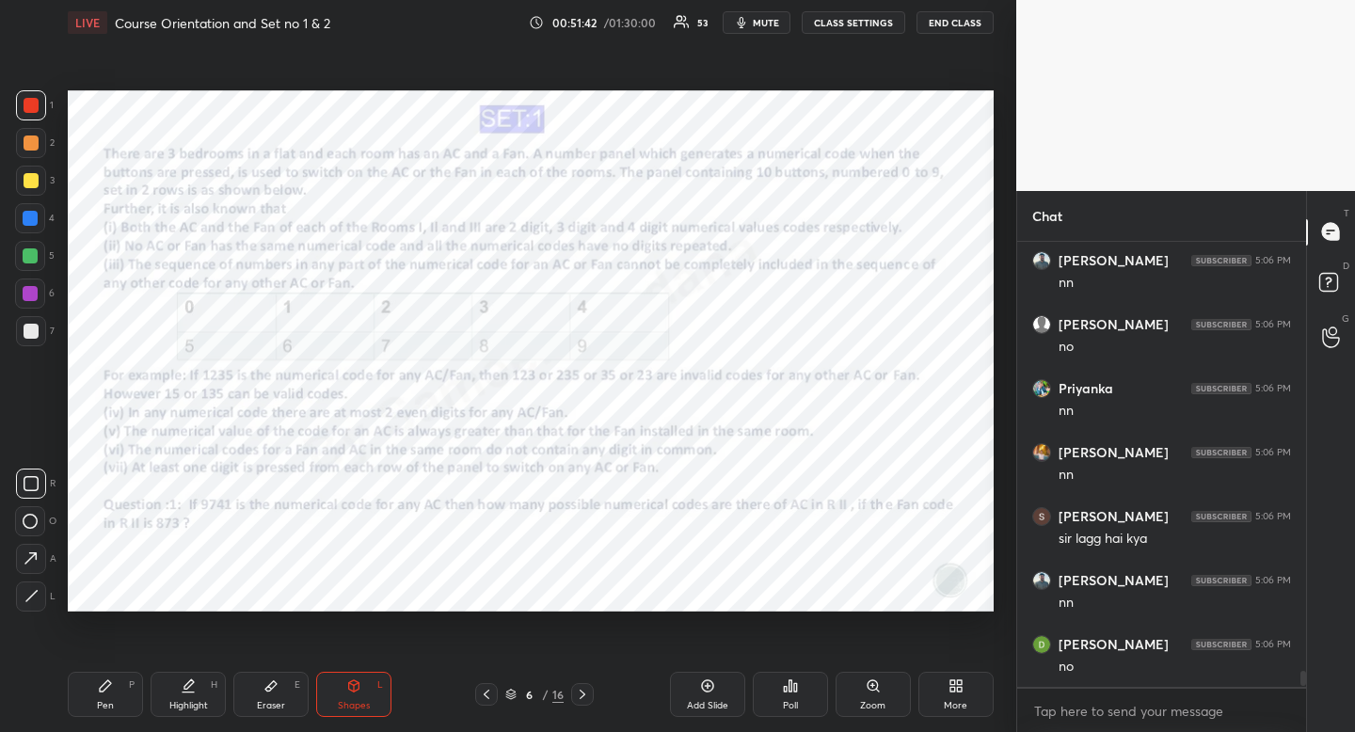
click at [116, 692] on div "Pen P" at bounding box center [105, 694] width 75 height 45
click at [103, 692] on icon at bounding box center [105, 685] width 15 height 15
drag, startPoint x: 103, startPoint y: 692, endPoint x: 168, endPoint y: 612, distance: 103.0
click at [103, 692] on icon at bounding box center [105, 685] width 15 height 15
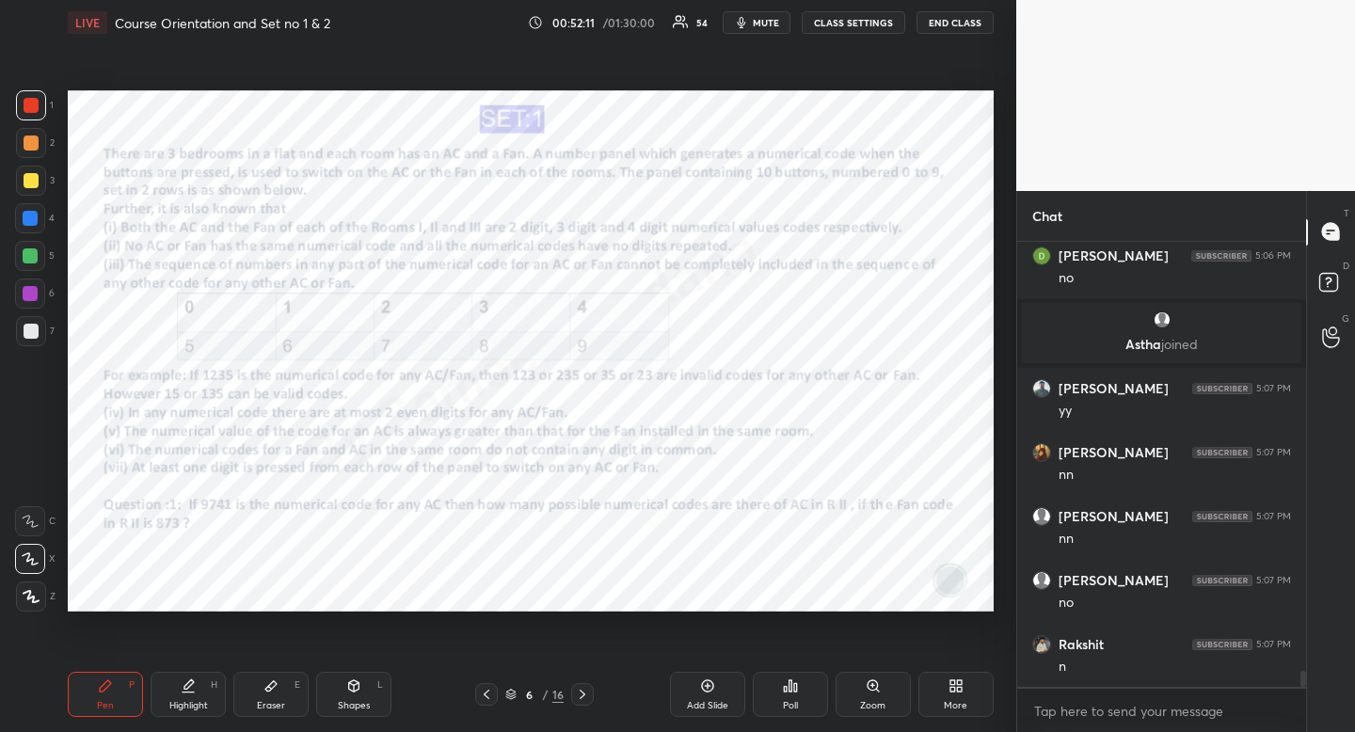
scroll to position [11825, 0]
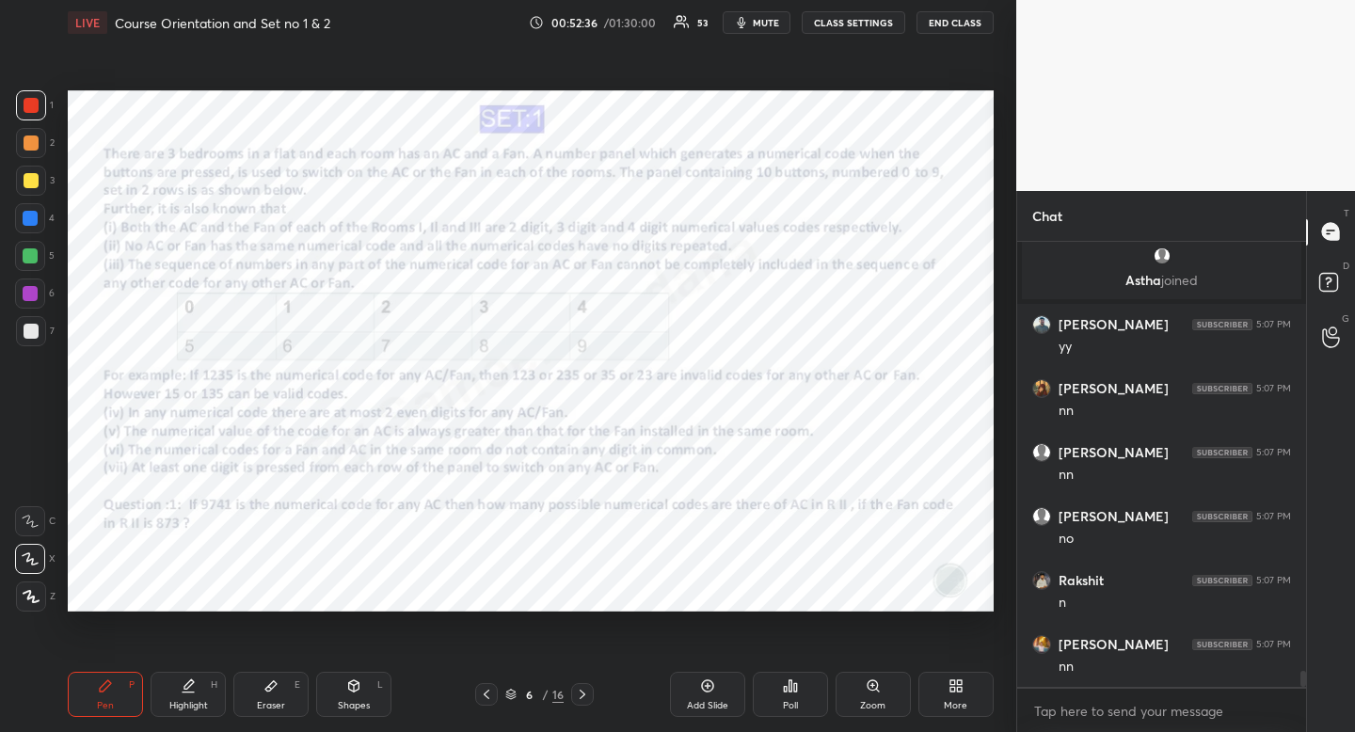
click at [288, 691] on div "Eraser E" at bounding box center [270, 694] width 75 height 45
drag, startPoint x: 288, startPoint y: 691, endPoint x: 410, endPoint y: 617, distance: 142.6
click at [288, 691] on div "Eraser E" at bounding box center [270, 694] width 75 height 45
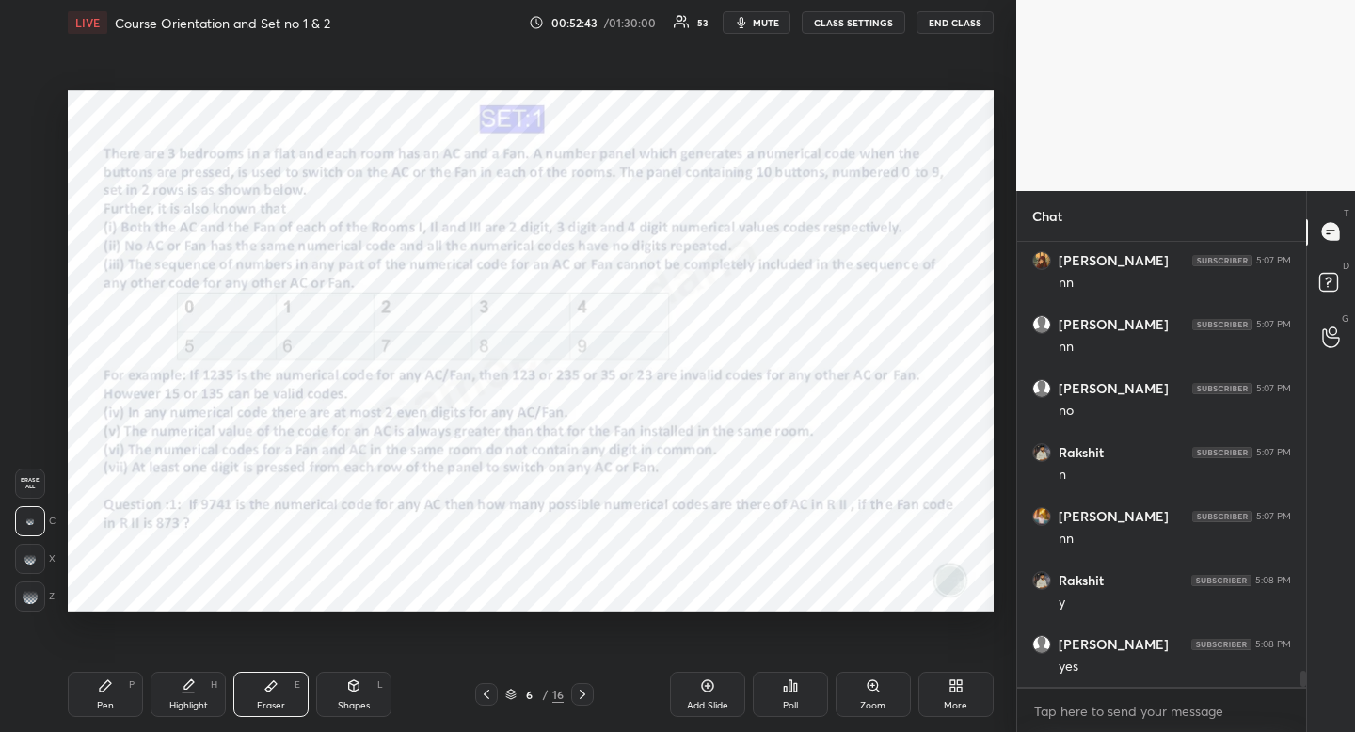
scroll to position [12016, 0]
click at [115, 696] on div "Pen P" at bounding box center [105, 694] width 75 height 45
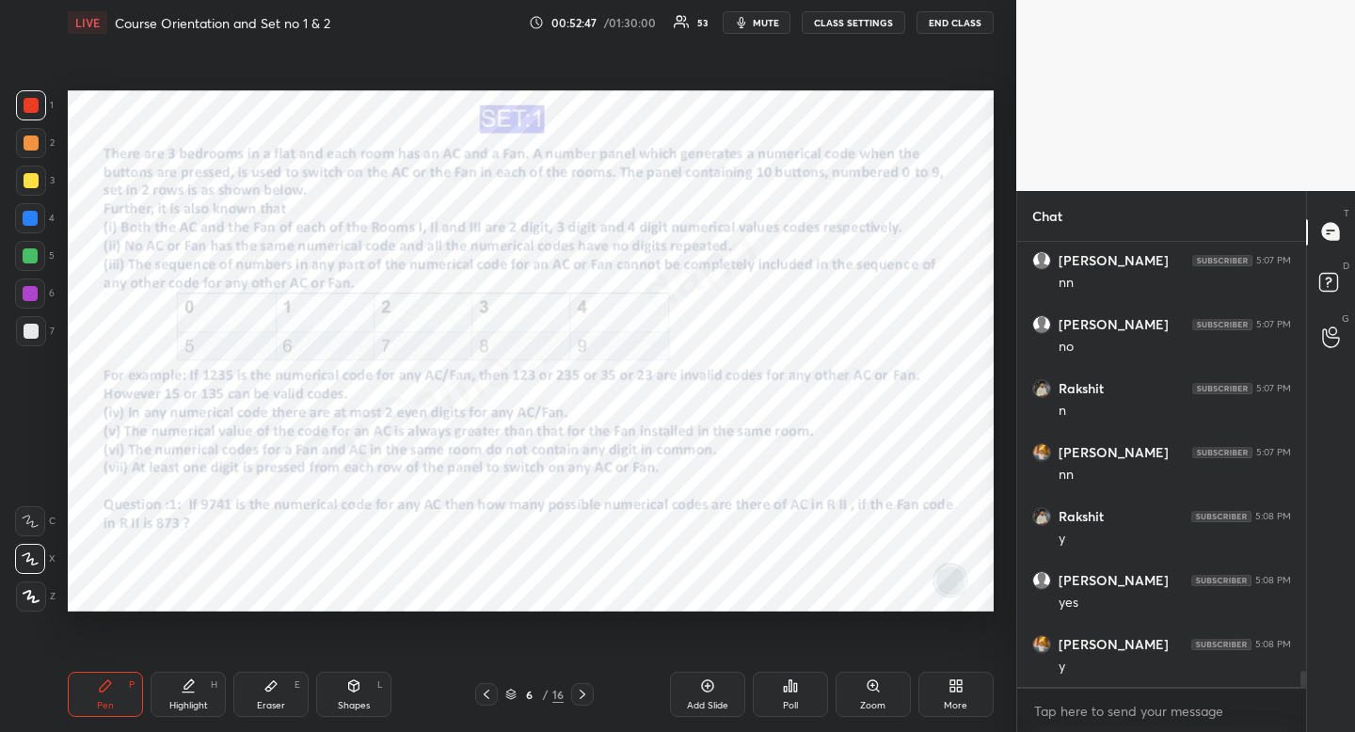
click at [32, 218] on div at bounding box center [30, 218] width 15 height 15
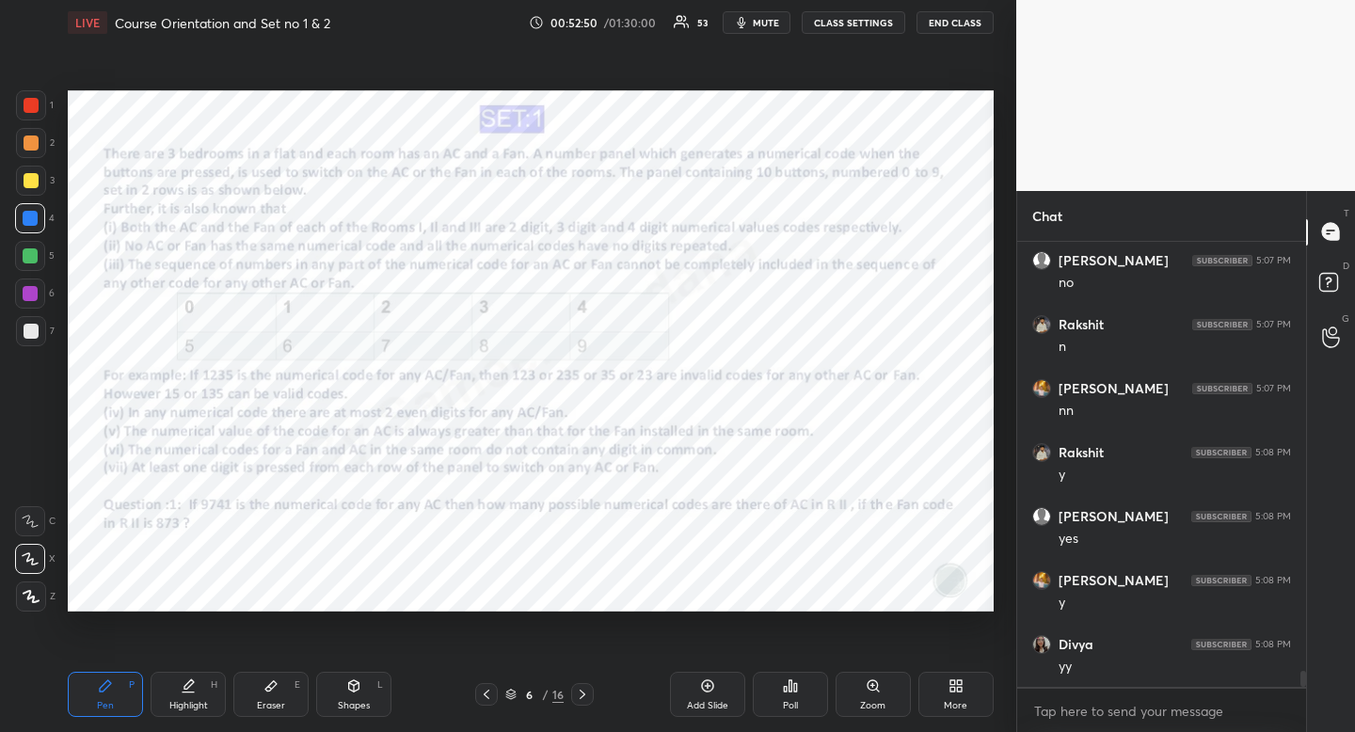
click at [195, 690] on div "Highlight H" at bounding box center [188, 694] width 75 height 45
drag, startPoint x: 197, startPoint y: 690, endPoint x: 192, endPoint y: 660, distance: 30.5
click at [197, 690] on div "Highlight H" at bounding box center [188, 694] width 75 height 45
click at [116, 696] on div "Pen P" at bounding box center [105, 694] width 75 height 45
click at [121, 689] on div "Pen P" at bounding box center [105, 694] width 75 height 45
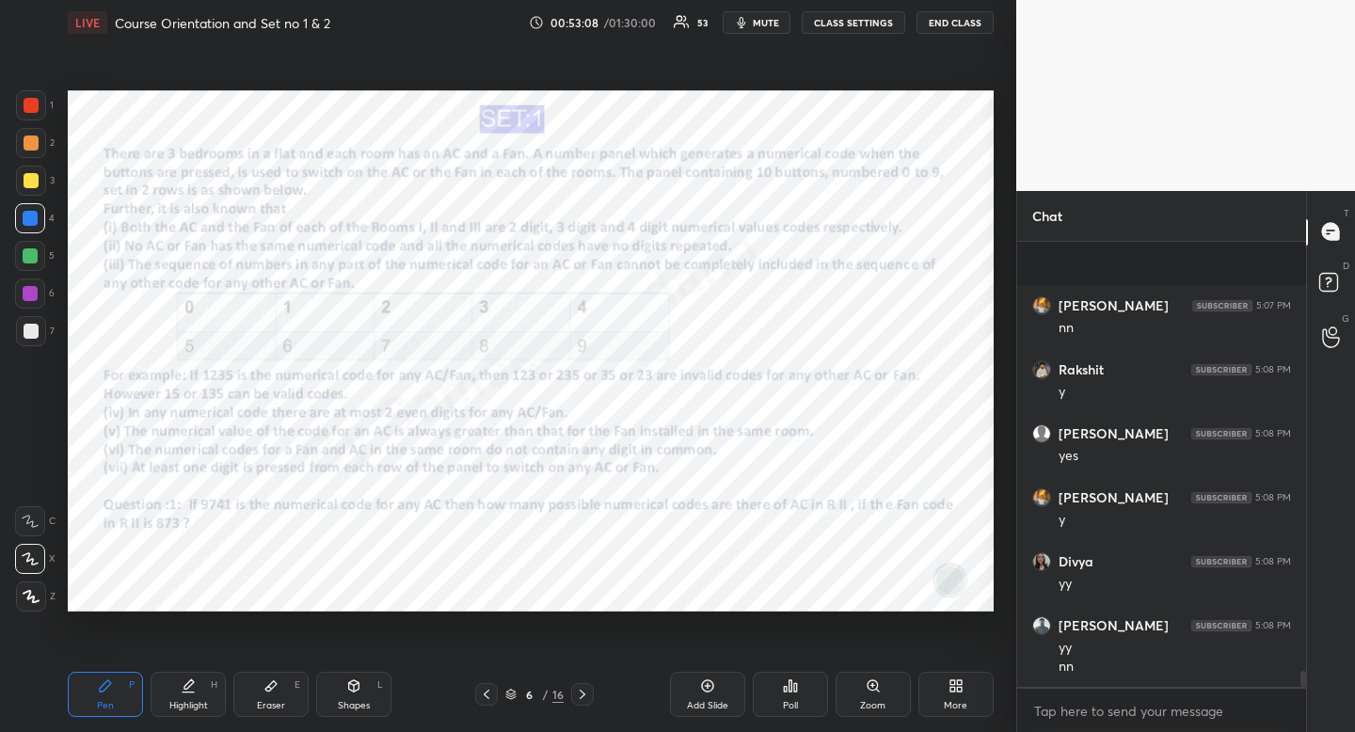
scroll to position [12291, 0]
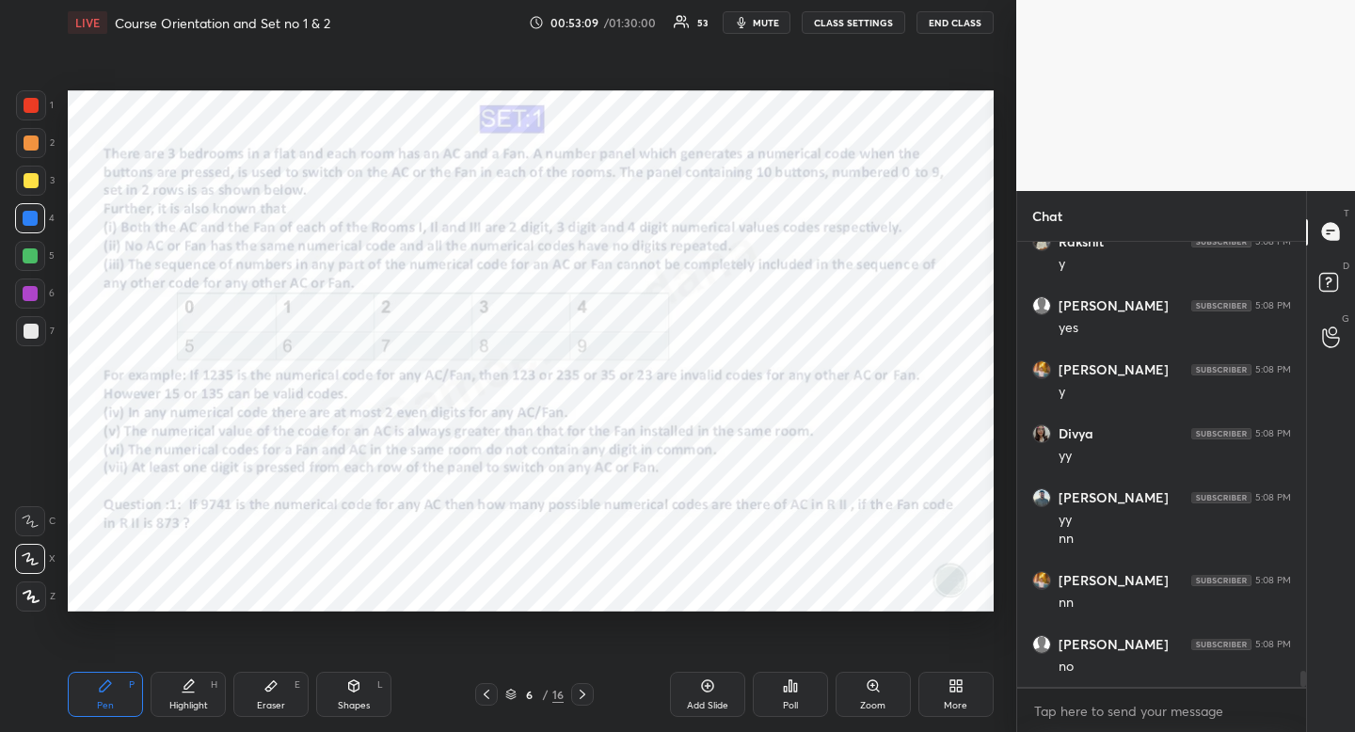
click at [268, 691] on icon at bounding box center [270, 686] width 11 height 10
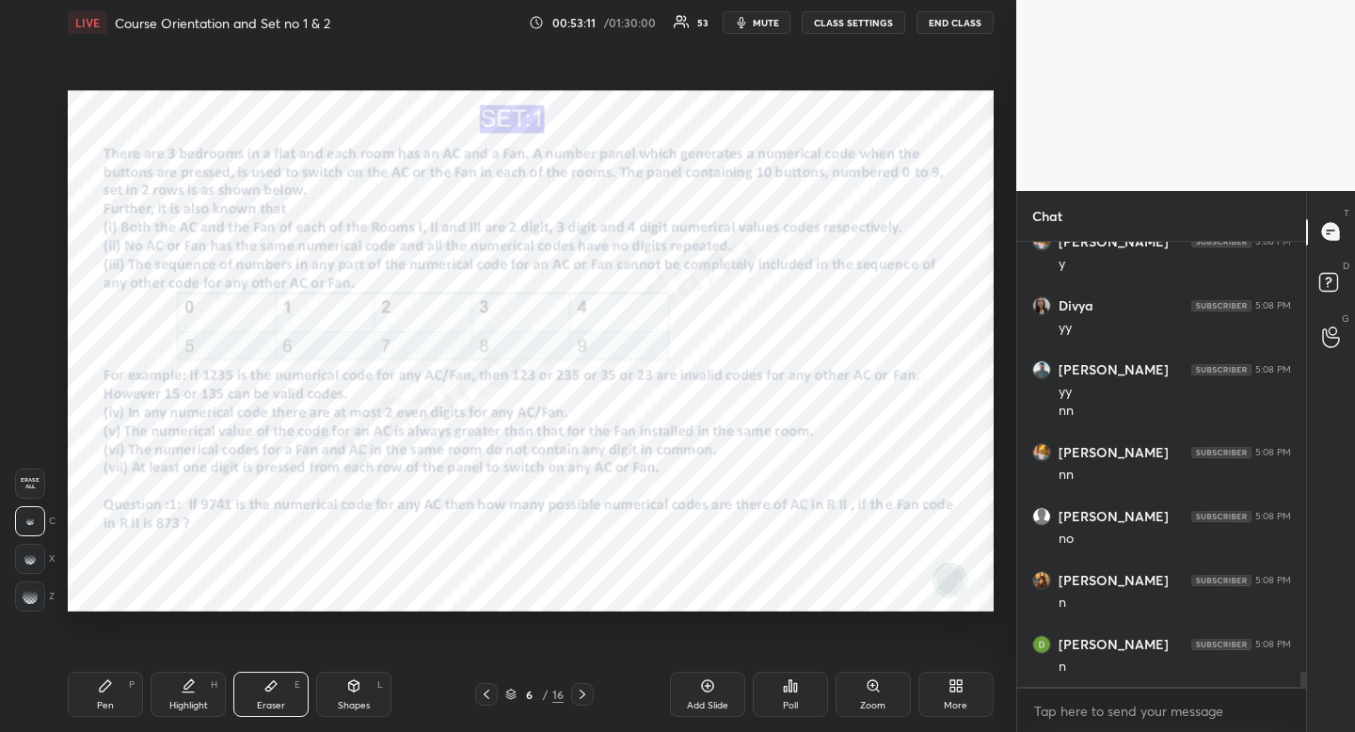
scroll to position [12488, 0]
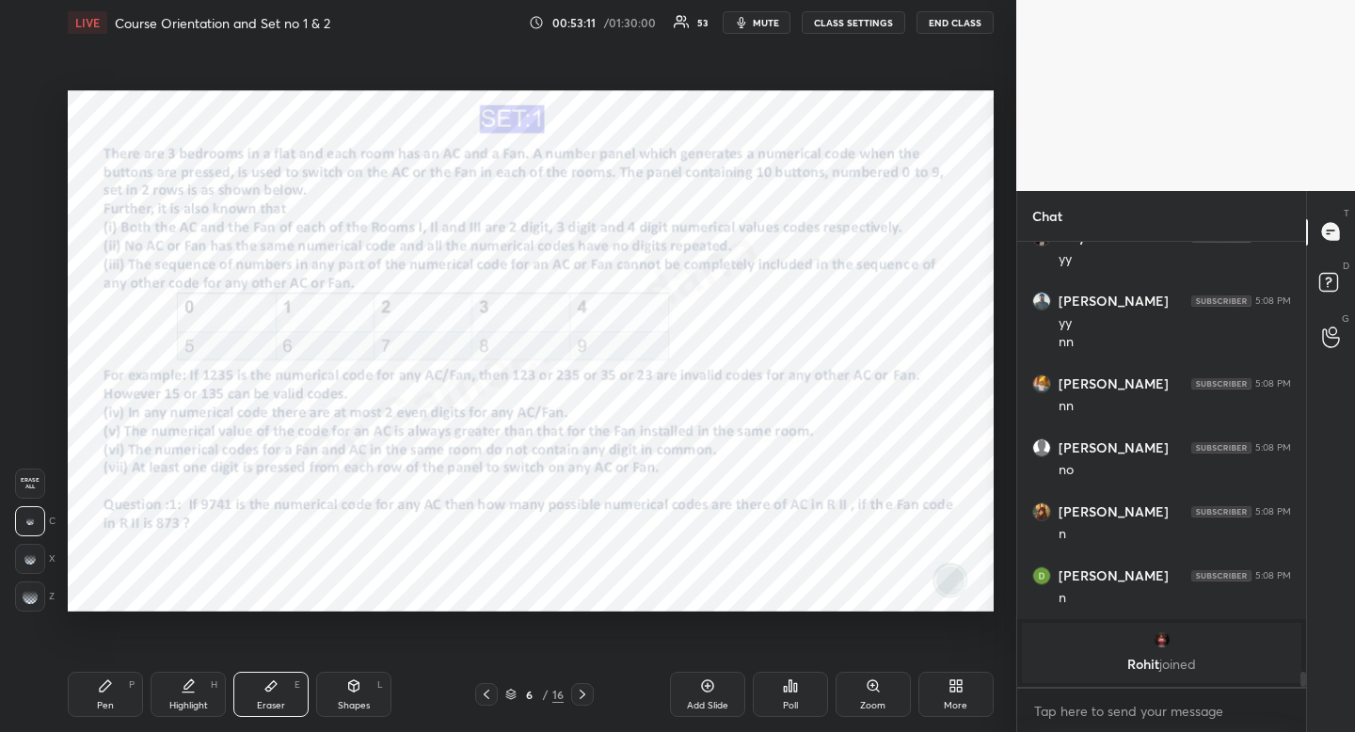
click at [197, 688] on div "Highlight H" at bounding box center [188, 694] width 75 height 45
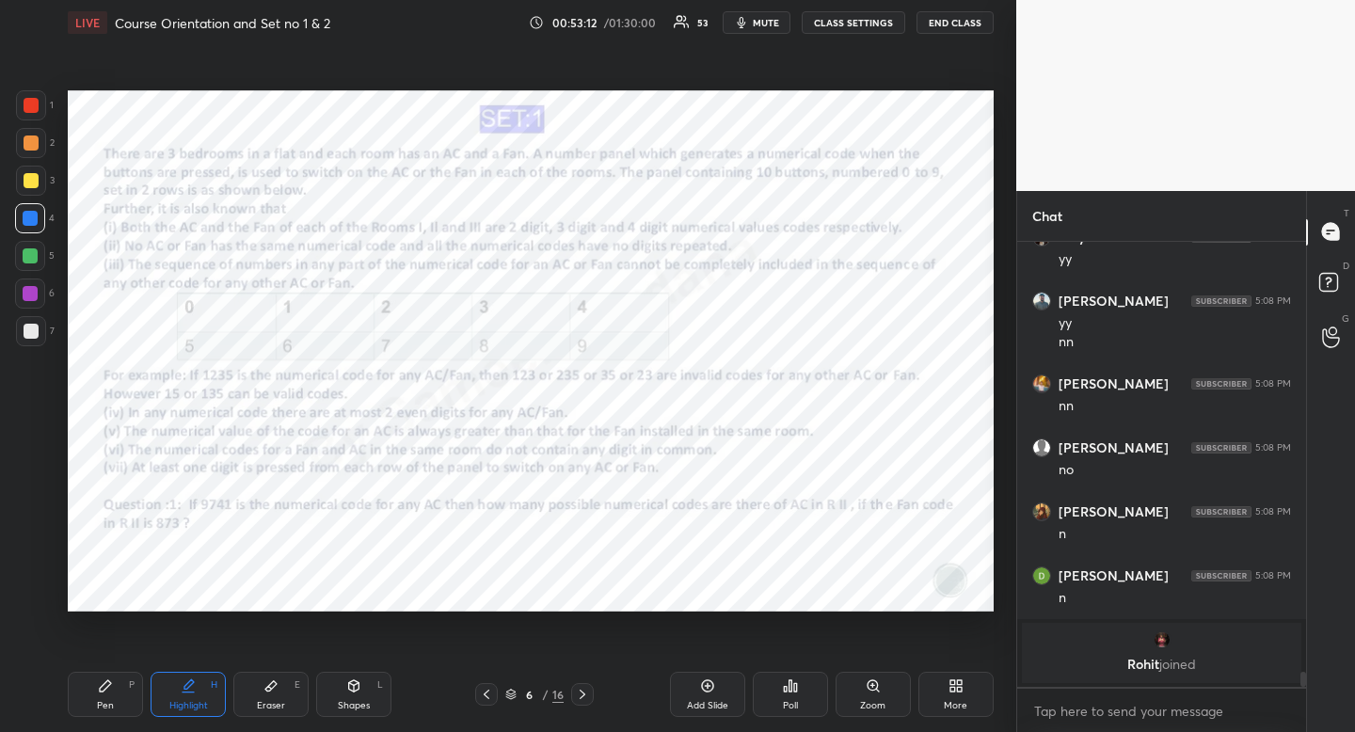
click at [118, 692] on div "Pen P" at bounding box center [105, 694] width 75 height 45
drag, startPoint x: 118, startPoint y: 692, endPoint x: 118, endPoint y: 665, distance: 27.3
click at [118, 692] on div "Pen P" at bounding box center [105, 694] width 75 height 45
click at [184, 708] on div "Highlight" at bounding box center [188, 705] width 39 height 9
drag, startPoint x: 184, startPoint y: 708, endPoint x: 188, endPoint y: 695, distance: 13.7
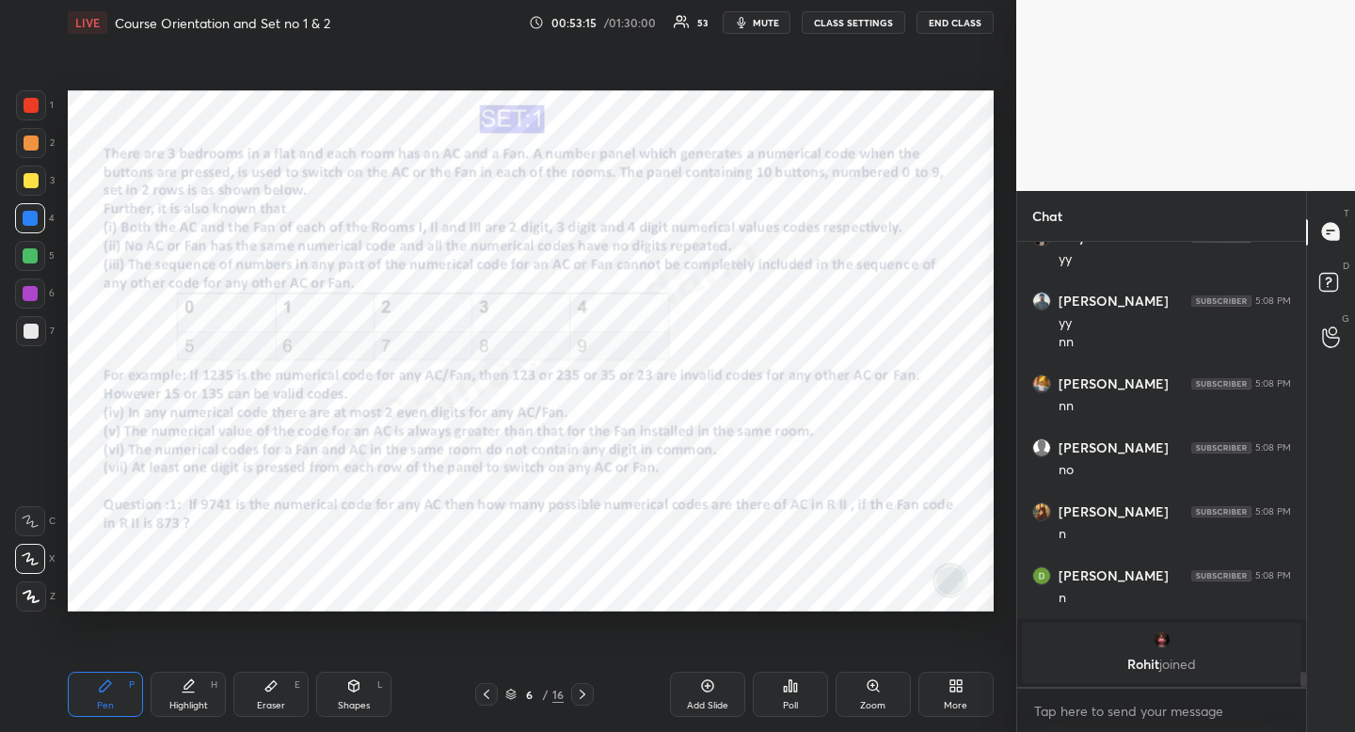
click at [184, 708] on div "Highlight" at bounding box center [188, 705] width 39 height 9
click at [112, 692] on icon at bounding box center [105, 685] width 15 height 15
drag, startPoint x: 119, startPoint y: 681, endPoint x: 173, endPoint y: 613, distance: 86.4
click at [119, 681] on div "Pen P" at bounding box center [105, 694] width 75 height 45
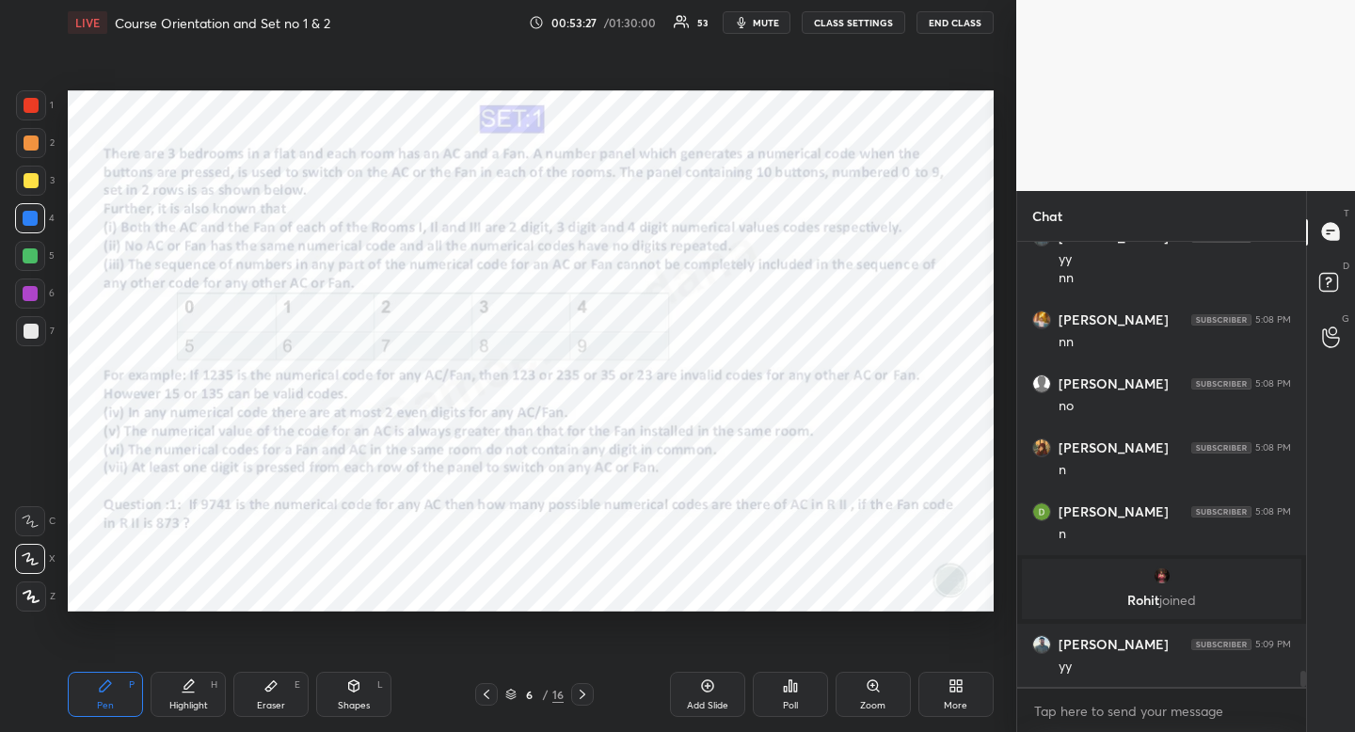
scroll to position [12293, 0]
click at [275, 677] on div "Eraser E" at bounding box center [270, 694] width 75 height 45
click at [123, 694] on div "Pen P" at bounding box center [105, 694] width 75 height 45
drag, startPoint x: 128, startPoint y: 694, endPoint x: 191, endPoint y: 634, distance: 87.2
click at [128, 694] on div "Pen P" at bounding box center [105, 694] width 75 height 45
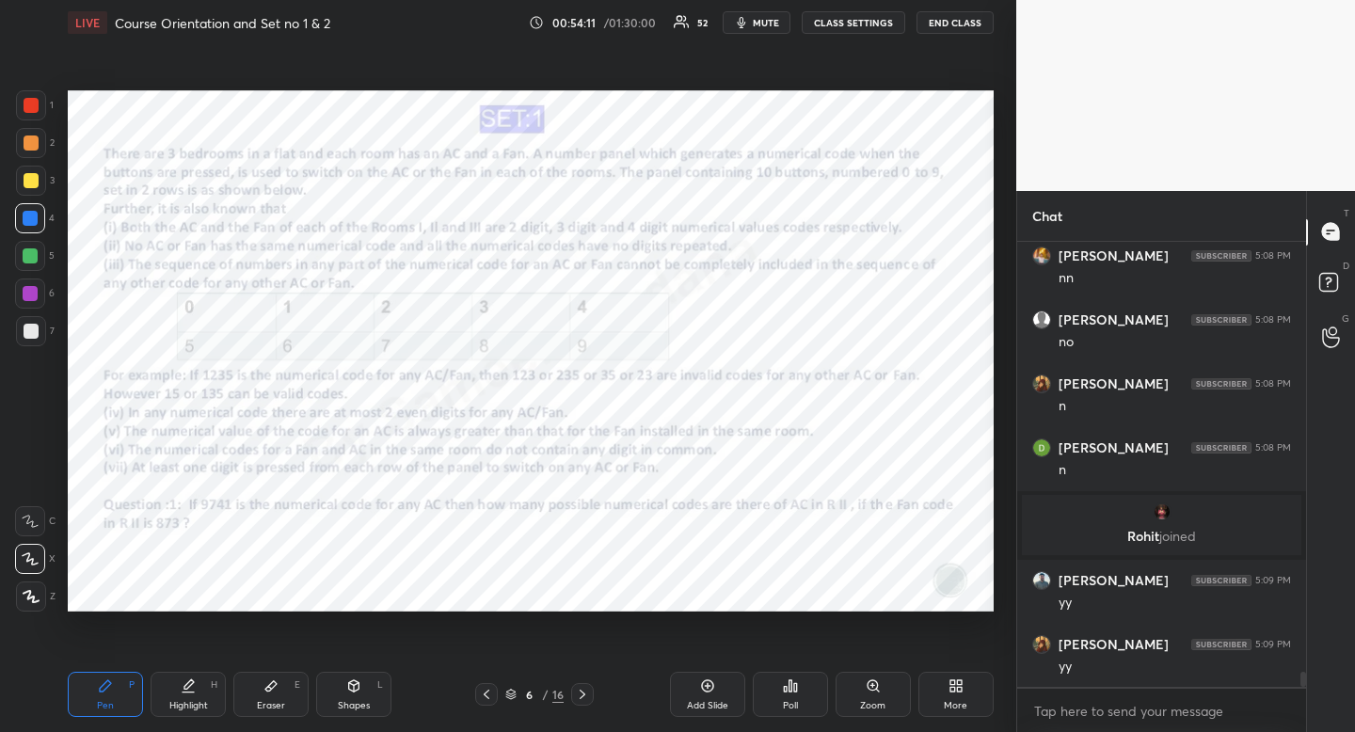
scroll to position [12485, 0]
click at [176, 693] on div "Highlight H" at bounding box center [188, 694] width 75 height 45
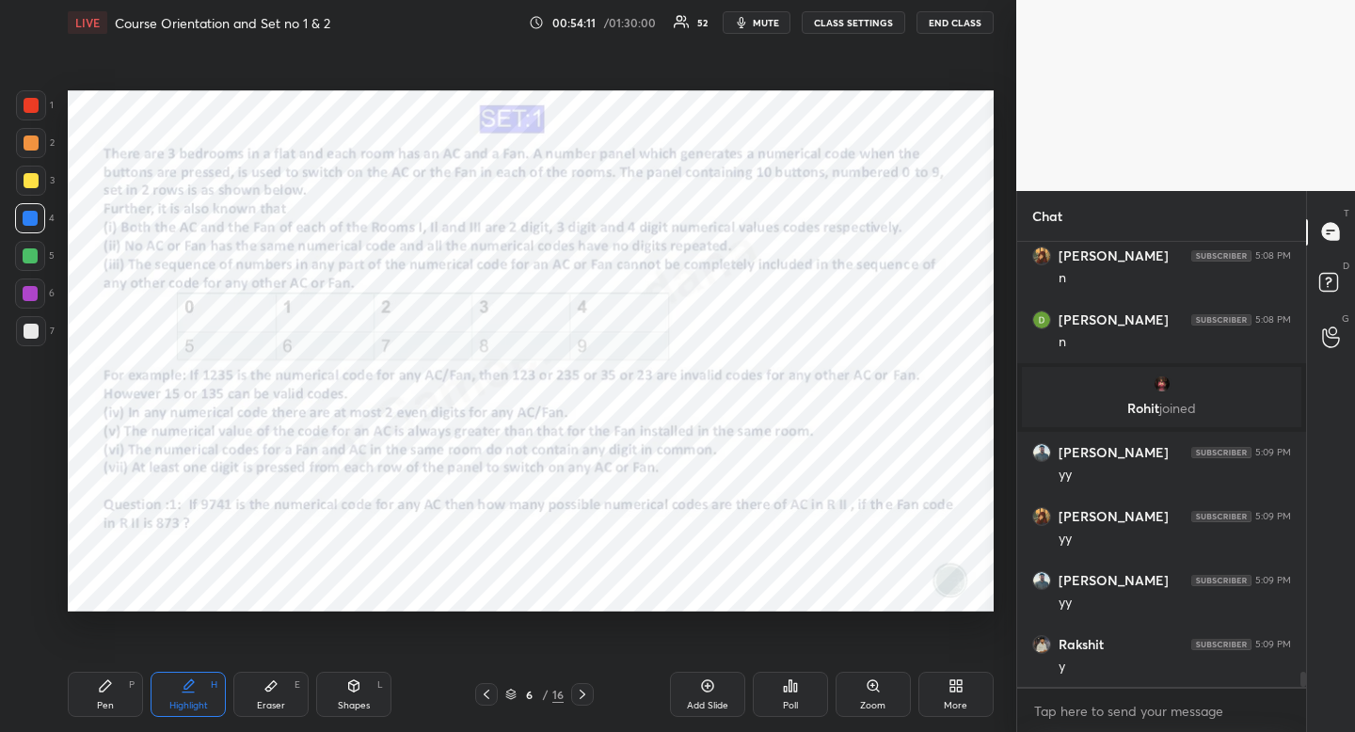
drag, startPoint x: 181, startPoint y: 684, endPoint x: 215, endPoint y: 617, distance: 74.9
click at [181, 682] on icon at bounding box center [188, 685] width 15 height 15
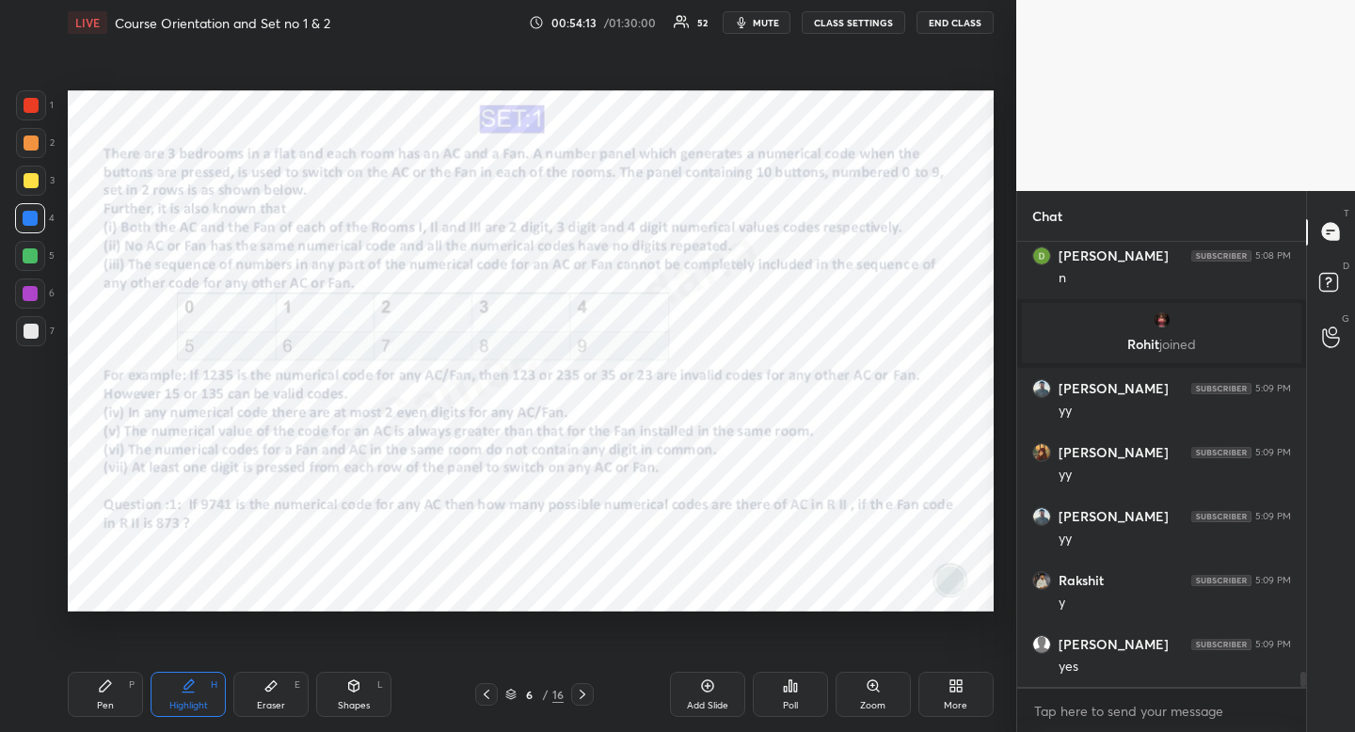
scroll to position [12613, 0]
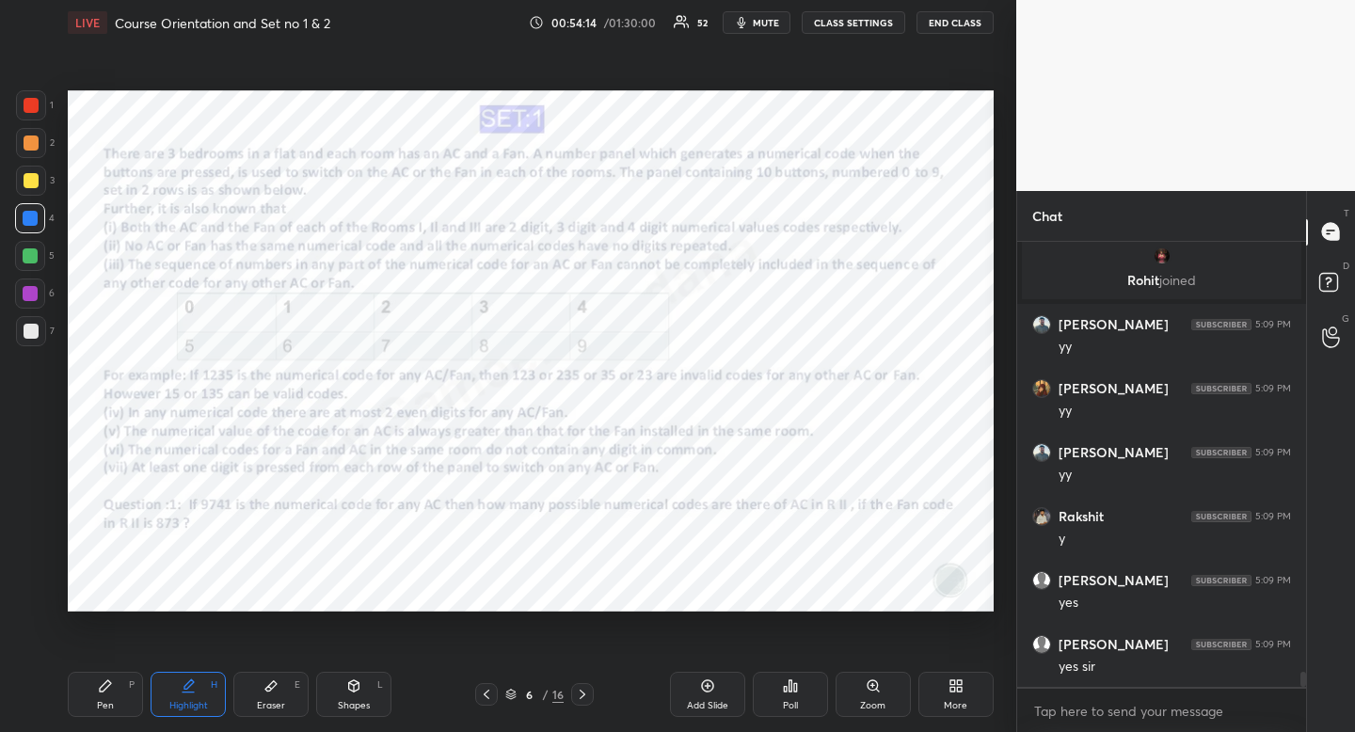
click at [122, 688] on div "Pen P" at bounding box center [105, 694] width 75 height 45
drag, startPoint x: 122, startPoint y: 688, endPoint x: 188, endPoint y: 635, distance: 84.3
click at [122, 688] on div "Pen P" at bounding box center [105, 694] width 75 height 45
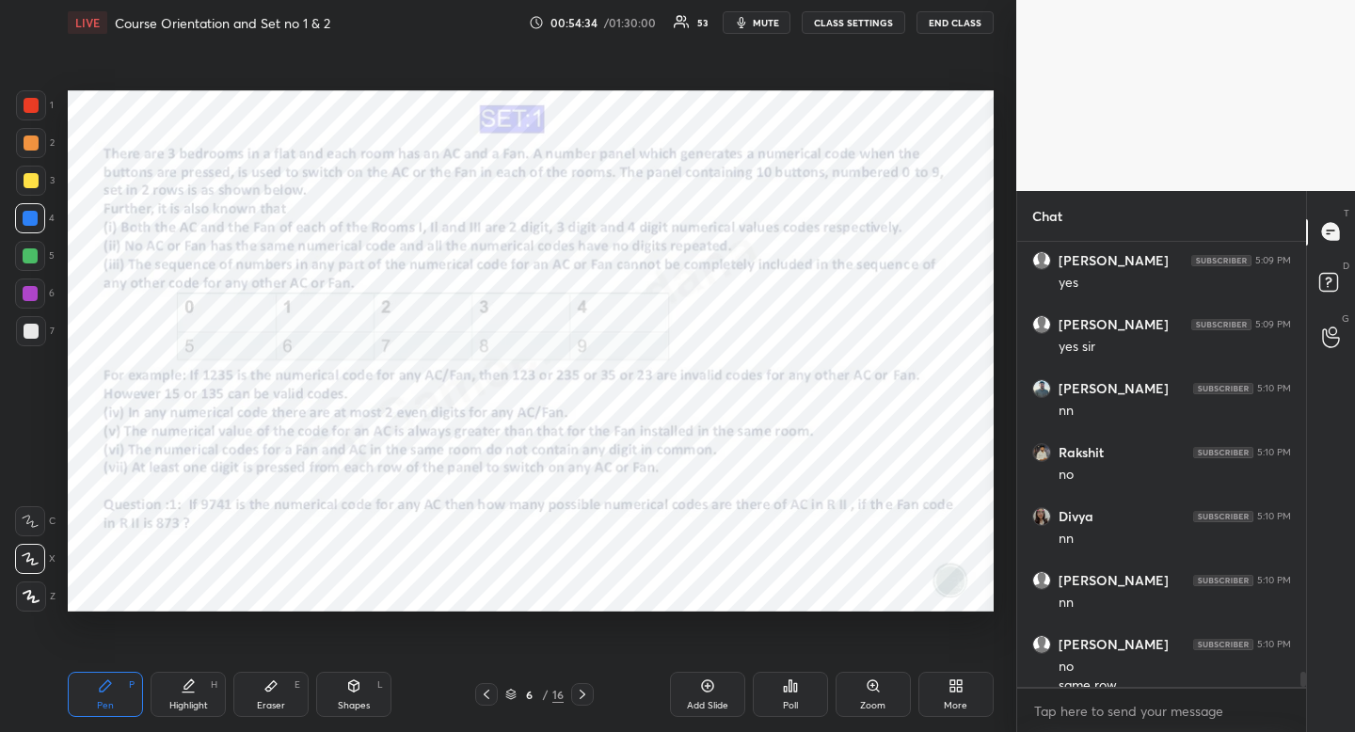
scroll to position [12952, 0]
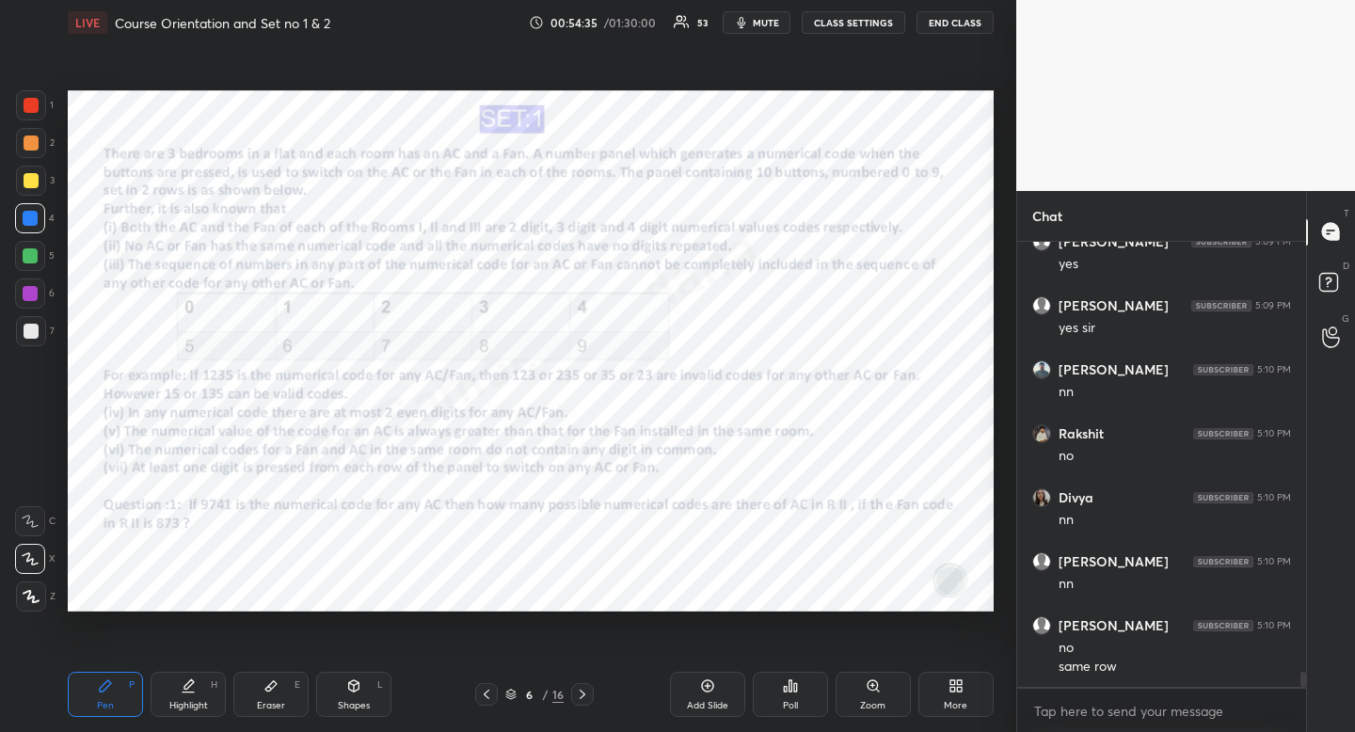
click at [275, 701] on div "Eraser" at bounding box center [271, 705] width 28 height 9
click at [282, 693] on div "Eraser E" at bounding box center [270, 694] width 75 height 45
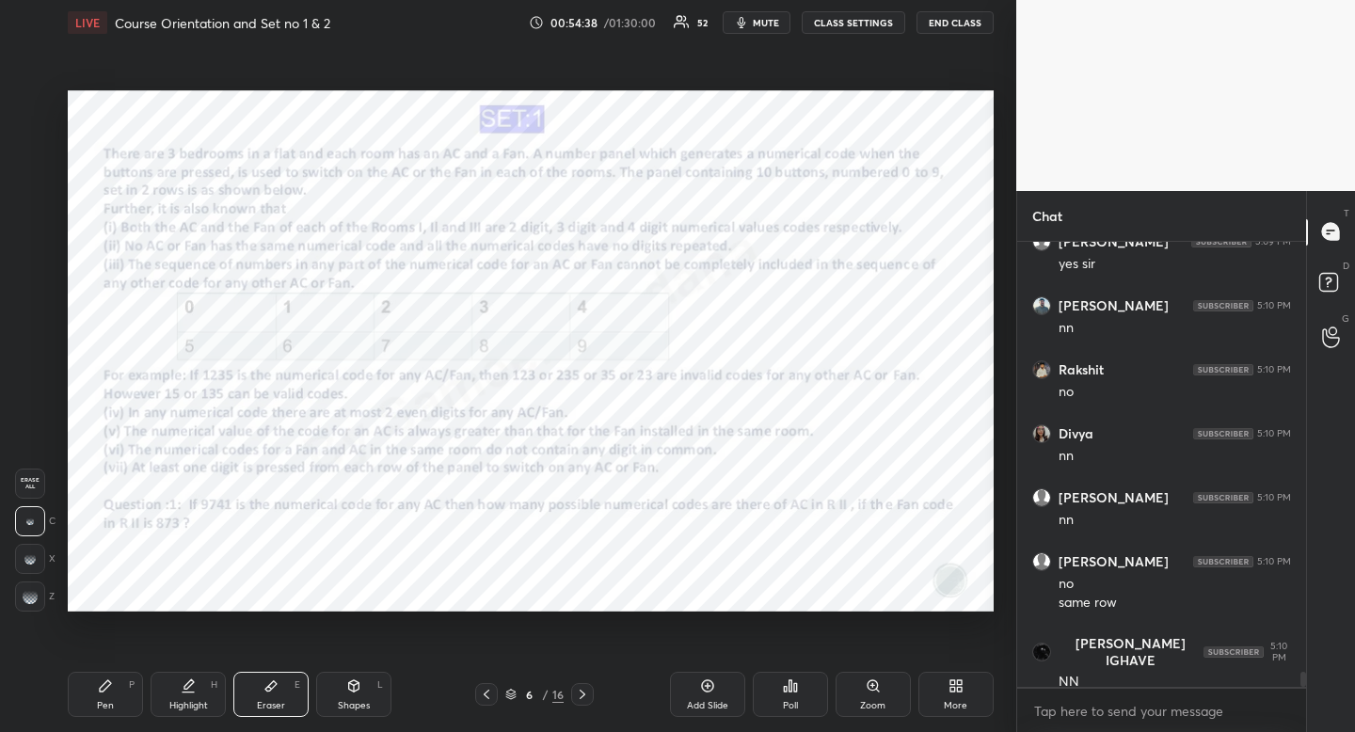
drag, startPoint x: 191, startPoint y: 703, endPoint x: 196, endPoint y: 694, distance: 9.7
click at [191, 703] on div "Highlight" at bounding box center [188, 705] width 39 height 9
click at [191, 694] on div "Highlight H" at bounding box center [188, 694] width 75 height 45
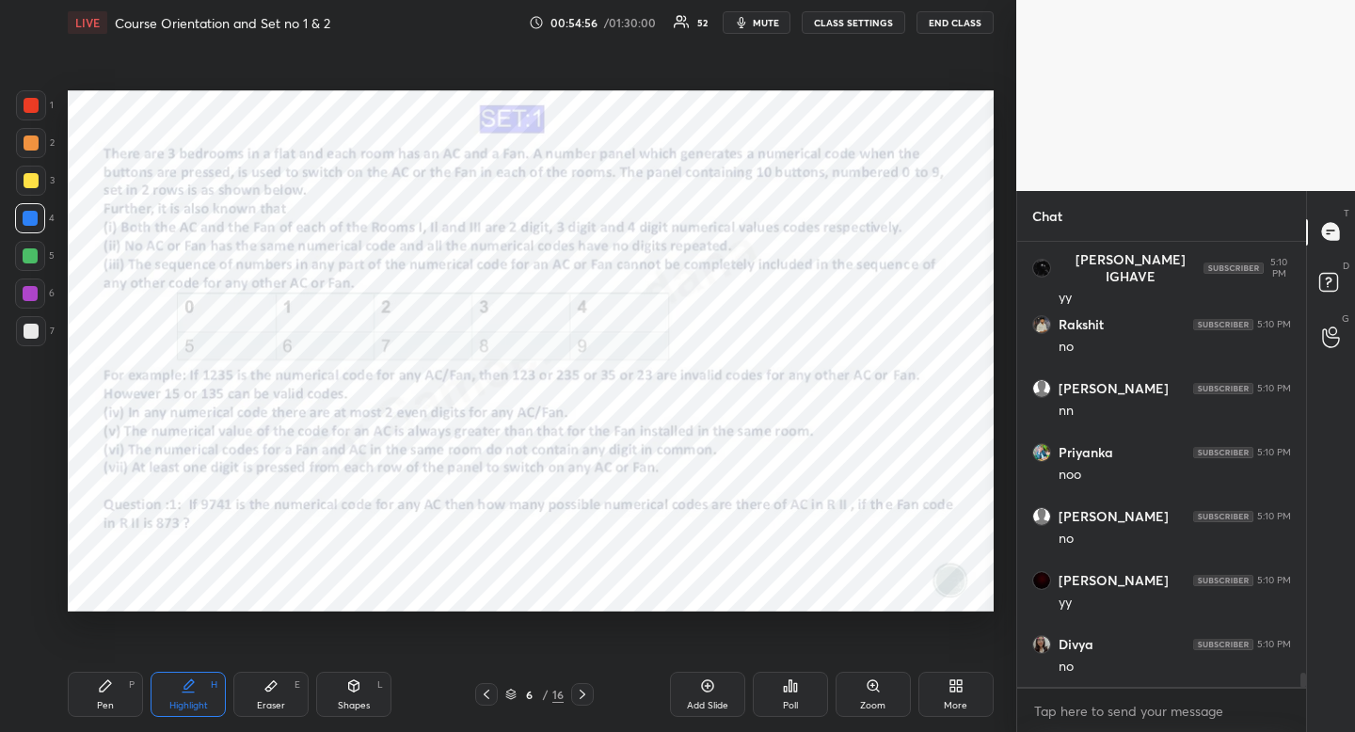
scroll to position [13719, 0]
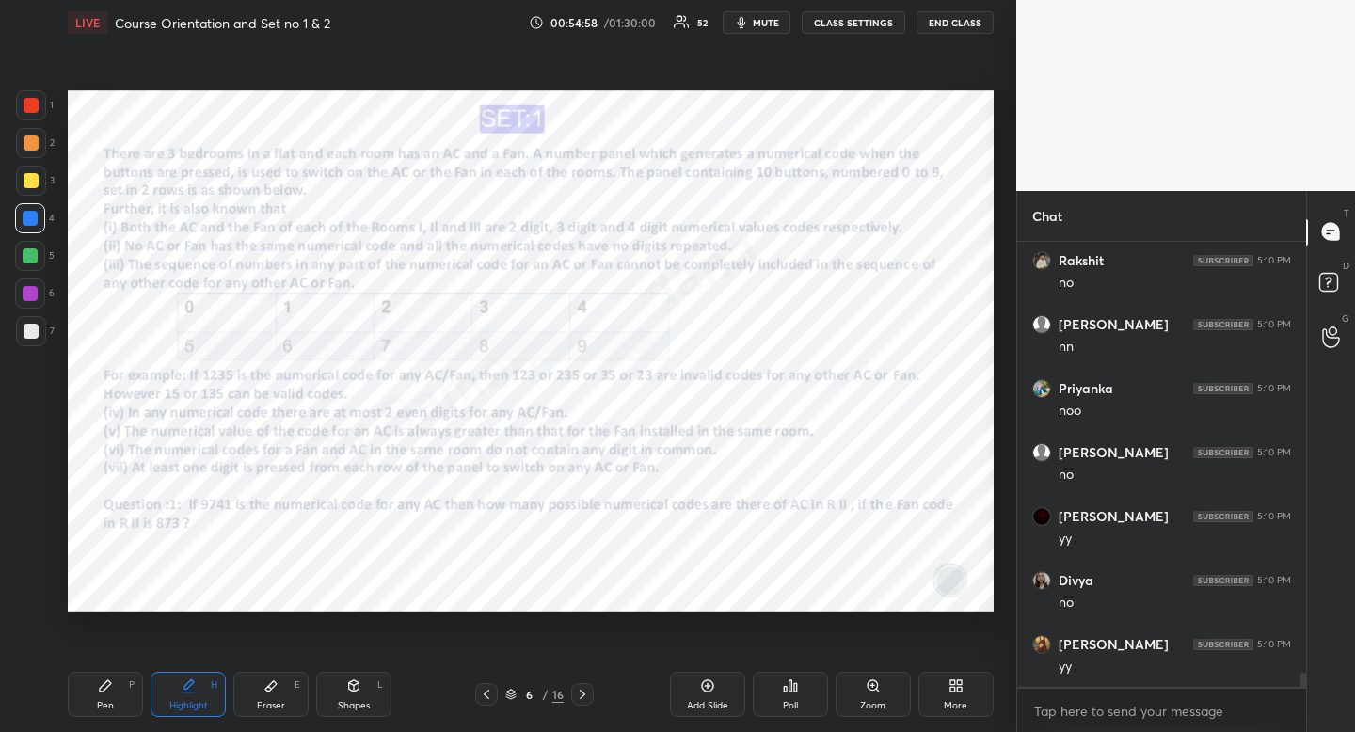
click at [32, 106] on div at bounding box center [31, 105] width 15 height 15
click at [95, 699] on div "Pen P" at bounding box center [105, 694] width 75 height 45
click at [93, 674] on div "Pen P" at bounding box center [105, 694] width 75 height 45
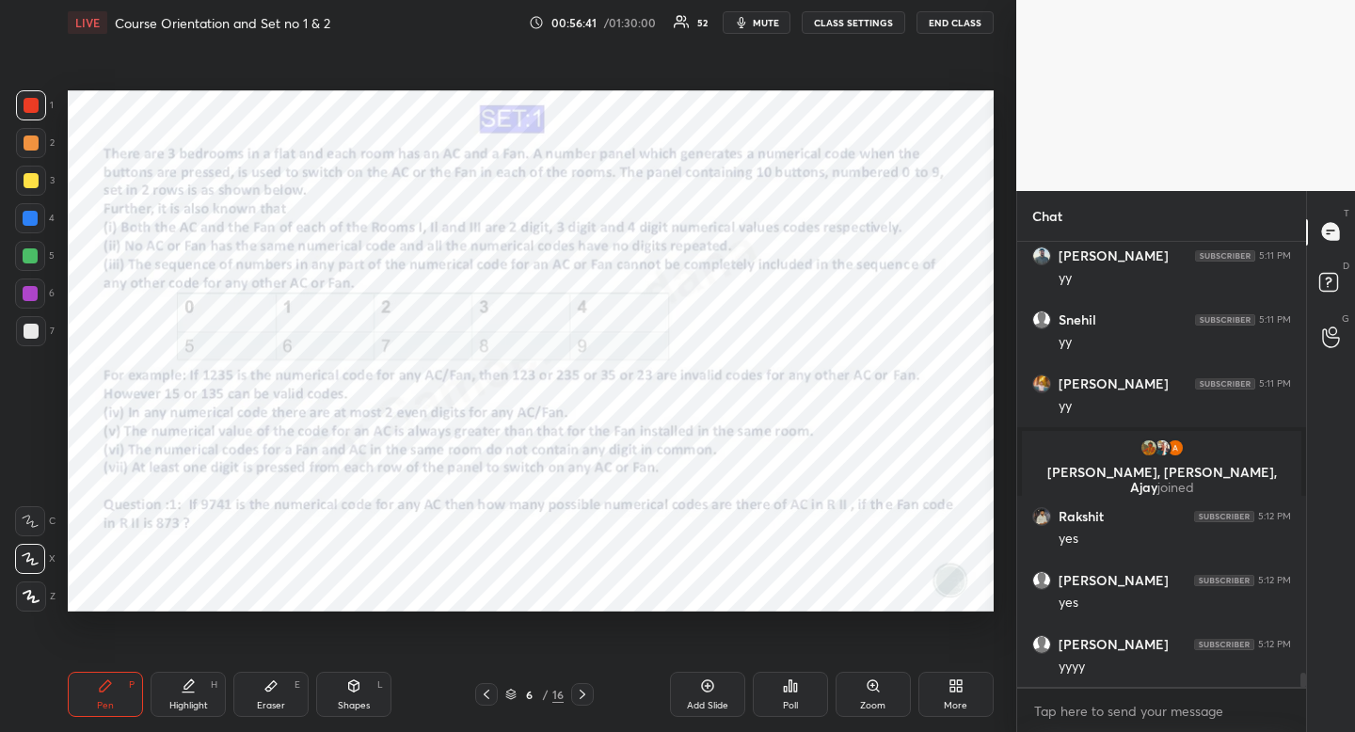
scroll to position [14177, 0]
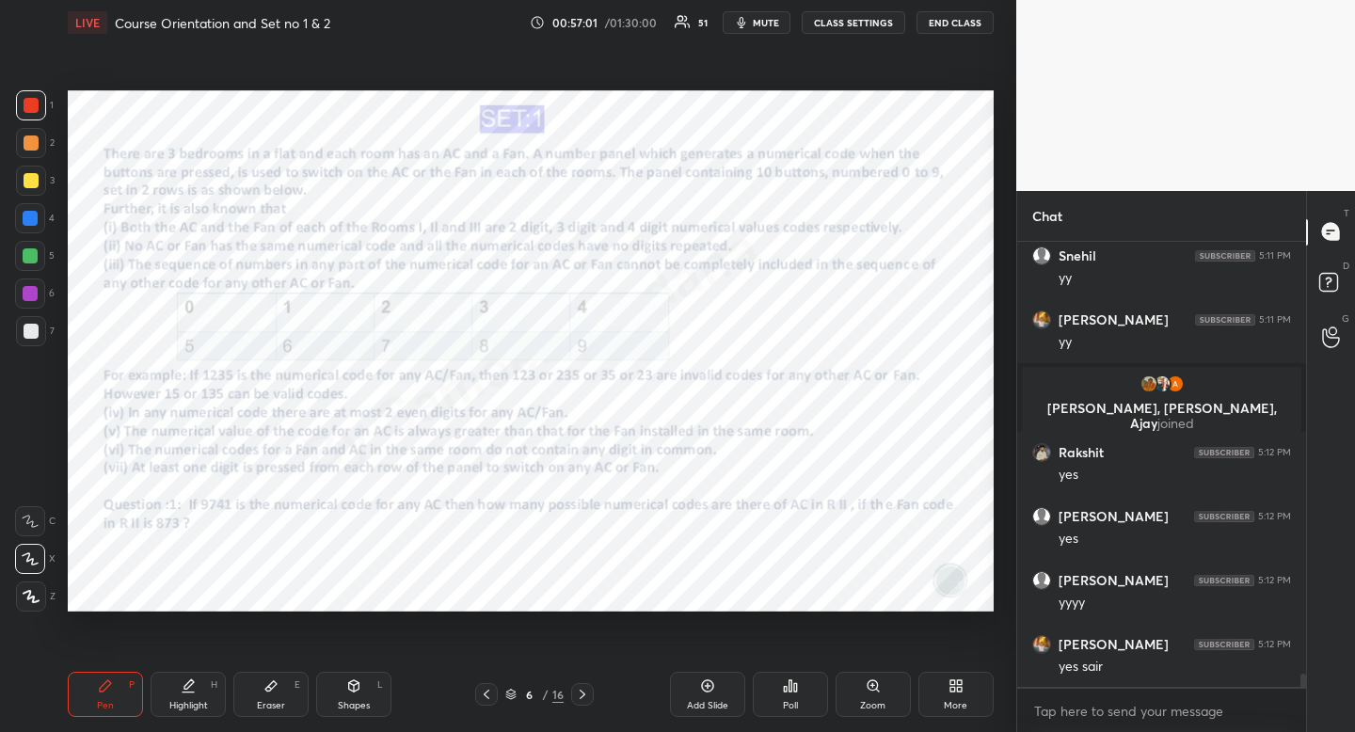
click at [46, 221] on div "4" at bounding box center [35, 218] width 40 height 30
click at [38, 226] on div at bounding box center [30, 218] width 30 height 30
click at [180, 708] on div "Highlight" at bounding box center [188, 705] width 39 height 9
click at [100, 706] on div "Pen" at bounding box center [105, 705] width 17 height 9
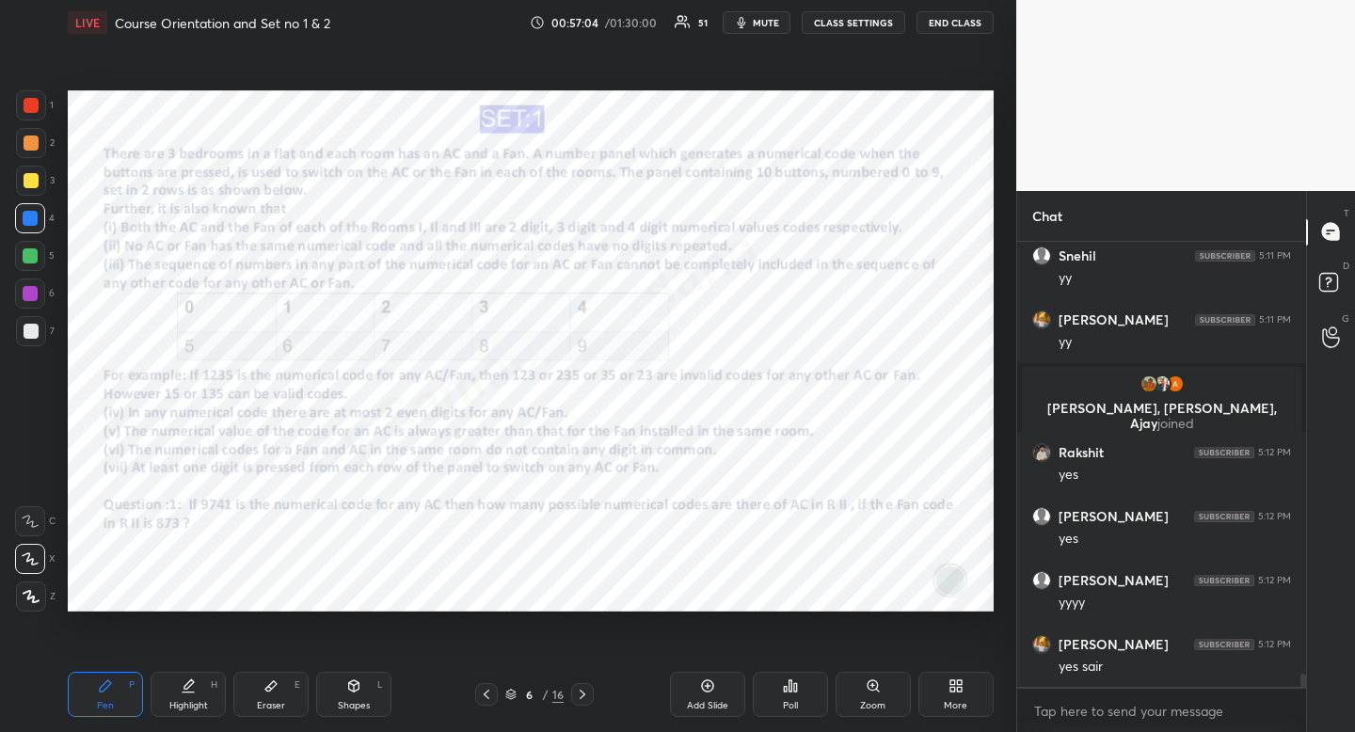
click at [106, 703] on div "Pen" at bounding box center [105, 705] width 17 height 9
click at [30, 104] on div at bounding box center [31, 105] width 15 height 15
drag, startPoint x: 30, startPoint y: 104, endPoint x: 19, endPoint y: 116, distance: 16.0
click at [30, 104] on div at bounding box center [31, 105] width 15 height 15
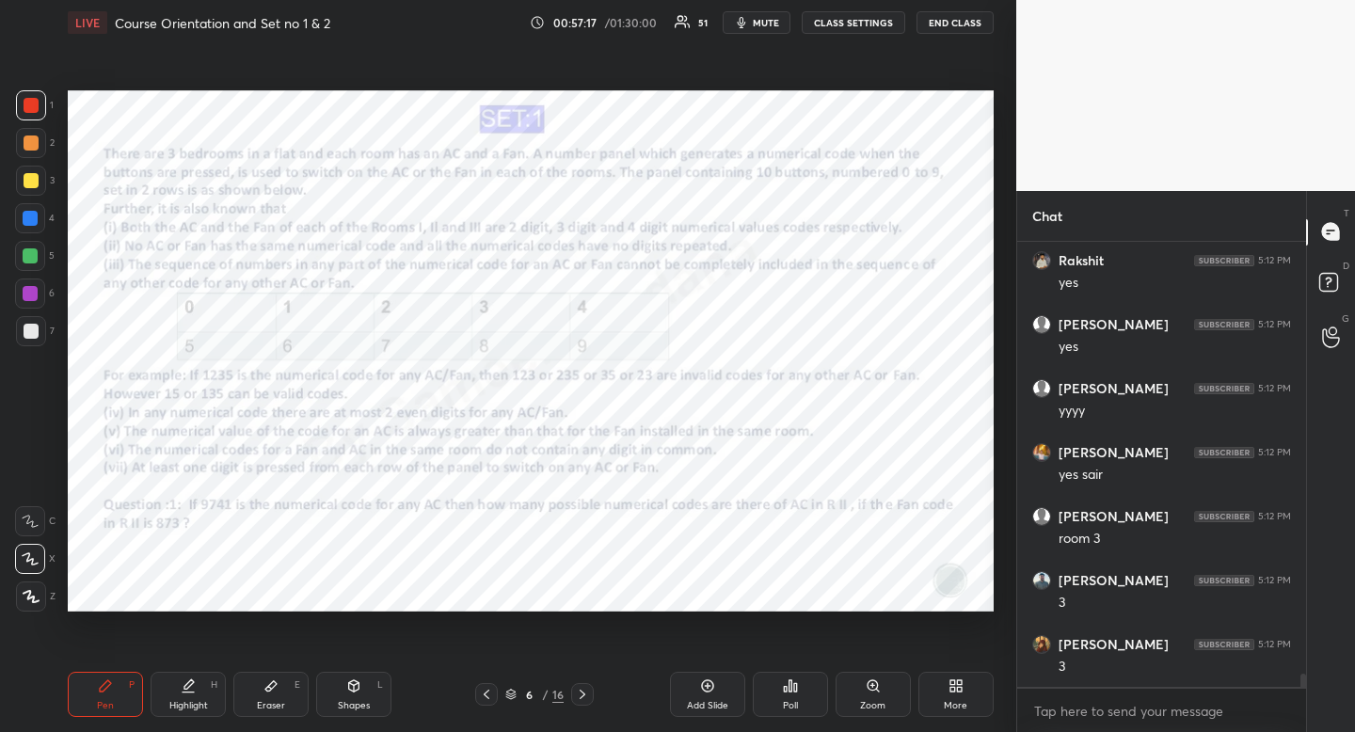
scroll to position [14433, 0]
click at [23, 216] on div at bounding box center [30, 218] width 30 height 30
click at [25, 215] on div at bounding box center [30, 218] width 15 height 15
click at [27, 105] on div at bounding box center [31, 105] width 15 height 15
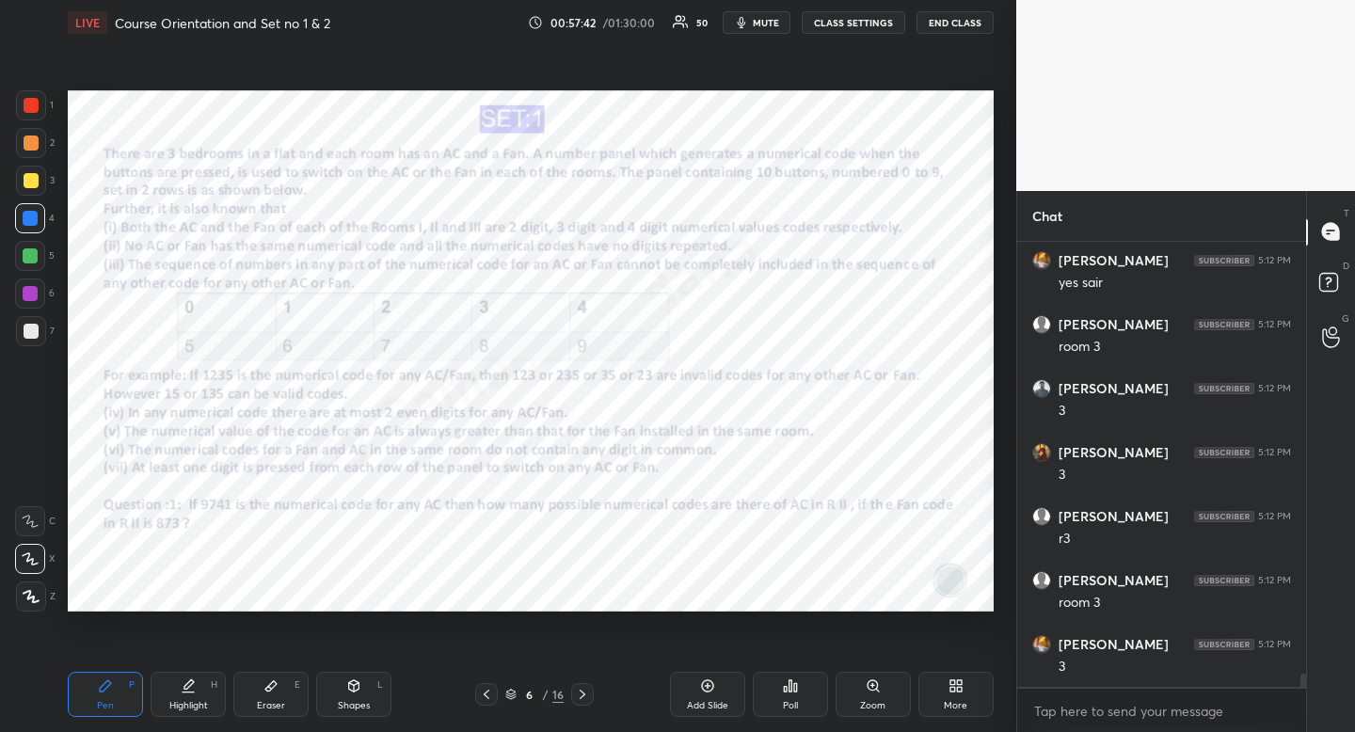
click at [30, 103] on div at bounding box center [31, 105] width 15 height 15
click at [99, 687] on icon at bounding box center [105, 685] width 15 height 15
drag, startPoint x: 99, startPoint y: 687, endPoint x: 103, endPoint y: 668, distance: 19.2
click at [99, 687] on icon at bounding box center [105, 685] width 15 height 15
click at [216, 700] on div "Highlight H" at bounding box center [188, 694] width 75 height 45
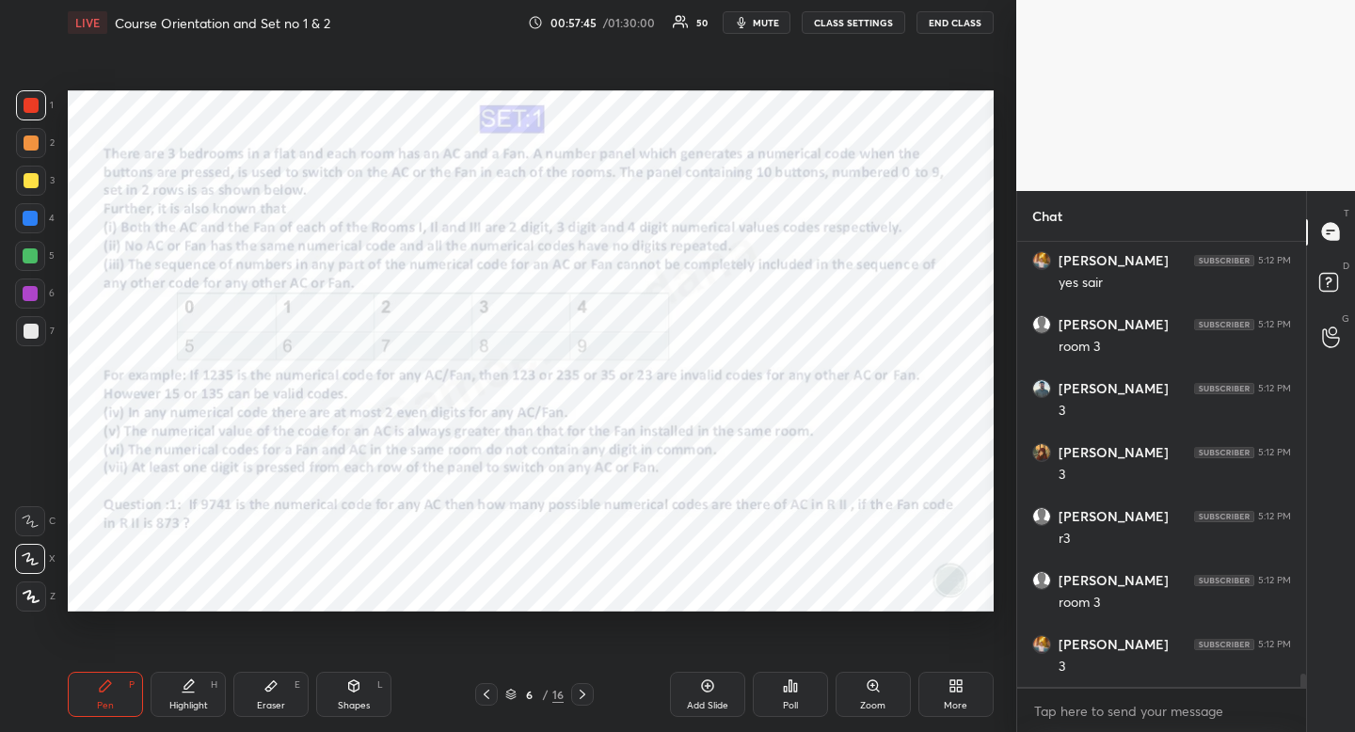
click at [228, 685] on div "Pen P Highlight H Eraser E Shapes L" at bounding box center [266, 694] width 396 height 45
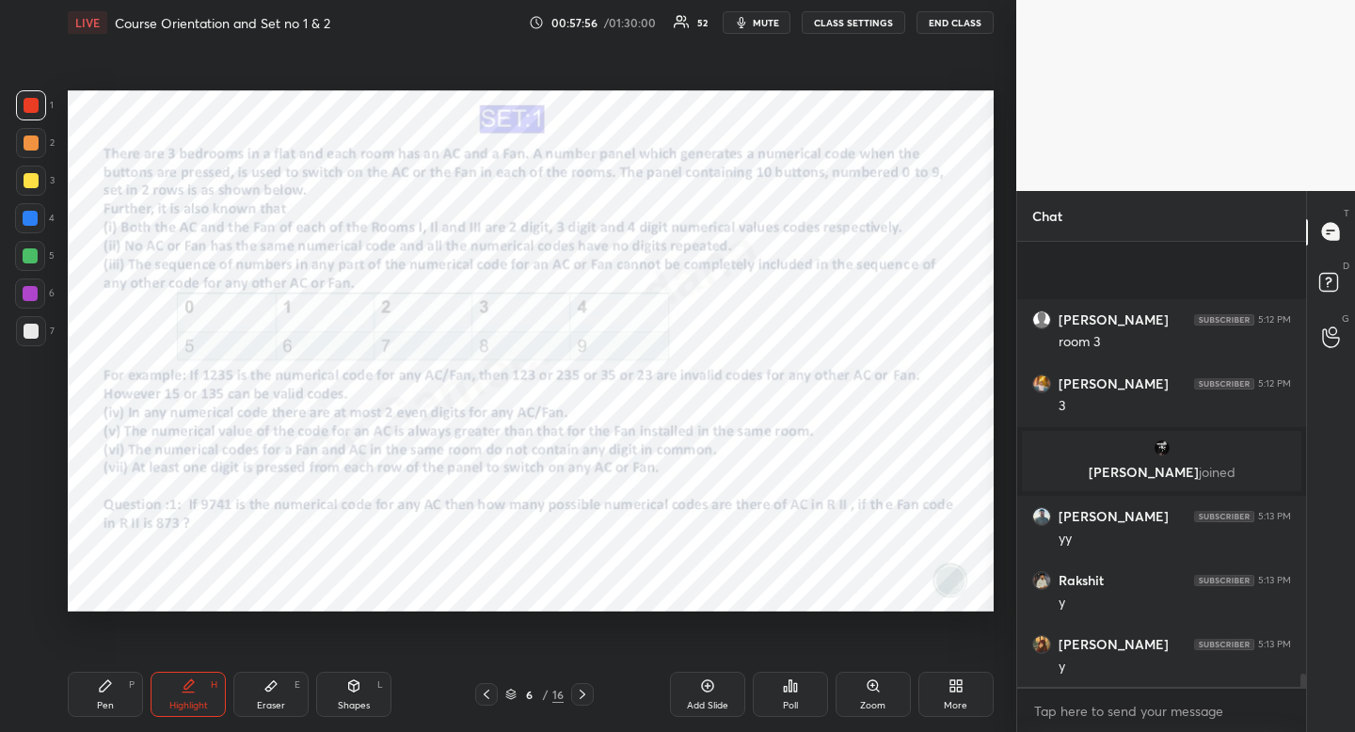
scroll to position [14797, 0]
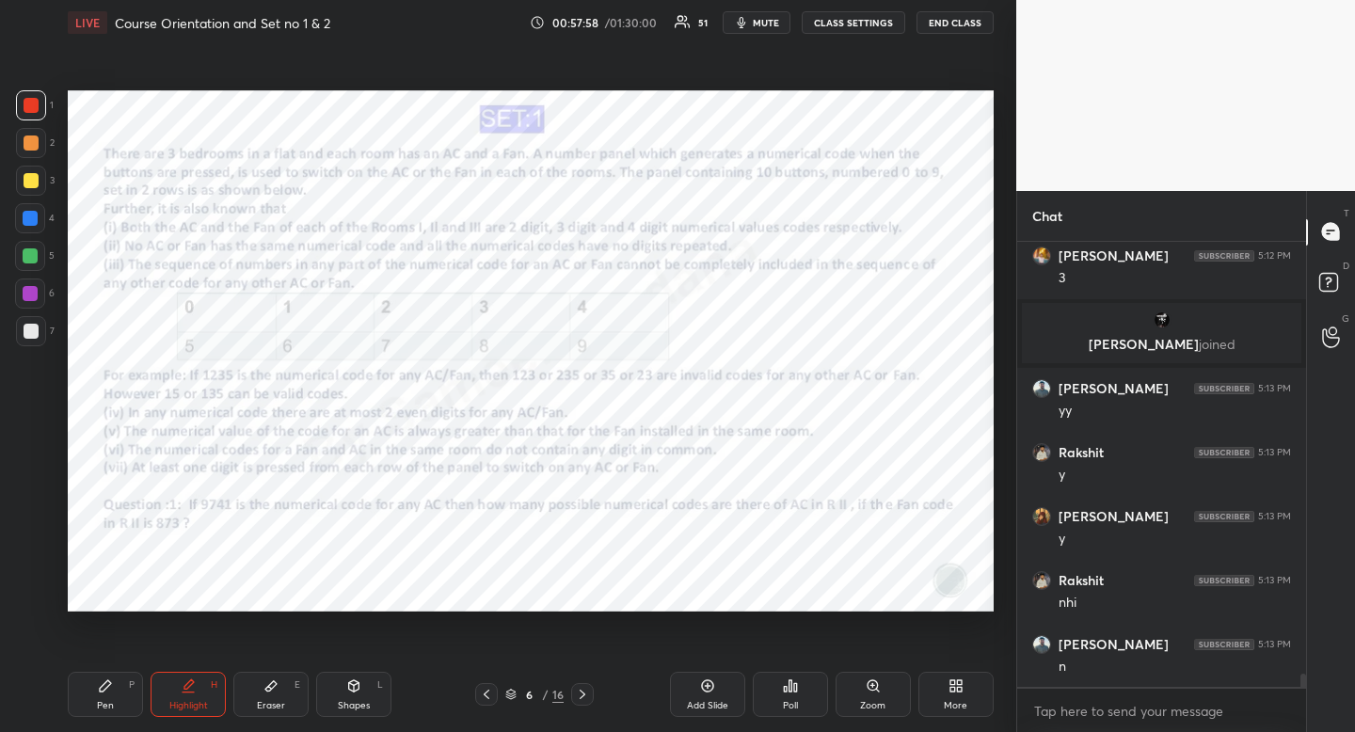
click at [112, 691] on icon at bounding box center [105, 685] width 15 height 15
drag, startPoint x: 112, startPoint y: 691, endPoint x: 126, endPoint y: 660, distance: 33.3
click at [112, 691] on icon at bounding box center [105, 685] width 15 height 15
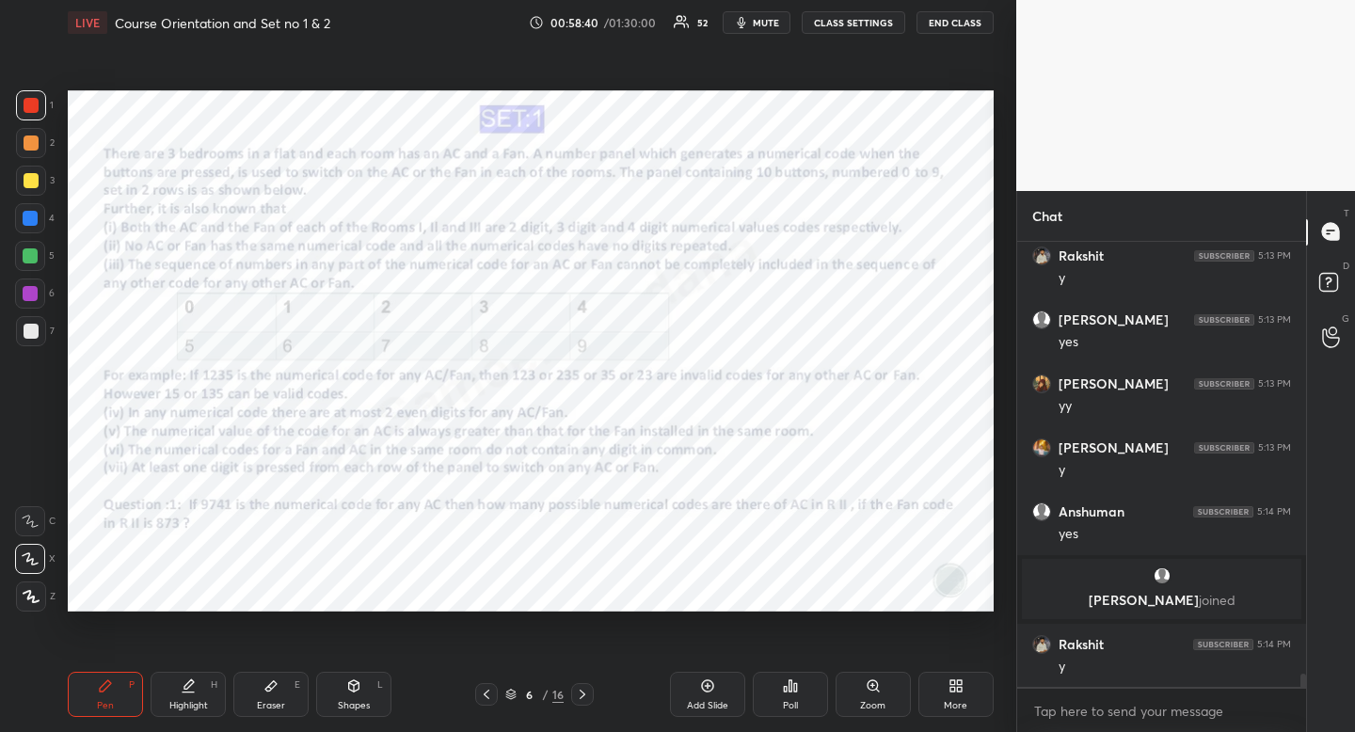
scroll to position [15144, 0]
click at [207, 693] on div "Highlight H" at bounding box center [188, 694] width 75 height 45
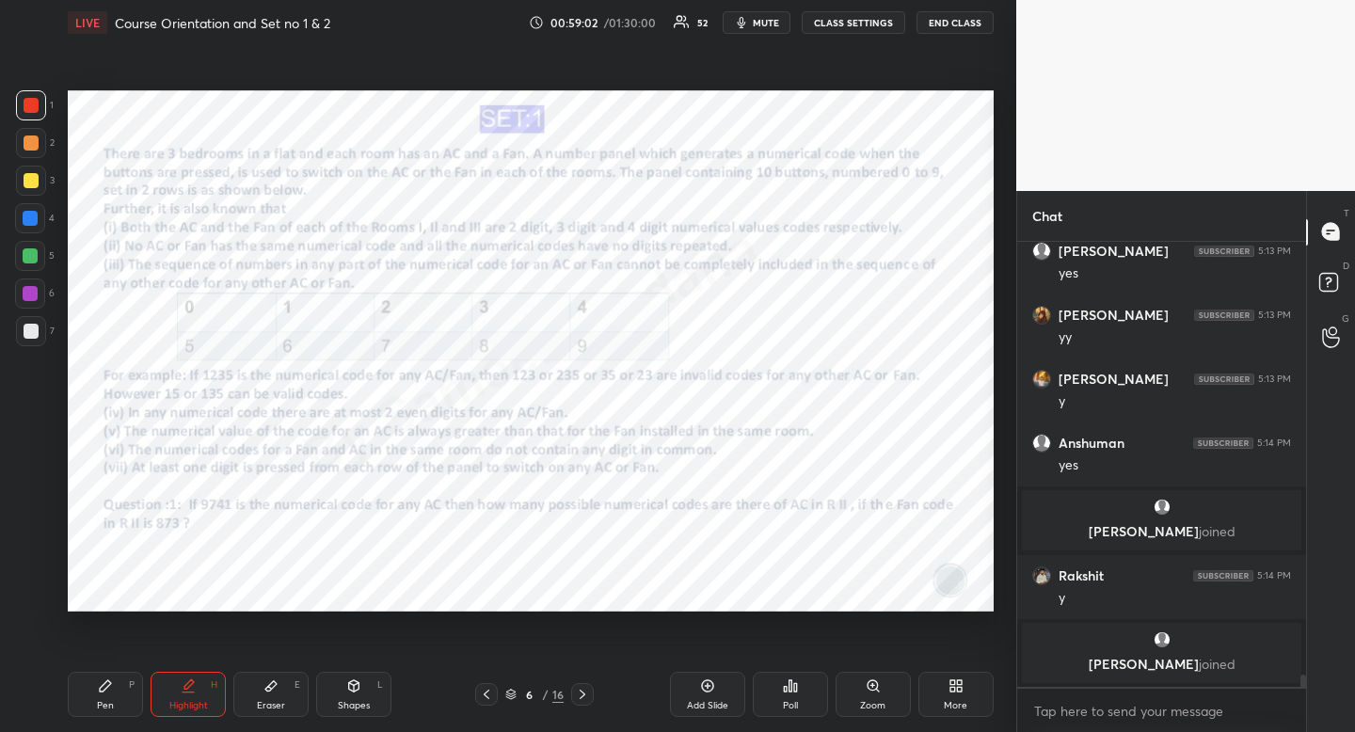
click at [36, 219] on div at bounding box center [30, 218] width 15 height 15
drag, startPoint x: 36, startPoint y: 219, endPoint x: 62, endPoint y: 240, distance: 33.5
click at [36, 219] on div at bounding box center [30, 218] width 15 height 15
click at [189, 701] on div "Highlight" at bounding box center [188, 705] width 39 height 9
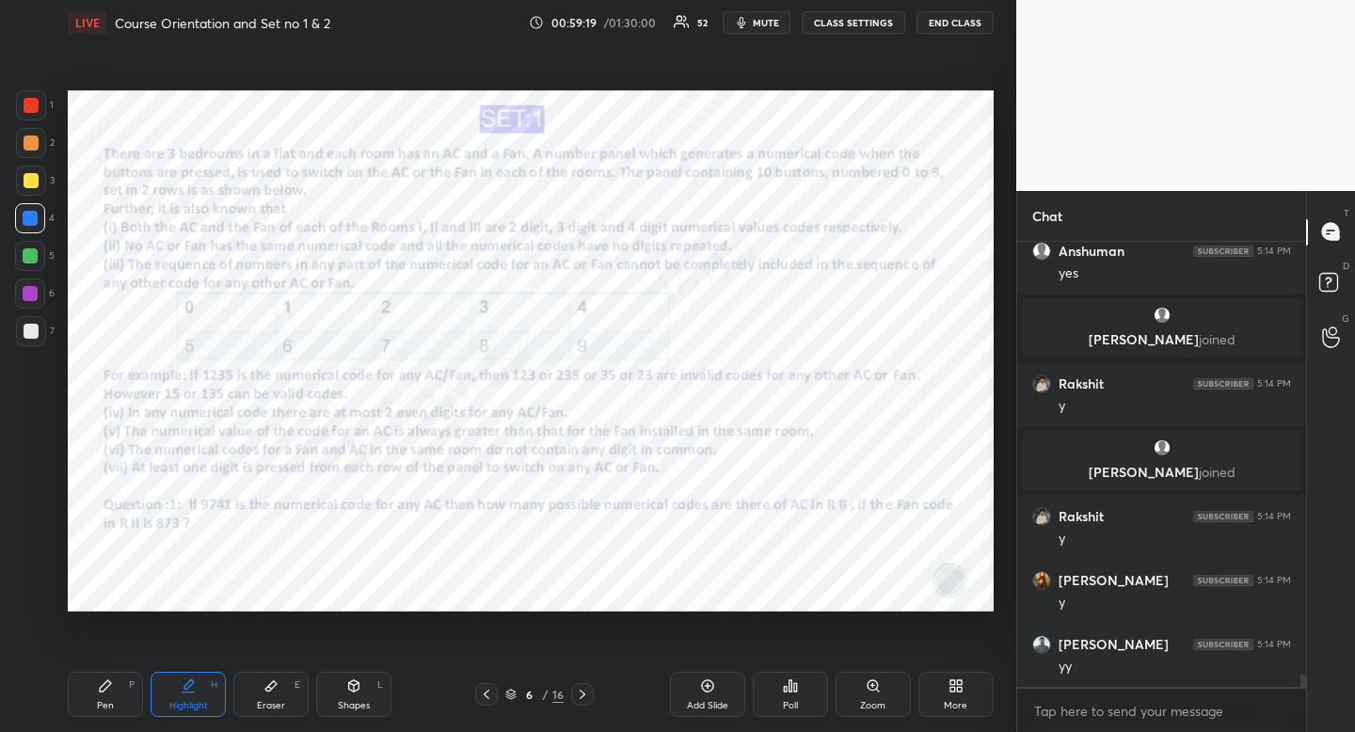
scroll to position [15435, 0]
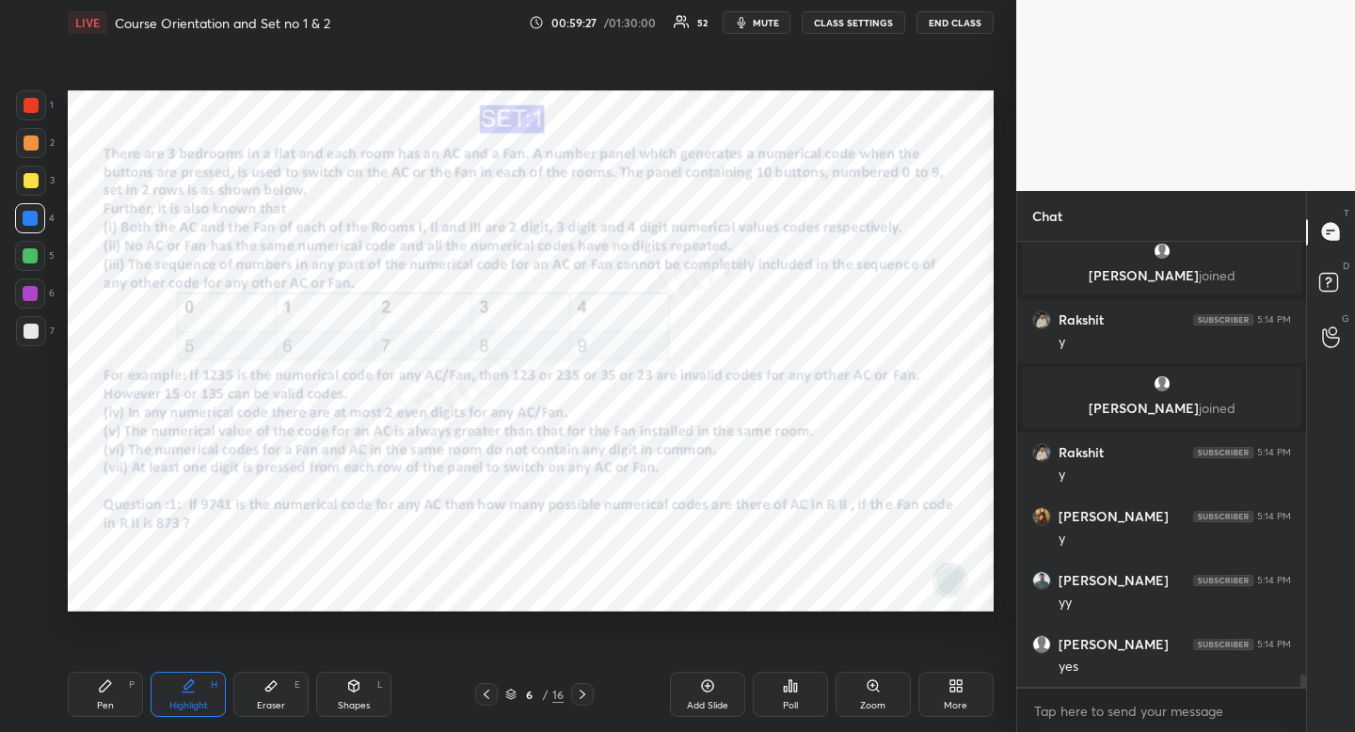
click at [116, 698] on div "Pen P" at bounding box center [105, 694] width 75 height 45
click at [37, 218] on div at bounding box center [30, 218] width 15 height 15
drag, startPoint x: 183, startPoint y: 694, endPoint x: 183, endPoint y: 644, distance: 49.9
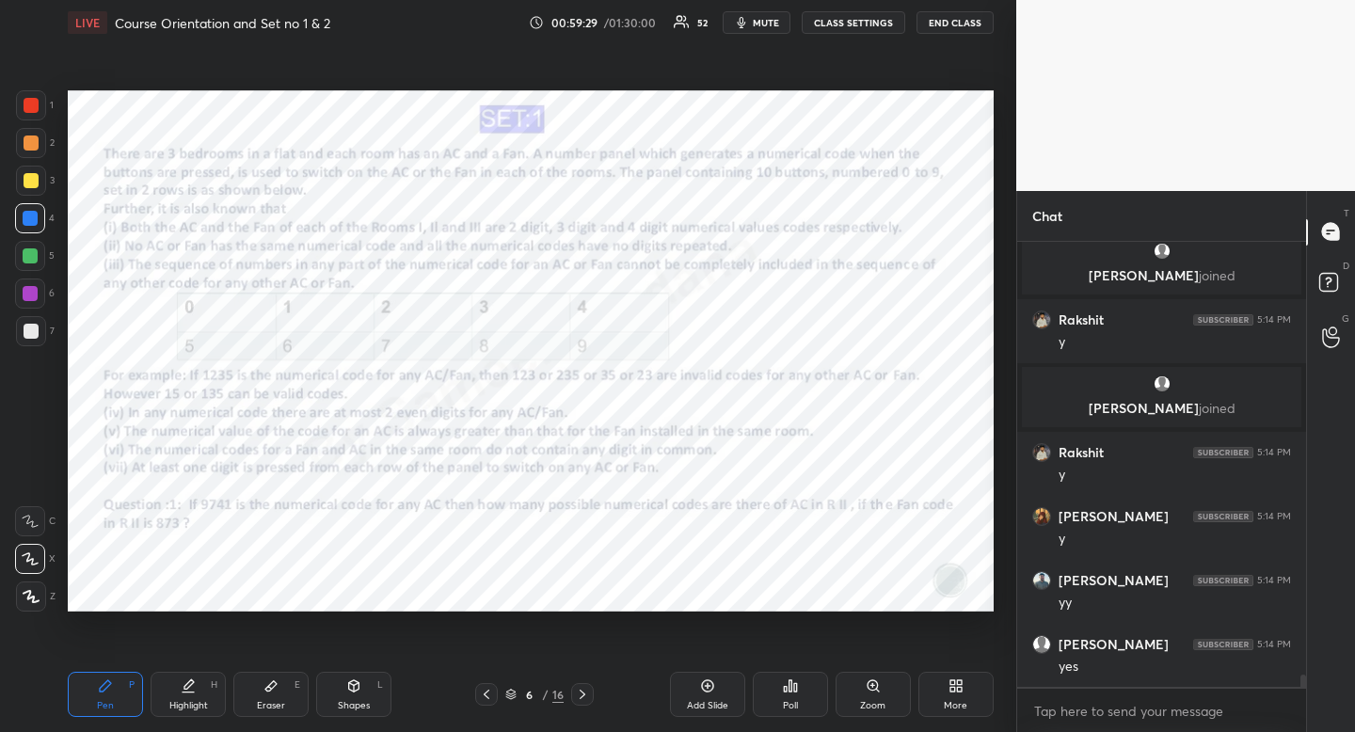
click at [183, 694] on div "Highlight H" at bounding box center [188, 694] width 75 height 45
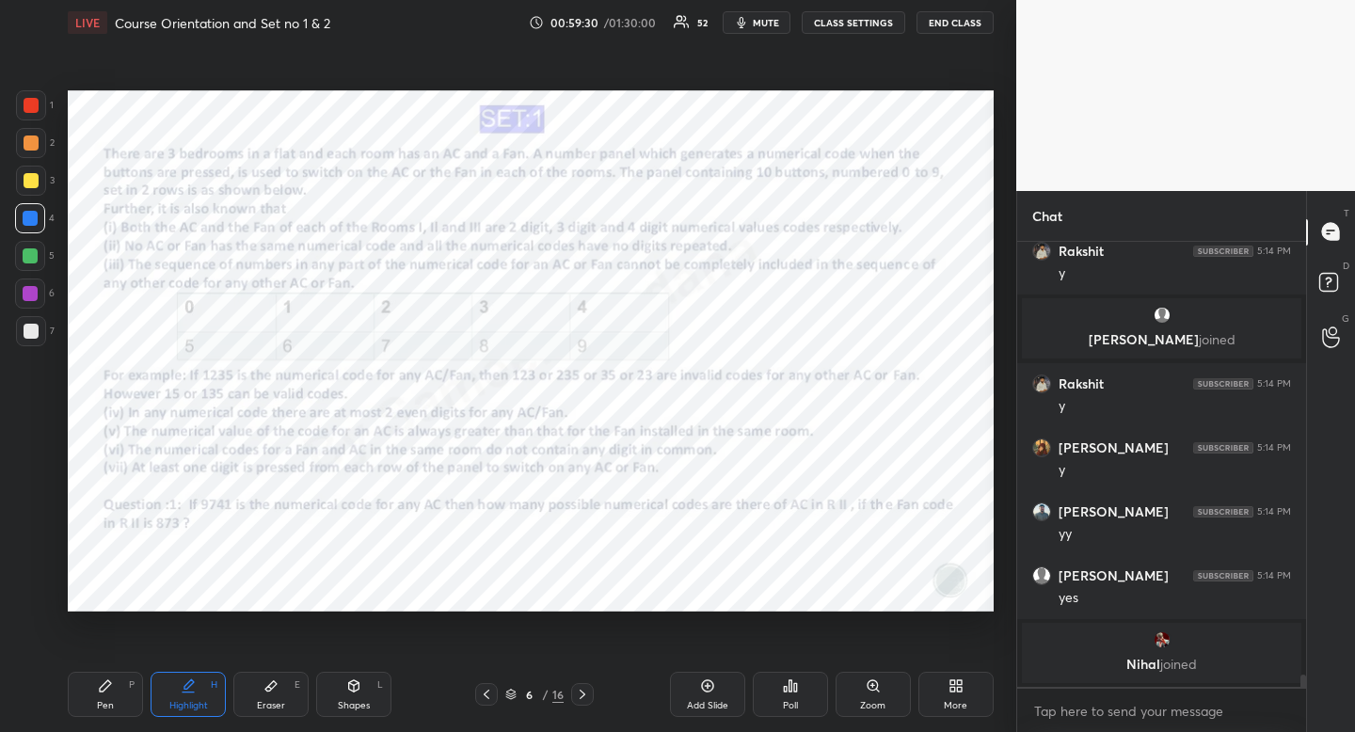
click at [206, 701] on div "Highlight" at bounding box center [188, 705] width 39 height 9
click at [111, 707] on div "Pen" at bounding box center [105, 705] width 17 height 9
click at [116, 700] on div "Pen P" at bounding box center [105, 694] width 75 height 45
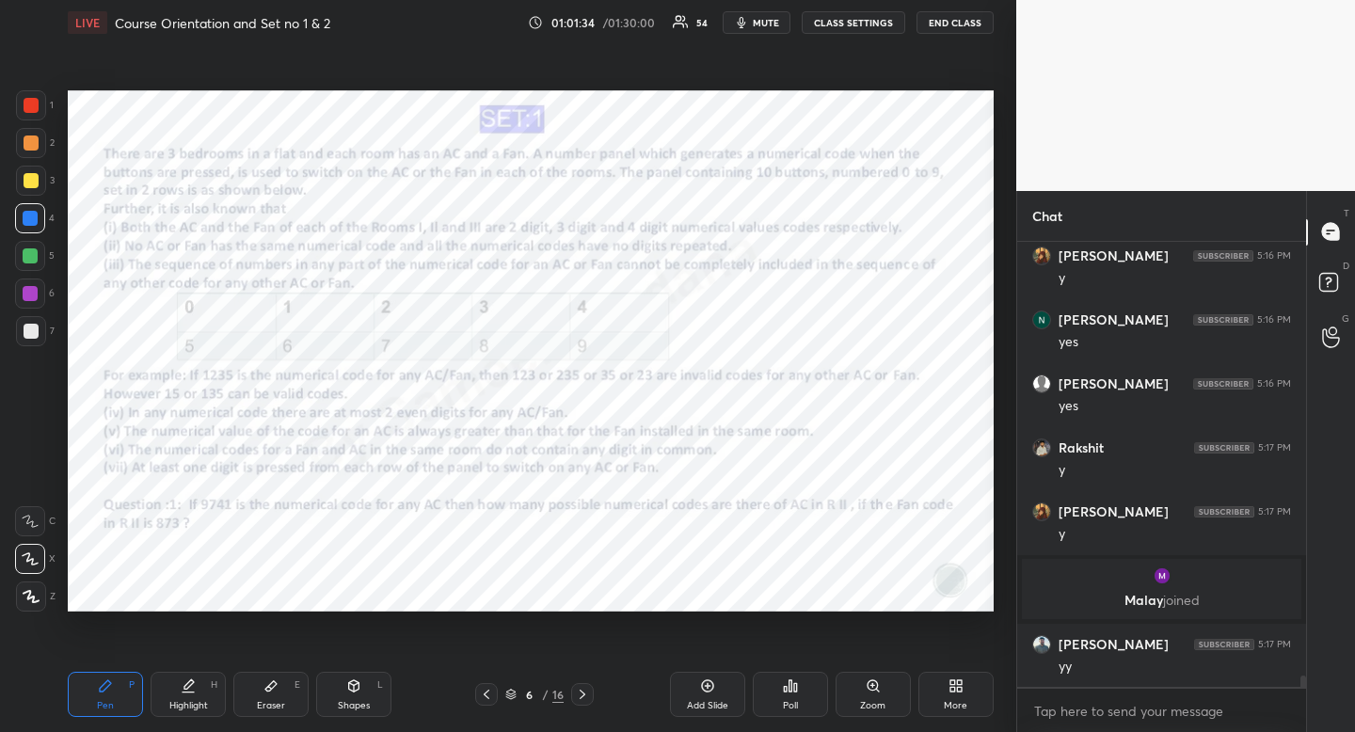
scroll to position [16665, 0]
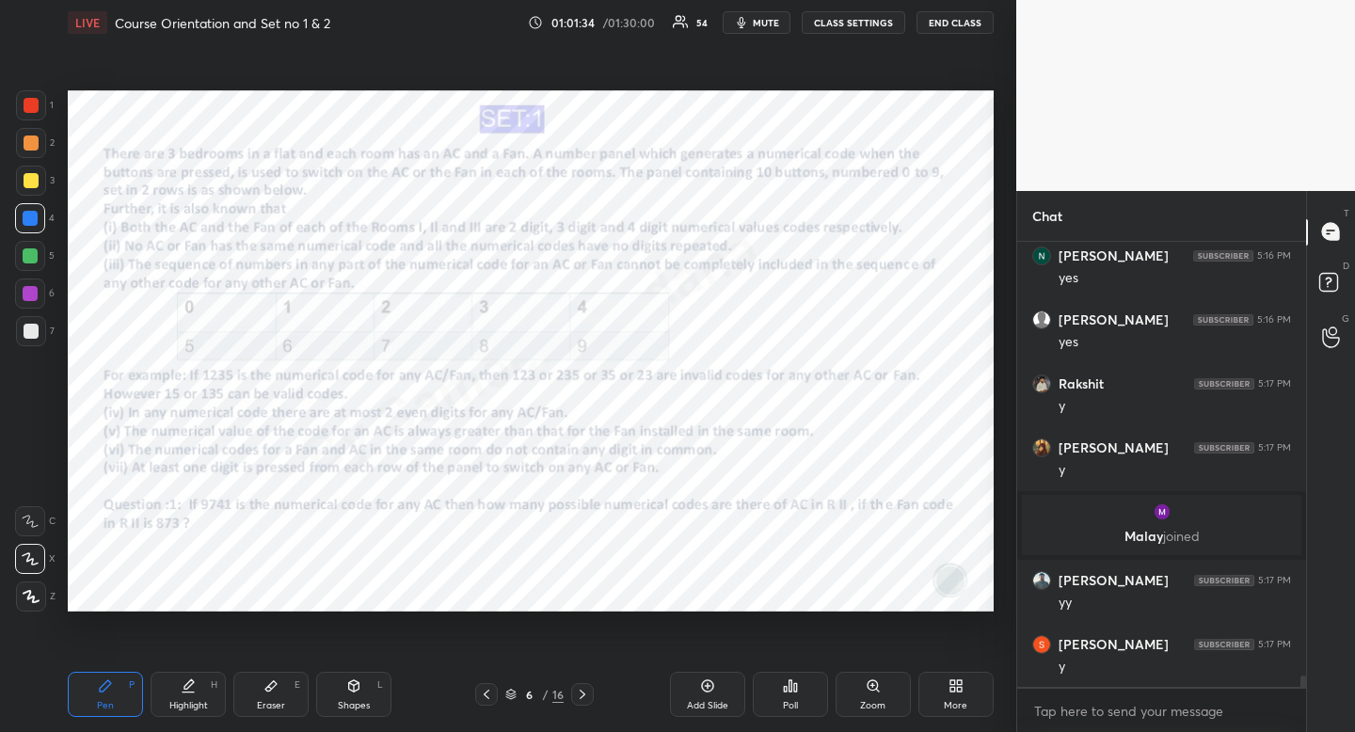
click at [203, 701] on div "Highlight" at bounding box center [188, 705] width 39 height 9
click at [284, 690] on div "Eraser E" at bounding box center [270, 694] width 75 height 45
drag, startPoint x: 284, startPoint y: 690, endPoint x: 533, endPoint y: 628, distance: 256.0
click at [284, 690] on div "Eraser E" at bounding box center [270, 694] width 75 height 45
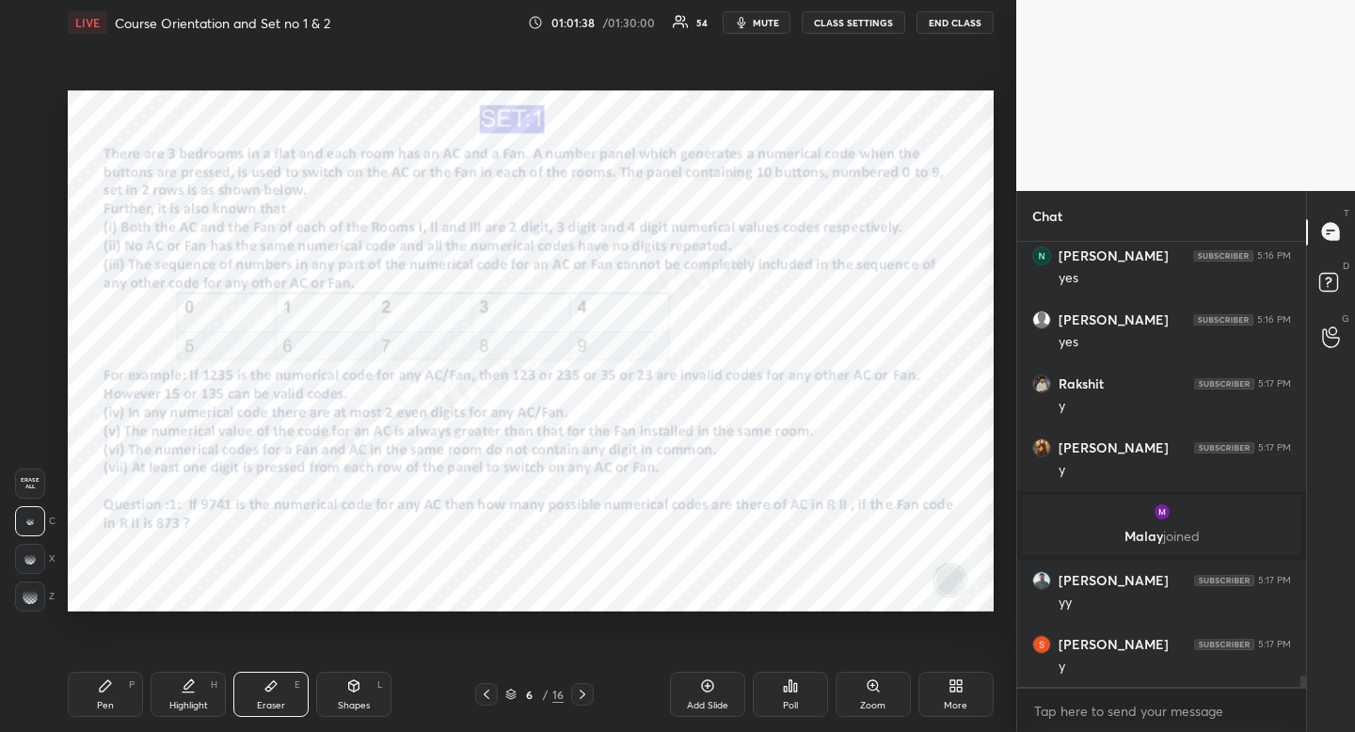
click at [199, 687] on div "Highlight H" at bounding box center [188, 694] width 75 height 45
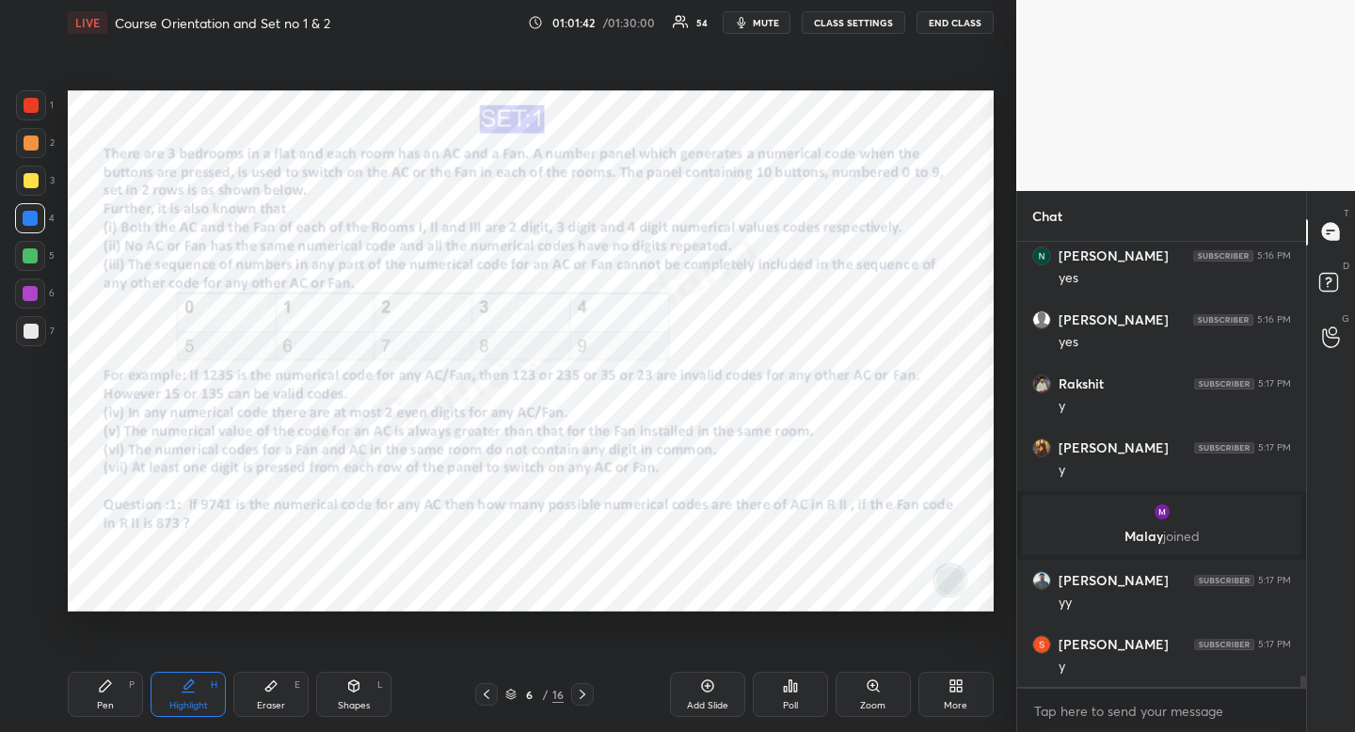
click at [111, 691] on icon at bounding box center [105, 685] width 15 height 15
drag, startPoint x: 108, startPoint y: 692, endPoint x: 110, endPoint y: 681, distance: 10.5
click at [108, 692] on icon at bounding box center [105, 685] width 15 height 15
drag, startPoint x: 186, startPoint y: 706, endPoint x: 198, endPoint y: 700, distance: 12.6
click at [186, 706] on div "Highlight" at bounding box center [188, 705] width 39 height 9
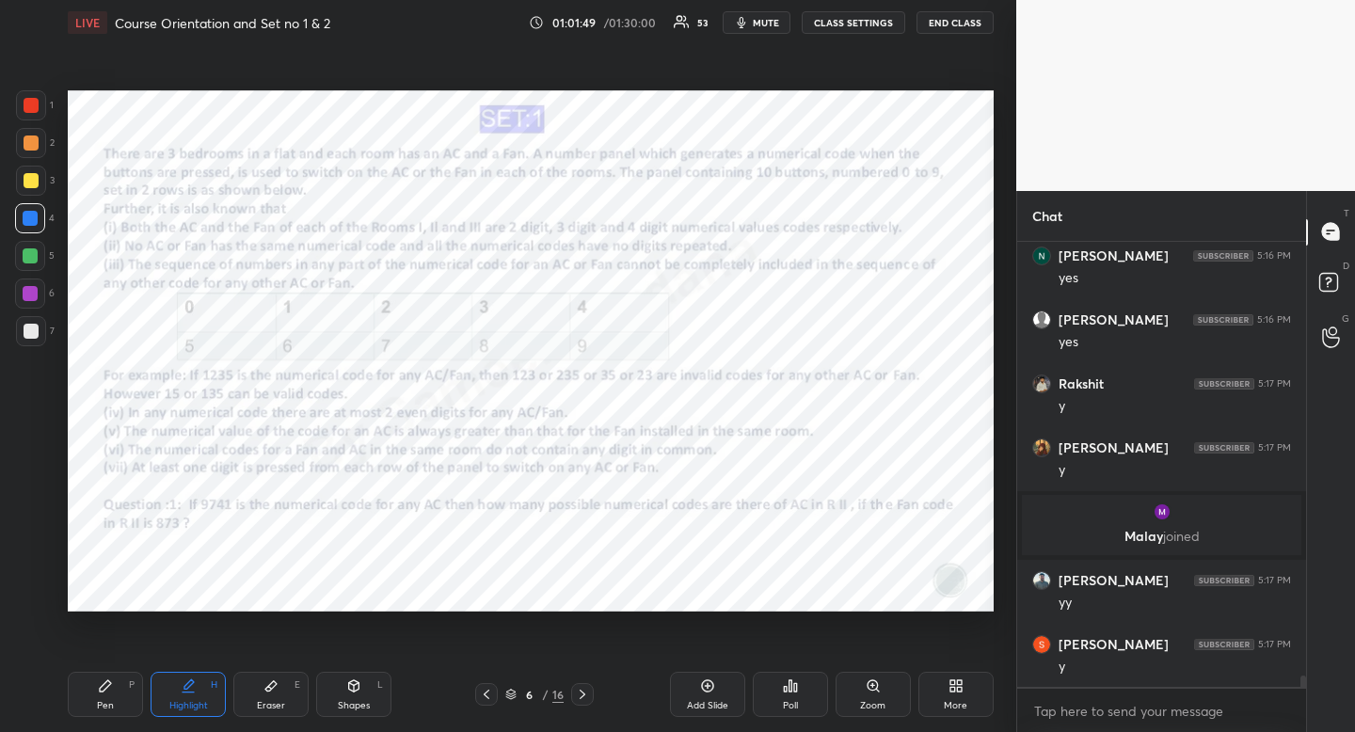
click at [124, 692] on div "Pen P" at bounding box center [105, 694] width 75 height 45
drag, startPoint x: 124, startPoint y: 692, endPoint x: 196, endPoint y: 653, distance: 81.2
click at [124, 692] on div "Pen P" at bounding box center [105, 694] width 75 height 45
click at [199, 690] on div "Highlight H" at bounding box center [188, 694] width 75 height 45
drag, startPoint x: 199, startPoint y: 690, endPoint x: 215, endPoint y: 630, distance: 61.4
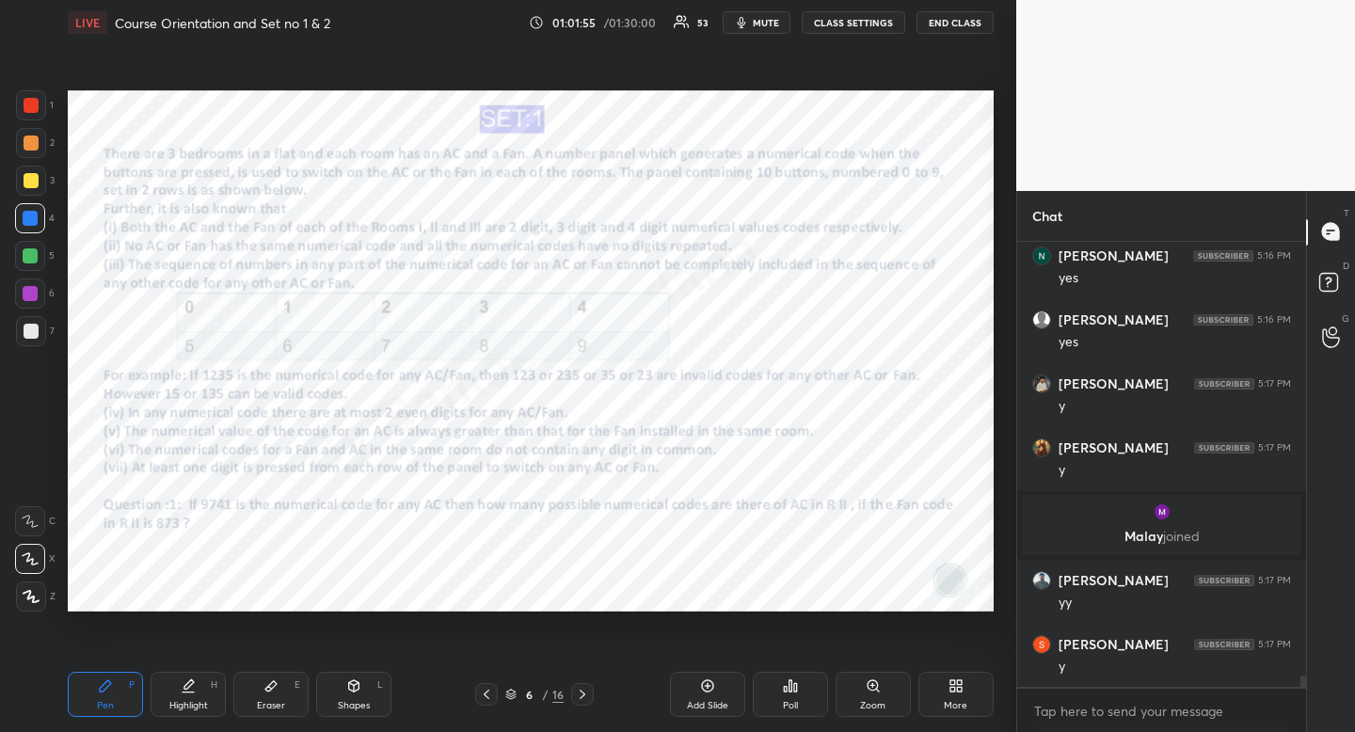
click at [199, 690] on div "Highlight H" at bounding box center [188, 694] width 75 height 45
click at [109, 681] on icon at bounding box center [105, 685] width 11 height 11
click at [116, 676] on div "Pen P" at bounding box center [105, 694] width 75 height 45
click at [274, 714] on div "Eraser E" at bounding box center [270, 694] width 75 height 45
click at [280, 708] on div "Eraser" at bounding box center [271, 705] width 28 height 9
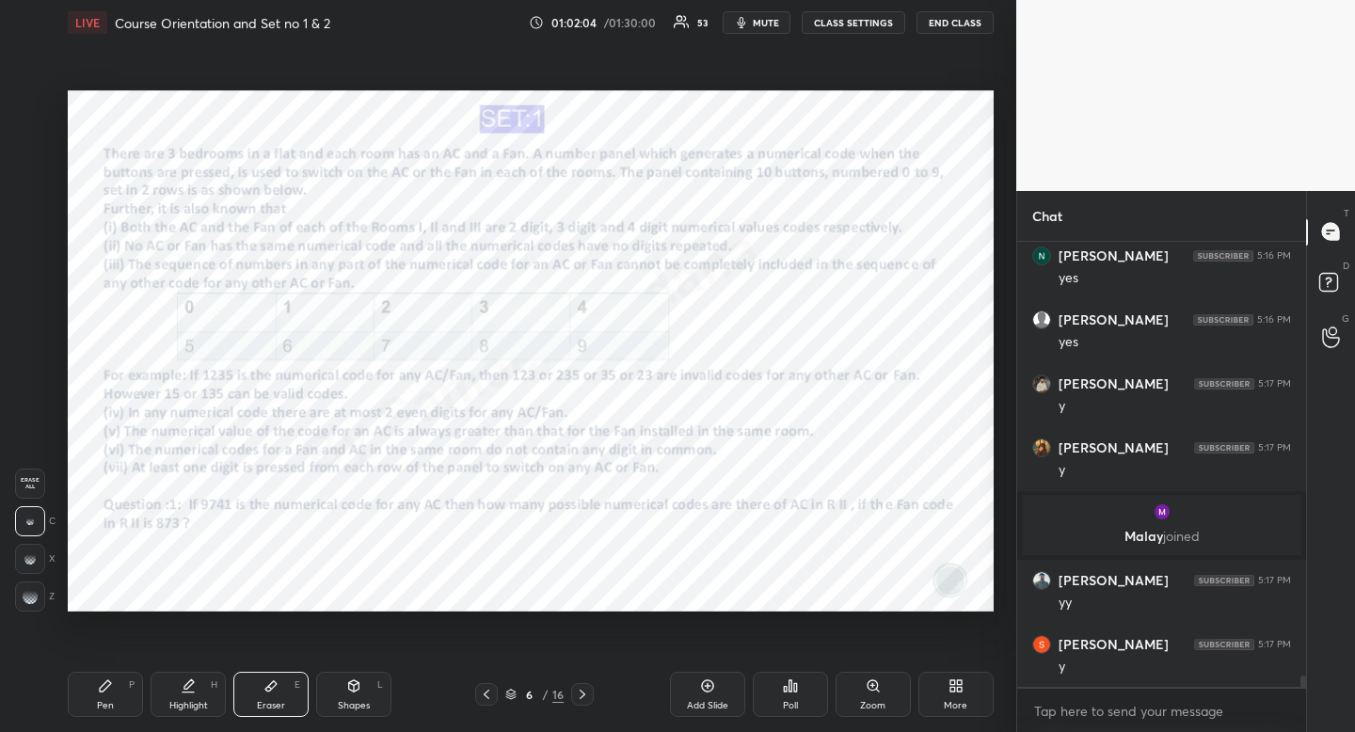
click at [107, 701] on div "Pen" at bounding box center [105, 705] width 17 height 9
click at [119, 694] on div "Pen P" at bounding box center [105, 694] width 75 height 45
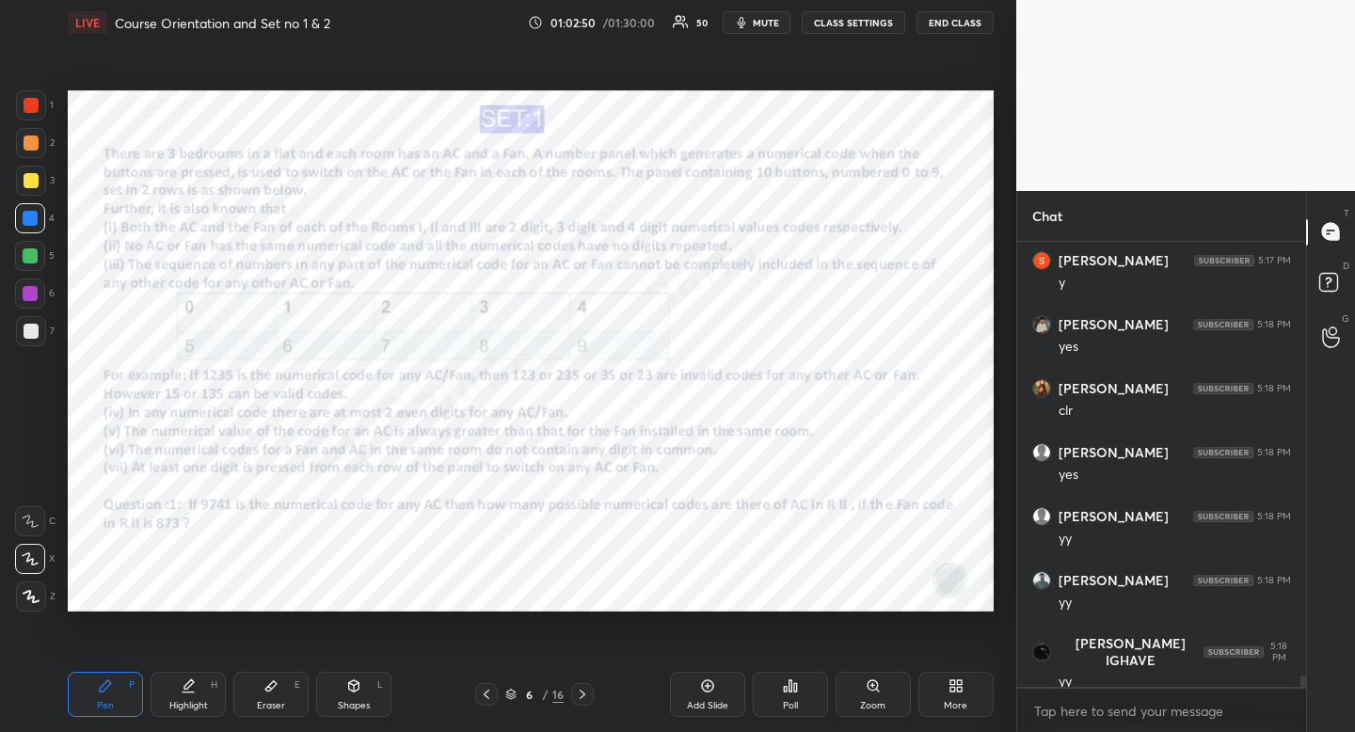
scroll to position [17113, 0]
click at [27, 104] on div at bounding box center [31, 105] width 15 height 15
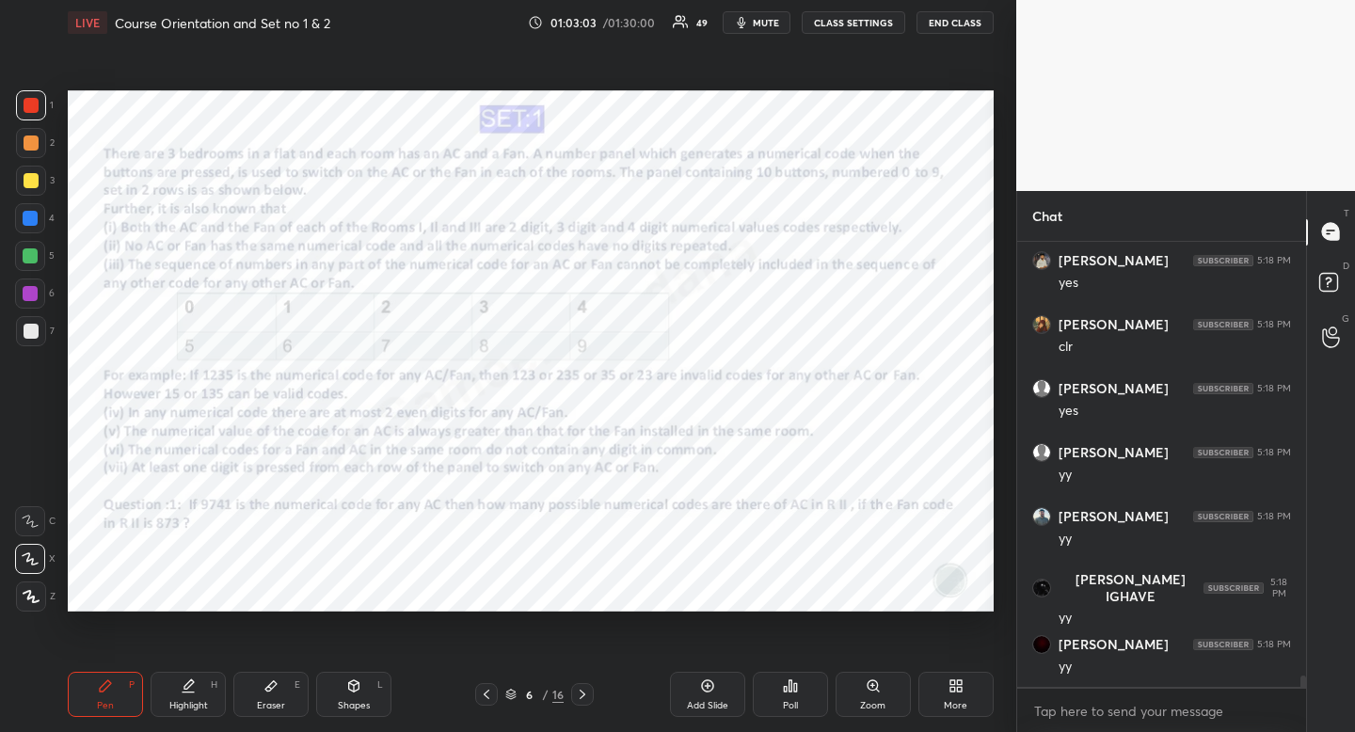
click at [27, 104] on div at bounding box center [31, 105] width 15 height 15
drag, startPoint x: 581, startPoint y: 694, endPoint x: 570, endPoint y: 678, distance: 19.6
click at [581, 694] on icon at bounding box center [582, 694] width 15 height 15
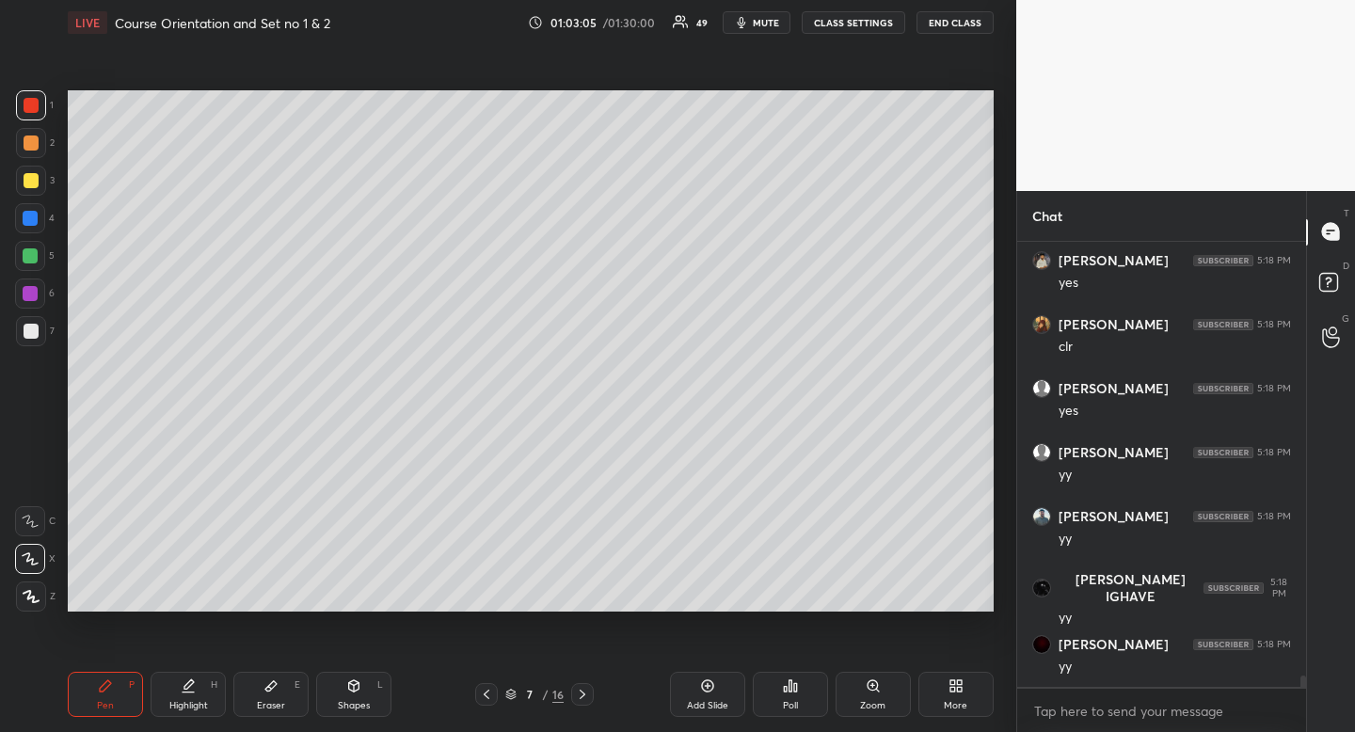
scroll to position [17182, 0]
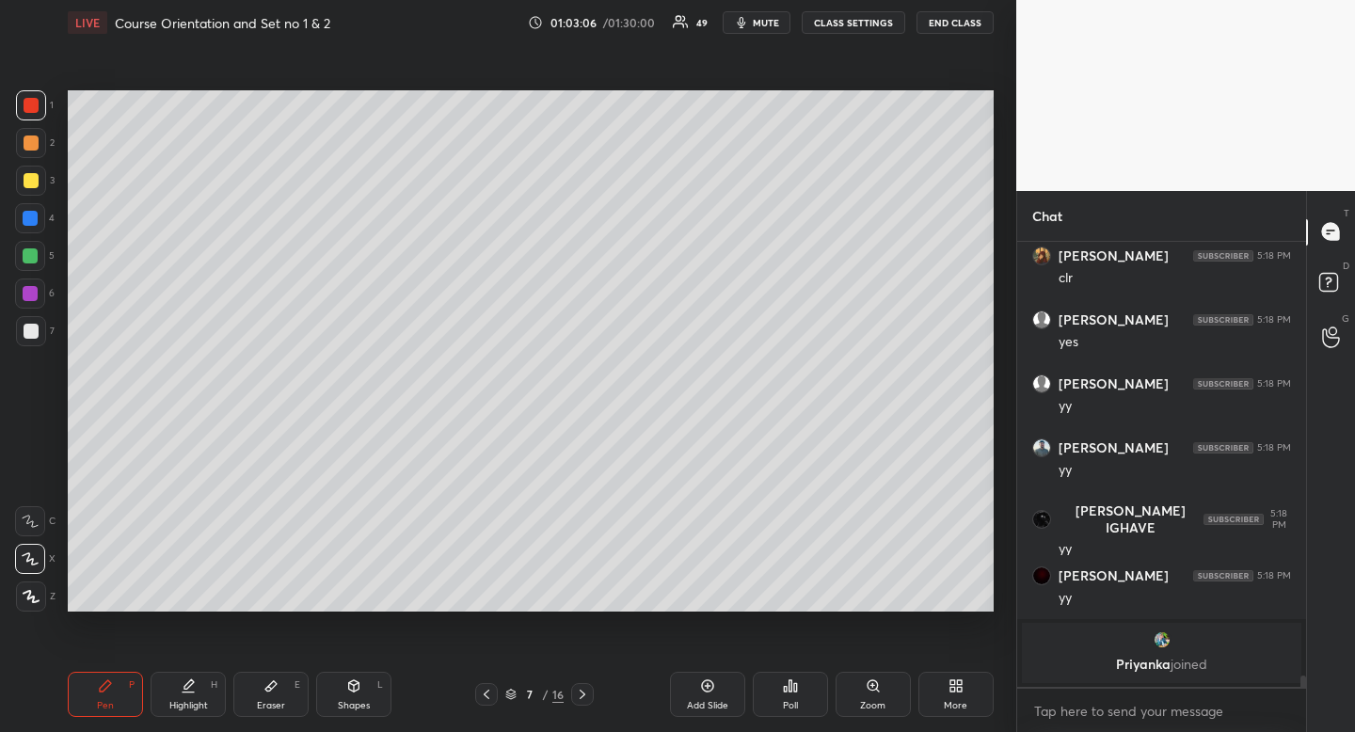
click at [584, 695] on icon at bounding box center [582, 694] width 15 height 15
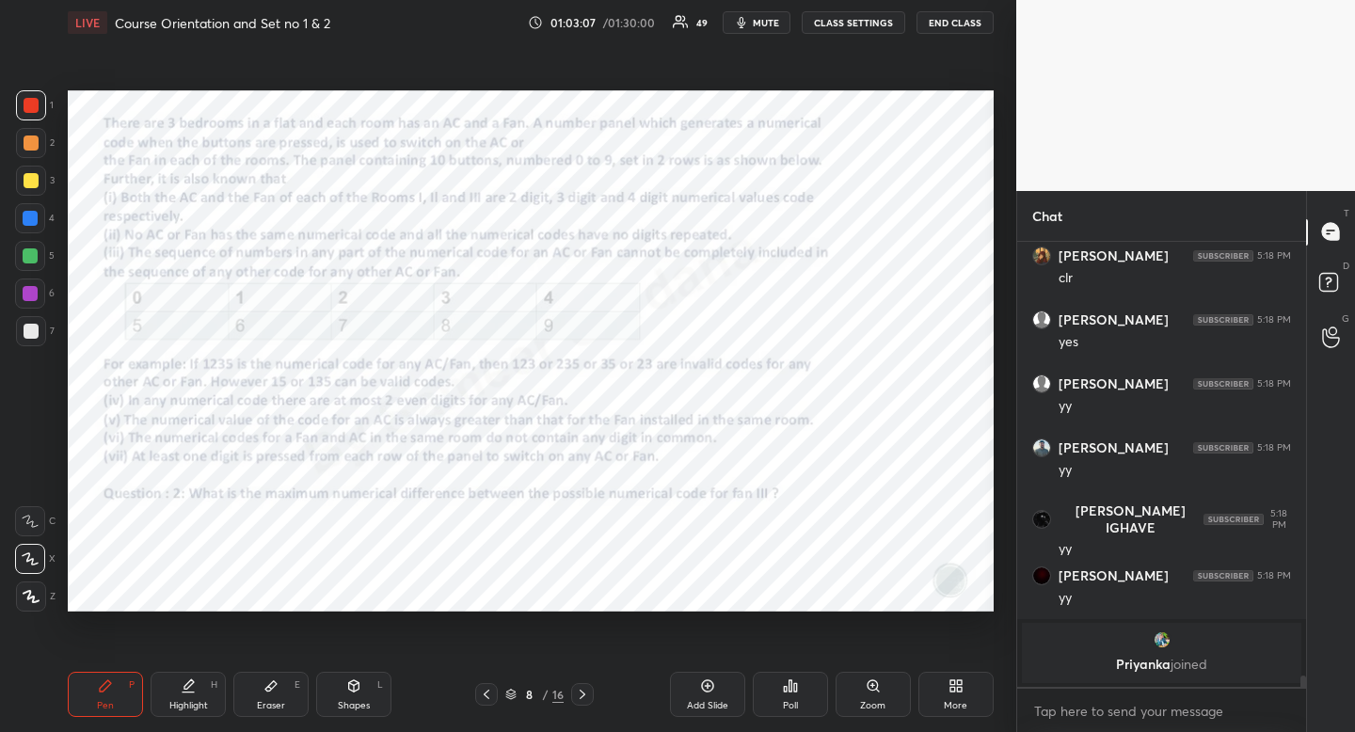
click at [123, 701] on div "Pen P" at bounding box center [105, 694] width 75 height 45
click at [22, 103] on div at bounding box center [31, 105] width 30 height 30
drag, startPoint x: 21, startPoint y: 104, endPoint x: 20, endPoint y: 195, distance: 90.3
click at [21, 104] on div at bounding box center [31, 105] width 30 height 30
click at [30, 303] on div at bounding box center [30, 293] width 30 height 30
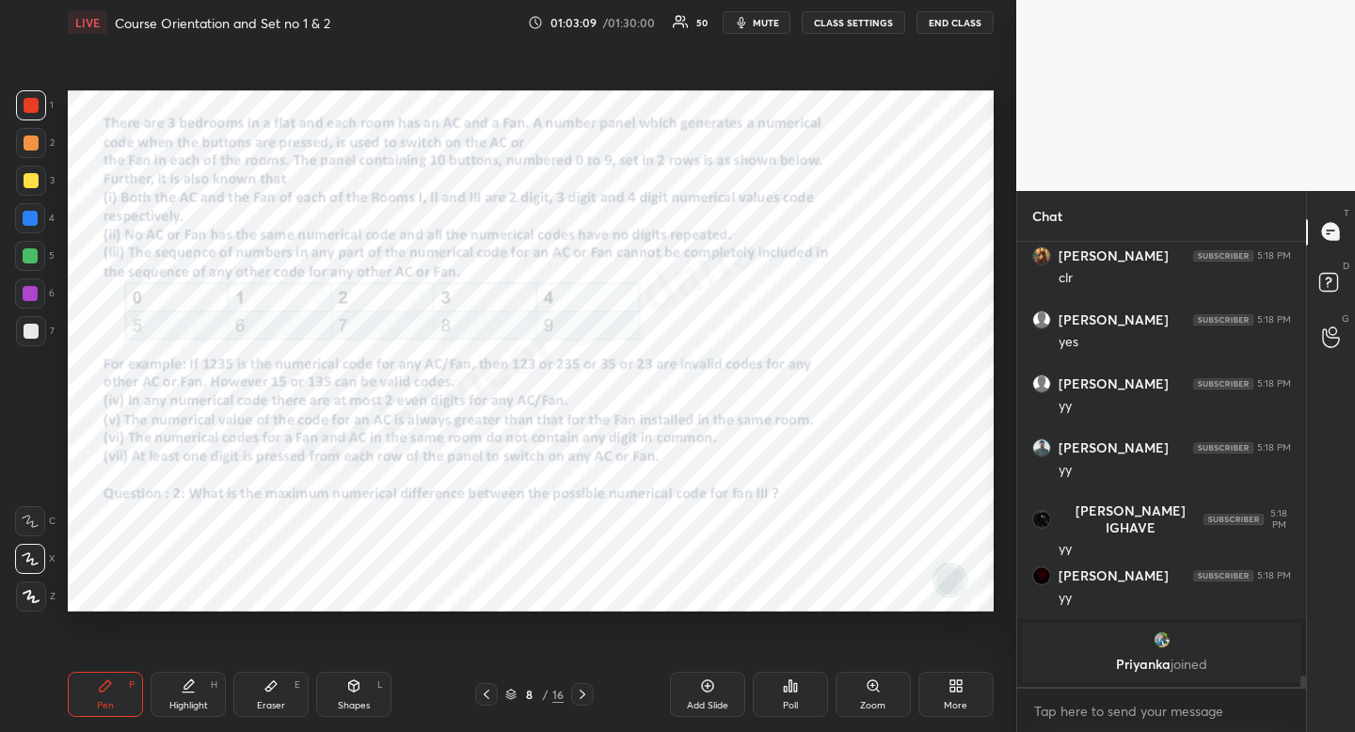
click at [30, 304] on div at bounding box center [30, 293] width 30 height 30
click at [181, 694] on div "Highlight H" at bounding box center [188, 694] width 75 height 45
drag, startPoint x: 384, startPoint y: 679, endPoint x: 358, endPoint y: 679, distance: 25.4
click at [384, 679] on div "Shapes L" at bounding box center [353, 694] width 75 height 45
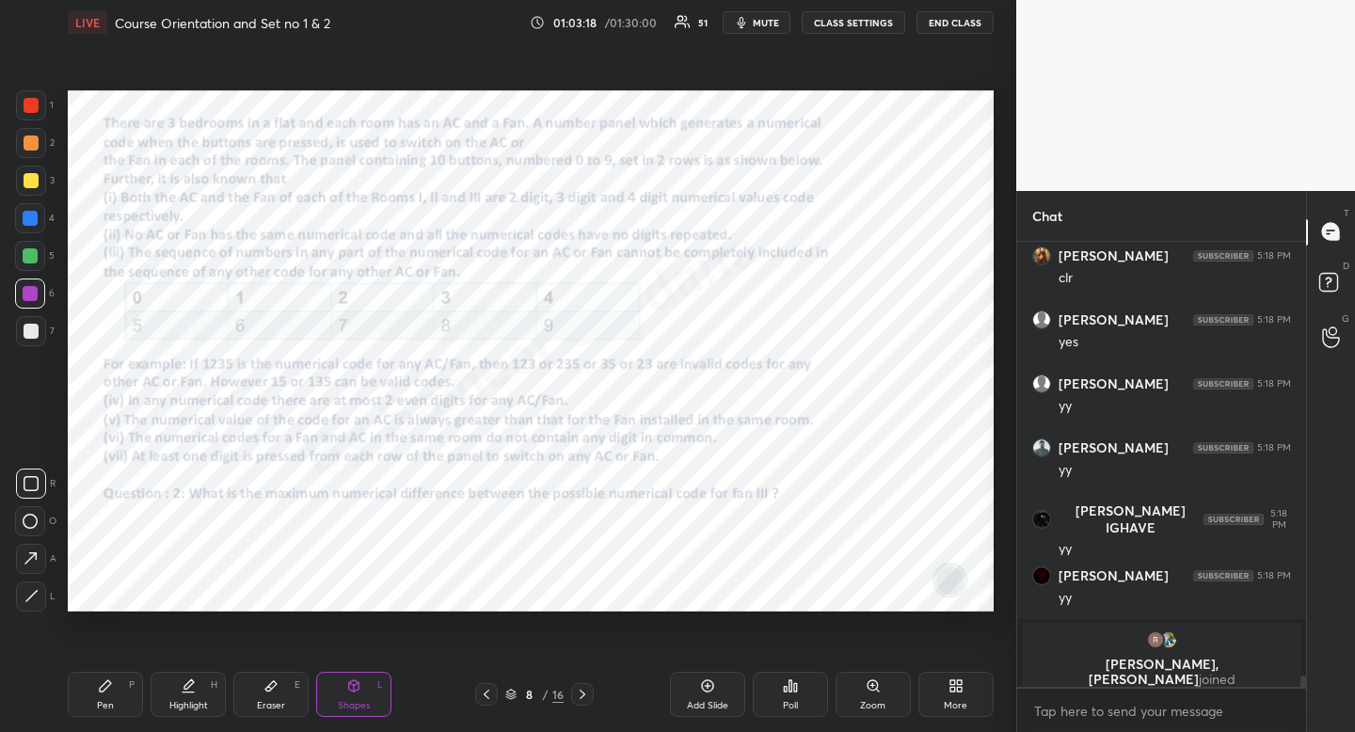
click at [36, 491] on div at bounding box center [31, 484] width 30 height 30
click at [44, 483] on div at bounding box center [31, 484] width 30 height 30
click at [115, 708] on div "Pen P" at bounding box center [105, 694] width 75 height 45
drag, startPoint x: 115, startPoint y: 708, endPoint x: 171, endPoint y: 613, distance: 110.5
click at [115, 708] on div "Pen P" at bounding box center [105, 694] width 75 height 45
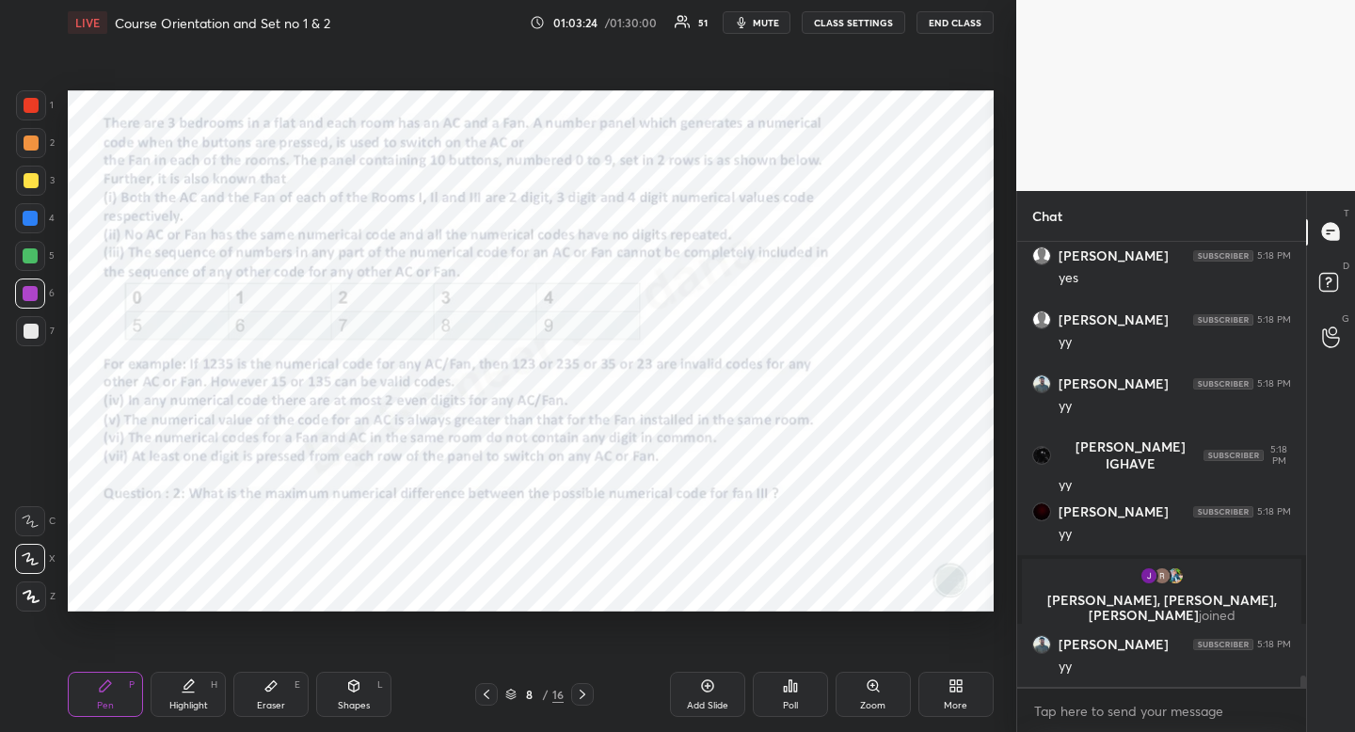
scroll to position [16837, 0]
click at [227, 696] on div "Pen P Highlight H Eraser E Shapes L" at bounding box center [266, 694] width 396 height 45
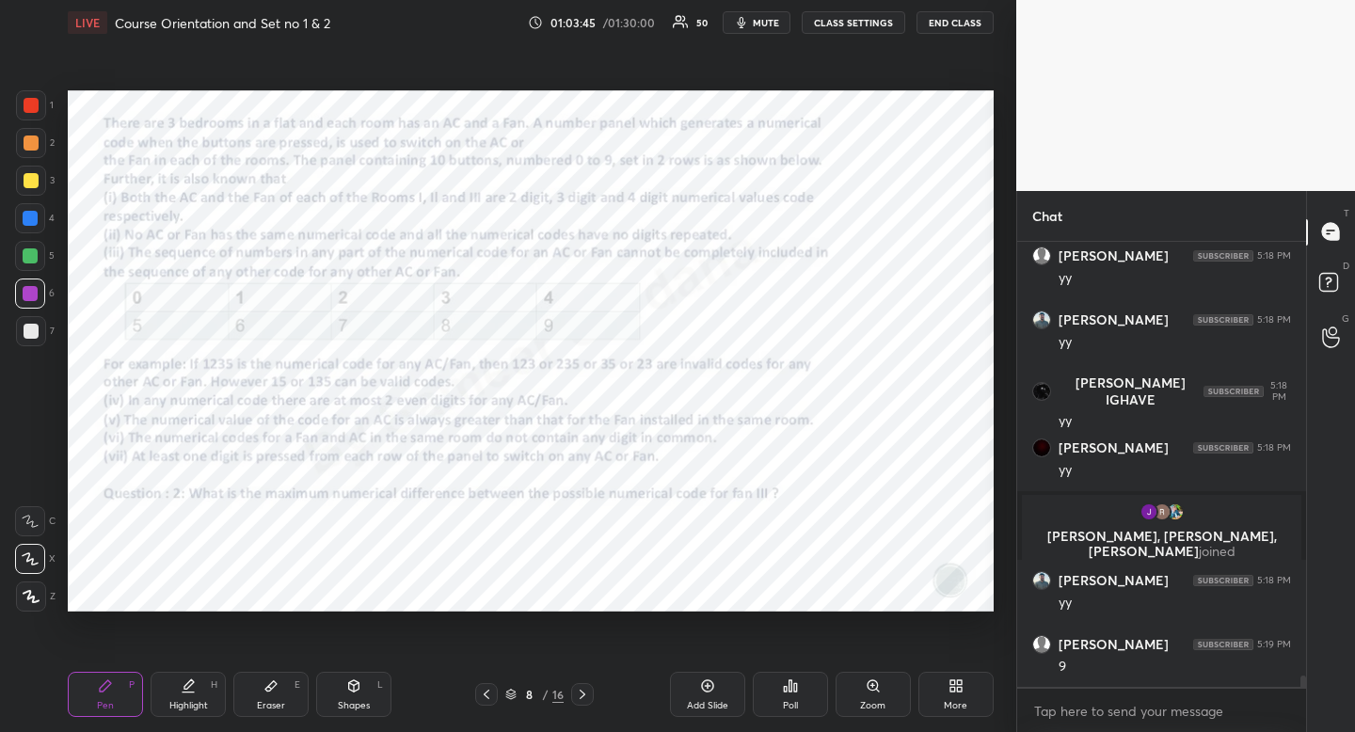
click at [246, 697] on div "Eraser E" at bounding box center [270, 694] width 75 height 45
drag, startPoint x: 252, startPoint y: 695, endPoint x: 307, endPoint y: 635, distance: 81.3
click at [252, 695] on div "Eraser E" at bounding box center [270, 694] width 75 height 45
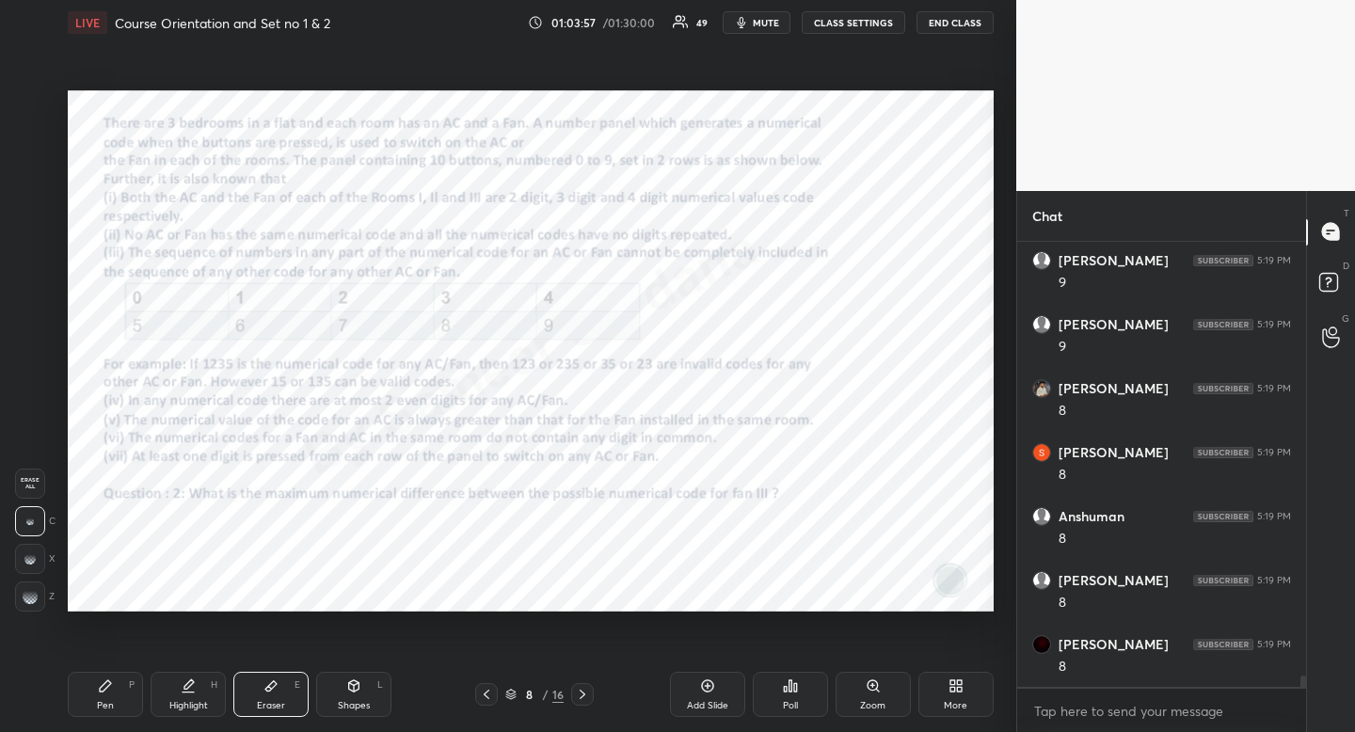
scroll to position [17349, 0]
click at [126, 692] on div "Pen P" at bounding box center [105, 694] width 75 height 45
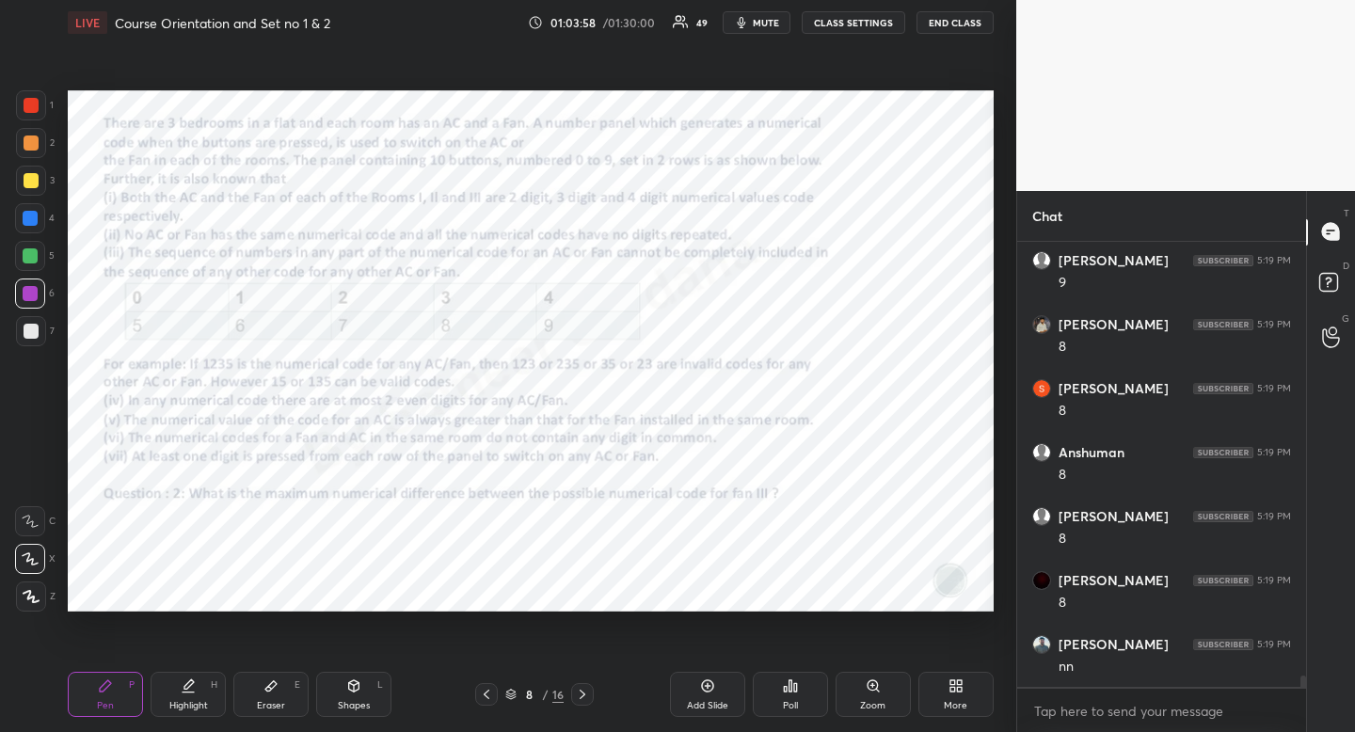
drag, startPoint x: 125, startPoint y: 682, endPoint x: 130, endPoint y: 656, distance: 26.8
click at [123, 681] on div "Pen P" at bounding box center [105, 694] width 75 height 45
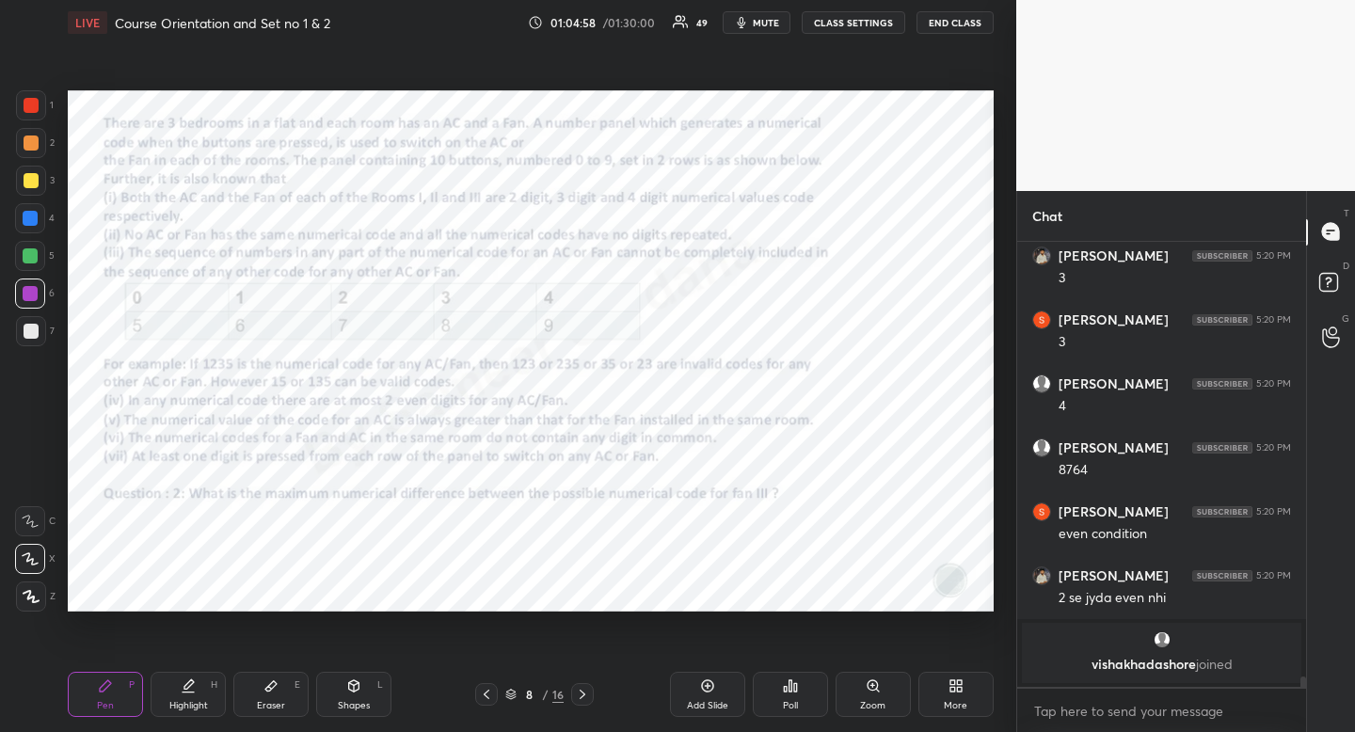
click at [266, 690] on icon at bounding box center [270, 686] width 11 height 10
drag, startPoint x: 266, startPoint y: 690, endPoint x: 309, endPoint y: 617, distance: 83.9
click at [266, 690] on icon at bounding box center [270, 686] width 11 height 10
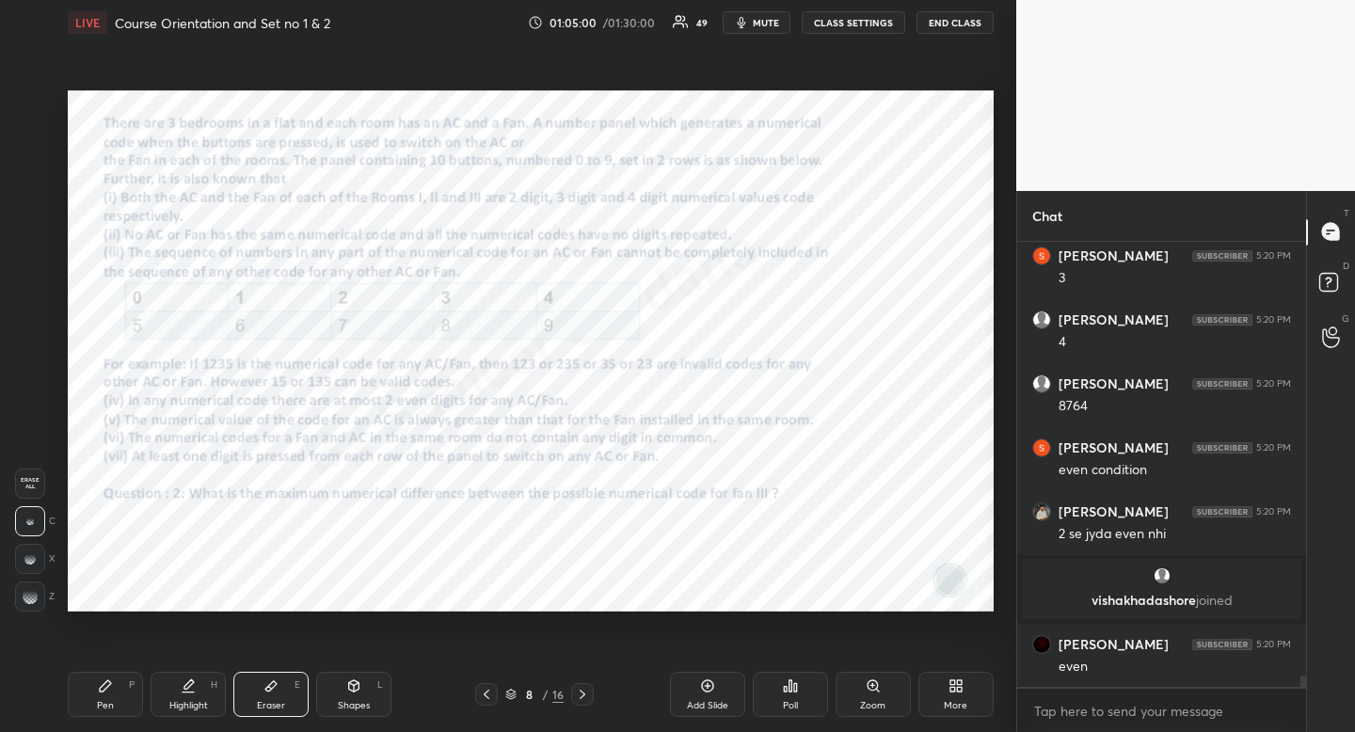
scroll to position [17837, 0]
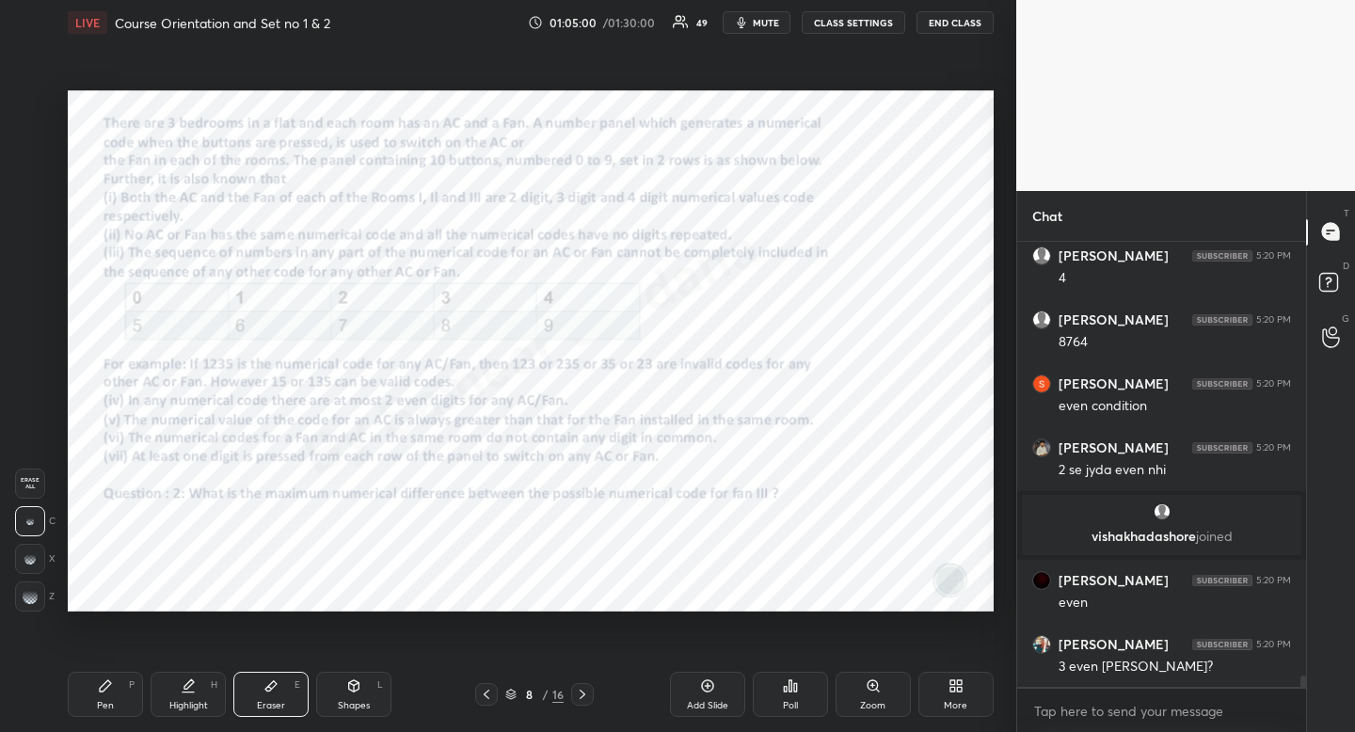
click at [81, 696] on div "Pen P" at bounding box center [105, 694] width 75 height 45
click at [83, 688] on div "Pen P" at bounding box center [105, 694] width 75 height 45
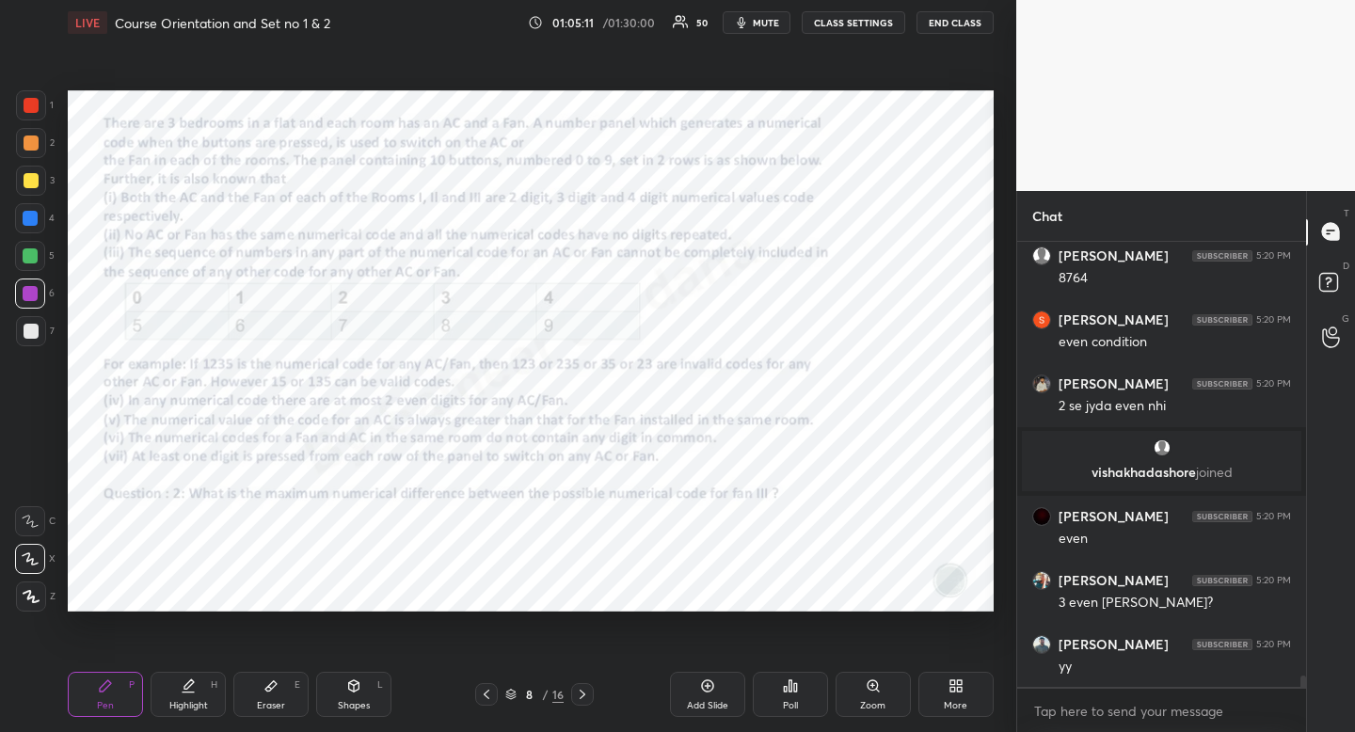
click at [277, 689] on icon at bounding box center [270, 685] width 15 height 15
click at [88, 708] on div "Pen P" at bounding box center [105, 694] width 75 height 45
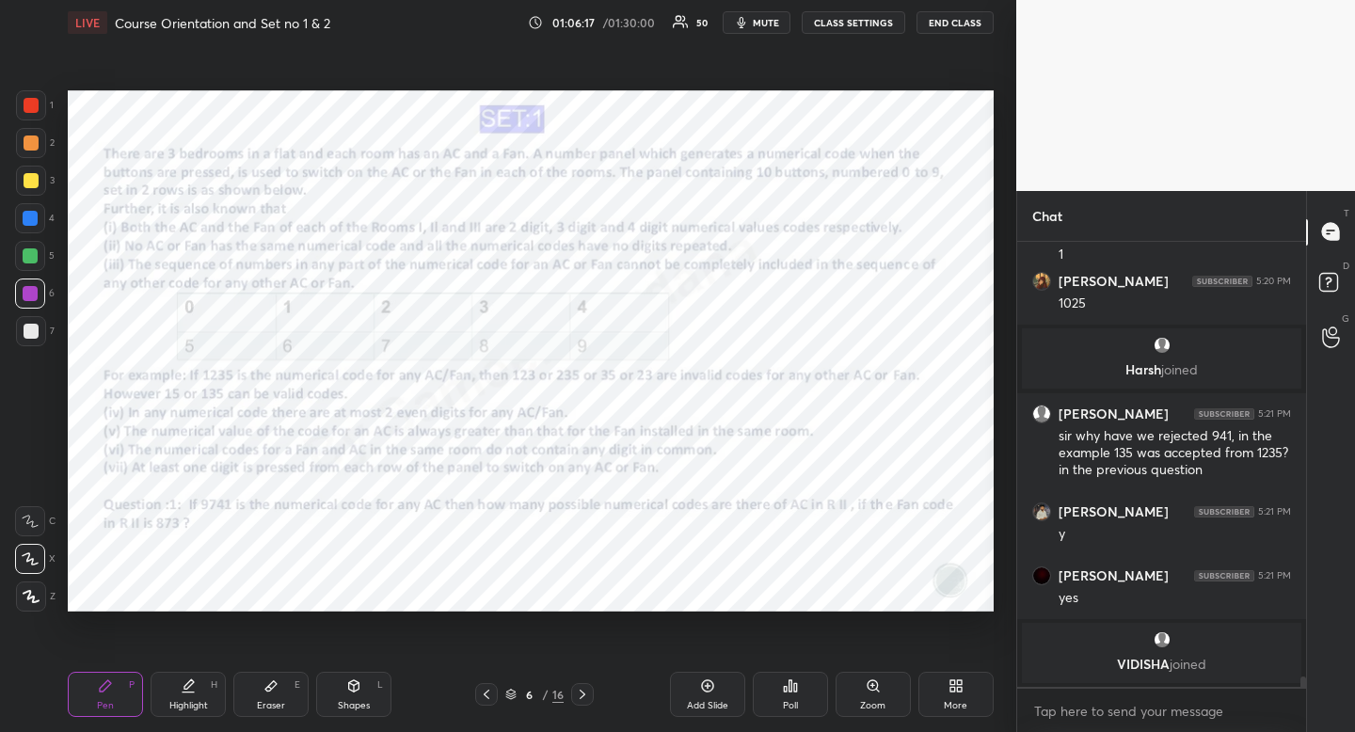
scroll to position [18289, 0]
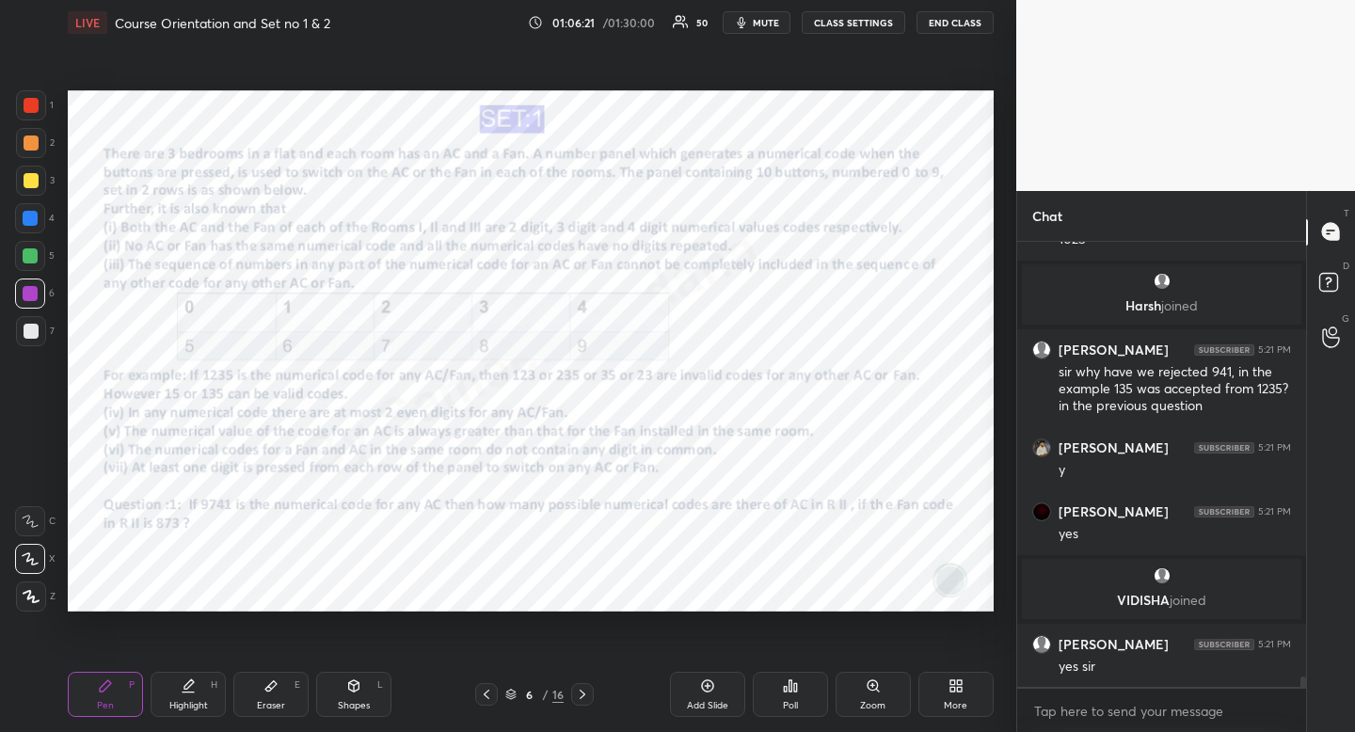
click at [581, 699] on icon at bounding box center [582, 694] width 15 height 15
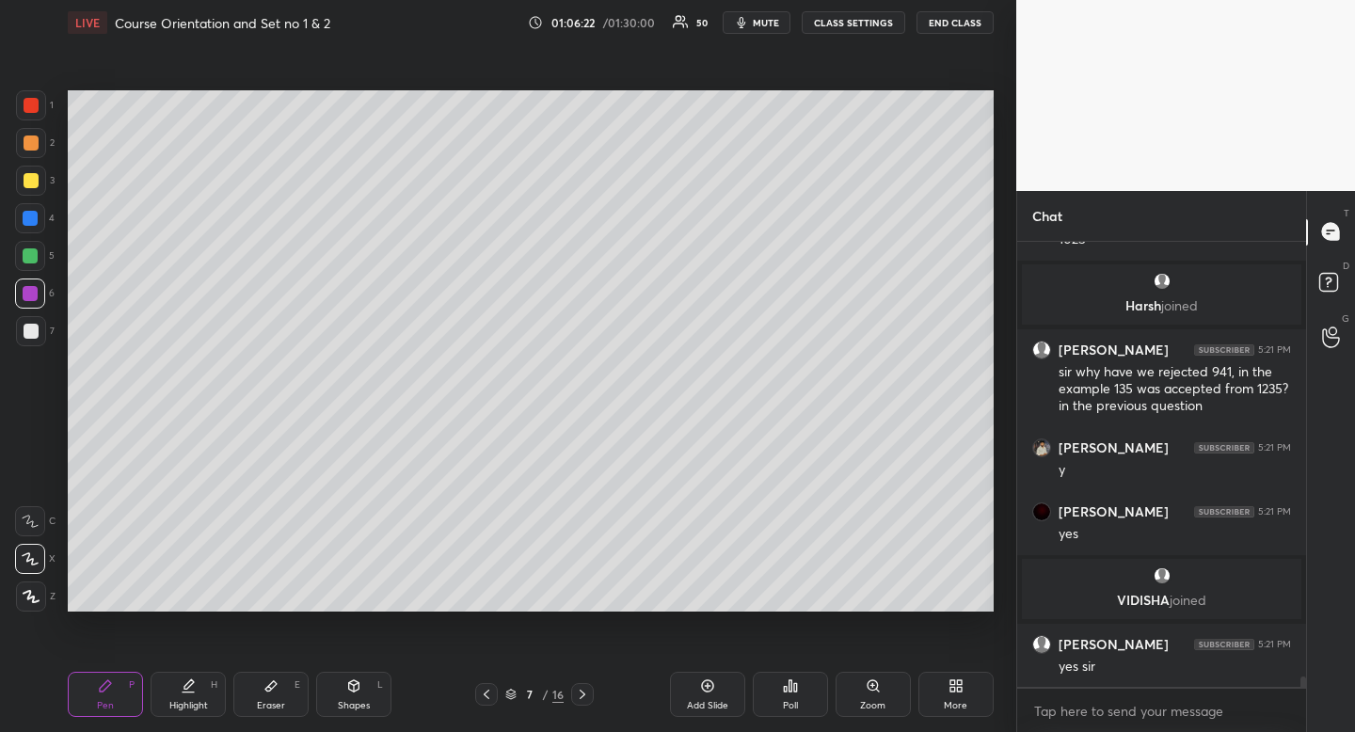
click at [583, 698] on icon at bounding box center [582, 694] width 15 height 15
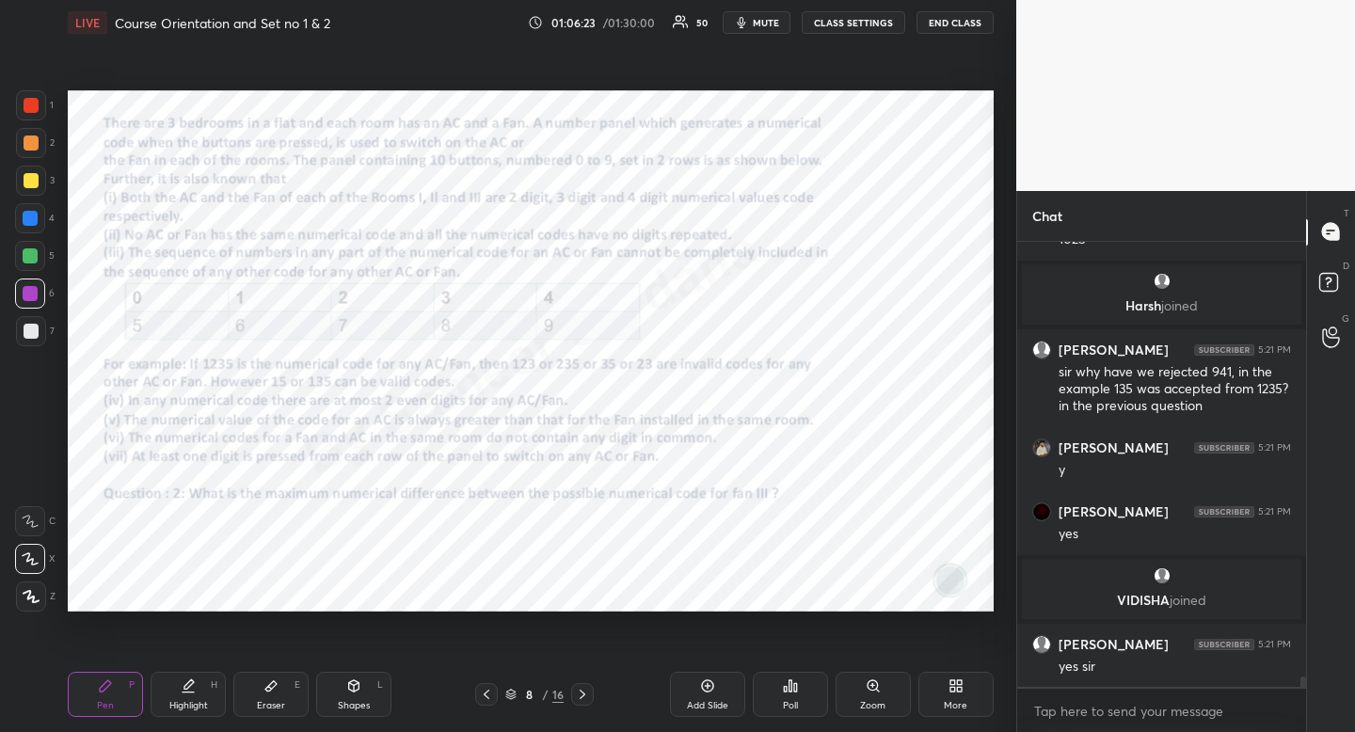
click at [583, 692] on icon at bounding box center [582, 694] width 15 height 15
drag, startPoint x: 275, startPoint y: 697, endPoint x: 276, endPoint y: 687, distance: 10.4
click at [273, 694] on div "Eraser E" at bounding box center [270, 694] width 75 height 45
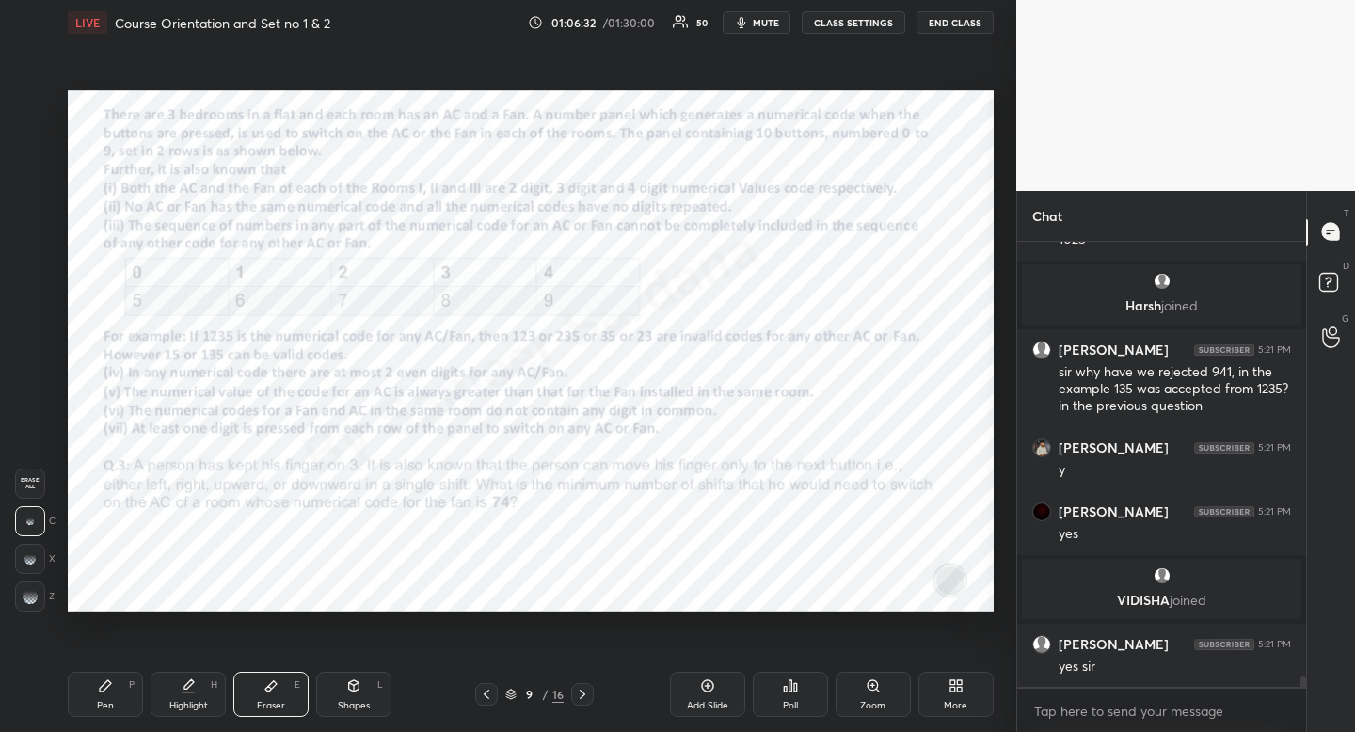
drag, startPoint x: 276, startPoint y: 687, endPoint x: 275, endPoint y: 671, distance: 16.0
click at [275, 681] on icon at bounding box center [270, 685] width 15 height 15
click at [184, 714] on div "Highlight H" at bounding box center [188, 694] width 75 height 45
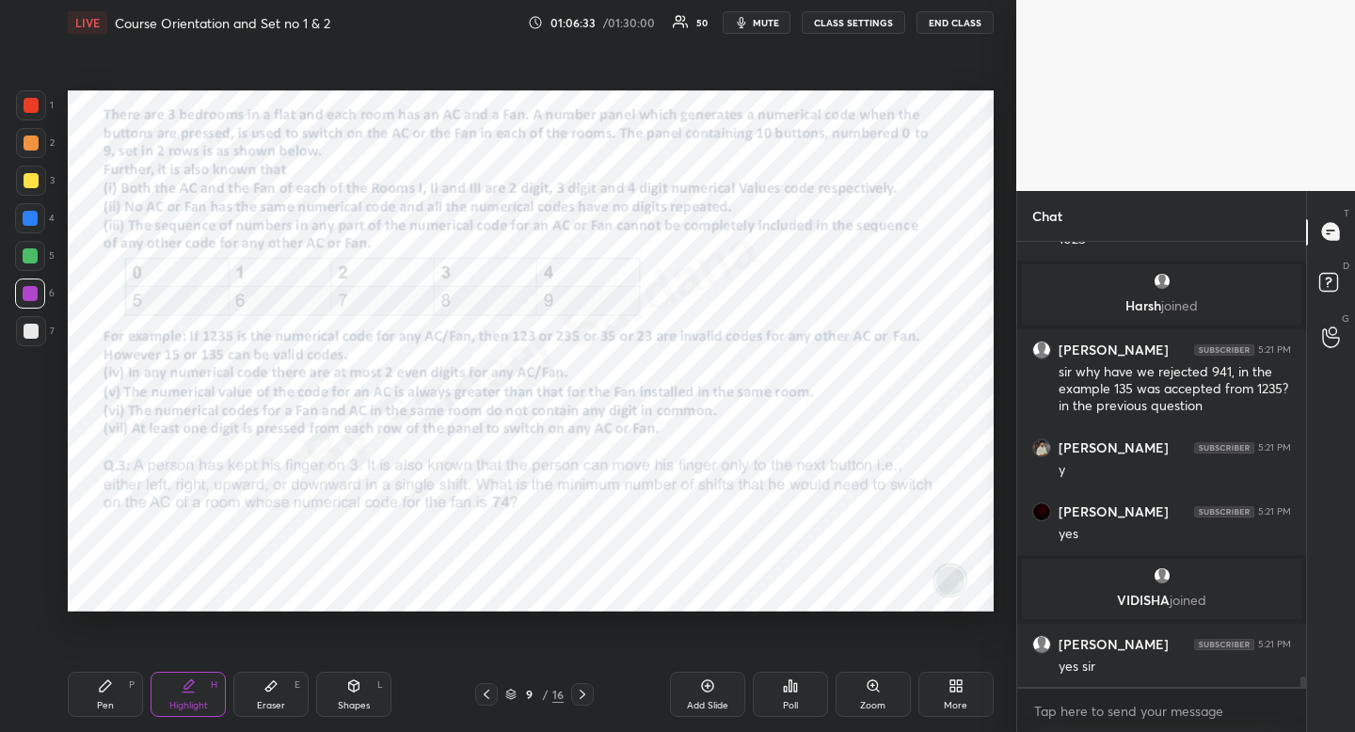
drag, startPoint x: 188, startPoint y: 706, endPoint x: 208, endPoint y: 667, distance: 43.3
click at [188, 706] on div "Highlight" at bounding box center [188, 705] width 39 height 9
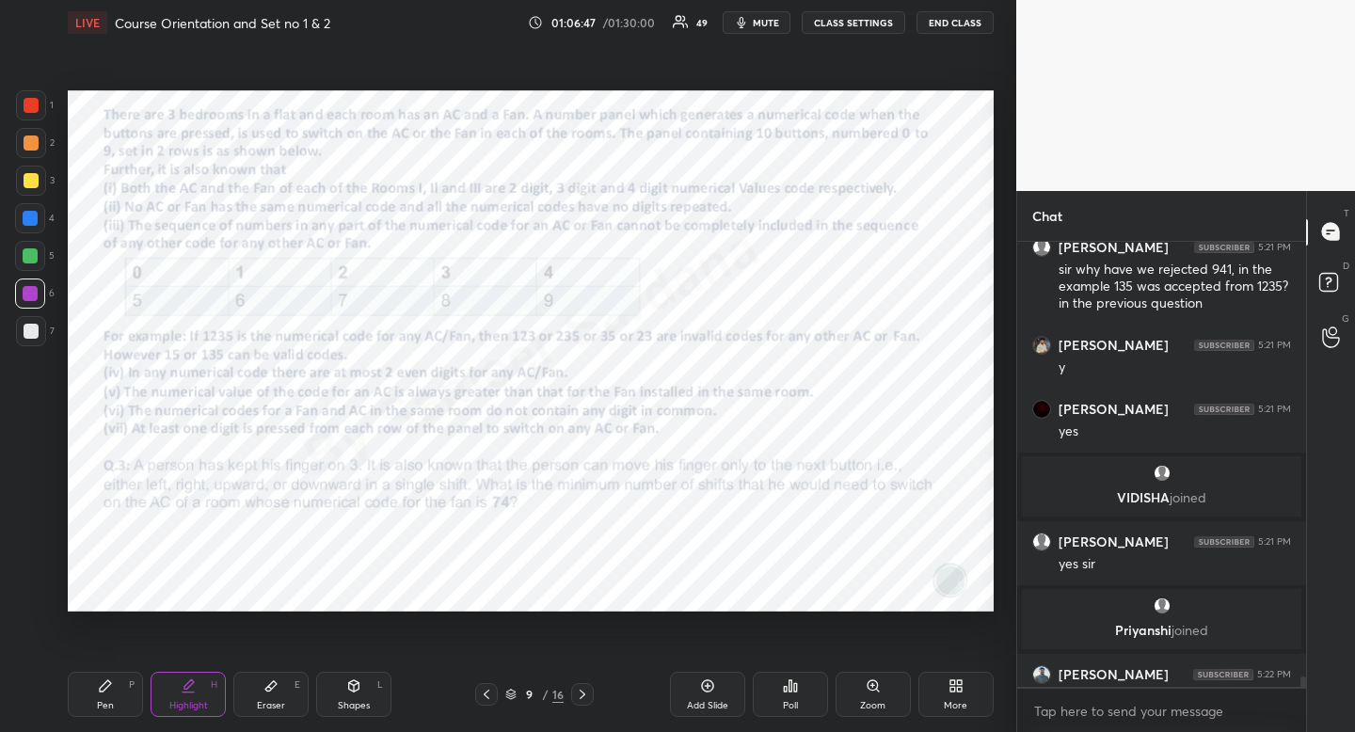
scroll to position [18388, 0]
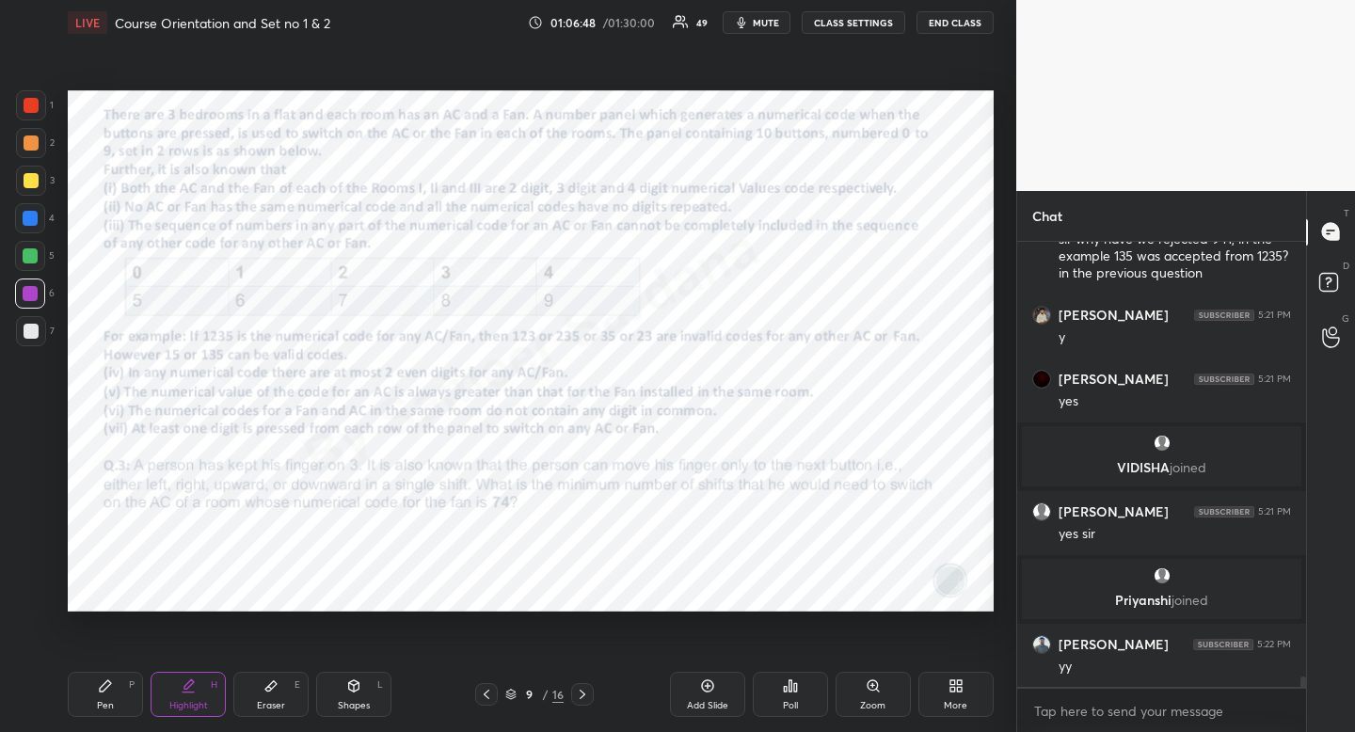
click at [112, 701] on div "Pen" at bounding box center [105, 705] width 17 height 9
drag, startPoint x: 112, startPoint y: 699, endPoint x: 157, endPoint y: 656, distance: 62.6
click at [112, 701] on div "Pen" at bounding box center [105, 705] width 17 height 9
drag, startPoint x: 179, startPoint y: 687, endPoint x: 182, endPoint y: 660, distance: 27.4
click at [177, 685] on div "Highlight H" at bounding box center [188, 694] width 75 height 45
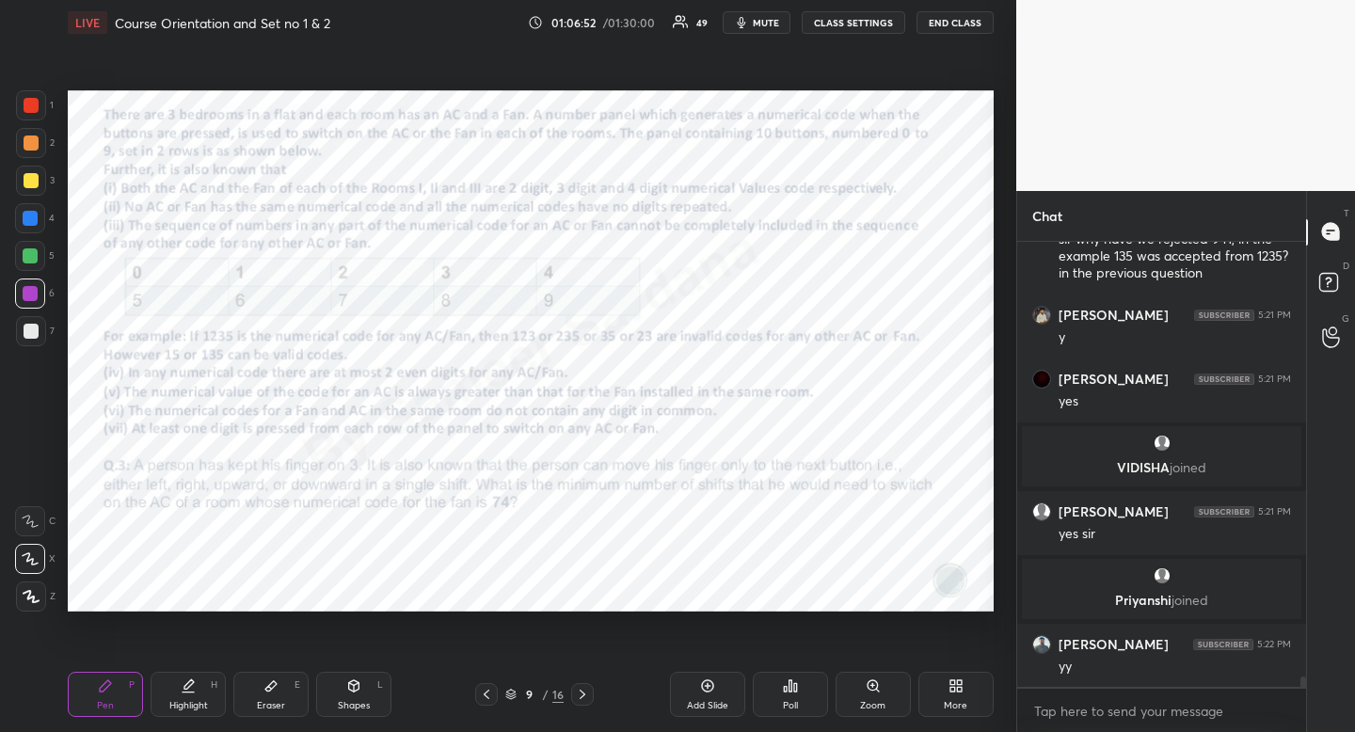
click at [178, 675] on div "Highlight H" at bounding box center [188, 694] width 75 height 45
click at [348, 701] on div "Shapes" at bounding box center [354, 705] width 32 height 9
click at [103, 698] on div "Pen P" at bounding box center [105, 694] width 75 height 45
click at [115, 683] on div "Pen P" at bounding box center [105, 694] width 75 height 45
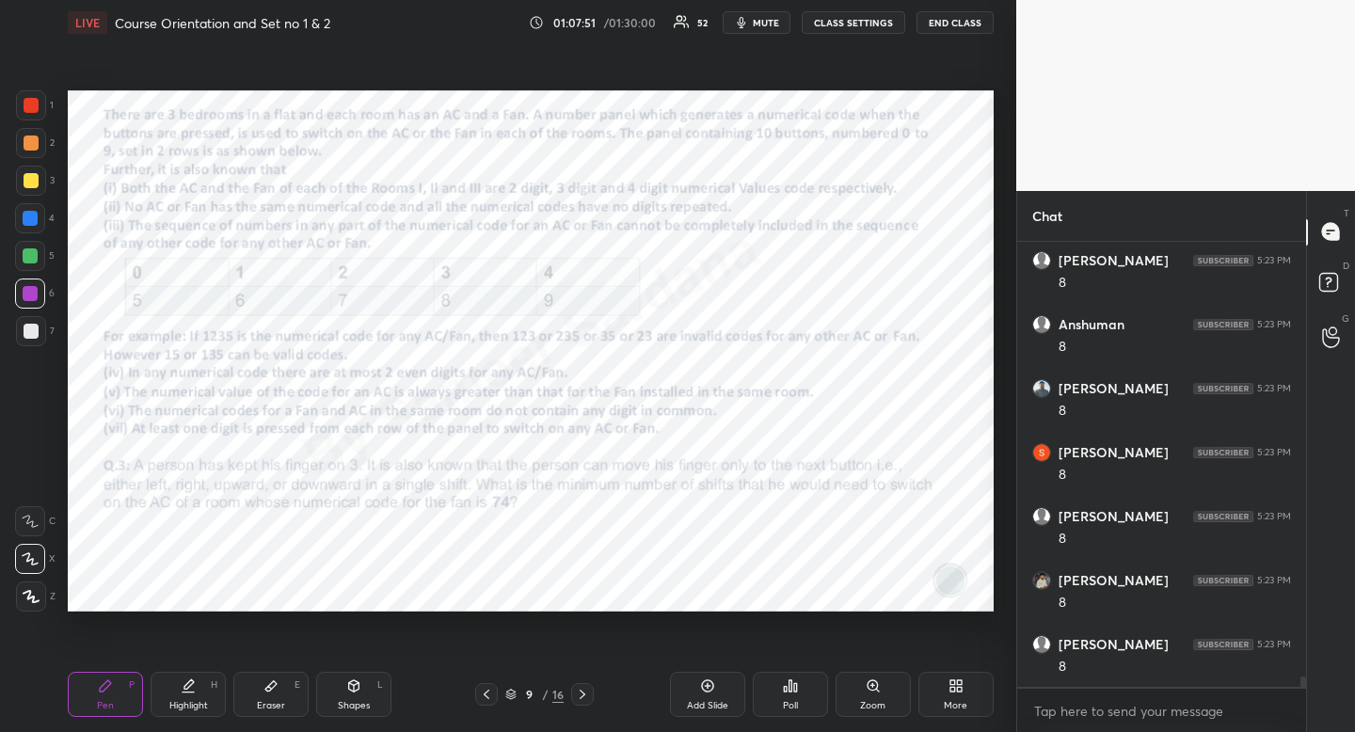
scroll to position [19593, 0]
click at [197, 702] on div "Highlight" at bounding box center [188, 705] width 39 height 9
click at [114, 703] on div "Pen P" at bounding box center [105, 694] width 75 height 45
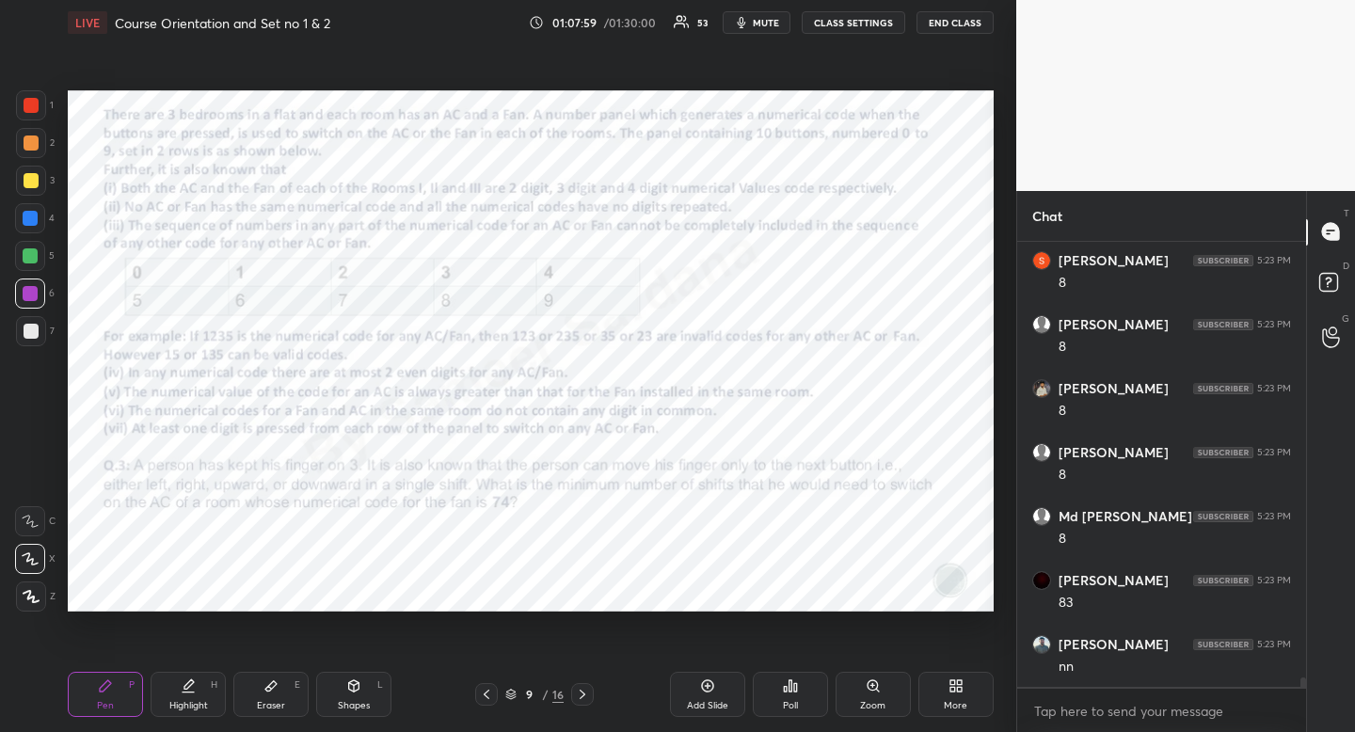
scroll to position [19785, 0]
click at [113, 701] on div "Pen P" at bounding box center [105, 694] width 75 height 45
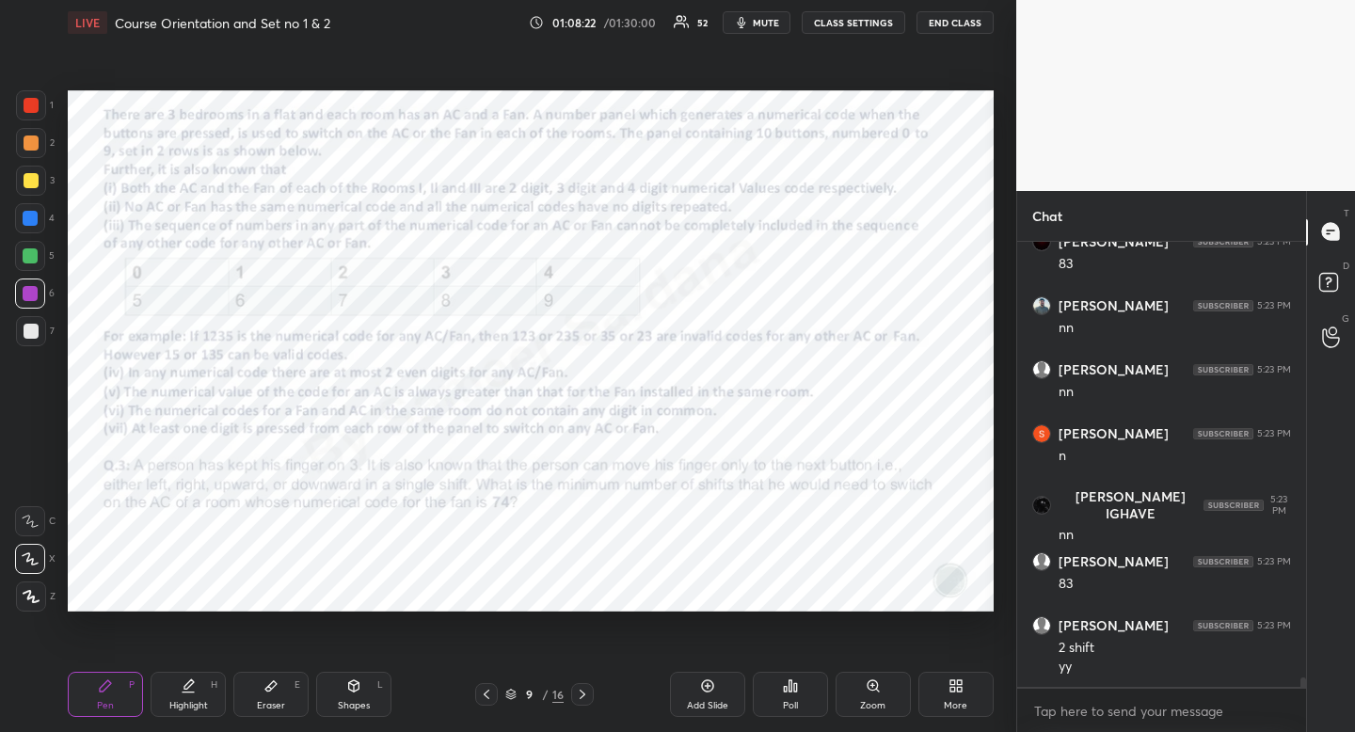
click at [584, 695] on icon at bounding box center [582, 694] width 15 height 15
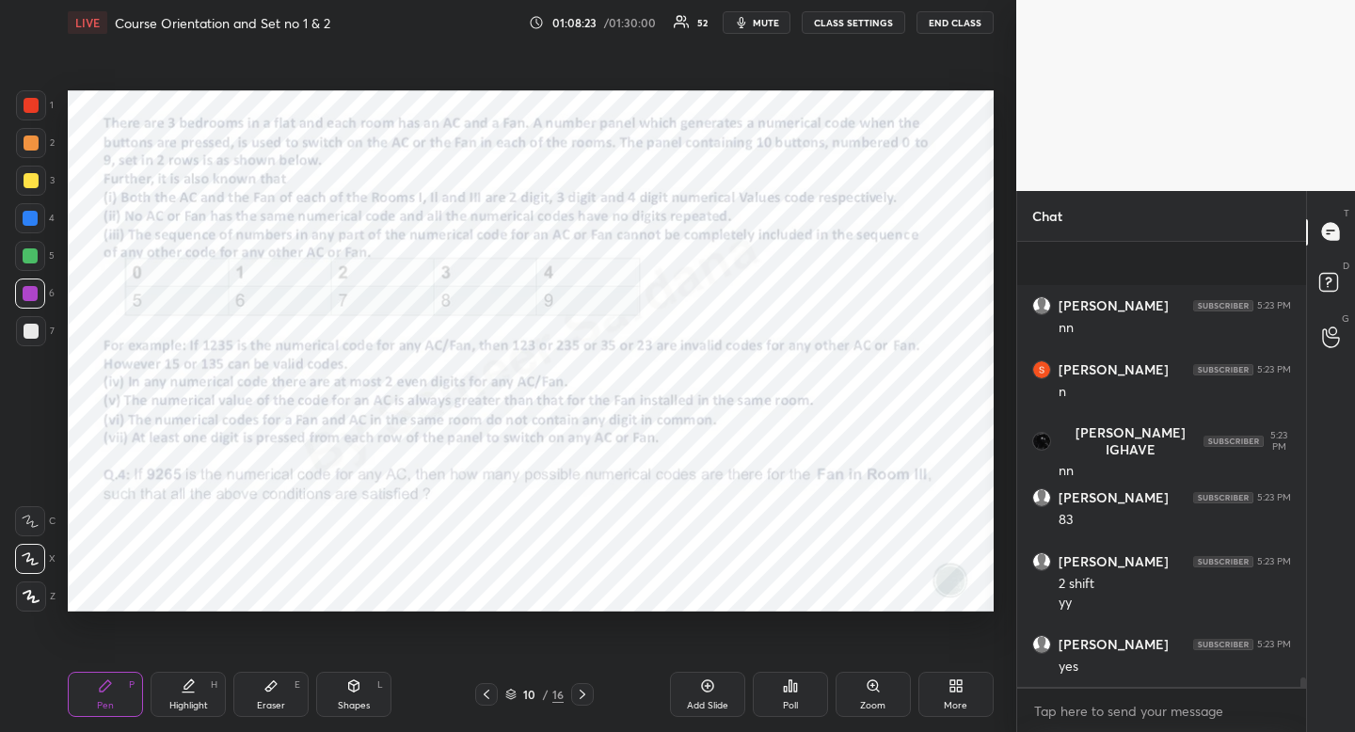
scroll to position [20252, 0]
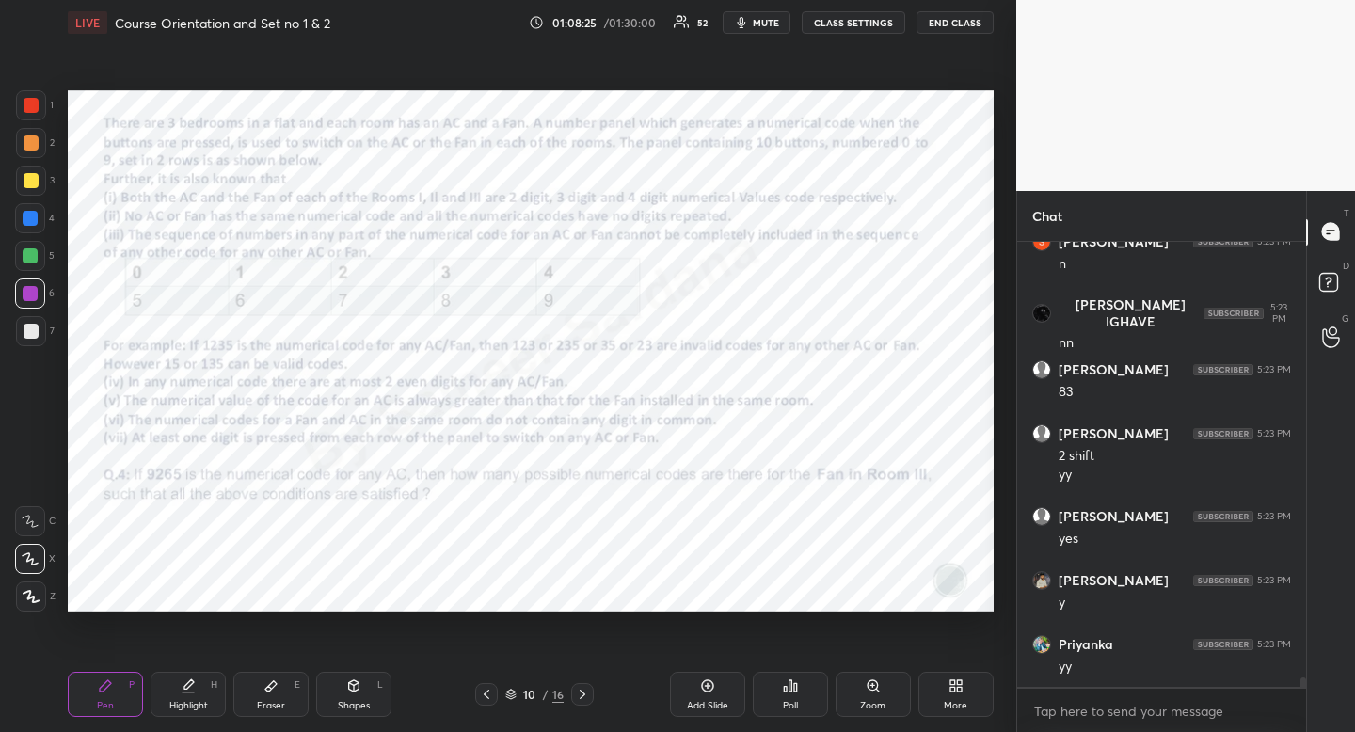
click at [263, 713] on div "Eraser E" at bounding box center [270, 694] width 75 height 45
click at [87, 712] on div "Pen P" at bounding box center [105, 694] width 75 height 45
drag, startPoint x: 87, startPoint y: 712, endPoint x: 78, endPoint y: 673, distance: 40.4
click at [87, 712] on div "Pen P" at bounding box center [105, 694] width 75 height 45
drag, startPoint x: 31, startPoint y: 104, endPoint x: 48, endPoint y: 124, distance: 26.0
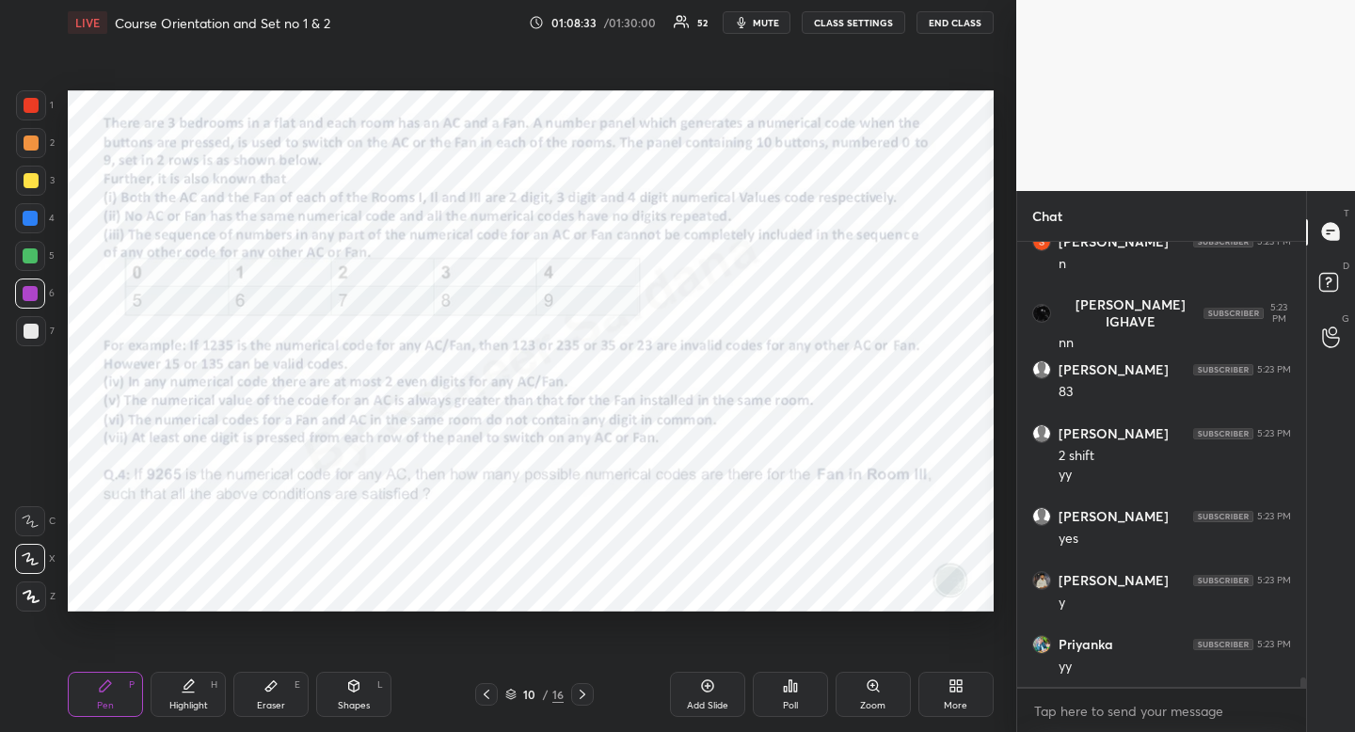
click at [48, 124] on div "1 2 3 4 5 6 7" at bounding box center [35, 221] width 40 height 263
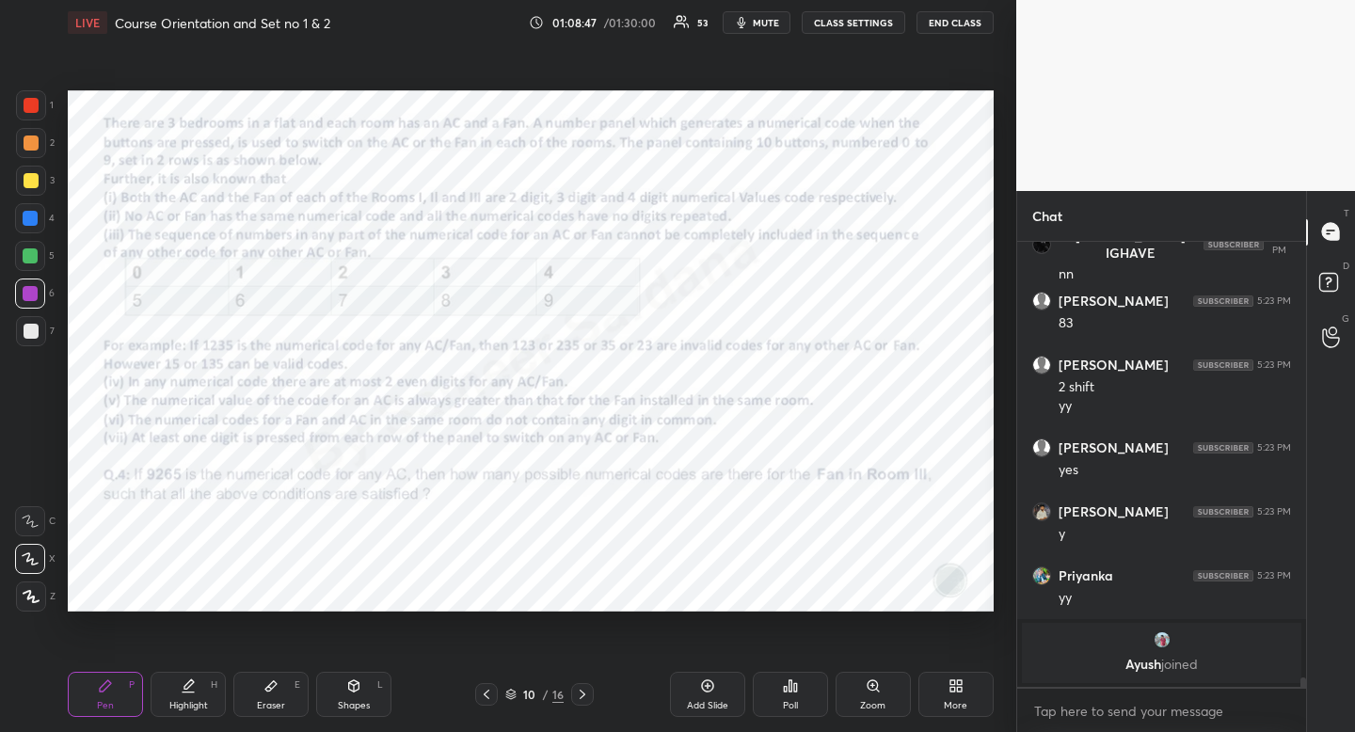
click at [38, 108] on div at bounding box center [31, 105] width 15 height 15
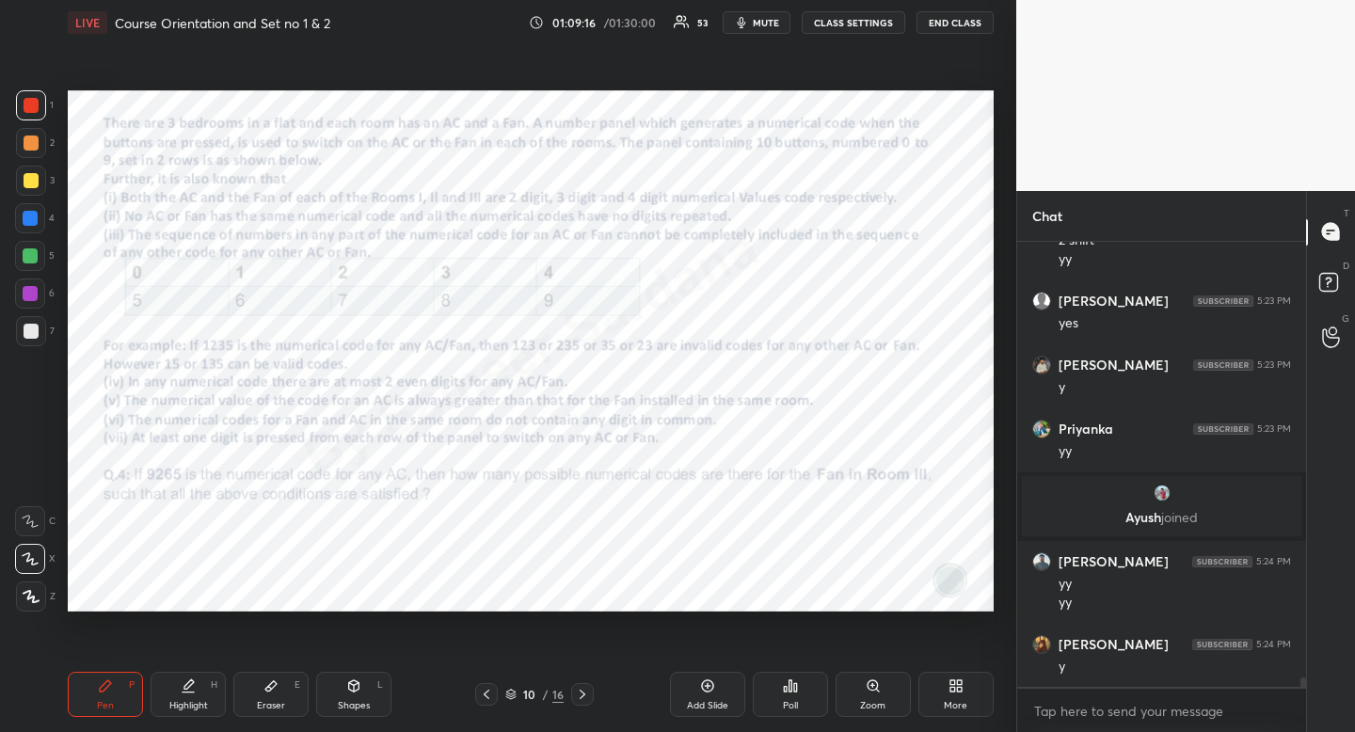
scroll to position [19945, 0]
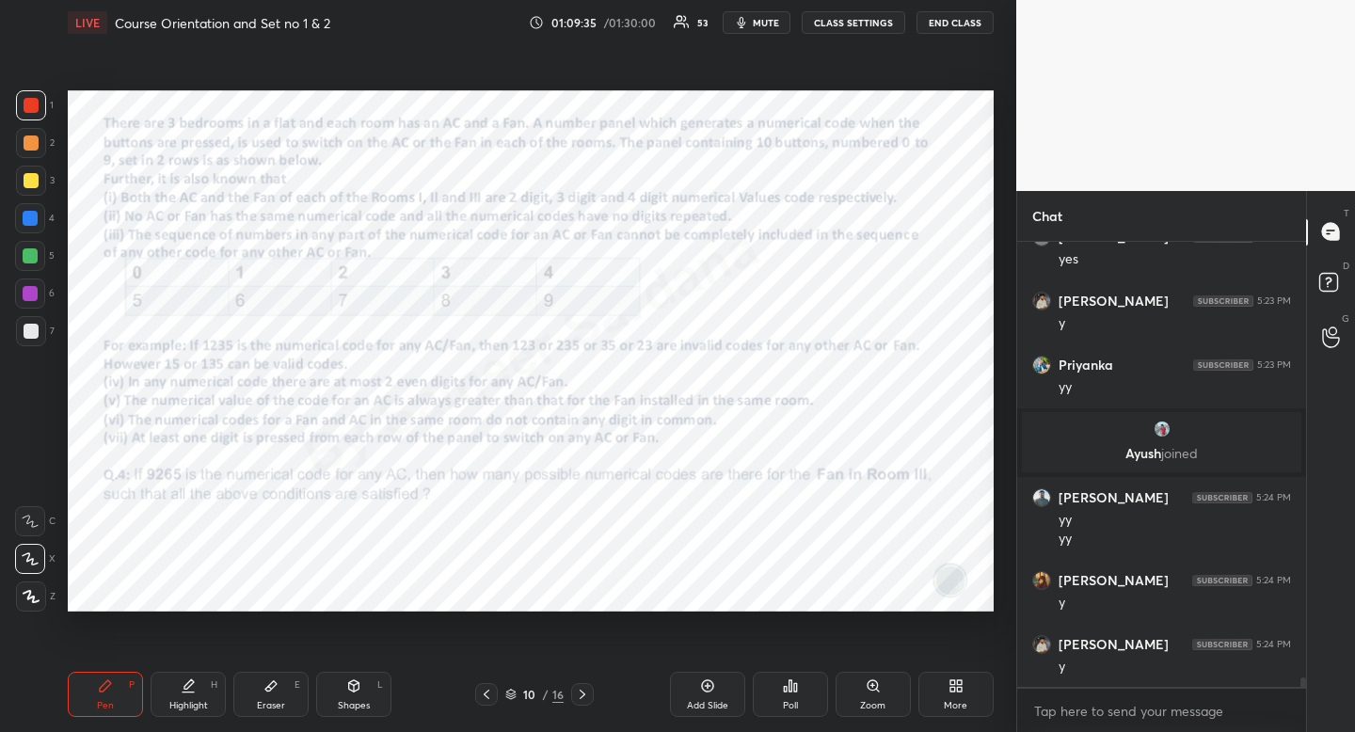
click at [174, 697] on div "Highlight H" at bounding box center [188, 694] width 75 height 45
click at [87, 729] on div "Pen P Highlight H Eraser E Shapes L 10 / 16 Add Slide Poll Zoom More" at bounding box center [531, 694] width 926 height 75
click at [95, 725] on div "Pen P Highlight H Eraser E Shapes L 10 / 16 Add Slide Poll Zoom More" at bounding box center [531, 694] width 926 height 75
click at [255, 714] on div "Eraser E" at bounding box center [270, 694] width 75 height 45
click at [204, 689] on div "Highlight H" at bounding box center [188, 694] width 75 height 45
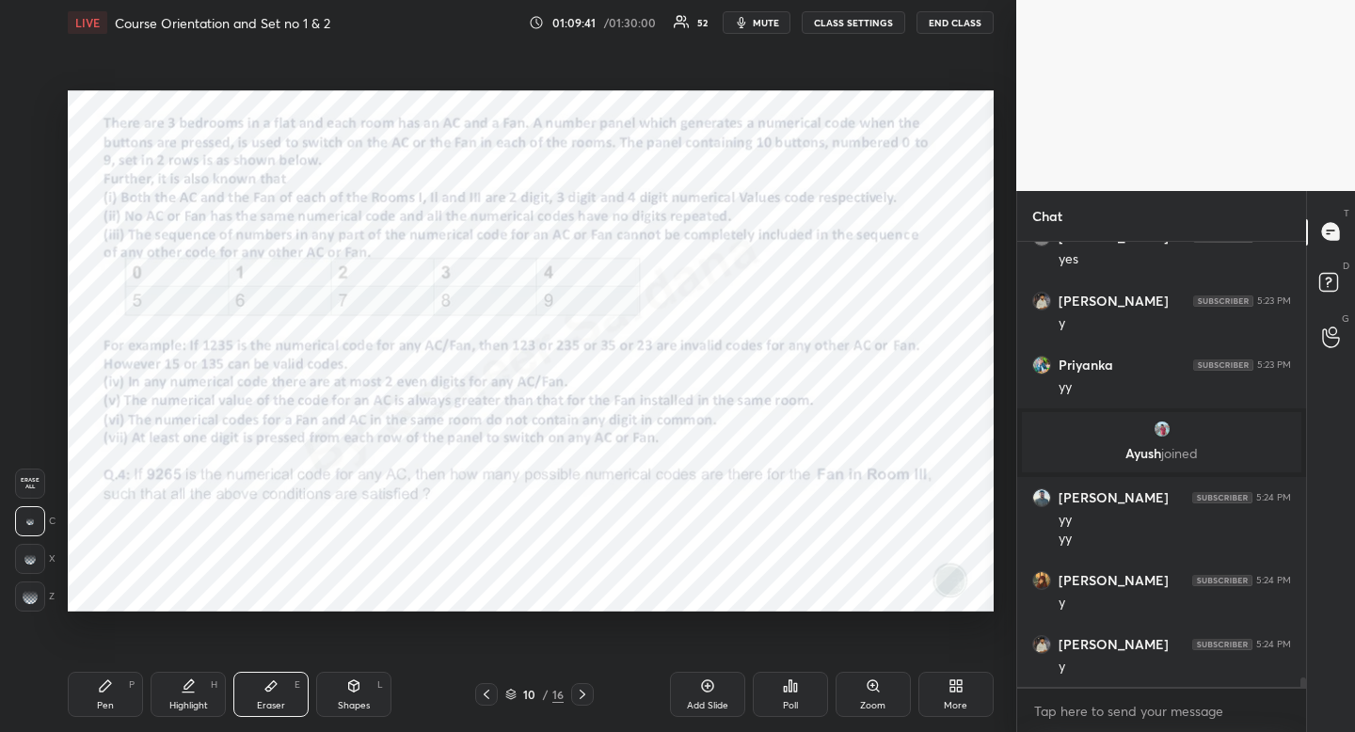
click at [216, 675] on div "Highlight H" at bounding box center [188, 694] width 75 height 45
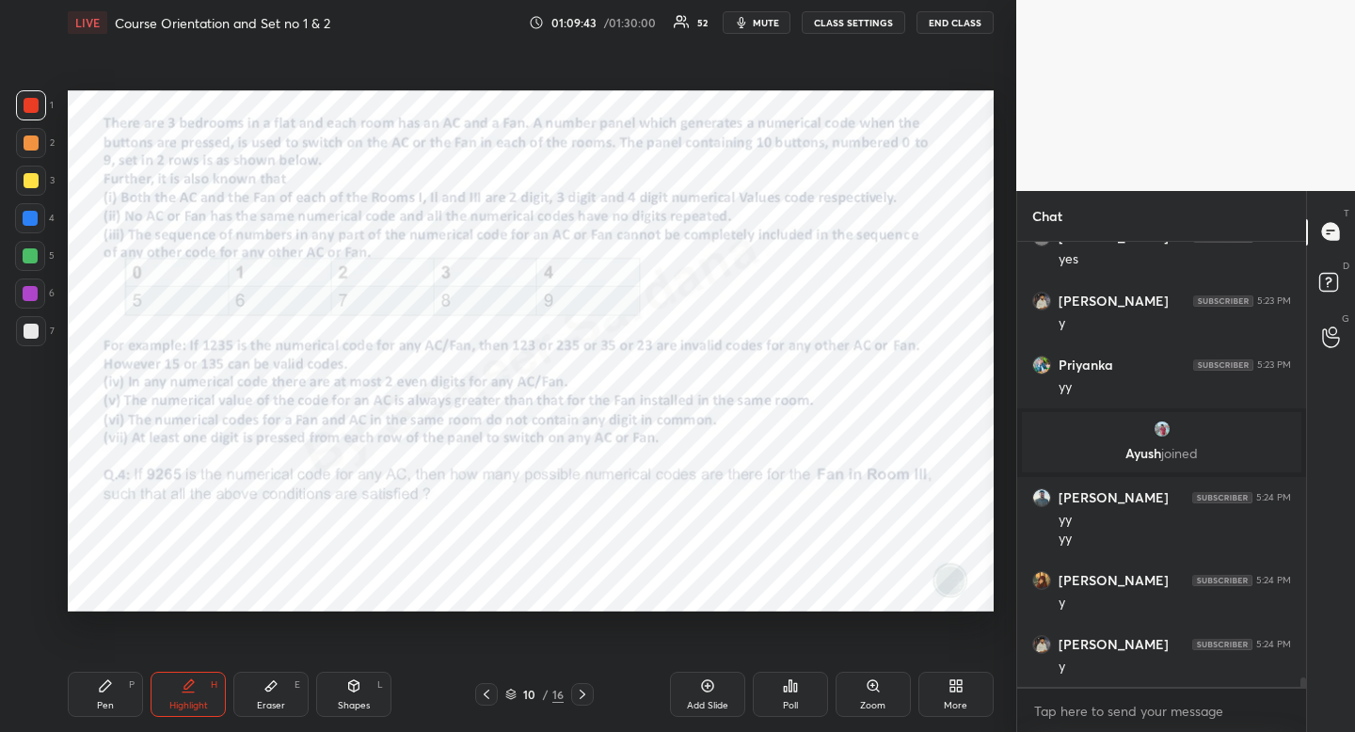
click at [103, 704] on div "Pen" at bounding box center [105, 705] width 17 height 9
drag, startPoint x: 103, startPoint y: 704, endPoint x: 174, endPoint y: 624, distance: 106.7
click at [103, 704] on div "Pen" at bounding box center [105, 705] width 17 height 9
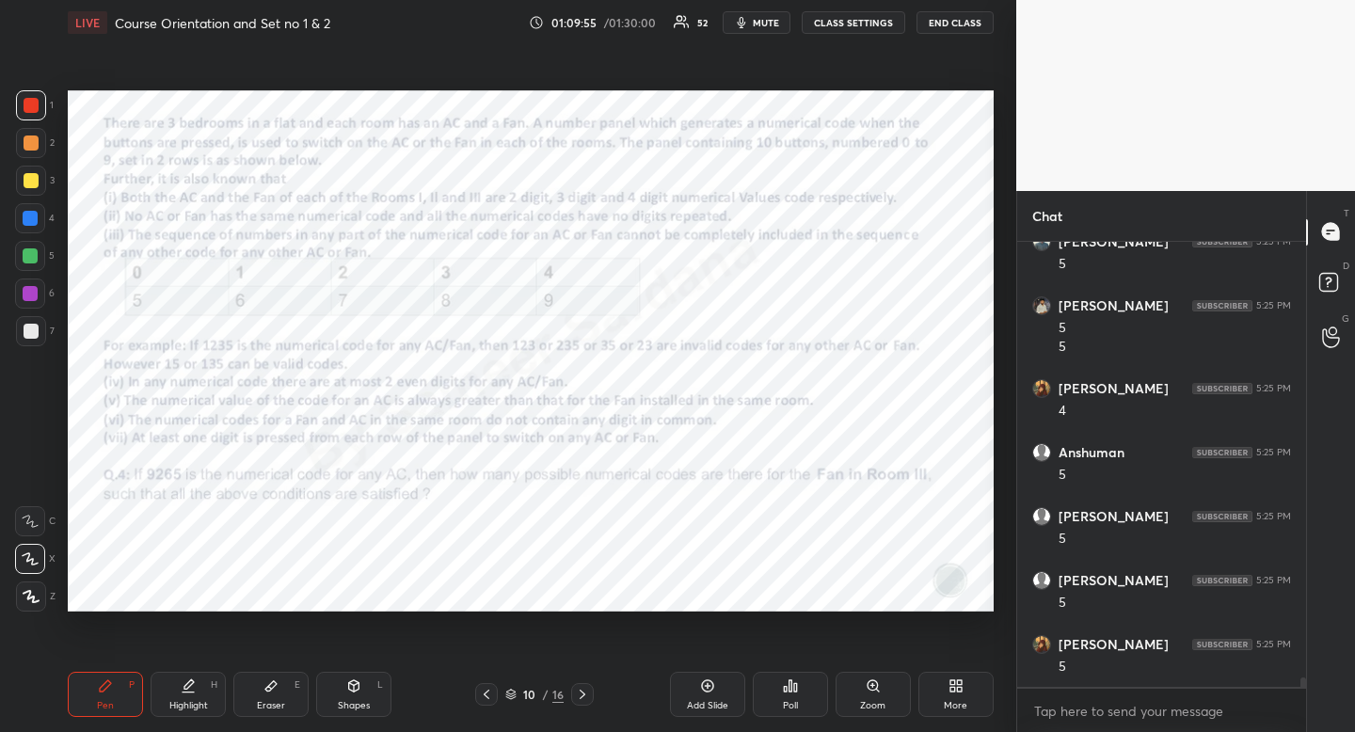
scroll to position [20604, 0]
click at [262, 712] on div "Eraser E" at bounding box center [270, 694] width 75 height 45
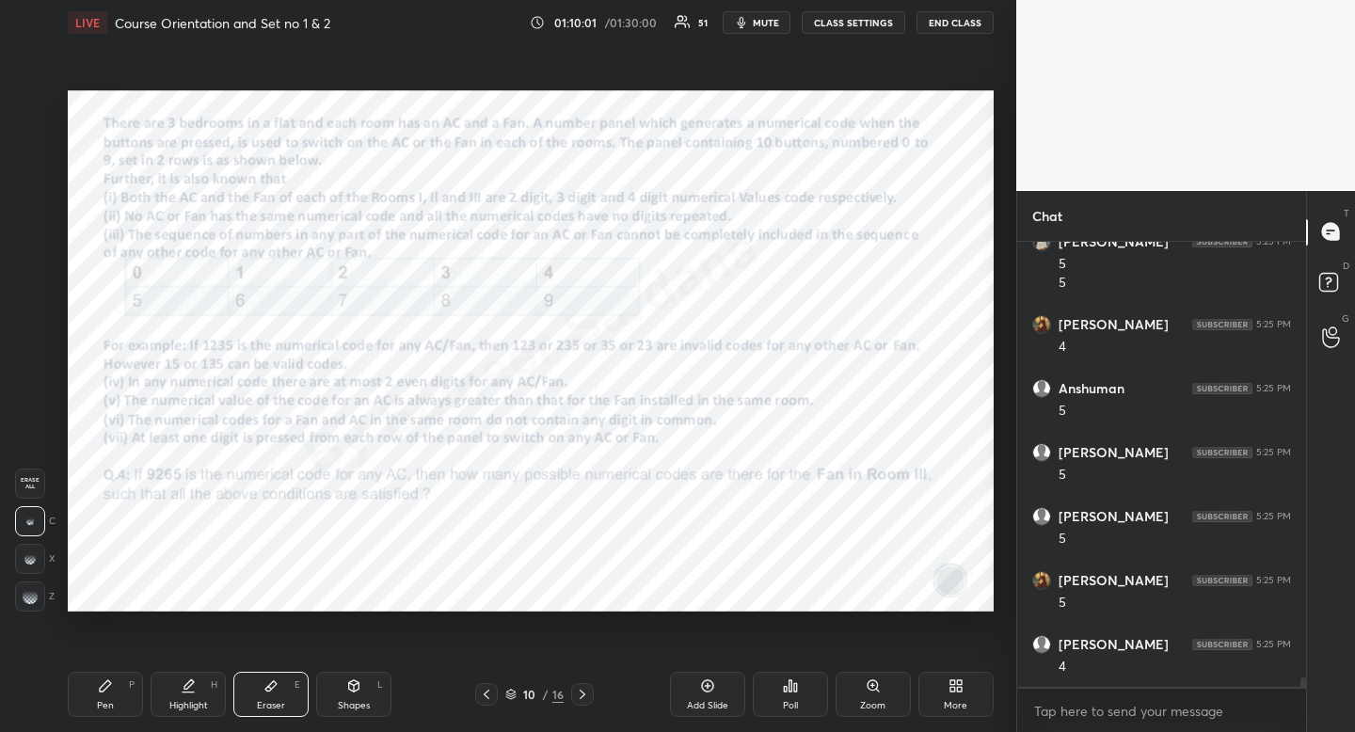
click at [275, 701] on div "Eraser" at bounding box center [271, 705] width 28 height 9
drag, startPoint x: 104, startPoint y: 708, endPoint x: 129, endPoint y: 672, distance: 44.1
click at [104, 708] on div "Pen" at bounding box center [105, 705] width 17 height 9
click at [122, 681] on div "Pen P" at bounding box center [105, 694] width 75 height 45
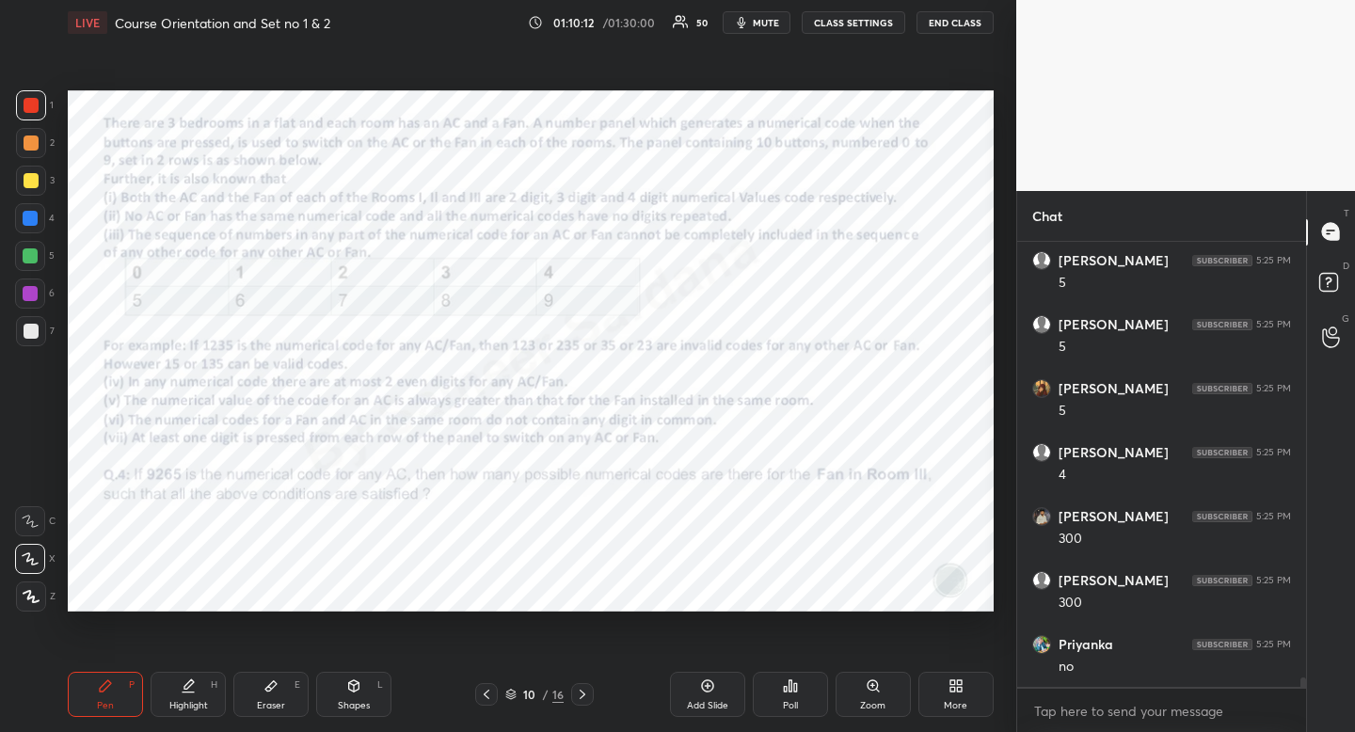
scroll to position [20859, 0]
drag, startPoint x: 197, startPoint y: 708, endPoint x: 277, endPoint y: 622, distance: 117.8
click at [197, 708] on div "Highlight" at bounding box center [188, 705] width 39 height 9
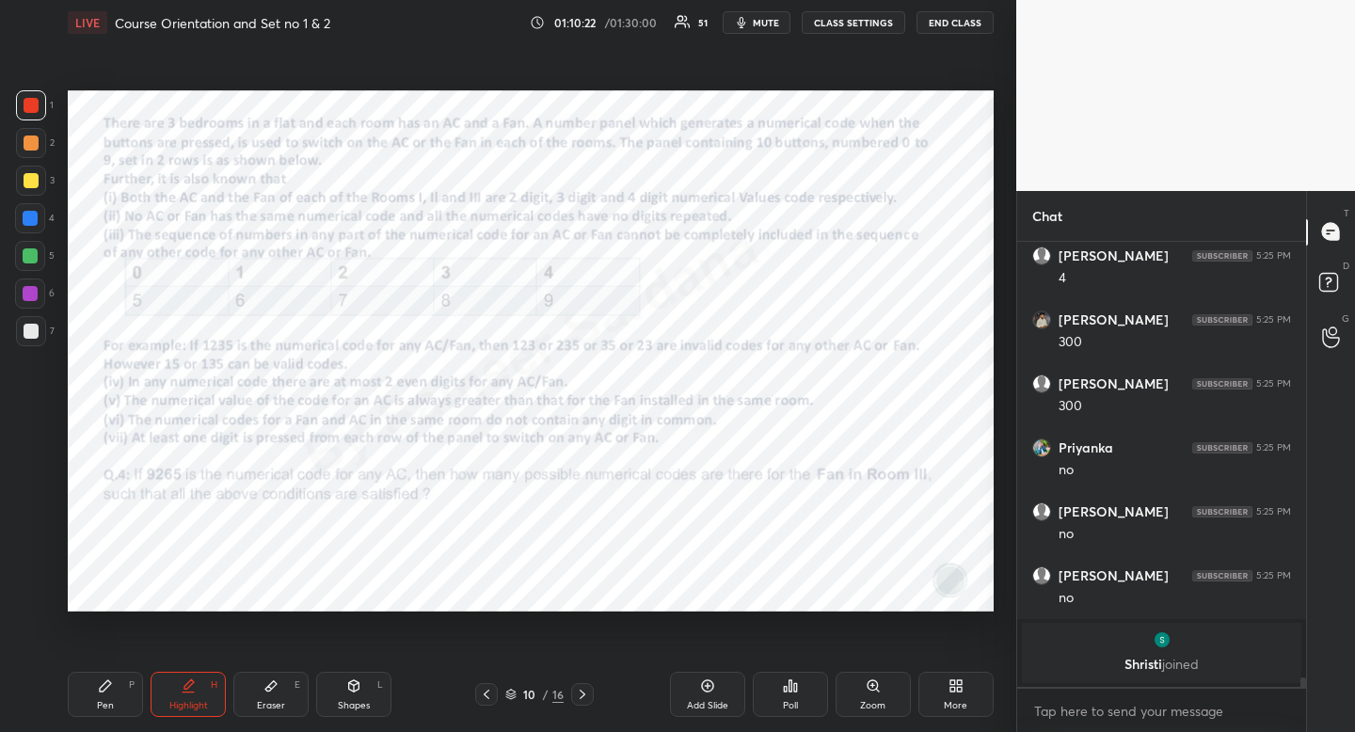
drag, startPoint x: 102, startPoint y: 702, endPoint x: 91, endPoint y: 662, distance: 40.8
click at [102, 702] on div "Pen" at bounding box center [105, 705] width 17 height 9
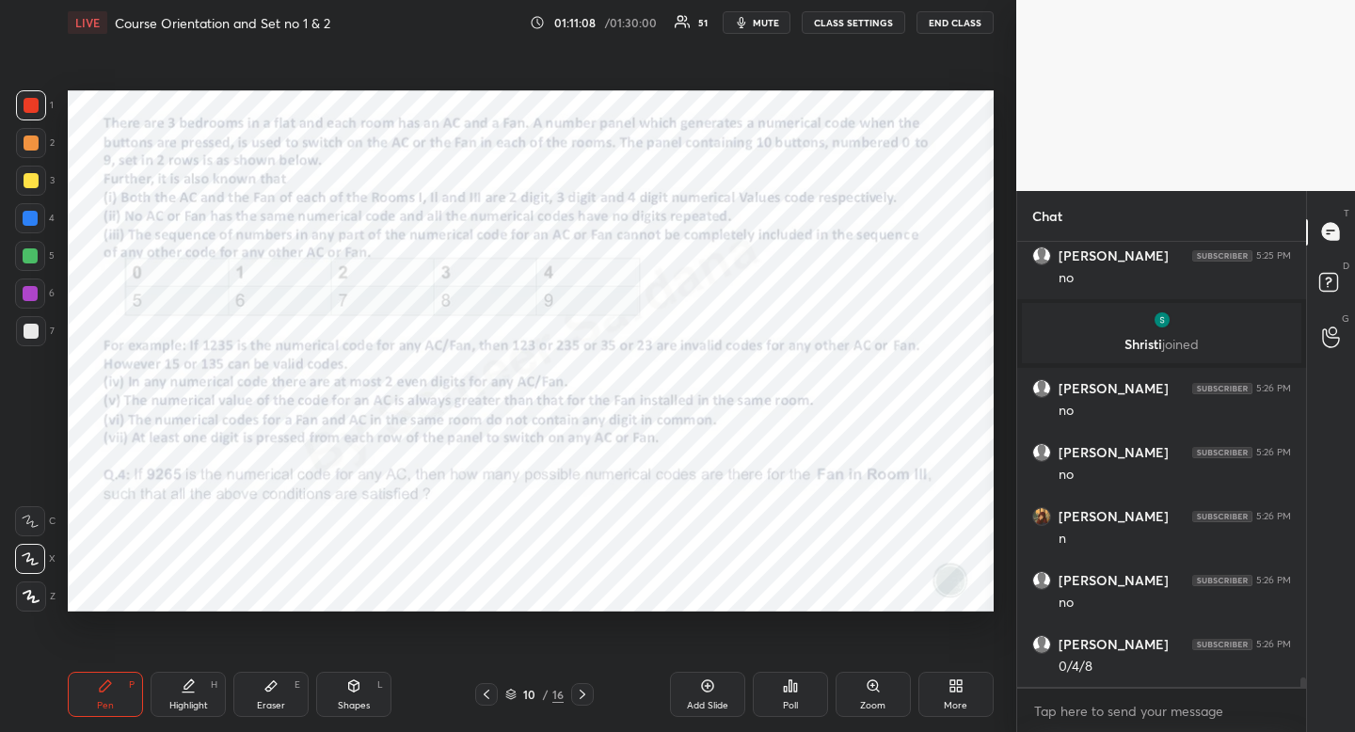
scroll to position [21024, 0]
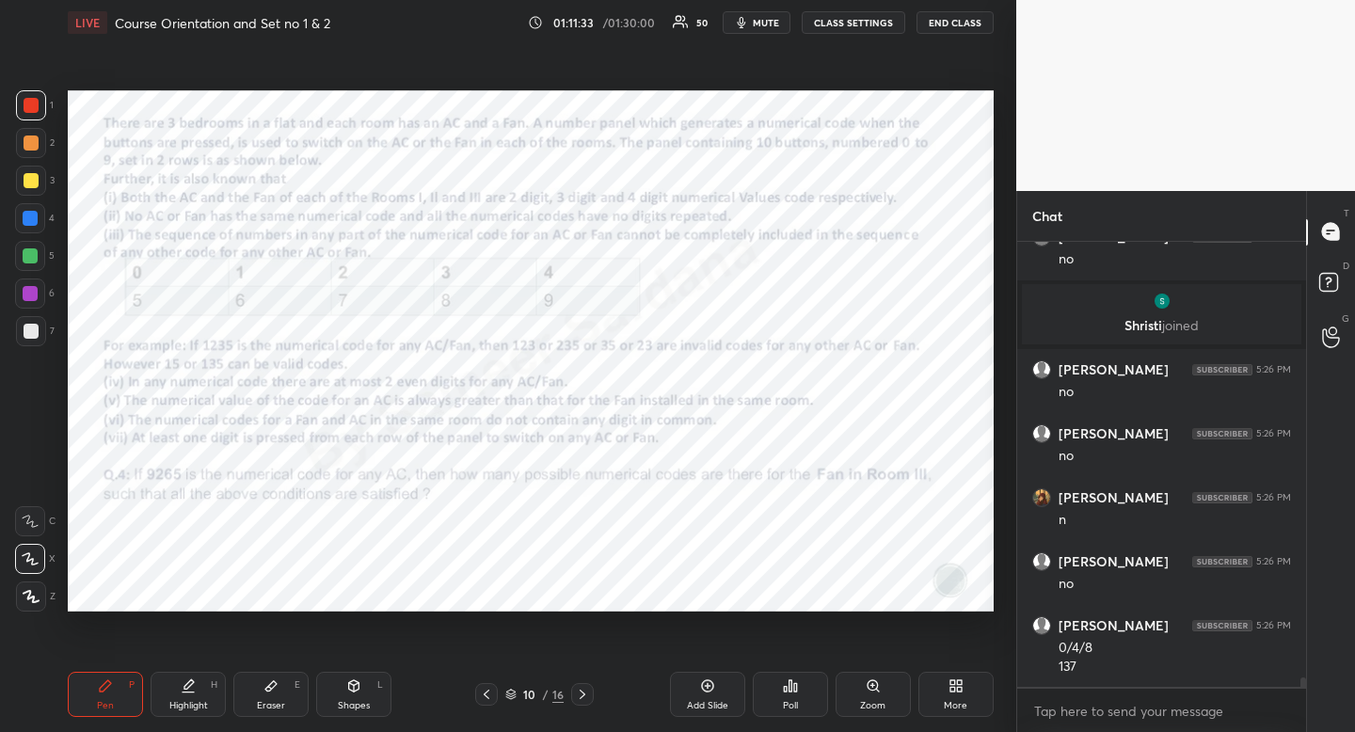
click at [358, 696] on div "Shapes L" at bounding box center [353, 694] width 75 height 45
click at [35, 471] on div at bounding box center [31, 484] width 30 height 30
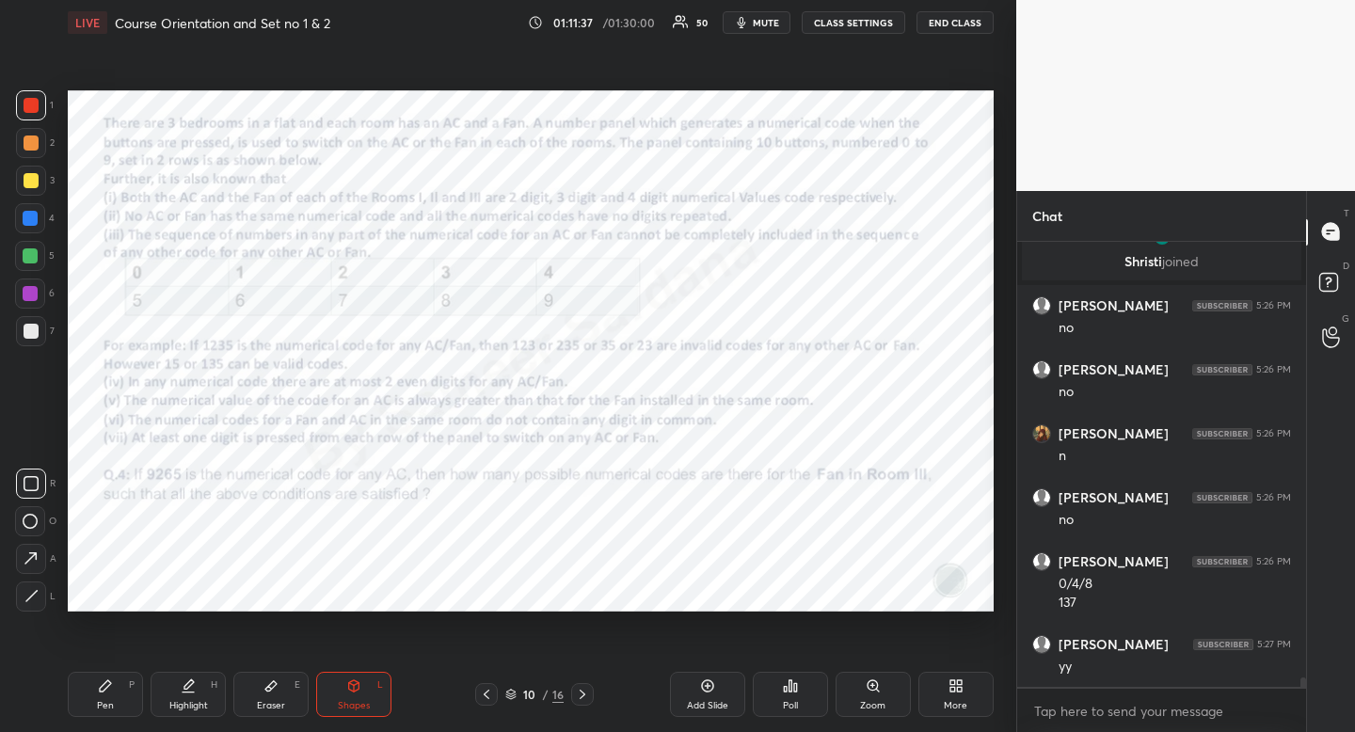
click at [109, 701] on div "Pen" at bounding box center [105, 705] width 17 height 9
drag, startPoint x: 109, startPoint y: 701, endPoint x: 107, endPoint y: 677, distance: 23.6
click at [109, 701] on div "Pen" at bounding box center [105, 705] width 17 height 9
click at [23, 220] on div at bounding box center [30, 218] width 15 height 15
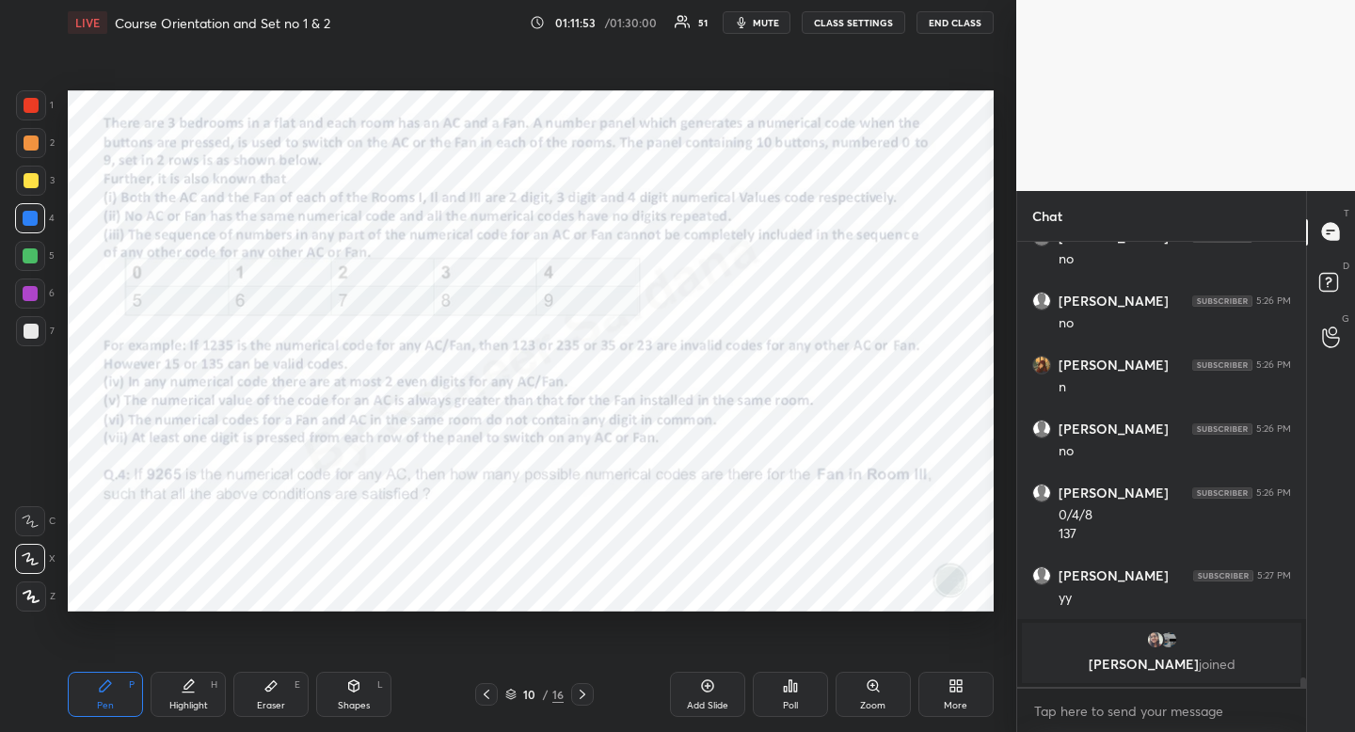
scroll to position [21026, 0]
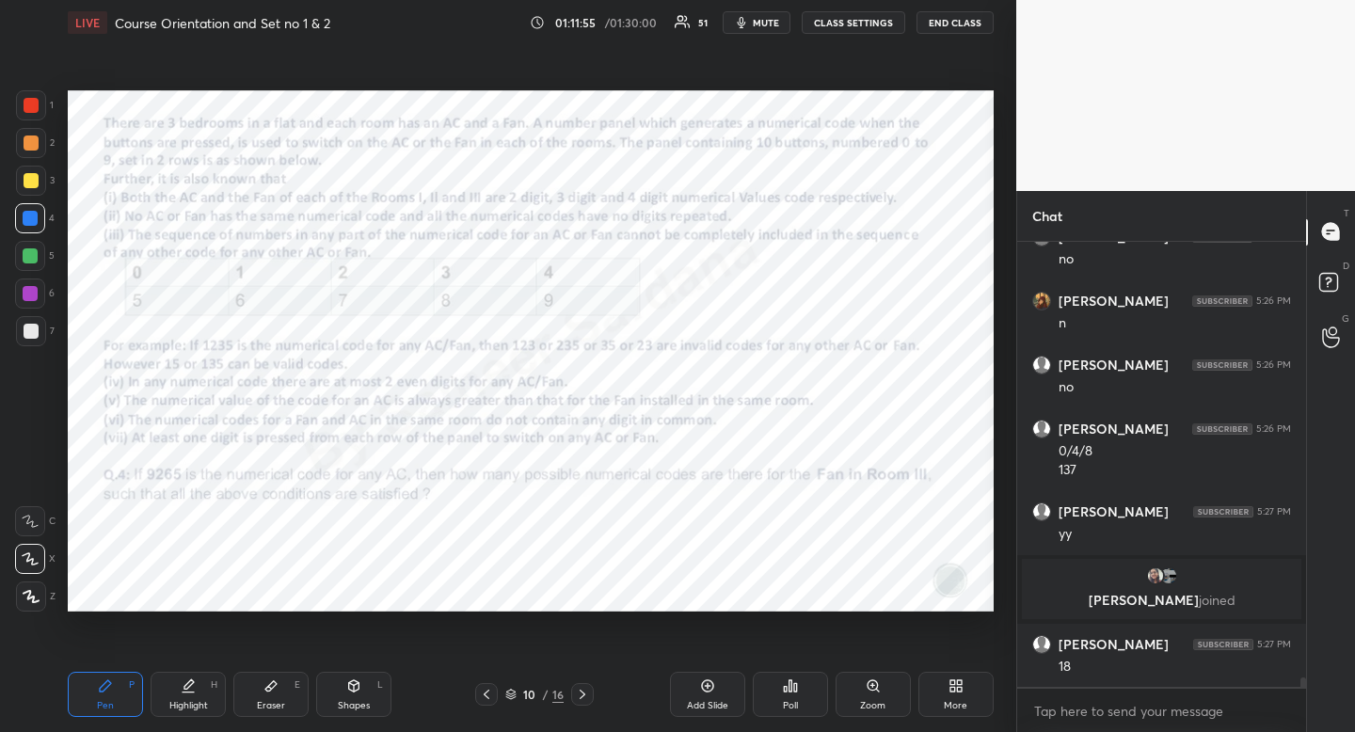
click at [280, 703] on div "Eraser" at bounding box center [271, 705] width 28 height 9
drag, startPoint x: 280, startPoint y: 703, endPoint x: 464, endPoint y: 612, distance: 204.9
click at [280, 696] on div "Eraser E" at bounding box center [270, 694] width 75 height 45
click at [119, 706] on div "Pen P" at bounding box center [105, 694] width 75 height 45
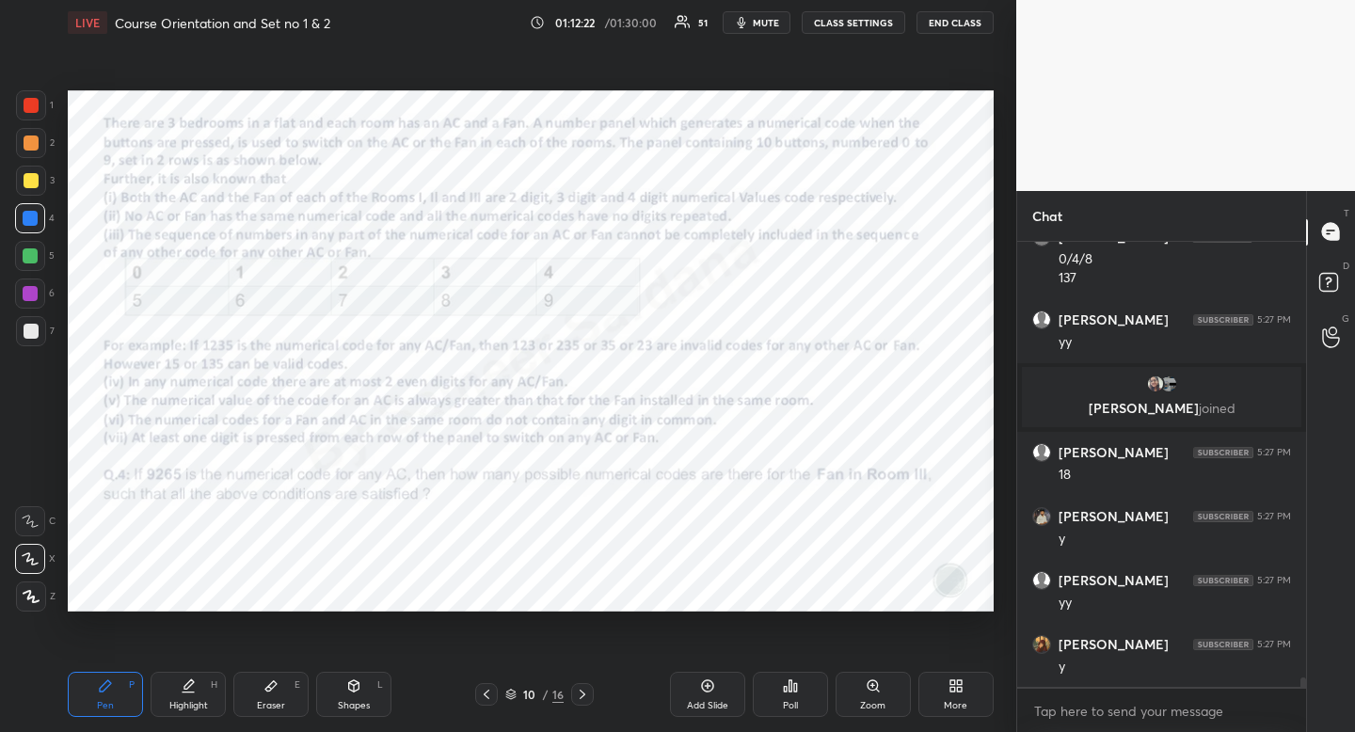
scroll to position [21346, 0]
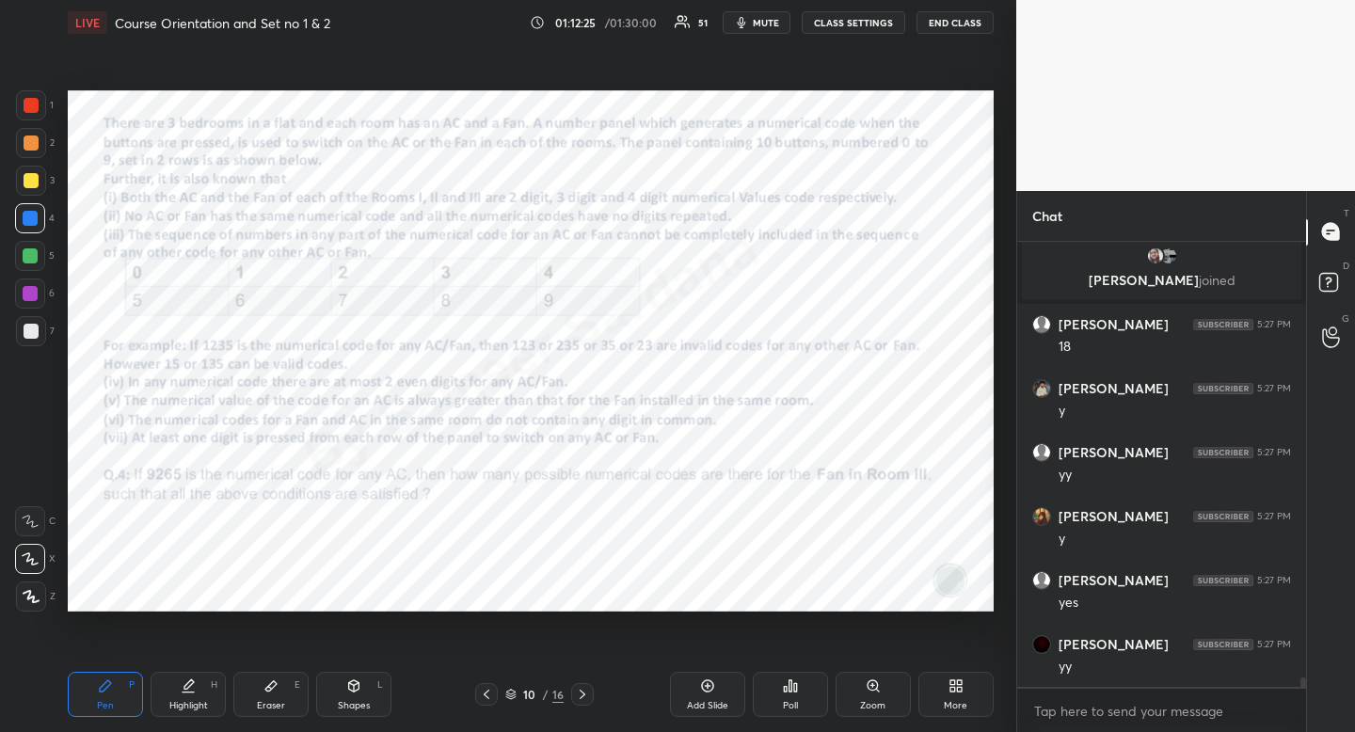
click at [31, 108] on div at bounding box center [31, 105] width 15 height 15
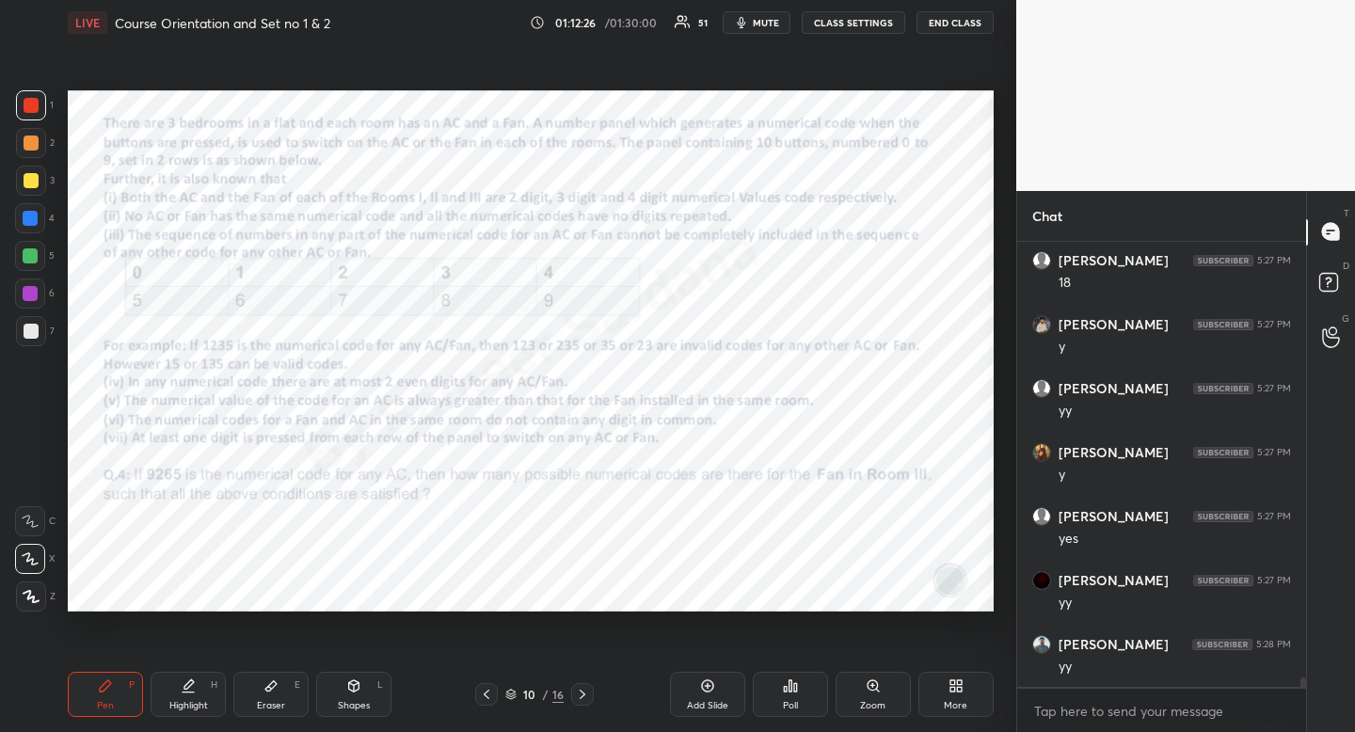
click at [95, 707] on div "Pen P" at bounding box center [105, 694] width 75 height 45
click at [101, 703] on div "Pen" at bounding box center [105, 705] width 17 height 9
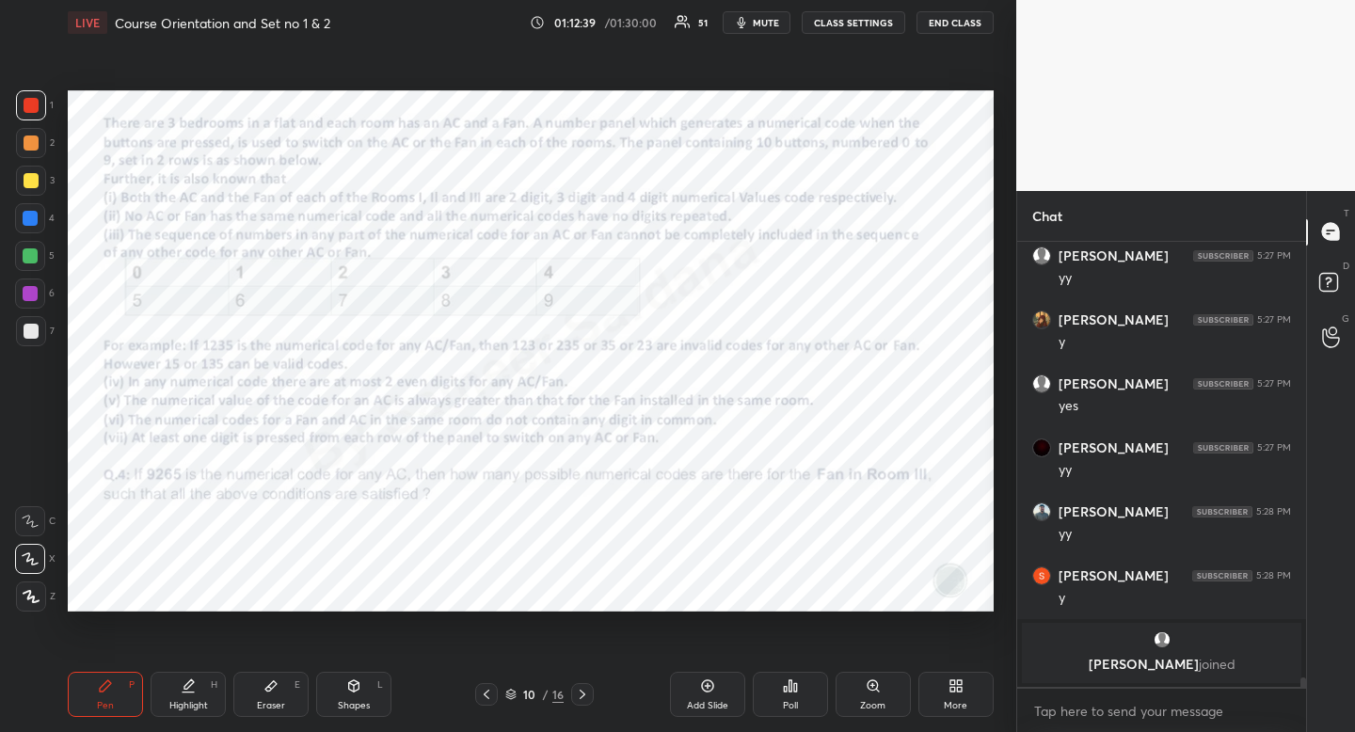
click at [198, 701] on div "Highlight" at bounding box center [188, 705] width 39 height 9
click at [104, 689] on icon at bounding box center [105, 685] width 11 height 11
drag, startPoint x: 104, startPoint y: 689, endPoint x: 89, endPoint y: 631, distance: 59.3
click at [104, 689] on icon at bounding box center [105, 685] width 11 height 11
click at [197, 722] on div "Pen P Highlight H Eraser E Shapes L 10 / 16 Add Slide Poll Zoom More" at bounding box center [531, 694] width 926 height 75
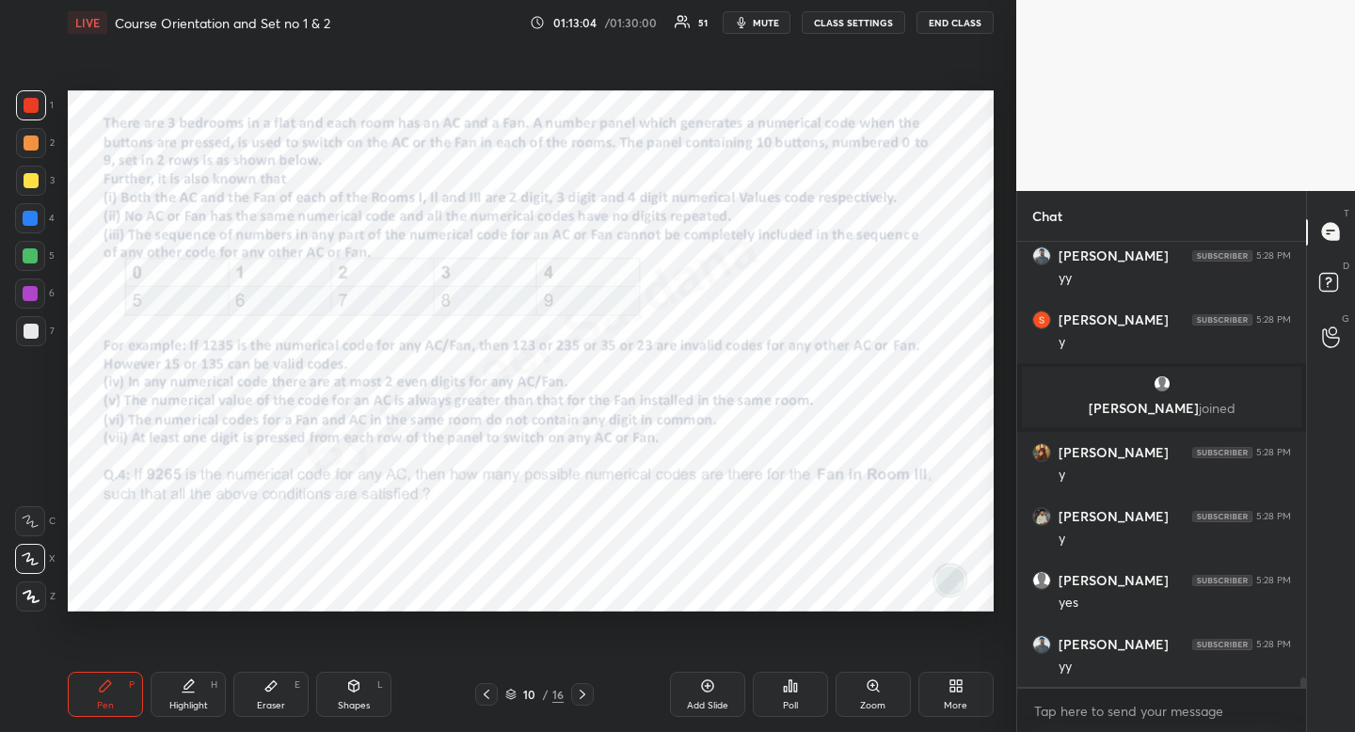
scroll to position [21727, 0]
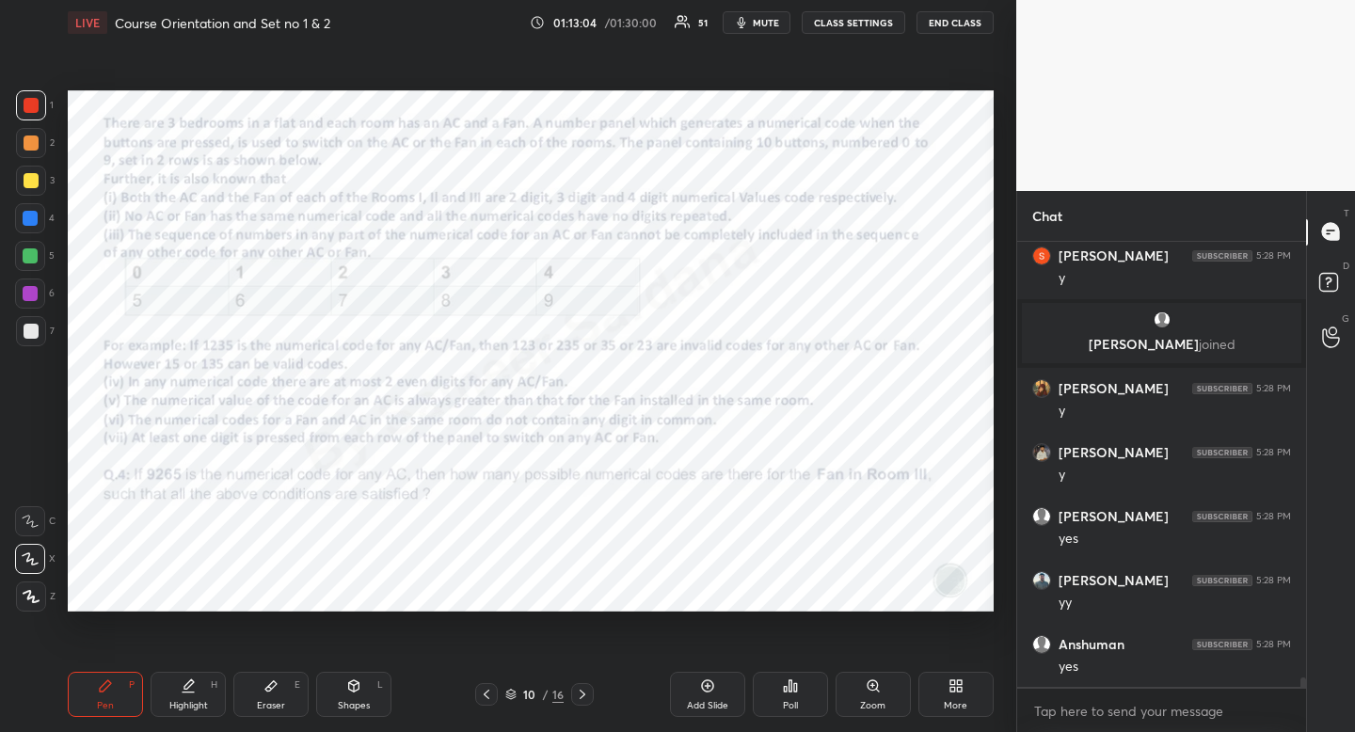
drag, startPoint x: 190, startPoint y: 699, endPoint x: 196, endPoint y: 688, distance: 12.6
click at [191, 701] on div "Highlight" at bounding box center [188, 705] width 39 height 9
click at [190, 701] on div "Highlight" at bounding box center [188, 705] width 39 height 9
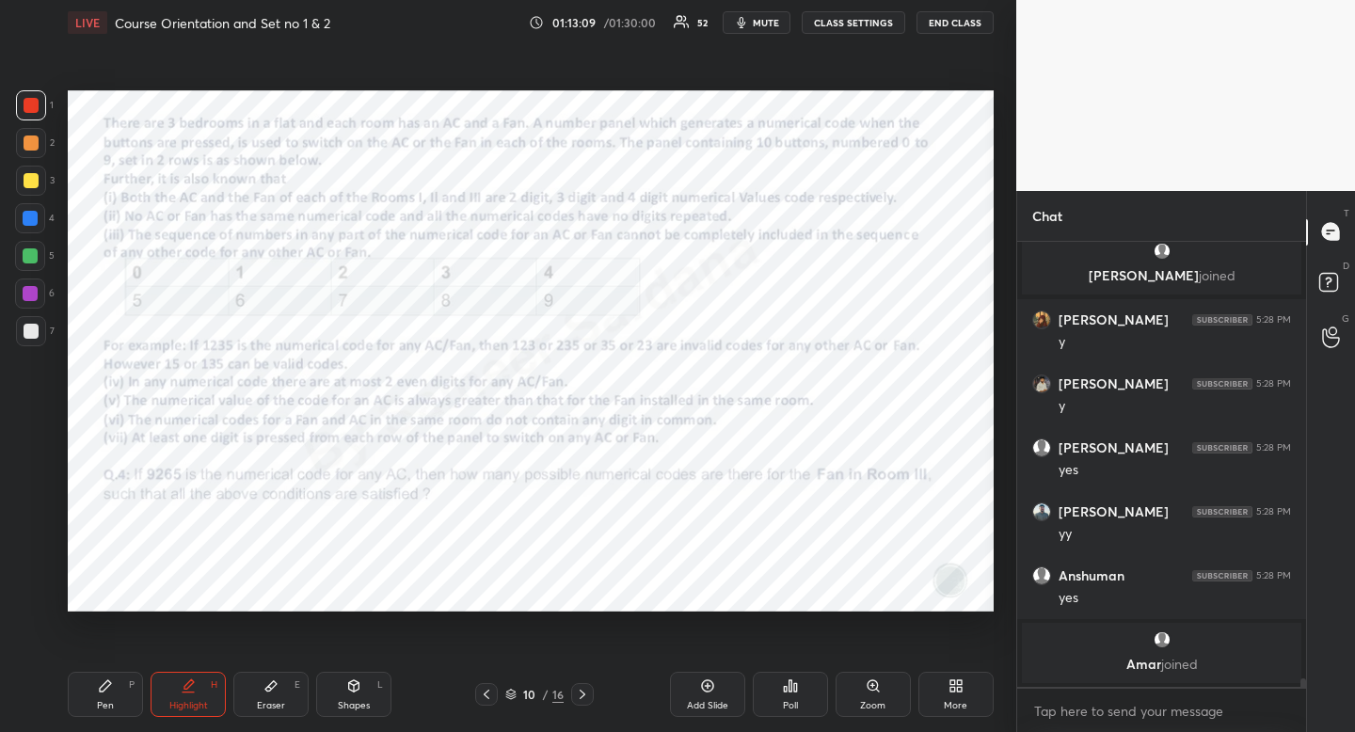
click at [89, 708] on div "Pen P" at bounding box center [105, 694] width 75 height 45
click at [174, 712] on div "Highlight H" at bounding box center [188, 694] width 75 height 45
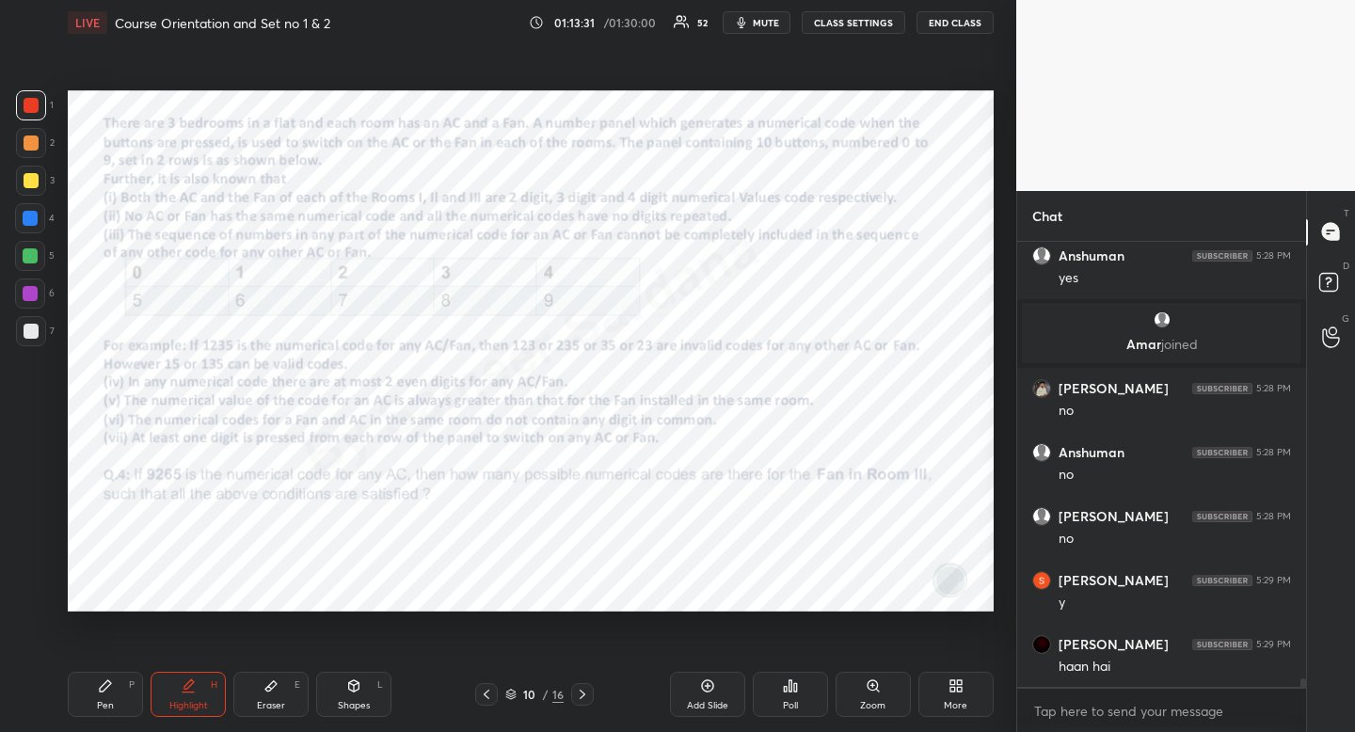
scroll to position [22073, 0]
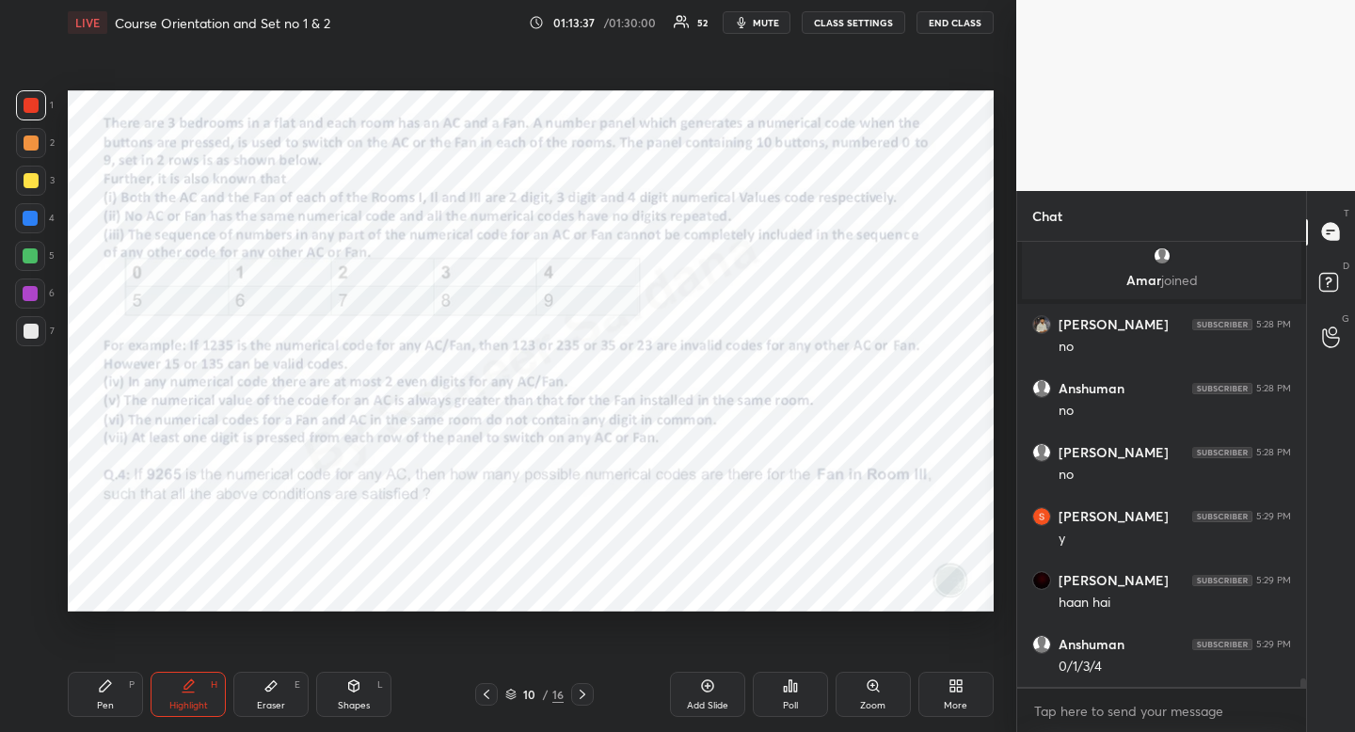
click at [136, 697] on div "Pen P" at bounding box center [105, 694] width 75 height 45
drag, startPoint x: 136, startPoint y: 697, endPoint x: 156, endPoint y: 674, distance: 30.7
click at [129, 701] on div "Pen P" at bounding box center [105, 694] width 75 height 45
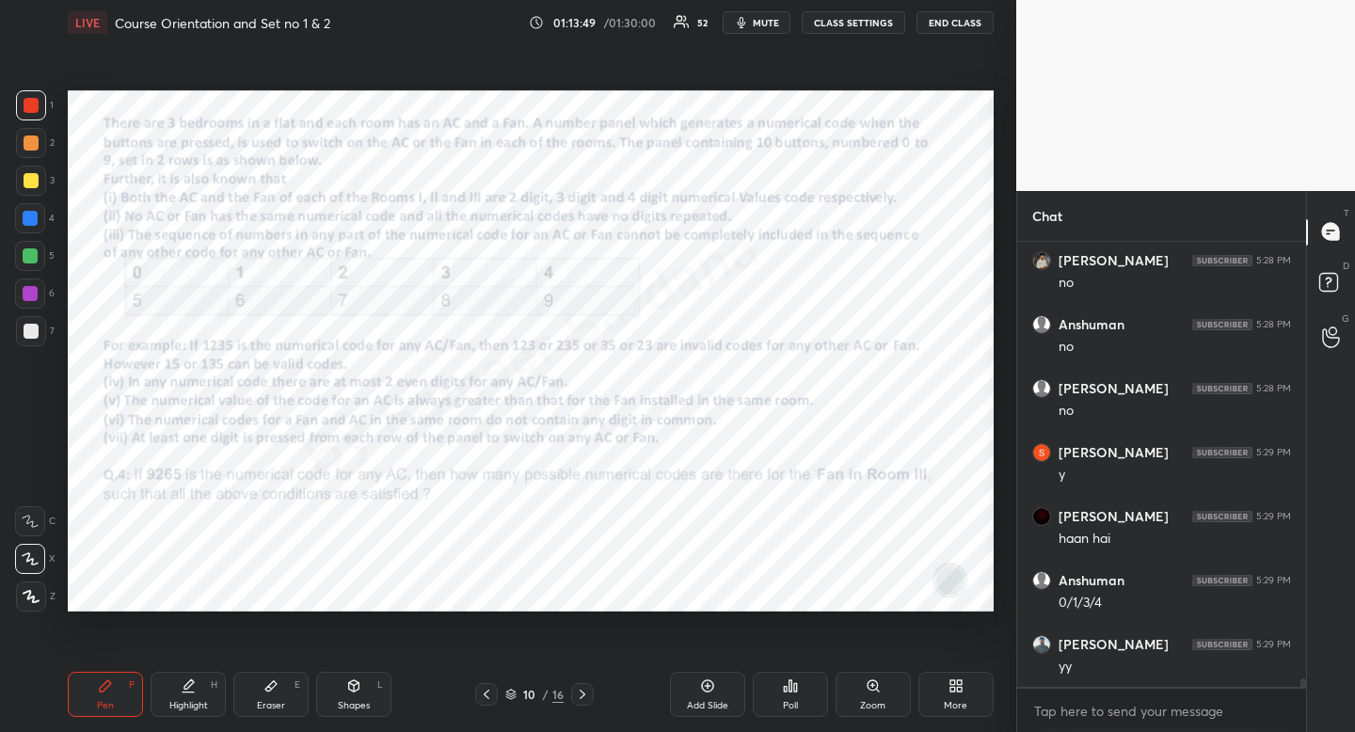
click at [37, 215] on div at bounding box center [30, 218] width 15 height 15
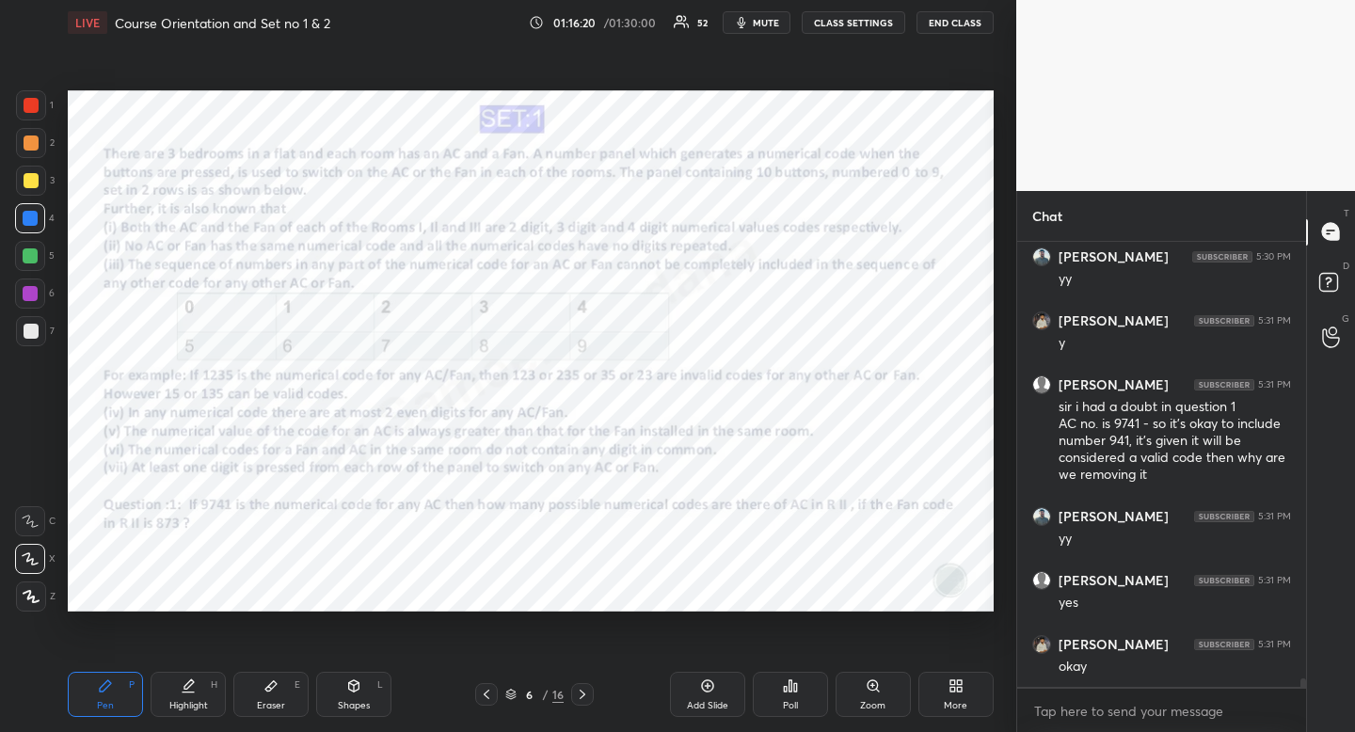
scroll to position [23484, 0]
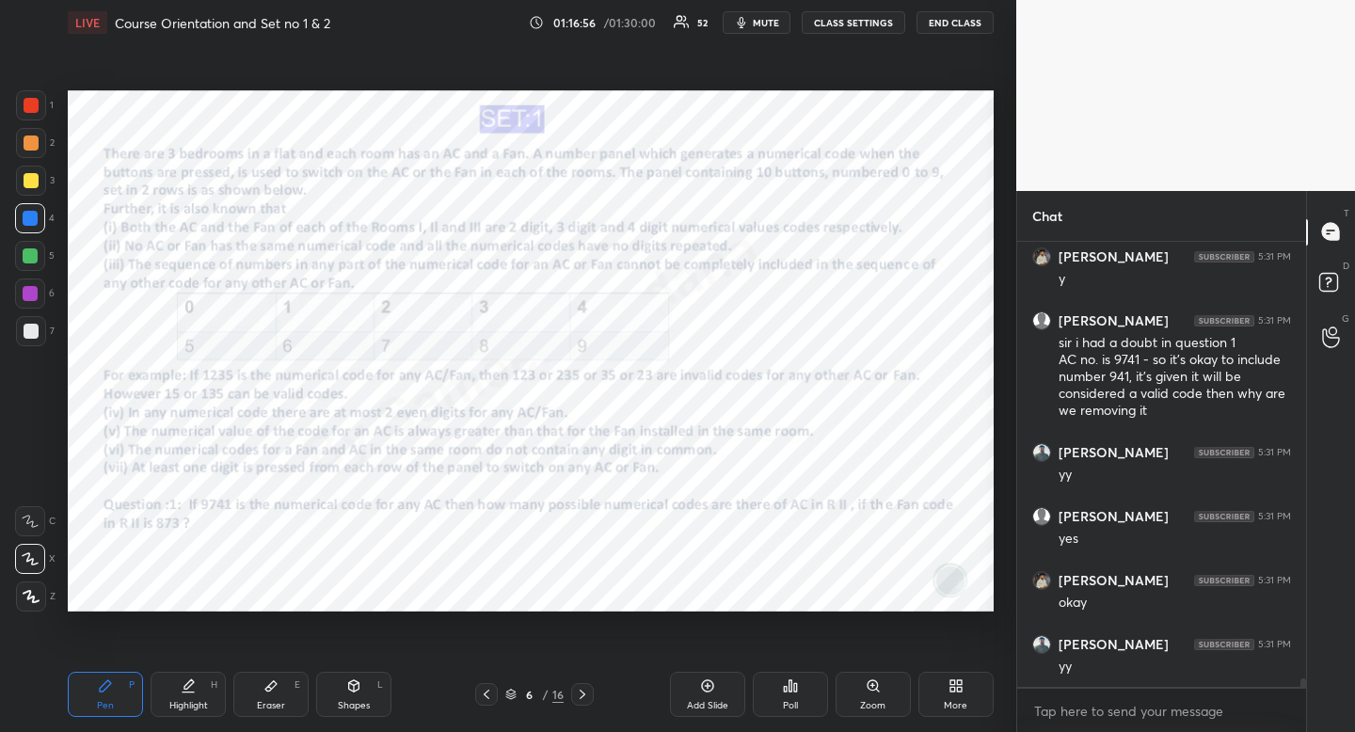
click at [38, 215] on div at bounding box center [30, 218] width 30 height 30
click at [35, 252] on div at bounding box center [30, 255] width 15 height 15
drag, startPoint x: 35, startPoint y: 252, endPoint x: 64, endPoint y: 207, distance: 53.8
click at [35, 252] on div at bounding box center [30, 255] width 15 height 15
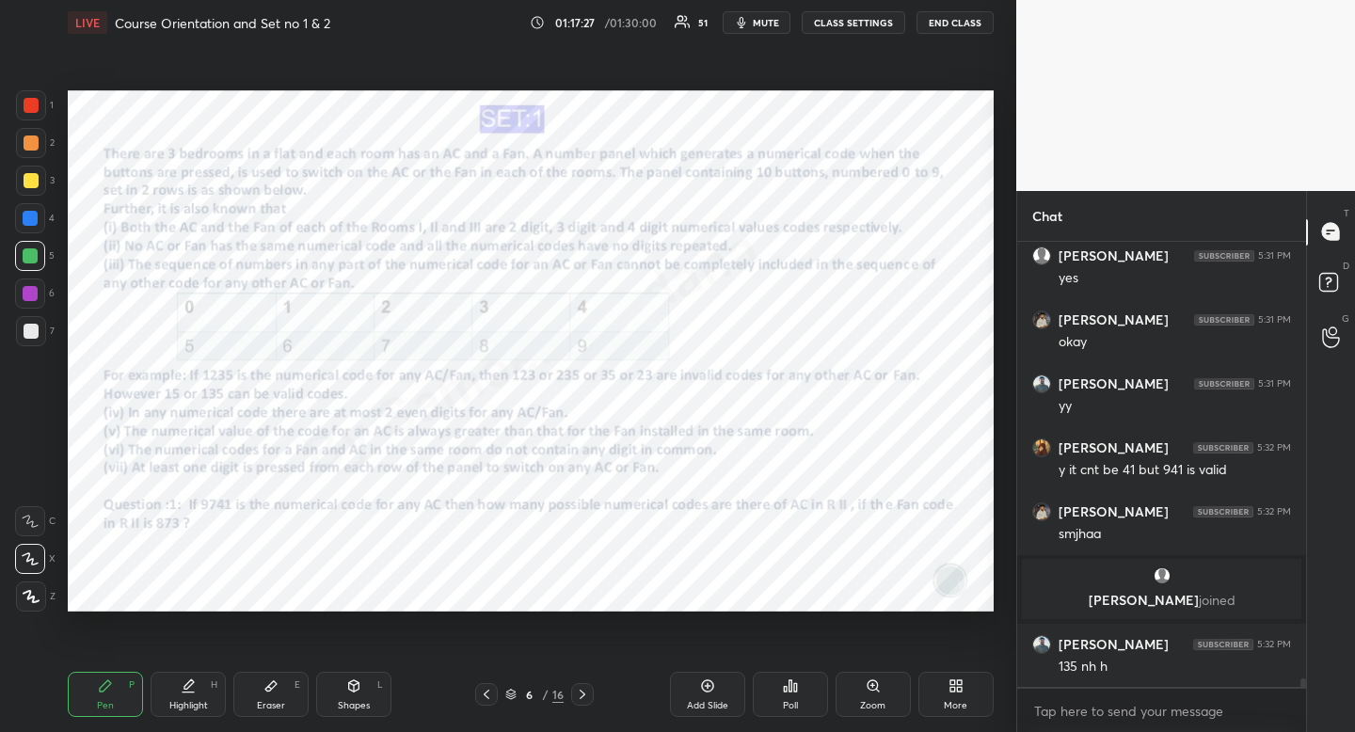
scroll to position [23256, 0]
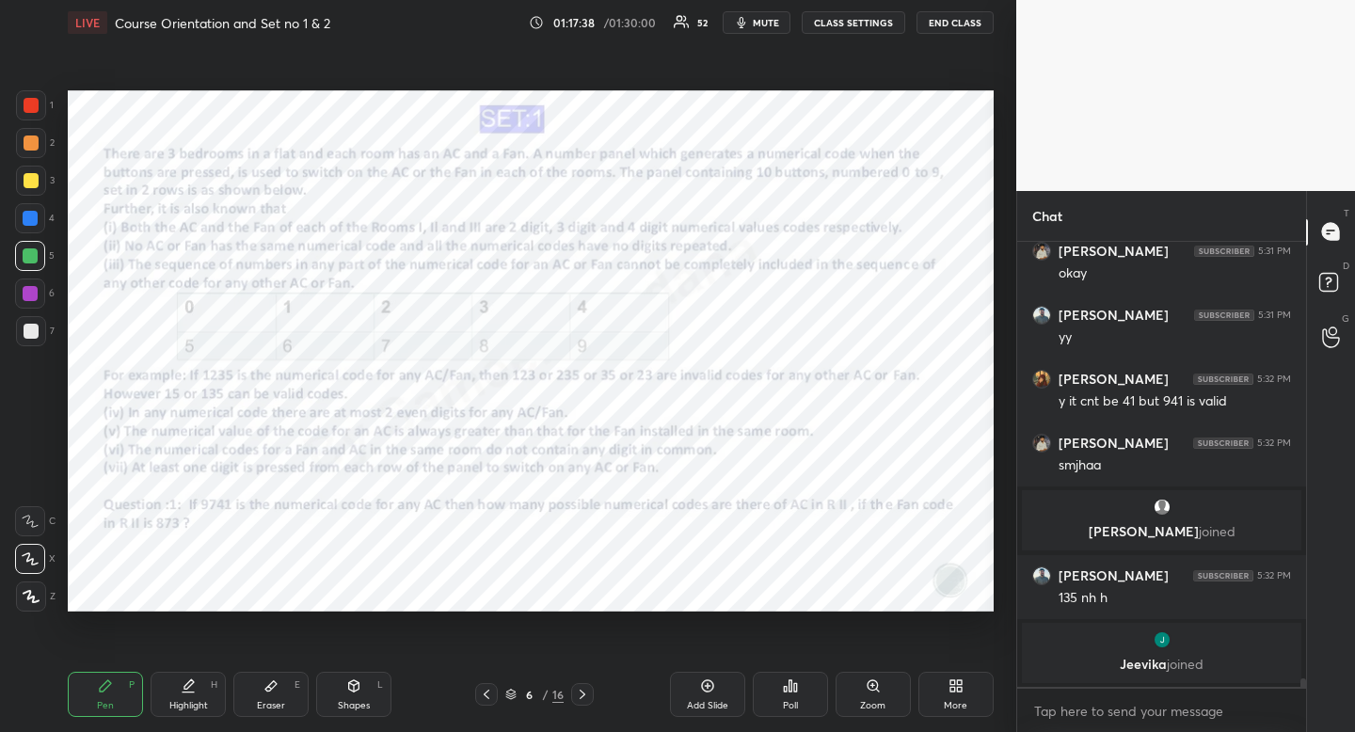
click at [358, 691] on icon at bounding box center [353, 685] width 15 height 15
click at [40, 479] on div at bounding box center [31, 484] width 30 height 30
drag, startPoint x: 40, startPoint y: 479, endPoint x: 53, endPoint y: 463, distance: 20.7
click at [40, 479] on div at bounding box center [31, 484] width 30 height 30
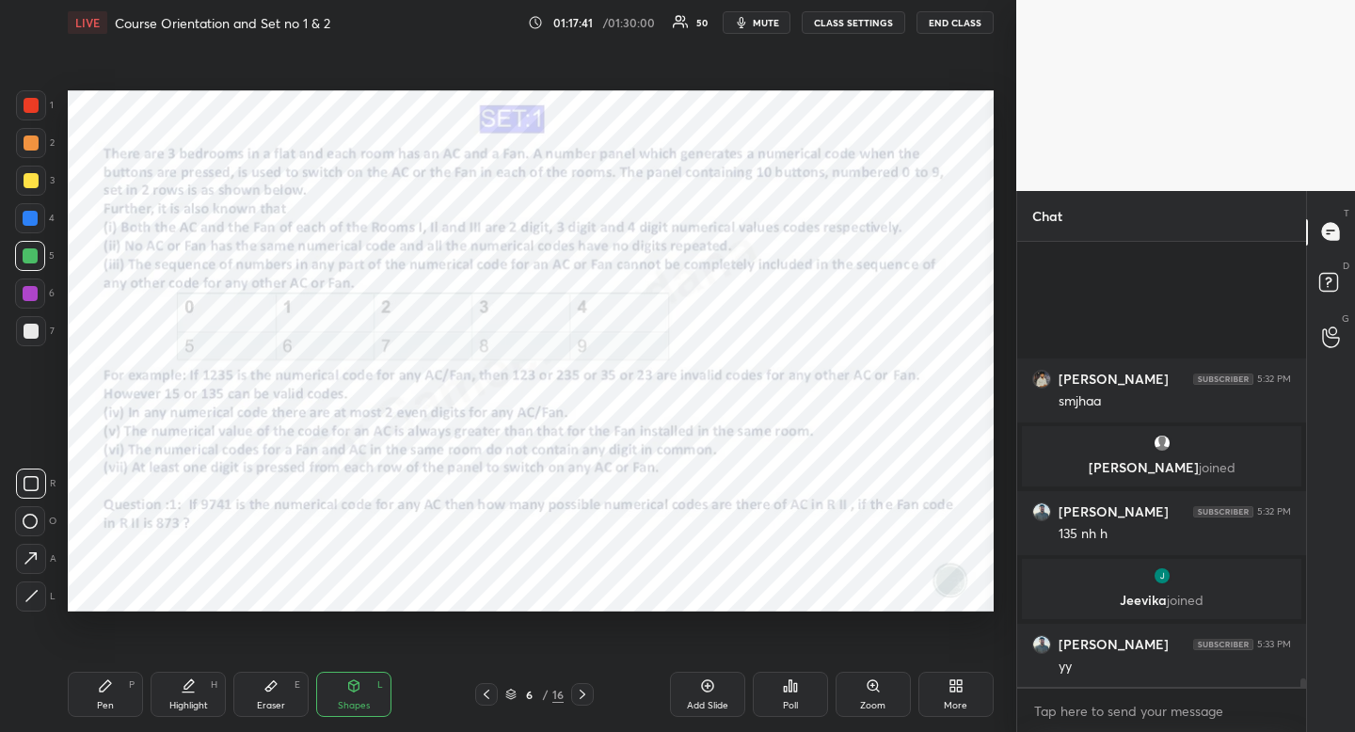
scroll to position [23320, 0]
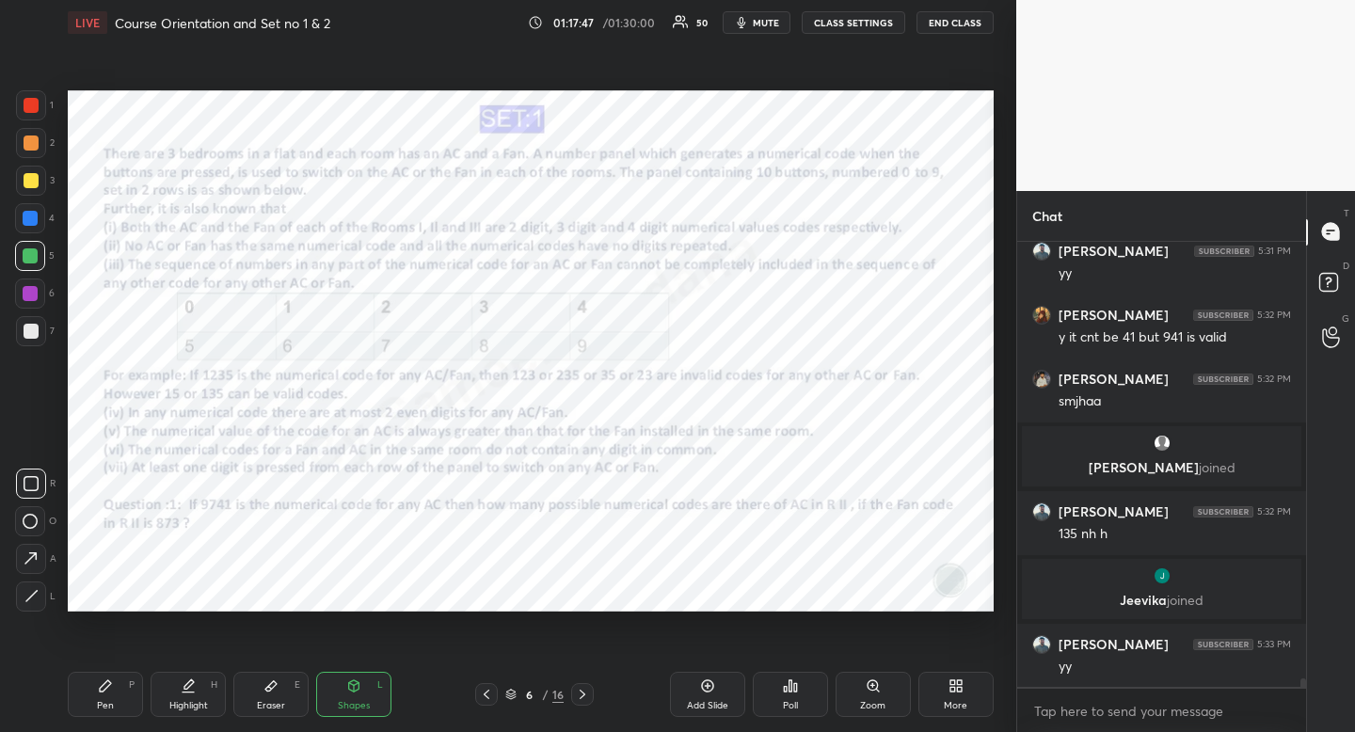
drag, startPoint x: 89, startPoint y: 731, endPoint x: 97, endPoint y: 714, distance: 18.5
click at [89, 731] on div "Pen P Highlight H Eraser E Shapes L 6 / 16 Add Slide Poll Zoom More" at bounding box center [531, 694] width 926 height 75
drag, startPoint x: 97, startPoint y: 714, endPoint x: 97, endPoint y: 701, distance: 13.2
click at [95, 714] on div "Pen P" at bounding box center [105, 694] width 75 height 45
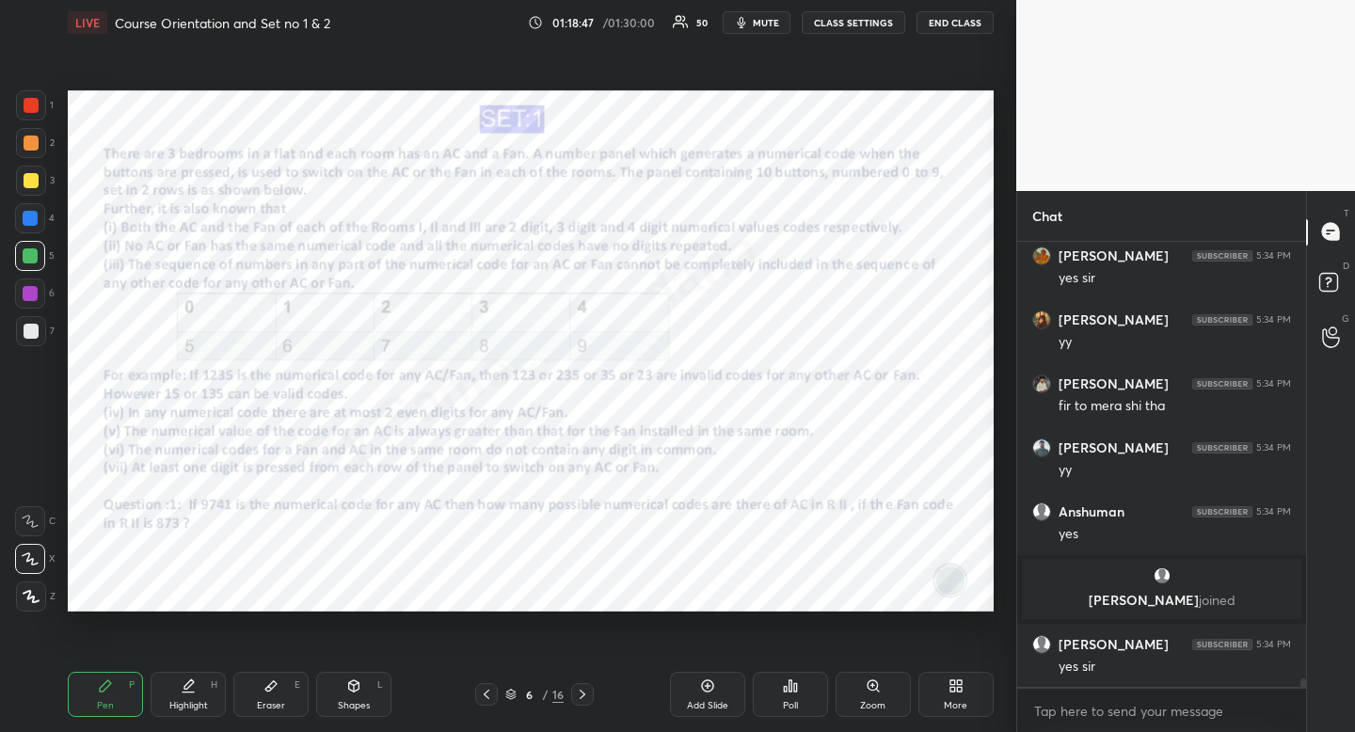
scroll to position [23898, 0]
click at [34, 212] on div at bounding box center [30, 218] width 30 height 30
click at [33, 216] on div at bounding box center [30, 218] width 15 height 15
drag, startPoint x: 33, startPoint y: 216, endPoint x: 21, endPoint y: 206, distance: 16.0
click at [33, 216] on div at bounding box center [30, 218] width 15 height 15
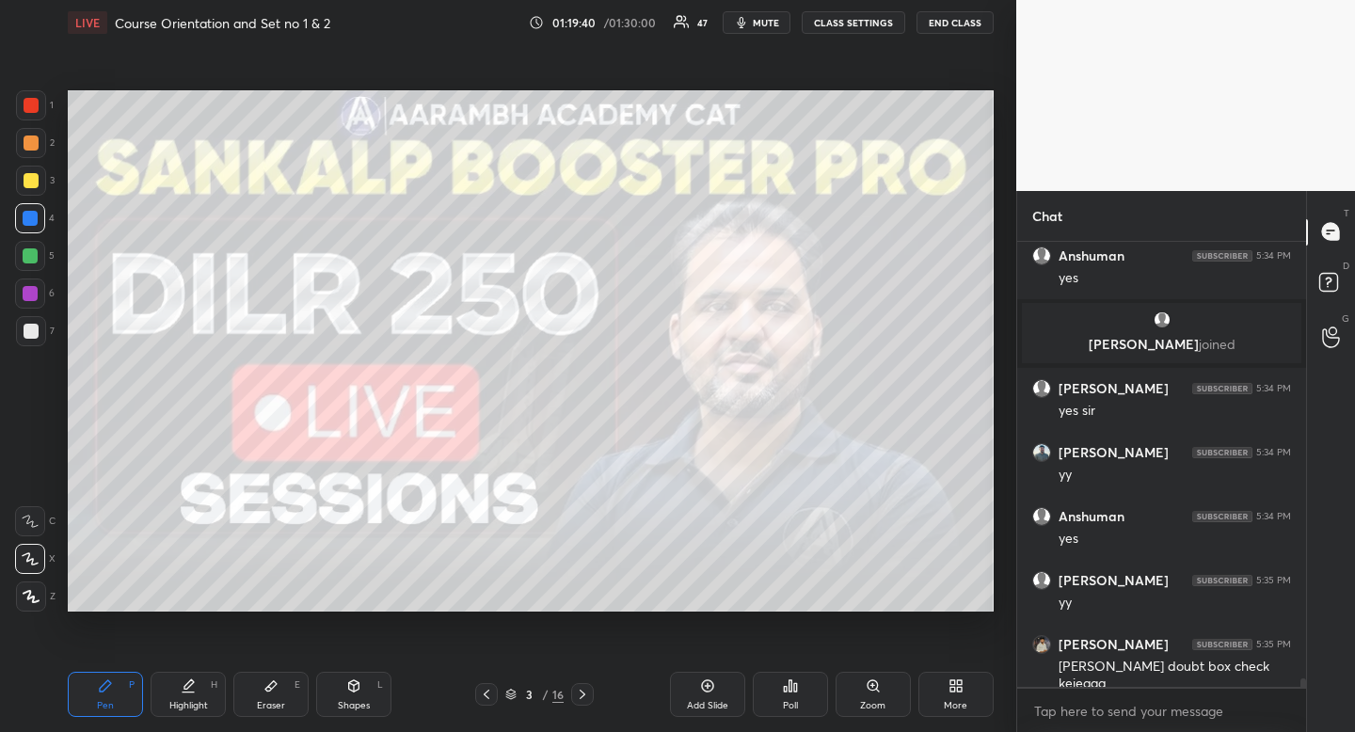
scroll to position [24218, 0]
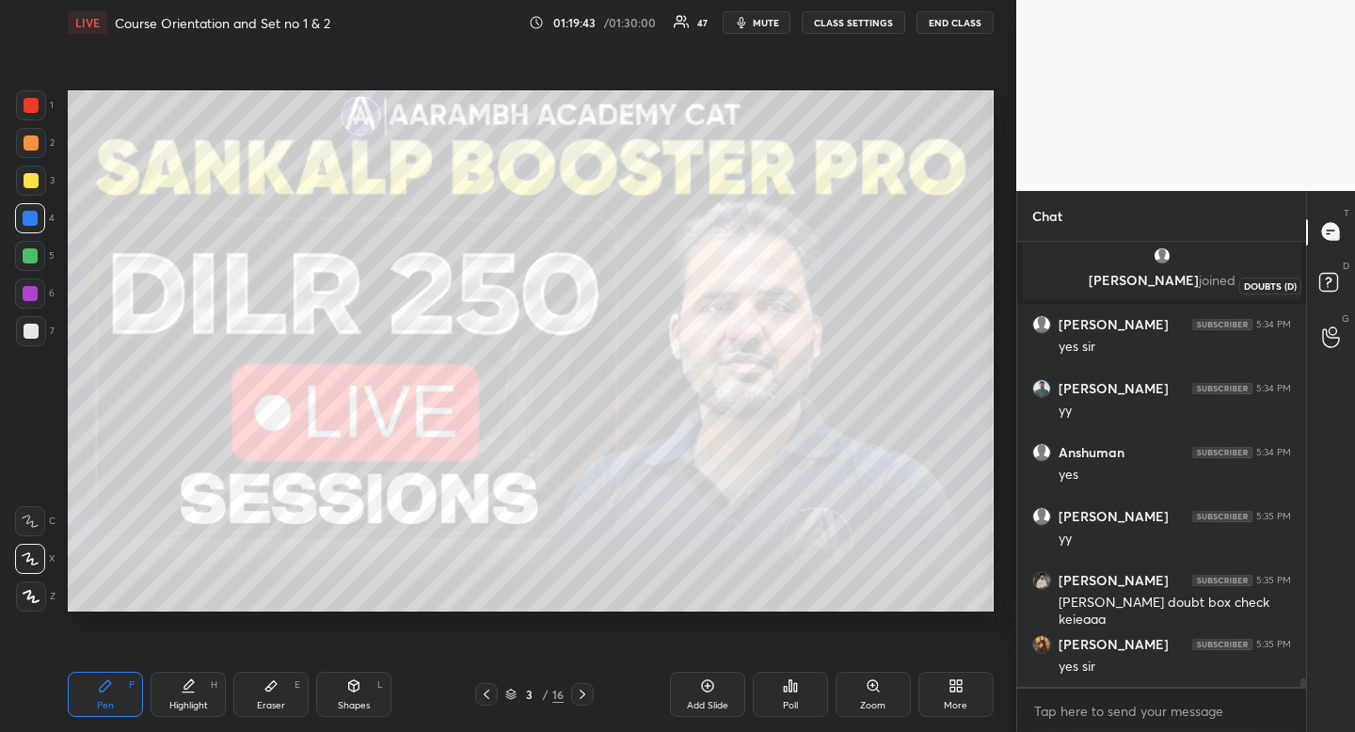
click at [1343, 277] on icon at bounding box center [1331, 285] width 34 height 34
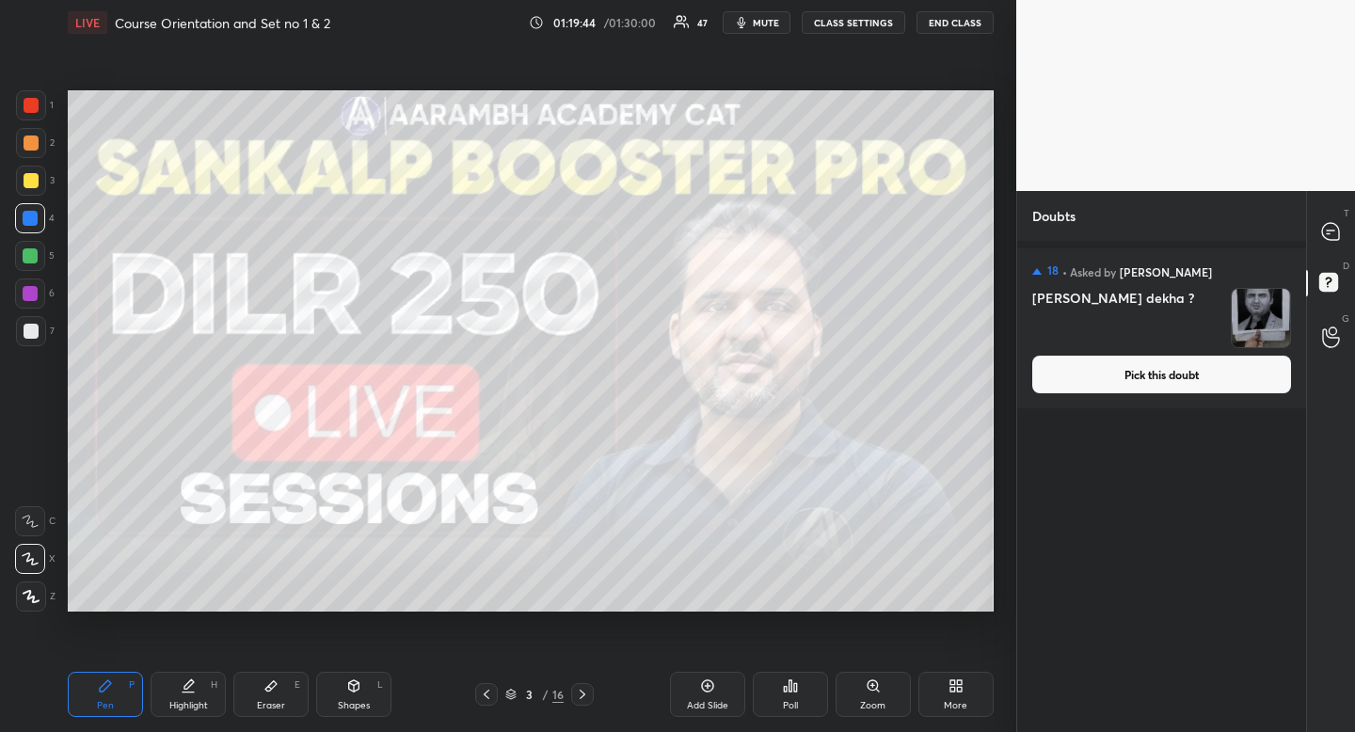
click at [1242, 375] on button "Pick this doubt" at bounding box center [1161, 375] width 259 height 38
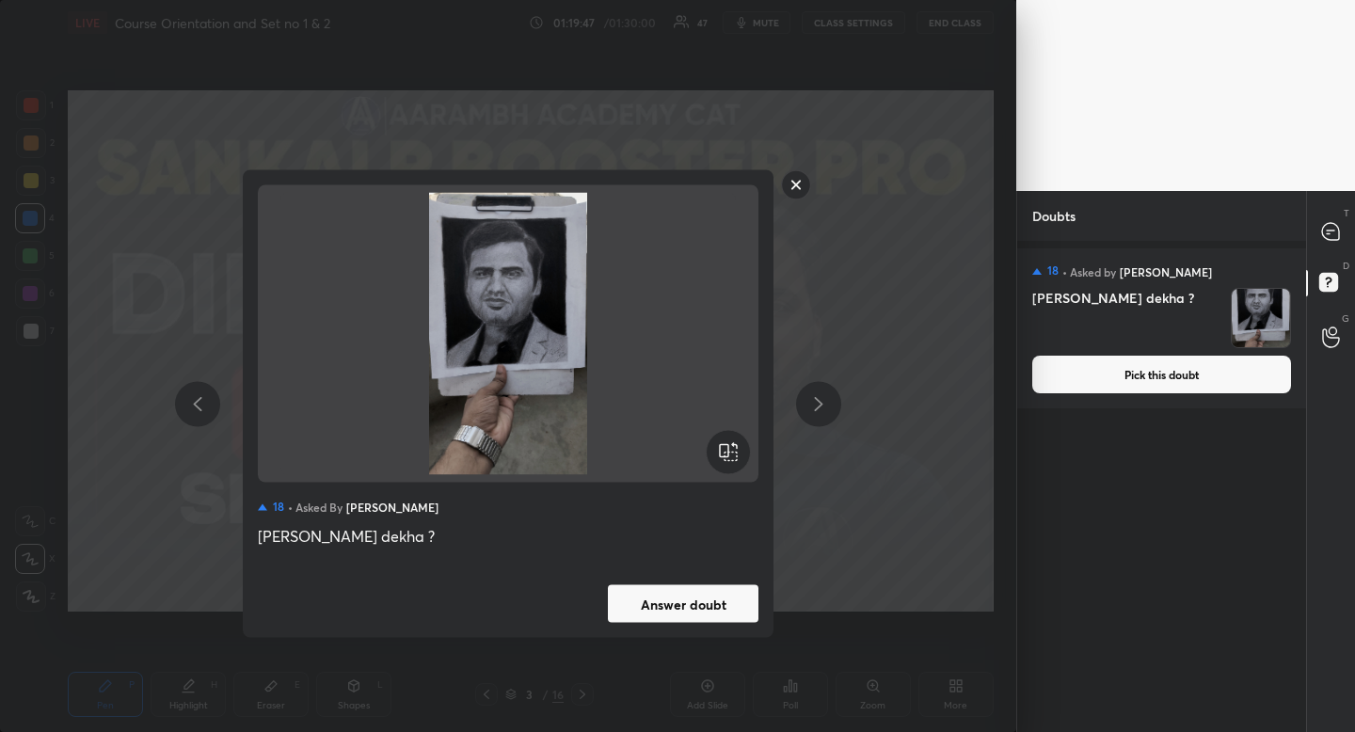
click at [734, 601] on button "Answer doubt" at bounding box center [683, 604] width 151 height 38
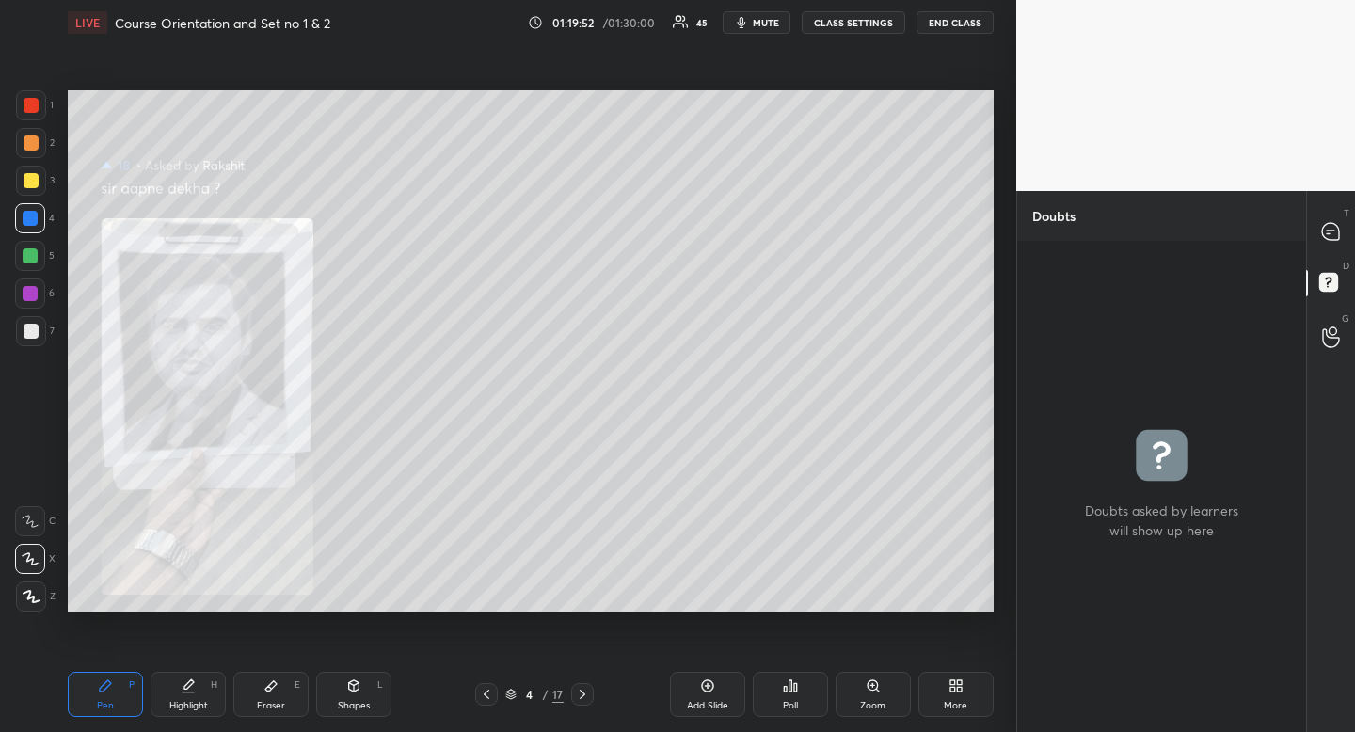
click at [38, 151] on div at bounding box center [31, 143] width 30 height 30
click at [1330, 229] on icon at bounding box center [1330, 231] width 17 height 17
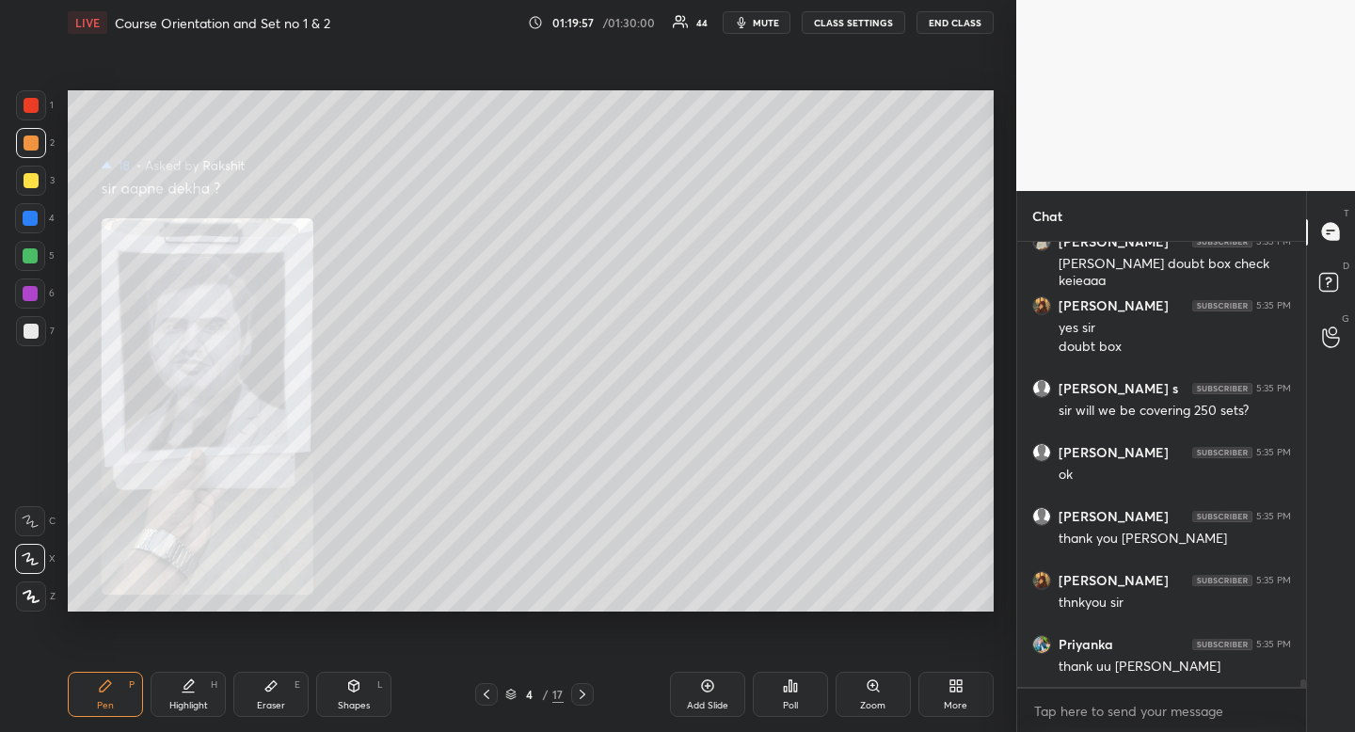
scroll to position [7, 7]
click at [30, 259] on div at bounding box center [30, 255] width 15 height 15
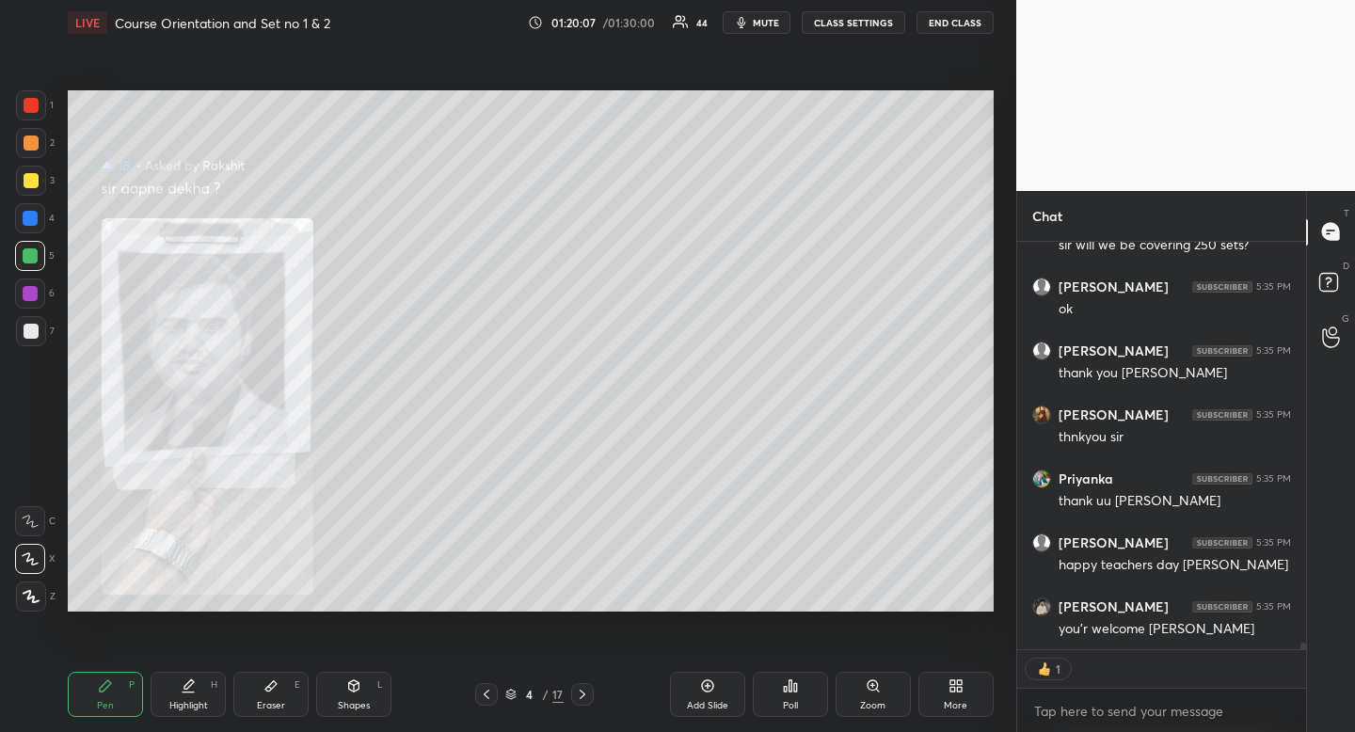
scroll to position [24986, 0]
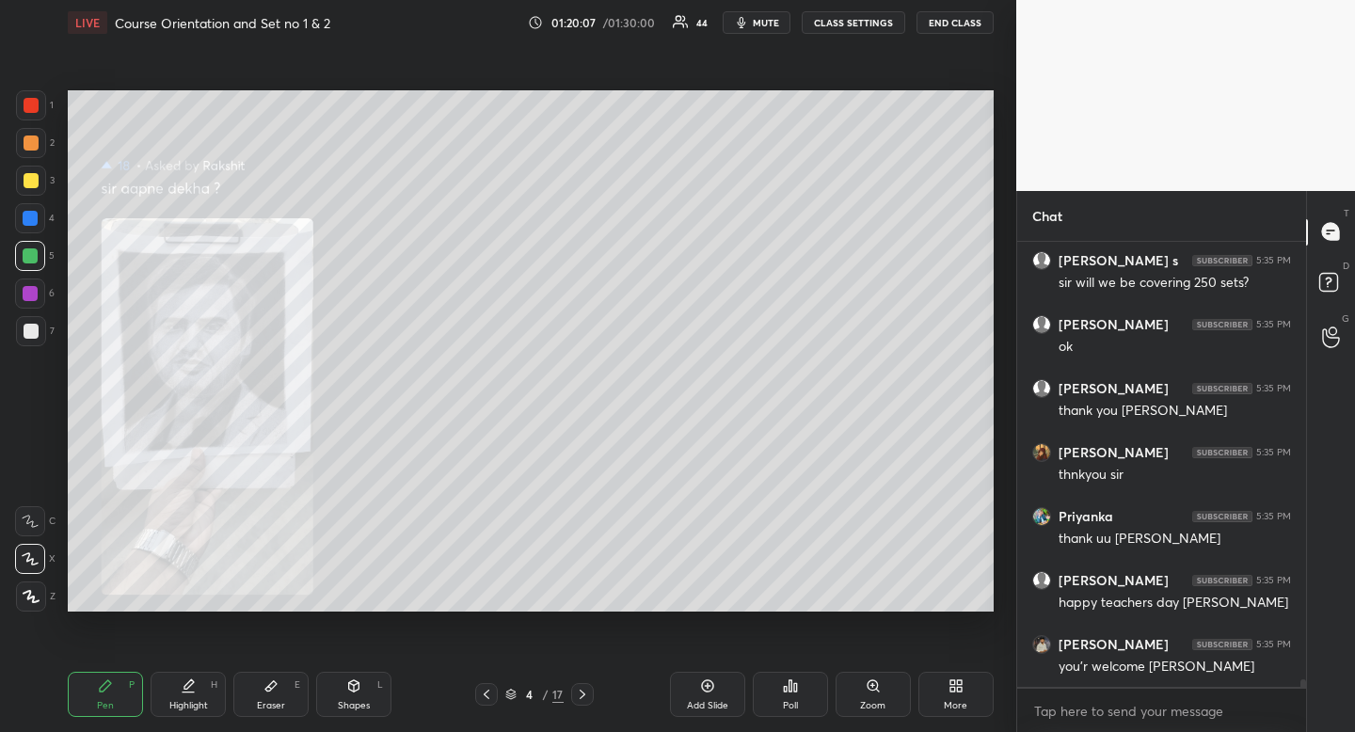
click at [490, 695] on icon at bounding box center [486, 694] width 15 height 15
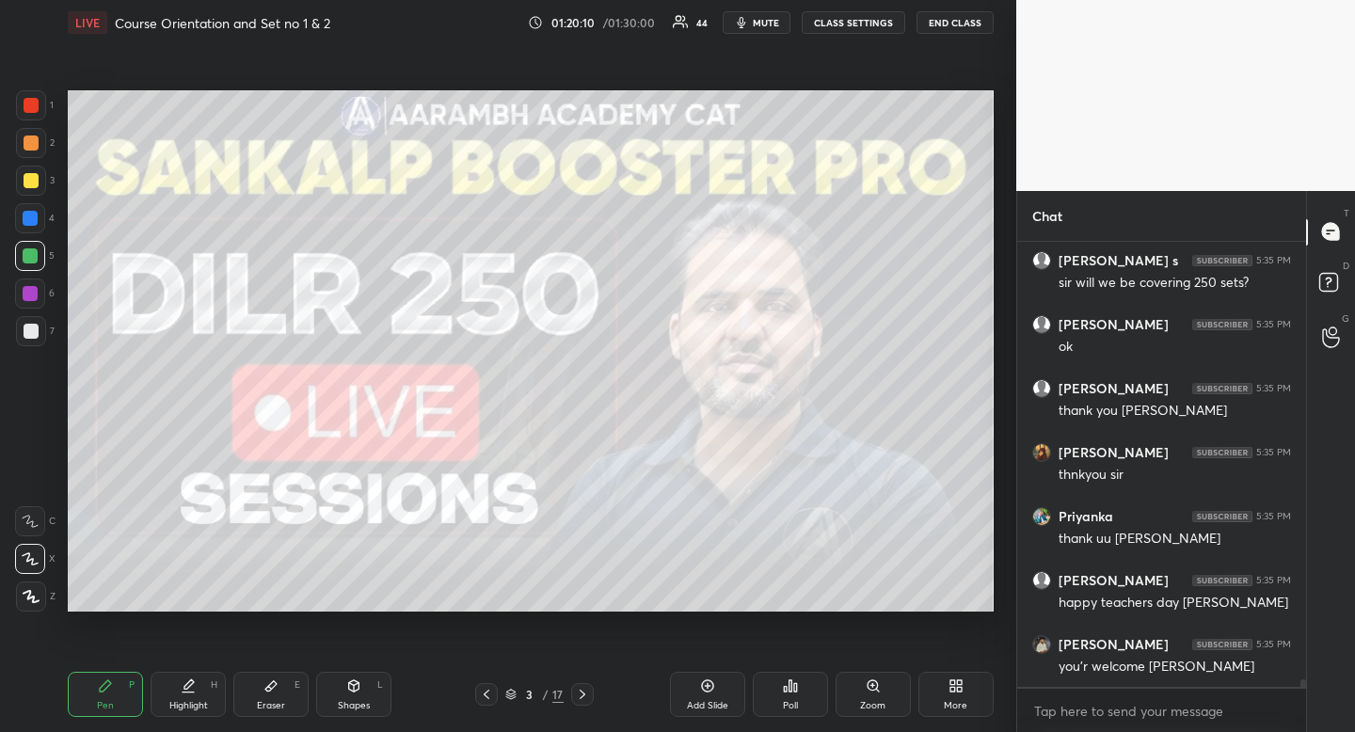
click at [587, 692] on icon at bounding box center [582, 694] width 15 height 15
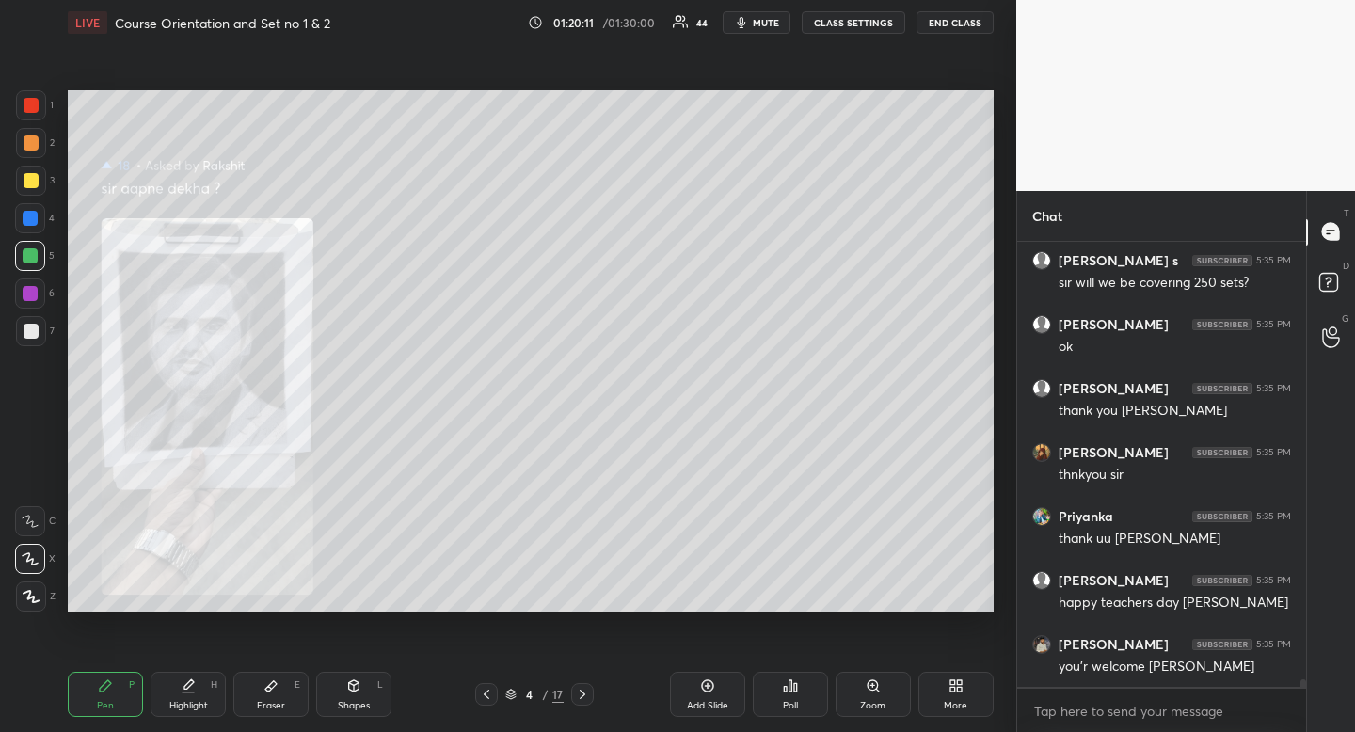
scroll to position [25050, 0]
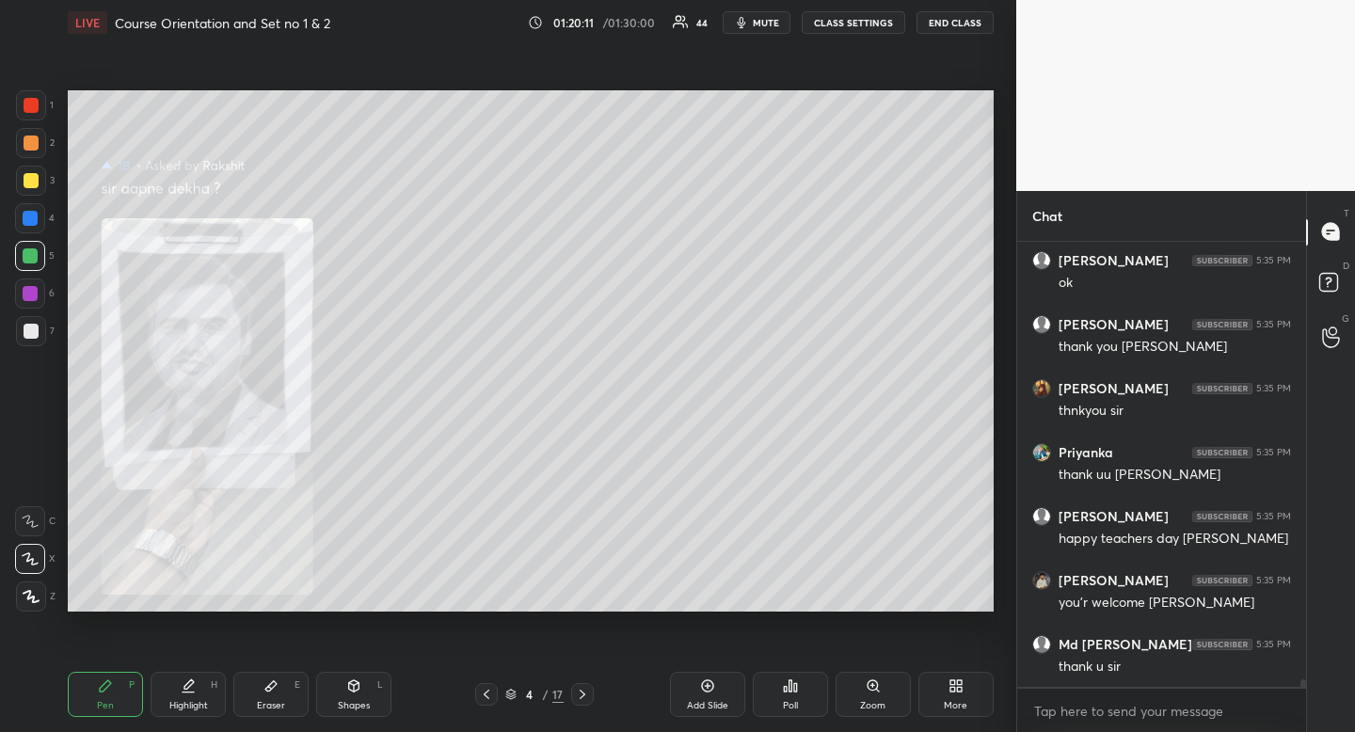
click at [587, 692] on icon at bounding box center [582, 694] width 15 height 15
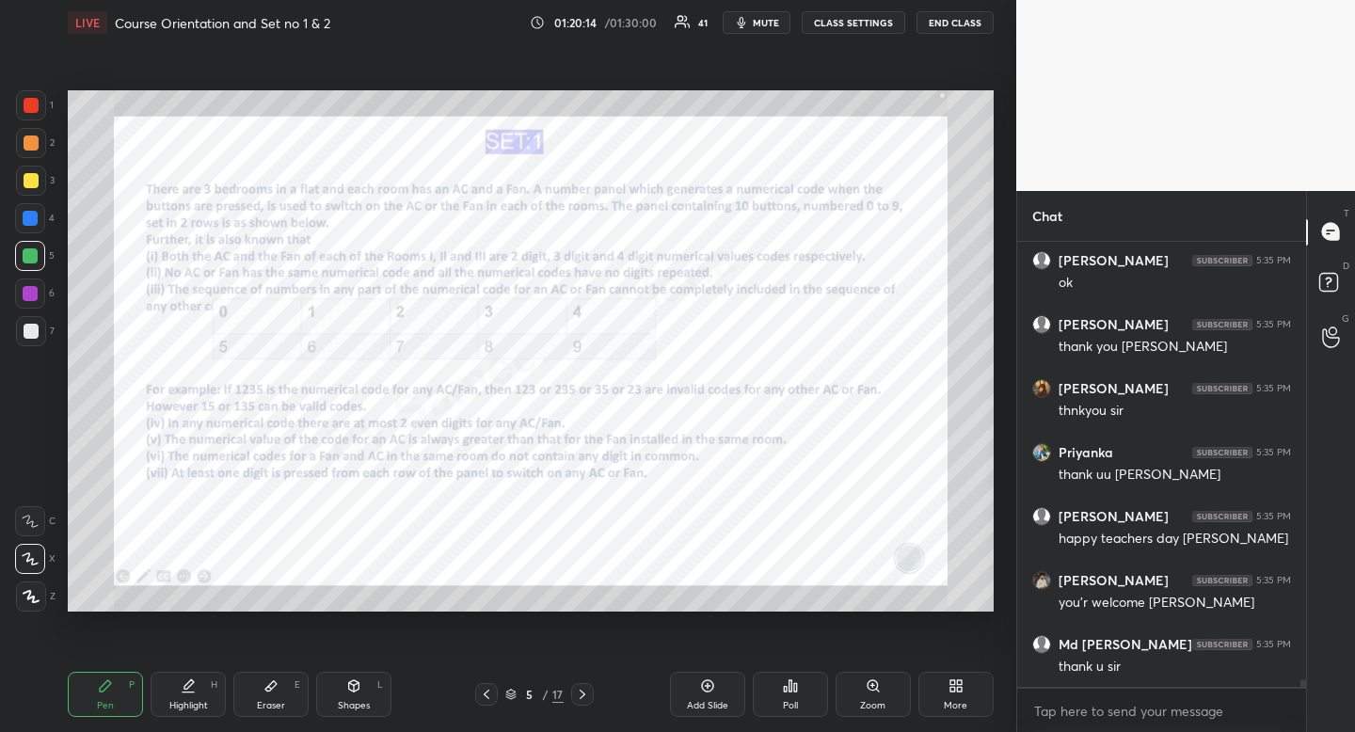
scroll to position [25114, 0]
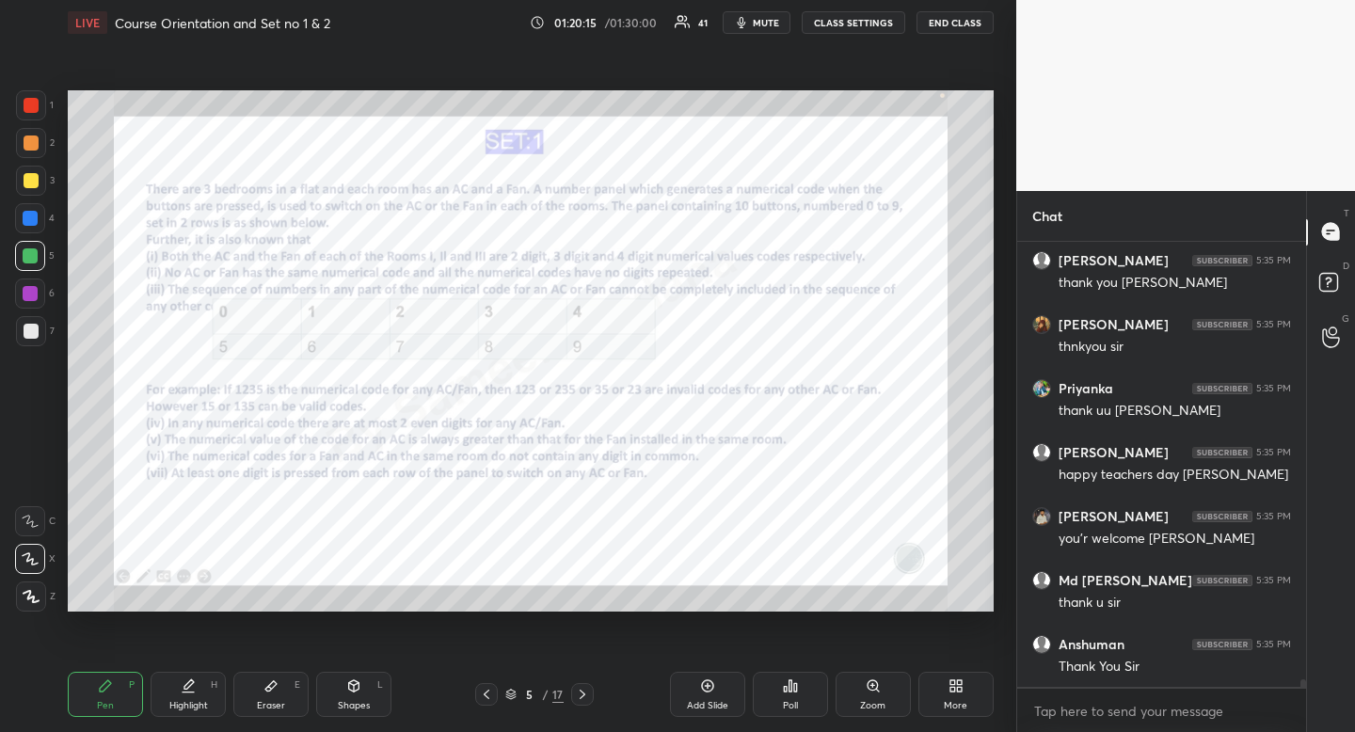
click at [32, 103] on div at bounding box center [31, 105] width 15 height 15
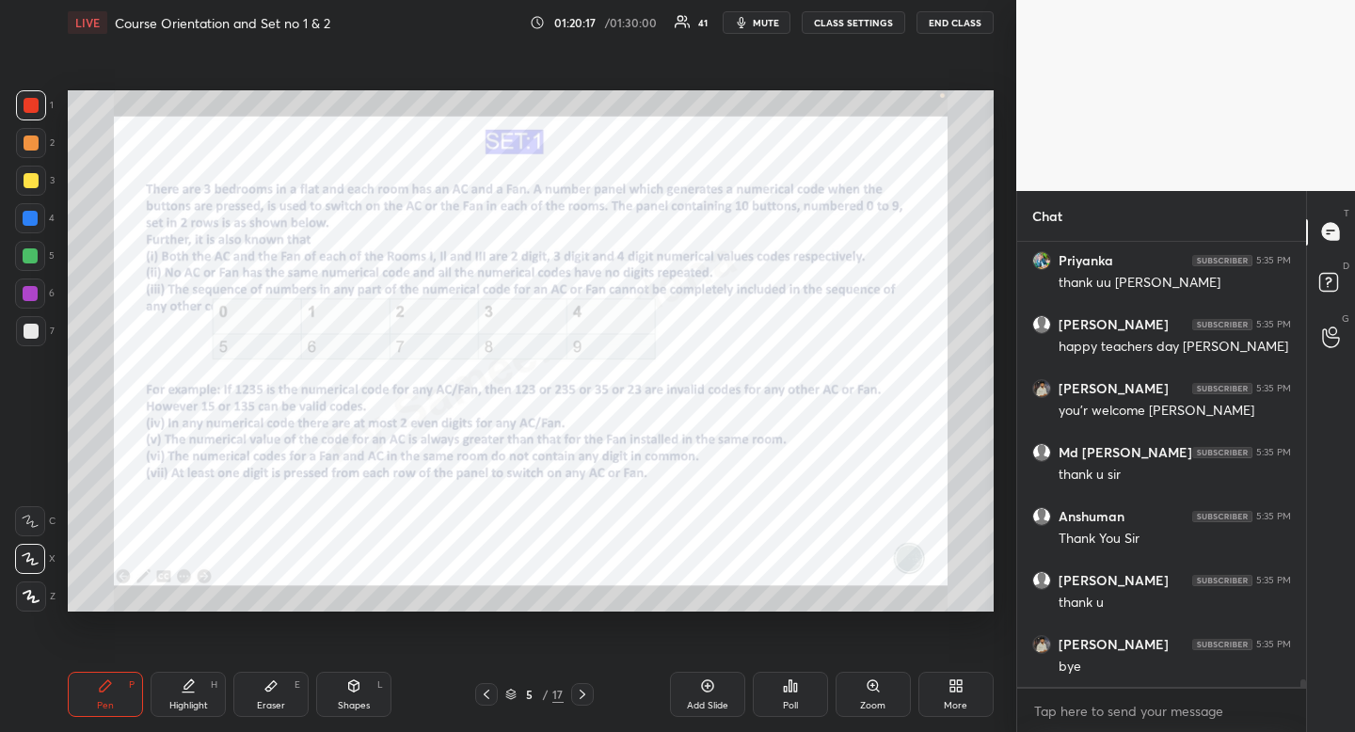
click at [121, 692] on div "Pen P" at bounding box center [105, 694] width 75 height 45
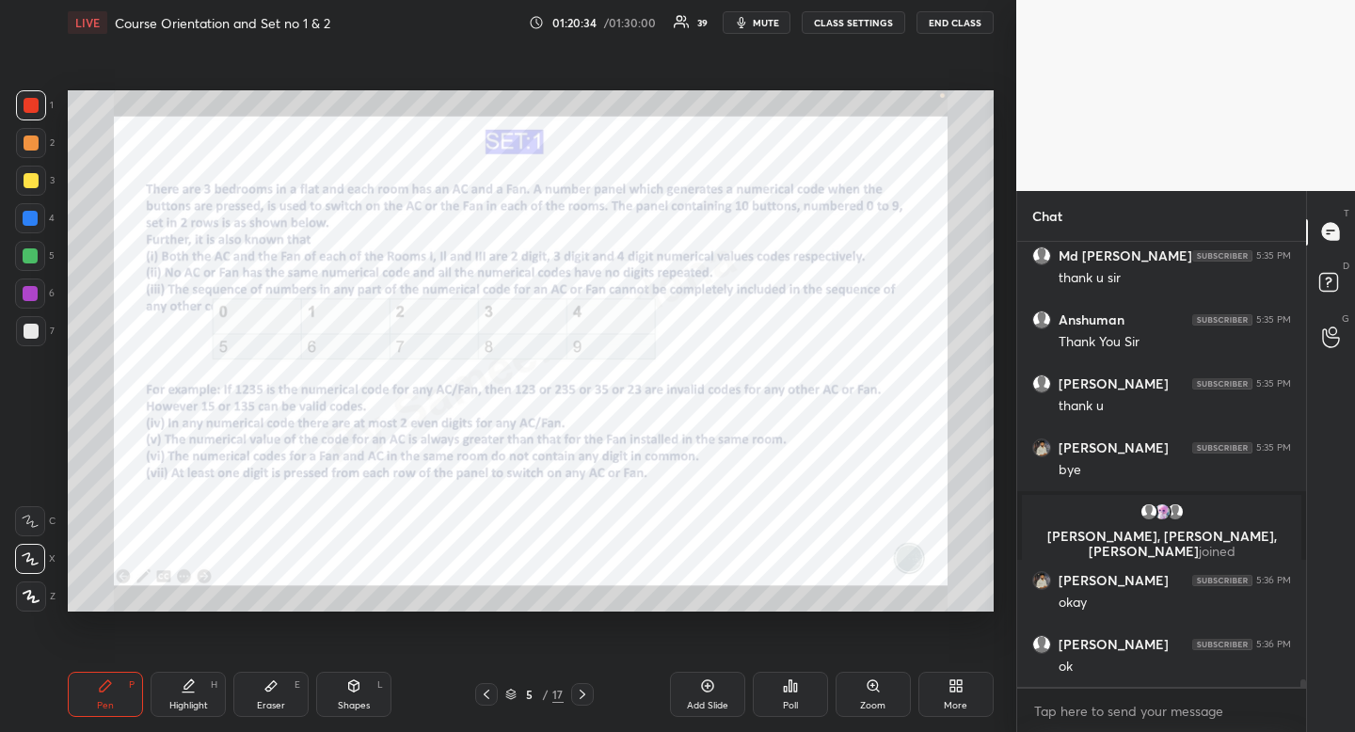
scroll to position [24845, 0]
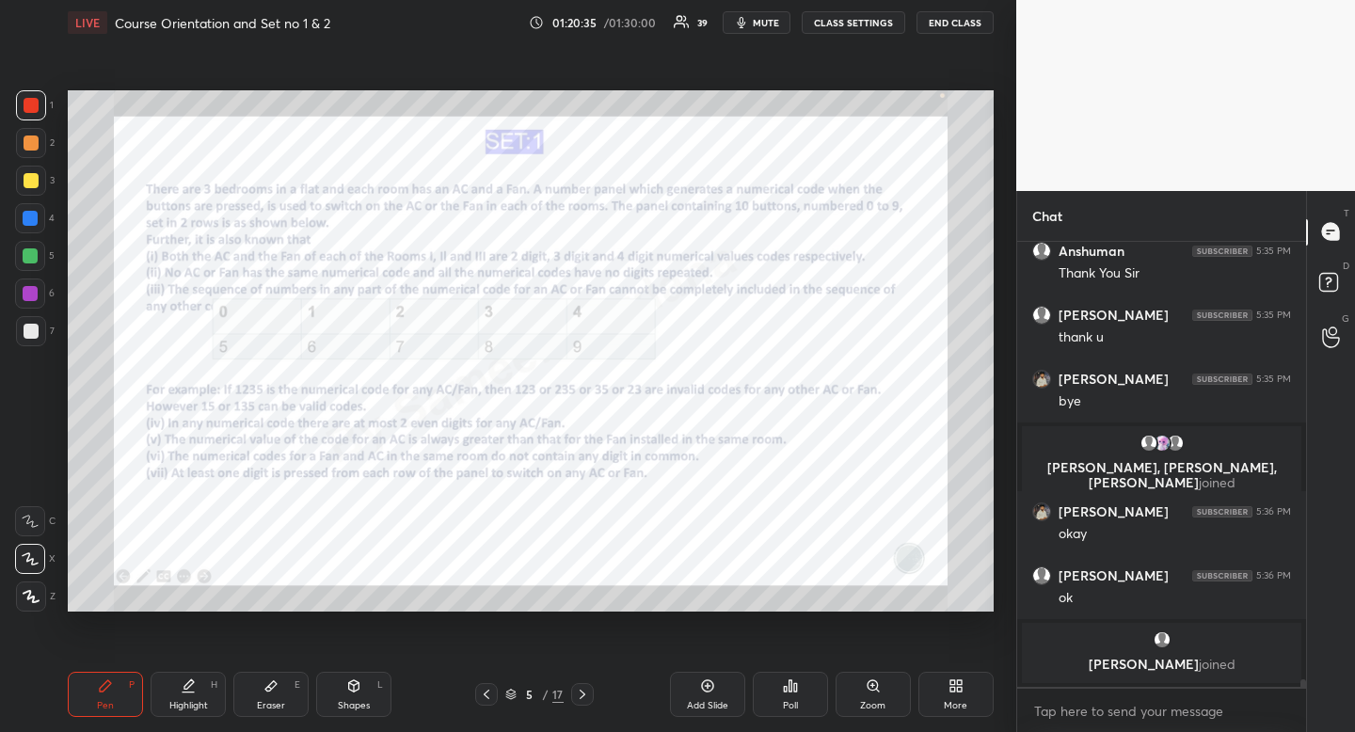
click at [761, 21] on span "mute" at bounding box center [766, 22] width 26 height 13
click at [959, 25] on button "END CLASS" at bounding box center [954, 22] width 77 height 23
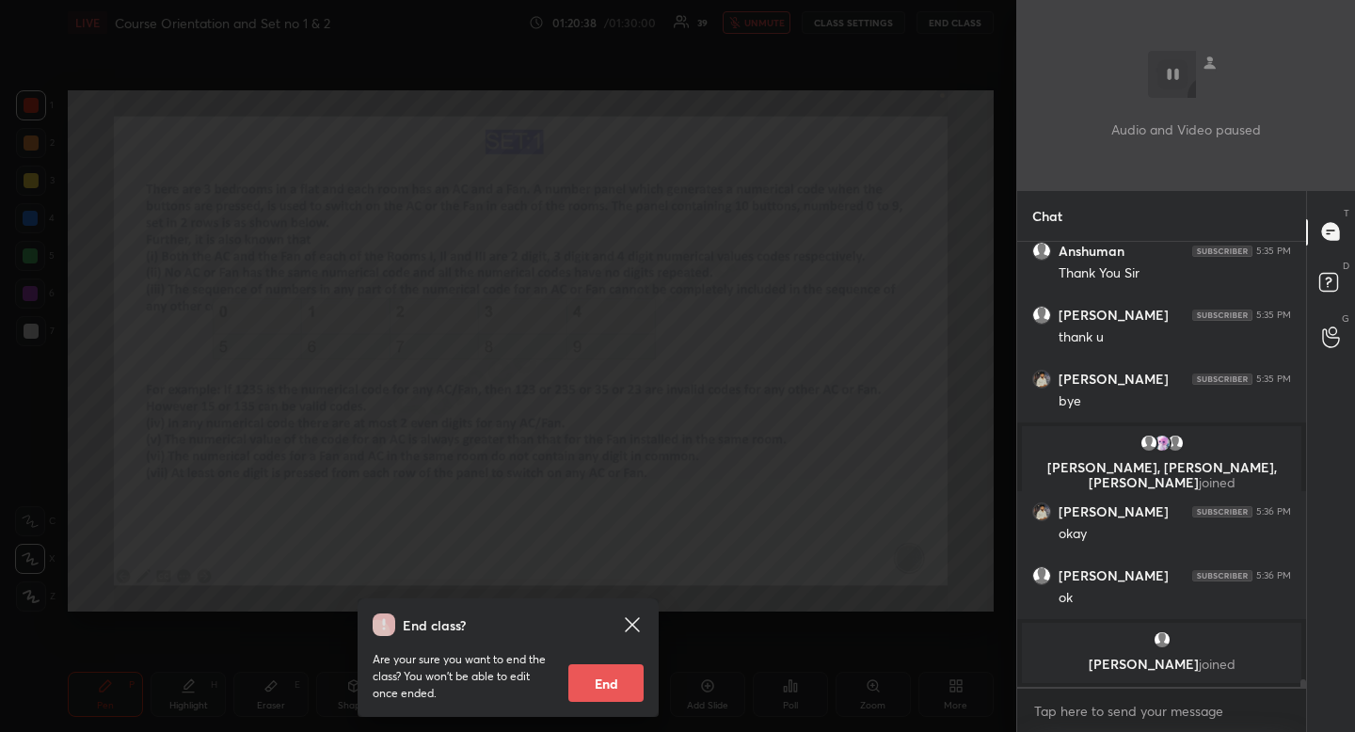
click at [603, 687] on button "End" at bounding box center [605, 683] width 75 height 38
type textarea "x"
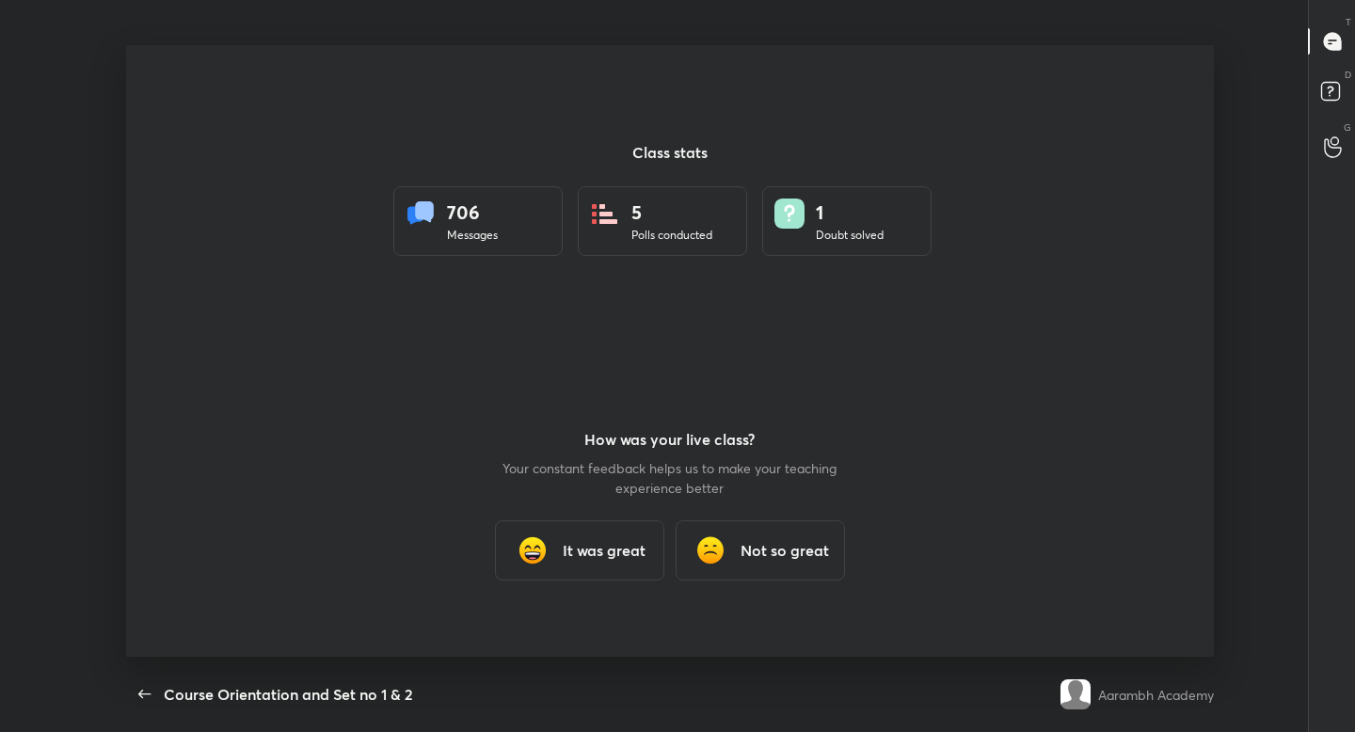
scroll to position [93473, 92745]
